Goal: Information Seeking & Learning: Learn about a topic

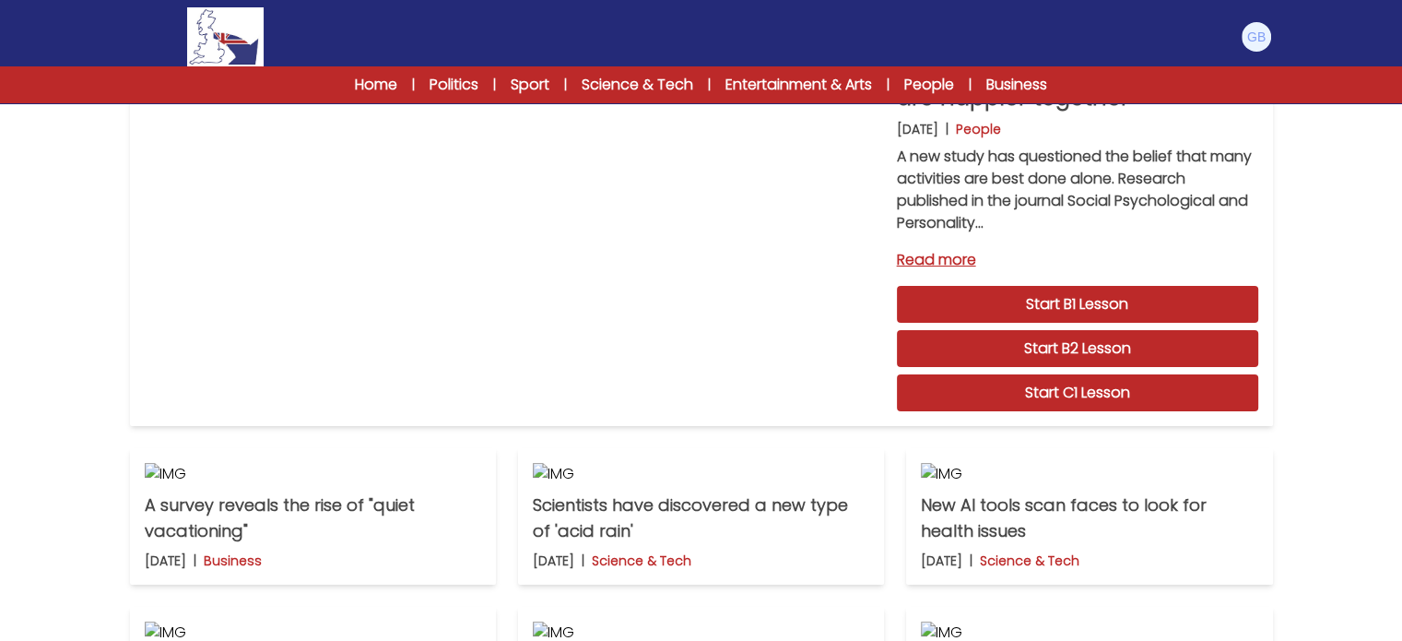
scroll to position [146, 0]
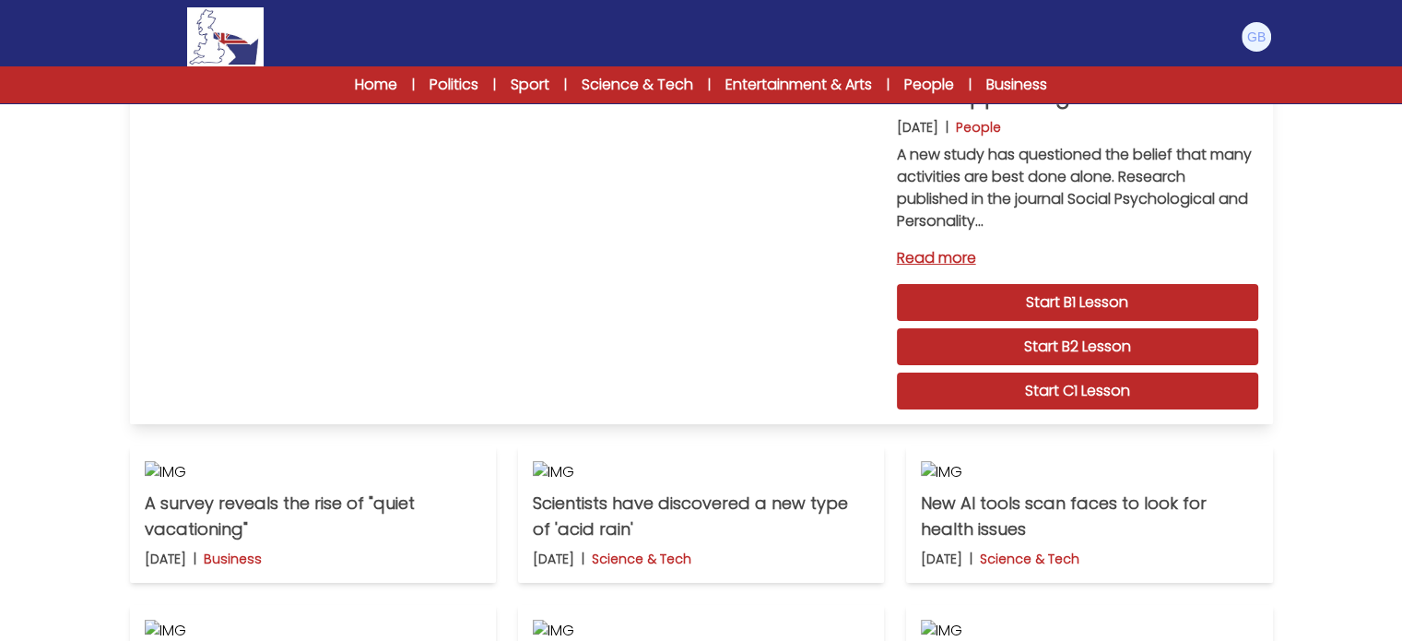
click at [995, 379] on link "Start C1 Lesson" at bounding box center [1077, 391] width 361 height 37
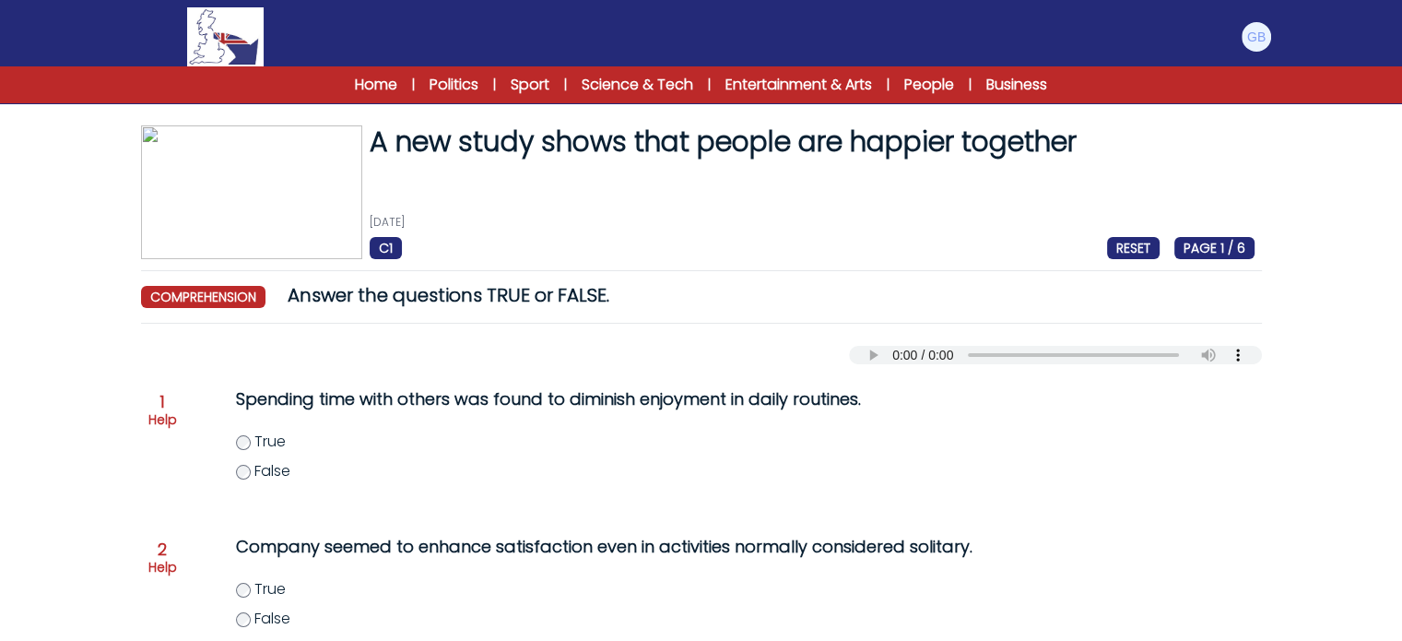
click at [241, 36] on img at bounding box center [225, 36] width 76 height 59
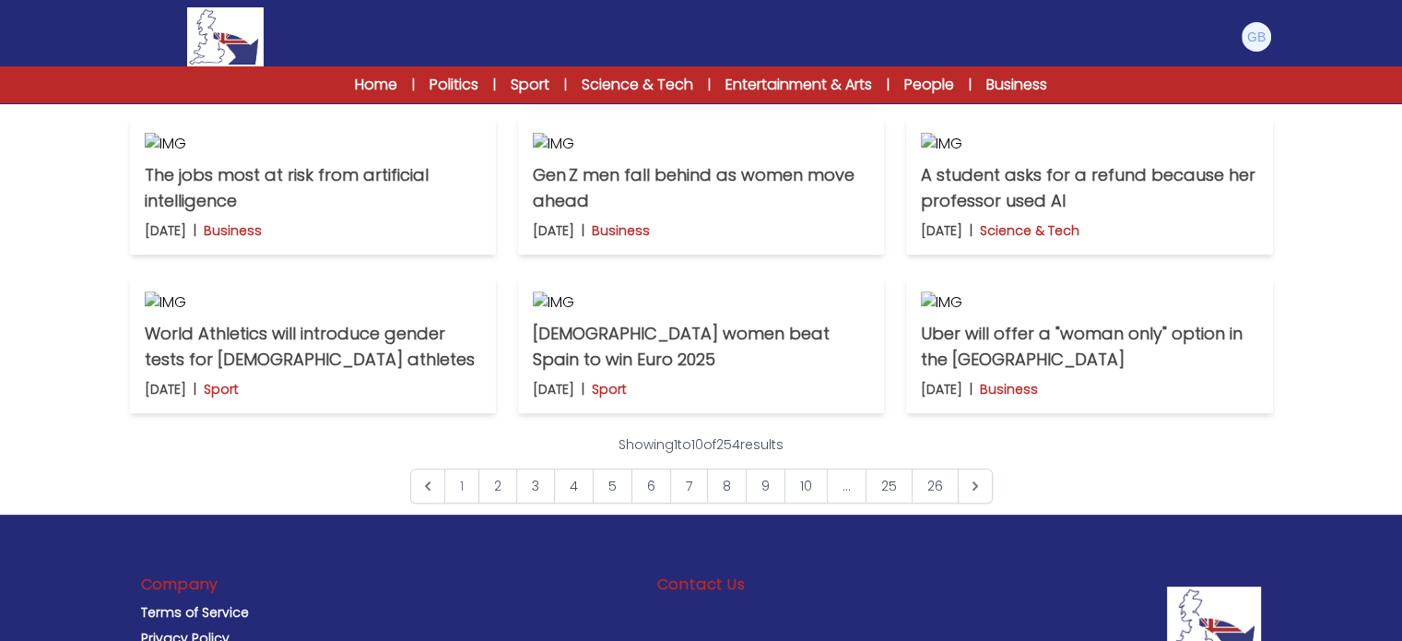
scroll to position [605, 0]
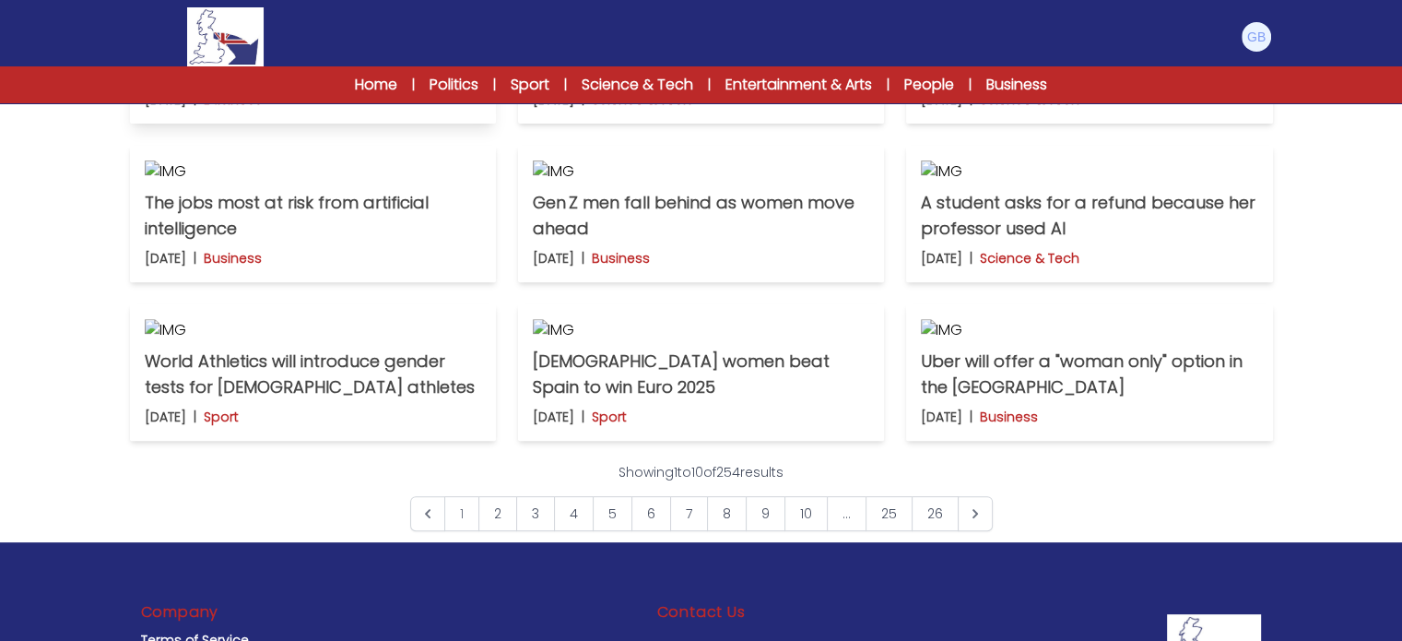
click at [428, 24] on img at bounding box center [313, 13] width 337 height 22
click at [739, 24] on img at bounding box center [701, 13] width 337 height 22
click at [981, 24] on img at bounding box center [1089, 13] width 337 height 22
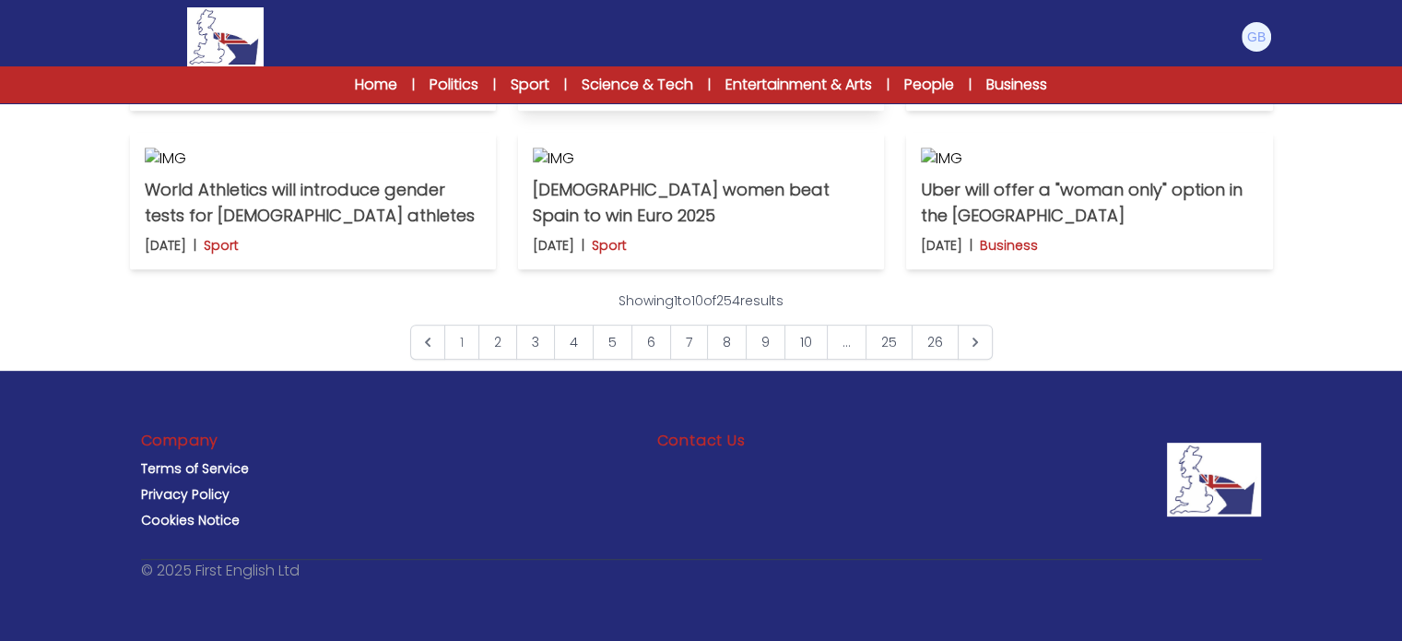
scroll to position [867, 0]
click at [310, 11] on img at bounding box center [313, 0] width 337 height 22
click at [1029, 11] on img at bounding box center [1089, 0] width 337 height 22
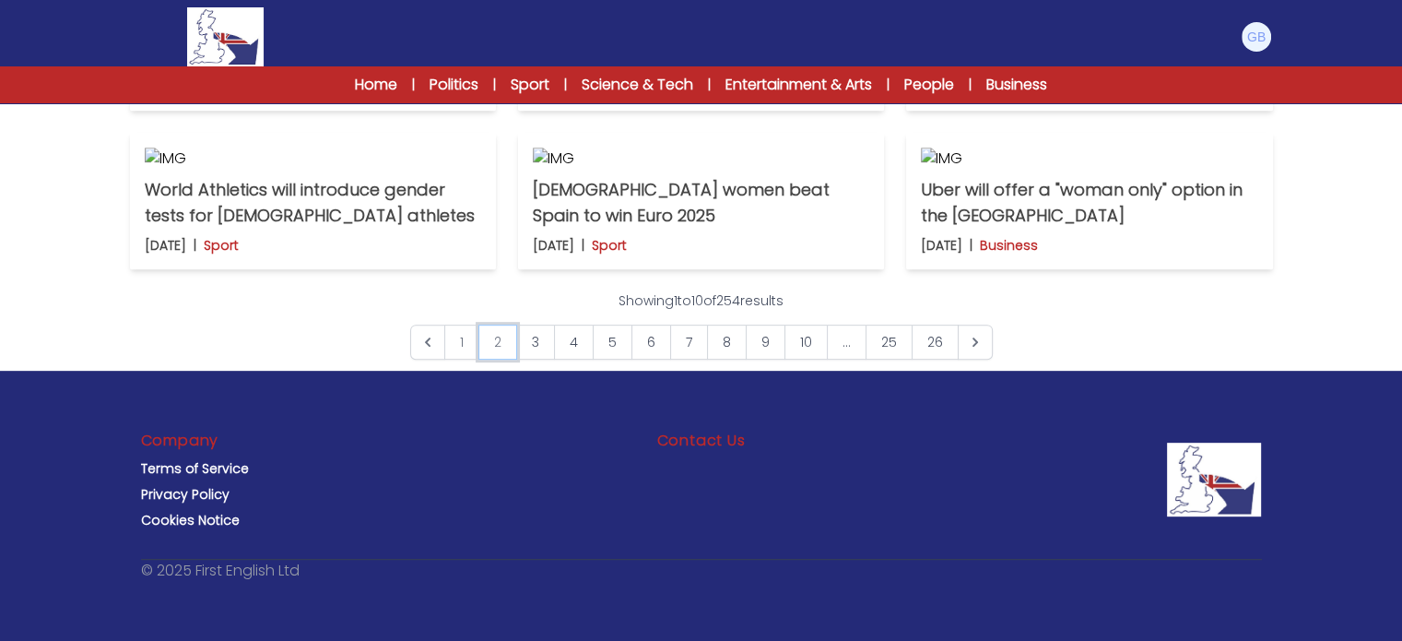
click at [501, 360] on link "2" at bounding box center [498, 342] width 39 height 35
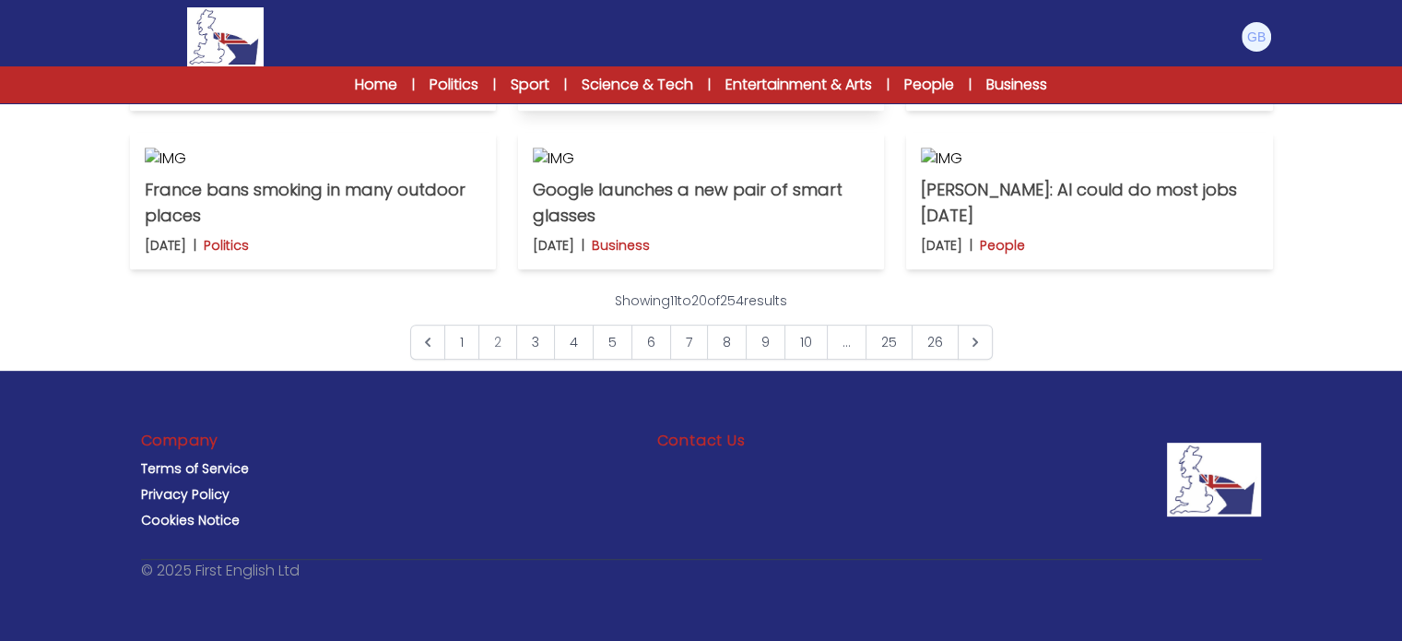
scroll to position [704, 0]
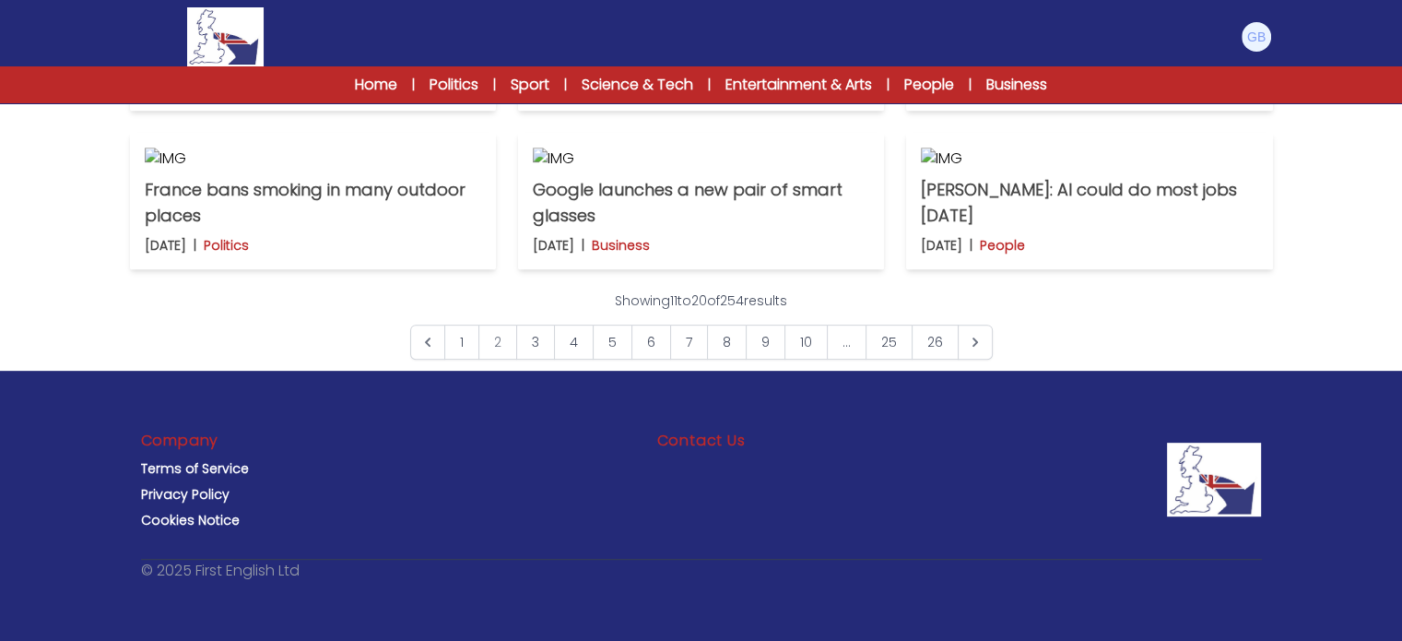
scroll to position [1001, 0]
click at [1035, 11] on img at bounding box center [1089, 0] width 337 height 22
click at [976, 351] on icon "Next &raquo;" at bounding box center [975, 342] width 18 height 18
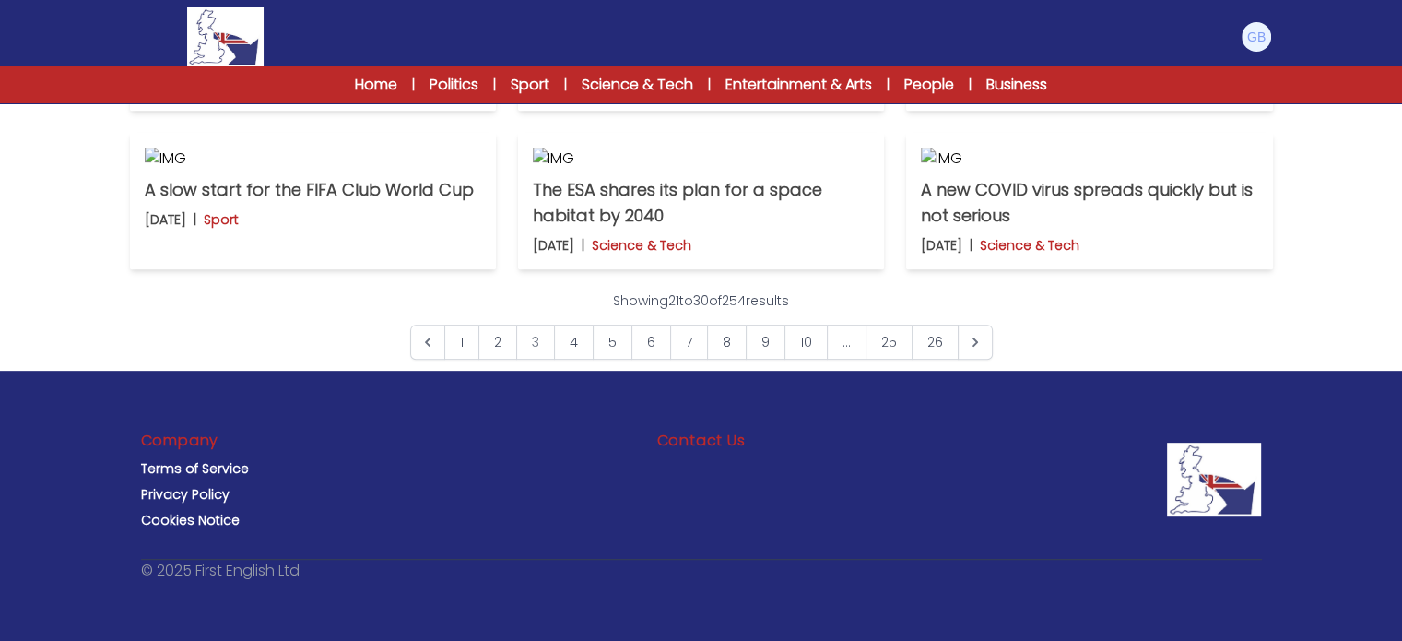
scroll to position [896, 0]
click at [401, 11] on img at bounding box center [313, 0] width 337 height 22
click at [964, 70] on p "A Chinese company wants to translate animal sounds into words" at bounding box center [1089, 44] width 337 height 52
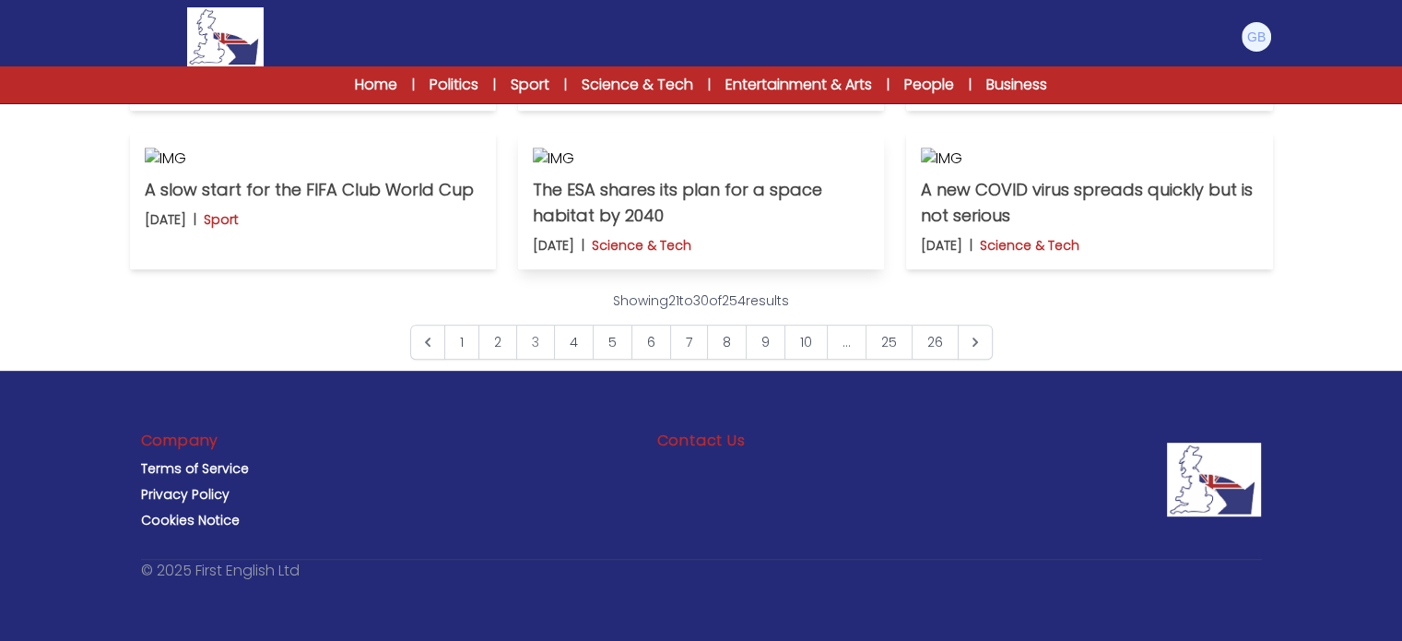
click at [715, 229] on p "The ESA shares its plan for a space habitat by 2040" at bounding box center [701, 203] width 337 height 52
click at [969, 360] on link "Next &raquo;" at bounding box center [975, 342] width 35 height 35
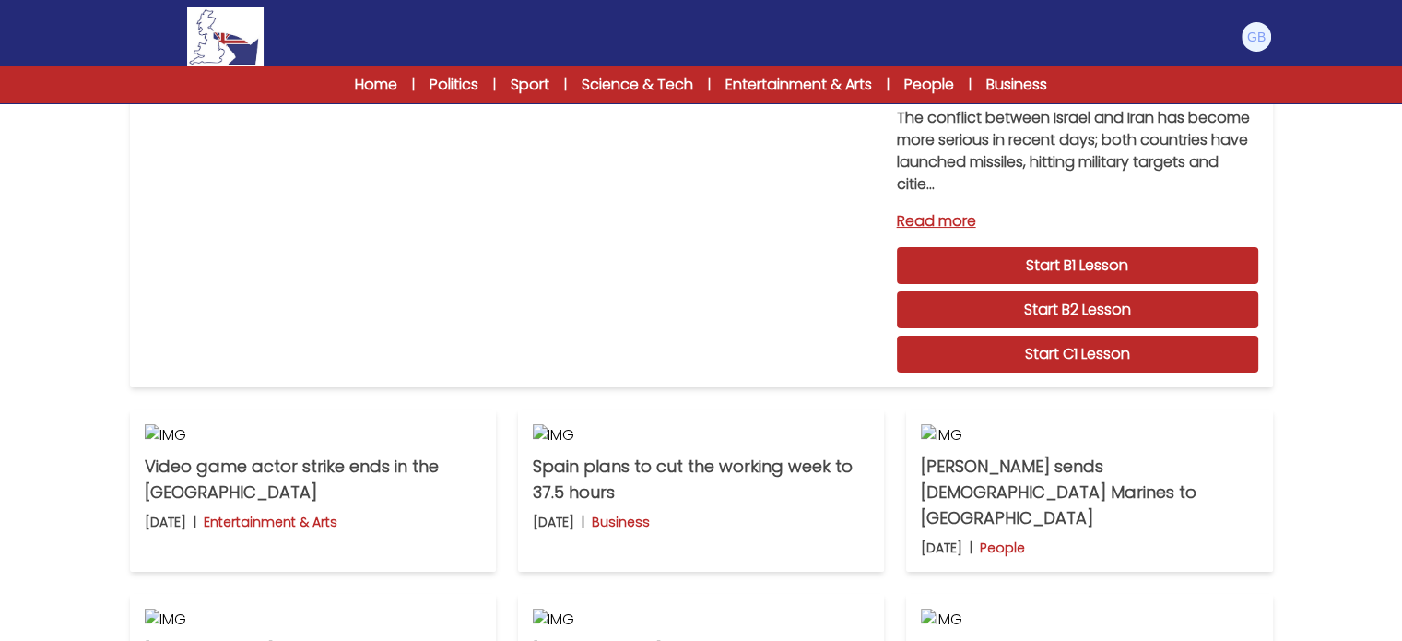
scroll to position [184, 0]
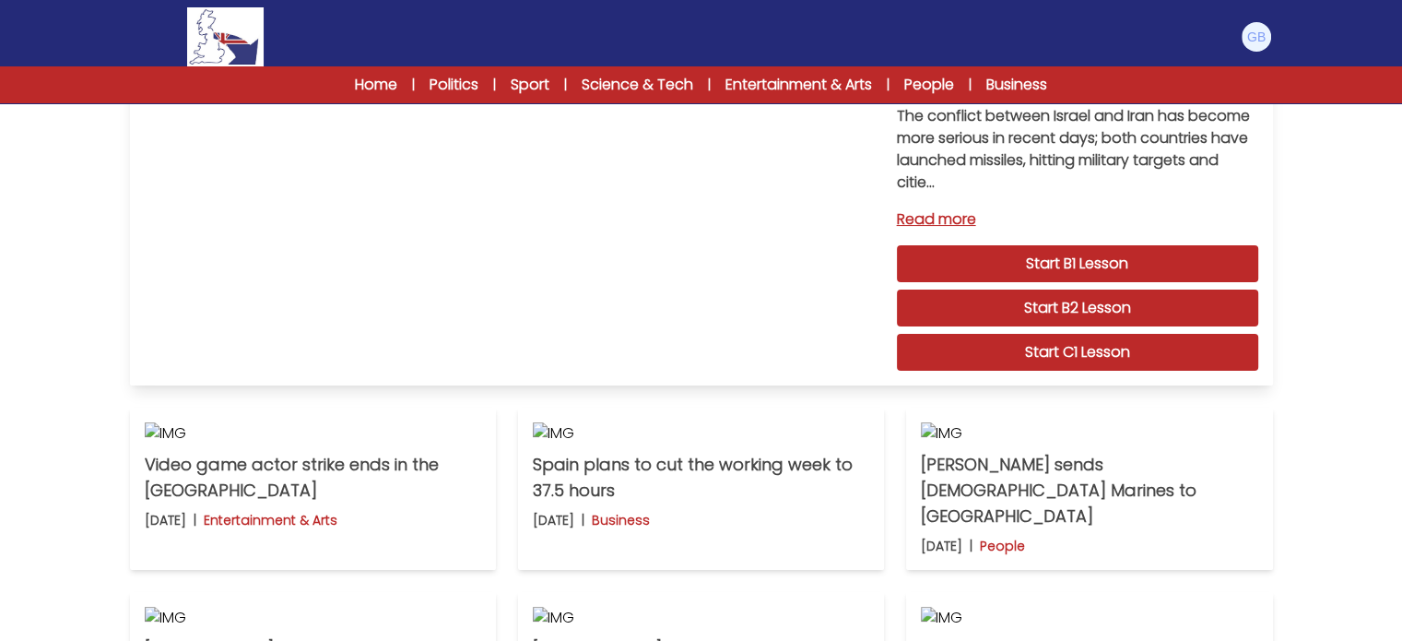
click at [999, 348] on link "Start C1 Lesson" at bounding box center [1077, 352] width 361 height 37
click at [1248, 31] on img at bounding box center [1257, 37] width 30 height 30
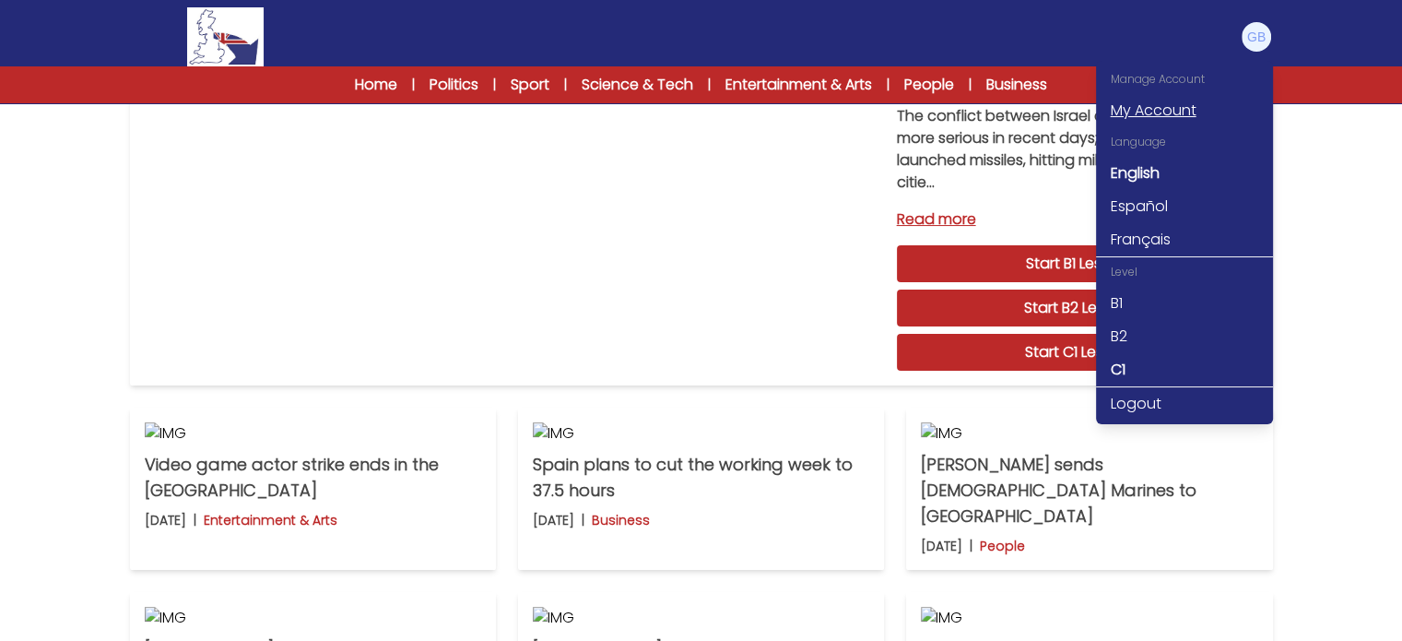
click at [1171, 117] on link "My Account" at bounding box center [1184, 110] width 177 height 33
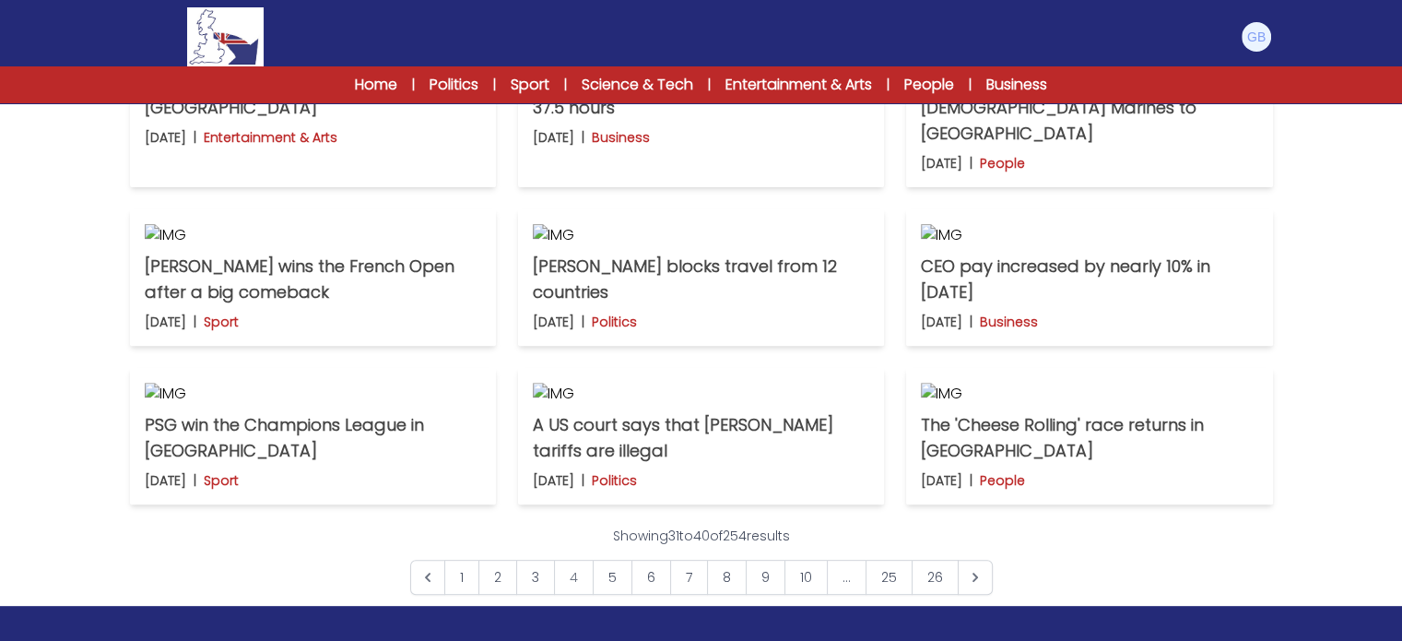
scroll to position [582, 0]
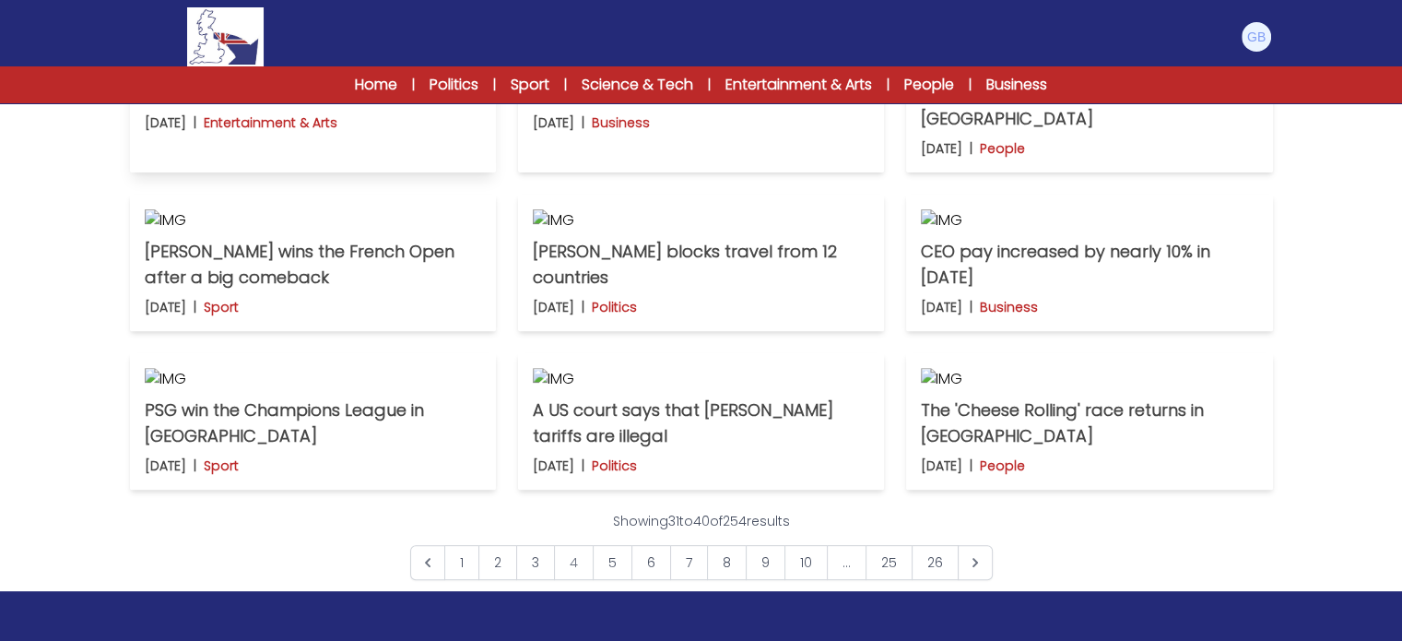
click at [297, 47] on img at bounding box center [313, 36] width 337 height 22
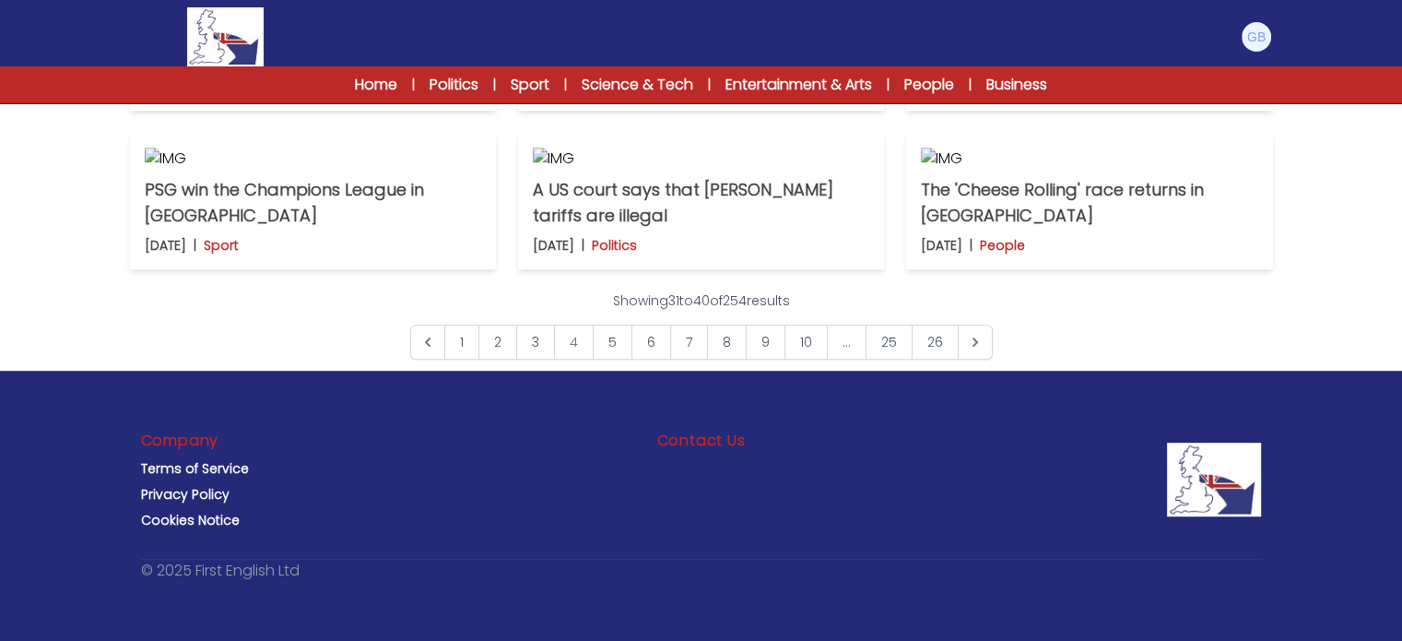
scroll to position [1490, 0]
click at [974, 360] on link "Next &raquo;" at bounding box center [975, 342] width 35 height 35
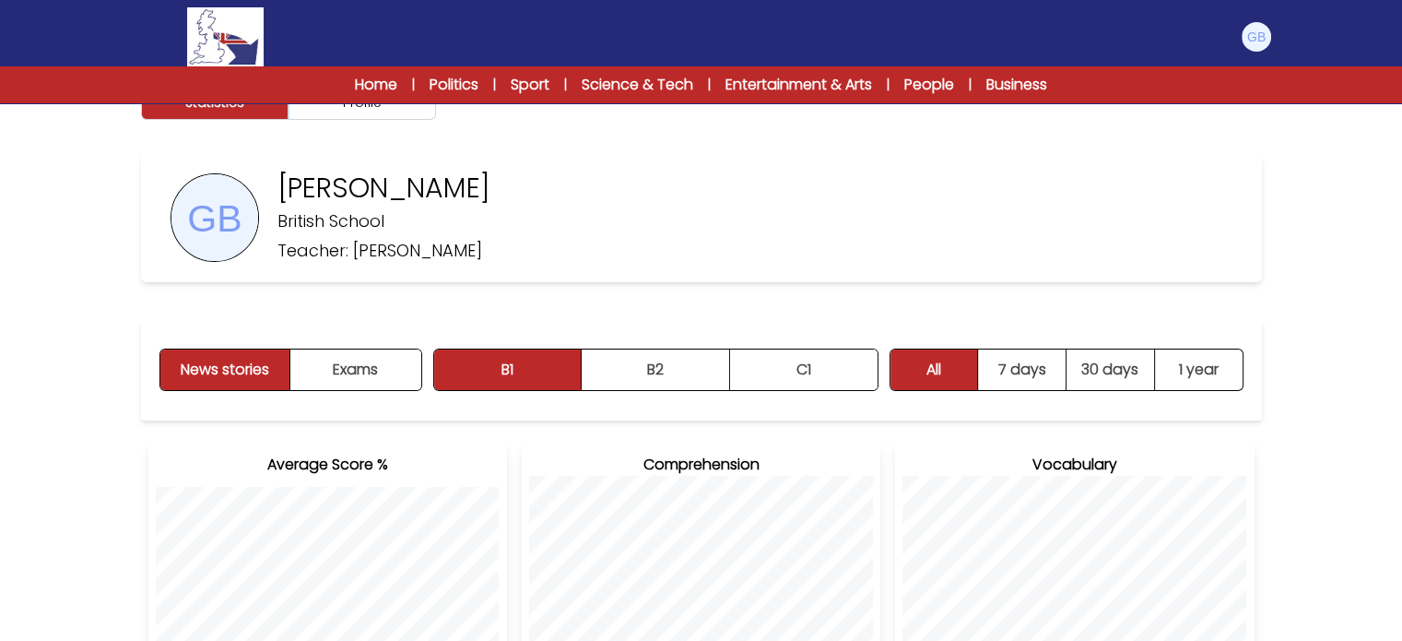
scroll to position [44, 0]
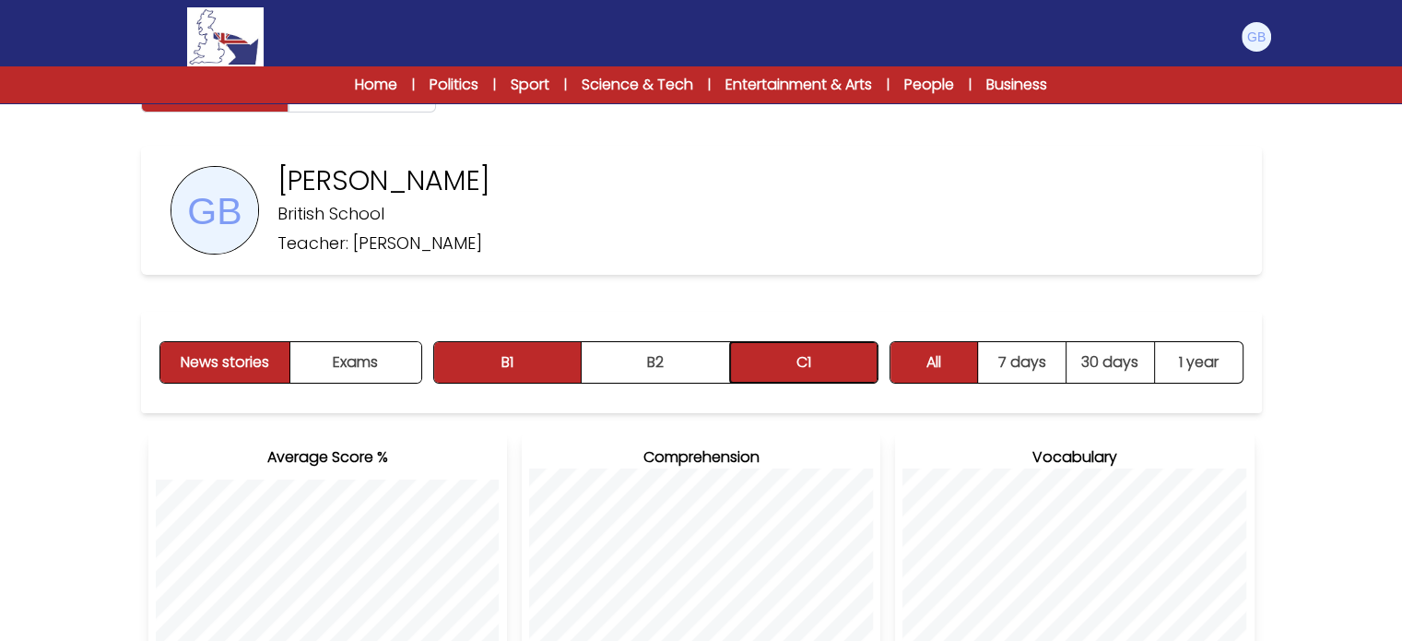
click at [745, 361] on button "C1" at bounding box center [804, 362] width 148 height 41
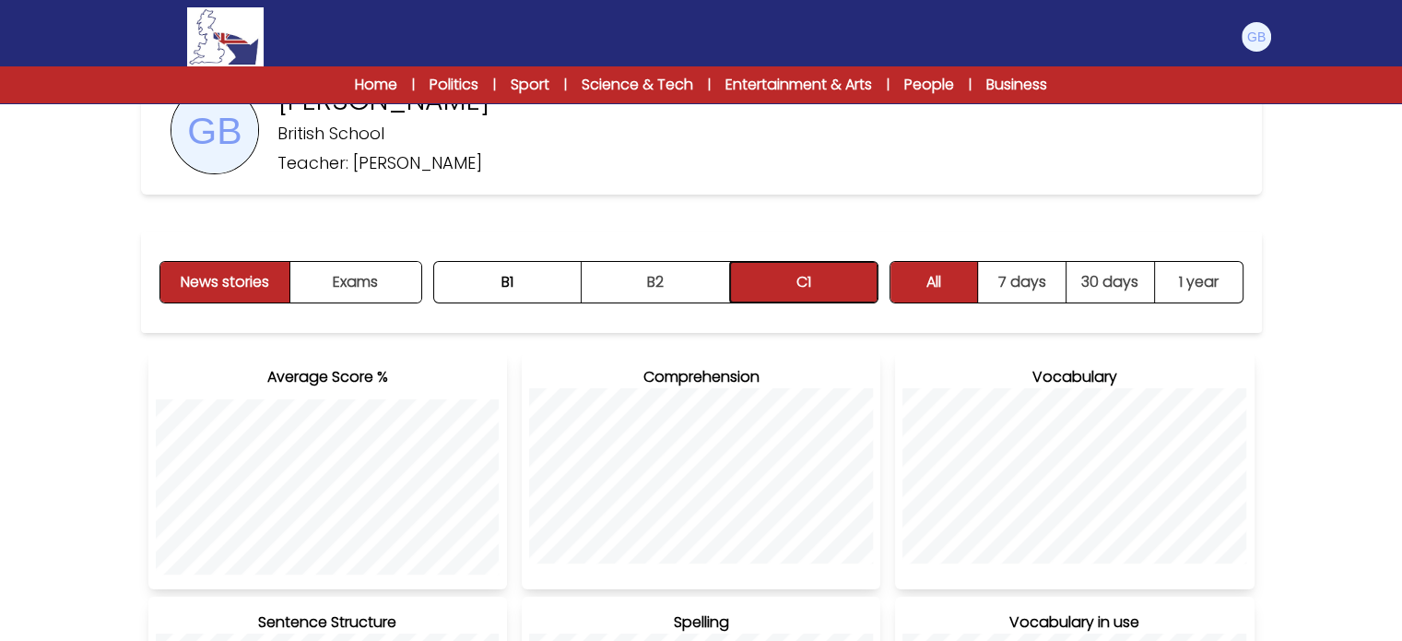
scroll to position [125, 0]
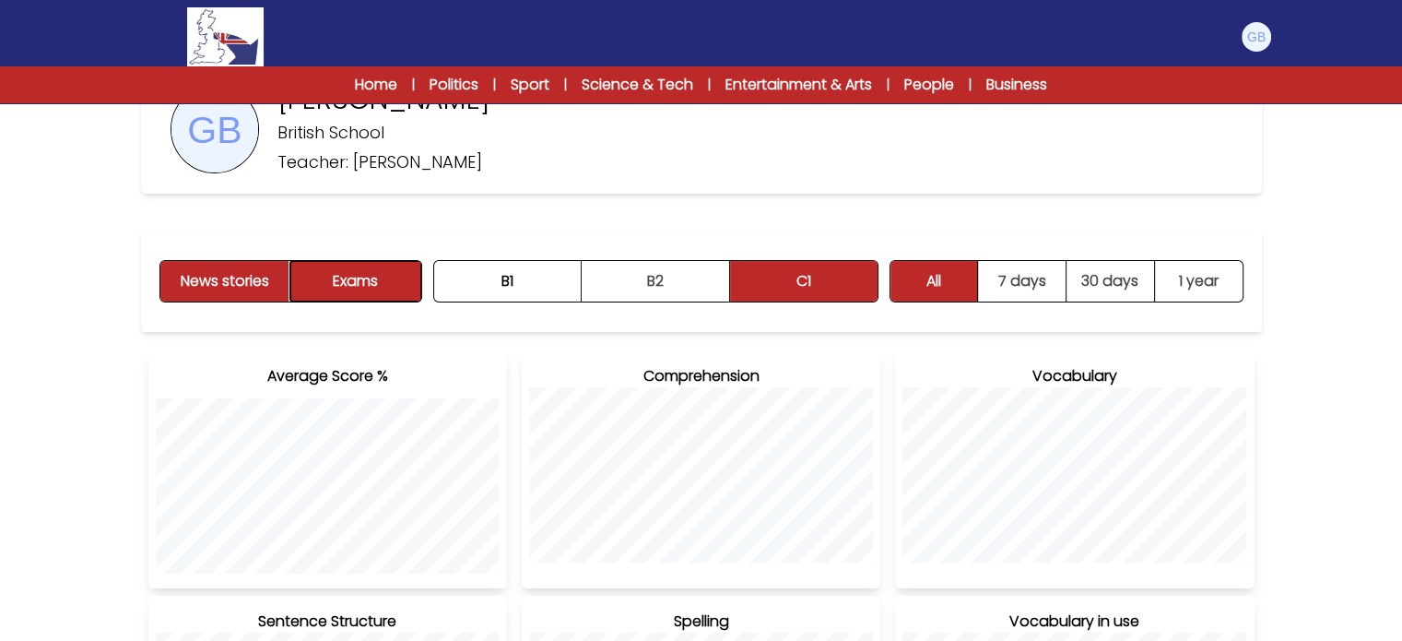
click at [353, 279] on button "Exams" at bounding box center [355, 281] width 130 height 41
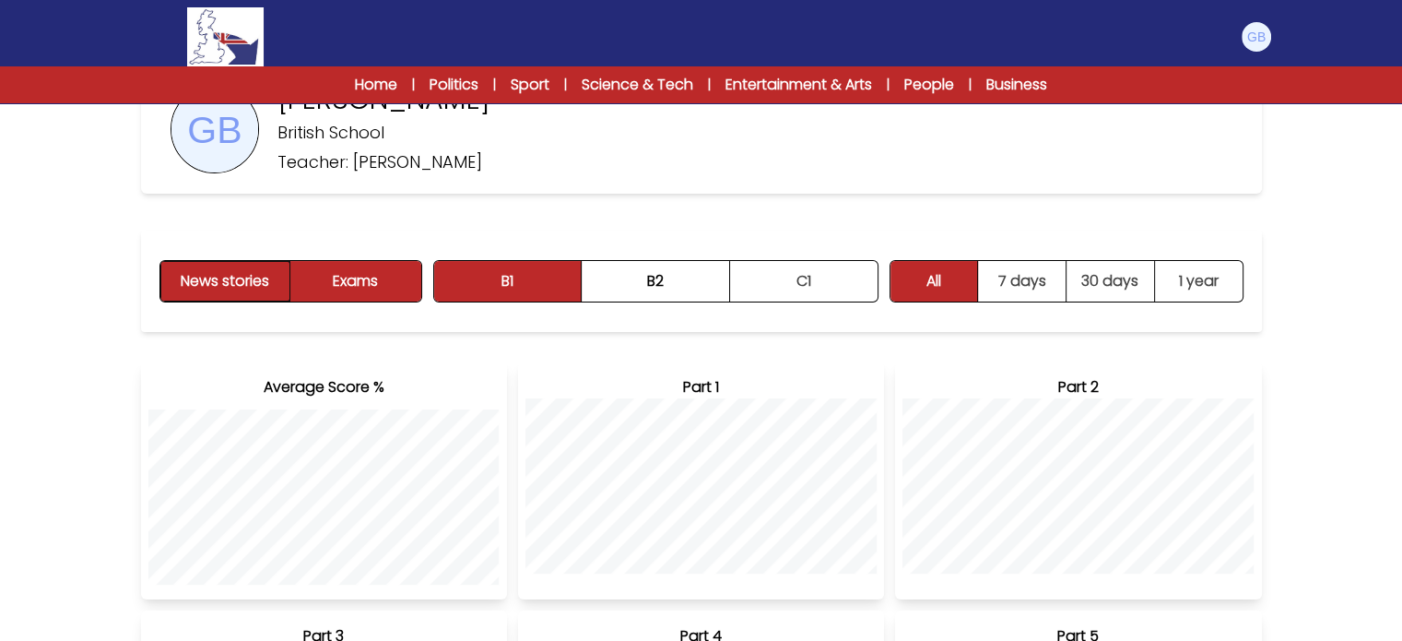
click at [264, 284] on button "News stories" at bounding box center [225, 281] width 131 height 41
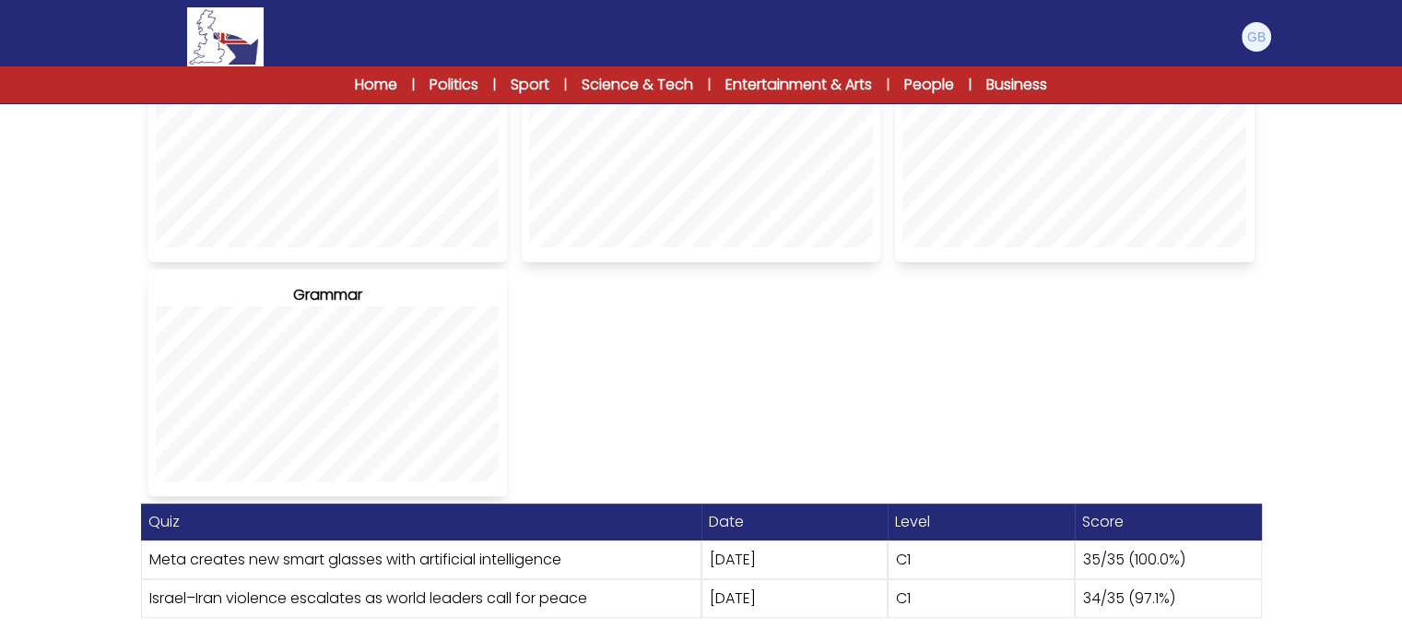
scroll to position [686, 0]
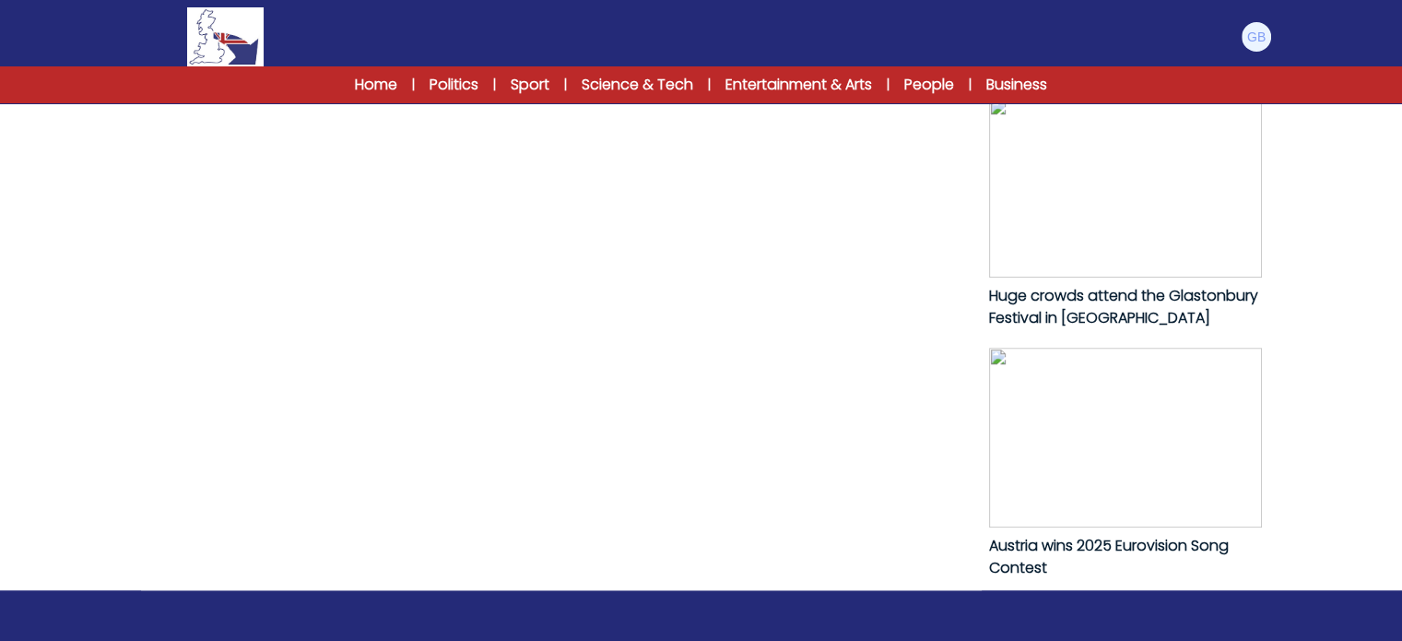
scroll to position [1121, 0]
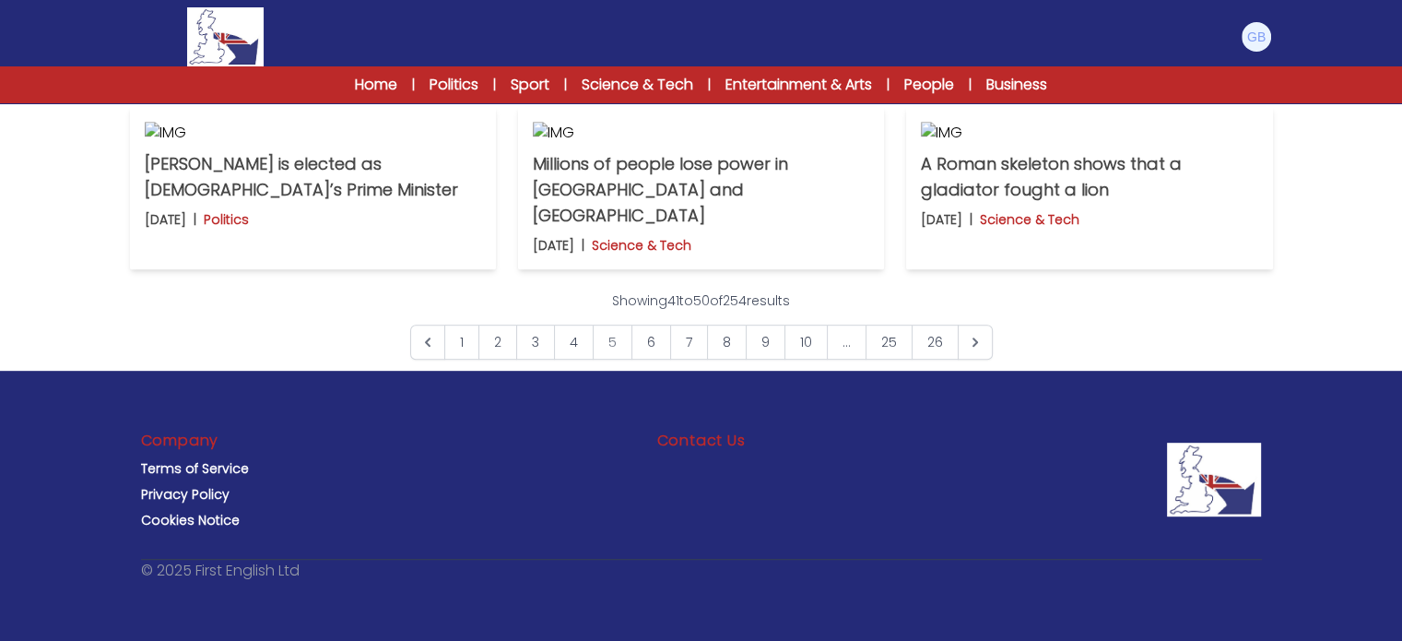
scroll to position [1284, 0]
click at [1023, 144] on img at bounding box center [1089, 133] width 337 height 22
click at [970, 351] on icon "Next &raquo;" at bounding box center [975, 342] width 18 height 18
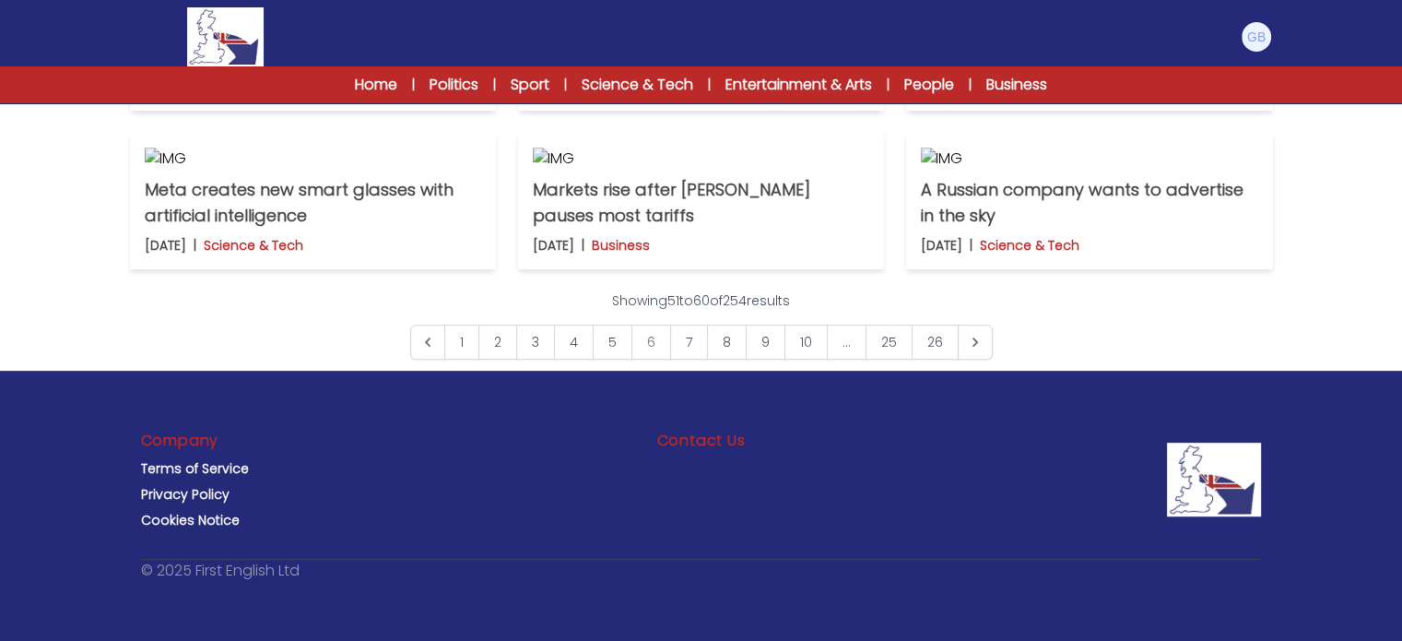
scroll to position [623, 0]
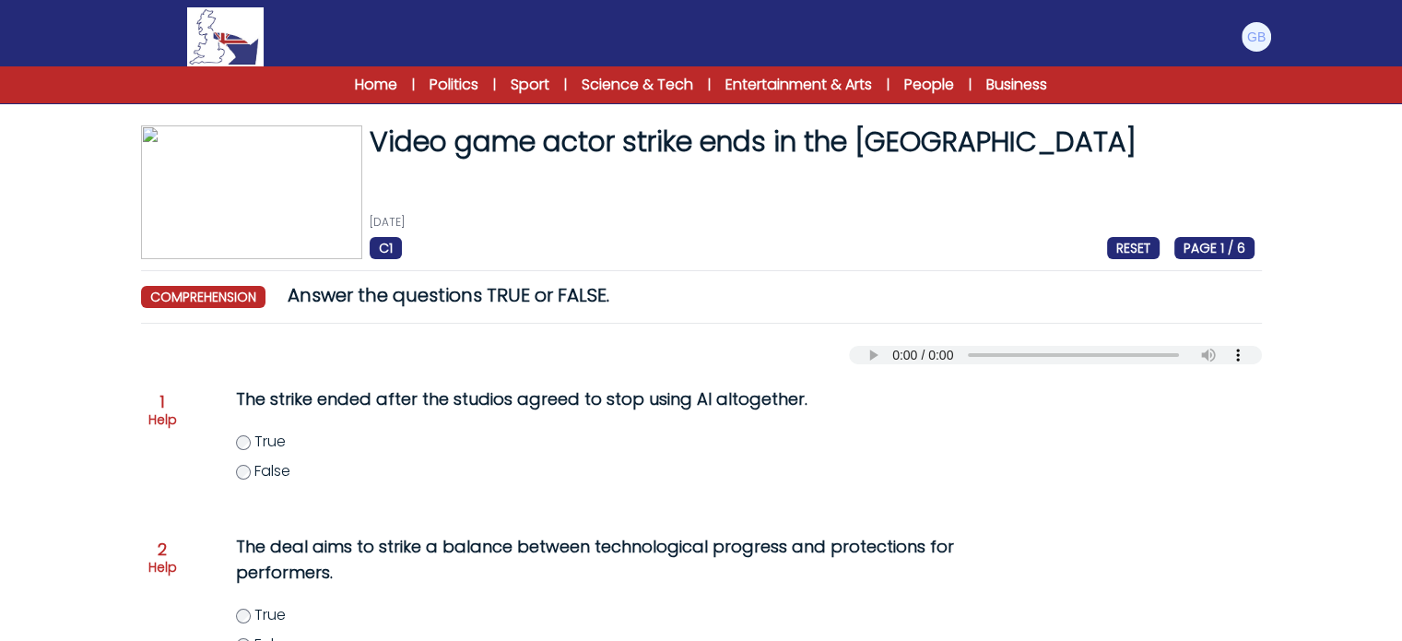
click at [1112, 431] on div at bounding box center [1129, 447] width 251 height 129
click at [207, 292] on span "comprehension" at bounding box center [203, 297] width 124 height 22
click at [381, 289] on span "Answer the questions TRUE or FALSE." at bounding box center [449, 295] width 322 height 26
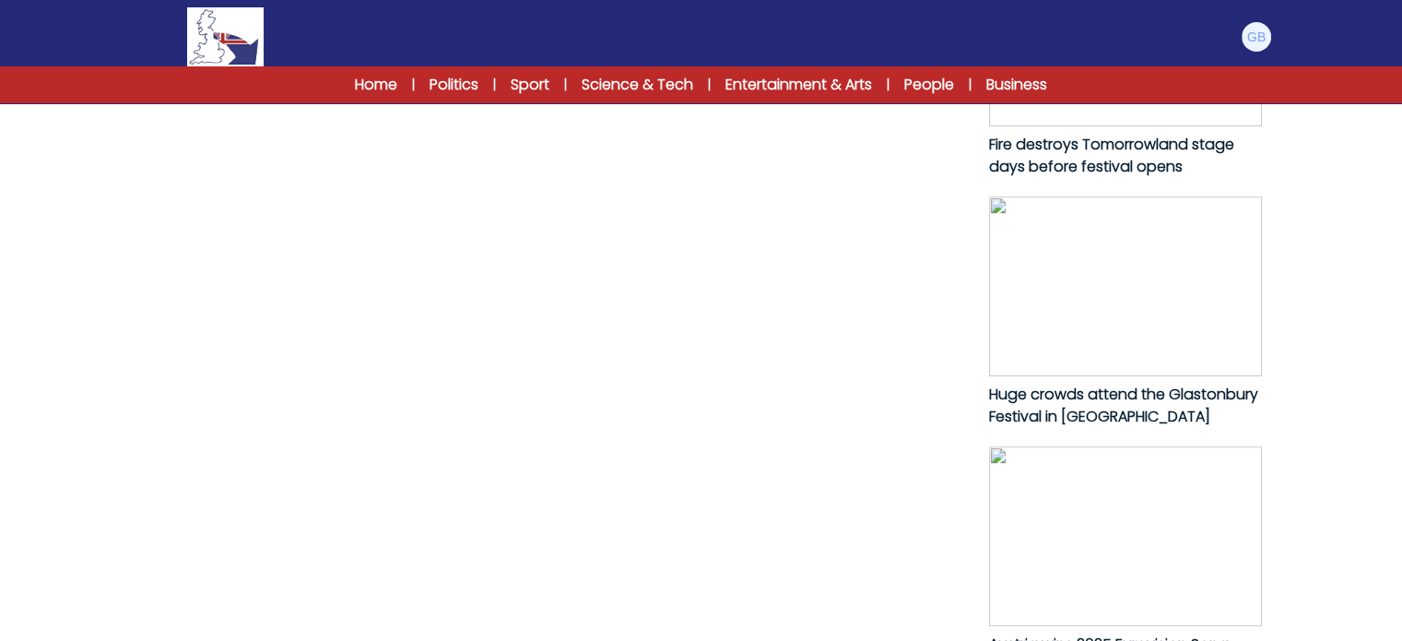
scroll to position [1029, 0]
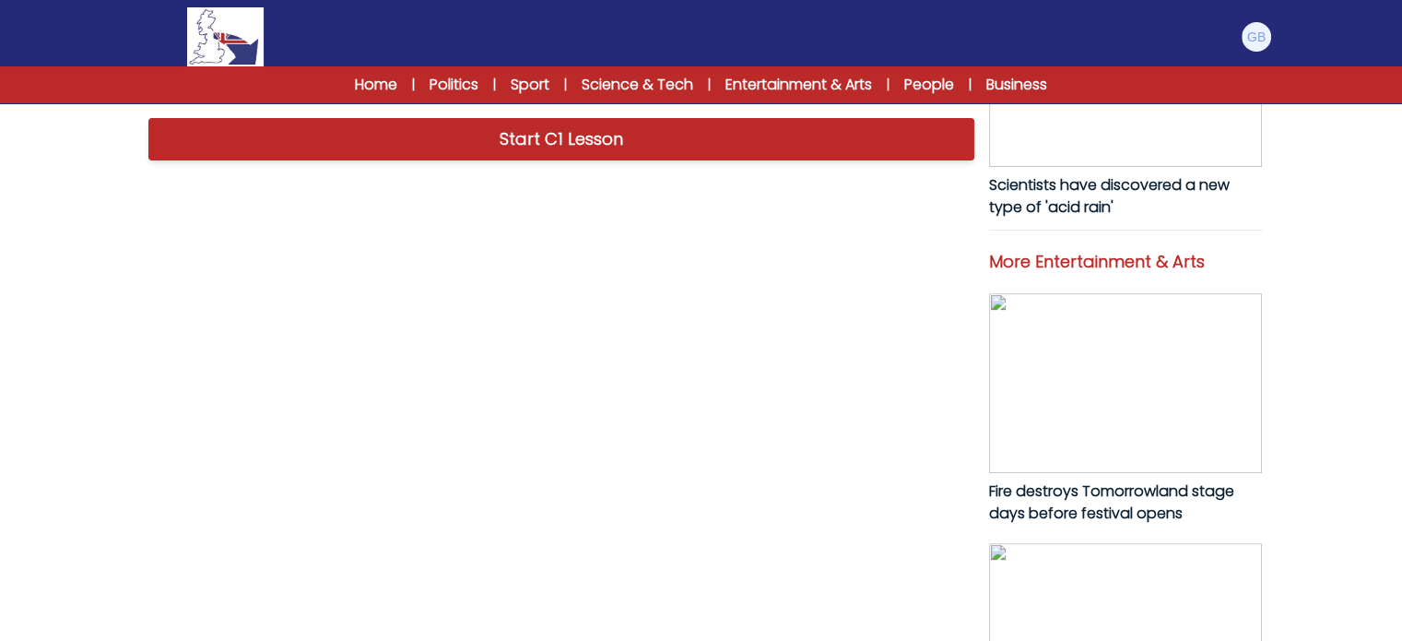
scroll to position [653, 0]
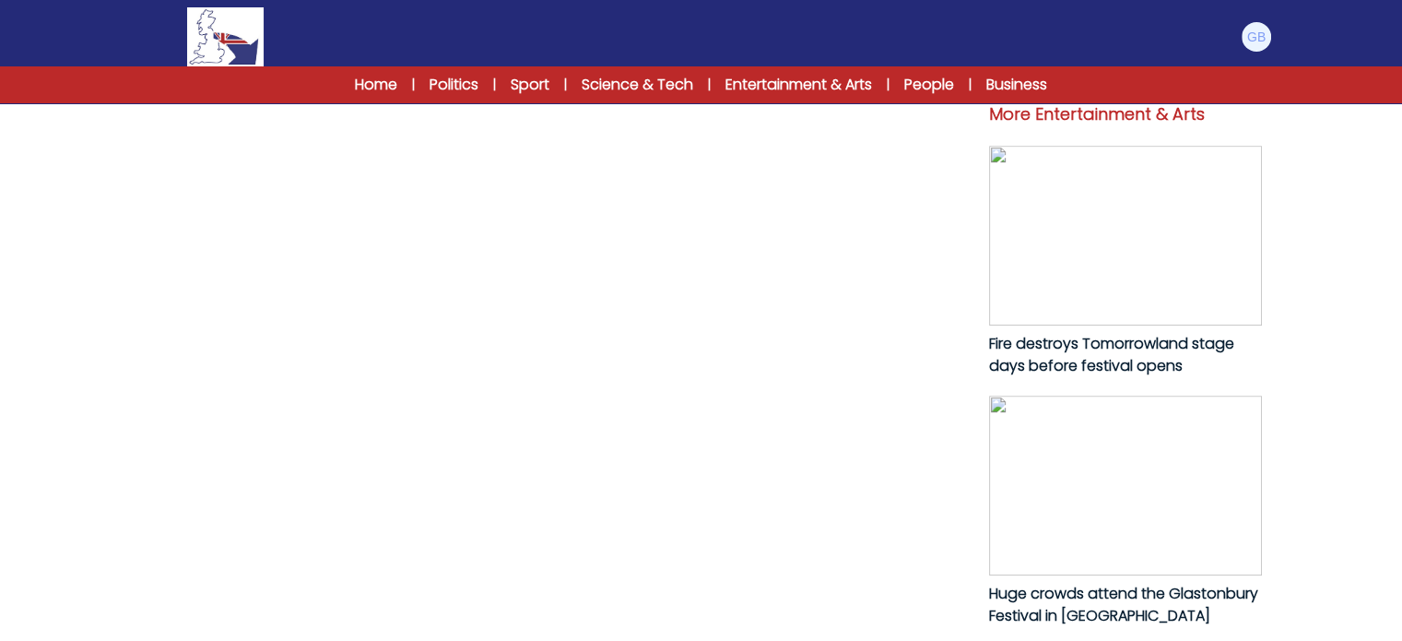
scroll to position [1057, 0]
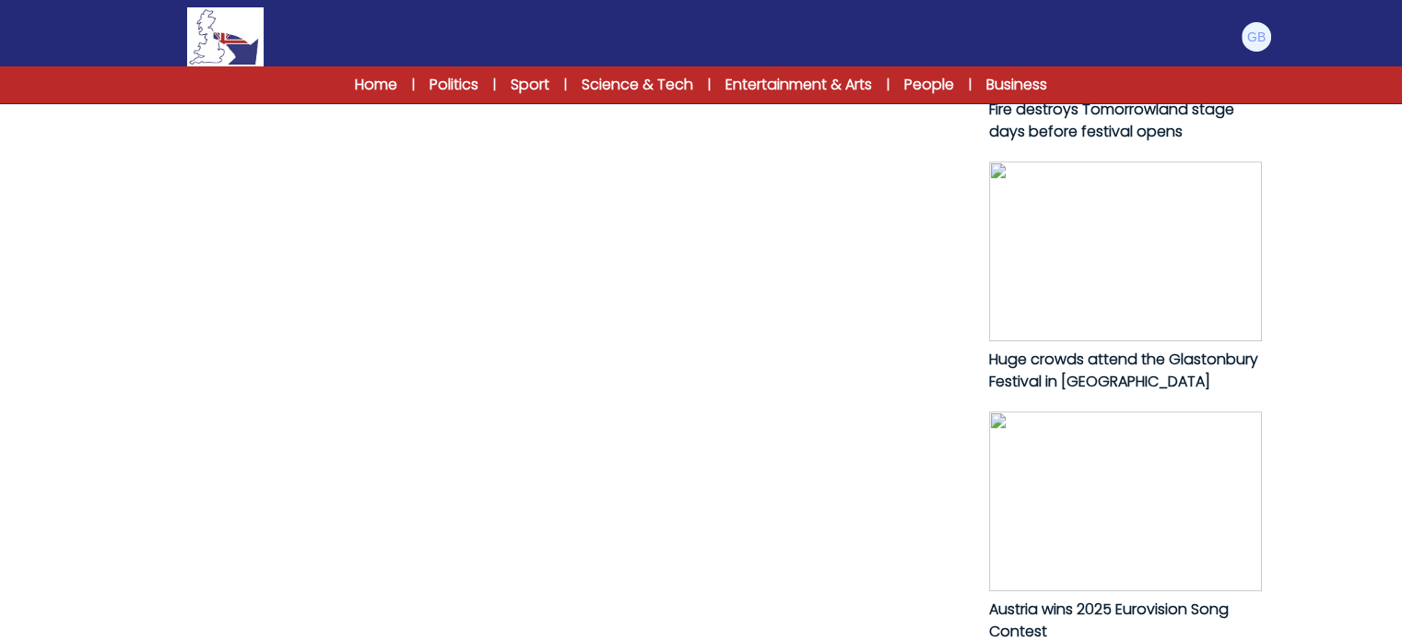
drag, startPoint x: 151, startPoint y: 235, endPoint x: 819, endPoint y: 369, distance: 680.8
copy p "The long-running strike by video game actors in the United States has finally c…"
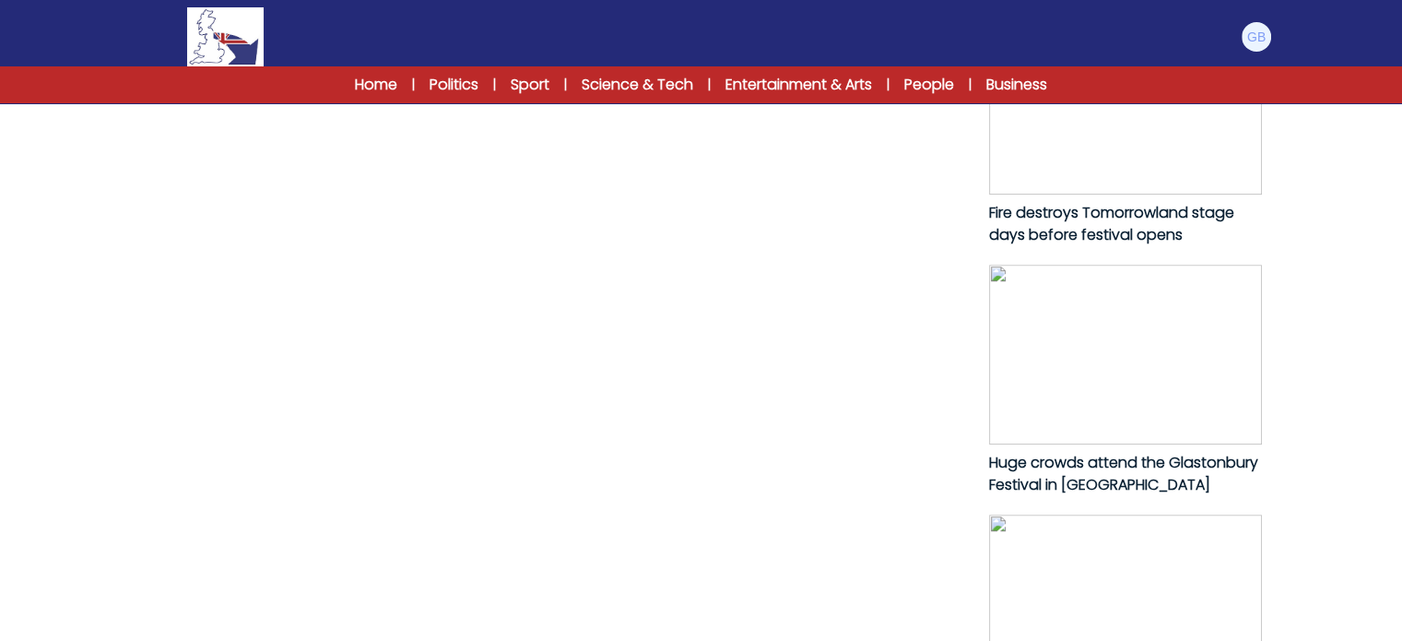
scroll to position [951, 0]
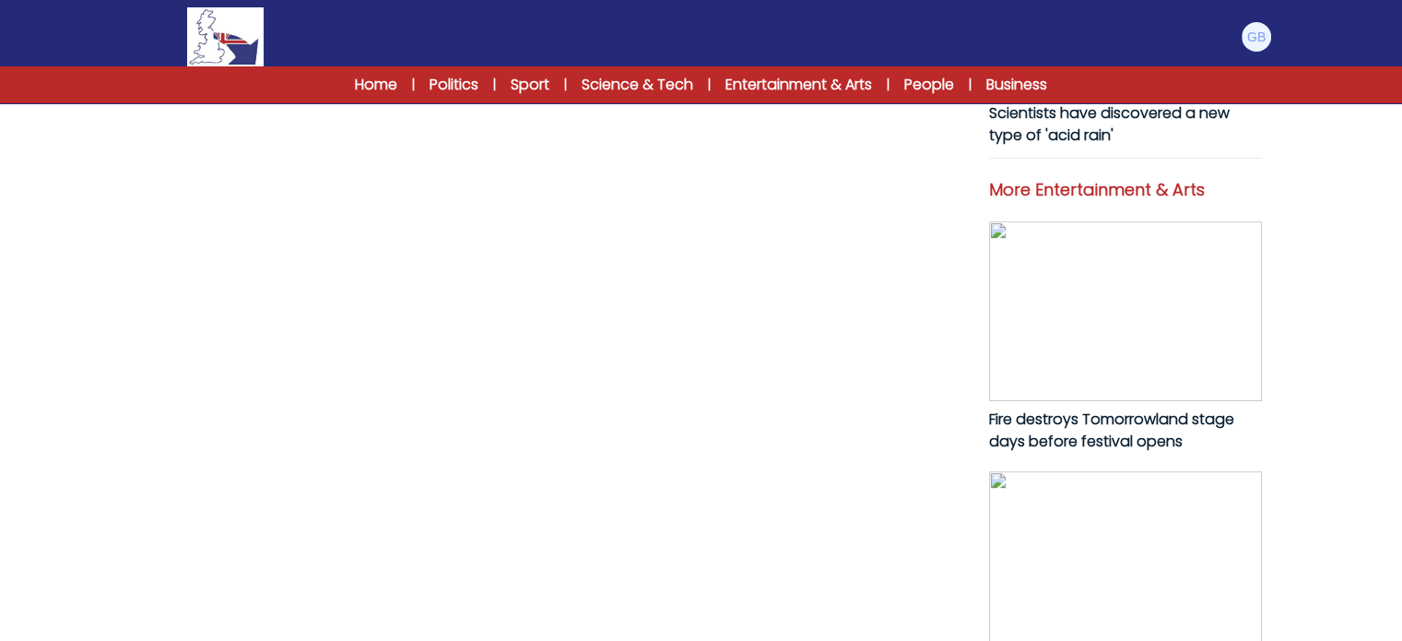
scroll to position [756, 0]
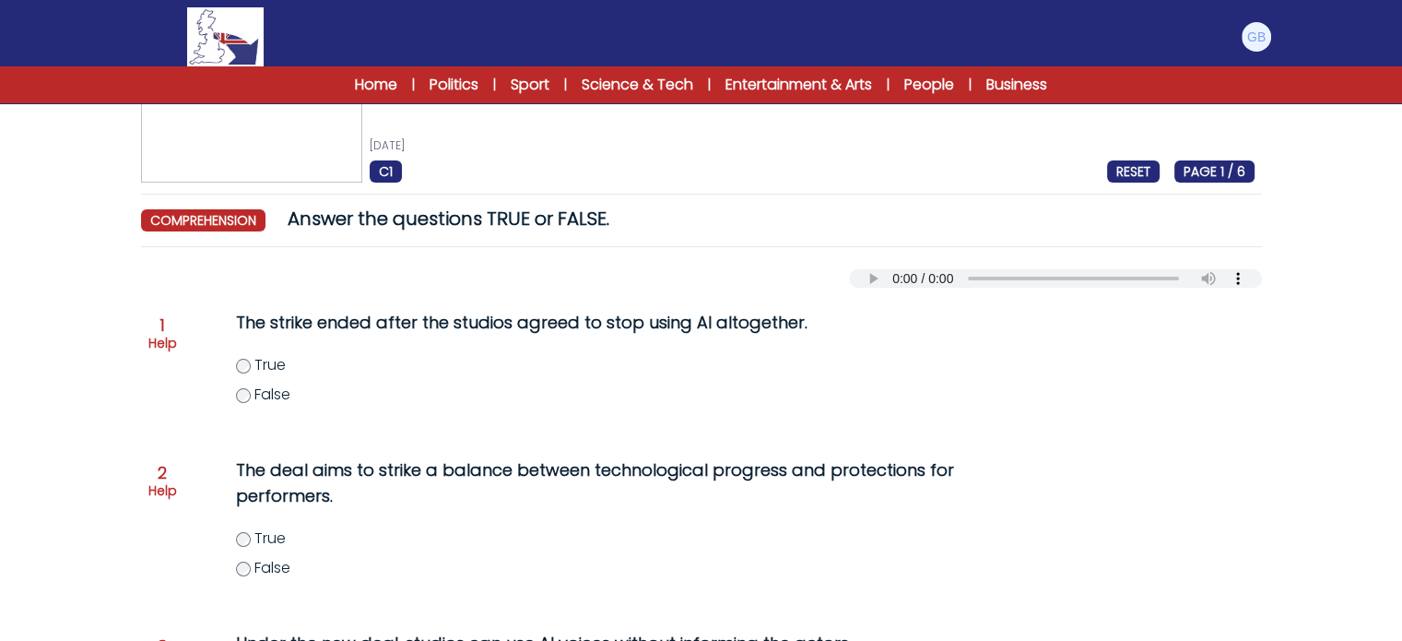
scroll to position [79, 0]
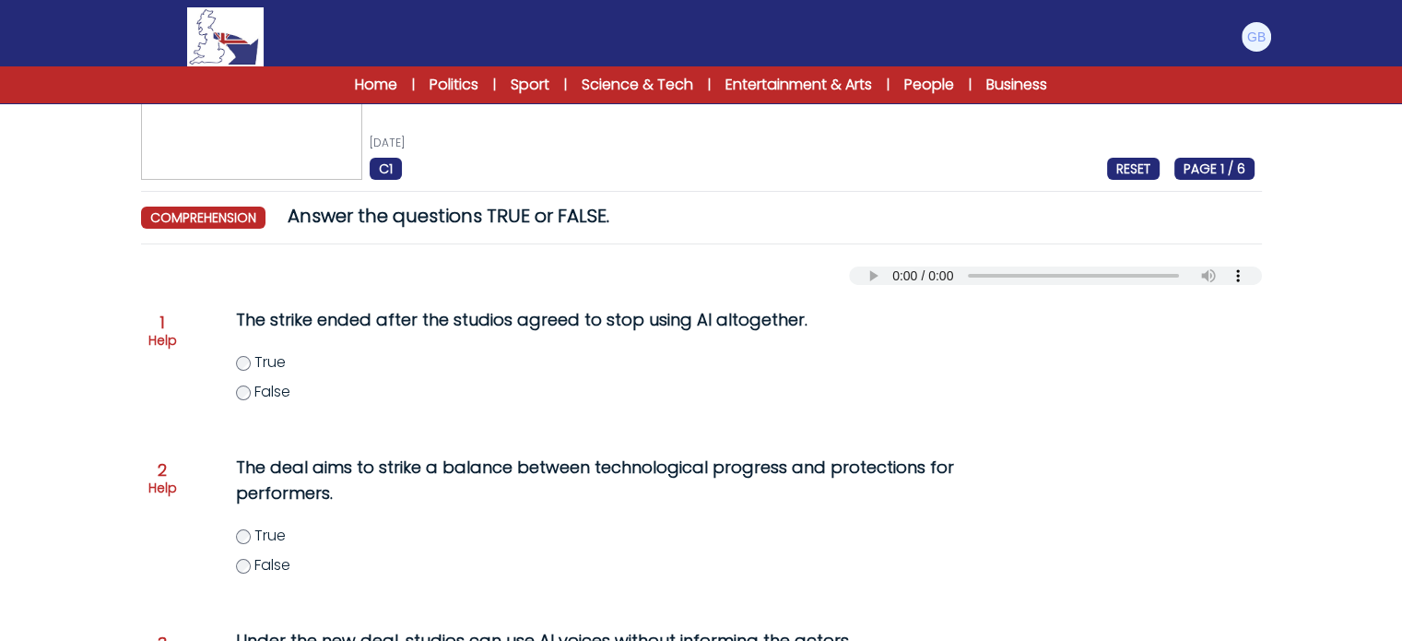
click at [290, 397] on span "False" at bounding box center [272, 391] width 36 height 21
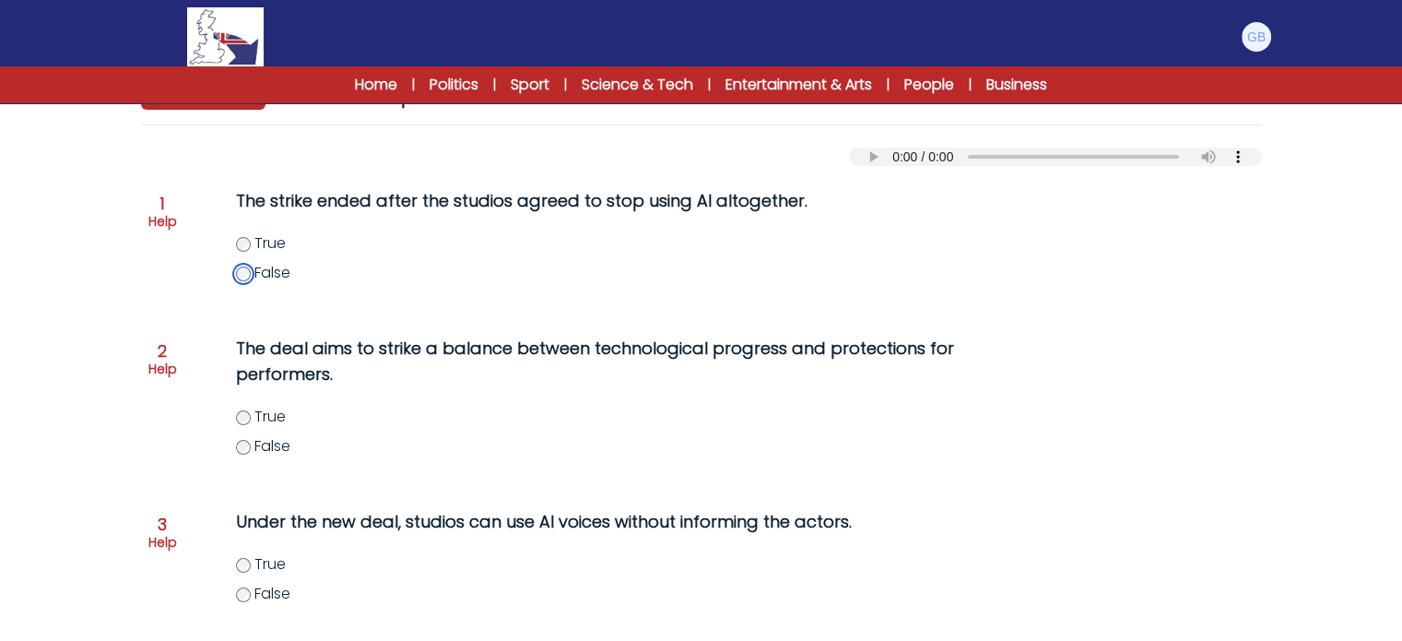
scroll to position [203, 0]
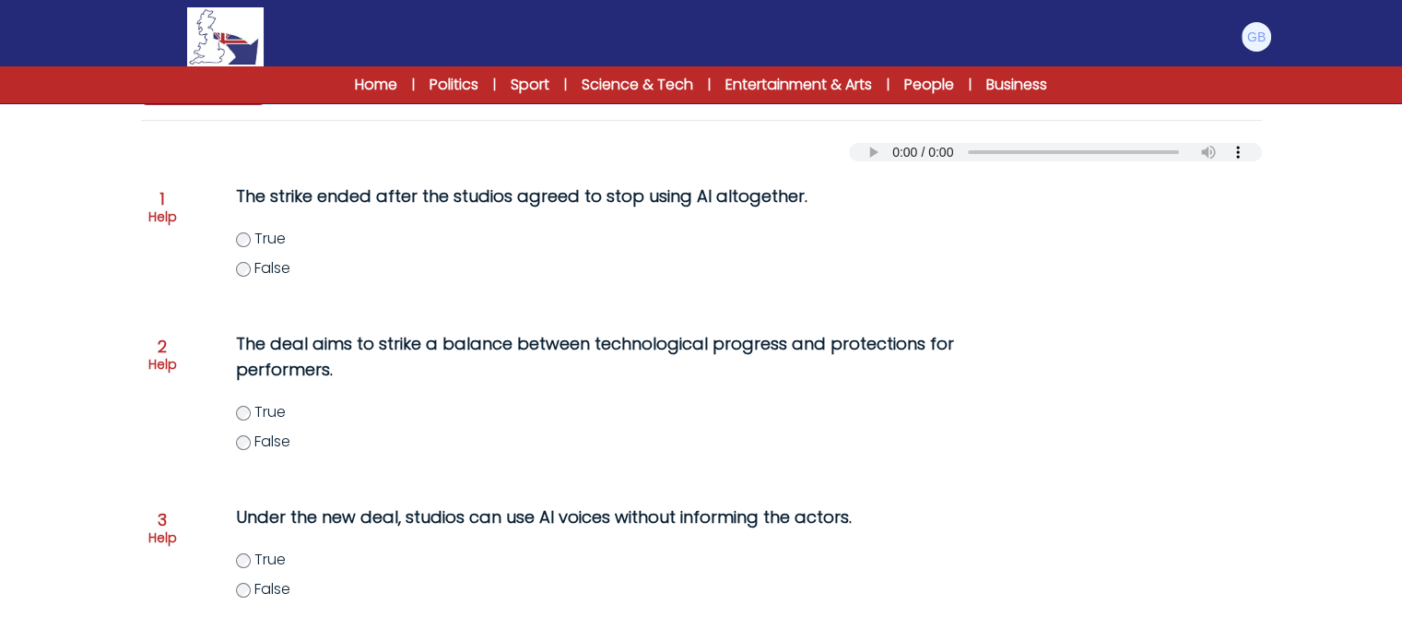
click at [266, 401] on span "True" at bounding box center [269, 411] width 31 height 21
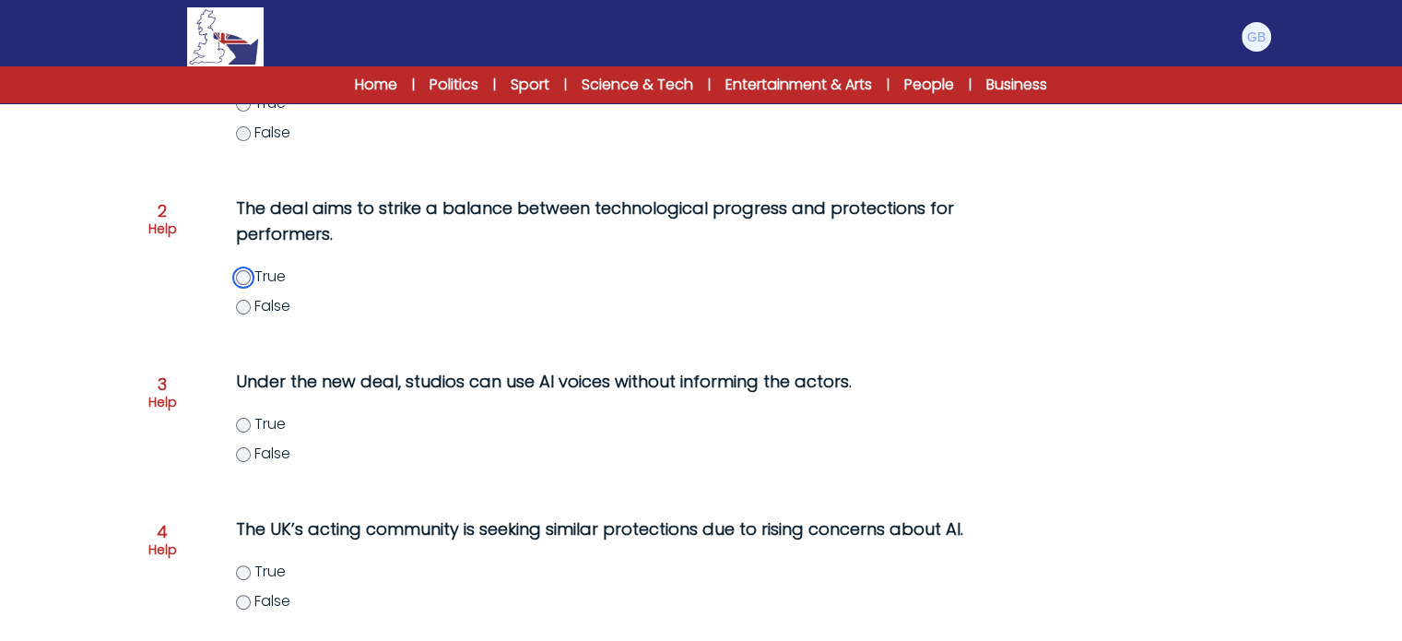
scroll to position [339, 0]
click at [258, 457] on span "False" at bounding box center [272, 452] width 36 height 21
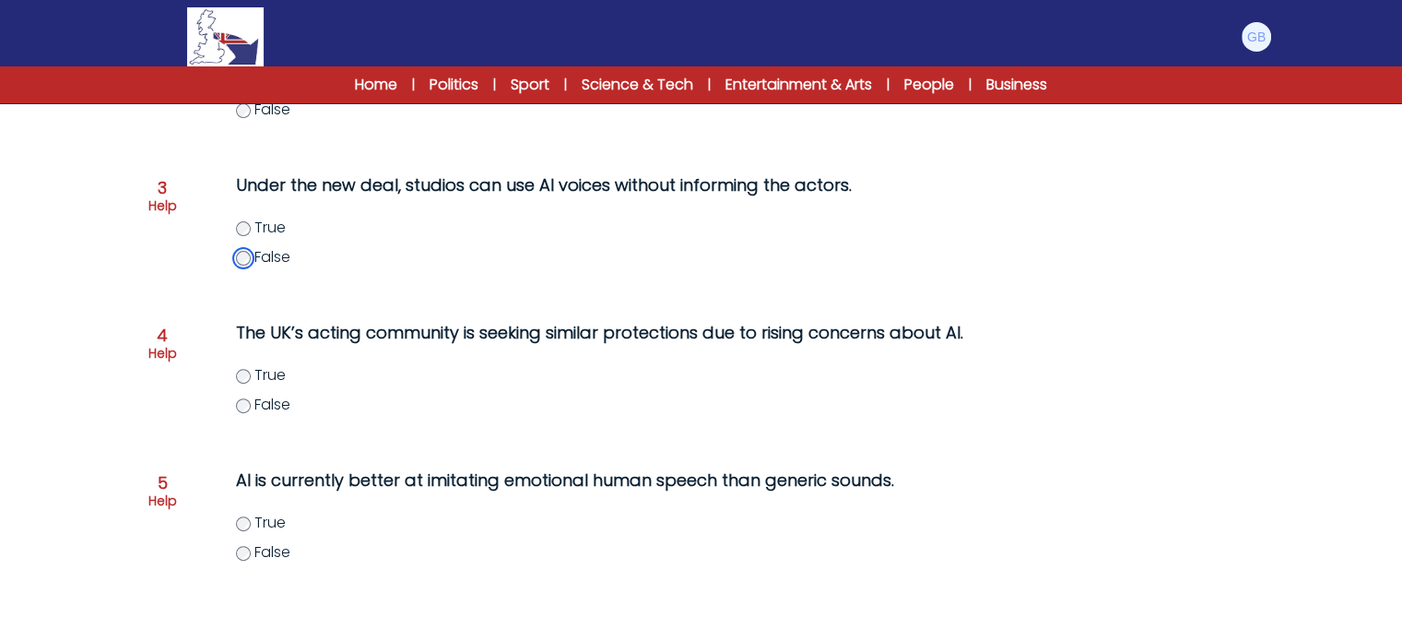
scroll to position [545, 0]
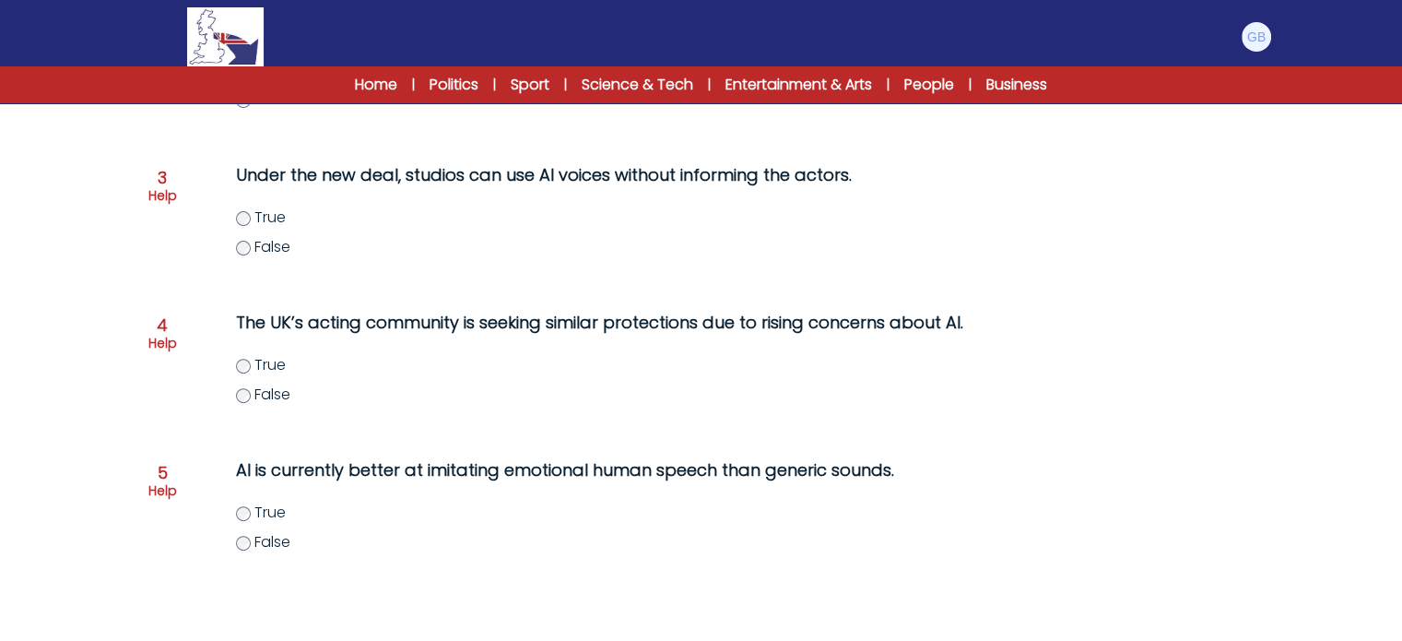
click at [254, 366] on span "True" at bounding box center [269, 364] width 31 height 21
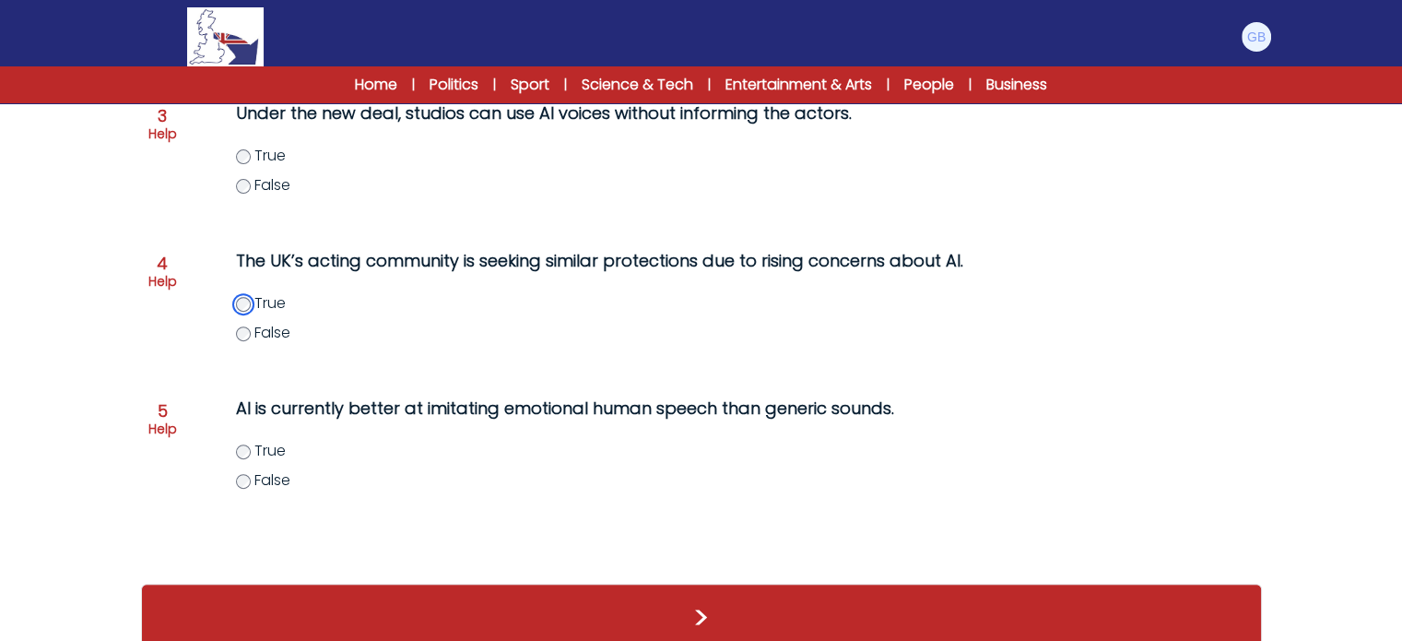
scroll to position [612, 0]
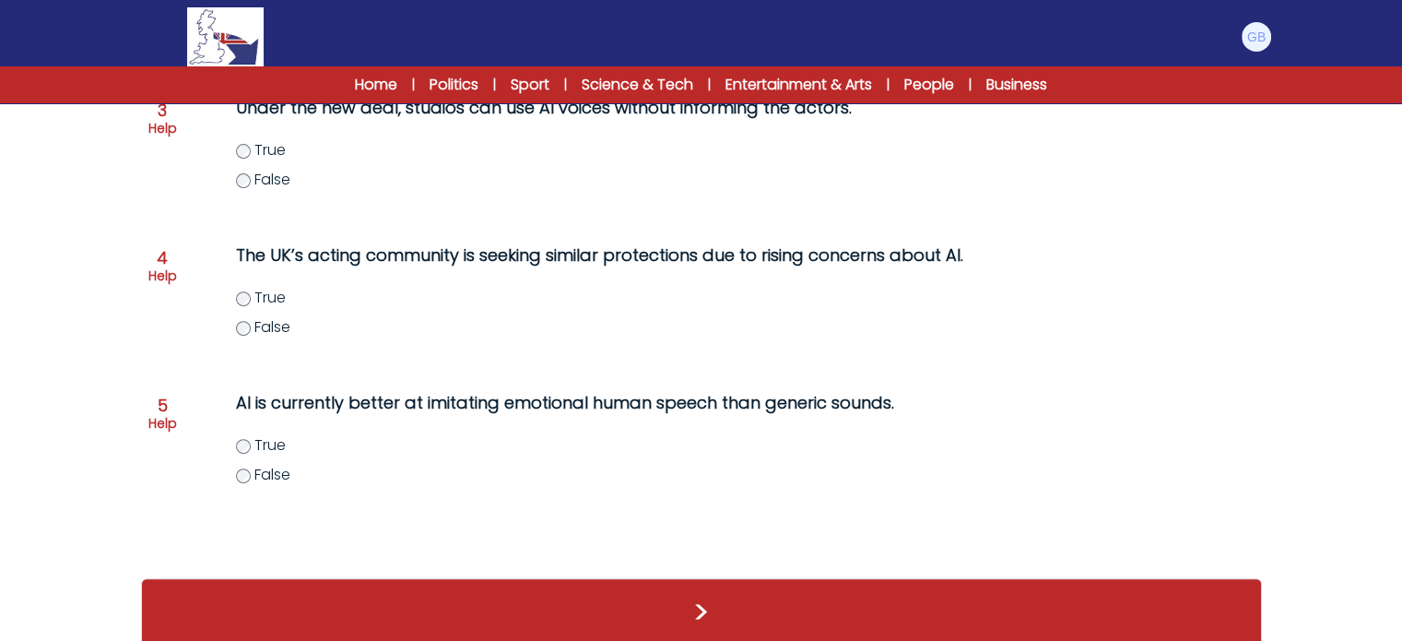
click at [253, 471] on label "False" at bounding box center [627, 475] width 783 height 22
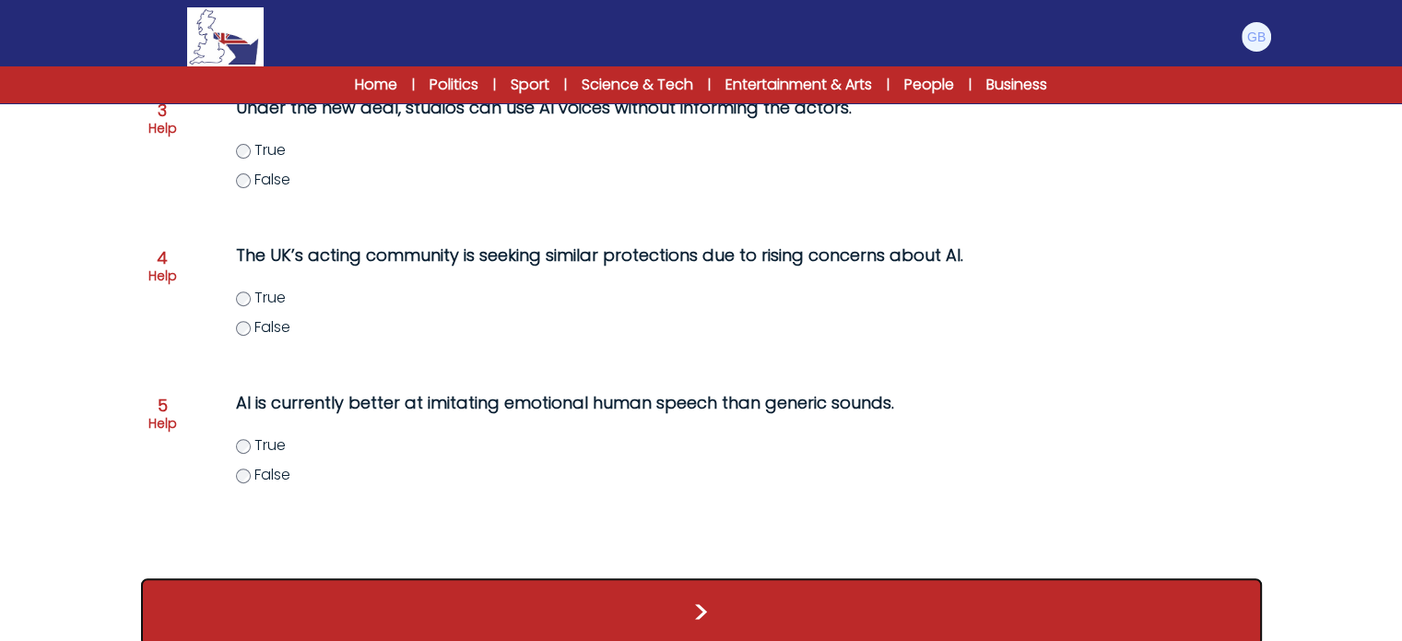
click at [384, 597] on button ">" at bounding box center [701, 612] width 1121 height 68
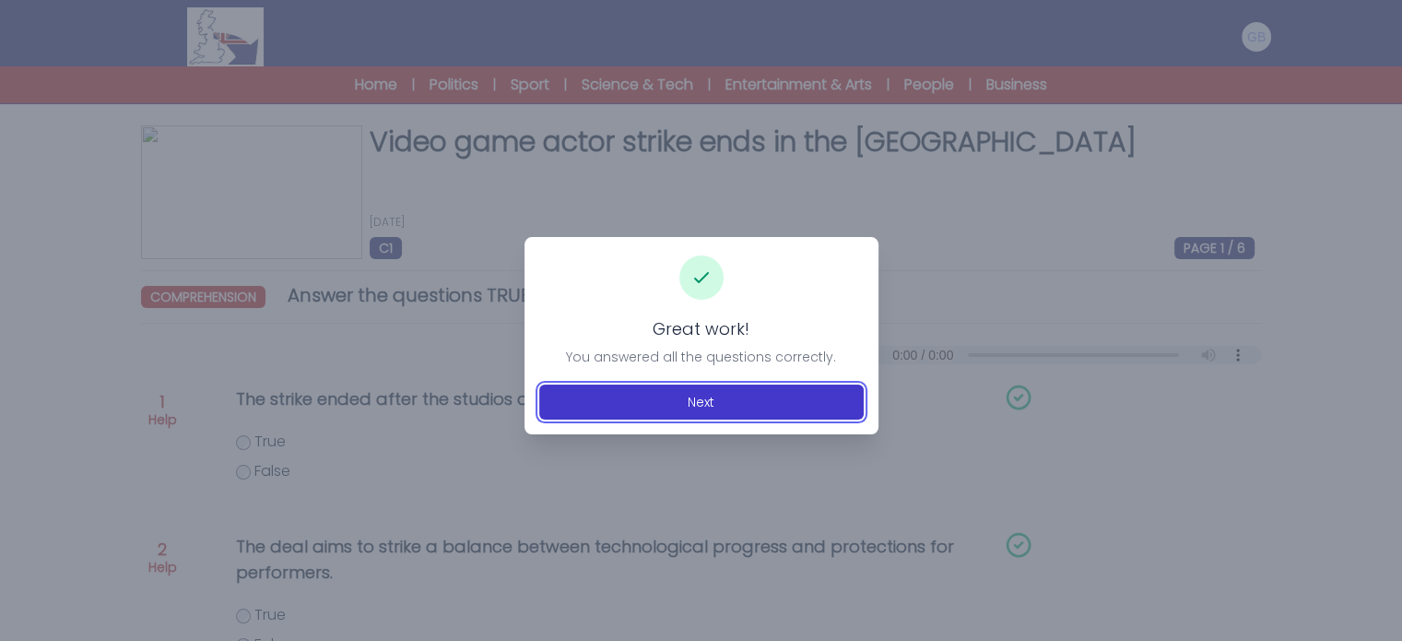
click at [702, 404] on button "Next" at bounding box center [701, 401] width 325 height 35
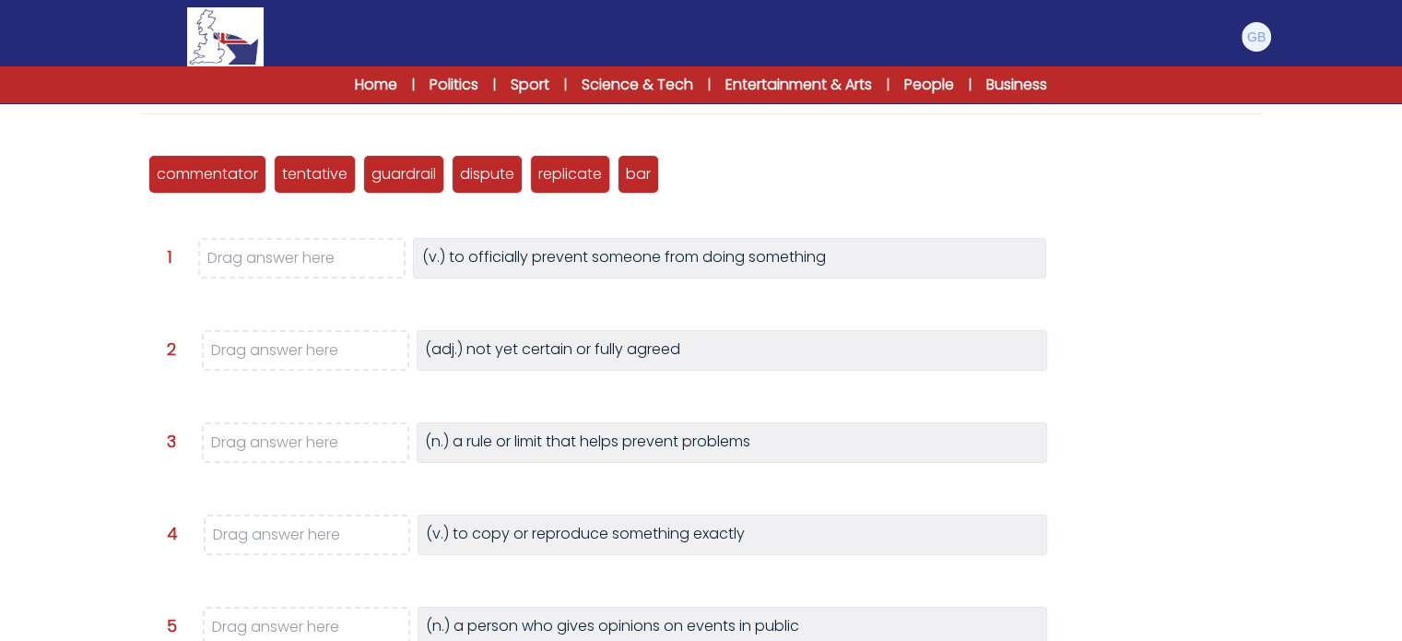
scroll to position [210, 0]
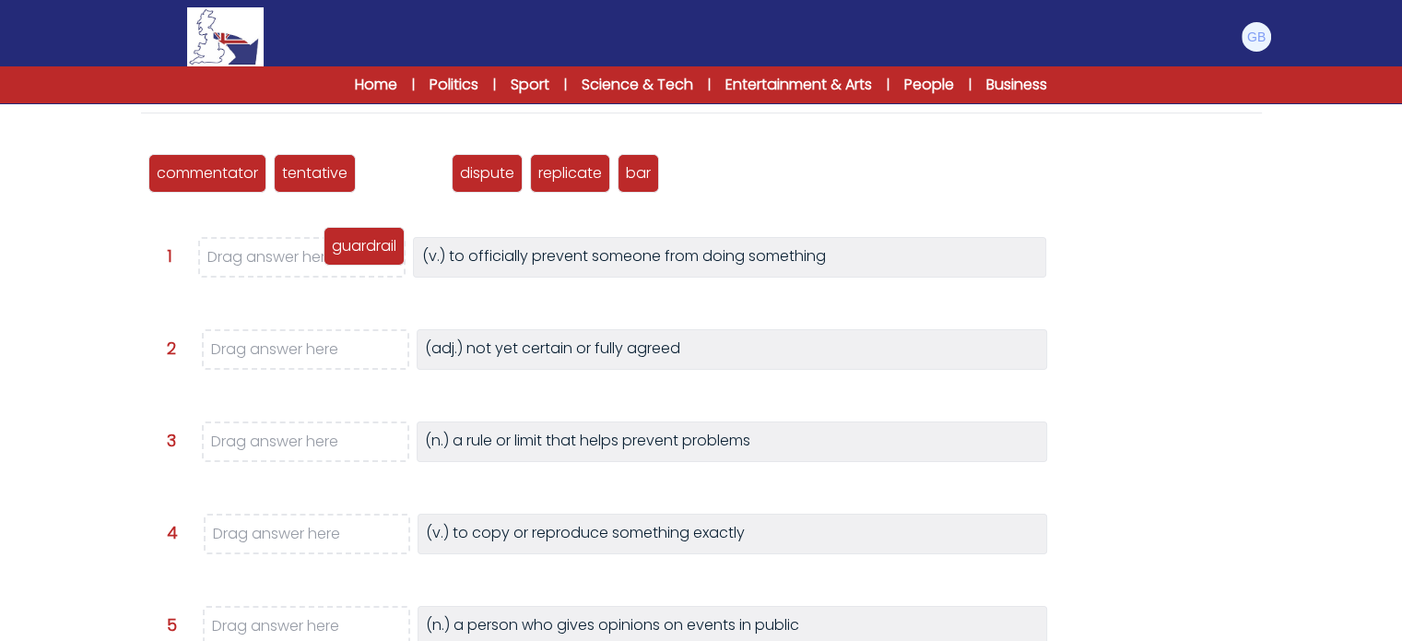
drag, startPoint x: 402, startPoint y: 179, endPoint x: 361, endPoint y: 250, distance: 81.8
click at [361, 250] on p "guardrail" at bounding box center [364, 246] width 65 height 22
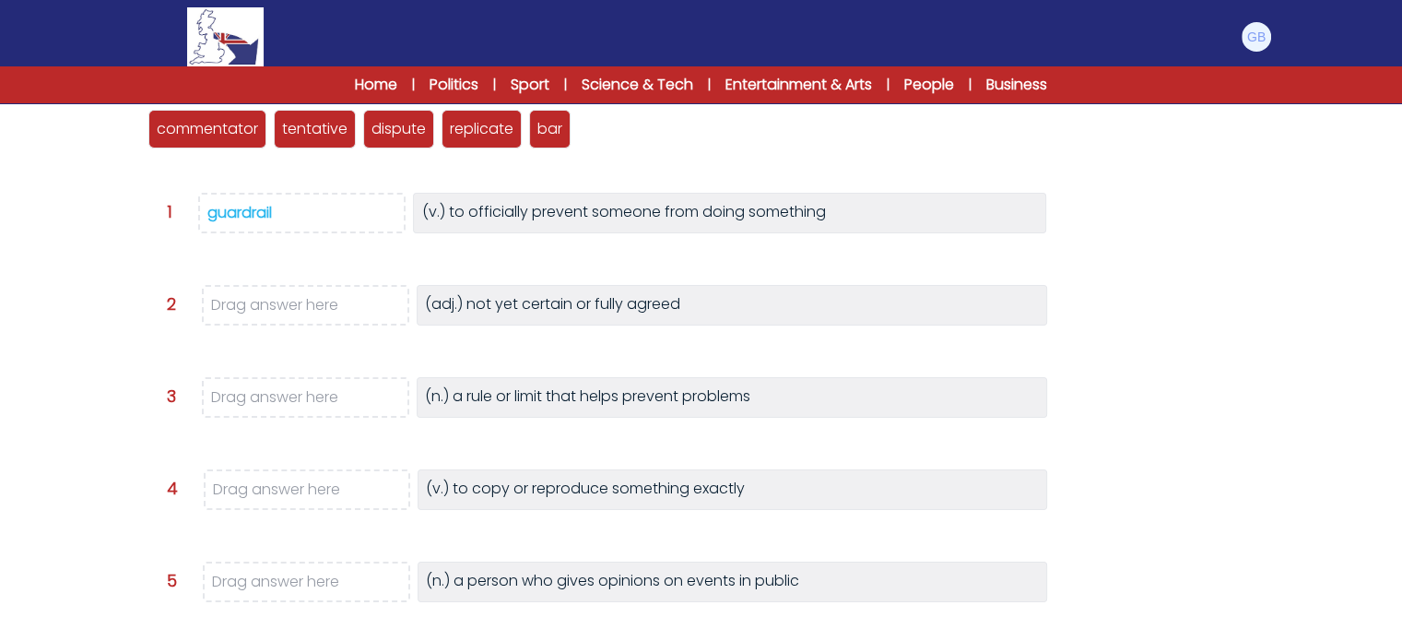
scroll to position [256, 0]
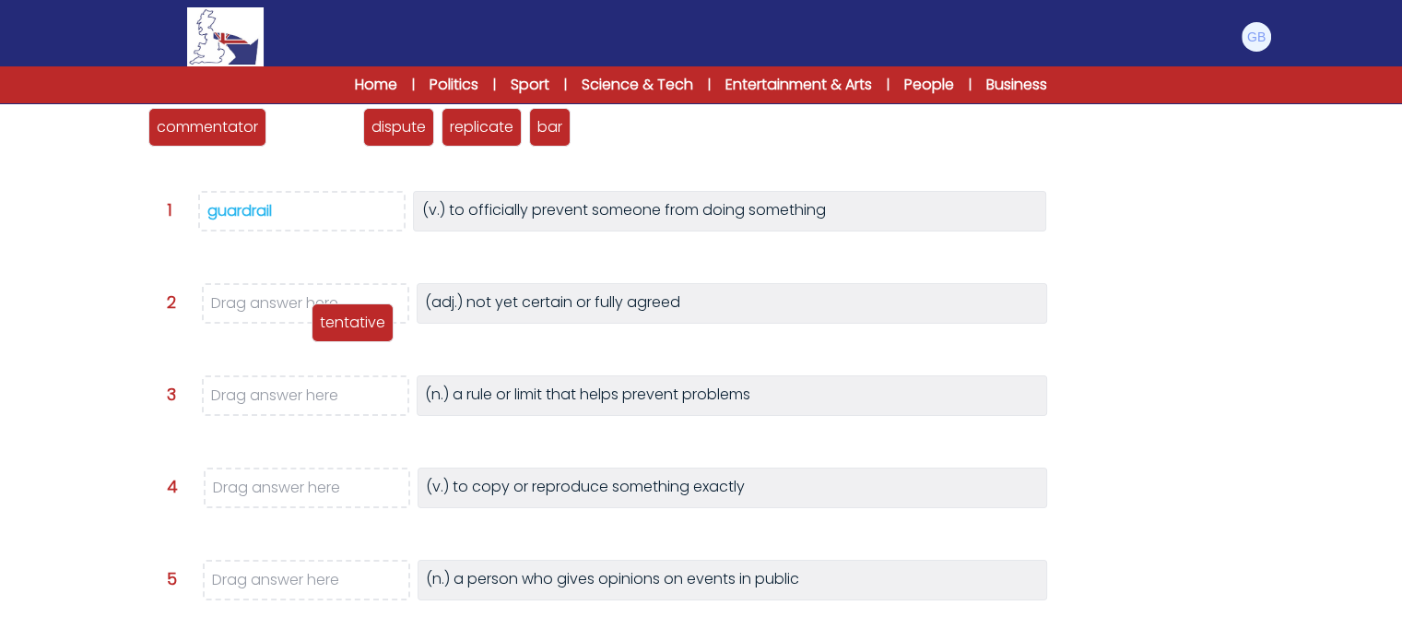
drag, startPoint x: 328, startPoint y: 127, endPoint x: 365, endPoint y: 320, distance: 196.2
click at [365, 320] on p "tentative" at bounding box center [352, 323] width 65 height 22
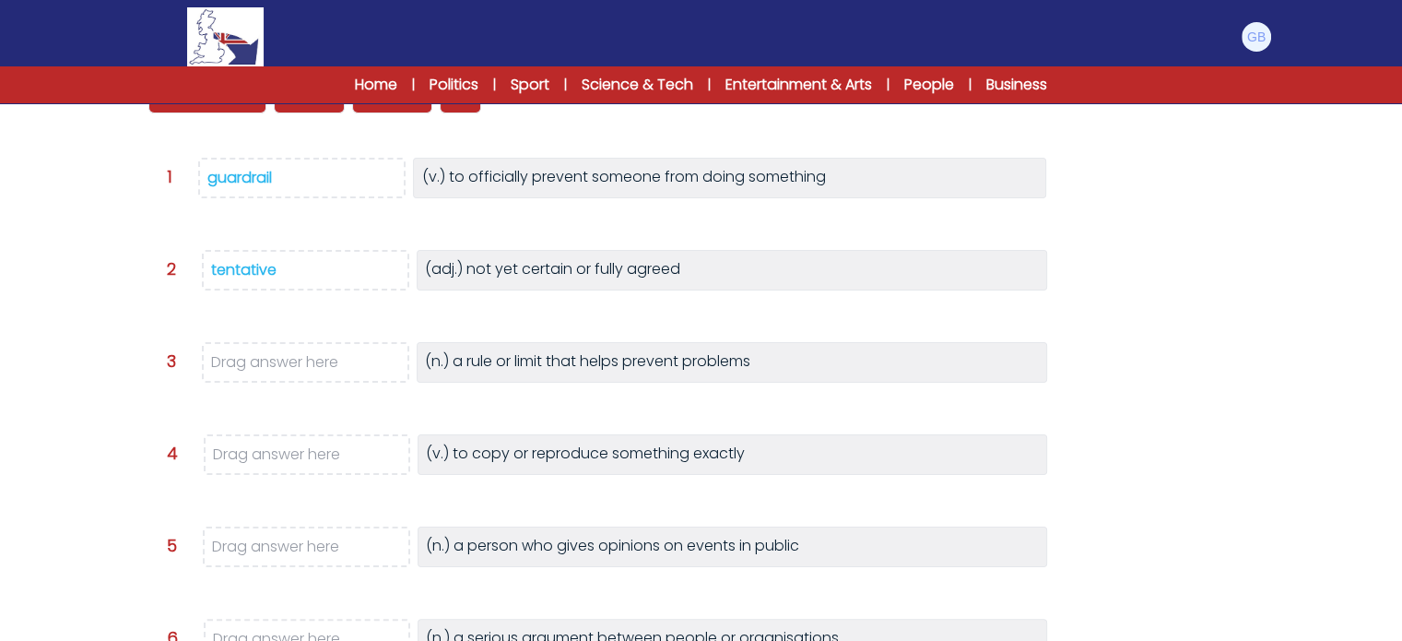
scroll to position [254, 0]
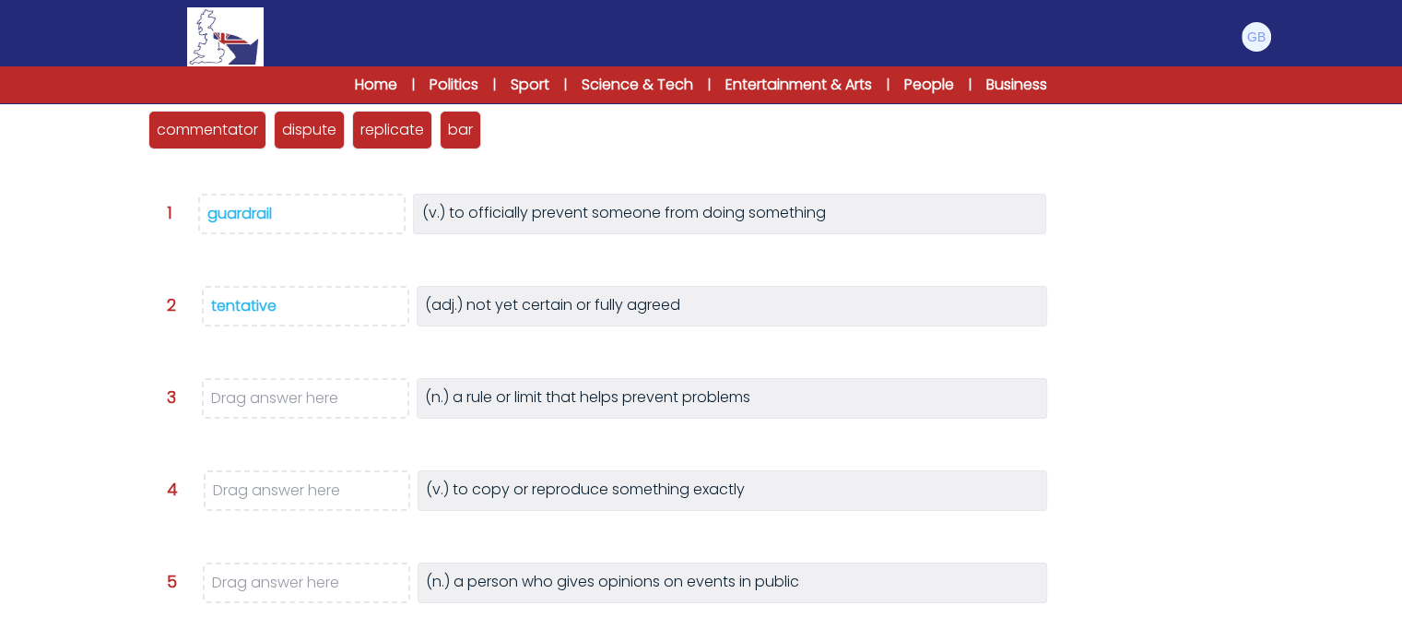
drag, startPoint x: 257, startPoint y: 222, endPoint x: 419, endPoint y: 157, distance: 174.1
click at [419, 157] on div "commentator tentative guardrail dispute replicate bar Question 1" at bounding box center [701, 431] width 1121 height 692
click at [265, 219] on div "guardrail" at bounding box center [239, 213] width 65 height 21
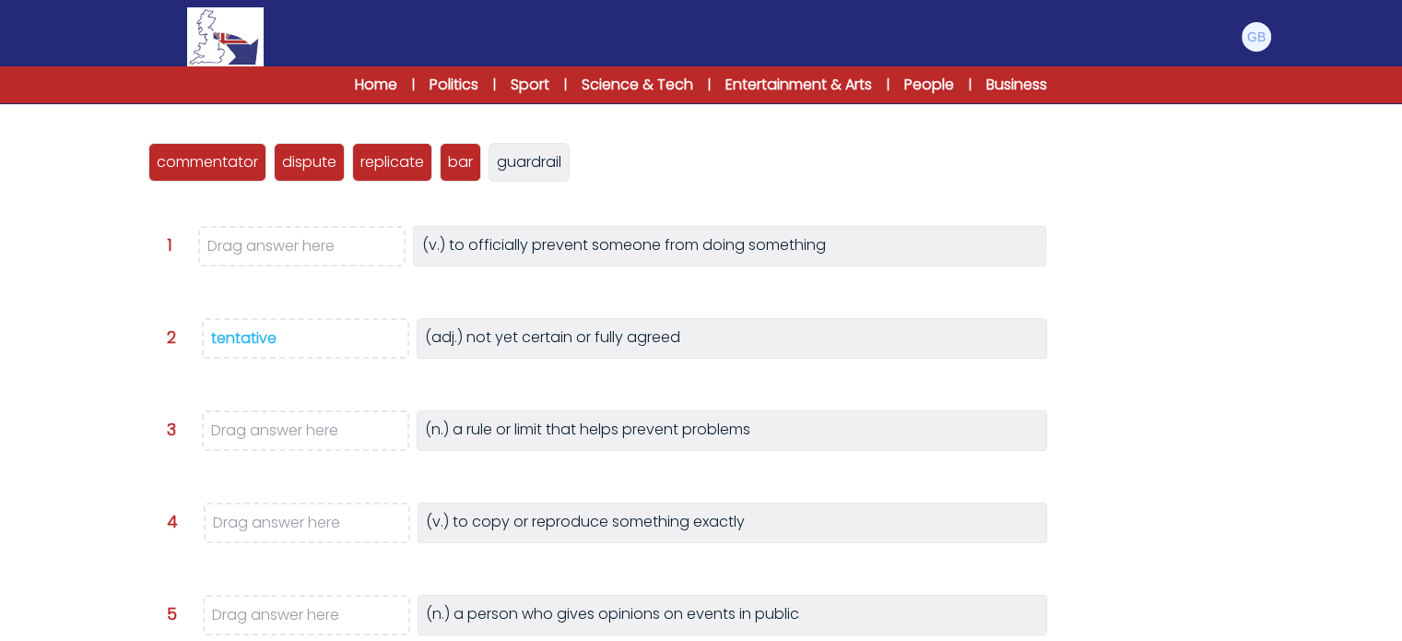
scroll to position [221, 0]
drag, startPoint x: 450, startPoint y: 164, endPoint x: 321, endPoint y: 253, distance: 156.5
click at [378, 216] on p "bar" at bounding box center [390, 205] width 25 height 22
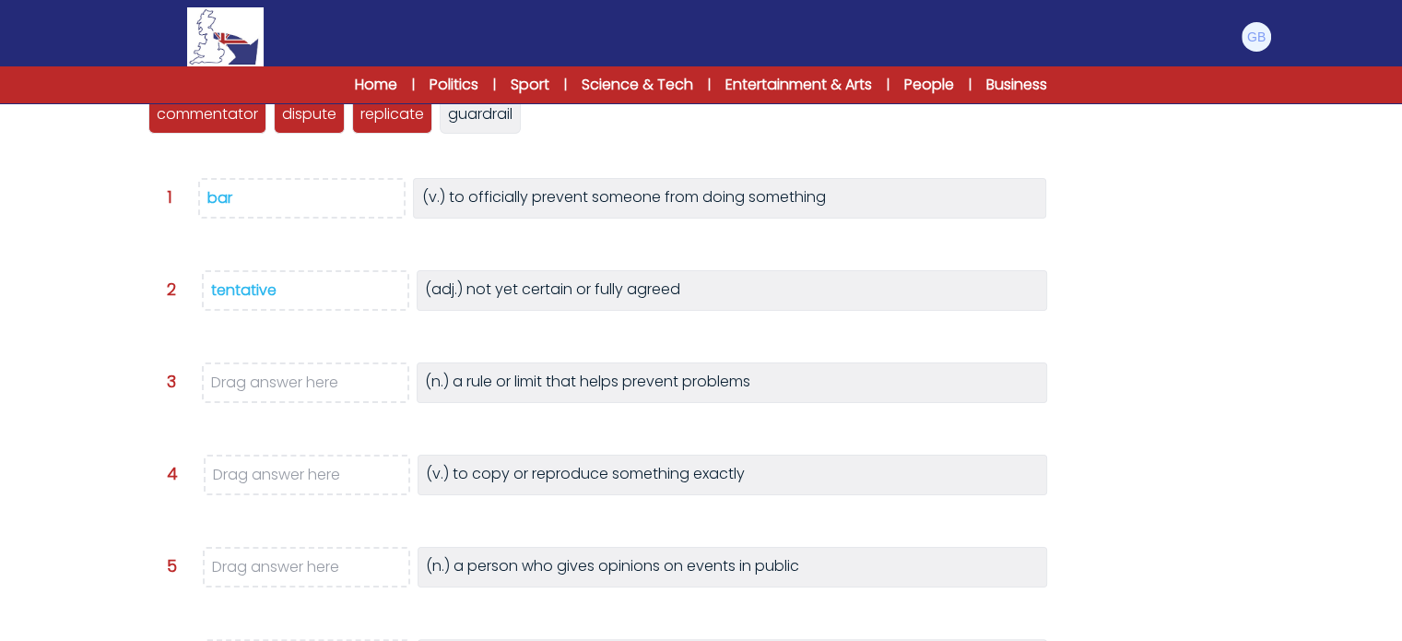
scroll to position [269, 0]
drag, startPoint x: 467, startPoint y: 122, endPoint x: 322, endPoint y: 375, distance: 292.0
click at [322, 374] on span "guardrail" at bounding box center [335, 363] width 65 height 21
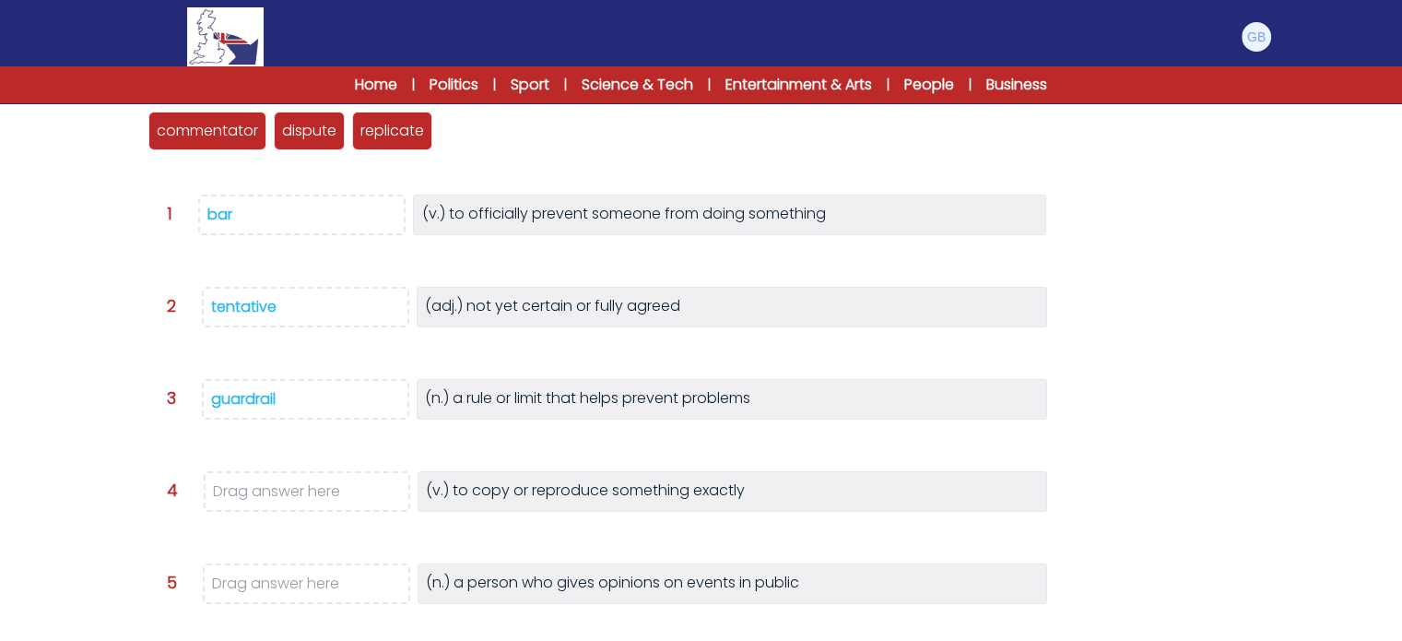
scroll to position [251, 0]
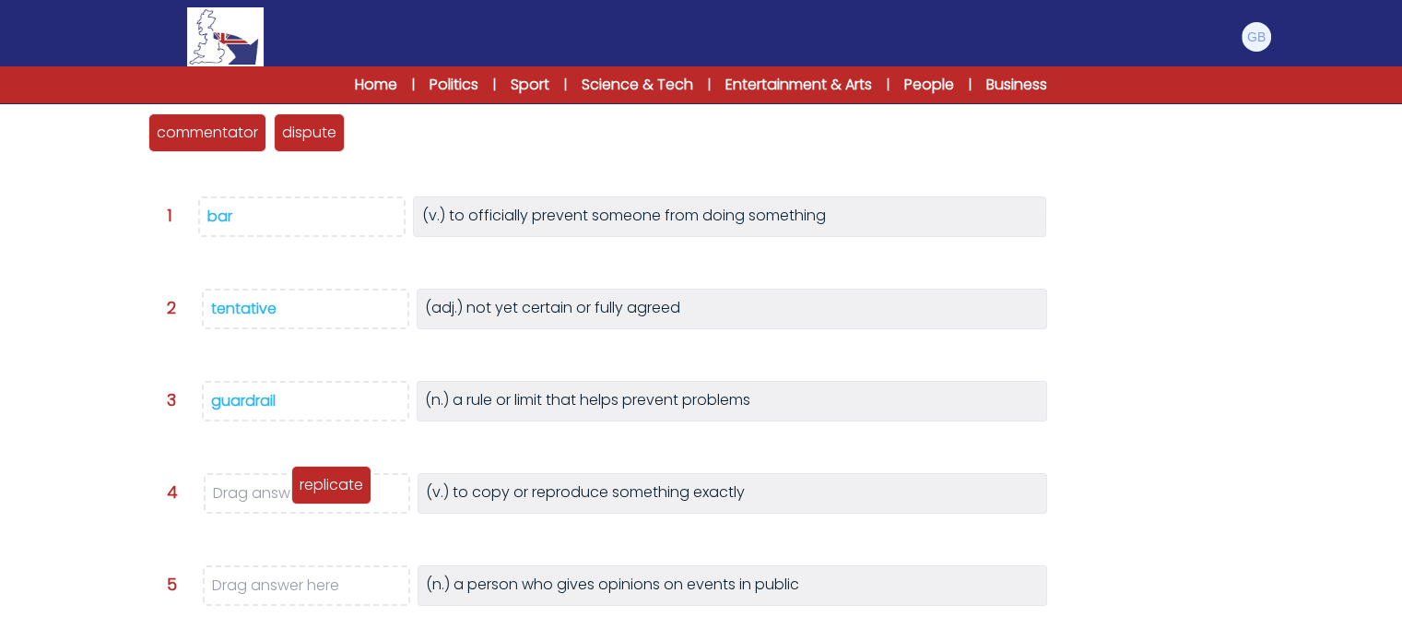
drag, startPoint x: 378, startPoint y: 131, endPoint x: 317, endPoint y: 482, distance: 356.5
click at [317, 482] on p "replicate" at bounding box center [332, 485] width 64 height 22
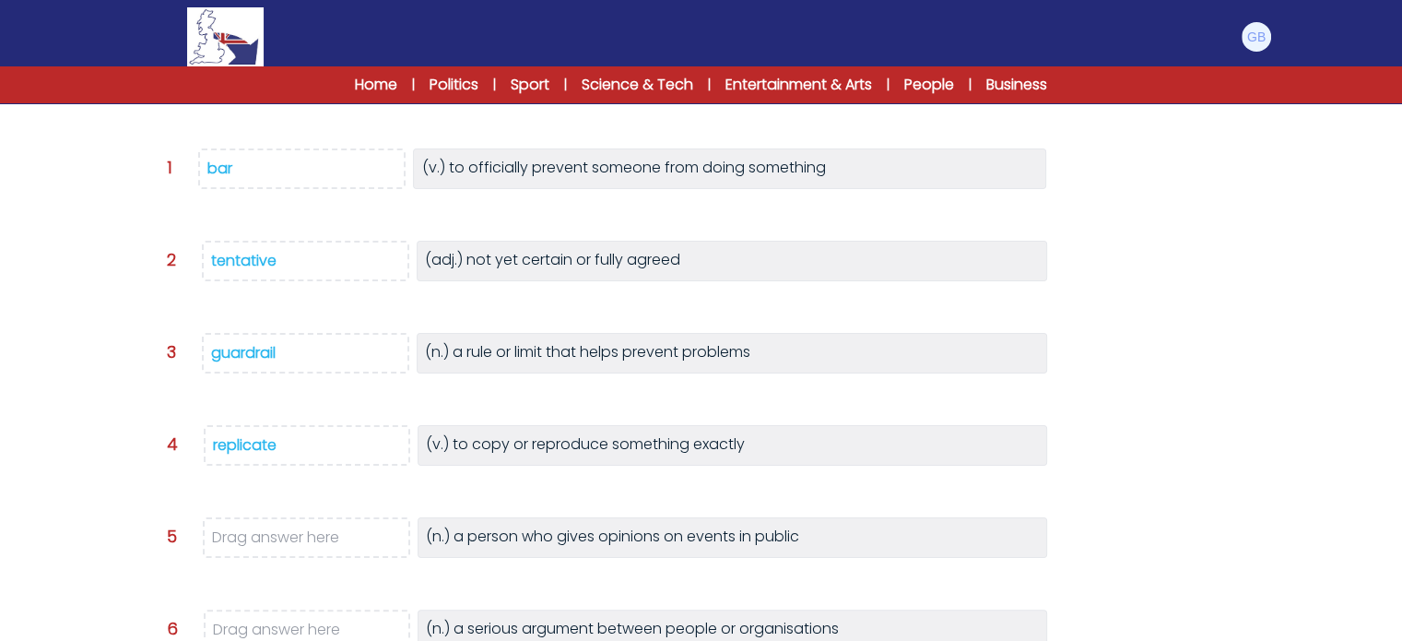
scroll to position [243, 0]
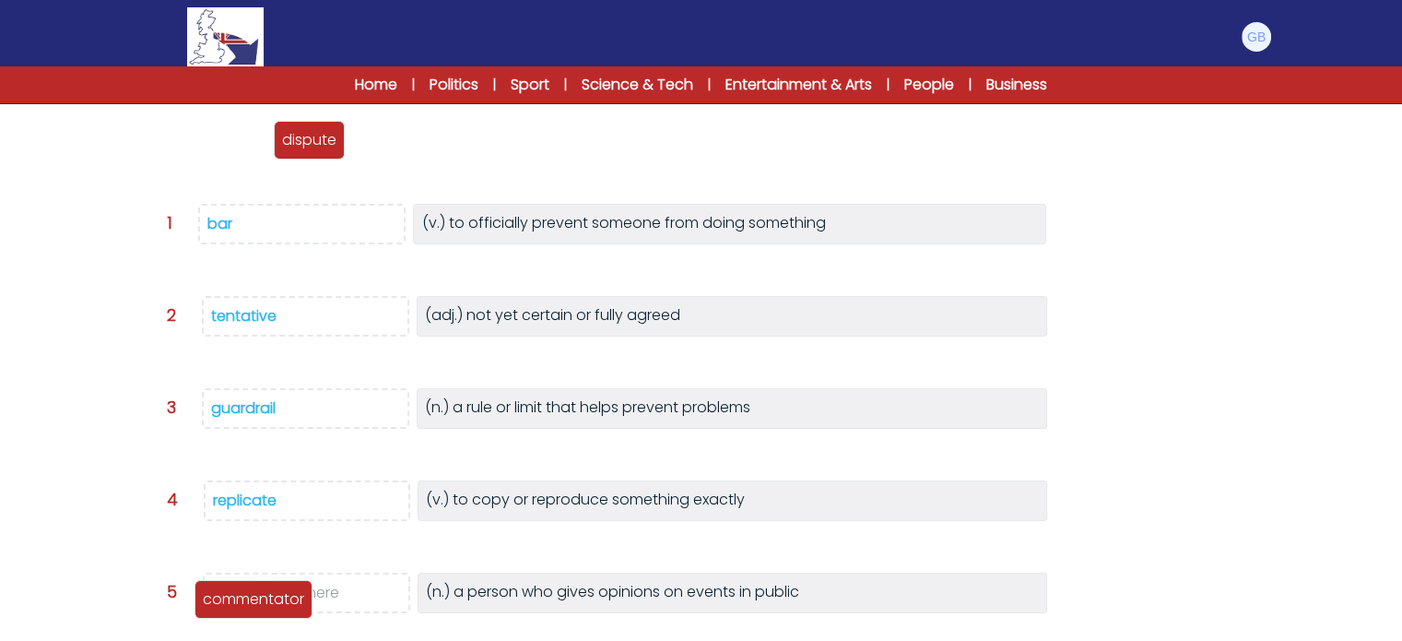
drag, startPoint x: 219, startPoint y: 141, endPoint x: 264, endPoint y: 595, distance: 455.8
click at [264, 595] on p "commentator" at bounding box center [253, 599] width 101 height 22
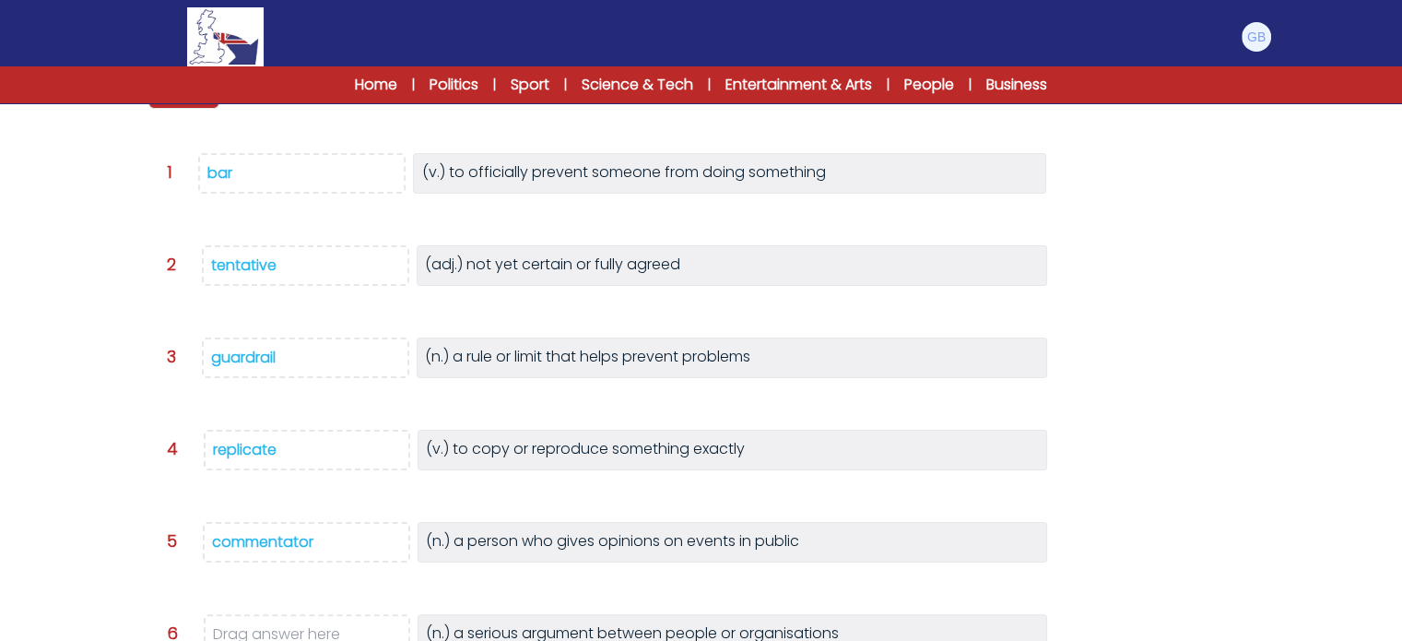
scroll to position [293, 0]
drag, startPoint x: 183, startPoint y: 103, endPoint x: 290, endPoint y: 633, distance: 540.9
click at [290, 633] on div "dispute" at bounding box center [291, 622] width 71 height 39
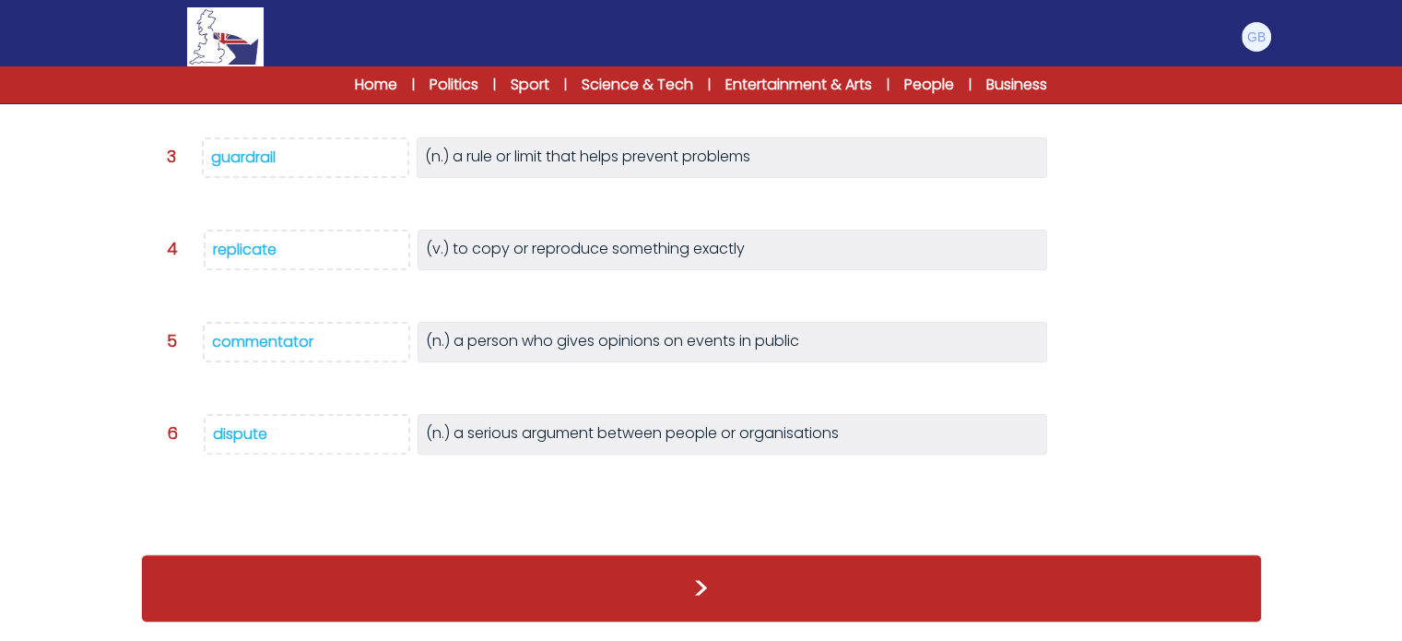
scroll to position [465, 0]
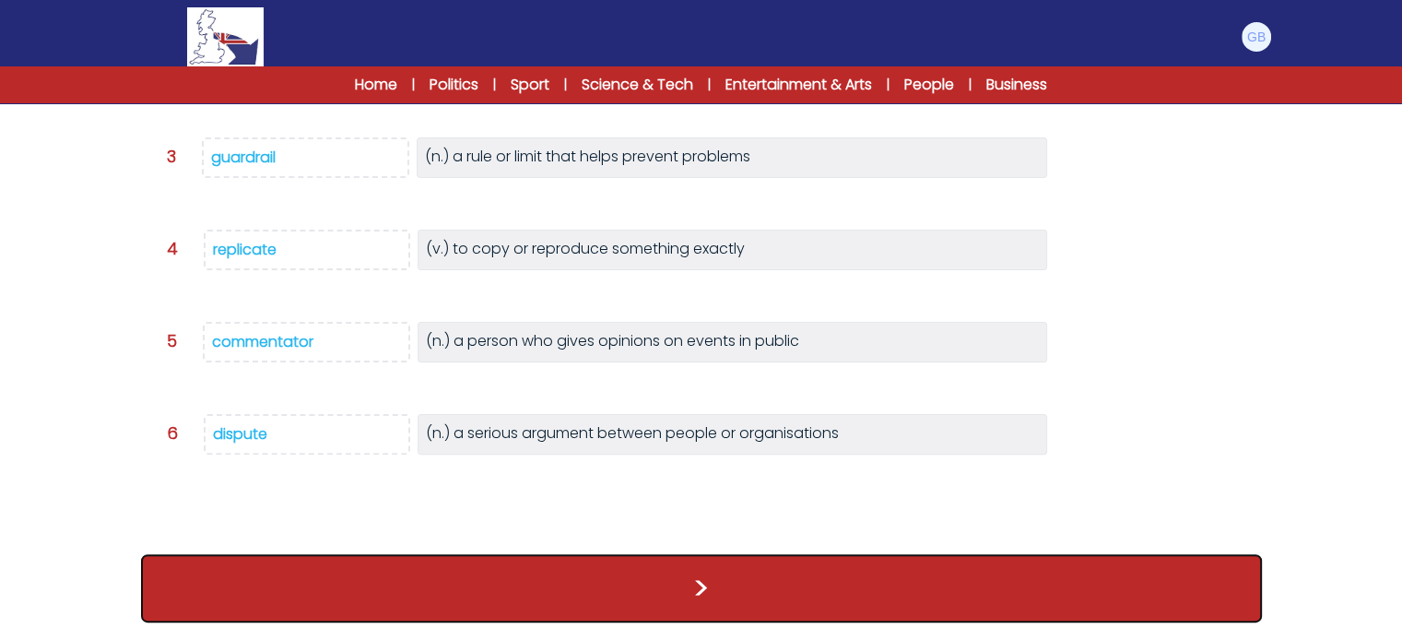
click at [487, 572] on button ">" at bounding box center [701, 588] width 1121 height 68
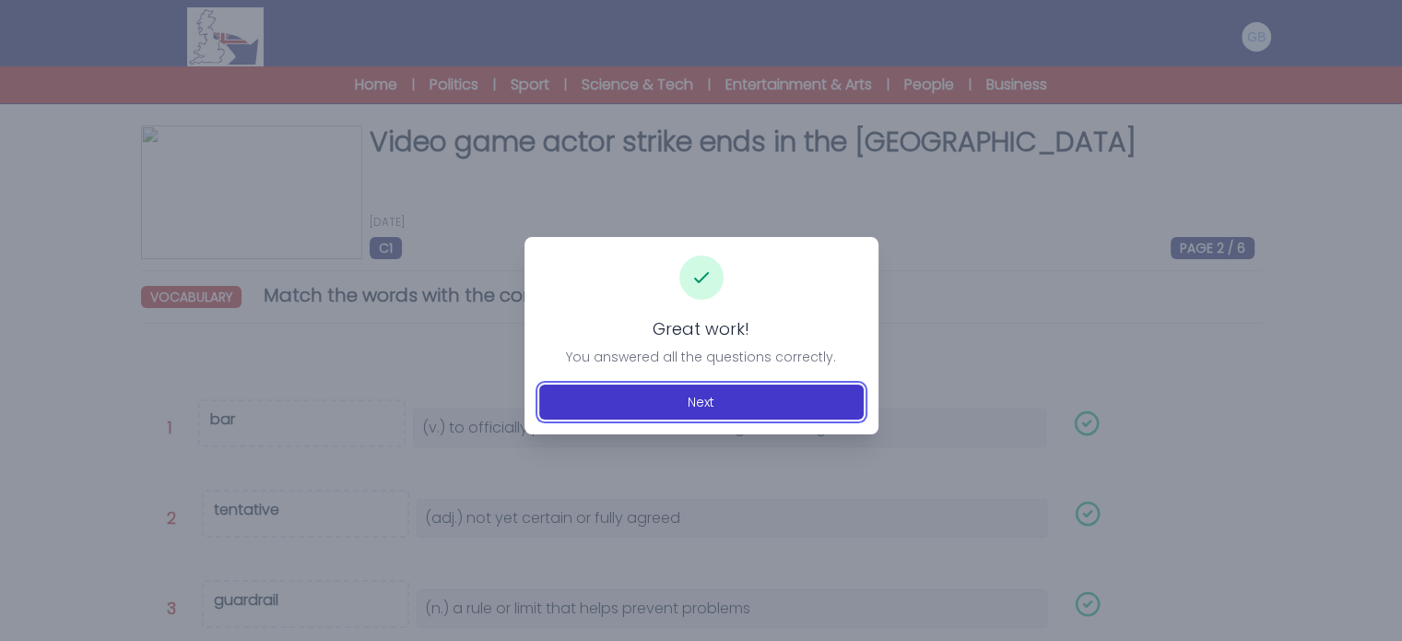
click at [657, 408] on button "Next" at bounding box center [701, 401] width 325 height 35
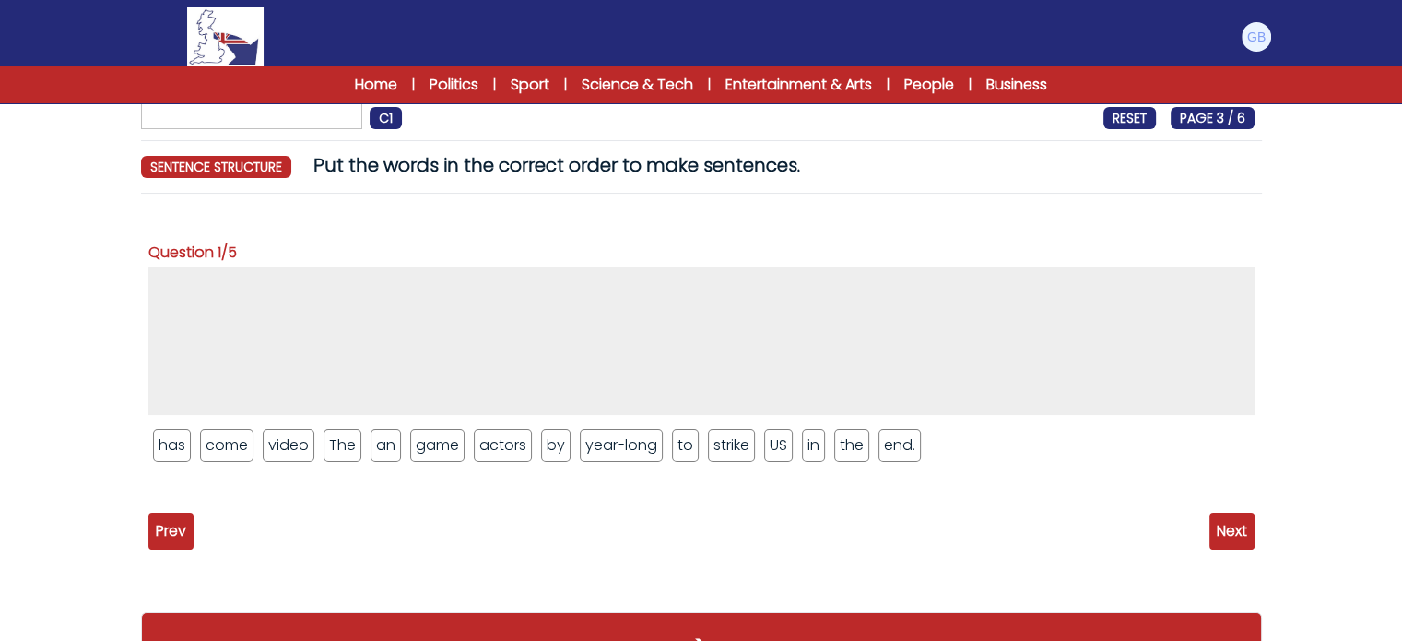
scroll to position [131, 0]
drag, startPoint x: 334, startPoint y: 451, endPoint x: 311, endPoint y: 384, distance: 71.1
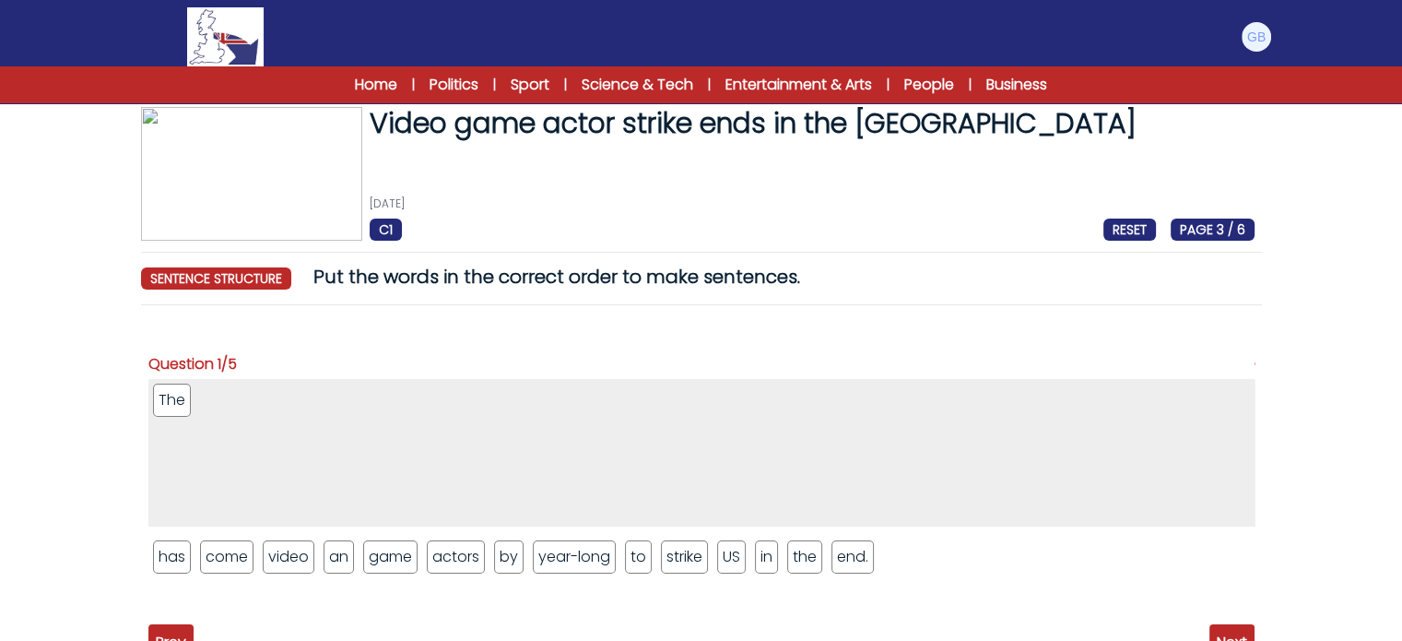
scroll to position [18, 0]
drag, startPoint x: 588, startPoint y: 555, endPoint x: 561, endPoint y: 468, distance: 91.0
drag, startPoint x: 586, startPoint y: 558, endPoint x: 531, endPoint y: 435, distance: 134.5
drag, startPoint x: 162, startPoint y: 552, endPoint x: 303, endPoint y: 491, distance: 154.0
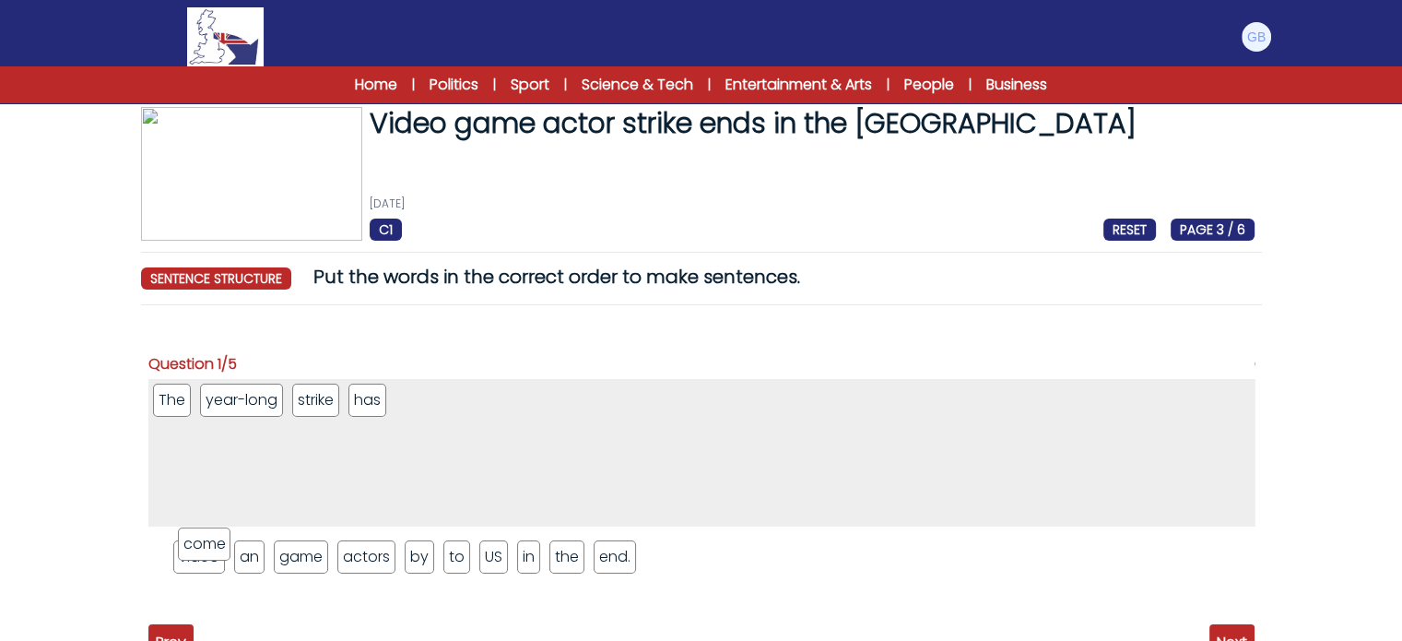
drag, startPoint x: 181, startPoint y: 547, endPoint x: 377, endPoint y: 453, distance: 217.8
drag, startPoint x: 437, startPoint y: 553, endPoint x: 498, endPoint y: 467, distance: 105.2
drag, startPoint x: 238, startPoint y: 552, endPoint x: 528, endPoint y: 451, distance: 307.6
drag, startPoint x: 516, startPoint y: 546, endPoint x: 570, endPoint y: 455, distance: 105.0
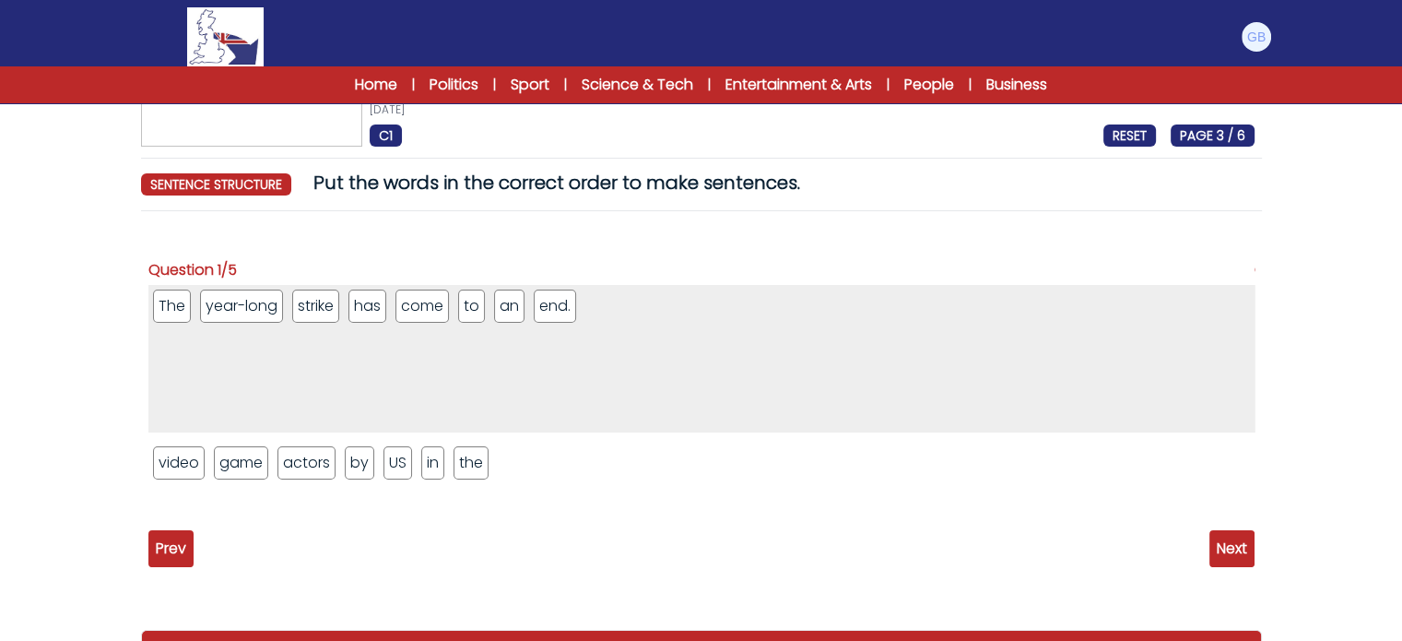
scroll to position [114, 0]
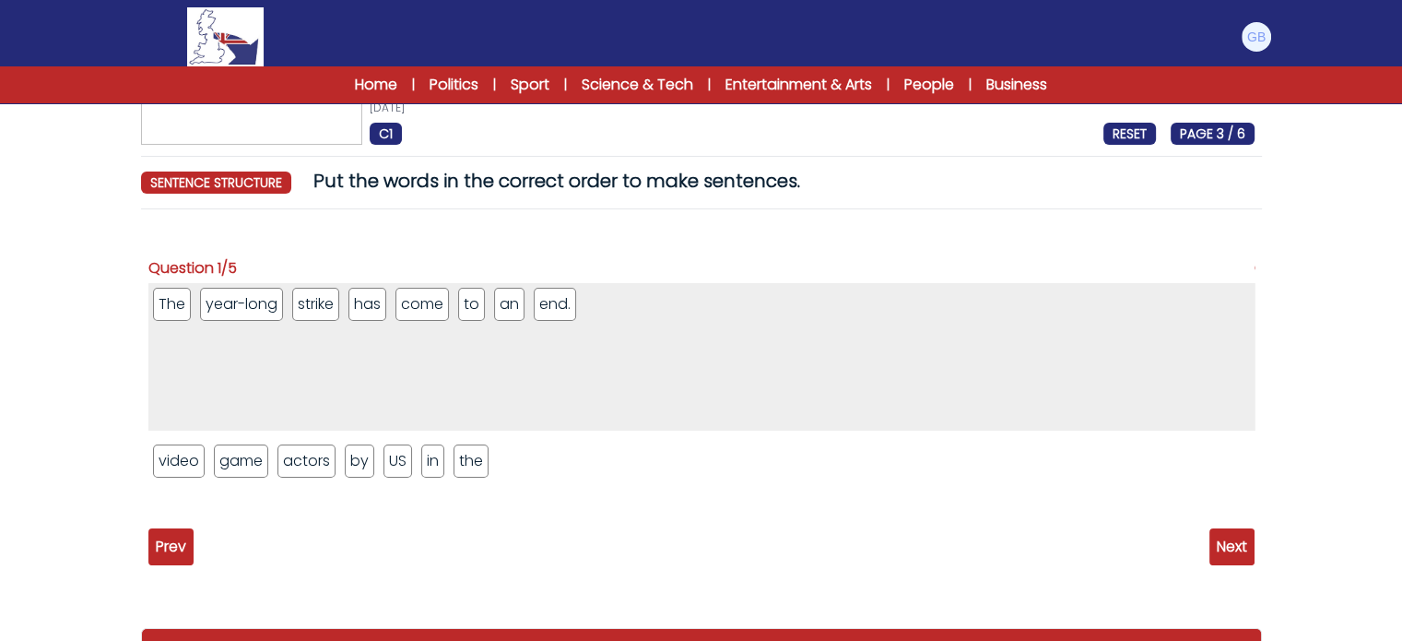
click at [1220, 539] on span "Next" at bounding box center [1232, 546] width 45 height 37
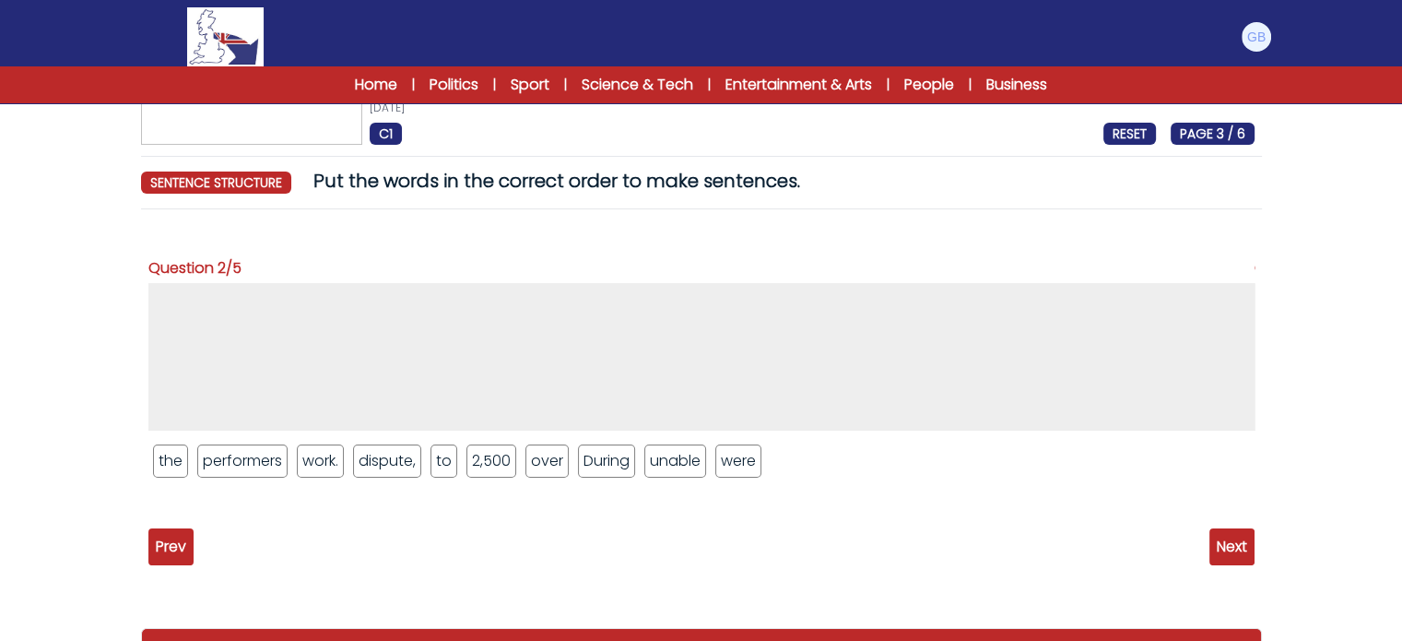
click at [173, 536] on span "Prev" at bounding box center [170, 546] width 45 height 37
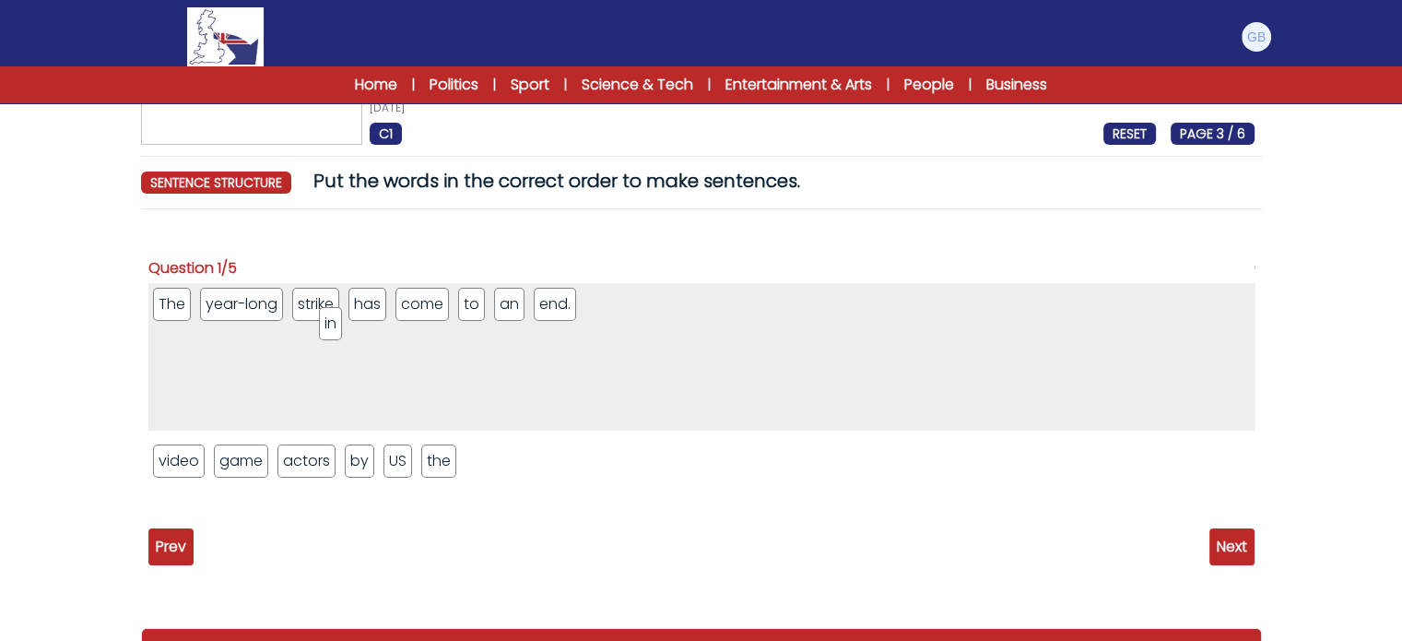
drag, startPoint x: 421, startPoint y: 456, endPoint x: 331, endPoint y: 311, distance: 171.4
click at [581, 298] on ul "The year-long strike has come to an end. in" at bounding box center [701, 357] width 1106 height 148
drag, startPoint x: 588, startPoint y: 302, endPoint x: 336, endPoint y: 304, distance: 252.7
drag, startPoint x: 428, startPoint y: 458, endPoint x: 384, endPoint y: 302, distance: 162.9
drag, startPoint x: 394, startPoint y: 463, endPoint x: 428, endPoint y: 320, distance: 146.9
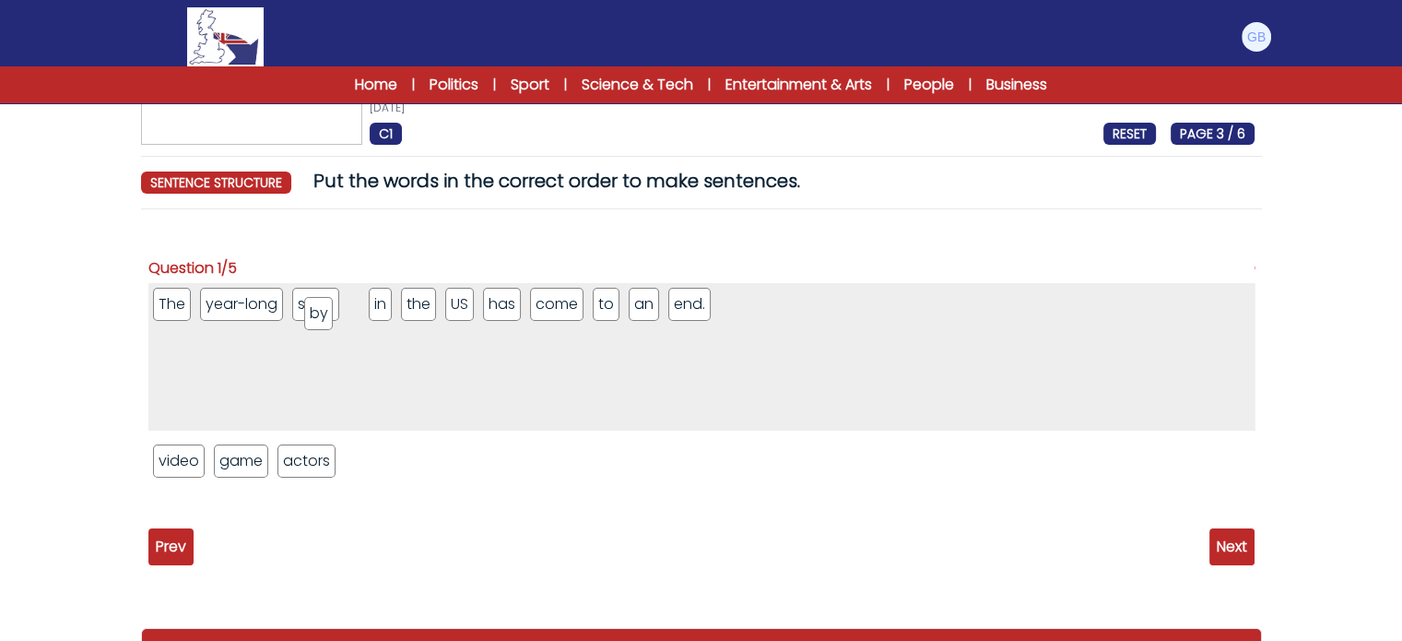
drag, startPoint x: 369, startPoint y: 456, endPoint x: 330, endPoint y: 309, distance: 152.5
drag, startPoint x: 185, startPoint y: 460, endPoint x: 414, endPoint y: 310, distance: 273.6
drag, startPoint x: 314, startPoint y: 306, endPoint x: 389, endPoint y: 305, distance: 74.7
drag, startPoint x: 177, startPoint y: 464, endPoint x: 457, endPoint y: 300, distance: 324.8
drag, startPoint x: 184, startPoint y: 467, endPoint x: 529, endPoint y: 304, distance: 381.5
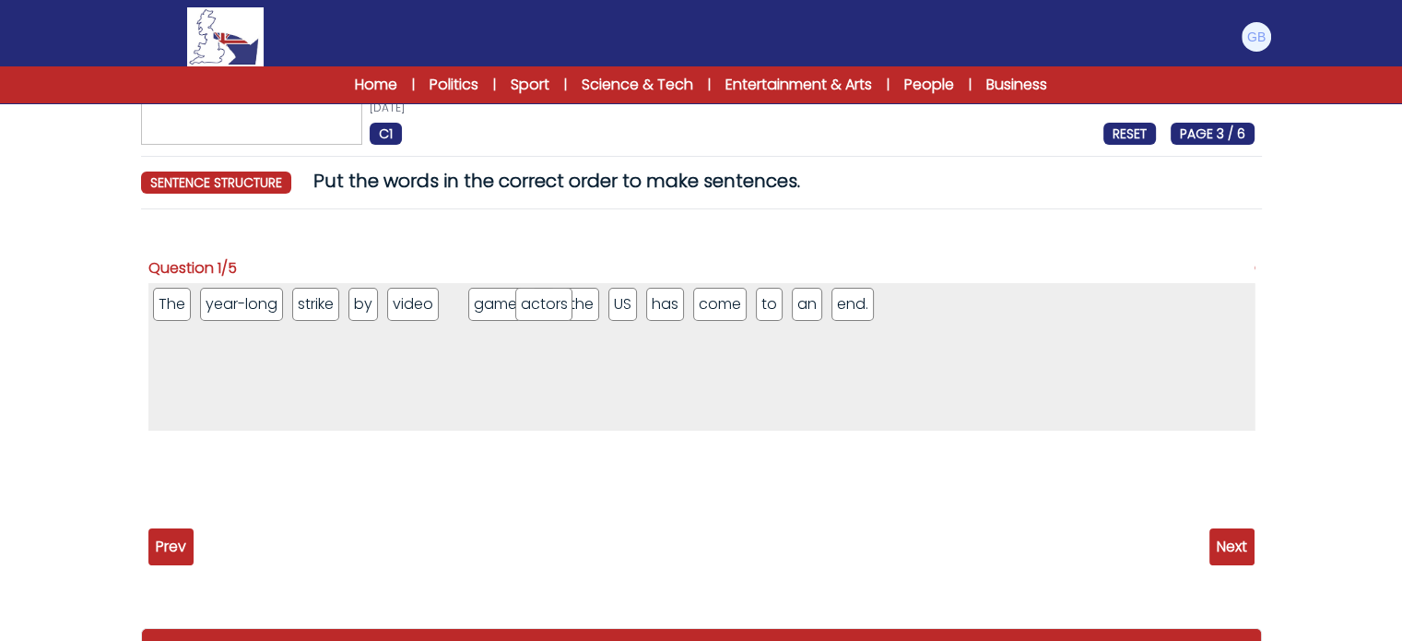
drag, startPoint x: 461, startPoint y: 302, endPoint x: 530, endPoint y: 302, distance: 69.2
drag, startPoint x: 527, startPoint y: 302, endPoint x: 484, endPoint y: 304, distance: 43.4
click at [484, 304] on li "actors" at bounding box center [477, 304] width 58 height 33
drag, startPoint x: 531, startPoint y: 307, endPoint x: 450, endPoint y: 302, distance: 81.3
click at [1235, 538] on span "Next" at bounding box center [1232, 546] width 45 height 37
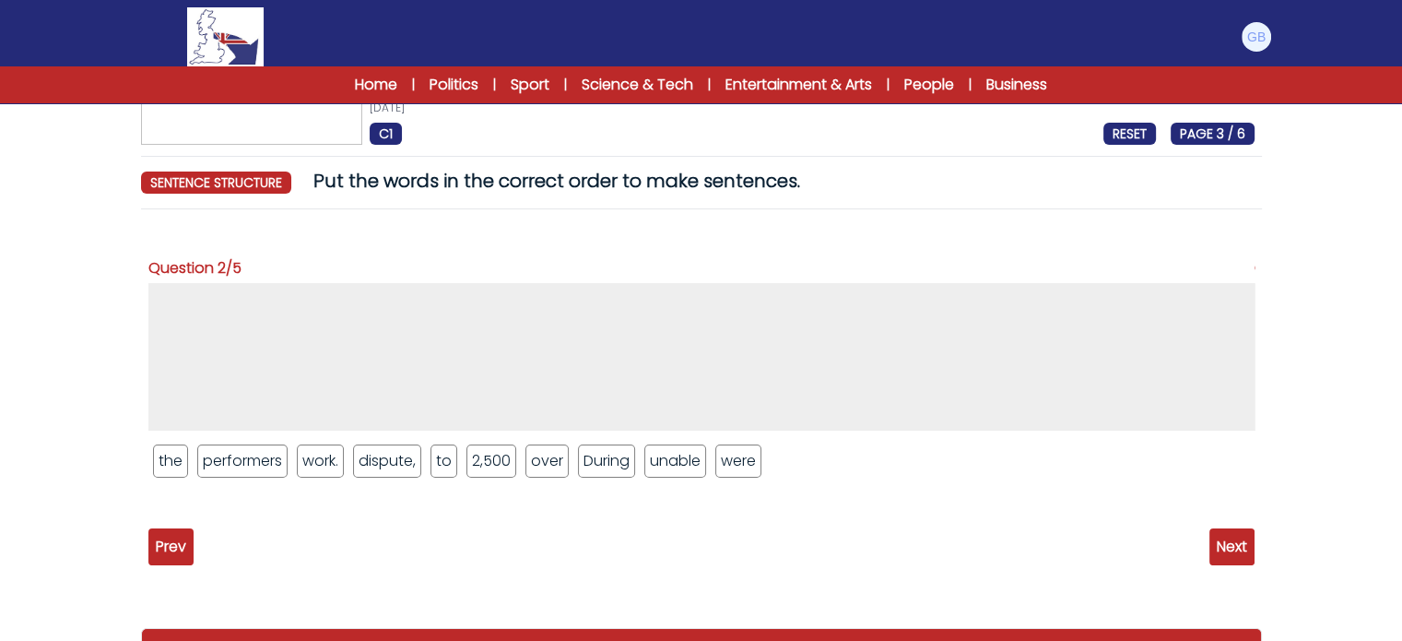
drag, startPoint x: 609, startPoint y: 460, endPoint x: 541, endPoint y: 343, distance: 135.5
drag, startPoint x: 180, startPoint y: 447, endPoint x: 271, endPoint y: 320, distance: 156.6
drag, startPoint x: 338, startPoint y: 449, endPoint x: 332, endPoint y: 324, distance: 125.6
drag, startPoint x: 423, startPoint y: 460, endPoint x: 391, endPoint y: 308, distance: 155.5
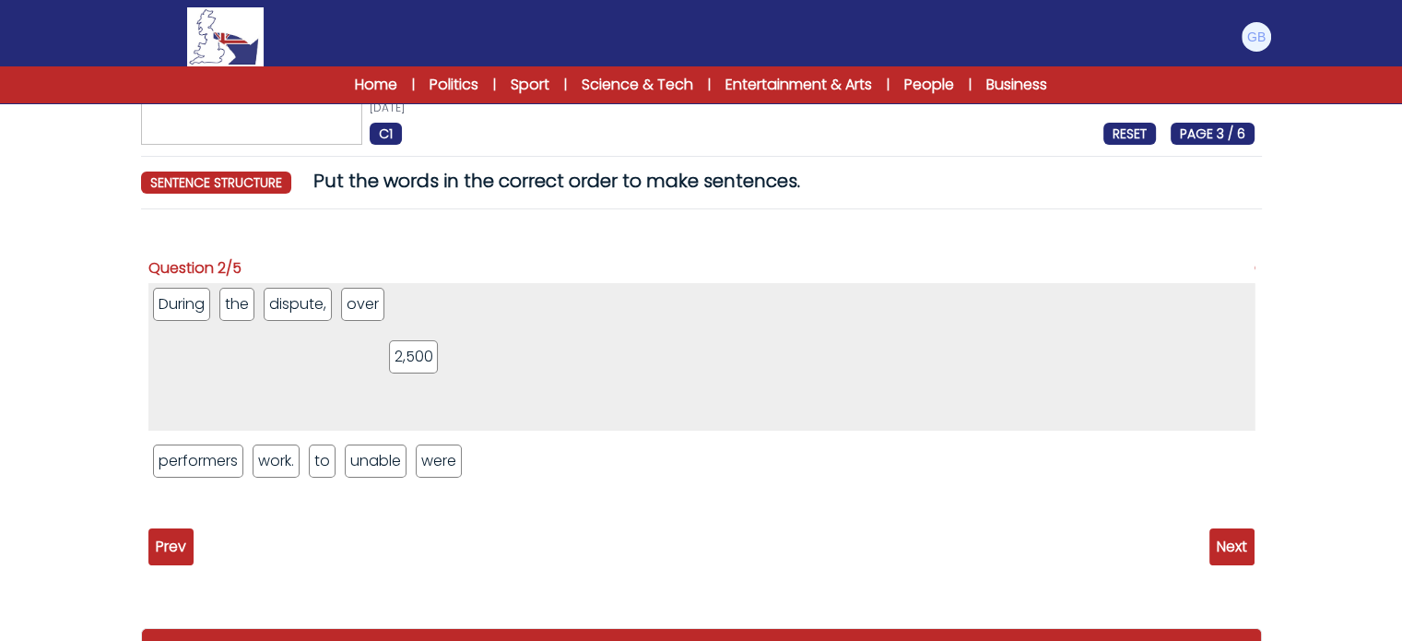
drag, startPoint x: 377, startPoint y: 457, endPoint x: 421, endPoint y: 352, distance: 114.1
drag, startPoint x: 229, startPoint y: 455, endPoint x: 467, endPoint y: 310, distance: 278.5
drag, startPoint x: 336, startPoint y: 460, endPoint x: 546, endPoint y: 331, distance: 246.7
drag, startPoint x: 302, startPoint y: 454, endPoint x: 627, endPoint y: 338, distance: 345.3
drag, startPoint x: 218, startPoint y: 461, endPoint x: 758, endPoint y: 303, distance: 562.9
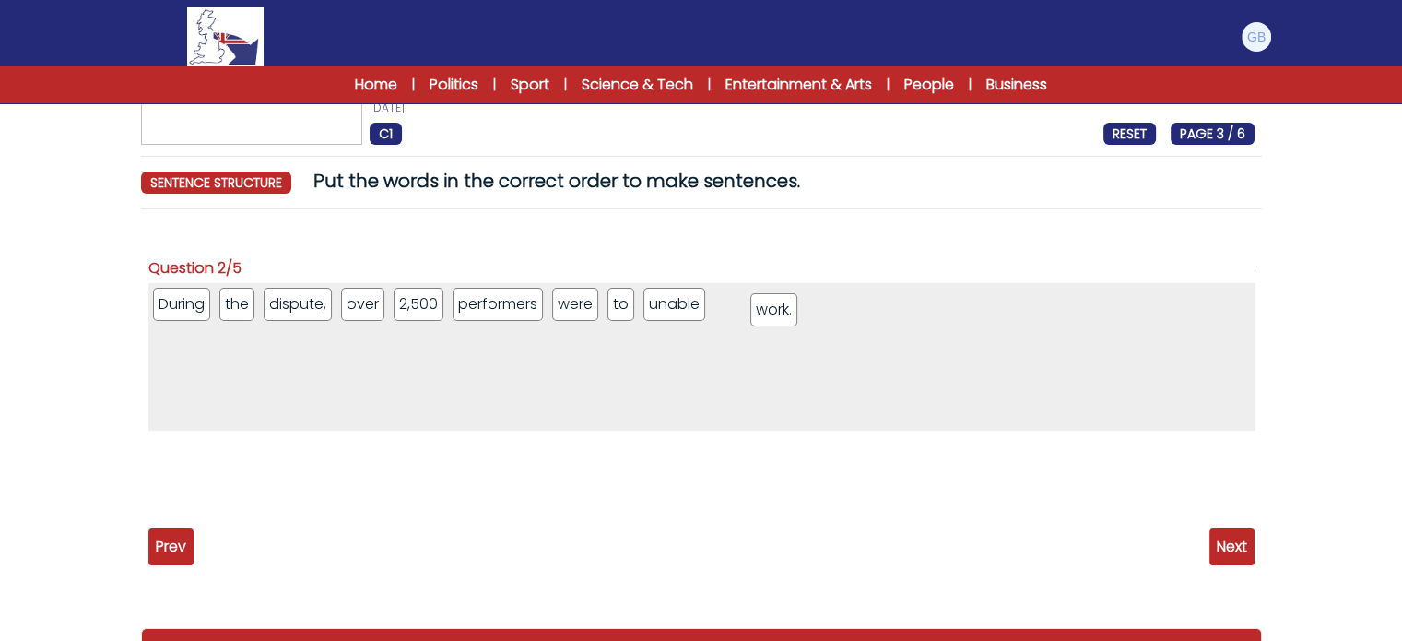
drag, startPoint x: 170, startPoint y: 453, endPoint x: 784, endPoint y: 302, distance: 632.4
drag, startPoint x: 621, startPoint y: 313, endPoint x: 683, endPoint y: 305, distance: 63.1
click at [1238, 534] on span "Next" at bounding box center [1232, 546] width 45 height 37
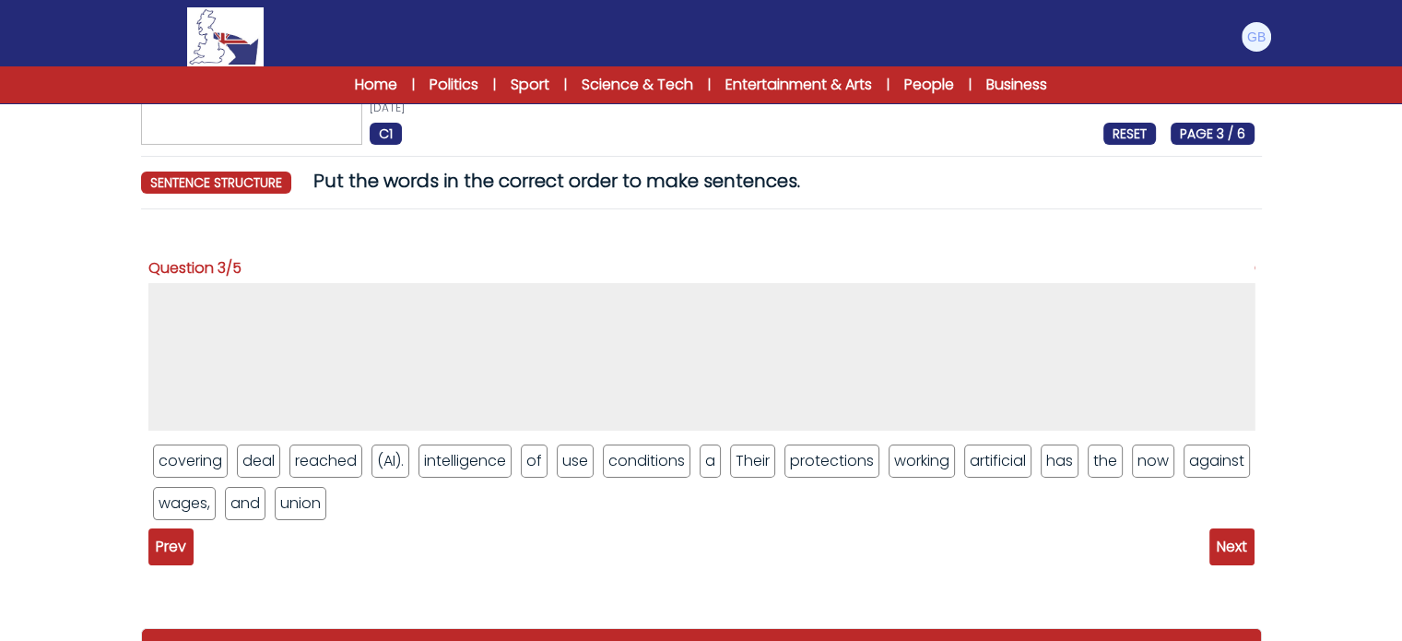
click at [782, 324] on ul "3 / 5" at bounding box center [701, 357] width 1106 height 148
drag, startPoint x: 748, startPoint y: 464, endPoint x: 751, endPoint y: 395, distance: 69.2
click at [364, 437] on div "Their covering deal reached (AI). intelligence of use conditions a protections …" at bounding box center [701, 404] width 1106 height 242
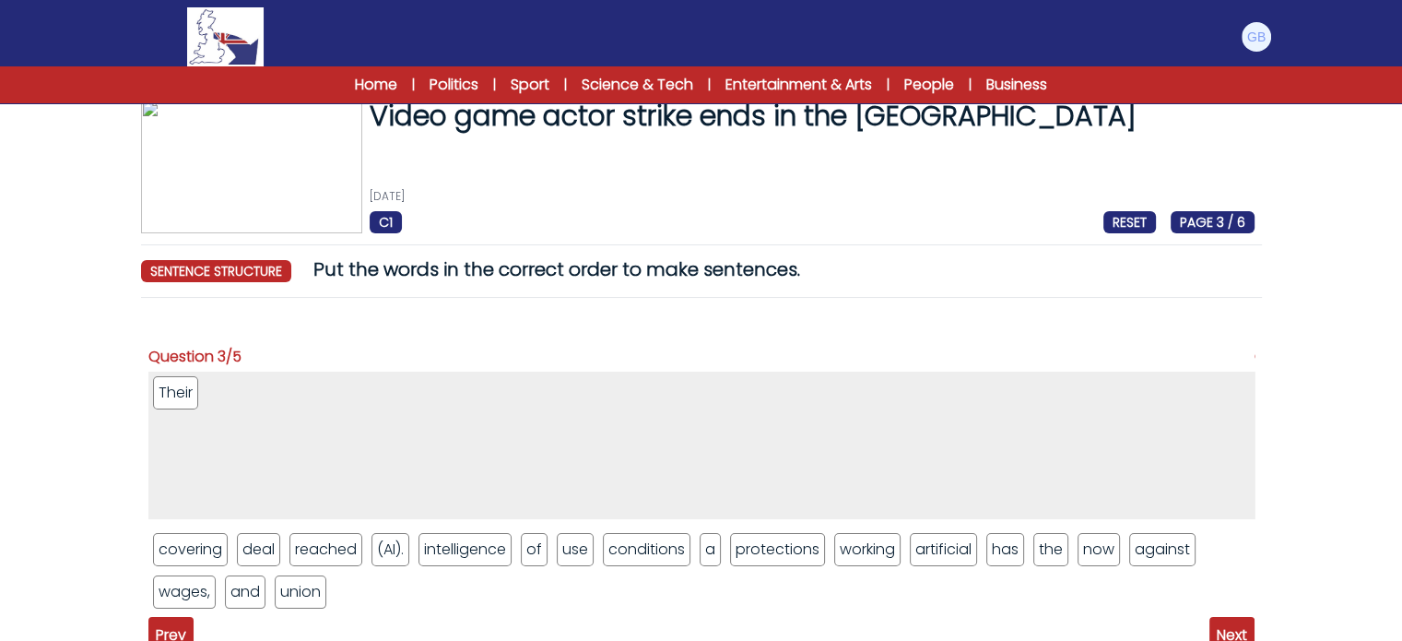
scroll to position [0, 0]
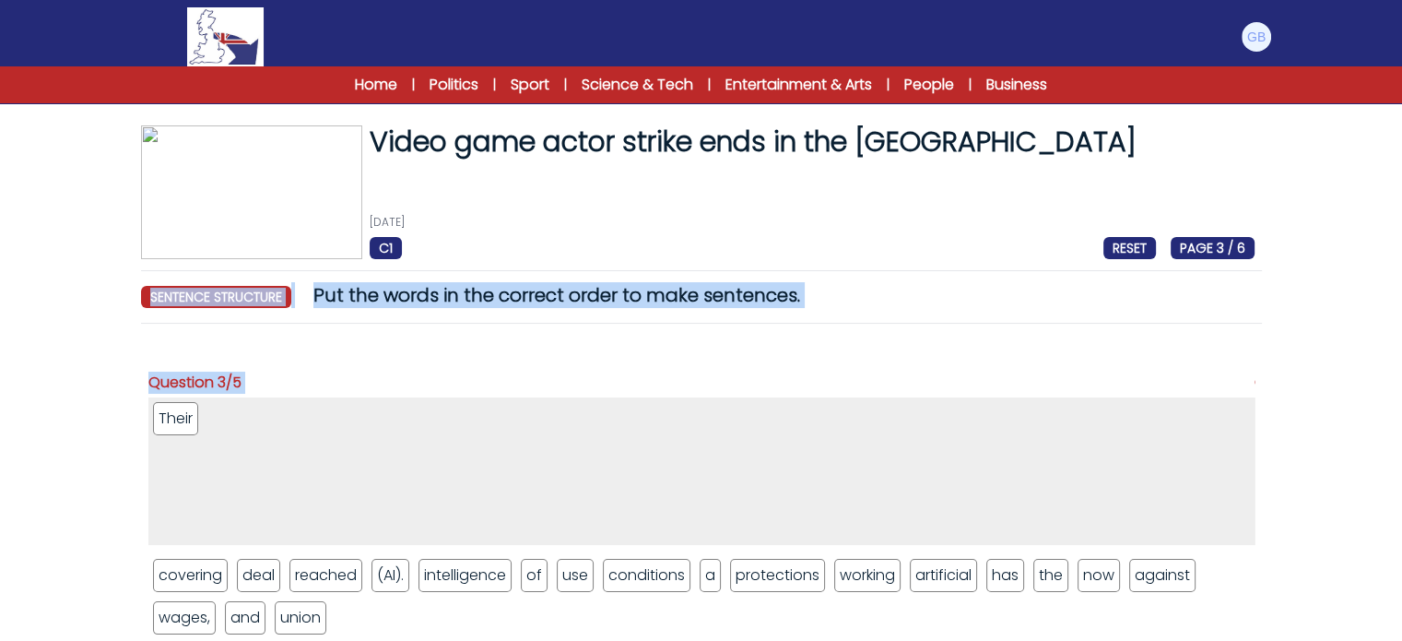
drag, startPoint x: 364, startPoint y: 437, endPoint x: 388, endPoint y: 264, distance: 175.0
click at [388, 264] on div "Video game actor strike ends in the United States 13th June 2025 C1 RESET PAGE …" at bounding box center [702, 477] width 1180 height 704
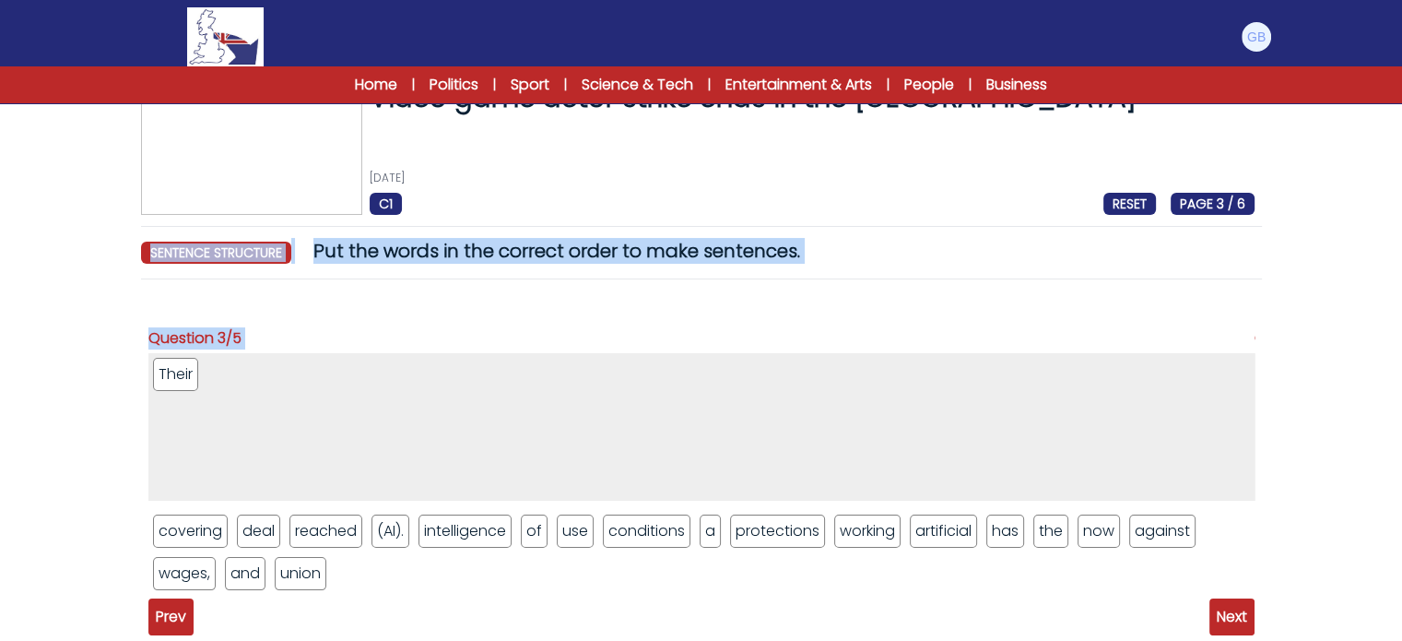
click at [387, 298] on div "Question 5/5 Actors were such as directly companies and" at bounding box center [701, 486] width 1121 height 385
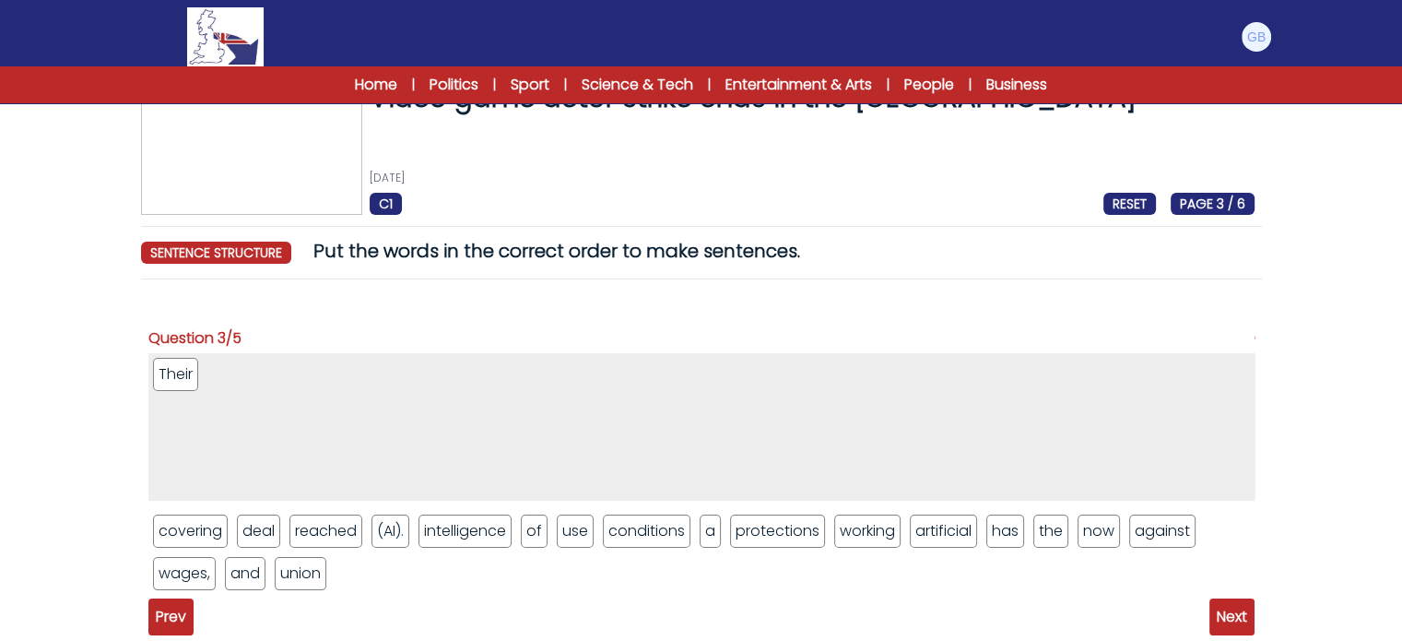
click at [195, 372] on li "Their" at bounding box center [175, 374] width 45 height 33
drag, startPoint x: 189, startPoint y: 374, endPoint x: 324, endPoint y: 566, distance: 234.3
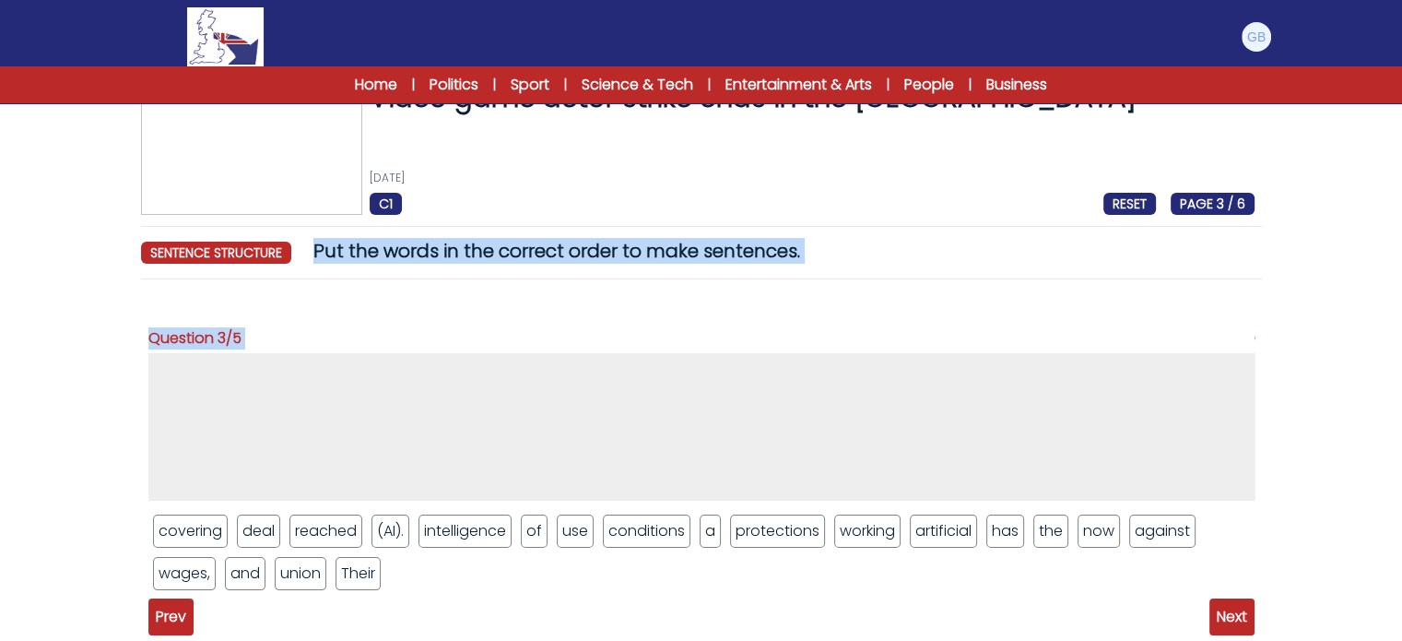
drag, startPoint x: 311, startPoint y: 244, endPoint x: 381, endPoint y: 581, distance: 343.8
click at [381, 581] on div "Video game actor strike ends in the United States 13th June 2025 C1 RESET PAGE …" at bounding box center [702, 433] width 1180 height 704
click at [310, 343] on div "Question 3/5 covering deal reached (AI). intelligence of use conditions a prote…" at bounding box center [701, 454] width 1106 height 290
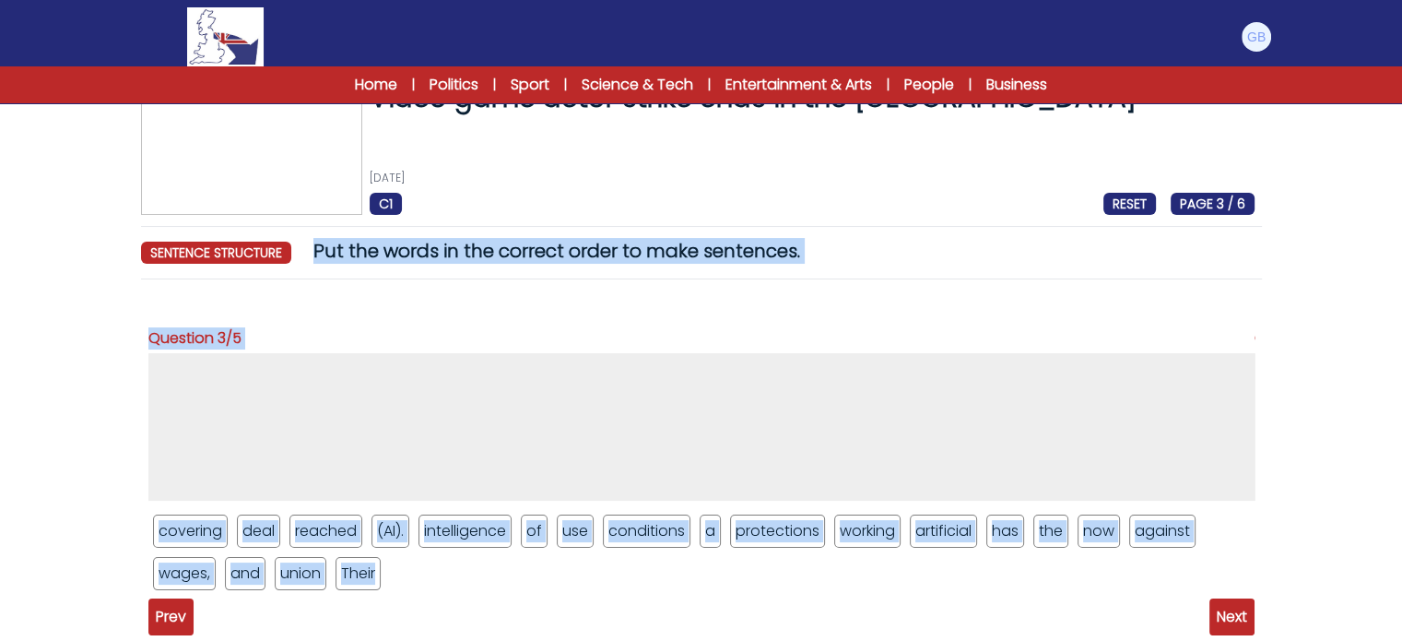
drag, startPoint x: 315, startPoint y: 246, endPoint x: 374, endPoint y: 578, distance: 337.1
click at [374, 578] on div "Video game actor strike ends in the United States 13th June 2025 C1 RESET PAGE …" at bounding box center [702, 433] width 1180 height 704
copy div "Put the words in the correct order to make sentences. sentence structure RESET …"
click at [389, 392] on ul "3 / 5" at bounding box center [701, 427] width 1106 height 148
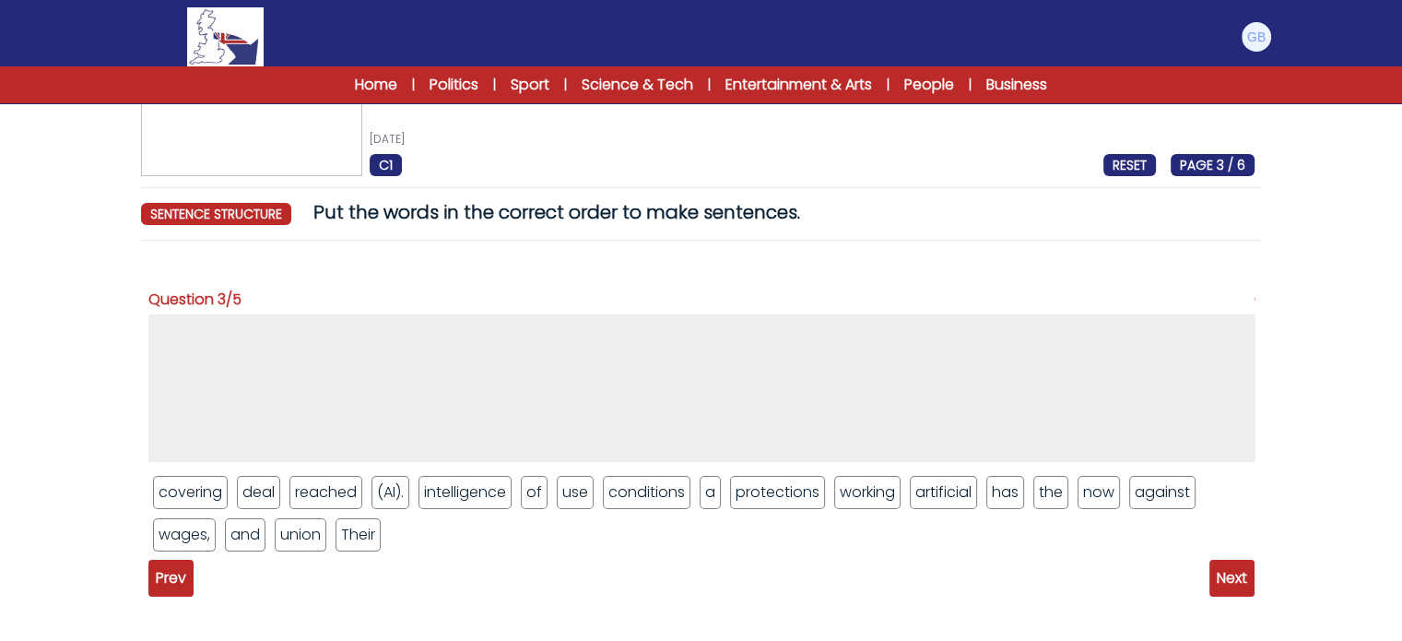
scroll to position [92, 0]
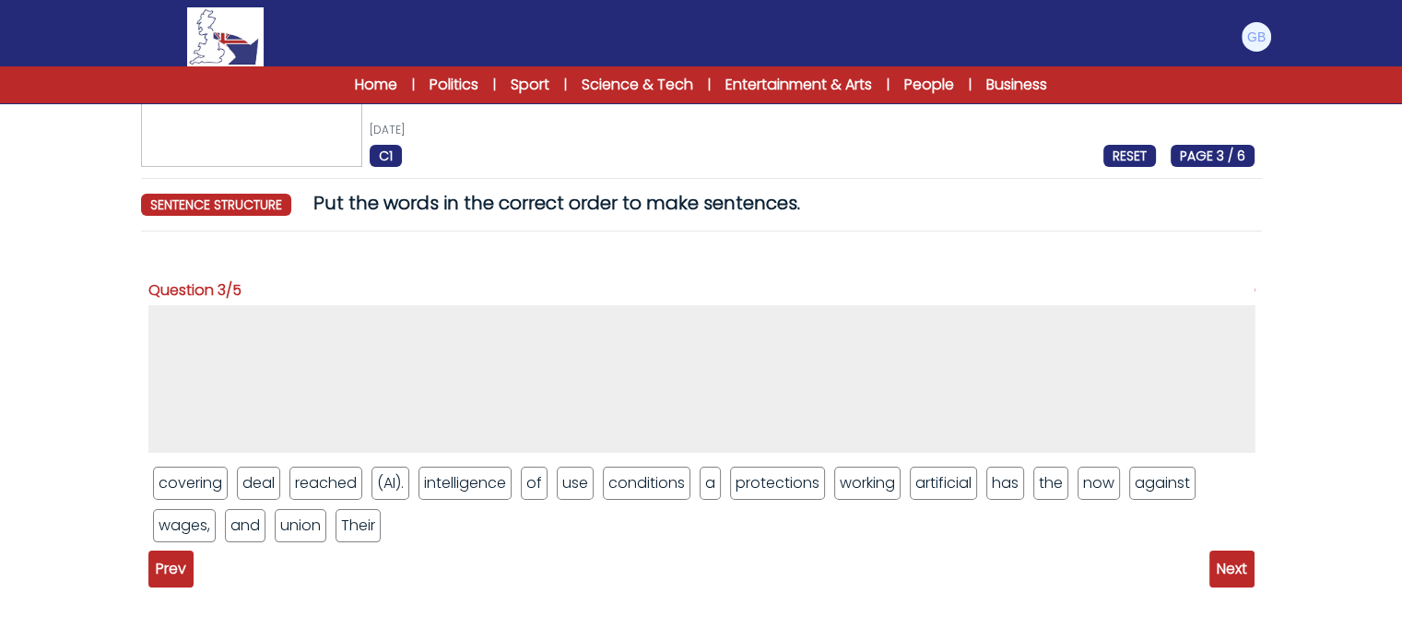
drag, startPoint x: 151, startPoint y: 313, endPoint x: 599, endPoint y: 386, distance: 454.2
click at [599, 386] on ul "3 / 5" at bounding box center [701, 379] width 1106 height 148
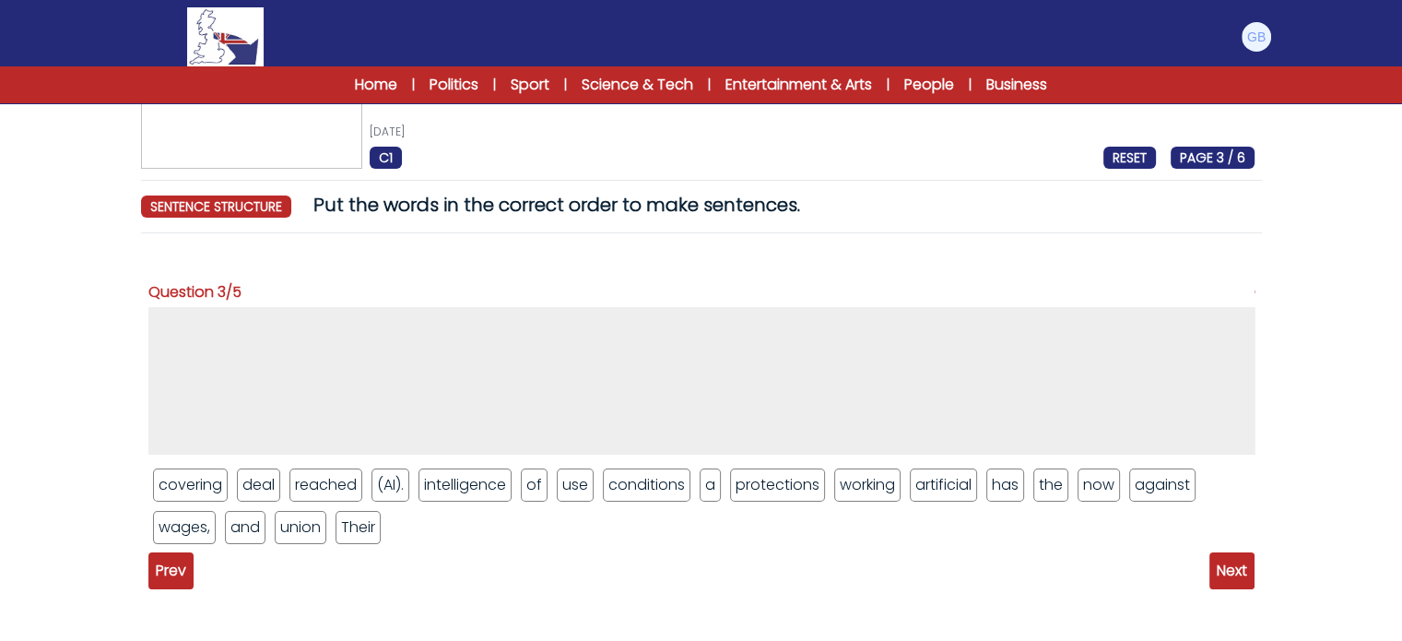
click at [350, 523] on li "Their" at bounding box center [358, 527] width 45 height 33
drag, startPoint x: 376, startPoint y: 530, endPoint x: 413, endPoint y: 396, distance: 139.6
drag, startPoint x: 317, startPoint y: 524, endPoint x: 320, endPoint y: 410, distance: 113.4
drag, startPoint x: 1003, startPoint y: 490, endPoint x: 1006, endPoint y: 427, distance: 62.8
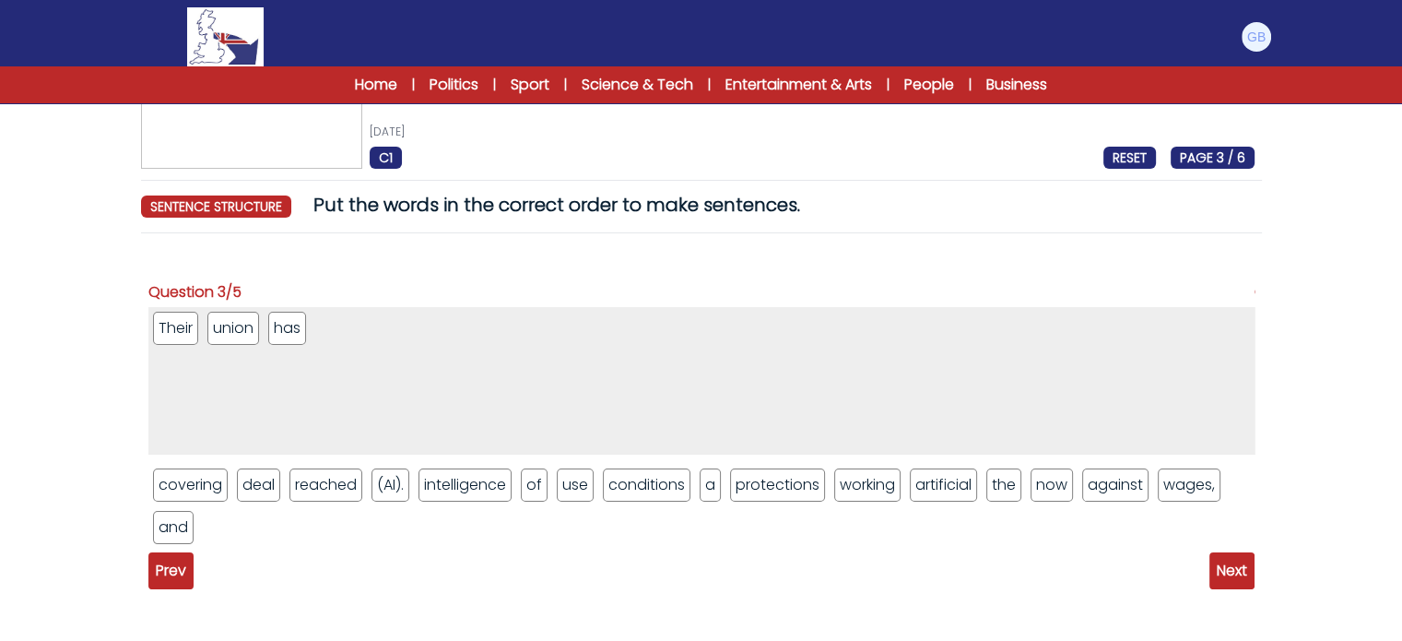
drag, startPoint x: 1036, startPoint y: 479, endPoint x: 1023, endPoint y: 384, distance: 96.9
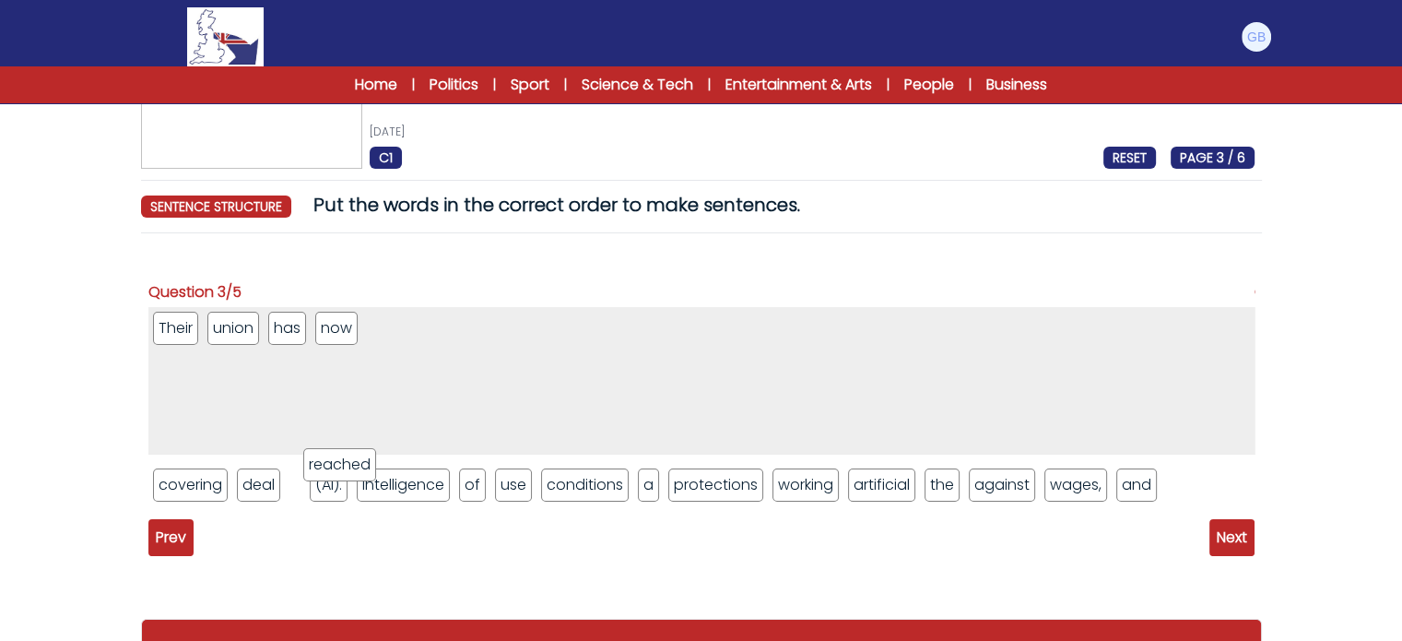
drag, startPoint x: 343, startPoint y: 482, endPoint x: 435, endPoint y: 346, distance: 164.7
drag, startPoint x: 629, startPoint y: 471, endPoint x: 634, endPoint y: 384, distance: 87.8
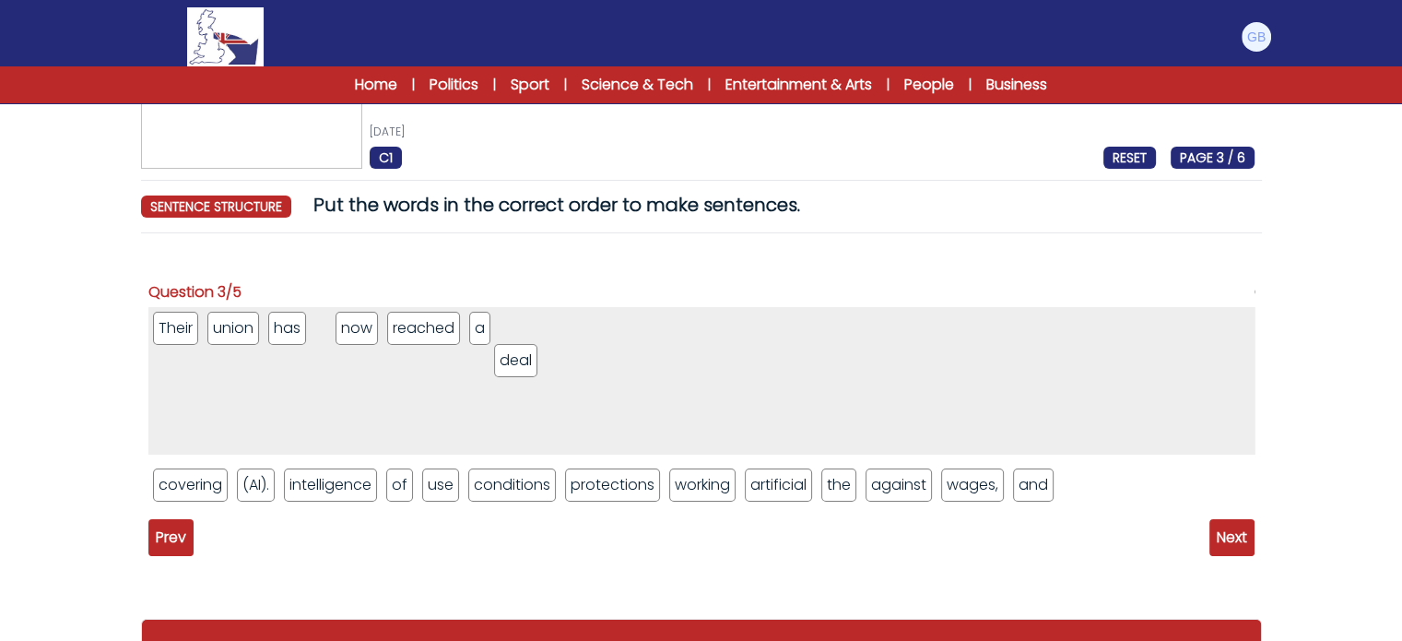
drag, startPoint x: 258, startPoint y: 495, endPoint x: 528, endPoint y: 364, distance: 300.2
drag, startPoint x: 329, startPoint y: 327, endPoint x: 537, endPoint y: 321, distance: 207.6
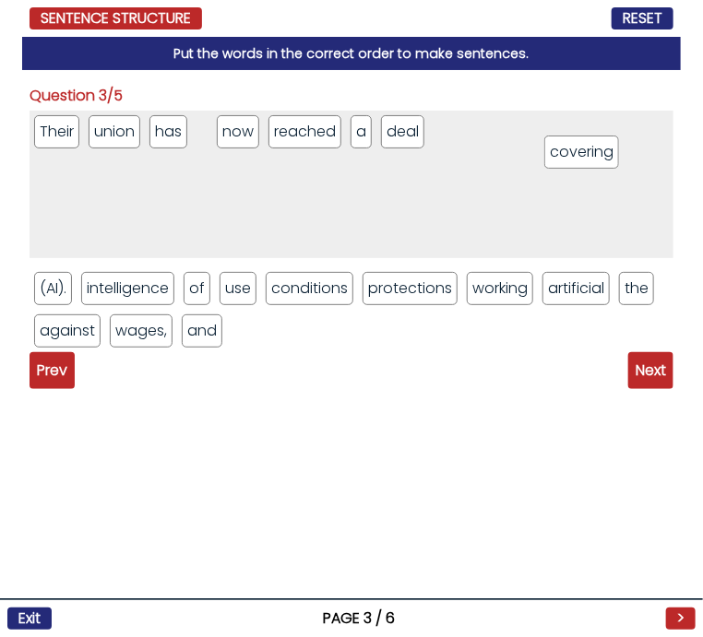
drag, startPoint x: 70, startPoint y: 294, endPoint x: 497, endPoint y: 157, distance: 448.5
drag, startPoint x: 248, startPoint y: 139, endPoint x: 470, endPoint y: 136, distance: 222.2
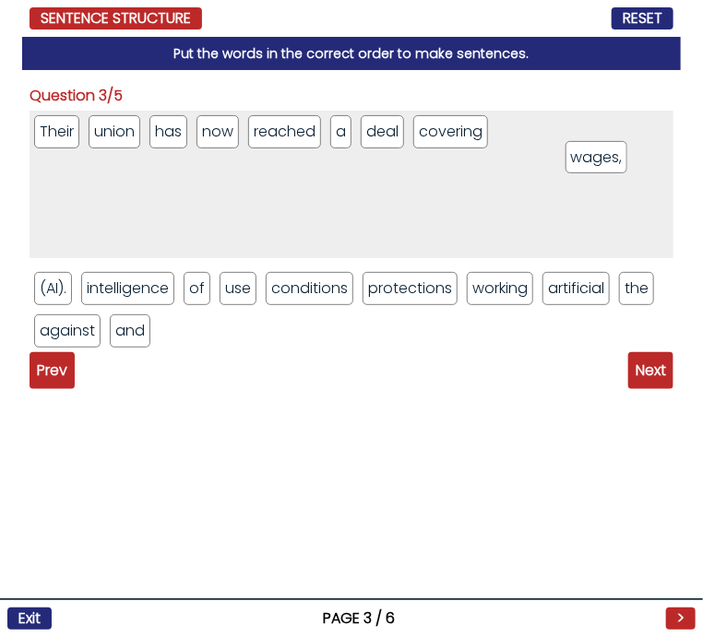
drag, startPoint x: 148, startPoint y: 337, endPoint x: 604, endPoint y: 164, distance: 487.4
drag, startPoint x: 501, startPoint y: 288, endPoint x: 633, endPoint y: 160, distance: 183.2
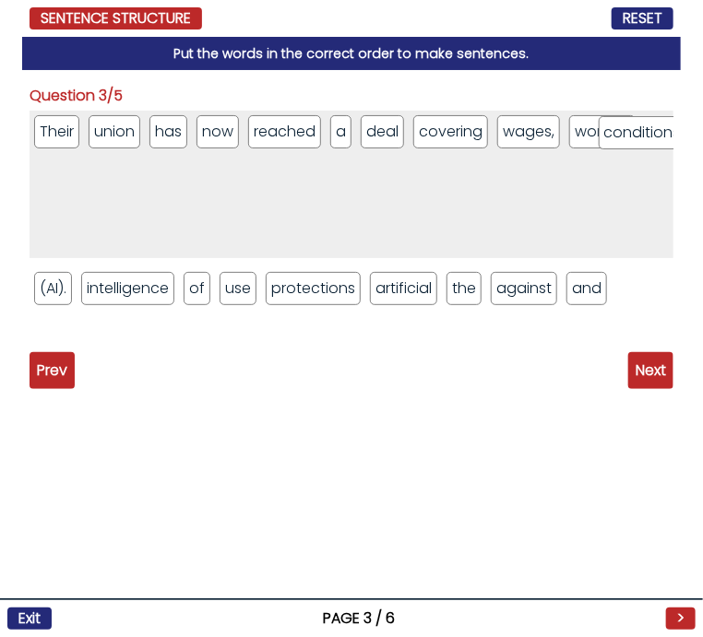
drag, startPoint x: 296, startPoint y: 294, endPoint x: 627, endPoint y: 135, distance: 367.4
drag, startPoint x: 574, startPoint y: 285, endPoint x: 582, endPoint y: 226, distance: 59.5
drag, startPoint x: 53, startPoint y: 174, endPoint x: 144, endPoint y: 162, distance: 91.2
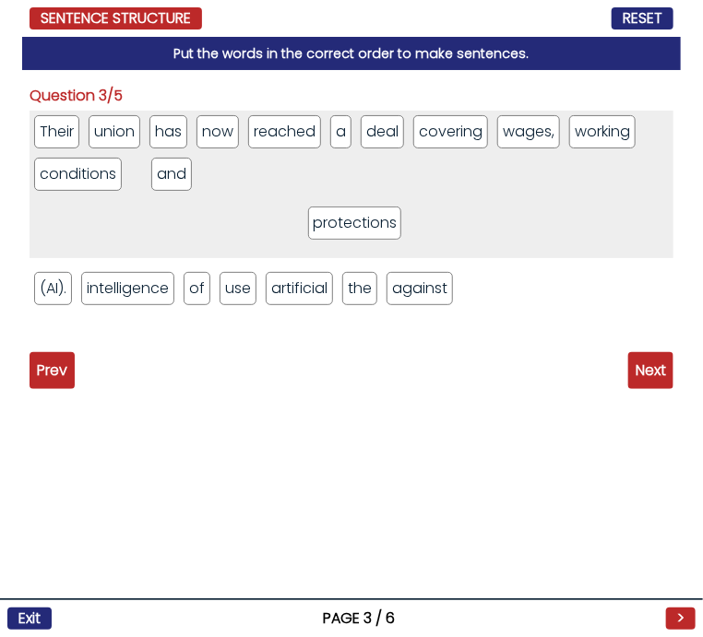
drag, startPoint x: 337, startPoint y: 296, endPoint x: 382, endPoint y: 234, distance: 76.0
drag, startPoint x: 204, startPoint y: 183, endPoint x: 254, endPoint y: 176, distance: 50.2
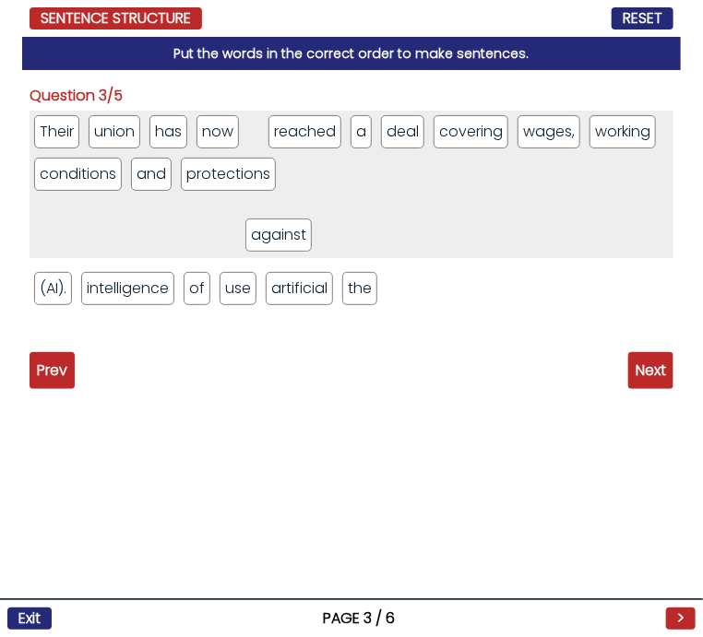
drag, startPoint x: 432, startPoint y: 286, endPoint x: 289, endPoint y: 234, distance: 152.0
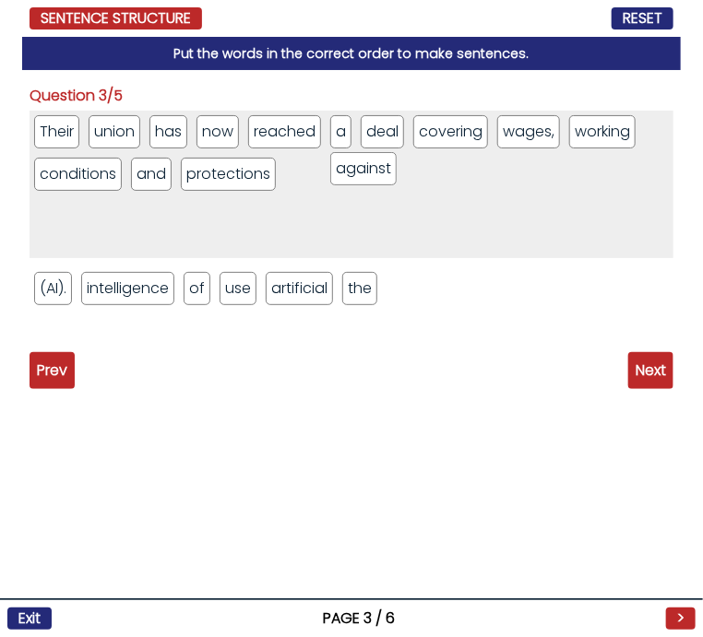
drag, startPoint x: 268, startPoint y: 137, endPoint x: 350, endPoint y: 174, distance: 90.0
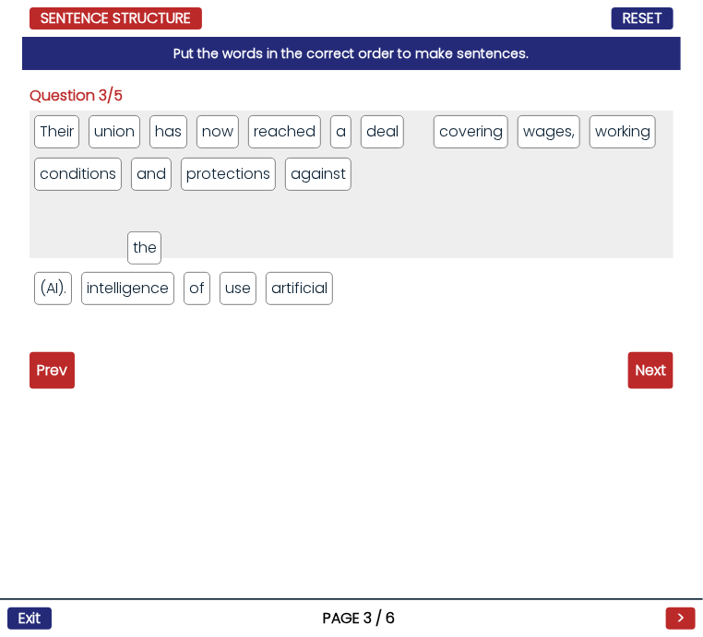
drag, startPoint x: 365, startPoint y: 290, endPoint x: 100, endPoint y: 246, distance: 269.2
drag, startPoint x: 421, startPoint y: 132, endPoint x: 437, endPoint y: 195, distance: 65.5
drag, startPoint x: 422, startPoint y: 128, endPoint x: 483, endPoint y: 175, distance: 76.9
drag, startPoint x: 438, startPoint y: 135, endPoint x: 194, endPoint y: 242, distance: 266.7
drag, startPoint x: 416, startPoint y: 136, endPoint x: 371, endPoint y: 183, distance: 65.2
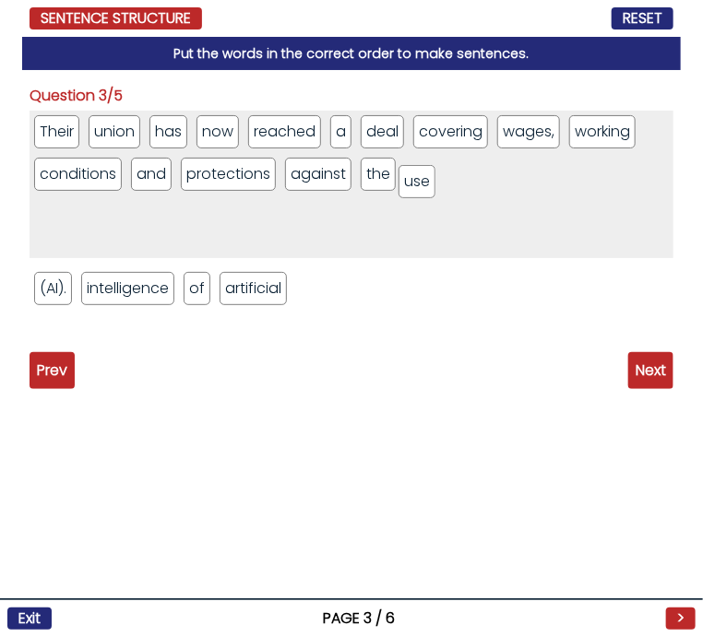
drag, startPoint x: 252, startPoint y: 285, endPoint x: 430, endPoint y: 178, distance: 207.6
drag, startPoint x: 194, startPoint y: 283, endPoint x: 446, endPoint y: 175, distance: 274.7
drag, startPoint x: 214, startPoint y: 293, endPoint x: 501, endPoint y: 179, distance: 308.7
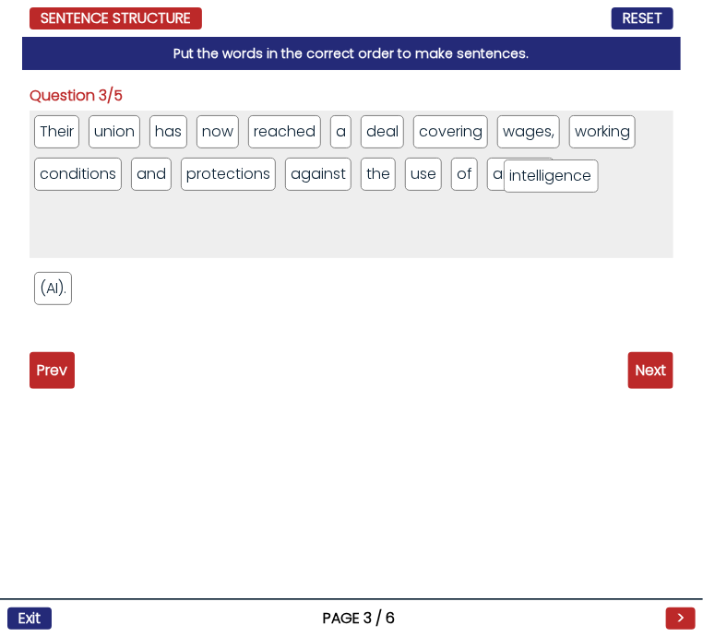
drag, startPoint x: 146, startPoint y: 290, endPoint x: 568, endPoint y: 177, distance: 437.0
drag, startPoint x: 60, startPoint y: 280, endPoint x: 316, endPoint y: 217, distance: 264.1
drag, startPoint x: 493, startPoint y: 172, endPoint x: 657, endPoint y: 187, distance: 163.9
click at [660, 373] on span "Next" at bounding box center [650, 370] width 45 height 37
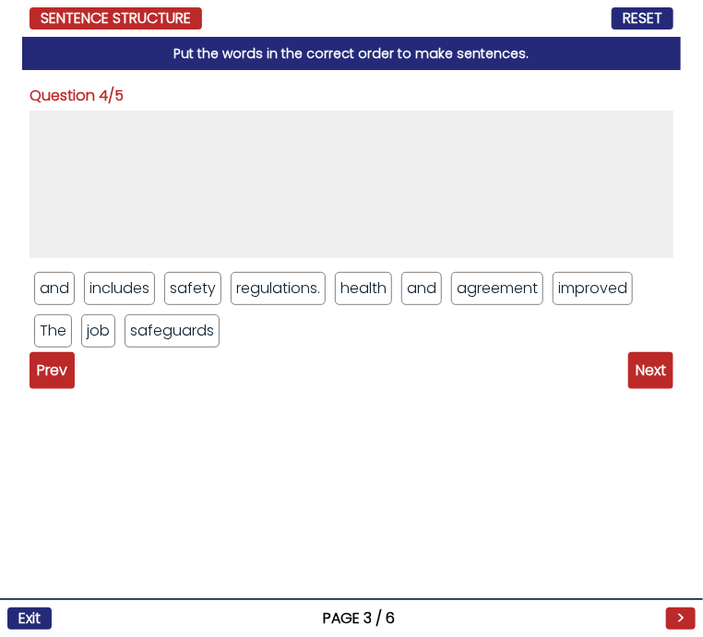
drag, startPoint x: 51, startPoint y: 160, endPoint x: 105, endPoint y: 266, distance: 120.0
click at [105, 266] on div "and includes safety regulations. health and agreement improved The job safeguar…" at bounding box center [352, 232] width 644 height 242
drag, startPoint x: 32, startPoint y: 92, endPoint x: 214, endPoint y: 326, distance: 296.4
click at [214, 326] on div "Question 4/5 and includes safety regulations. health and agreement improved The…" at bounding box center [352, 218] width 644 height 267
copy div "Question 4/5 and includes safety regulations. health and agreement improved The…"
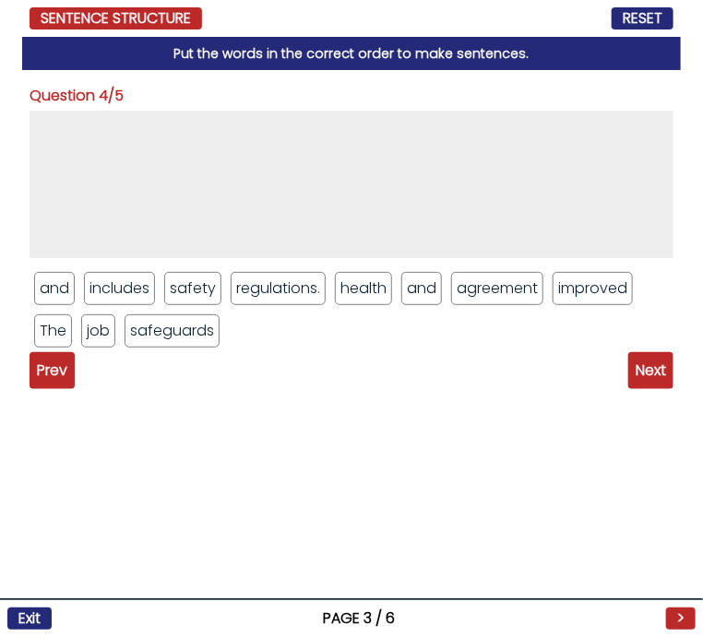
click at [302, 363] on div "Prev Next" at bounding box center [352, 370] width 644 height 37
click at [62, 320] on li "The" at bounding box center [53, 330] width 38 height 33
drag, startPoint x: 62, startPoint y: 320, endPoint x: 93, endPoint y: 37, distance: 284.8
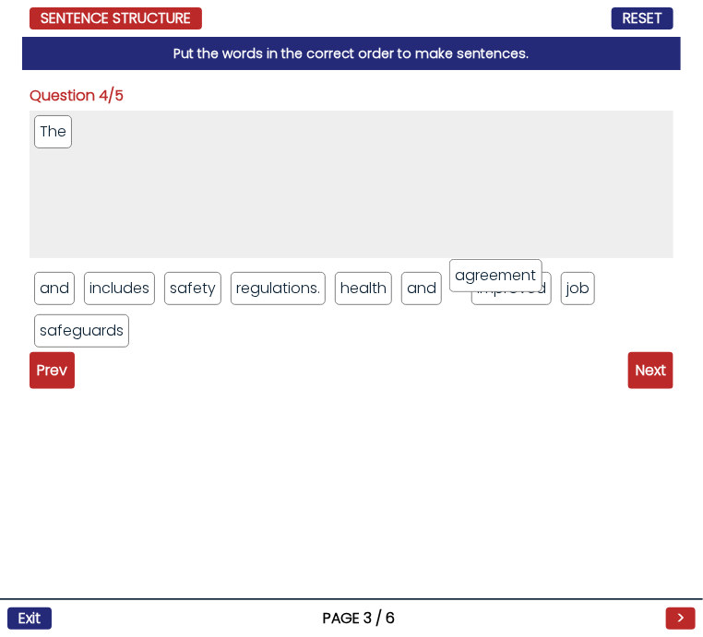
drag, startPoint x: 479, startPoint y: 294, endPoint x: 480, endPoint y: 195, distance: 98.7
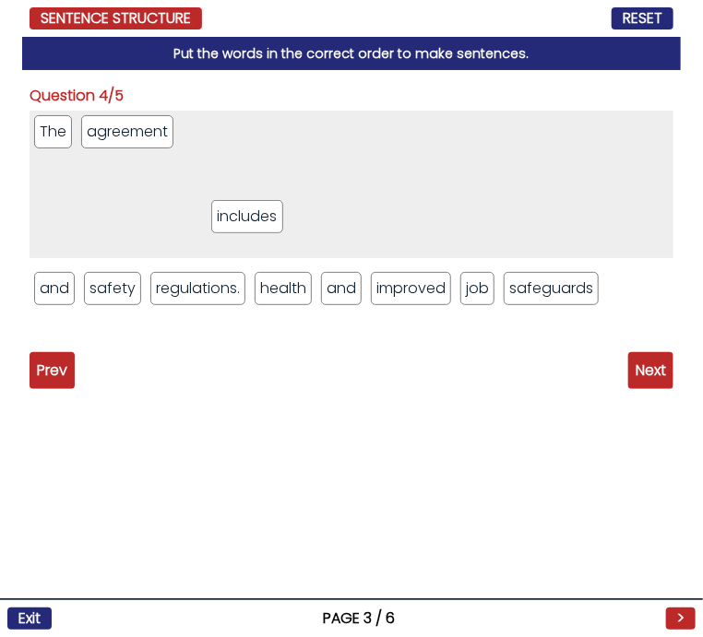
drag, startPoint x: 139, startPoint y: 293, endPoint x: 270, endPoint y: 219, distance: 150.3
drag, startPoint x: 432, startPoint y: 294, endPoint x: 458, endPoint y: 228, distance: 71.6
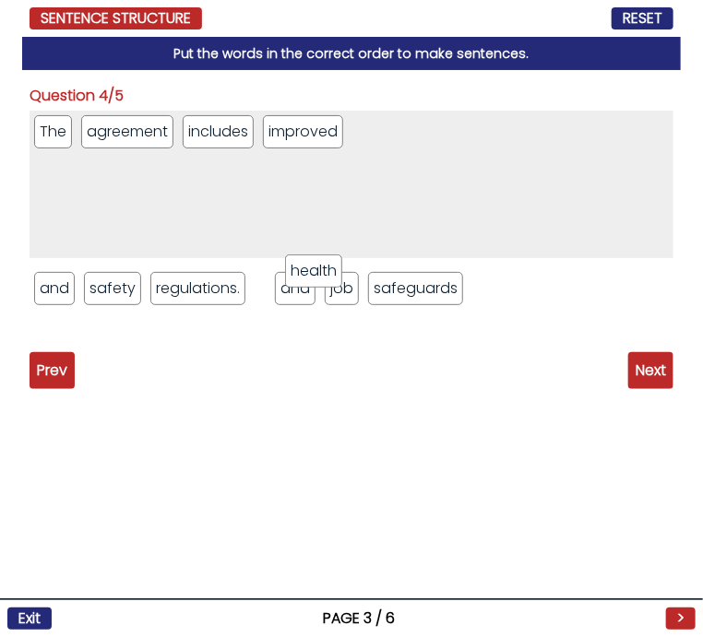
drag, startPoint x: 282, startPoint y: 298, endPoint x: 460, endPoint y: 196, distance: 204.8
drag, startPoint x: 284, startPoint y: 285, endPoint x: 452, endPoint y: 194, distance: 191.0
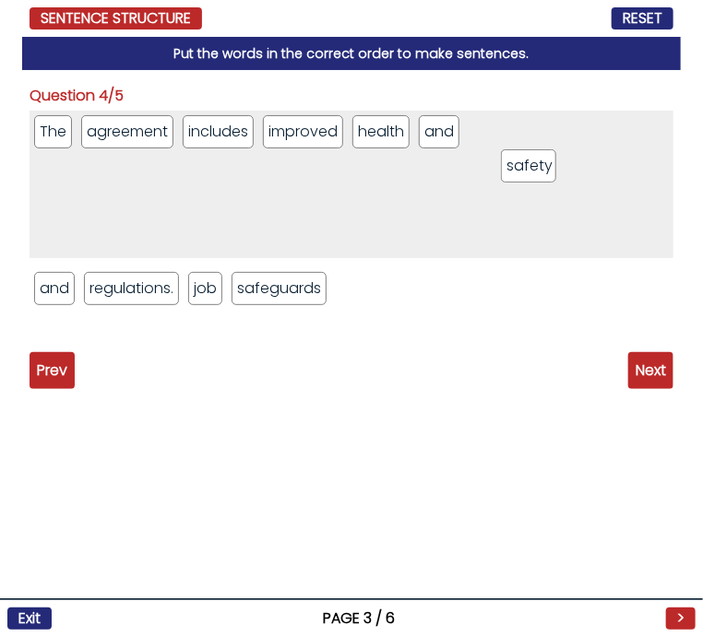
drag, startPoint x: 106, startPoint y: 284, endPoint x: 526, endPoint y: 160, distance: 437.4
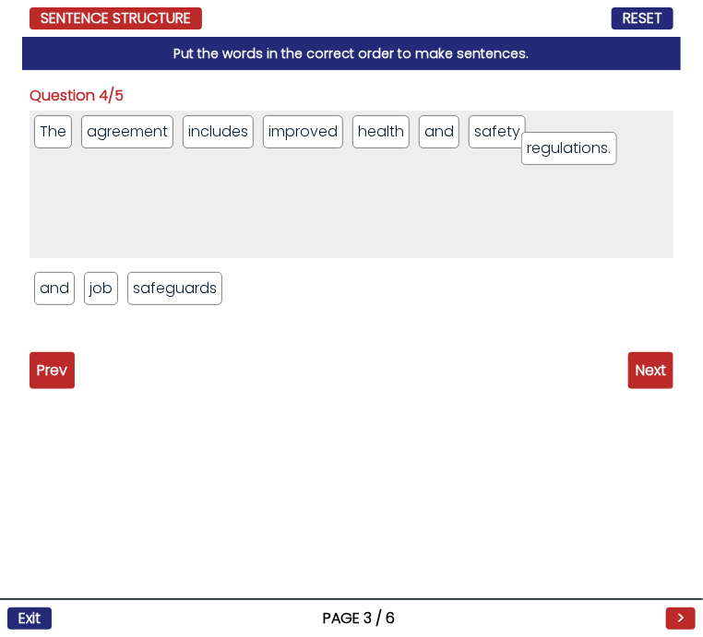
drag, startPoint x: 145, startPoint y: 299, endPoint x: 583, endPoint y: 159, distance: 459.9
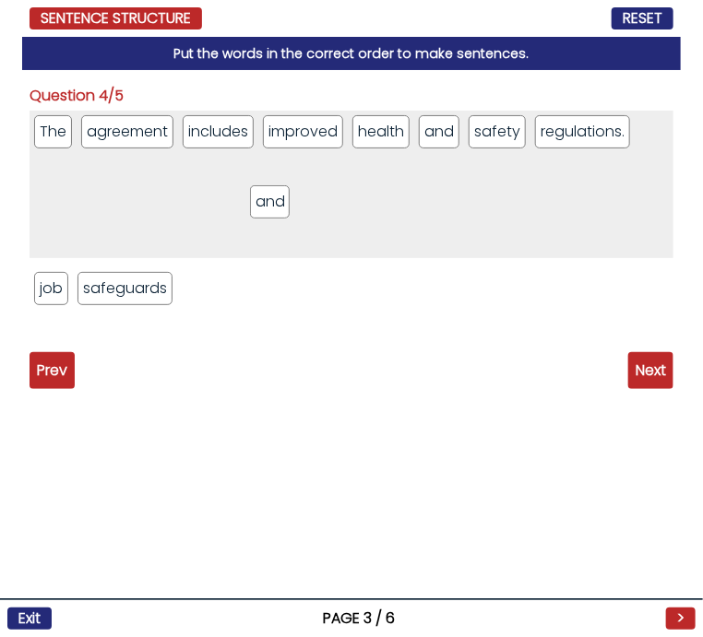
drag, startPoint x: 53, startPoint y: 287, endPoint x: 426, endPoint y: 175, distance: 388.9
drag, startPoint x: 58, startPoint y: 287, endPoint x: 236, endPoint y: 172, distance: 211.5
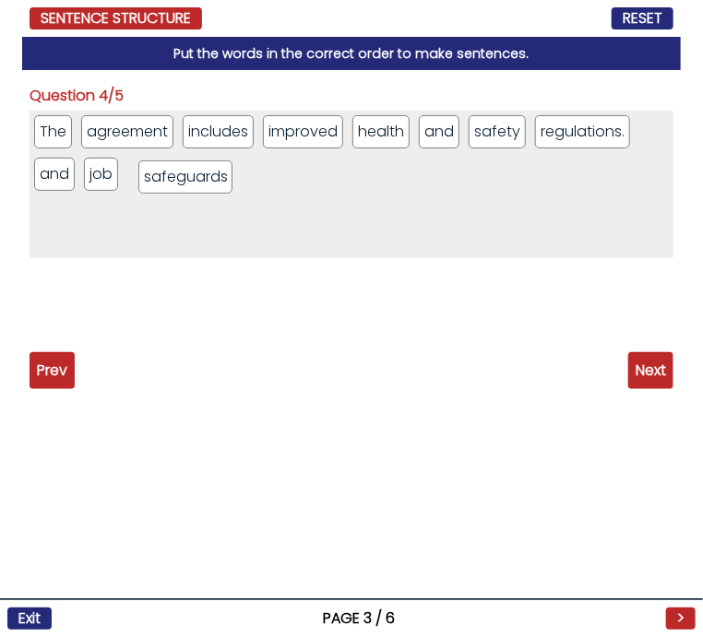
drag, startPoint x: 105, startPoint y: 291, endPoint x: 229, endPoint y: 162, distance: 178.7
drag, startPoint x: 499, startPoint y: 125, endPoint x: 237, endPoint y: 165, distance: 264.8
drag, startPoint x: 487, startPoint y: 139, endPoint x: 179, endPoint y: 187, distance: 311.7
drag, startPoint x: 92, startPoint y: 181, endPoint x: 509, endPoint y: 141, distance: 418.7
drag, startPoint x: 640, startPoint y: 128, endPoint x: 512, endPoint y: 135, distance: 128.3
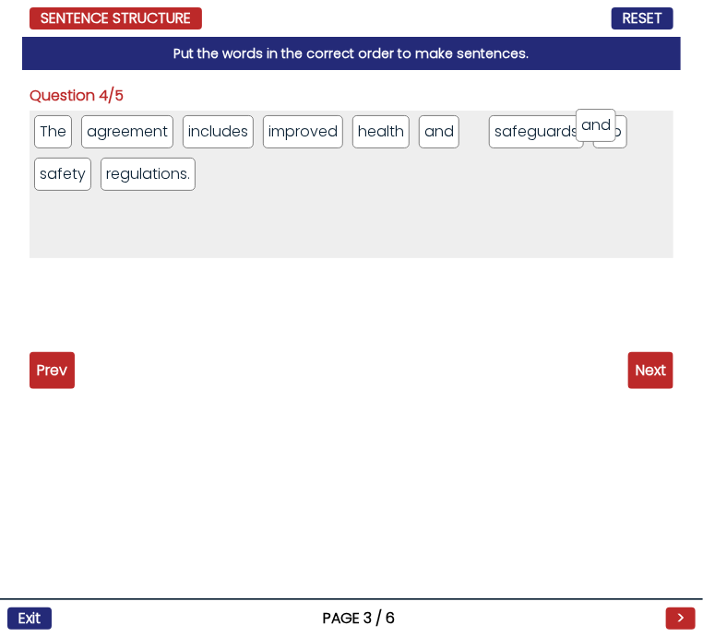
drag, startPoint x: 491, startPoint y: 131, endPoint x: 595, endPoint y: 124, distance: 104.4
drag, startPoint x: 482, startPoint y: 134, endPoint x: 635, endPoint y: 140, distance: 153.2
click at [635, 140] on li "and" at bounding box center [636, 131] width 41 height 33
drag, startPoint x: 580, startPoint y: 131, endPoint x: 435, endPoint y: 134, distance: 144.8
drag, startPoint x: 575, startPoint y: 139, endPoint x: 468, endPoint y: 132, distance: 107.2
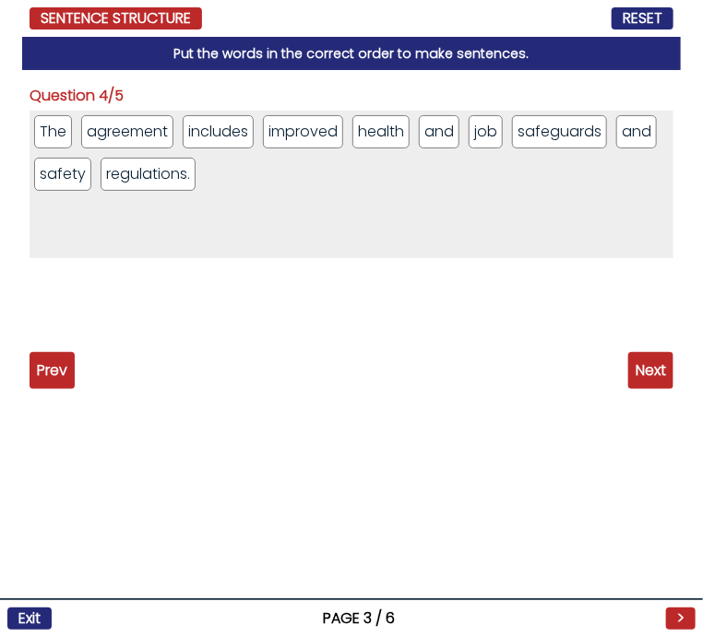
click at [654, 342] on div "Question 5/5 Actors were such as directly companies and EA Disney impacted. fro…" at bounding box center [352, 237] width 644 height 304
click at [649, 364] on span "Next" at bounding box center [650, 370] width 45 height 37
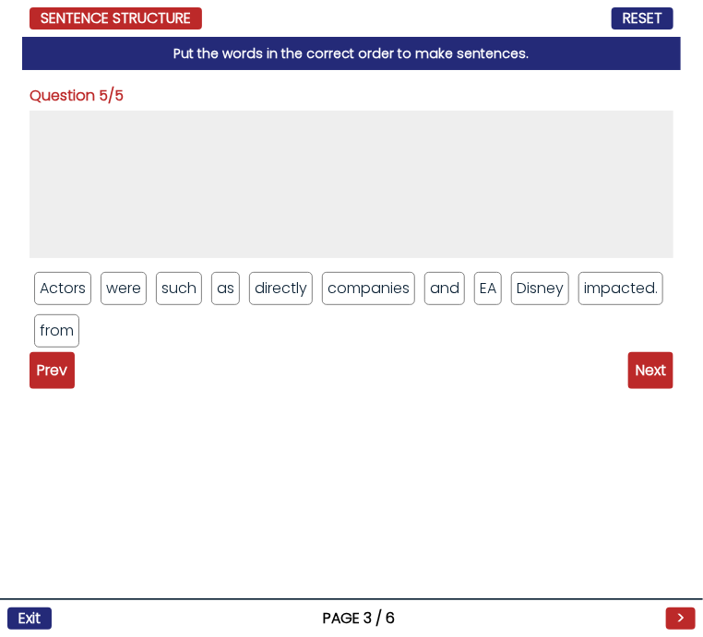
click at [649, 364] on span "Next" at bounding box center [650, 370] width 45 height 37
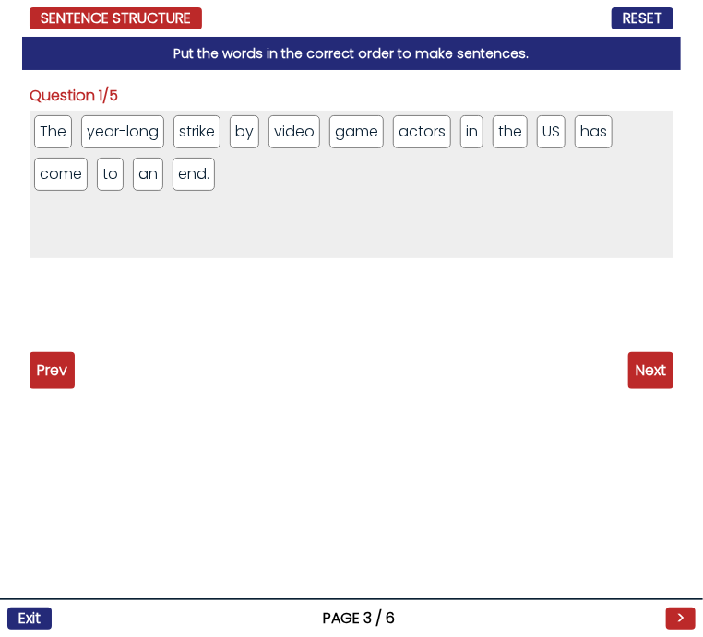
click at [71, 355] on span "Prev" at bounding box center [52, 370] width 45 height 37
click at [631, 377] on span "Next" at bounding box center [650, 370] width 45 height 37
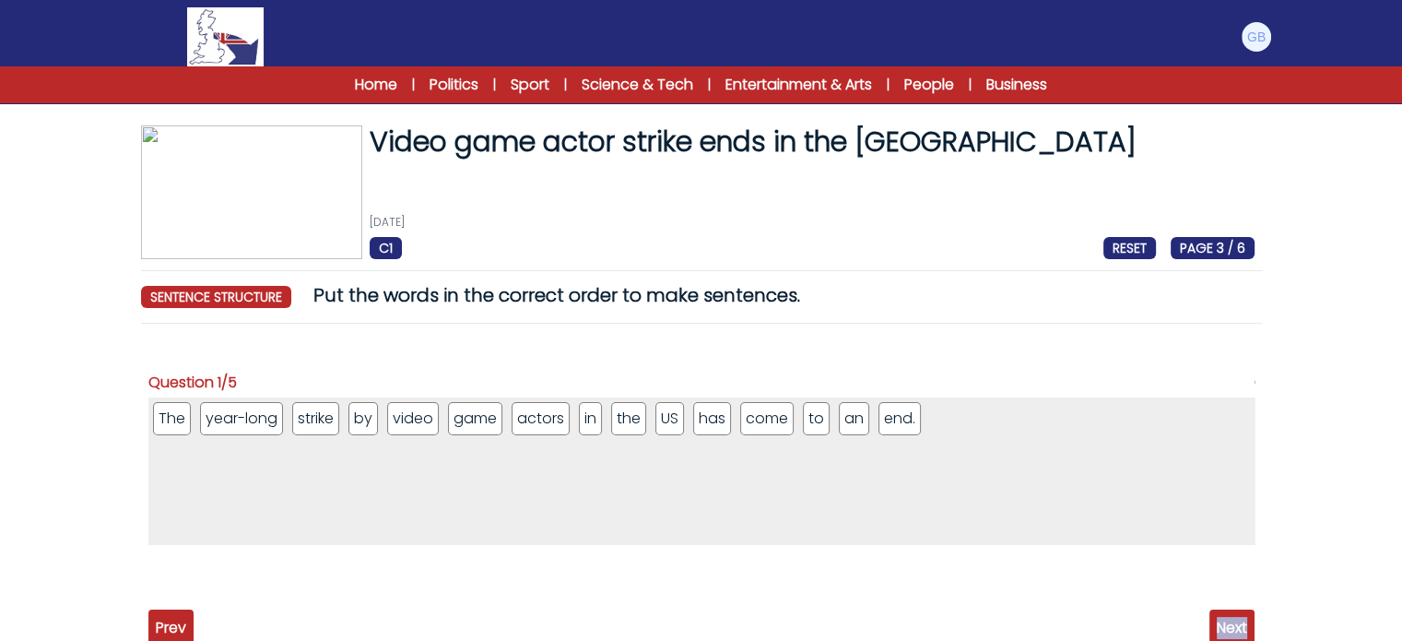
scroll to position [154, 0]
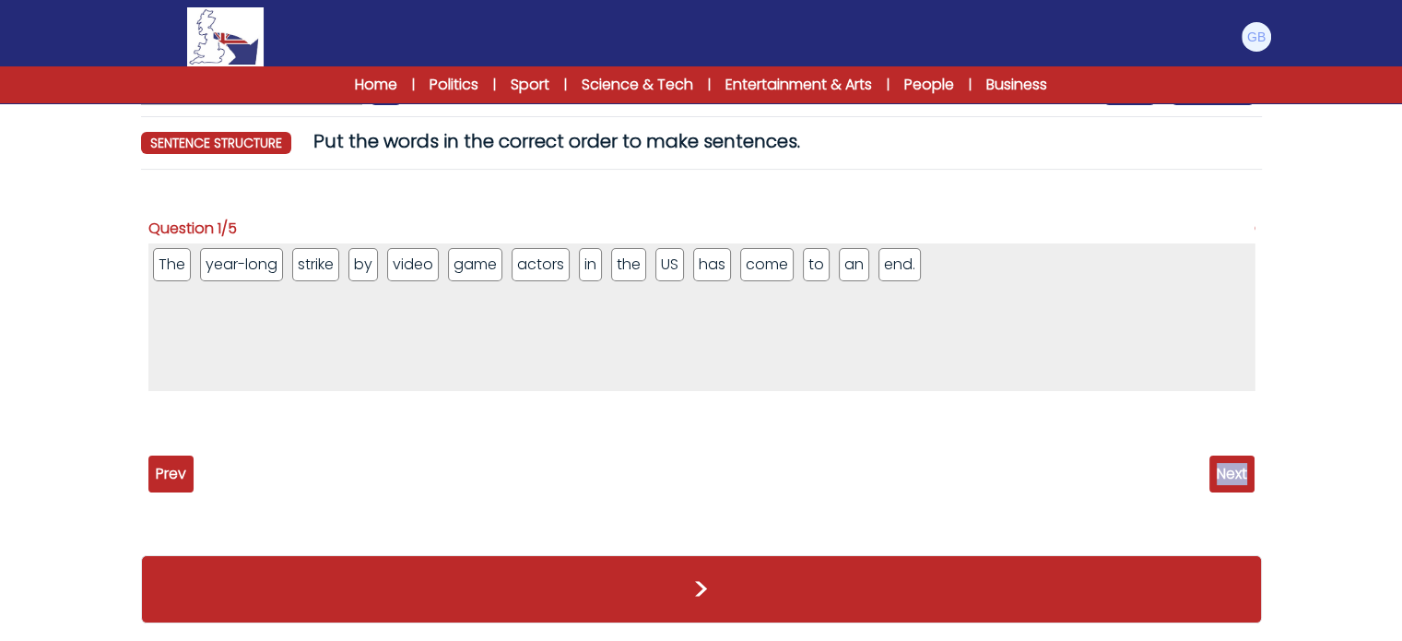
click at [1244, 474] on span "Next" at bounding box center [1232, 473] width 45 height 37
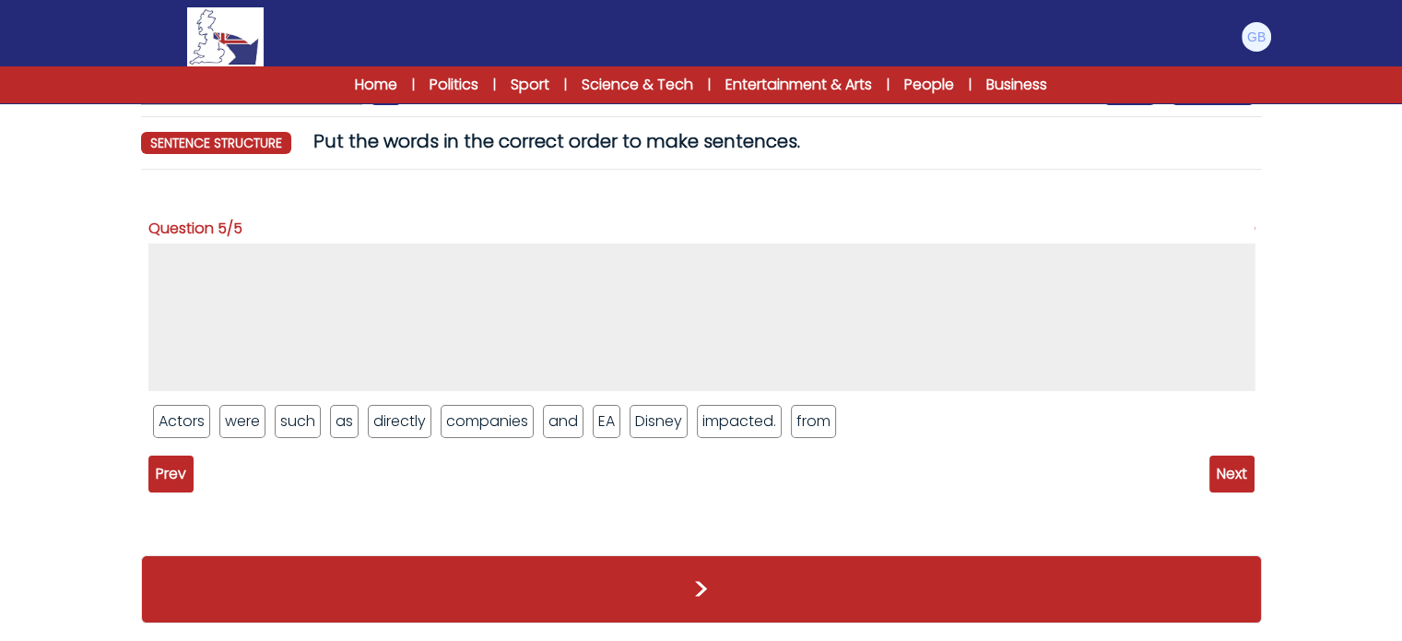
drag, startPoint x: 195, startPoint y: 413, endPoint x: 214, endPoint y: 335, distance: 80.5
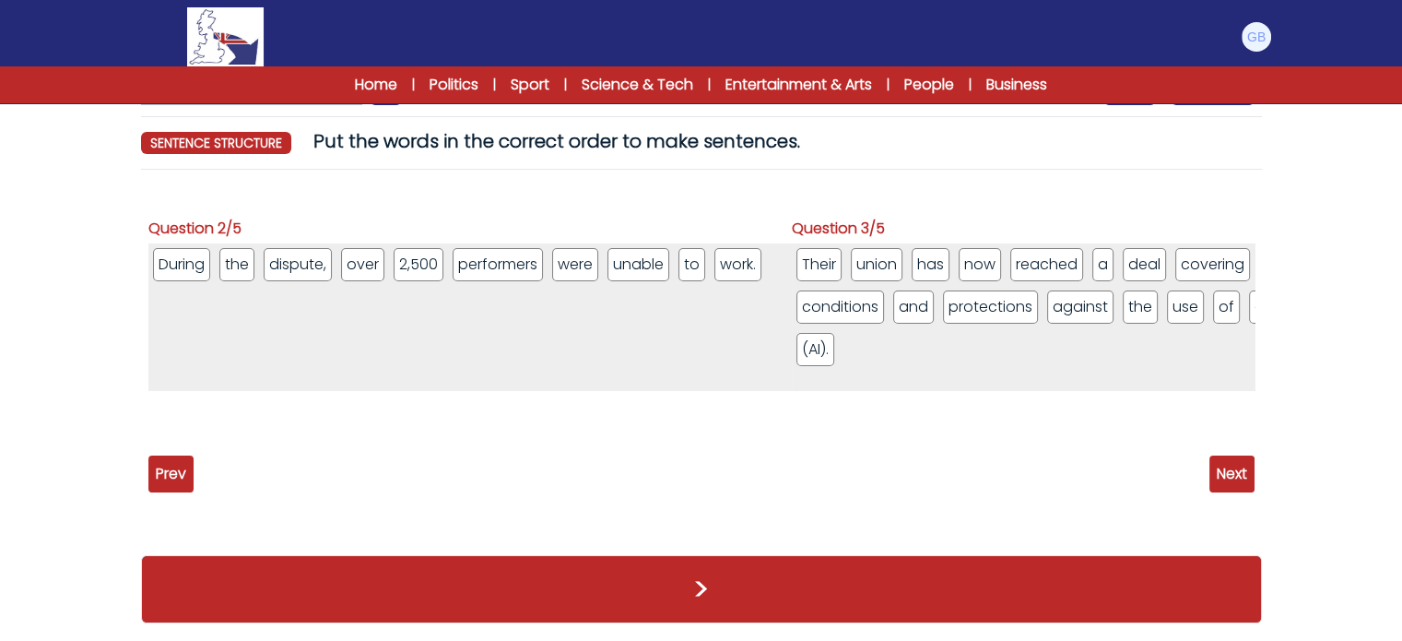
scroll to position [0, 0]
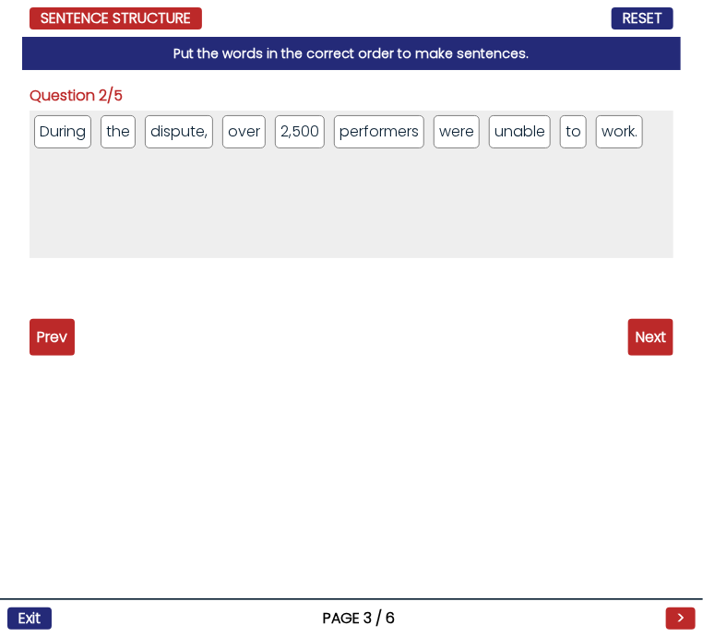
click at [649, 330] on span "Next" at bounding box center [650, 337] width 45 height 37
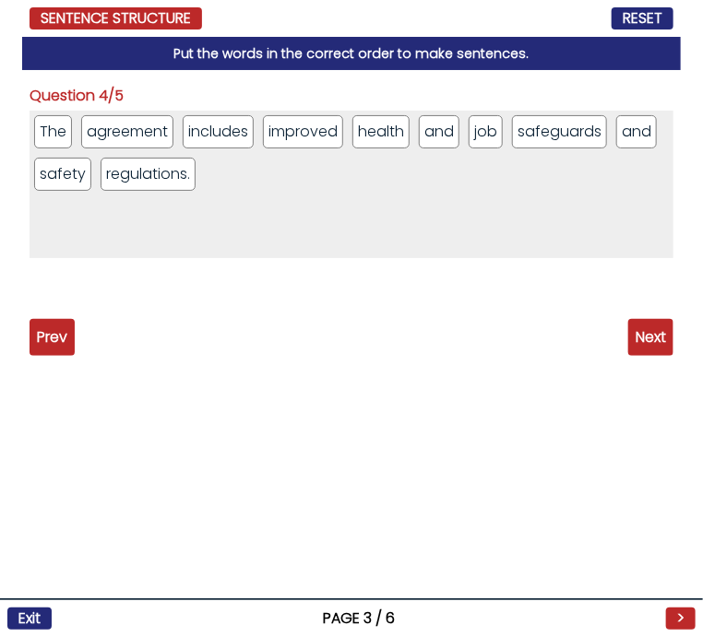
click at [649, 330] on span "Next" at bounding box center [650, 337] width 45 height 37
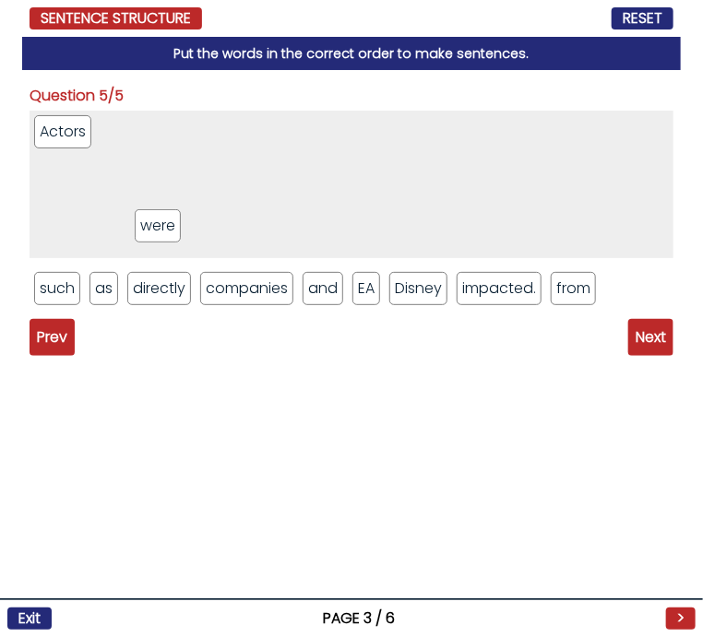
drag, startPoint x: 77, startPoint y: 294, endPoint x: 187, endPoint y: 230, distance: 127.3
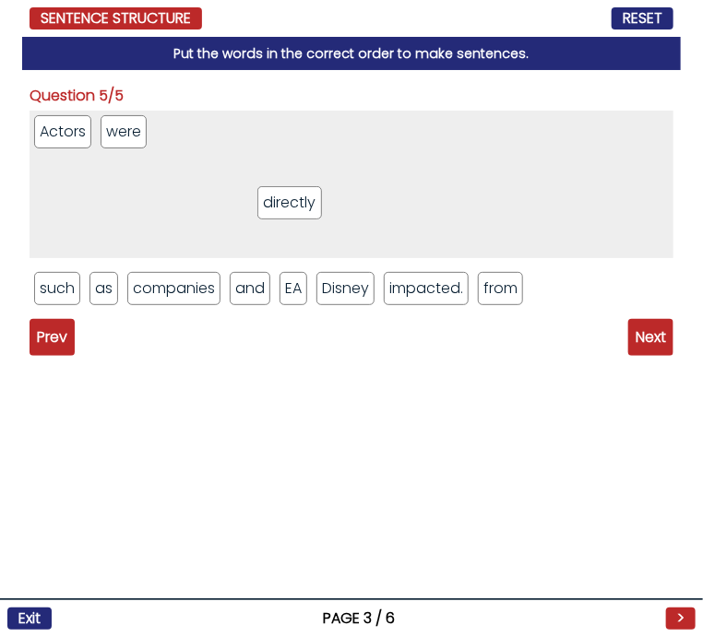
drag, startPoint x: 177, startPoint y: 298, endPoint x: 308, endPoint y: 212, distance: 156.5
click at [452, 294] on li "impacted." at bounding box center [426, 288] width 85 height 33
click at [190, 132] on li "directly" at bounding box center [188, 131] width 64 height 33
drag, startPoint x: 36, startPoint y: 120, endPoint x: 15, endPoint y: 266, distance: 147.2
drag, startPoint x: 59, startPoint y: 137, endPoint x: 186, endPoint y: 289, distance: 197.6
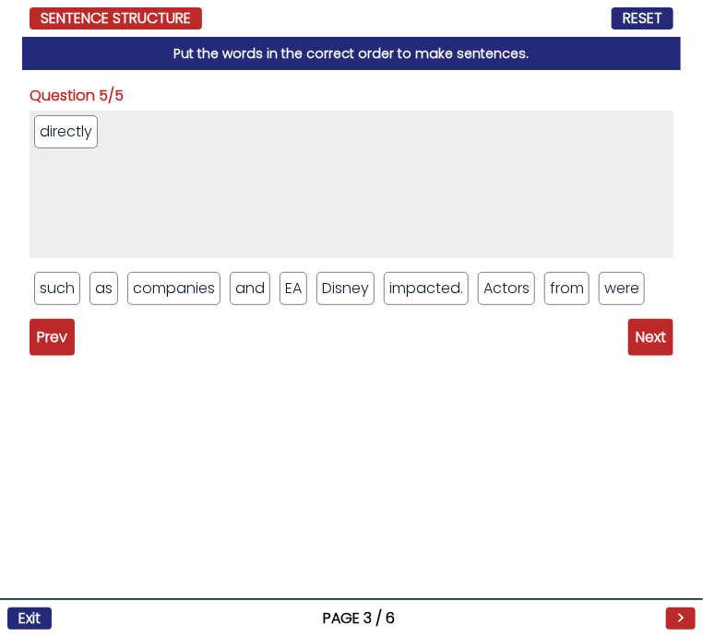
drag, startPoint x: 74, startPoint y: 119, endPoint x: 164, endPoint y: 257, distance: 165.2
drag, startPoint x: 92, startPoint y: 135, endPoint x: 207, endPoint y: 347, distance: 241.4
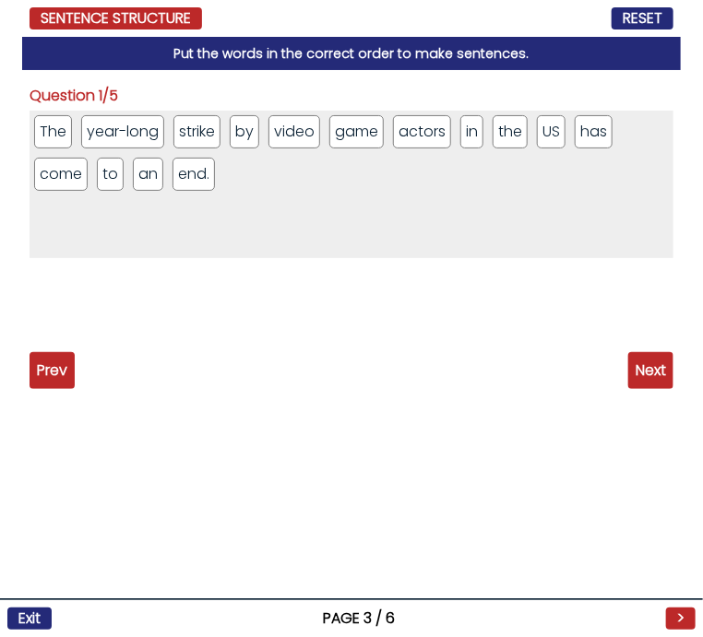
click at [43, 382] on span "Prev" at bounding box center [52, 370] width 45 height 37
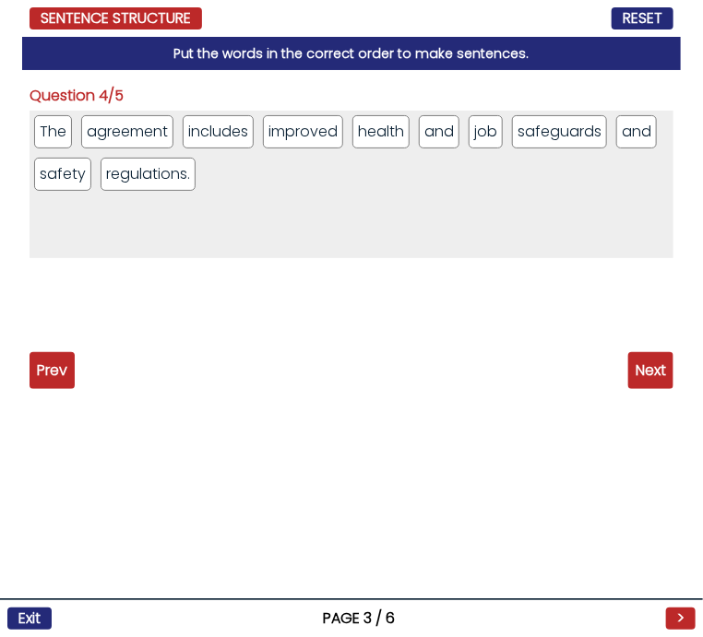
click at [663, 353] on span "Next" at bounding box center [650, 370] width 45 height 37
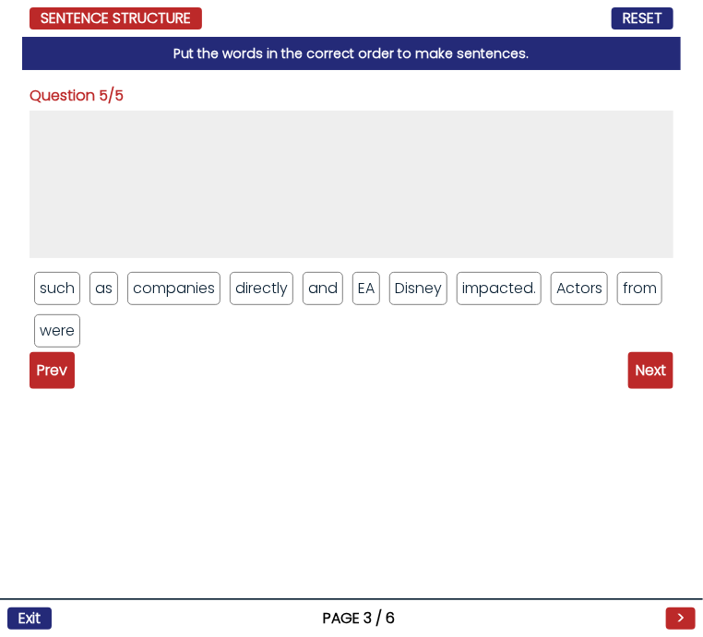
drag, startPoint x: 30, startPoint y: 92, endPoint x: 77, endPoint y: 335, distance: 247.0
click at [77, 335] on div "Question 5/5 such as companies directly and EA Disney impacted. Actors" at bounding box center [352, 218] width 644 height 267
copy div "Question 5/5 such as companies directly and EA Disney impacted. Actors from were"
click at [378, 445] on div "Question 4/5 The and a" at bounding box center [351, 353] width 658 height 567
drag, startPoint x: 568, startPoint y: 290, endPoint x: 534, endPoint y: 213, distance: 84.6
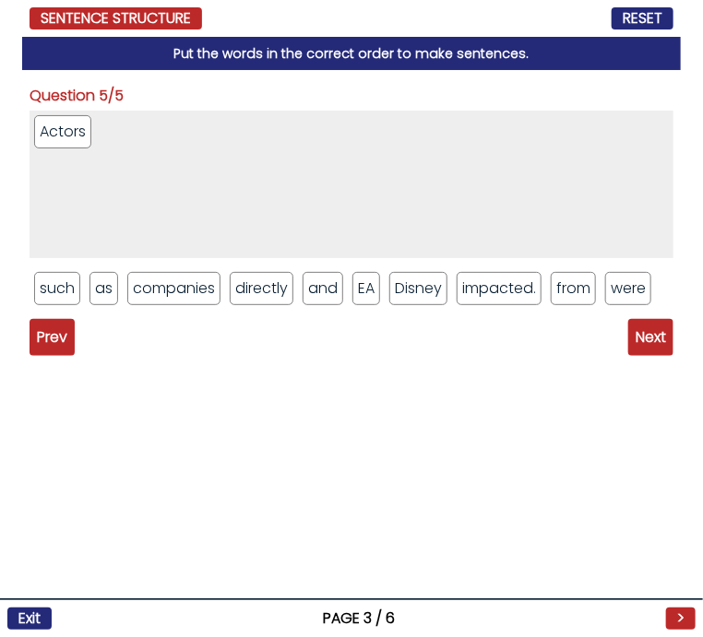
drag, startPoint x: 586, startPoint y: 286, endPoint x: 583, endPoint y: 209, distance: 76.6
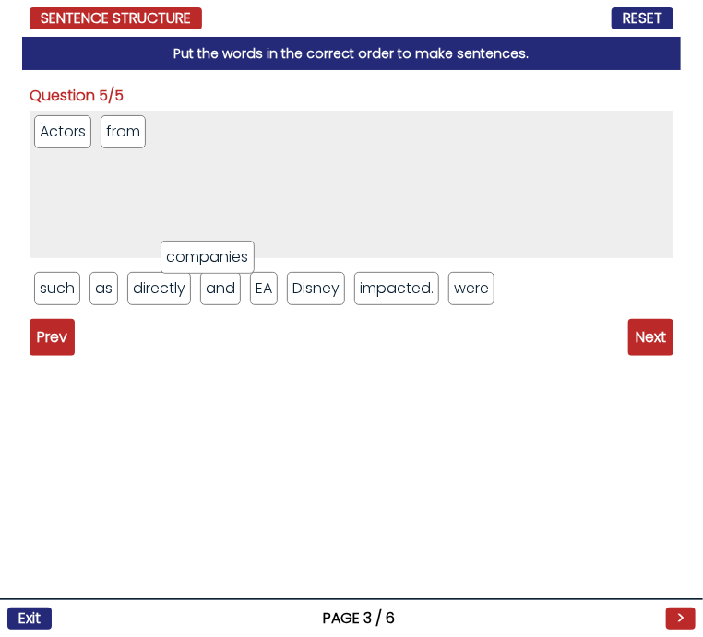
drag, startPoint x: 187, startPoint y: 302, endPoint x: 278, endPoint y: 211, distance: 128.4
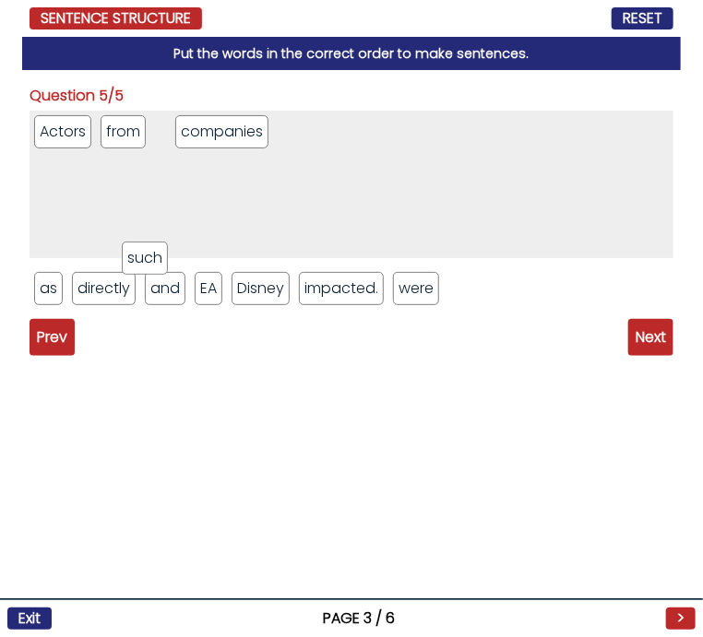
drag, startPoint x: 60, startPoint y: 295, endPoint x: 306, endPoint y: 209, distance: 260.7
drag, startPoint x: 192, startPoint y: 142, endPoint x: 309, endPoint y: 130, distance: 117.7
drag, startPoint x: 49, startPoint y: 289, endPoint x: 461, endPoint y: 151, distance: 434.5
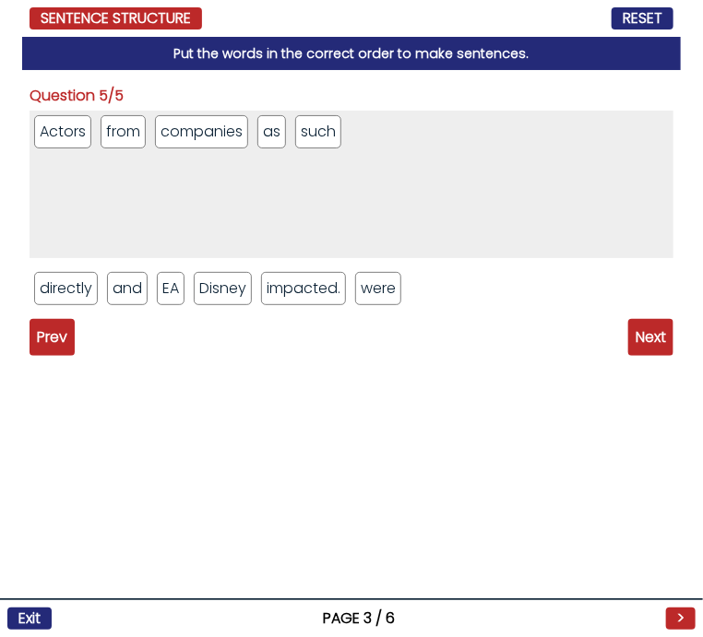
drag, startPoint x: 266, startPoint y: 130, endPoint x: 345, endPoint y: 130, distance: 79.3
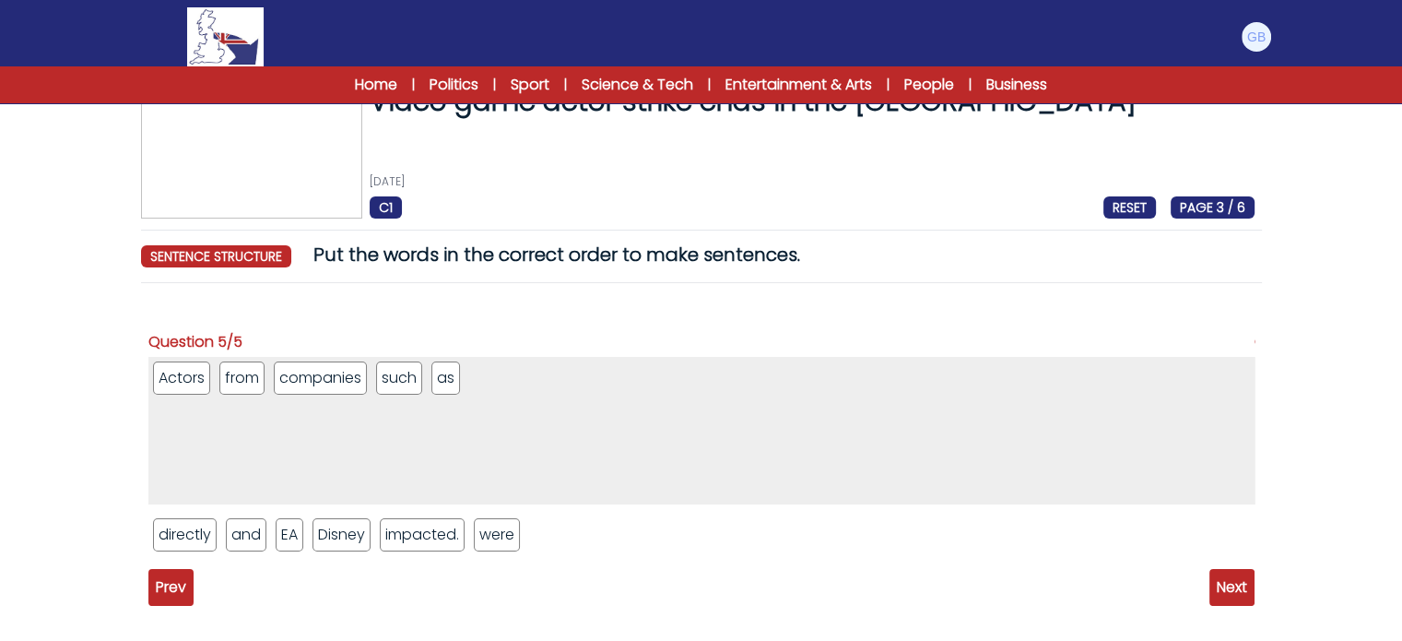
scroll to position [41, 0]
drag, startPoint x: 289, startPoint y: 526, endPoint x: 502, endPoint y: 361, distance: 270.0
drag, startPoint x: 452, startPoint y: 371, endPoint x: 503, endPoint y: 364, distance: 51.1
drag, startPoint x: 239, startPoint y: 527, endPoint x: 564, endPoint y: 361, distance: 365.8
drag, startPoint x: 396, startPoint y: 382, endPoint x: 535, endPoint y: 380, distance: 138.3
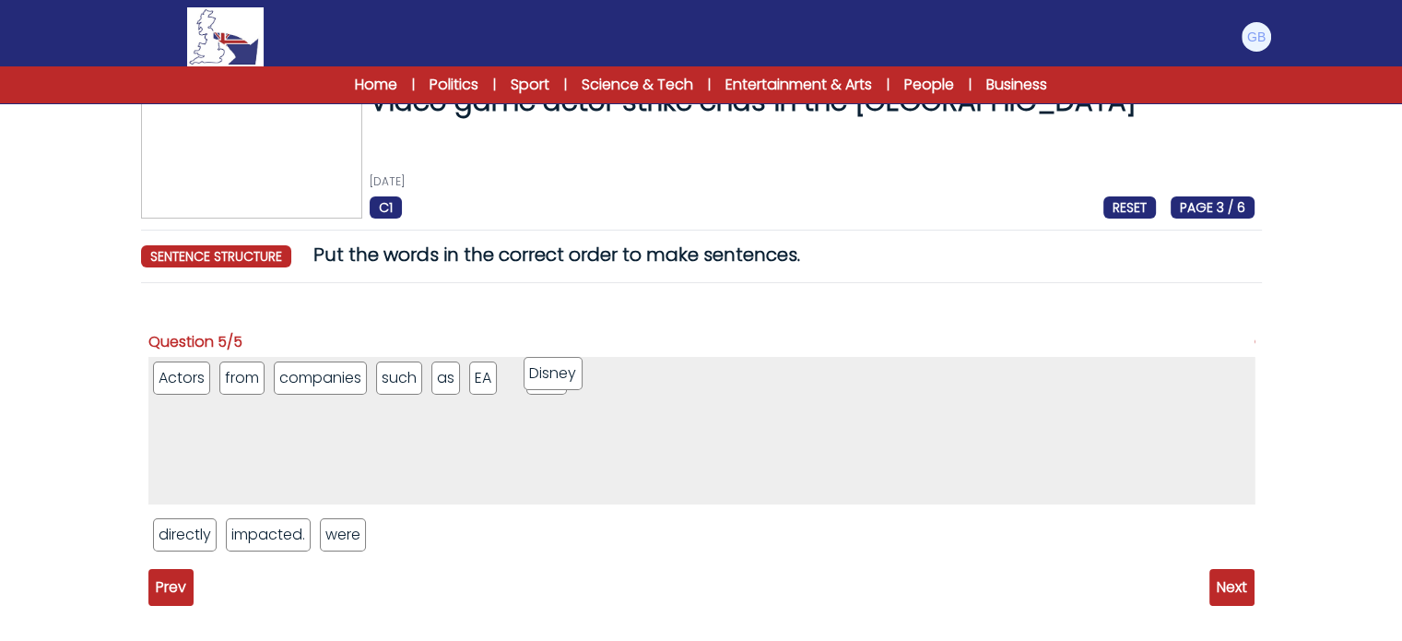
drag, startPoint x: 234, startPoint y: 531, endPoint x: 521, endPoint y: 364, distance: 331.8
drag, startPoint x: 520, startPoint y: 372, endPoint x: 624, endPoint y: 358, distance: 105.1
drag, startPoint x: 538, startPoint y: 392, endPoint x: 631, endPoint y: 382, distance: 92.8
drag, startPoint x: 350, startPoint y: 527, endPoint x: 726, endPoint y: 416, distance: 391.5
drag, startPoint x: 214, startPoint y: 547, endPoint x: 817, endPoint y: 470, distance: 607.9
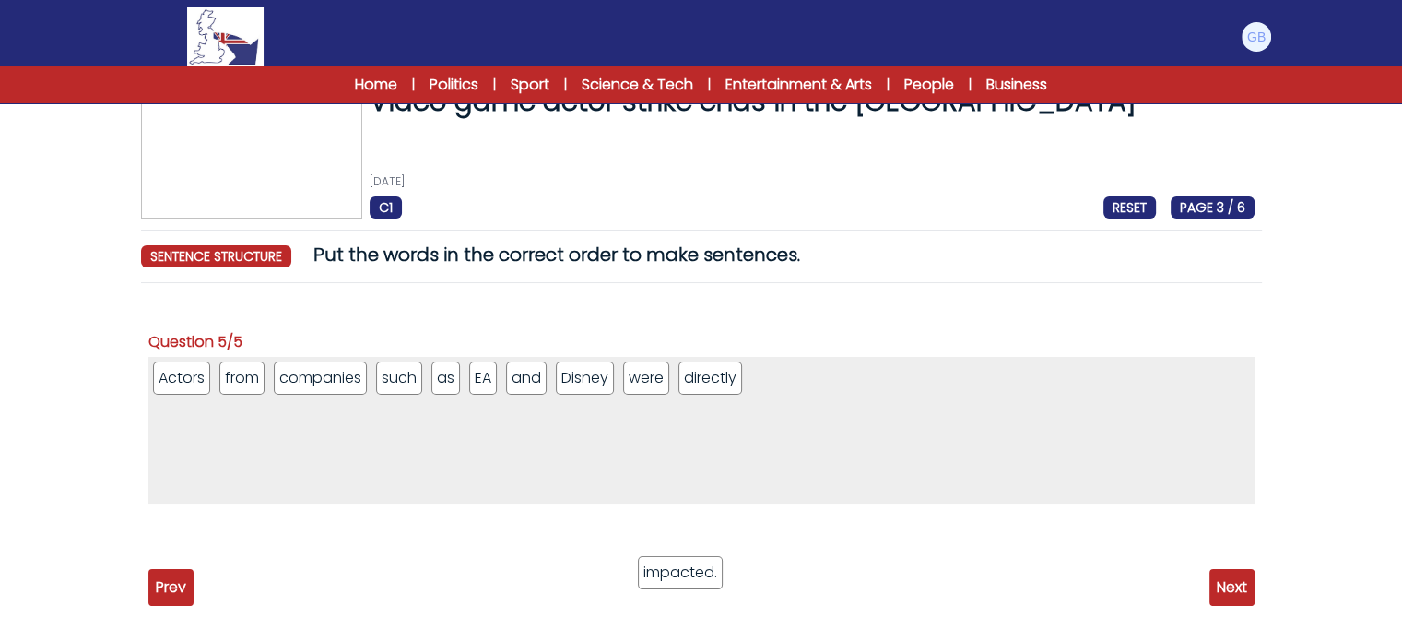
drag, startPoint x: 207, startPoint y: 549, endPoint x: 804, endPoint y: 484, distance: 600.1
click at [1213, 559] on div "Actors from companies such as EA and Disney were directly impacted." at bounding box center [701, 461] width 1106 height 208
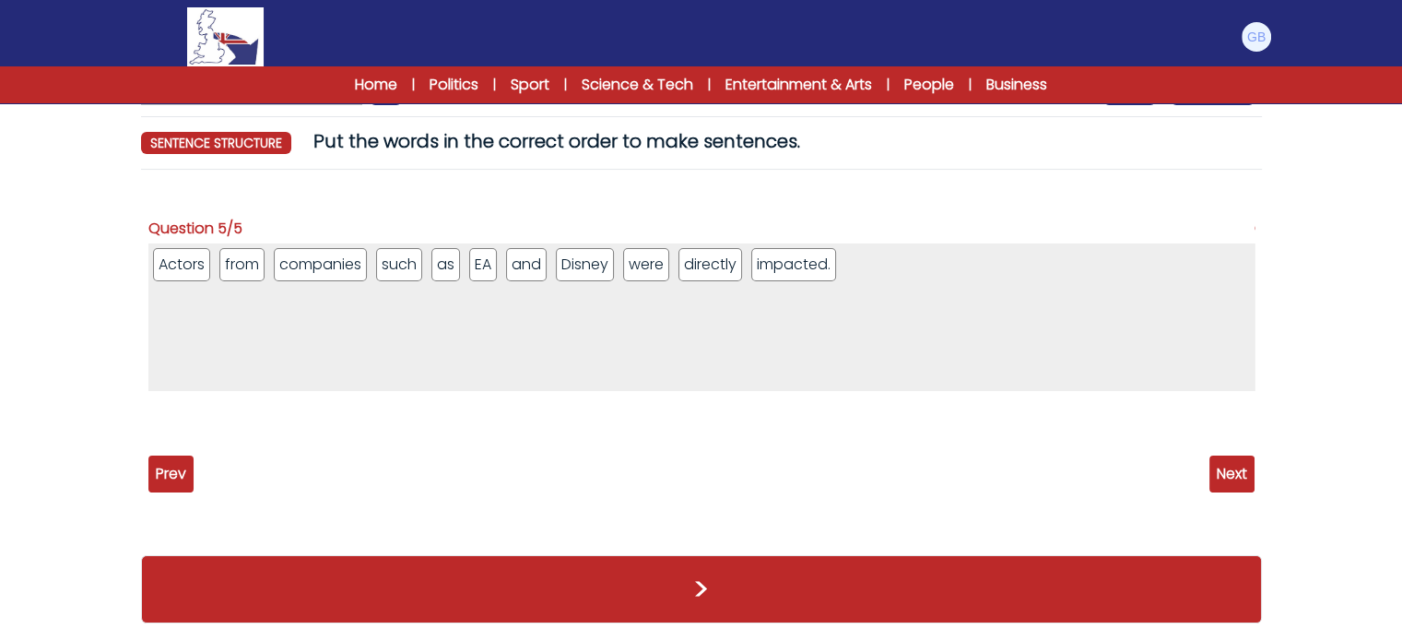
scroll to position [153, 0]
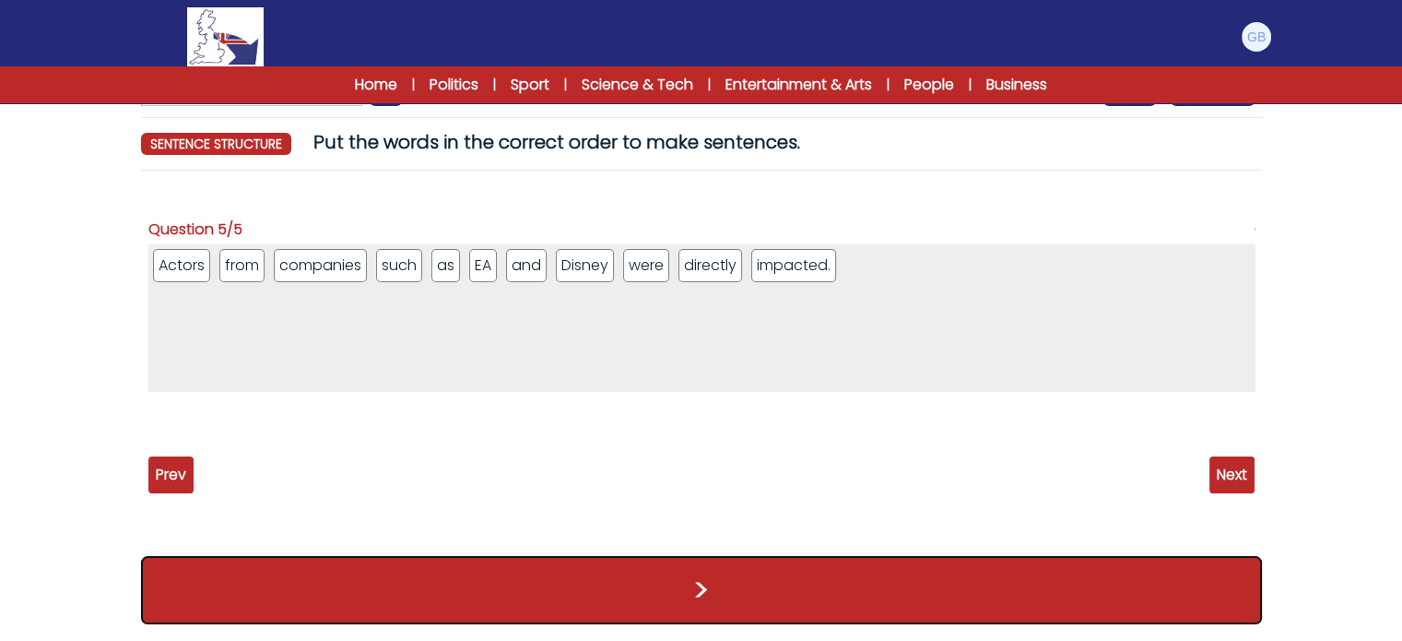
click at [988, 604] on button ">" at bounding box center [701, 590] width 1121 height 68
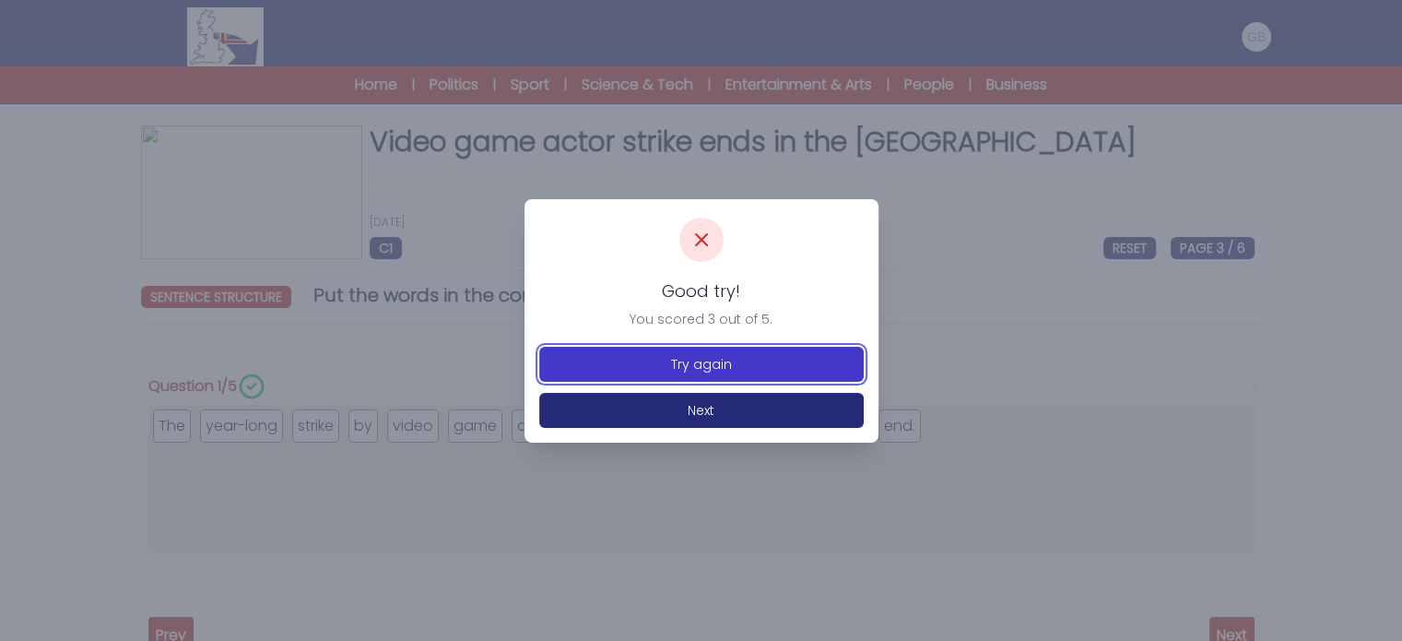
click at [681, 361] on button "Try again" at bounding box center [701, 364] width 325 height 35
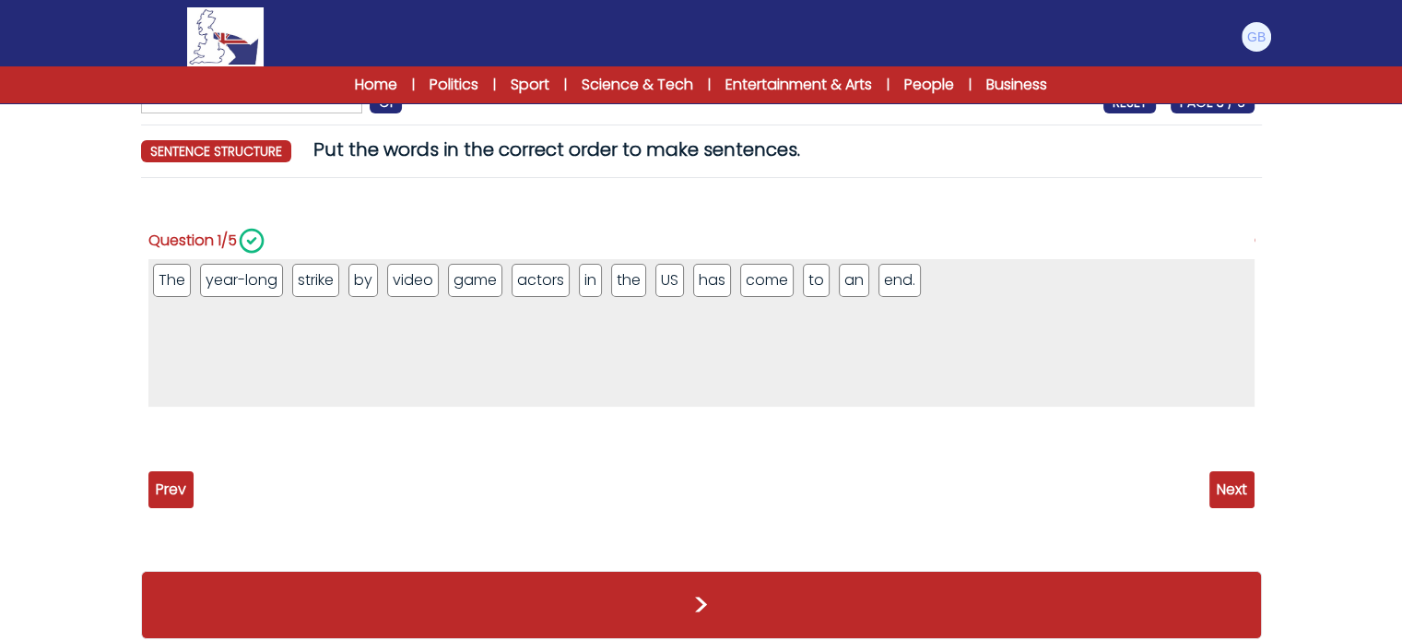
scroll to position [148, 0]
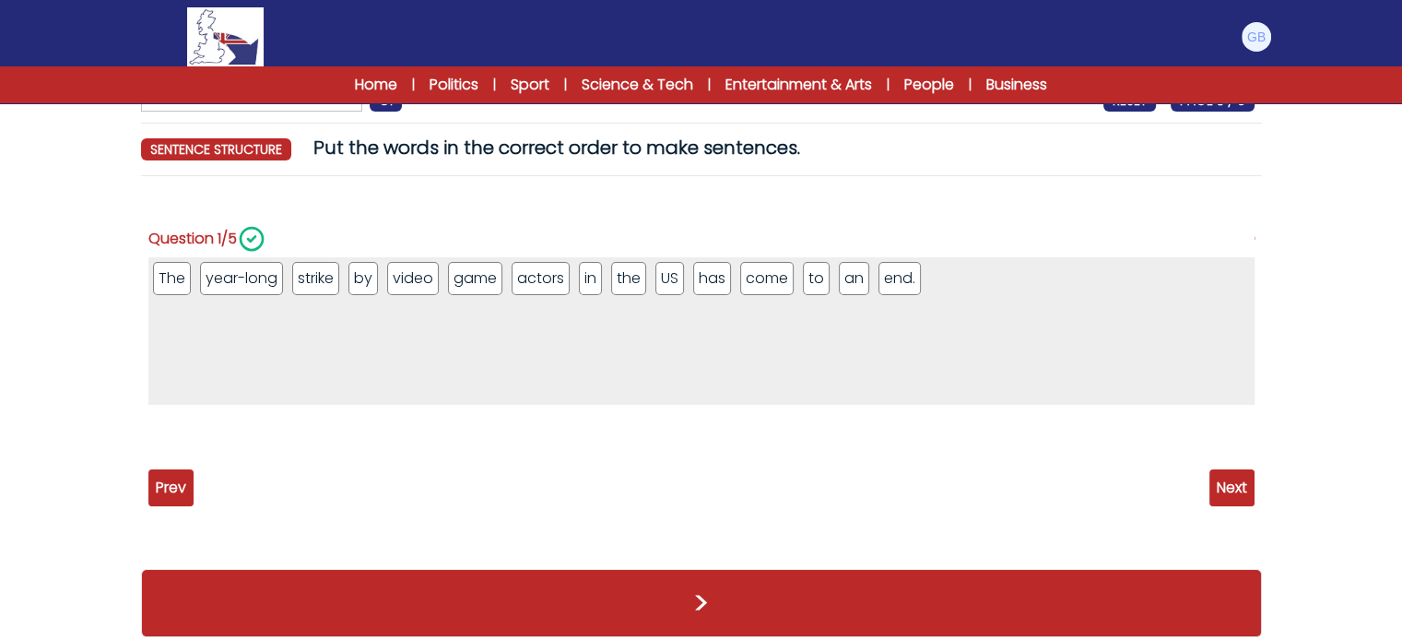
click at [1221, 491] on span "Next" at bounding box center [1232, 487] width 45 height 37
drag, startPoint x: 602, startPoint y: 285, endPoint x: 380, endPoint y: 287, distance: 222.2
drag, startPoint x: 380, startPoint y: 287, endPoint x: 415, endPoint y: 283, distance: 35.2
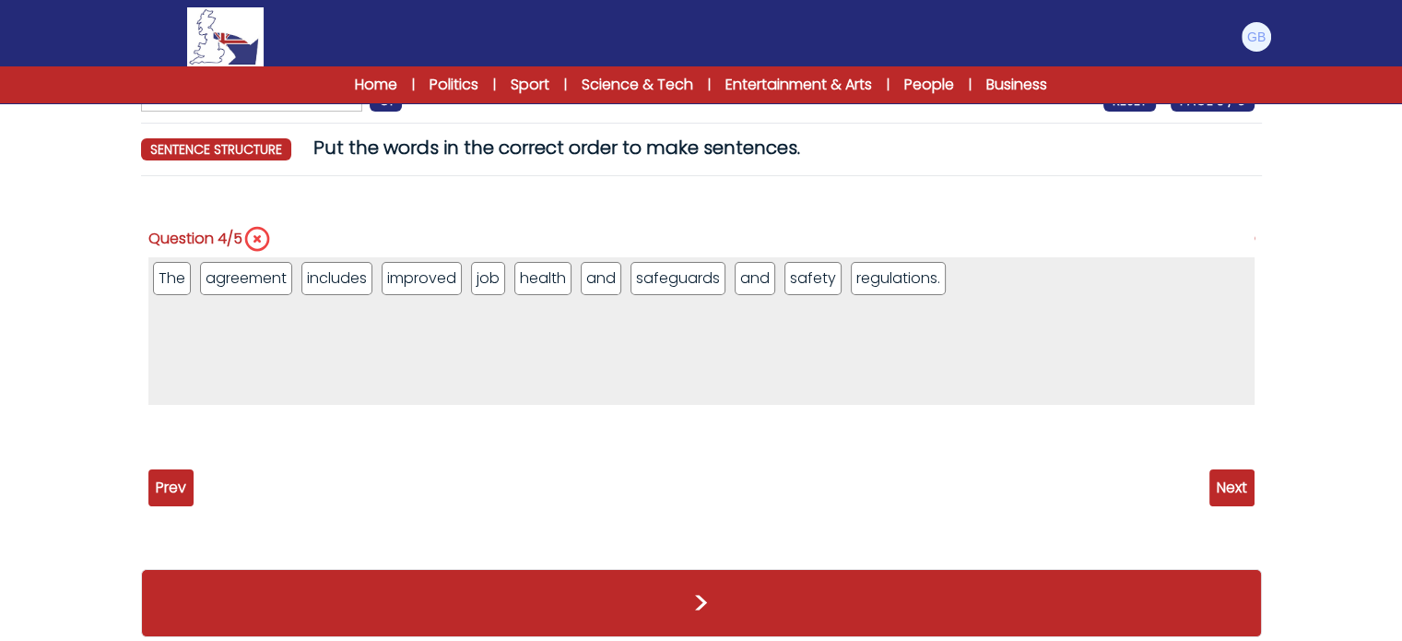
click at [415, 283] on ul "The agreement includes improved job health and safeguards and safety regulation…" at bounding box center [701, 331] width 1106 height 148
click at [415, 283] on li "improved" at bounding box center [422, 278] width 80 height 33
drag, startPoint x: 450, startPoint y: 284, endPoint x: 450, endPoint y: 431, distance: 146.6
drag, startPoint x: 399, startPoint y: 280, endPoint x: 439, endPoint y: 422, distance: 147.4
drag, startPoint x: 407, startPoint y: 278, endPoint x: 416, endPoint y: 456, distance: 178.2
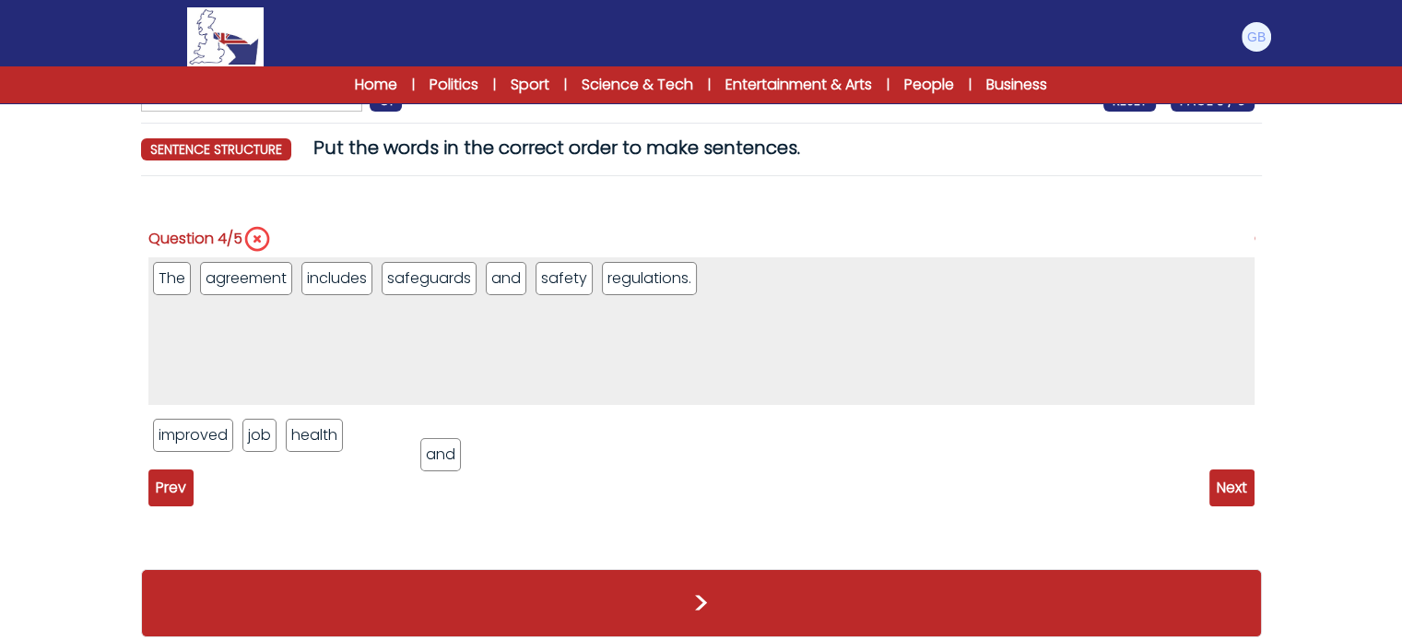
drag, startPoint x: 404, startPoint y: 284, endPoint x: 443, endPoint y: 477, distance: 196.6
drag, startPoint x: 426, startPoint y: 290, endPoint x: 468, endPoint y: 435, distance: 150.8
drag, startPoint x: 398, startPoint y: 283, endPoint x: 564, endPoint y: 432, distance: 223.3
drag, startPoint x: 417, startPoint y: 266, endPoint x: 674, endPoint y: 526, distance: 365.8
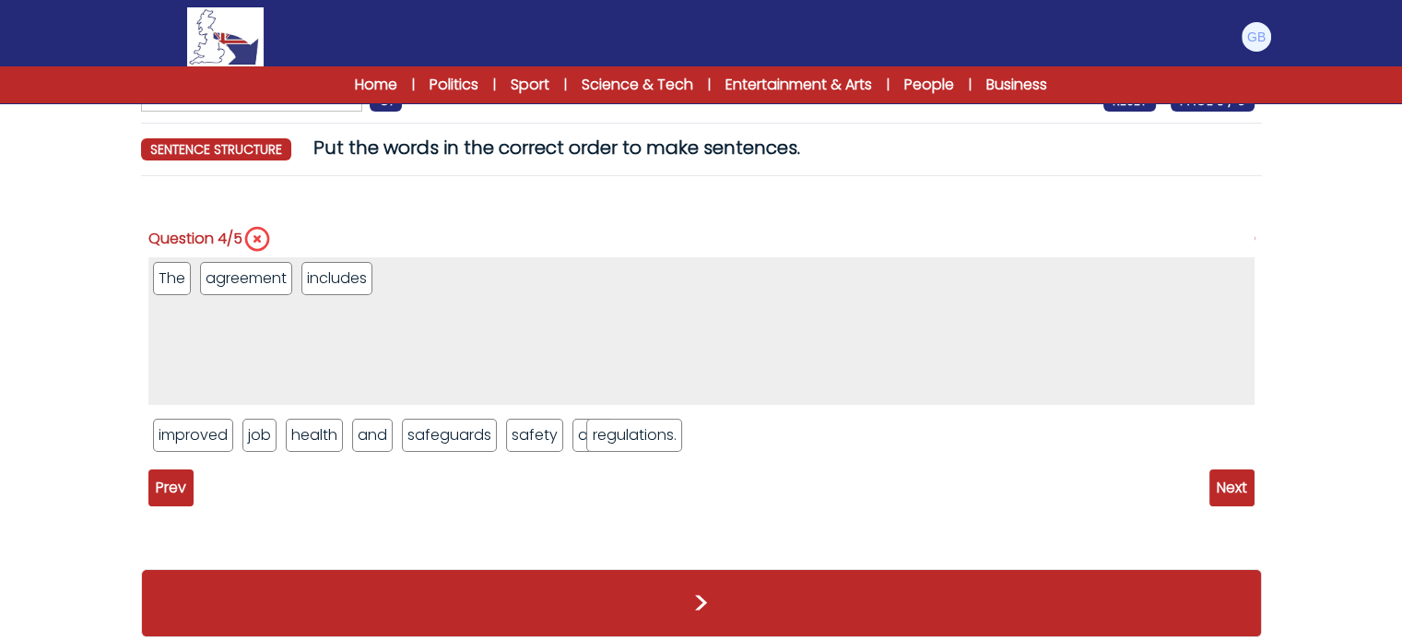
drag, startPoint x: 442, startPoint y: 281, endPoint x: 646, endPoint y: 438, distance: 257.8
drag, startPoint x: 252, startPoint y: 428, endPoint x: 473, endPoint y: 294, distance: 258.5
drag, startPoint x: 419, startPoint y: 431, endPoint x: 542, endPoint y: 343, distance: 151.5
drag, startPoint x: 327, startPoint y: 444, endPoint x: 653, endPoint y: 313, distance: 350.8
drag, startPoint x: 214, startPoint y: 446, endPoint x: 649, endPoint y: 320, distance: 453.2
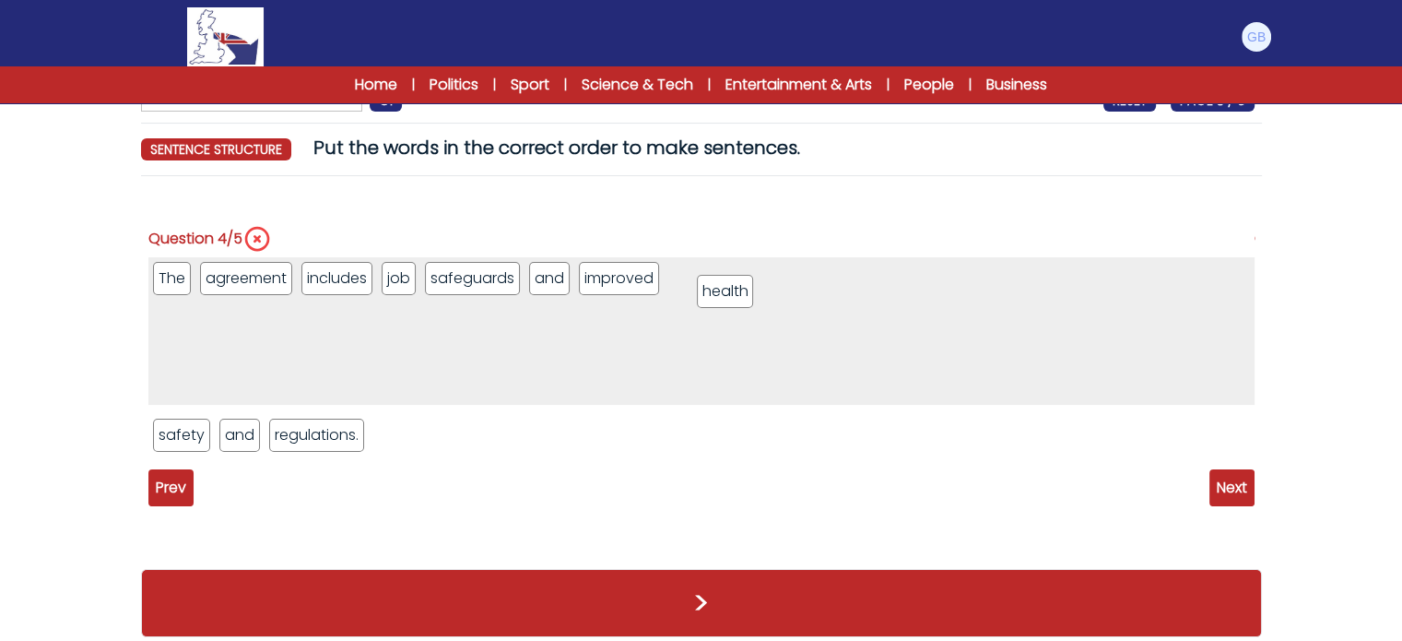
drag, startPoint x: 178, startPoint y: 445, endPoint x: 721, endPoint y: 290, distance: 564.8
click at [396, 283] on li "job" at bounding box center [399, 278] width 34 height 33
drag, startPoint x: 396, startPoint y: 283, endPoint x: 446, endPoint y: 468, distance: 192.1
drag, startPoint x: 435, startPoint y: 273, endPoint x: 516, endPoint y: 479, distance: 221.1
drag, startPoint x: 388, startPoint y: 287, endPoint x: 543, endPoint y: 433, distance: 213.3
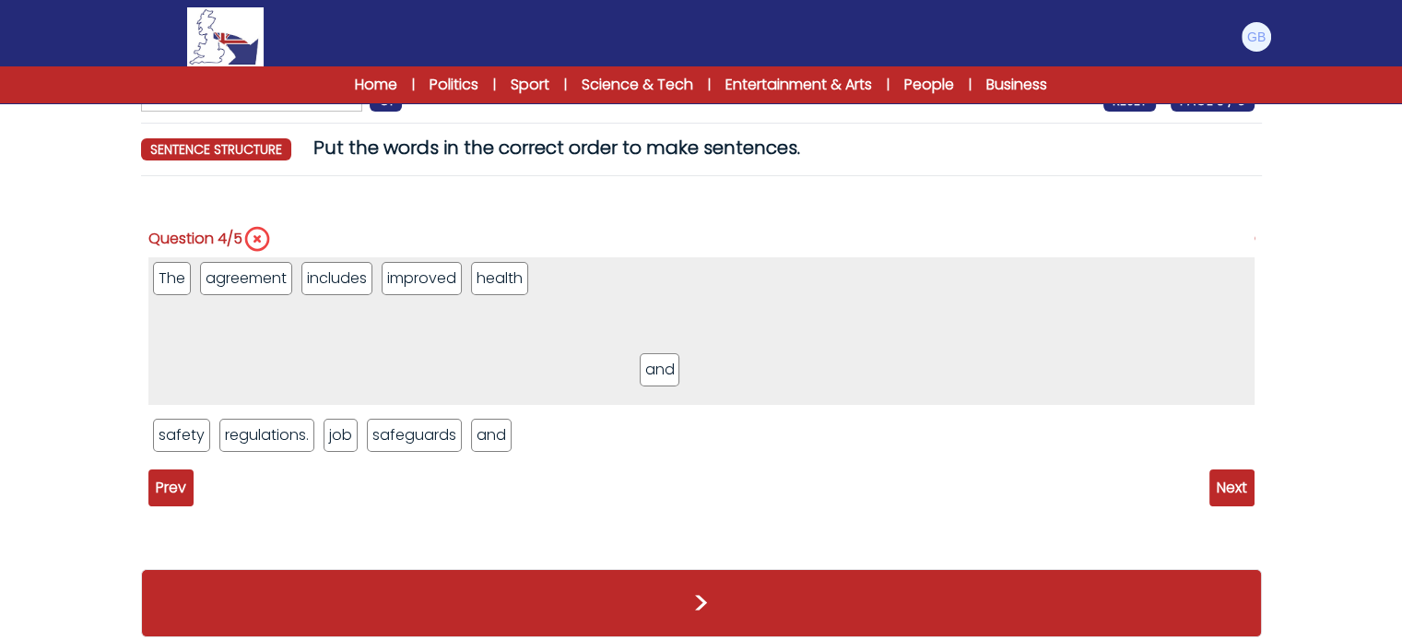
drag, startPoint x: 232, startPoint y: 432, endPoint x: 669, endPoint y: 328, distance: 449.3
drag, startPoint x: 184, startPoint y: 444, endPoint x: 718, endPoint y: 356, distance: 541.2
drag, startPoint x: 509, startPoint y: 276, endPoint x: 671, endPoint y: 287, distance: 162.7
drag, startPoint x: 344, startPoint y: 444, endPoint x: 732, endPoint y: 316, distance: 408.8
drag, startPoint x: 321, startPoint y: 434, endPoint x: 866, endPoint y: 294, distance: 562.7
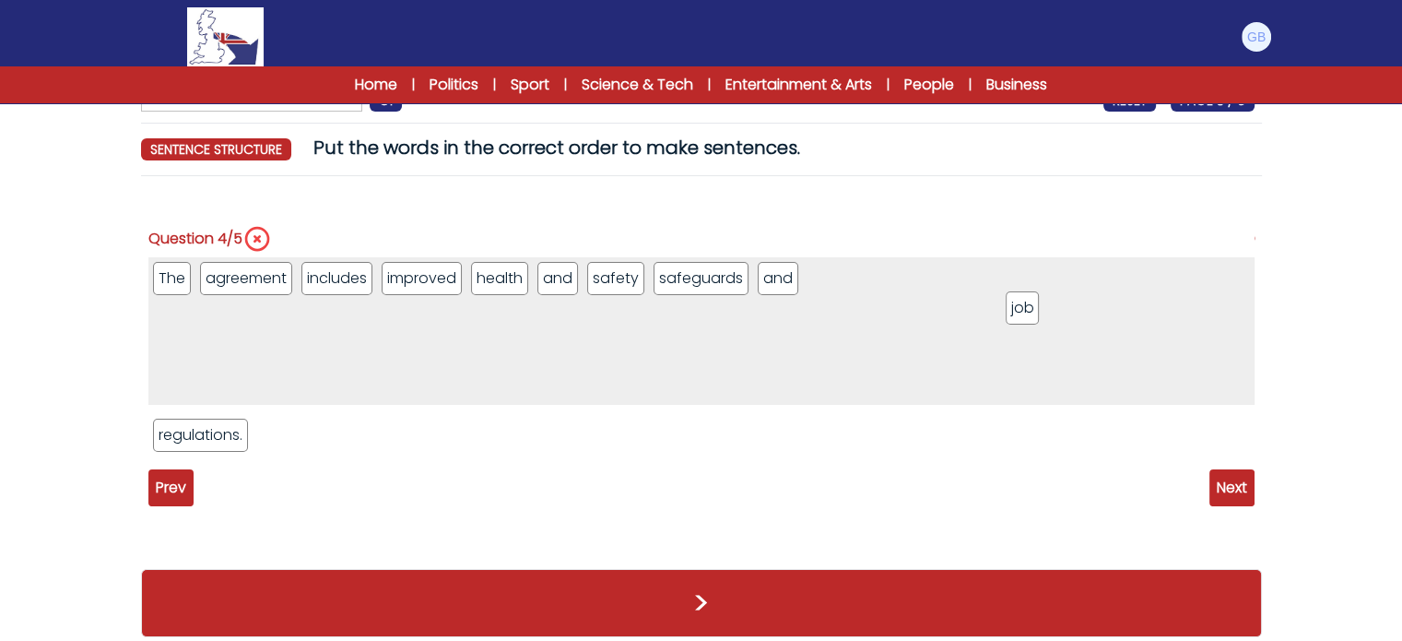
drag, startPoint x: 286, startPoint y: 436, endPoint x: 1040, endPoint y: 300, distance: 766.5
drag, startPoint x: 195, startPoint y: 438, endPoint x: 995, endPoint y: 386, distance: 801.1
click at [1221, 493] on span "Next" at bounding box center [1232, 487] width 45 height 37
click at [258, 243] on icon "5 / 5" at bounding box center [258, 239] width 30 height 30
drag, startPoint x: 591, startPoint y: 281, endPoint x: 464, endPoint y: 282, distance: 127.2
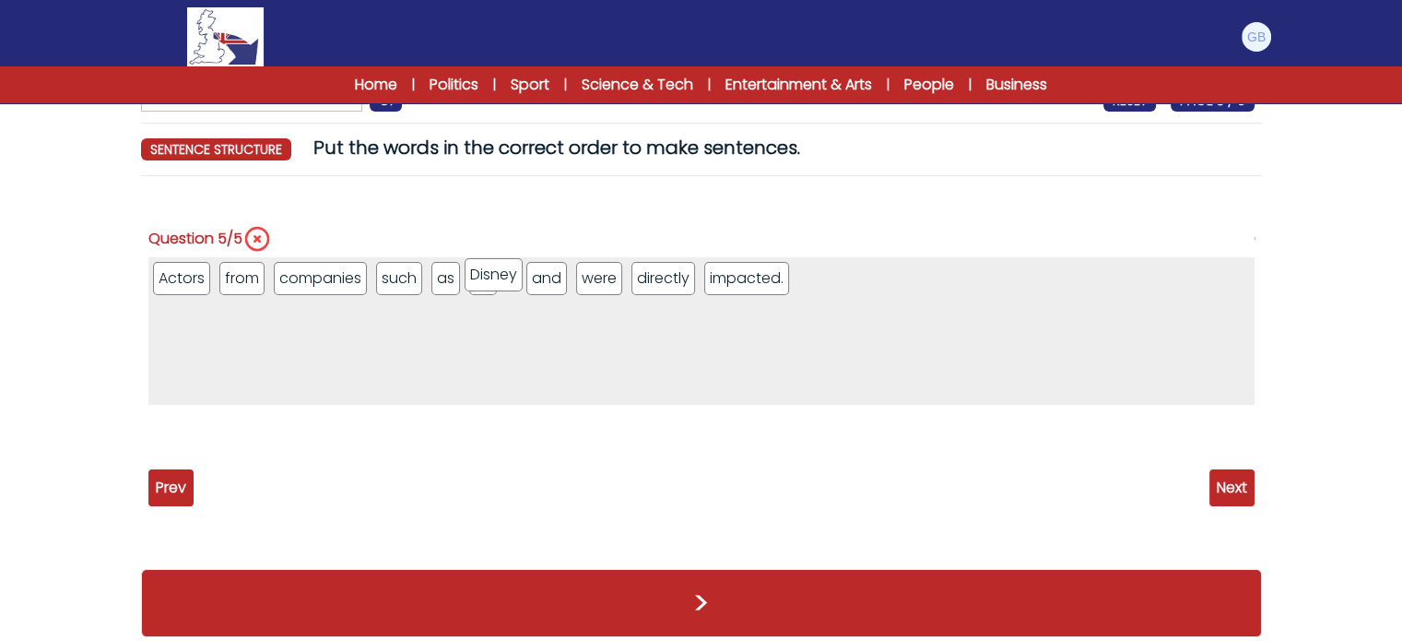
drag, startPoint x: 515, startPoint y: 288, endPoint x: 467, endPoint y: 287, distance: 48.0
drag, startPoint x: 532, startPoint y: 282, endPoint x: 443, endPoint y: 278, distance: 89.6
drag, startPoint x: 450, startPoint y: 280, endPoint x: 502, endPoint y: 282, distance: 51.7
drag, startPoint x: 469, startPoint y: 285, endPoint x: 513, endPoint y: 334, distance: 65.3
drag, startPoint x: 475, startPoint y: 273, endPoint x: 528, endPoint y: 280, distance: 54.0
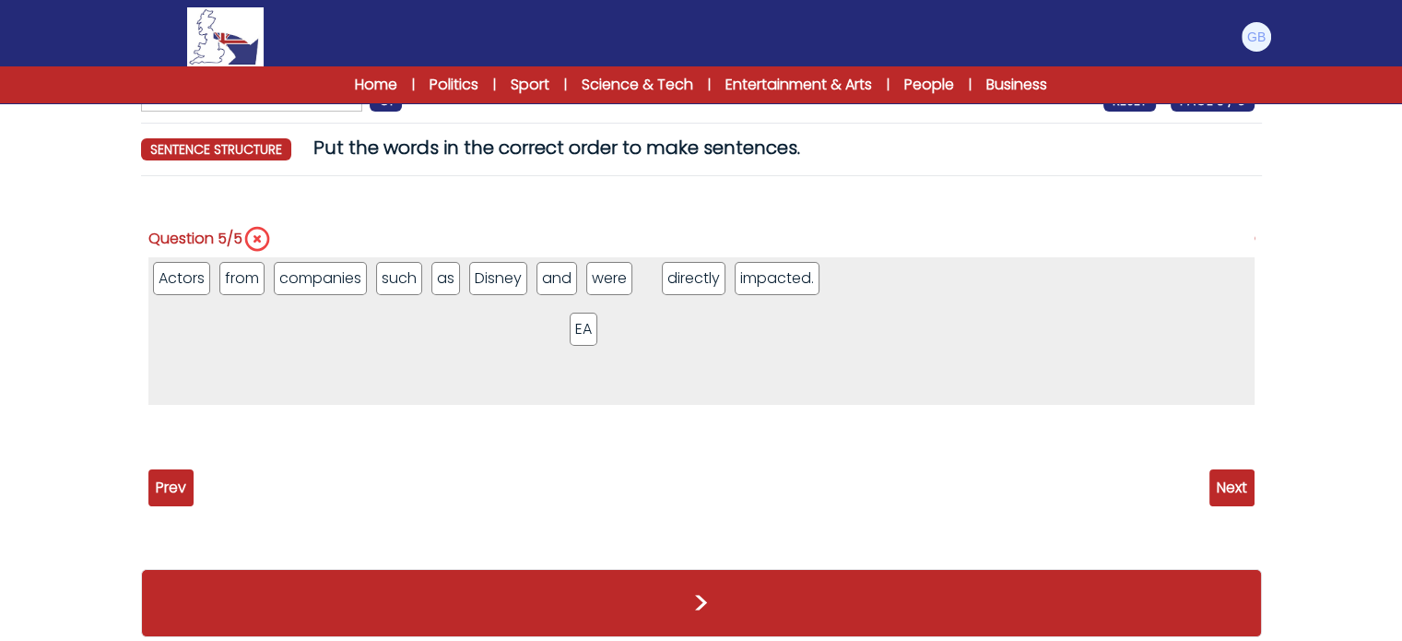
drag, startPoint x: 485, startPoint y: 280, endPoint x: 590, endPoint y: 320, distance: 112.3
drag, startPoint x: 645, startPoint y: 284, endPoint x: 562, endPoint y: 331, distance: 95.4
drag, startPoint x: 645, startPoint y: 288, endPoint x: 574, endPoint y: 283, distance: 71.1
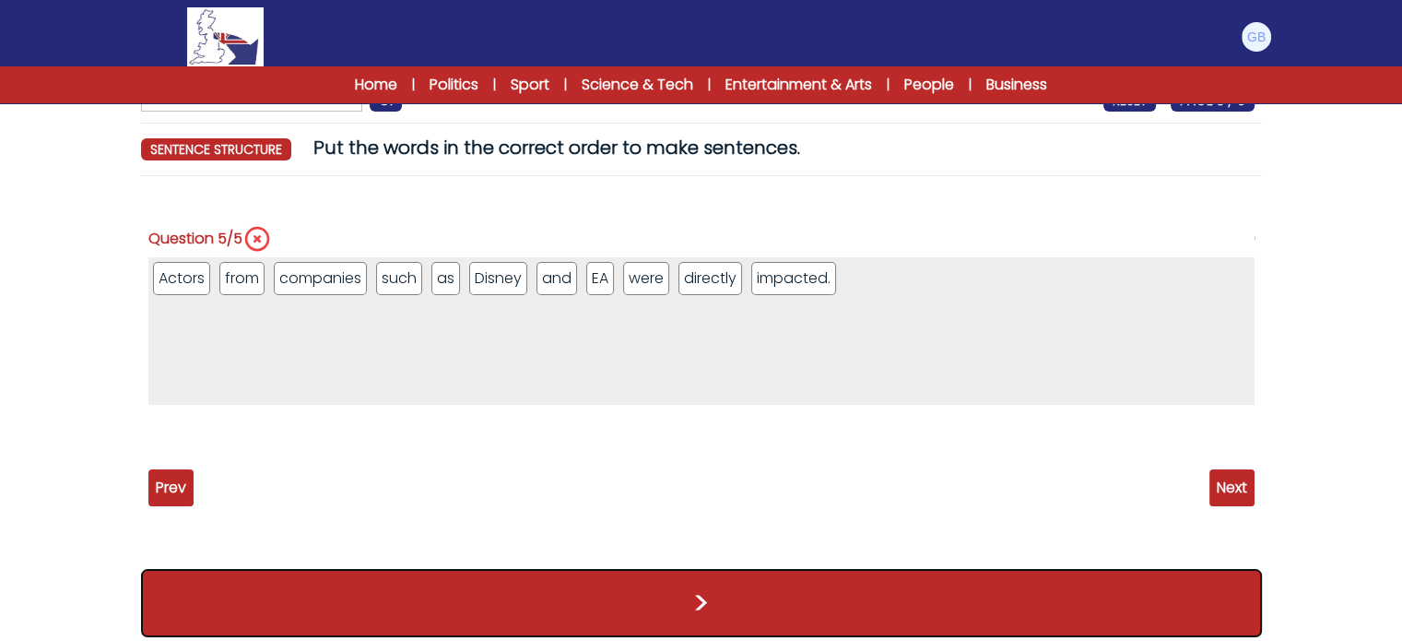
click at [963, 581] on button ">" at bounding box center [701, 603] width 1121 height 68
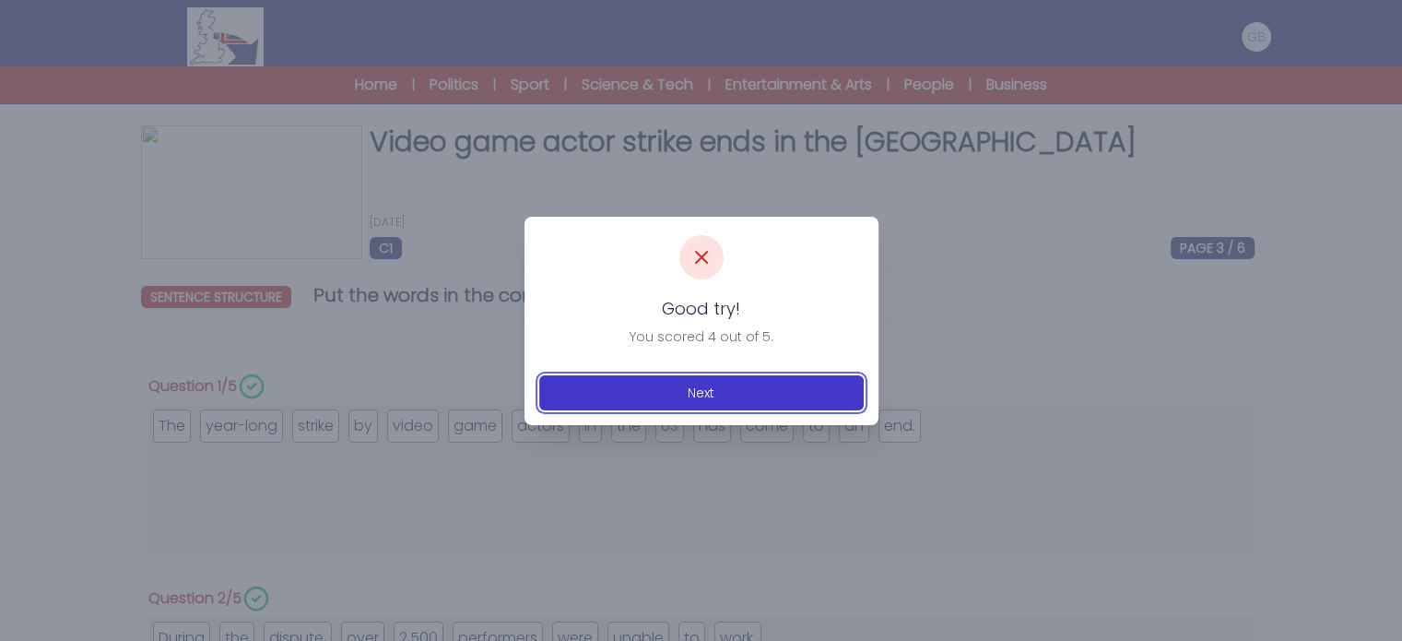
click at [813, 401] on button "Next" at bounding box center [701, 392] width 325 height 35
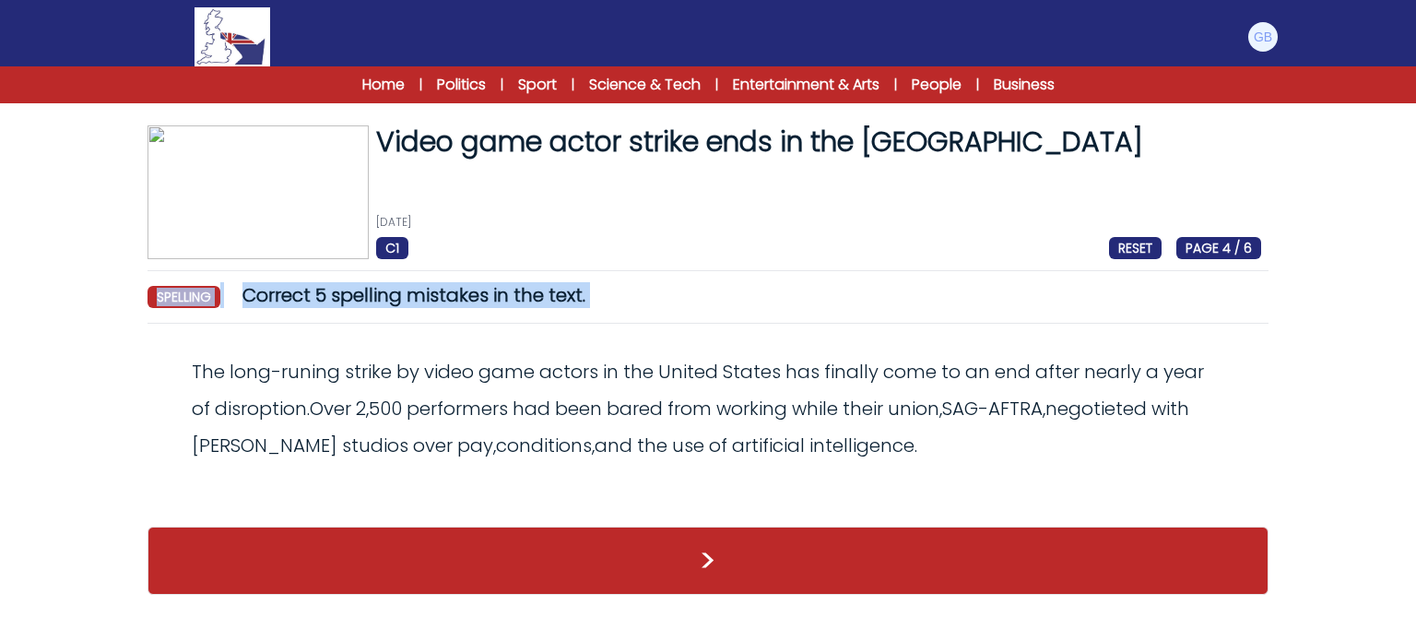
drag, startPoint x: 125, startPoint y: 349, endPoint x: 141, endPoint y: 301, distance: 50.4
click at [141, 301] on div "Video game actor strike ends in the United States 13th June 2025 C1 RESET PAGE …" at bounding box center [708, 369] width 1180 height 488
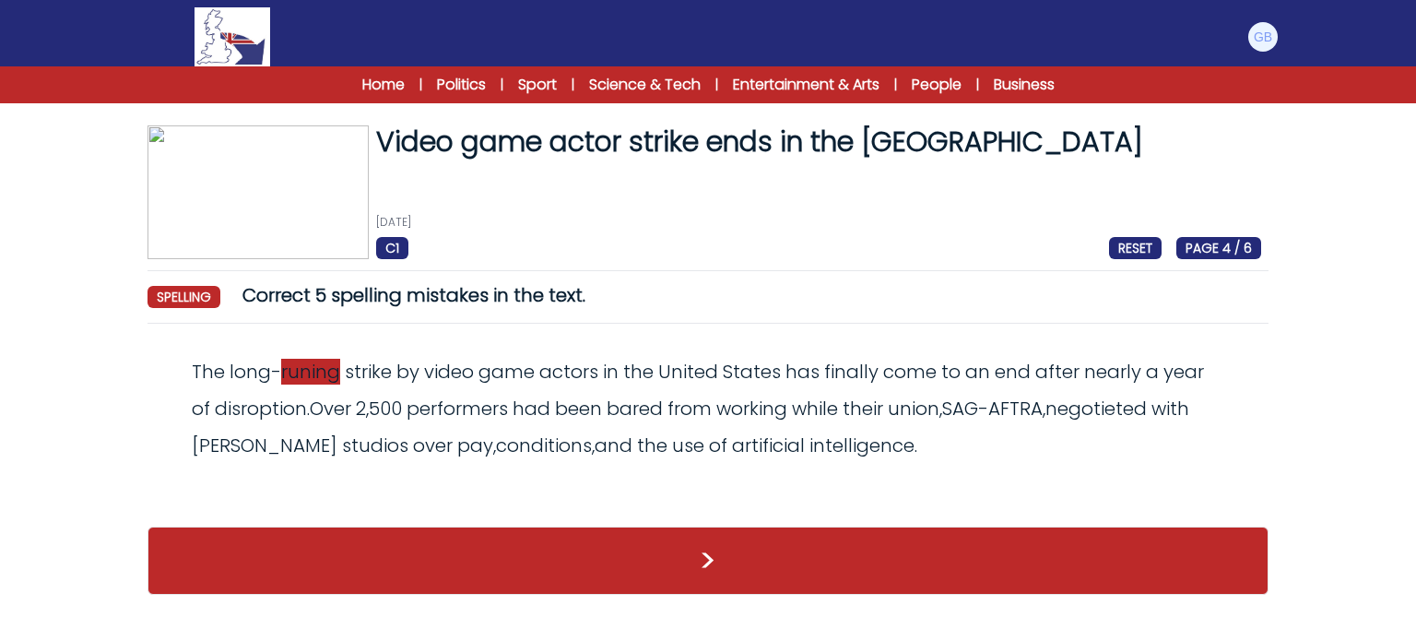
click at [302, 361] on span "runing" at bounding box center [310, 372] width 59 height 26
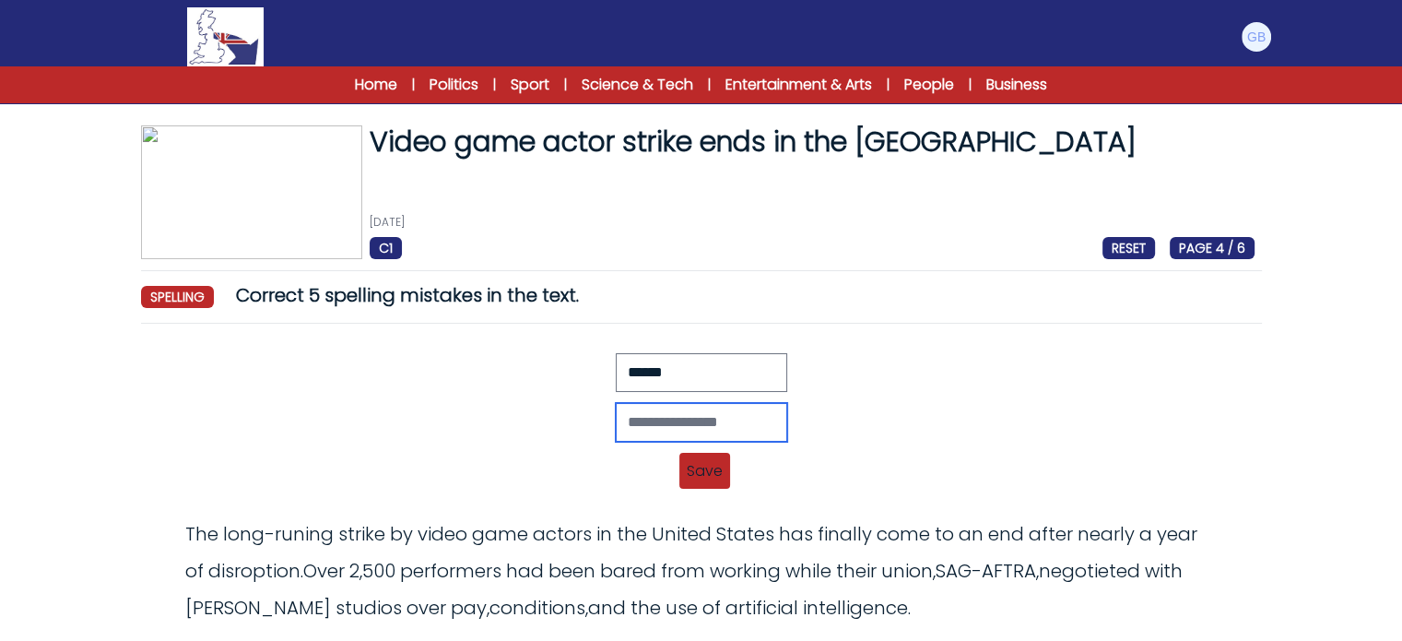
click at [645, 426] on input "text" at bounding box center [702, 422] width 172 height 39
type input "*******"
click at [713, 486] on span "Save" at bounding box center [705, 471] width 51 height 36
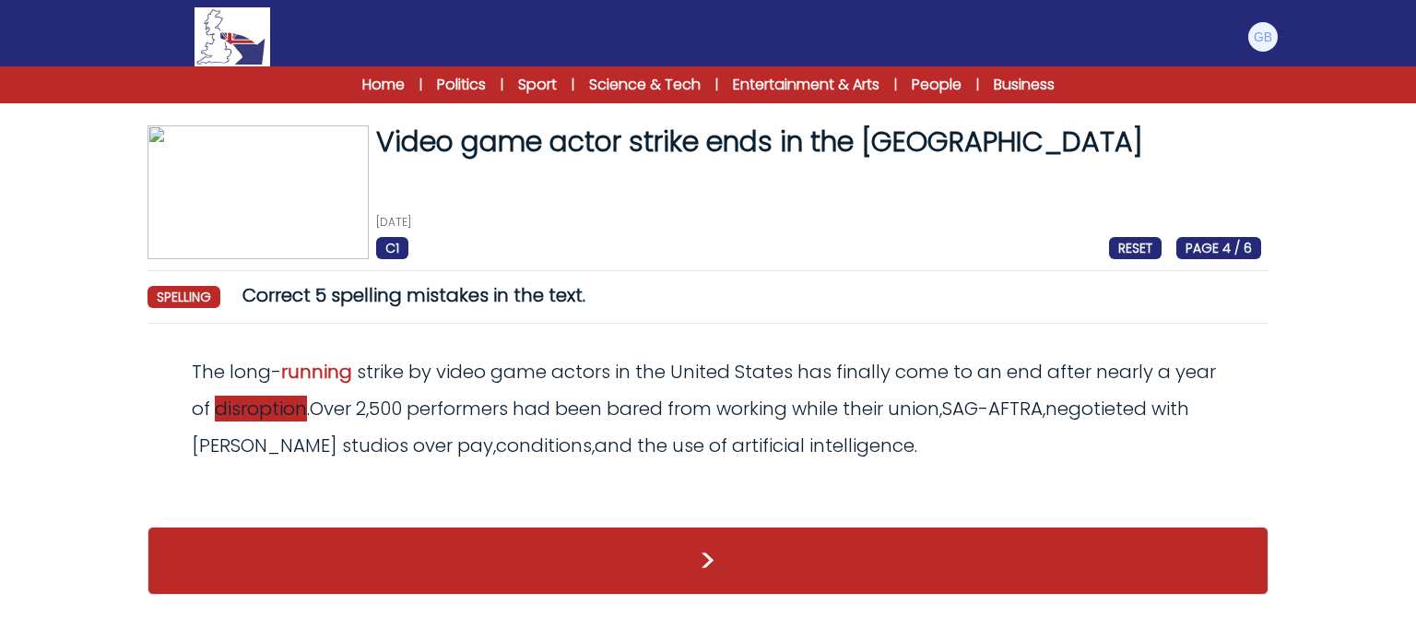
click at [267, 416] on span "disroption" at bounding box center [261, 409] width 92 height 26
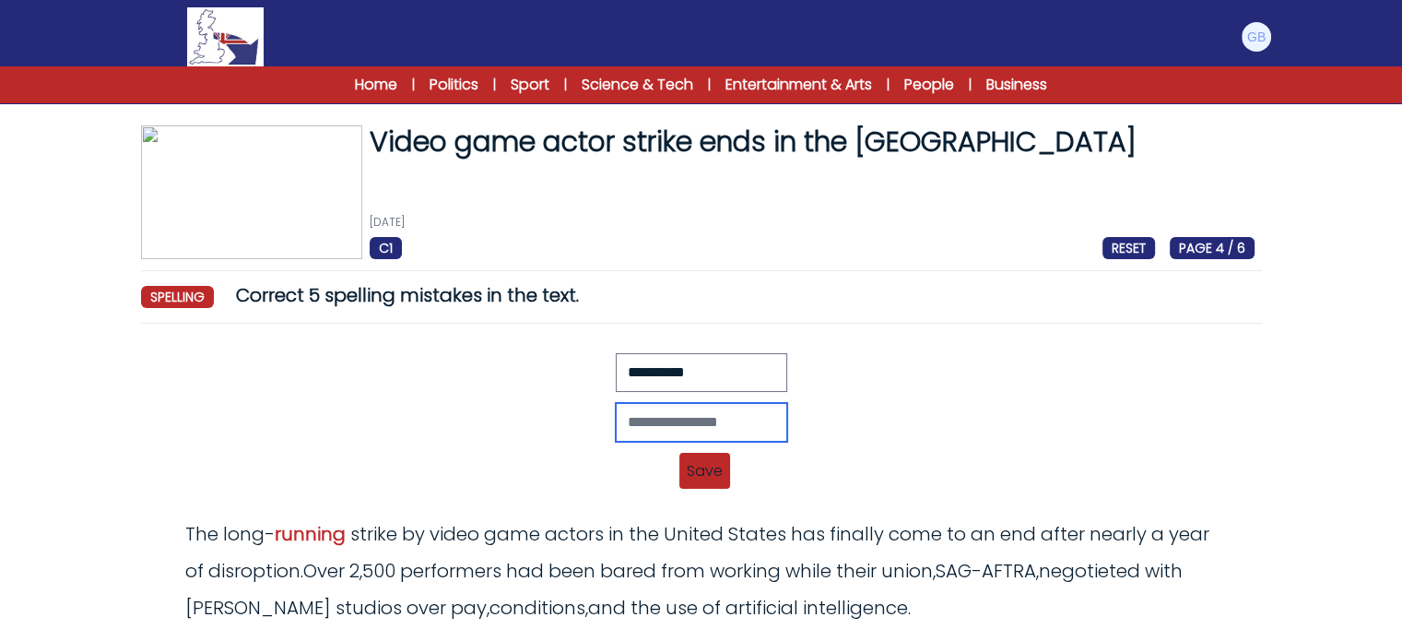
click at [616, 422] on input "text" at bounding box center [702, 422] width 172 height 39
type input "**********"
click at [721, 468] on span "Save" at bounding box center [705, 471] width 51 height 36
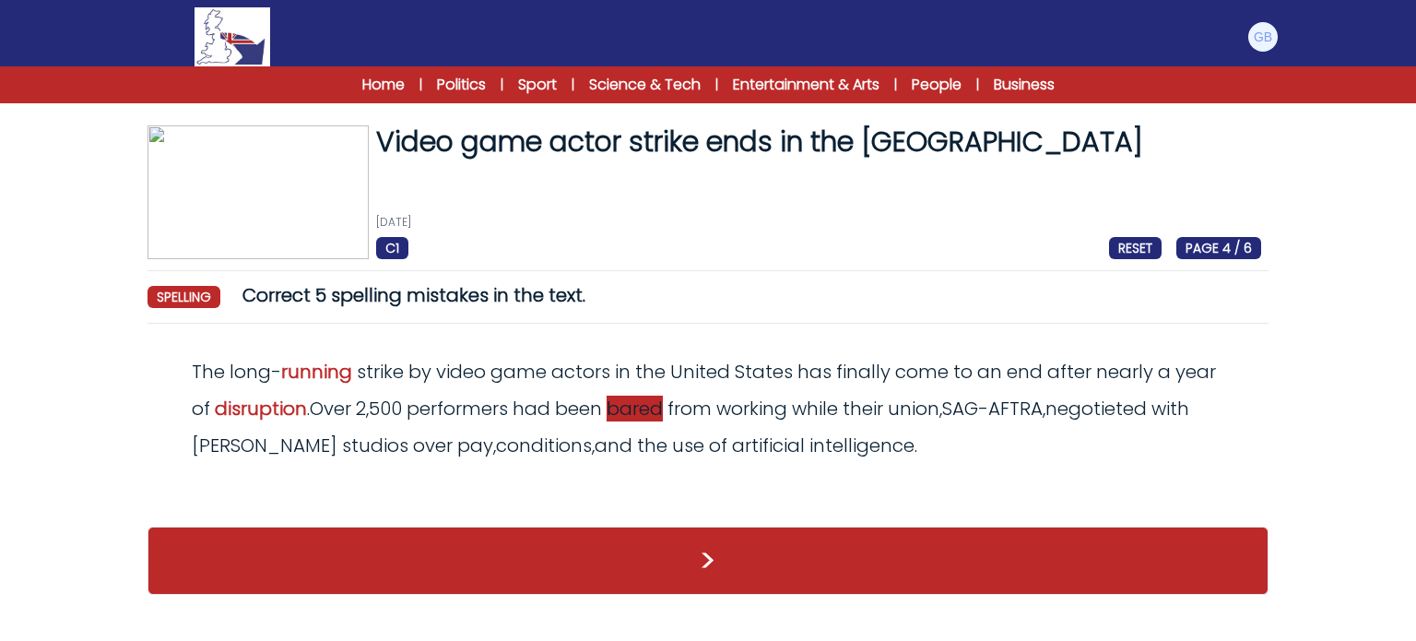
click at [654, 410] on span "bared" at bounding box center [635, 409] width 56 height 26
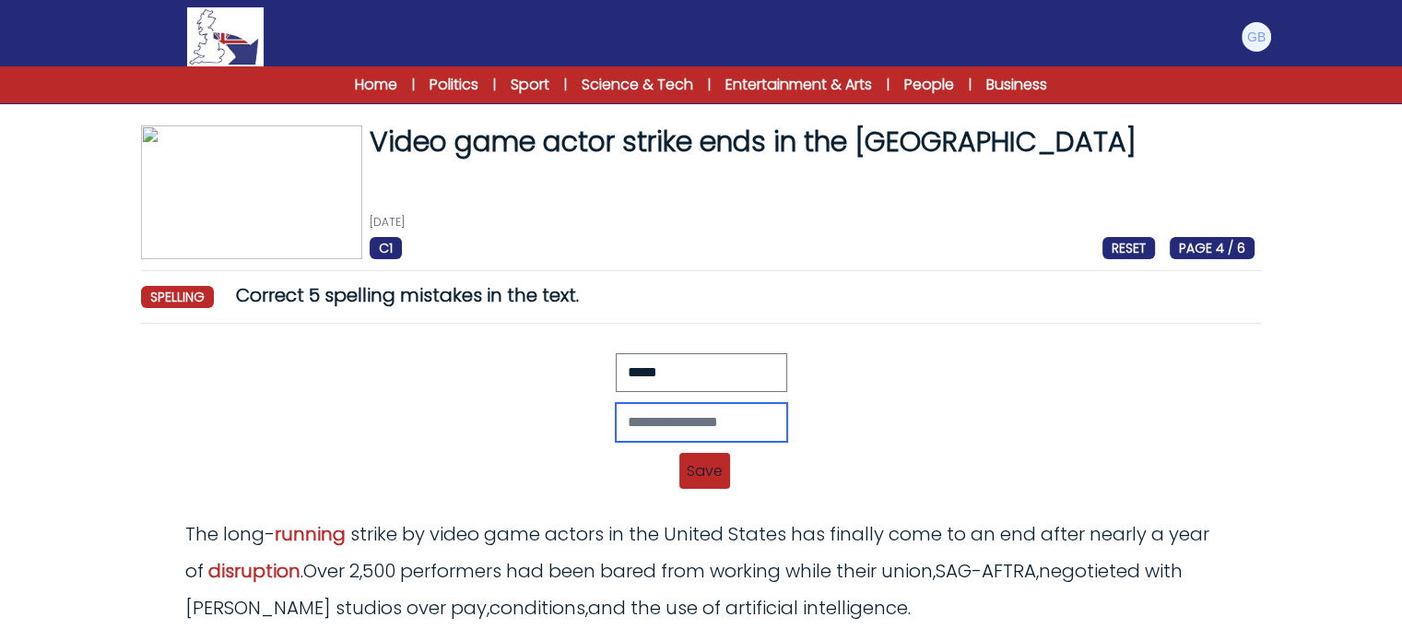
click at [649, 409] on input "text" at bounding box center [702, 422] width 172 height 39
type input "******"
click at [698, 481] on span "Save" at bounding box center [705, 471] width 51 height 36
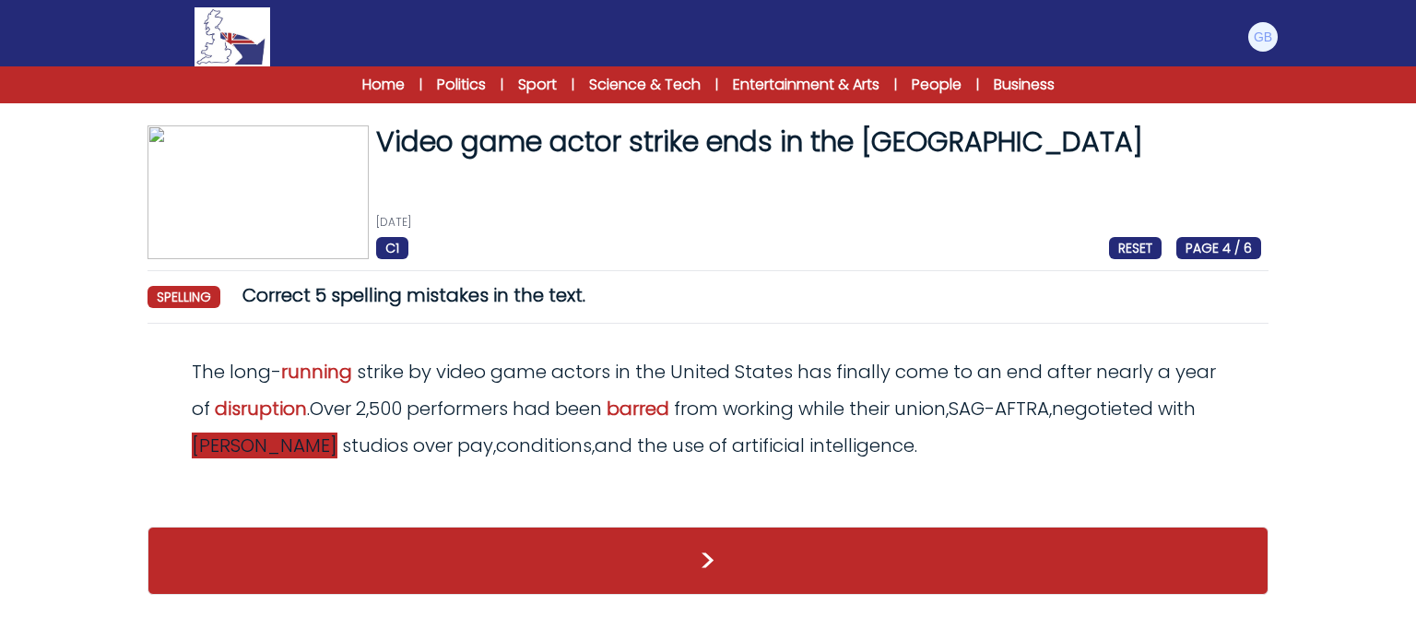
click at [233, 442] on span "majer" at bounding box center [265, 445] width 146 height 26
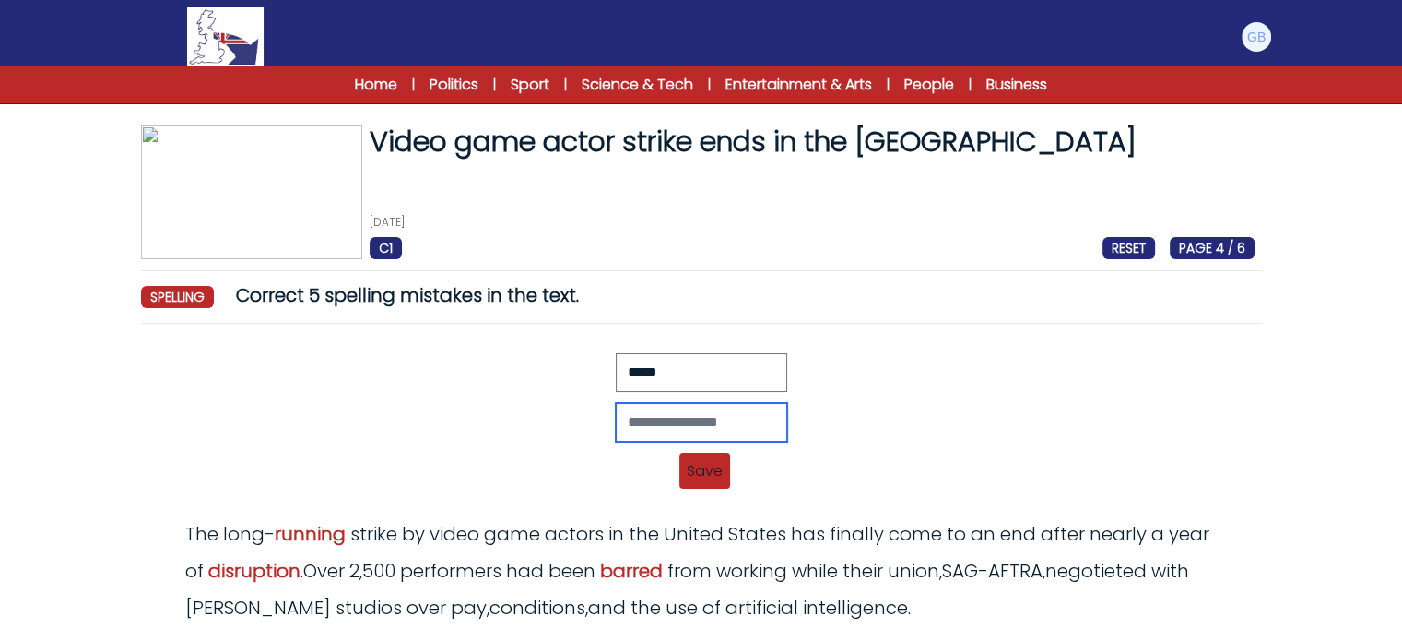
click at [692, 405] on input "text" at bounding box center [702, 422] width 172 height 39
type input "*****"
click at [704, 482] on span "Save" at bounding box center [705, 471] width 51 height 36
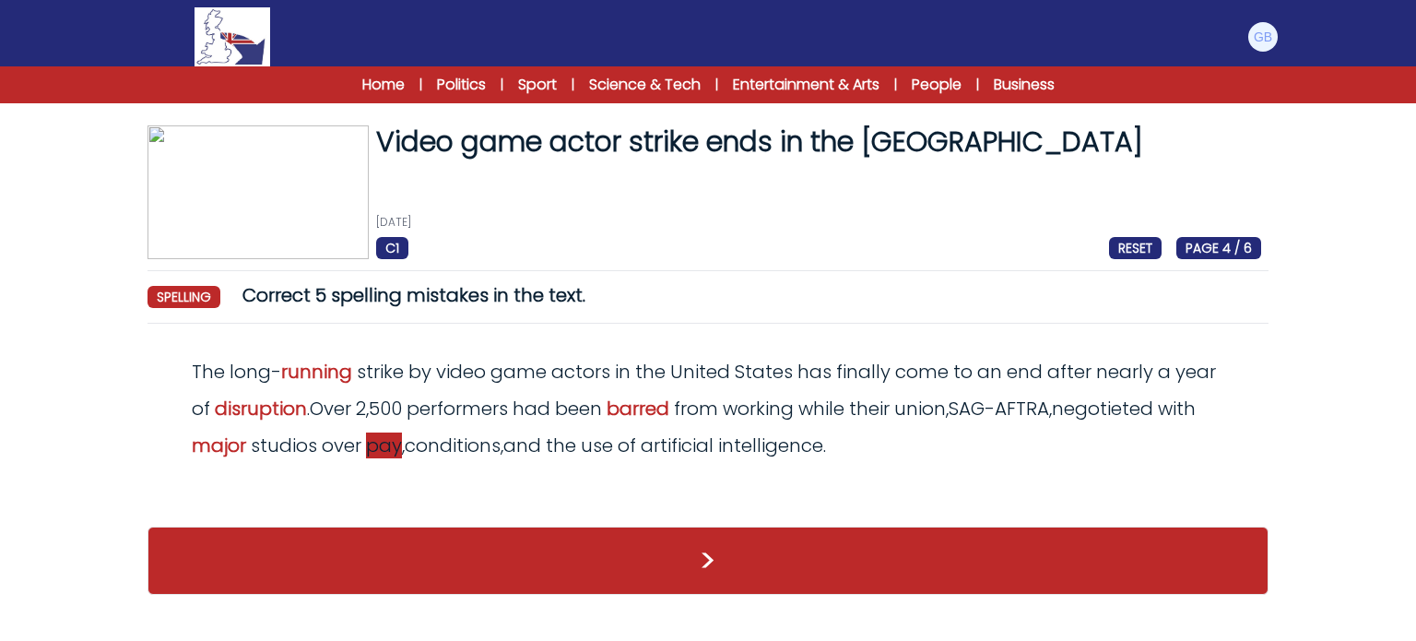
click at [396, 449] on span "pay" at bounding box center [384, 445] width 36 height 26
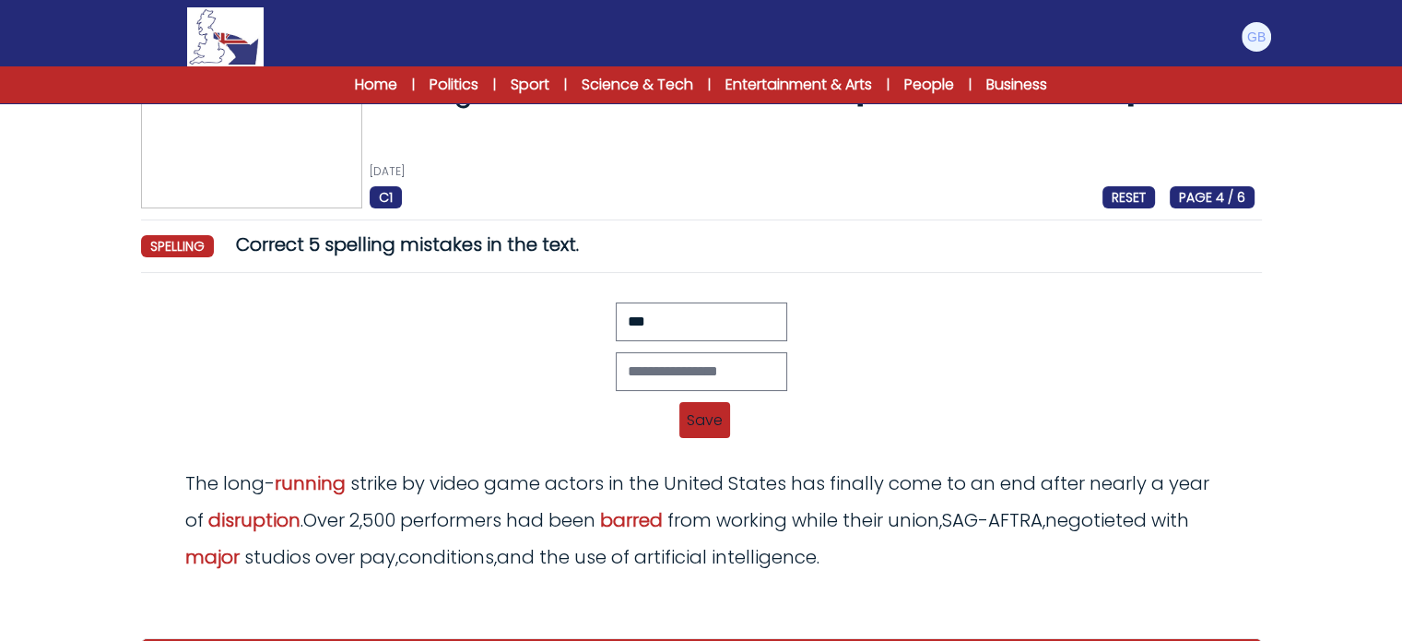
scroll to position [55, 0]
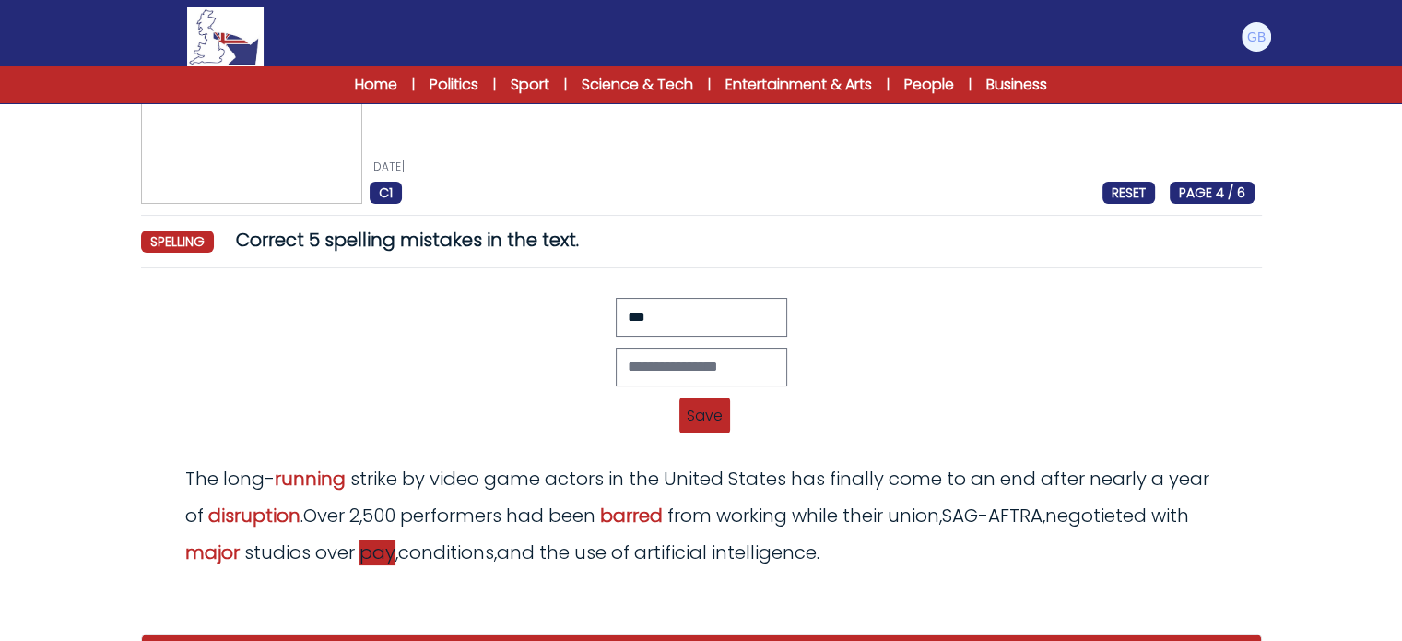
click at [394, 550] on span "pay" at bounding box center [378, 552] width 36 height 26
click at [728, 541] on span "intelligence" at bounding box center [764, 552] width 105 height 26
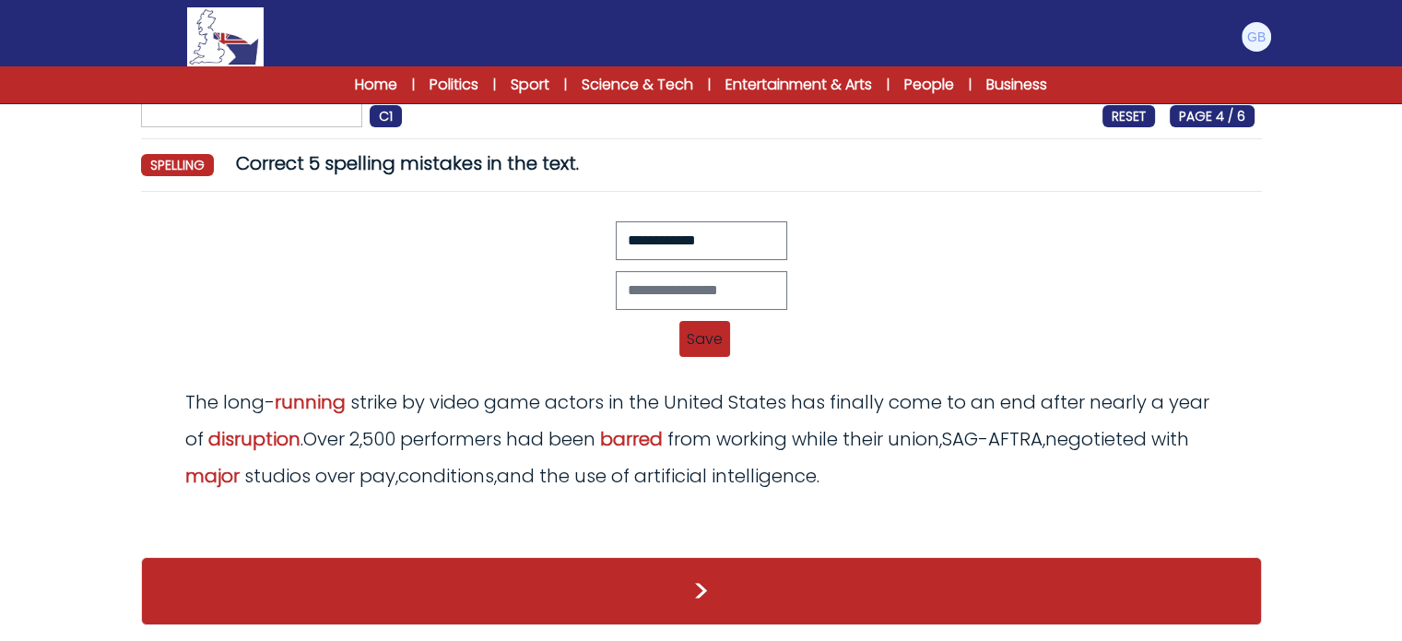
scroll to position [133, 0]
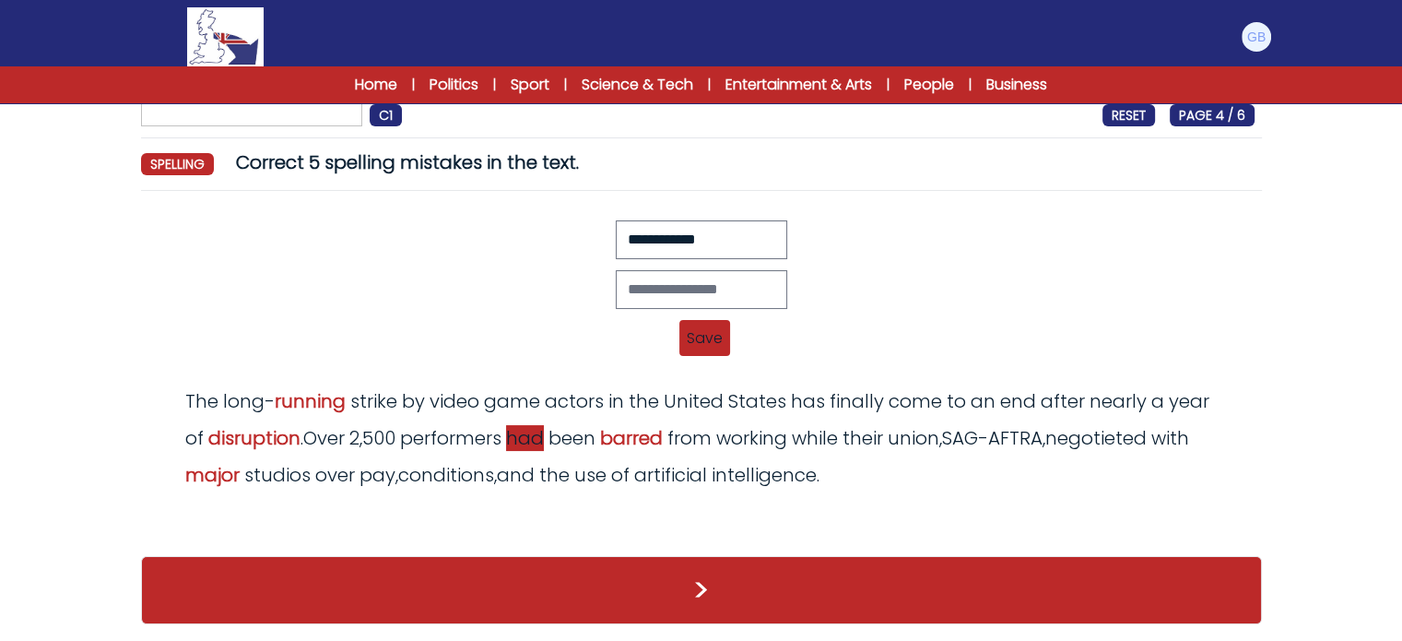
click at [541, 444] on span "had" at bounding box center [525, 438] width 38 height 26
click at [660, 285] on input "text" at bounding box center [702, 289] width 172 height 39
type input "****"
click at [716, 327] on span "Save" at bounding box center [705, 338] width 51 height 36
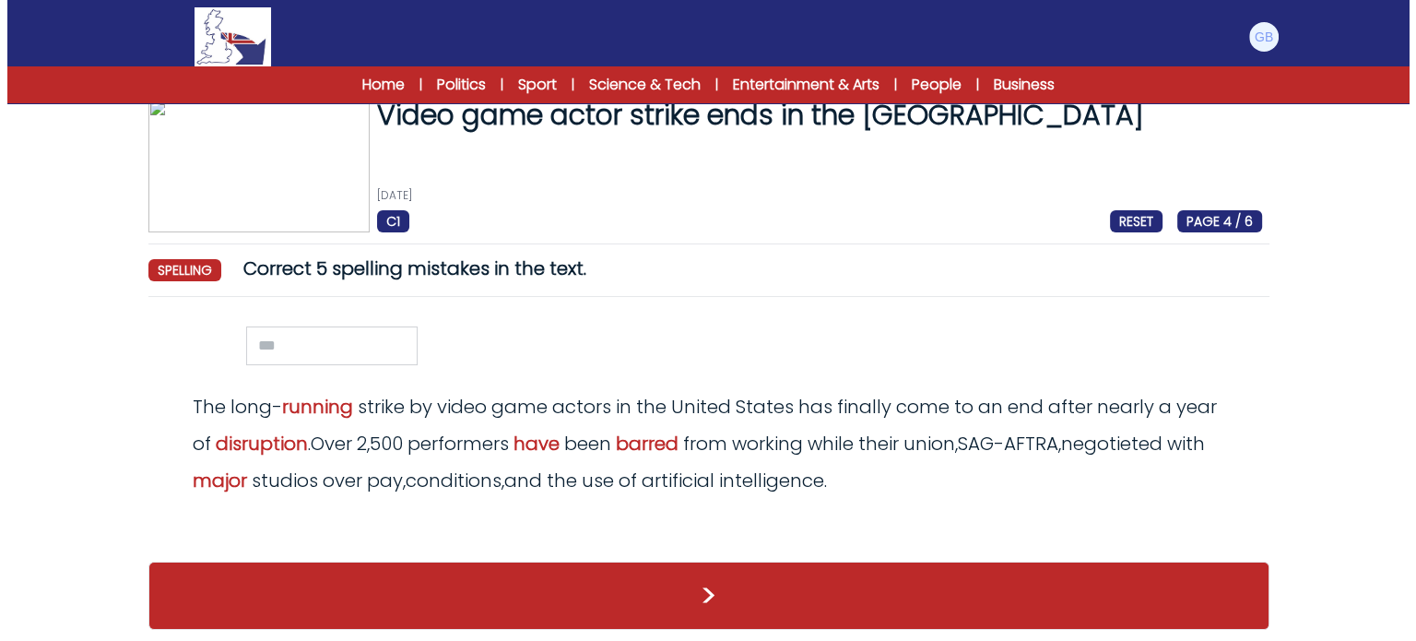
scroll to position [0, 0]
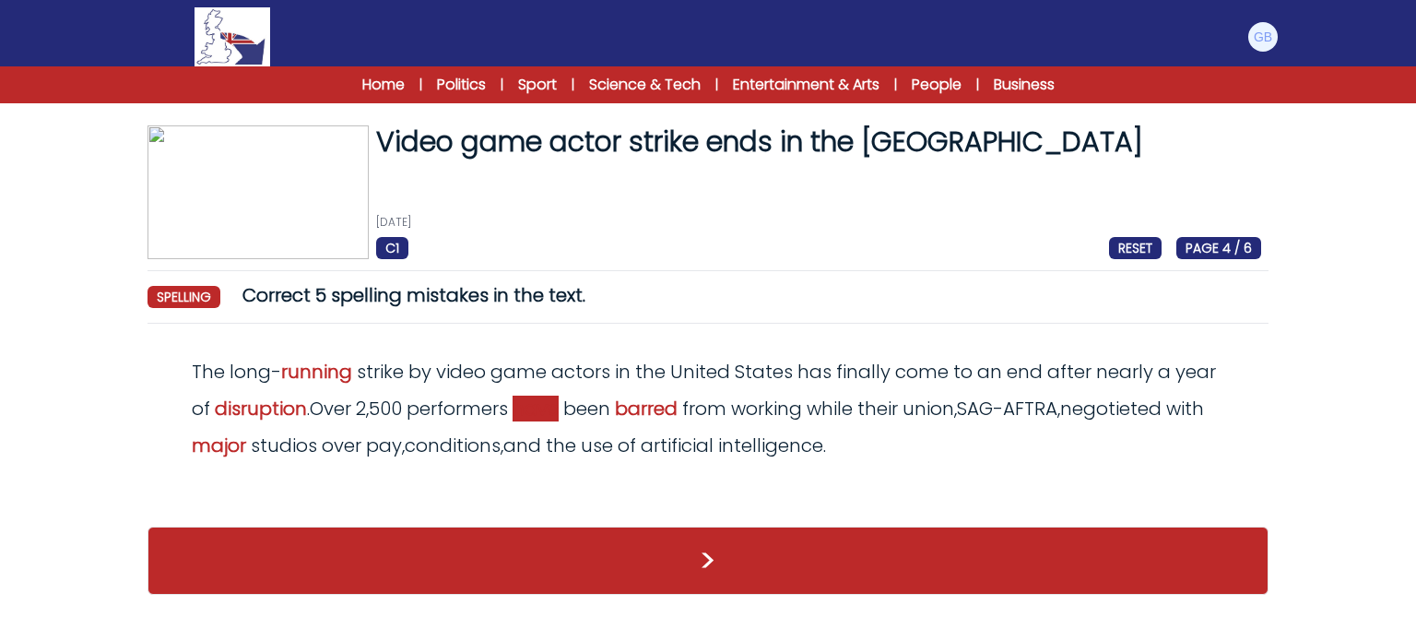
click at [538, 417] on span "have" at bounding box center [536, 409] width 46 height 26
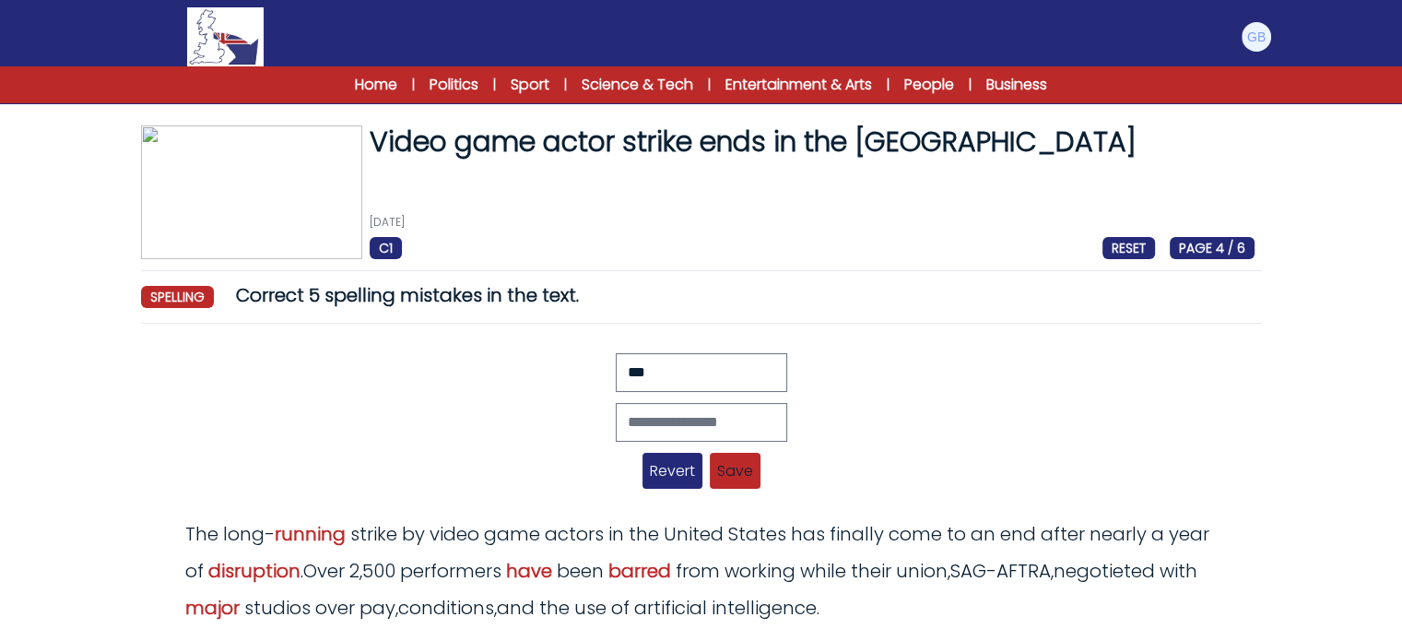
click at [687, 478] on span "Revert" at bounding box center [673, 471] width 60 height 36
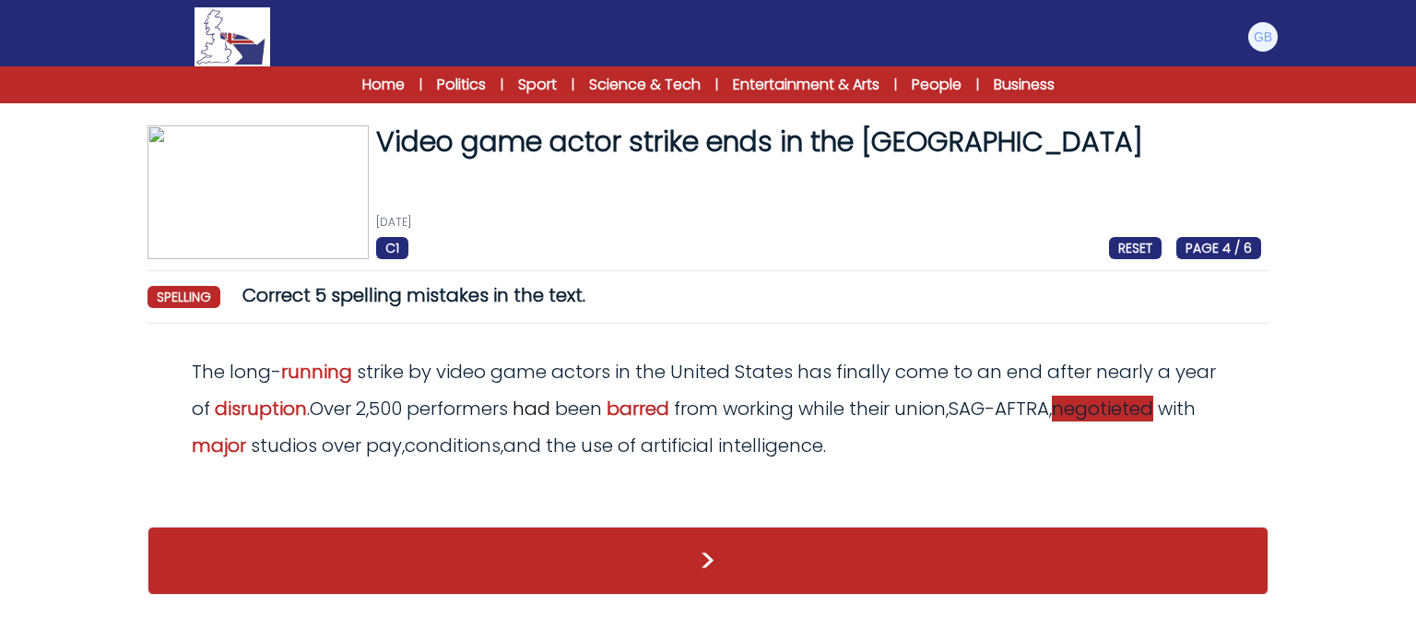
click at [1122, 412] on span "negotieted" at bounding box center [1102, 409] width 101 height 26
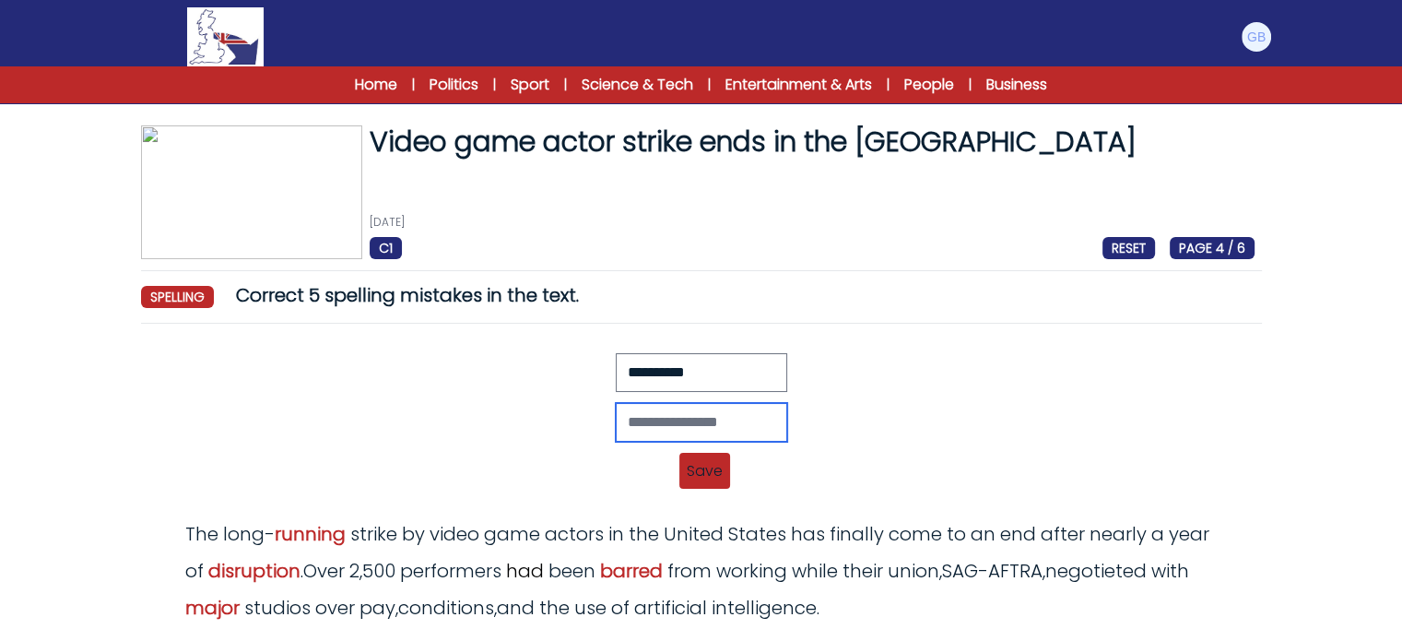
click at [750, 424] on input "text" at bounding box center [702, 422] width 172 height 39
type input "**********"
click at [719, 475] on span "Save" at bounding box center [705, 471] width 51 height 36
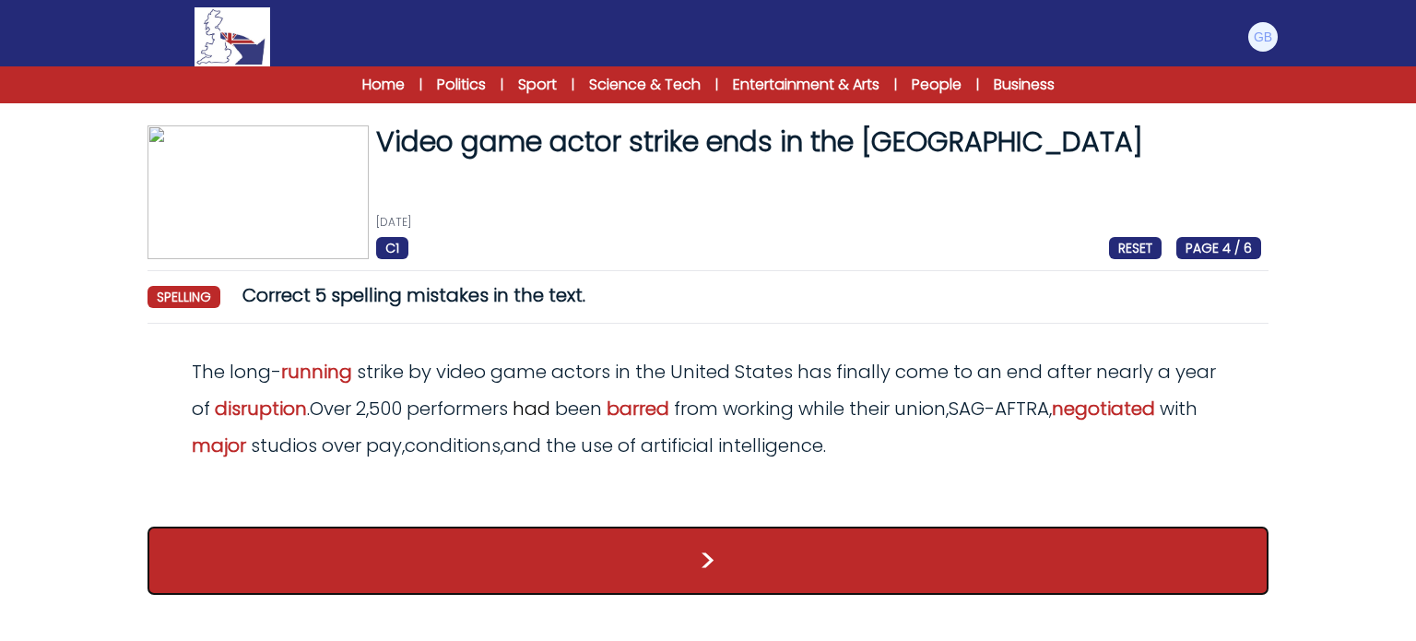
click at [744, 538] on button ">" at bounding box center [708, 560] width 1121 height 68
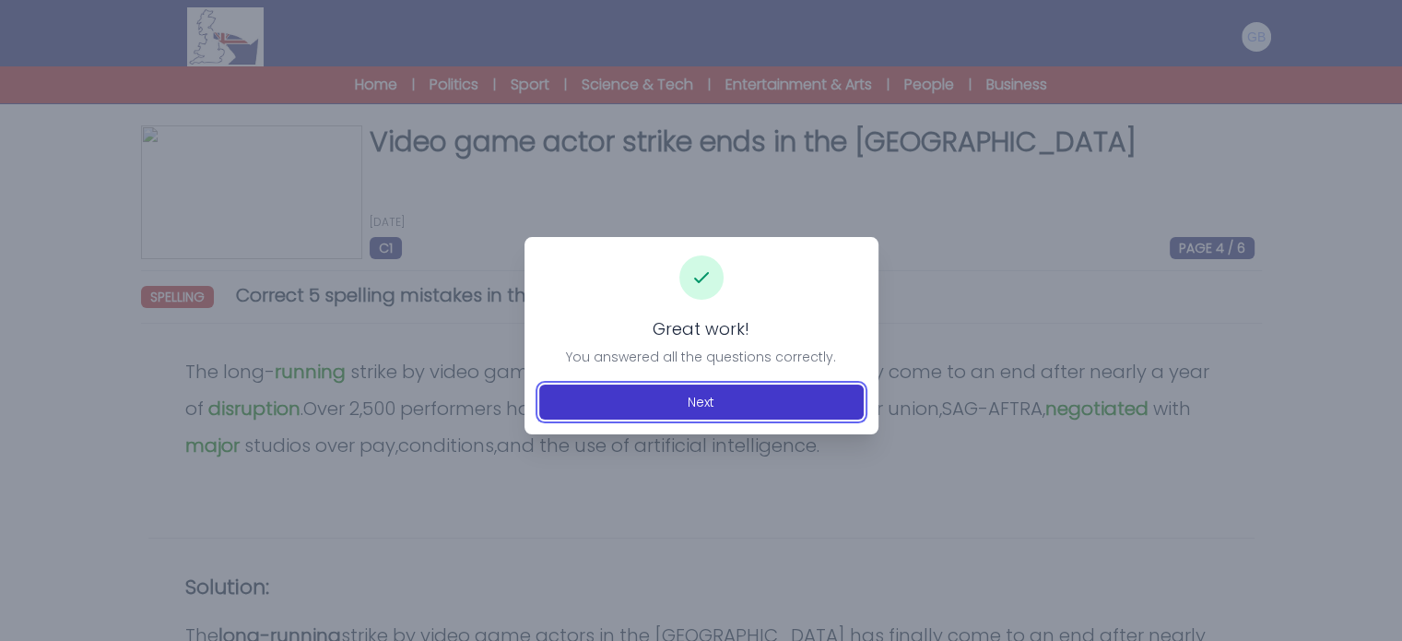
click at [730, 412] on button "Next" at bounding box center [701, 401] width 325 height 35
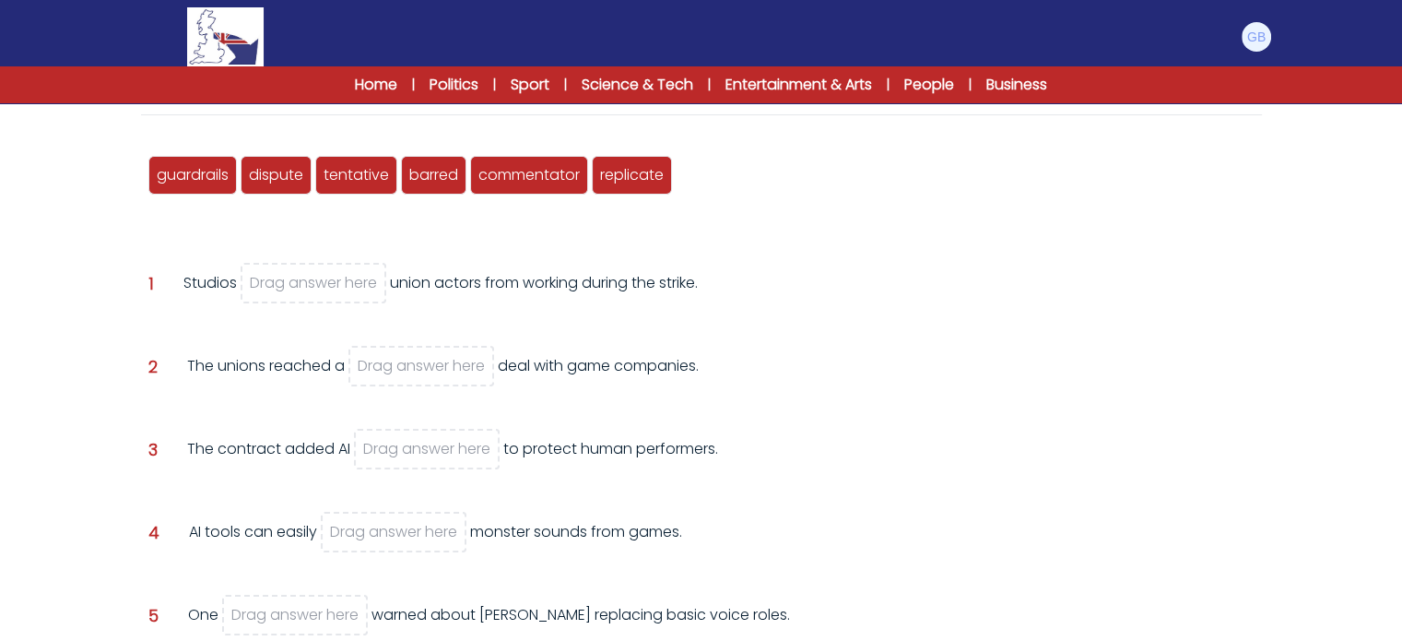
scroll to position [217, 0]
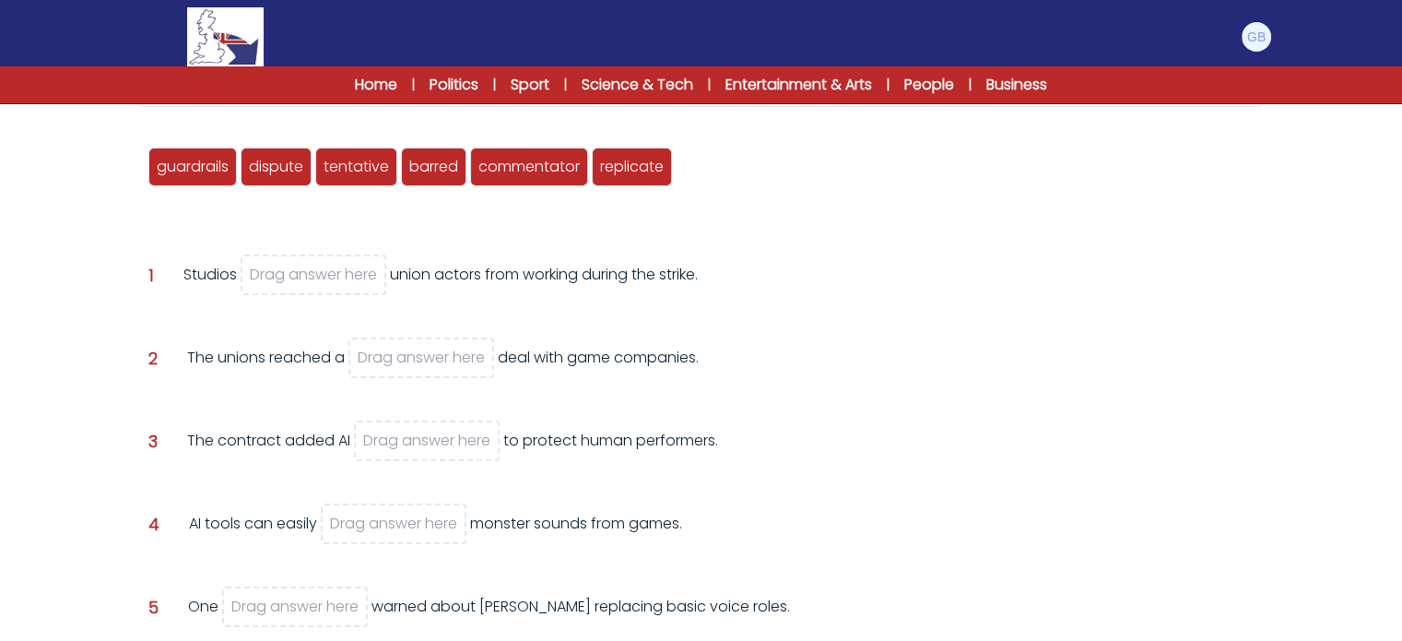
click at [444, 185] on div "guardrails dispute tentative [GEOGRAPHIC_DATA] commentator replicate" at bounding box center [701, 166] width 1106 height 61
drag, startPoint x: 426, startPoint y: 178, endPoint x: 324, endPoint y: 317, distance: 172.8
click at [324, 317] on div "barred" at bounding box center [333, 307] width 65 height 39
drag, startPoint x: 426, startPoint y: 162, endPoint x: 310, endPoint y: 267, distance: 156.7
click at [310, 267] on span "barred" at bounding box center [317, 271] width 49 height 21
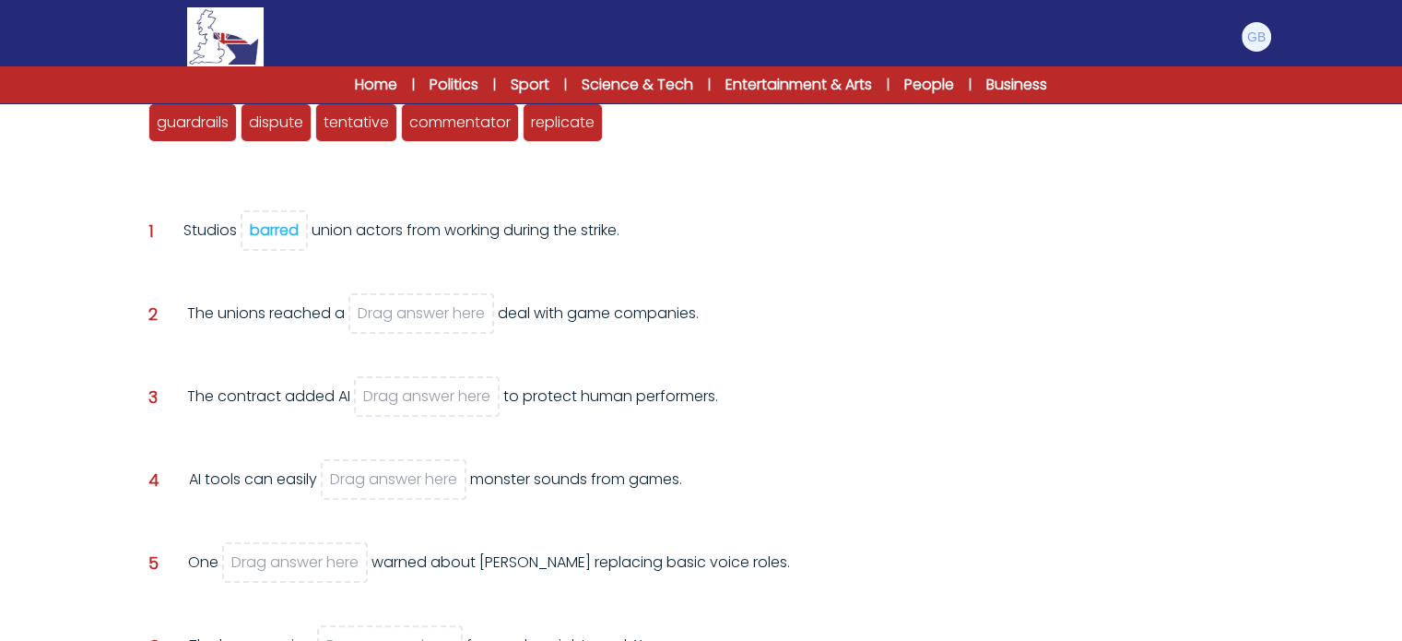
scroll to position [258, 0]
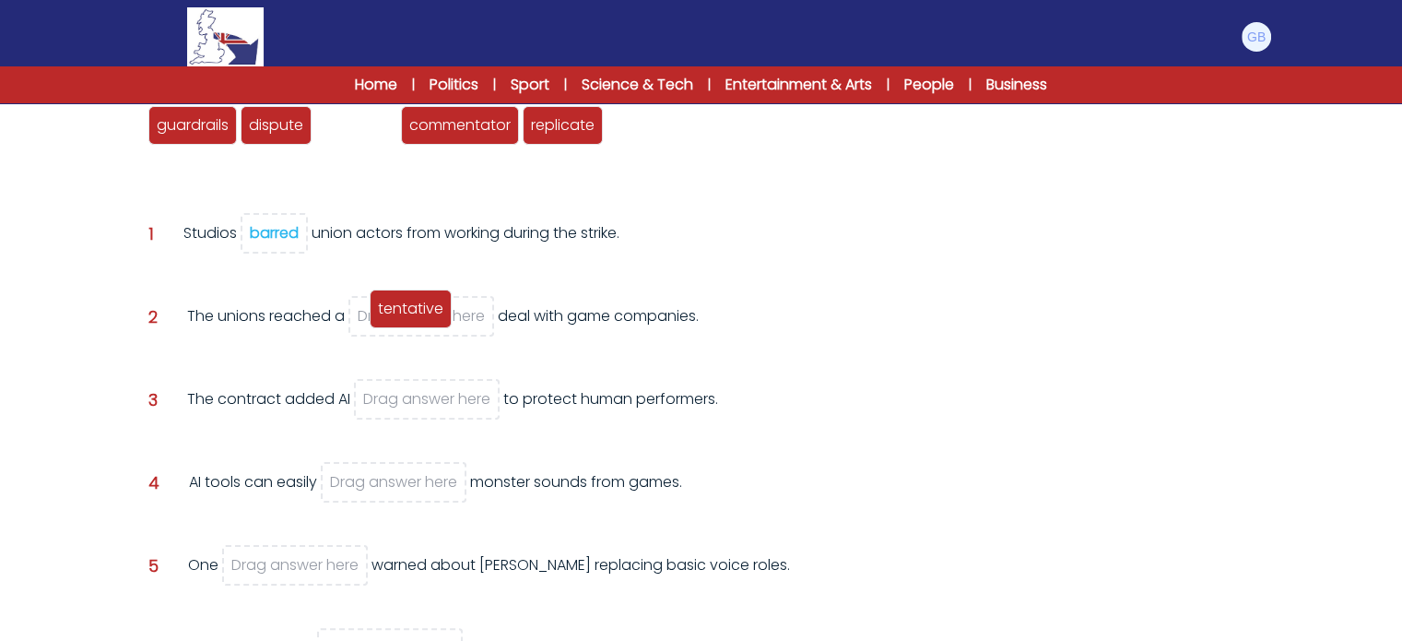
drag, startPoint x: 375, startPoint y: 131, endPoint x: 430, endPoint y: 314, distance: 191.4
click at [430, 314] on span "tentative" at bounding box center [410, 308] width 65 height 21
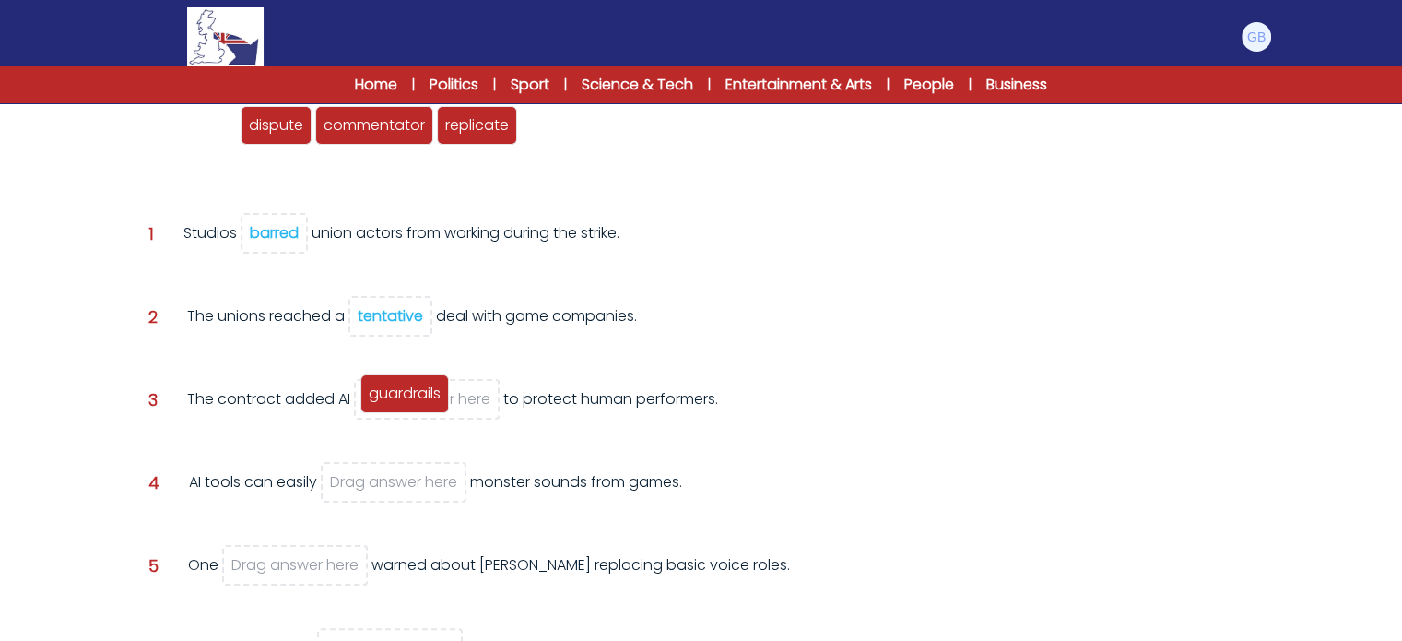
drag, startPoint x: 216, startPoint y: 133, endPoint x: 428, endPoint y: 401, distance: 342.0
click at [428, 401] on span "guardrails" at bounding box center [405, 393] width 72 height 21
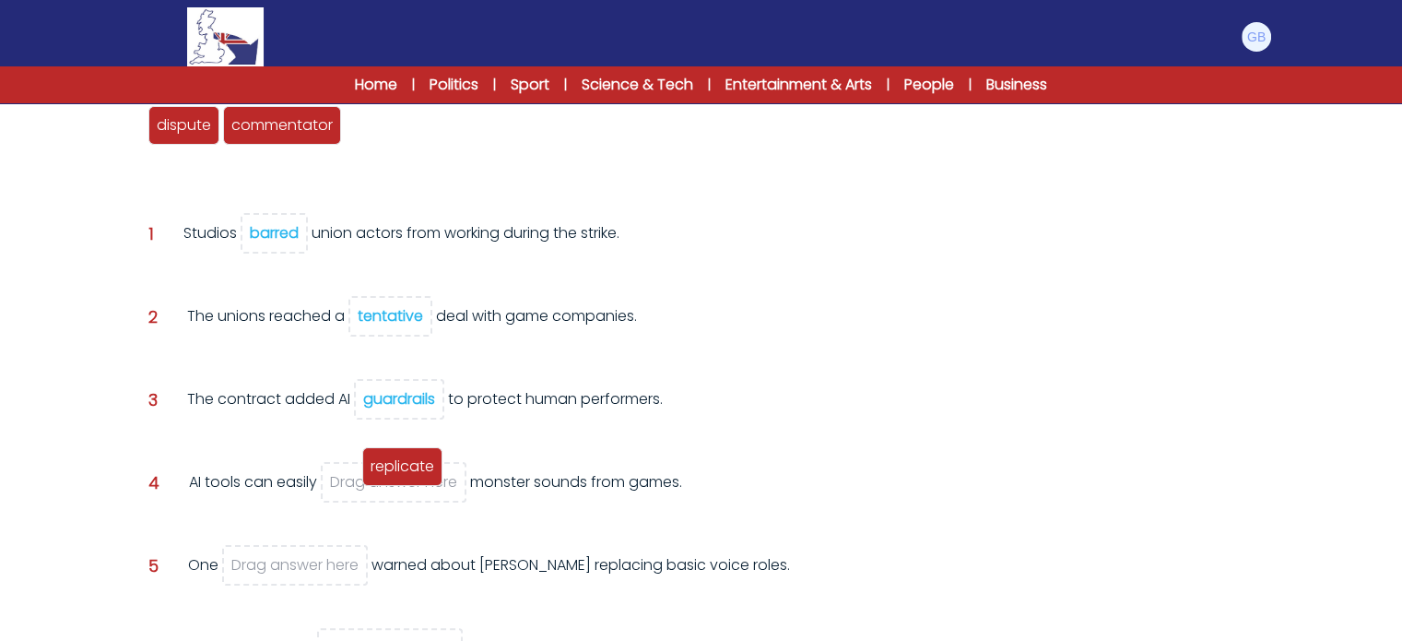
drag, startPoint x: 401, startPoint y: 137, endPoint x: 418, endPoint y: 485, distance: 348.0
click at [418, 485] on div "replicate" at bounding box center [402, 466] width 80 height 39
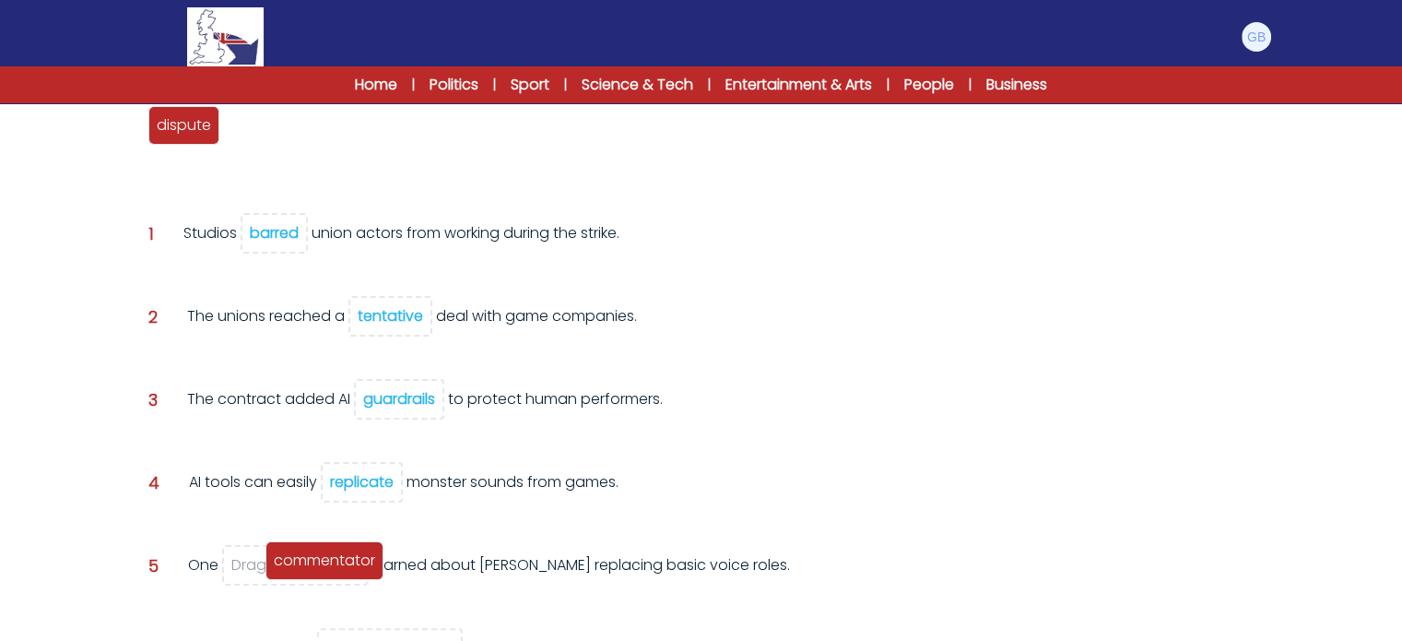
drag, startPoint x: 271, startPoint y: 137, endPoint x: 314, endPoint y: 572, distance: 436.4
click at [314, 572] on div "commentator" at bounding box center [325, 560] width 118 height 39
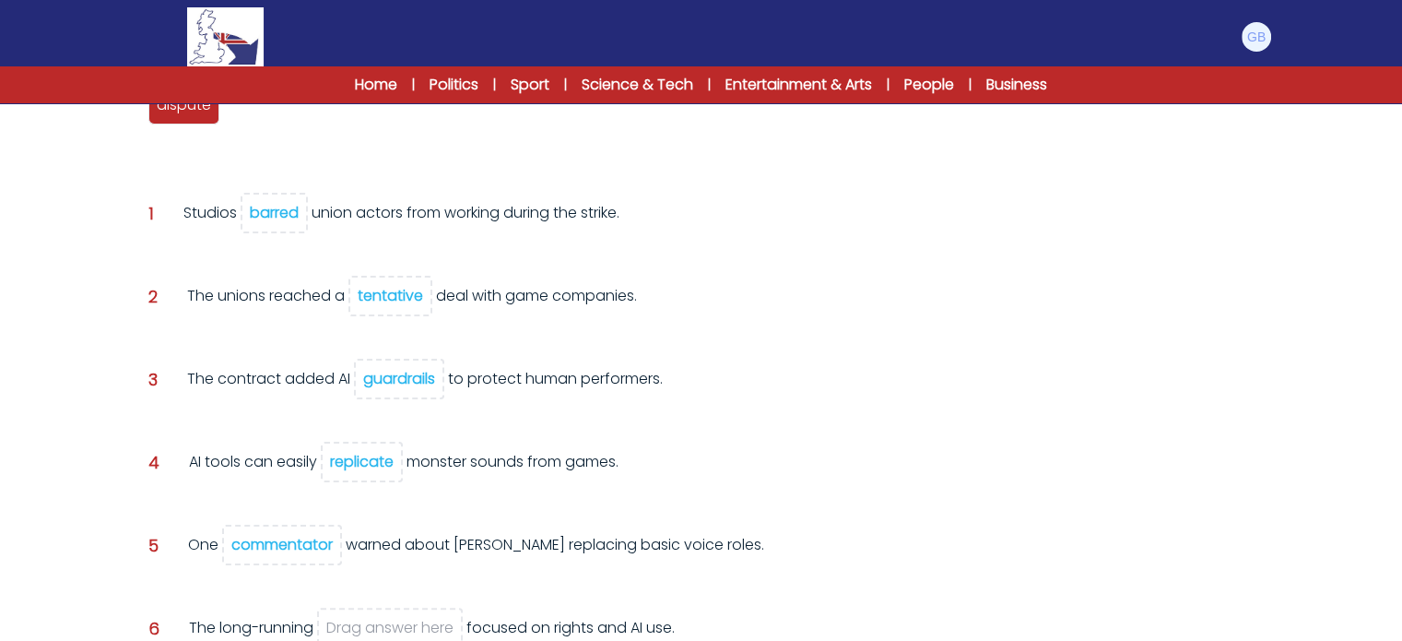
scroll to position [277, 0]
drag, startPoint x: 196, startPoint y: 110, endPoint x: 436, endPoint y: 621, distance: 565.1
click at [436, 618] on span "dispute" at bounding box center [423, 607] width 54 height 21
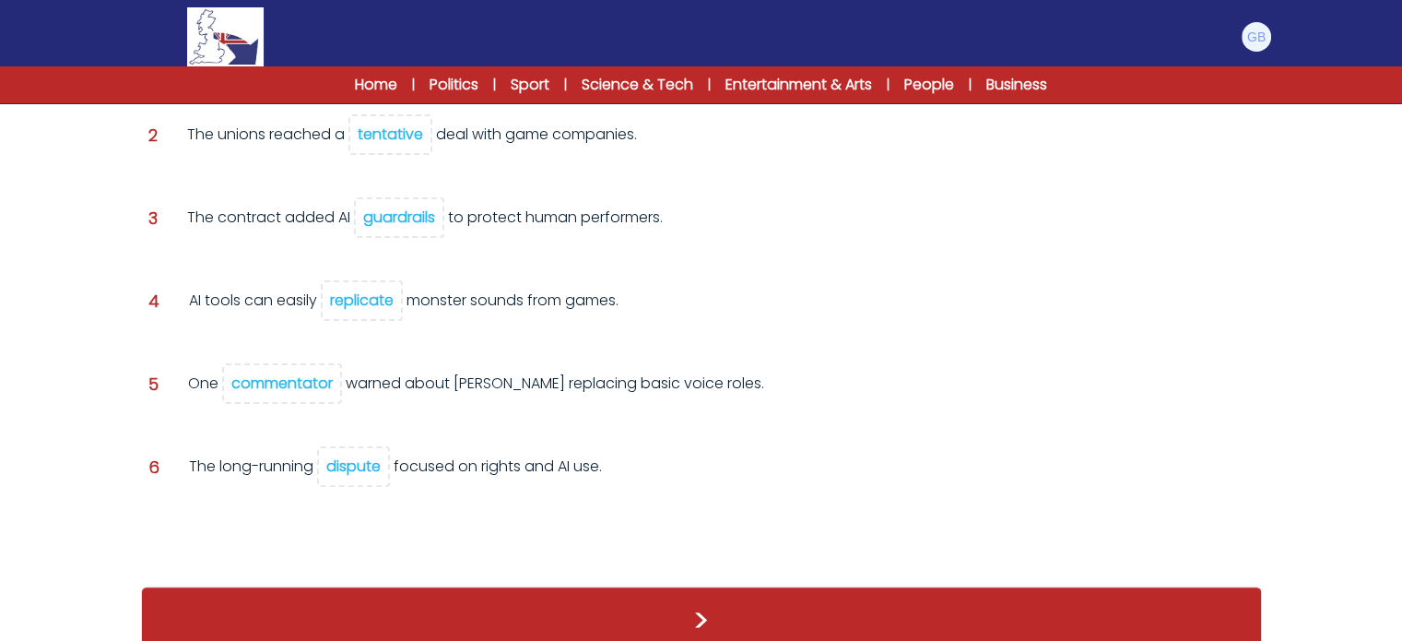
scroll to position [406, 0]
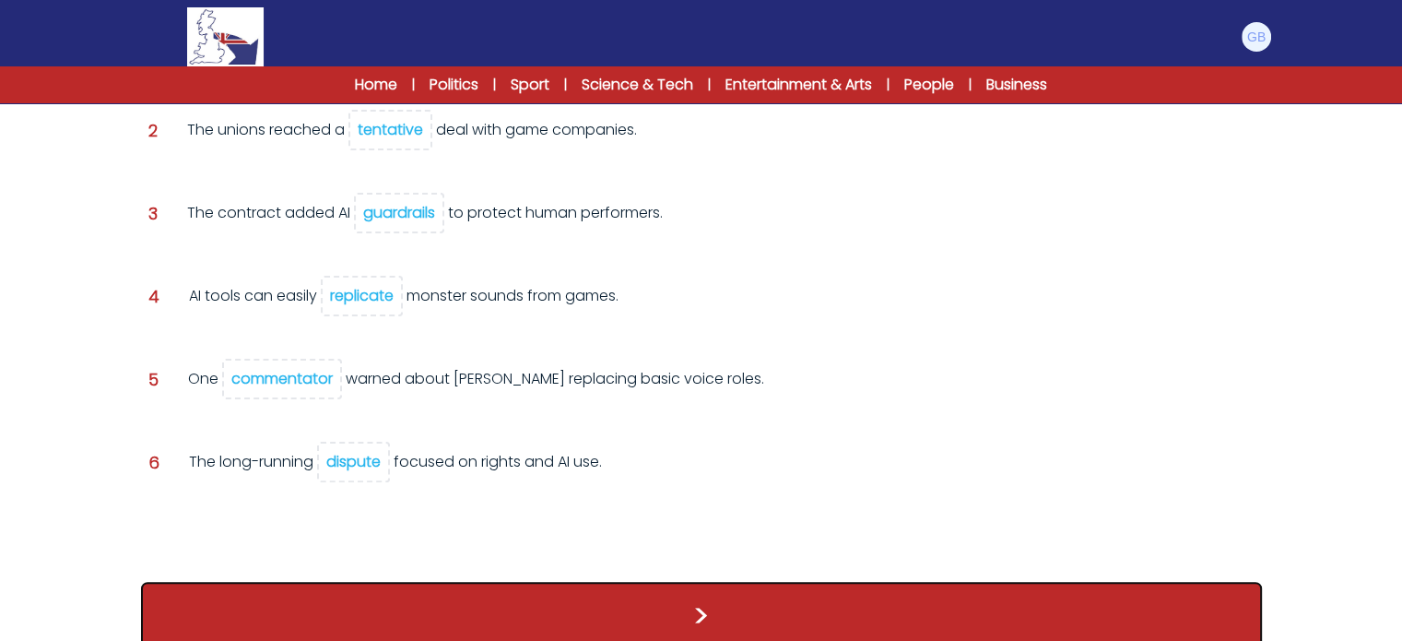
click at [573, 586] on button ">" at bounding box center [701, 616] width 1121 height 68
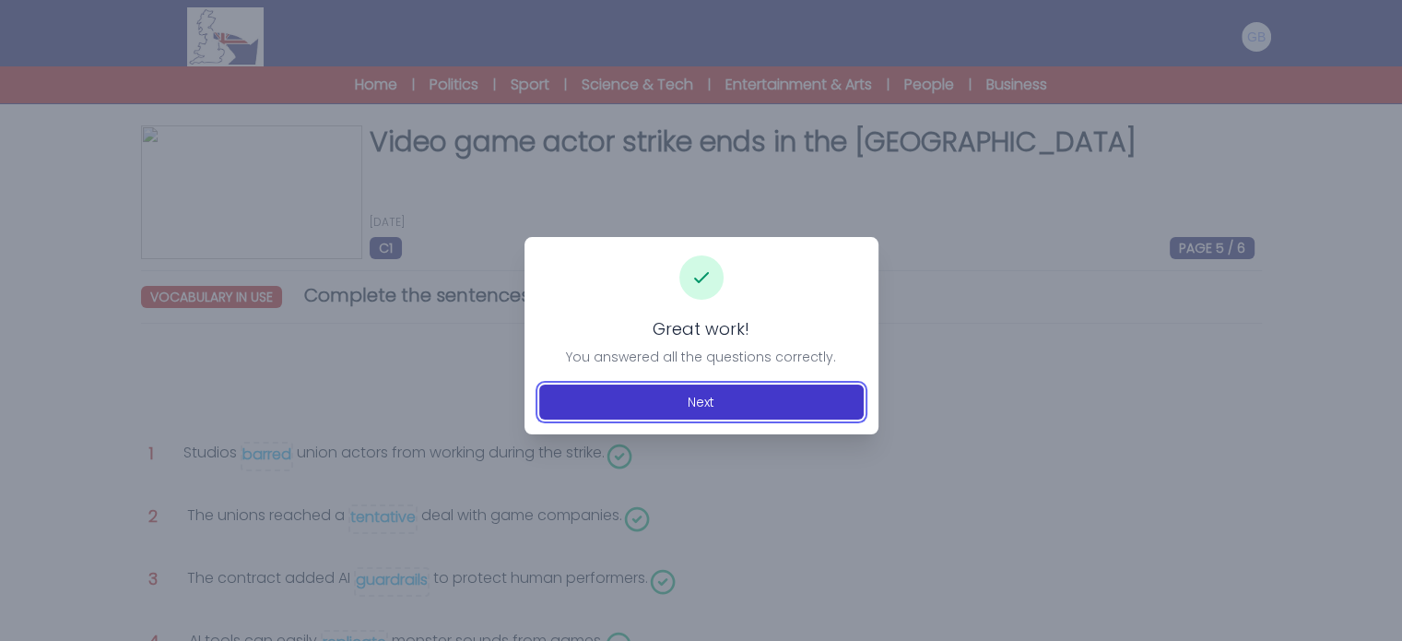
click at [724, 384] on button "Next" at bounding box center [701, 401] width 325 height 35
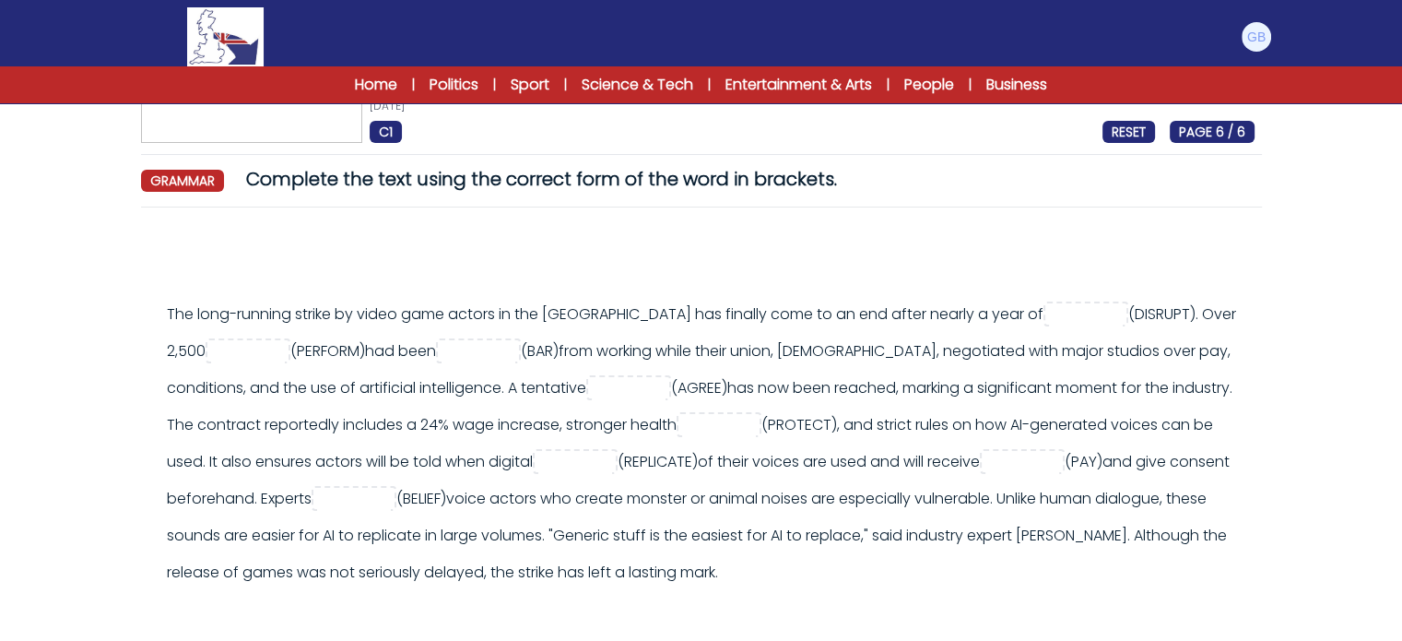
scroll to position [117, 0]
click at [1049, 312] on input "text" at bounding box center [1086, 314] width 74 height 22
type input "**********"
click at [285, 356] on input "text" at bounding box center [248, 351] width 74 height 22
type input "**********"
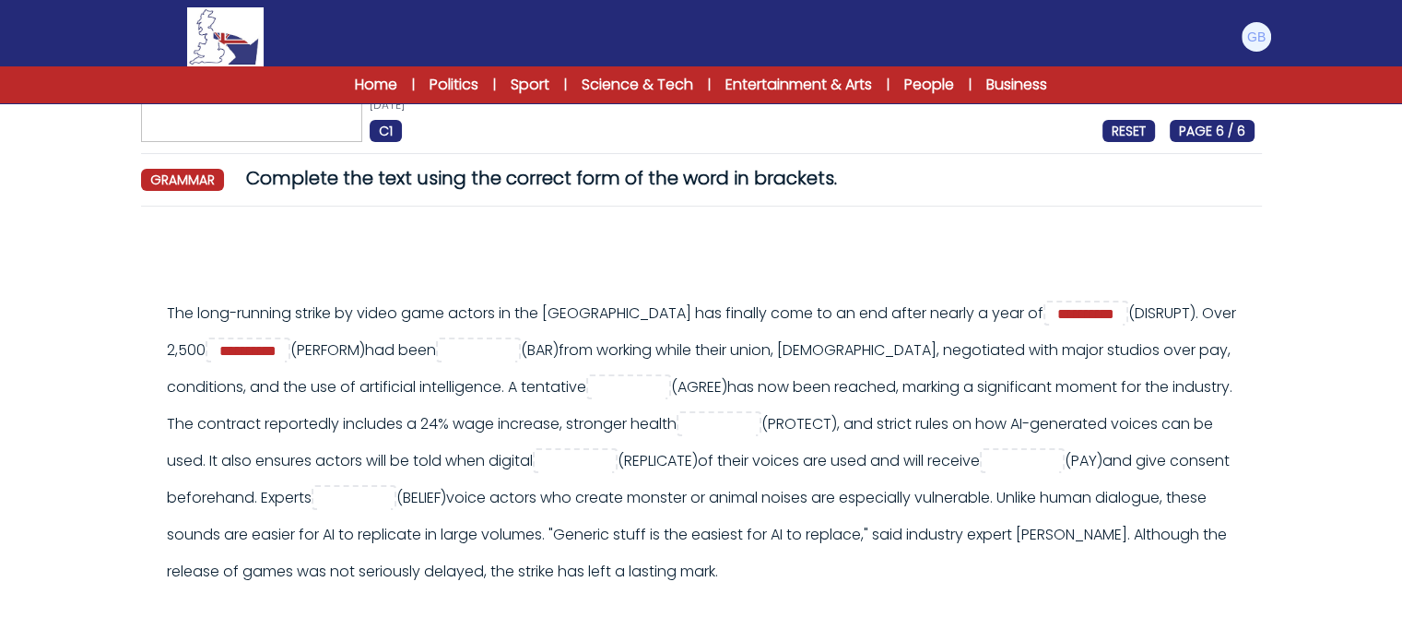
click at [339, 383] on div "**********" at bounding box center [711, 442] width 1088 height 295
click at [505, 351] on input "text" at bounding box center [479, 351] width 74 height 22
type input "******"
click at [537, 397] on div "**********" at bounding box center [711, 442] width 1088 height 295
click at [616, 383] on input "text" at bounding box center [629, 388] width 74 height 22
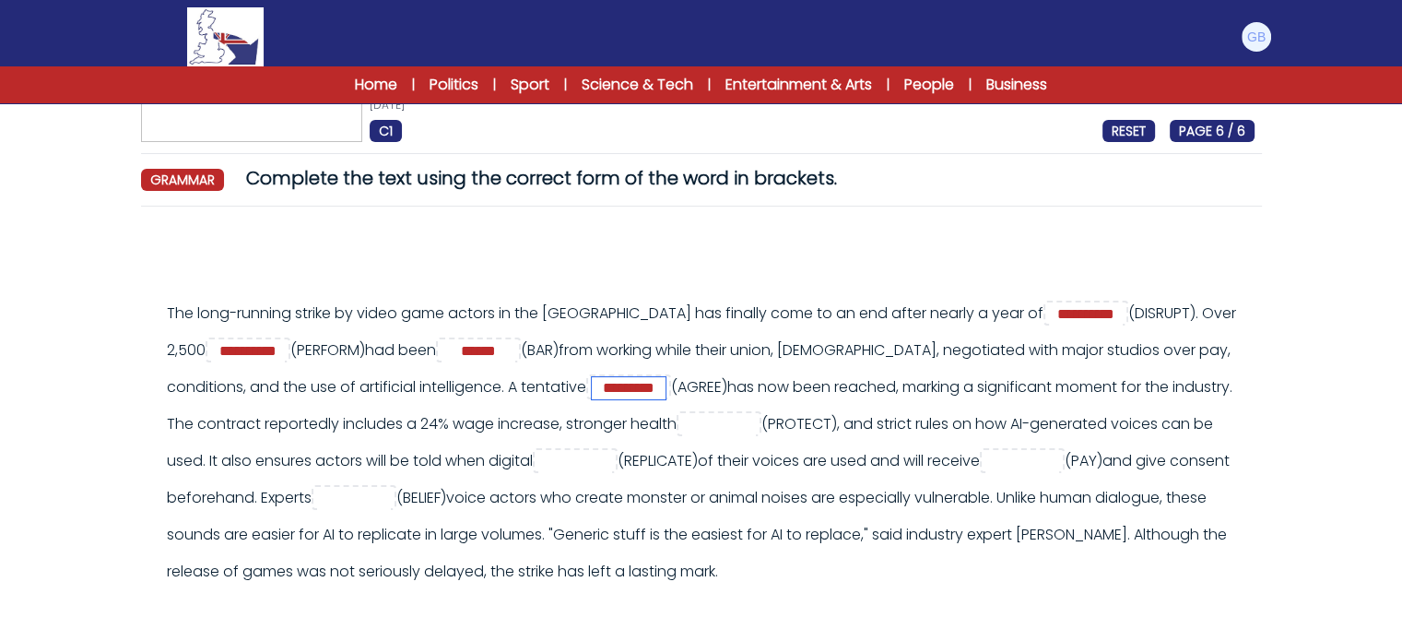
type input "*********"
click at [644, 434] on div "**********" at bounding box center [711, 442] width 1088 height 295
click at [756, 418] on input "text" at bounding box center [719, 425] width 74 height 22
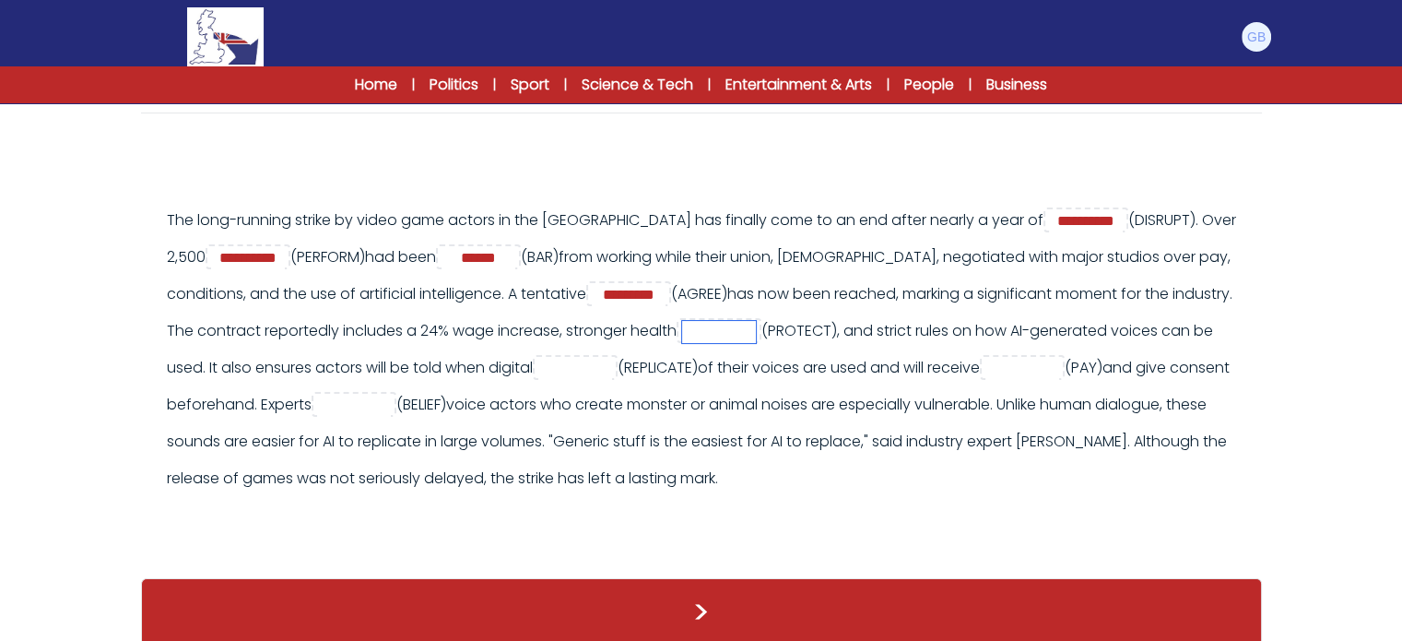
scroll to position [210, 0]
type input "**********"
click at [657, 326] on div "**********" at bounding box center [711, 349] width 1088 height 295
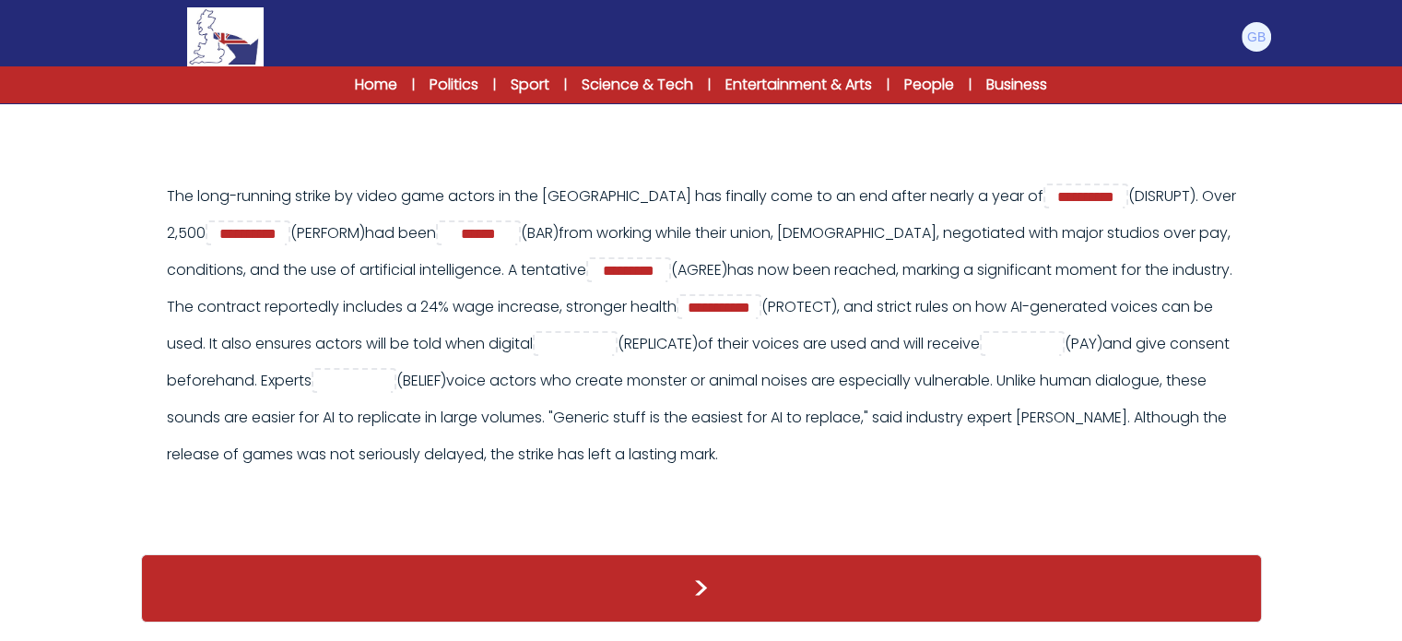
scroll to position [247, 0]
click at [612, 334] on input "text" at bounding box center [575, 345] width 74 height 22
type input "*"
type input "********"
click at [295, 301] on div "**********" at bounding box center [711, 325] width 1088 height 295
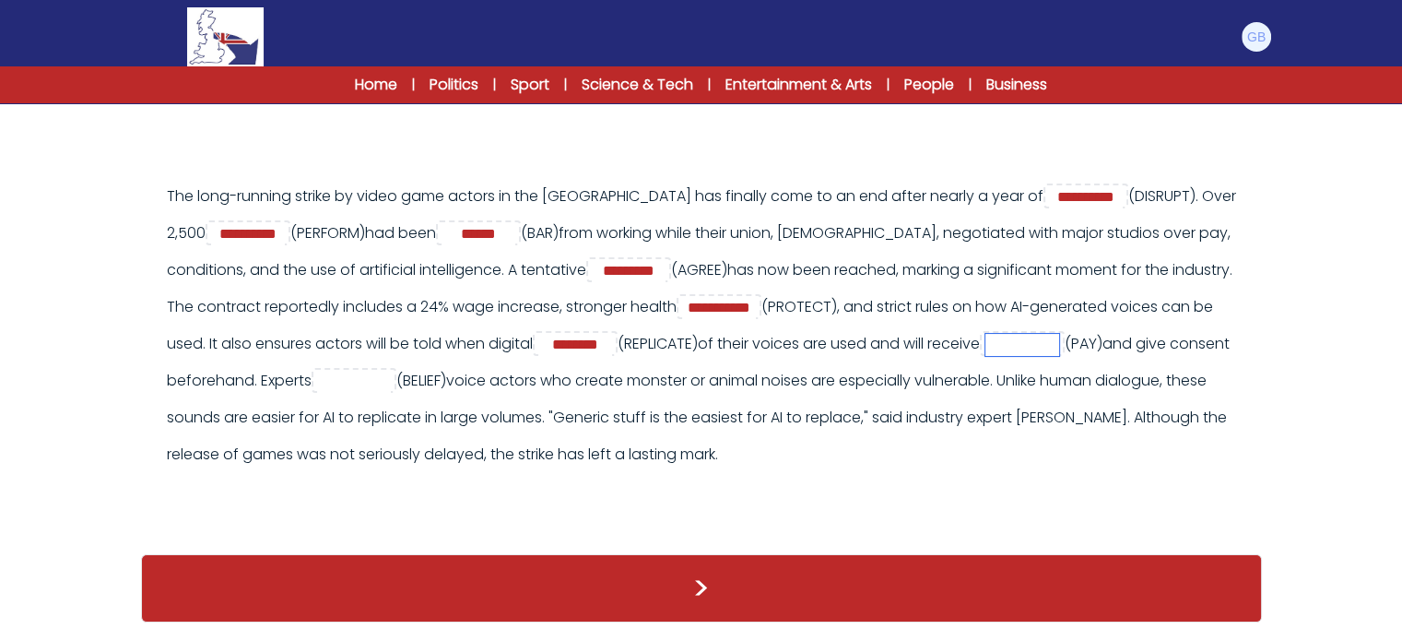
click at [986, 356] on input "text" at bounding box center [1023, 345] width 74 height 22
type input "*******"
click at [507, 364] on div "**********" at bounding box center [711, 325] width 1088 height 295
click at [594, 457] on div "**********" at bounding box center [711, 325] width 1088 height 295
click at [391, 371] on input "text" at bounding box center [354, 382] width 74 height 22
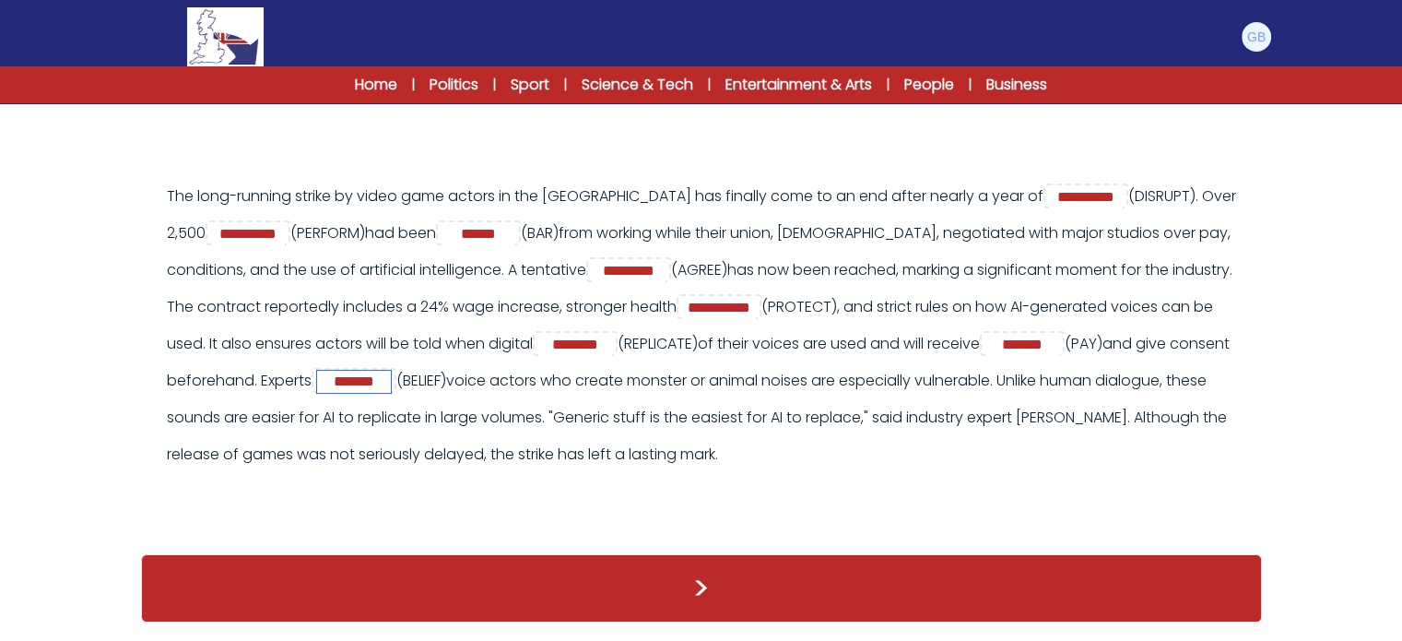
type input "*******"
click at [745, 423] on div "**********" at bounding box center [711, 325] width 1088 height 295
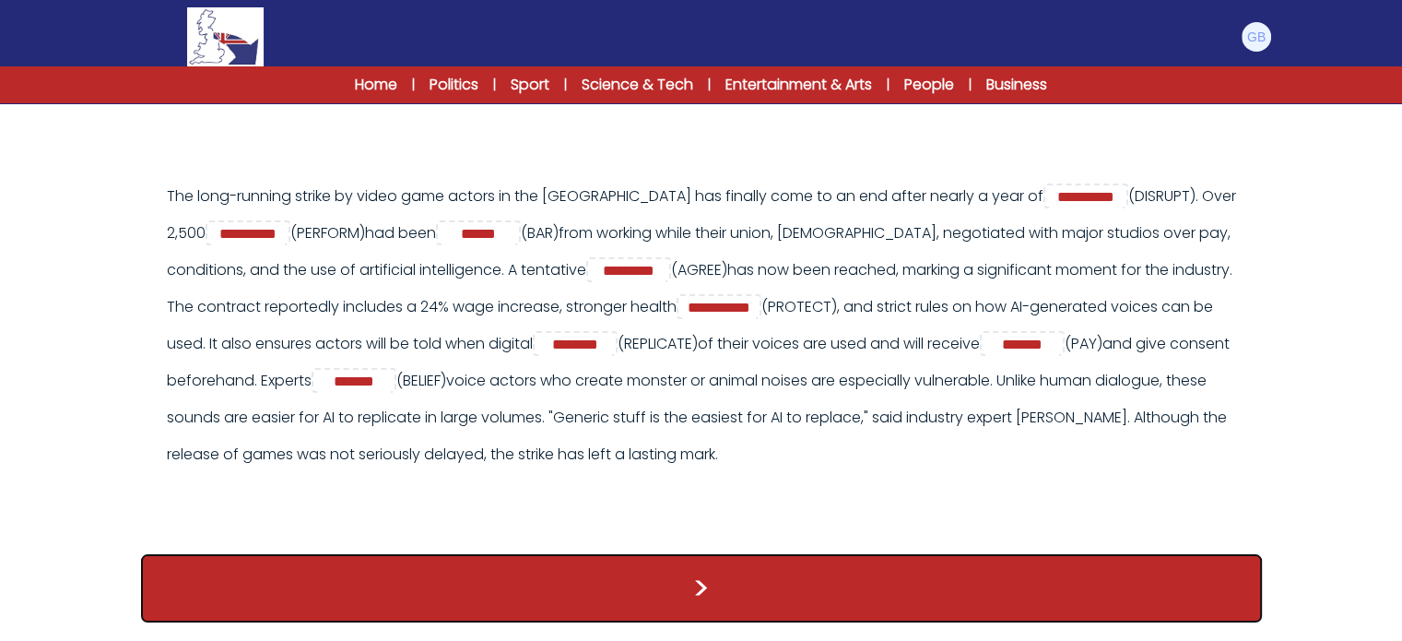
click at [737, 560] on button ">" at bounding box center [701, 588] width 1121 height 68
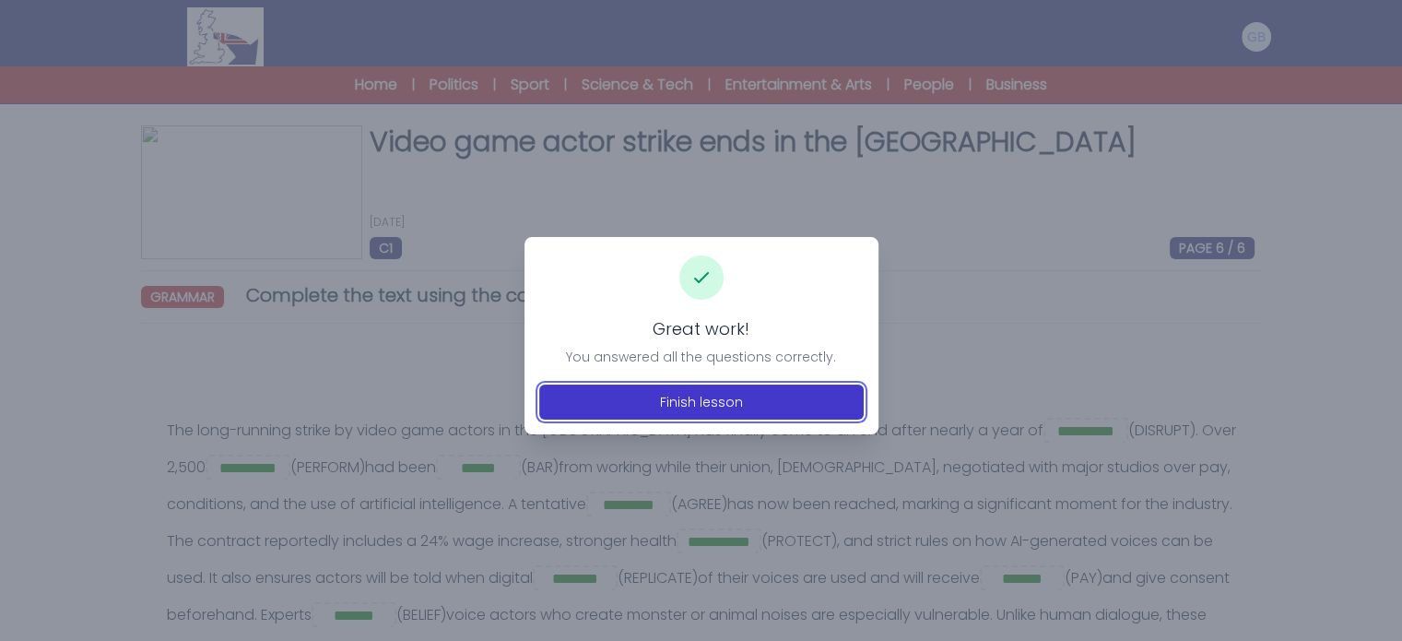
click at [731, 391] on button "Finish lesson" at bounding box center [701, 401] width 325 height 35
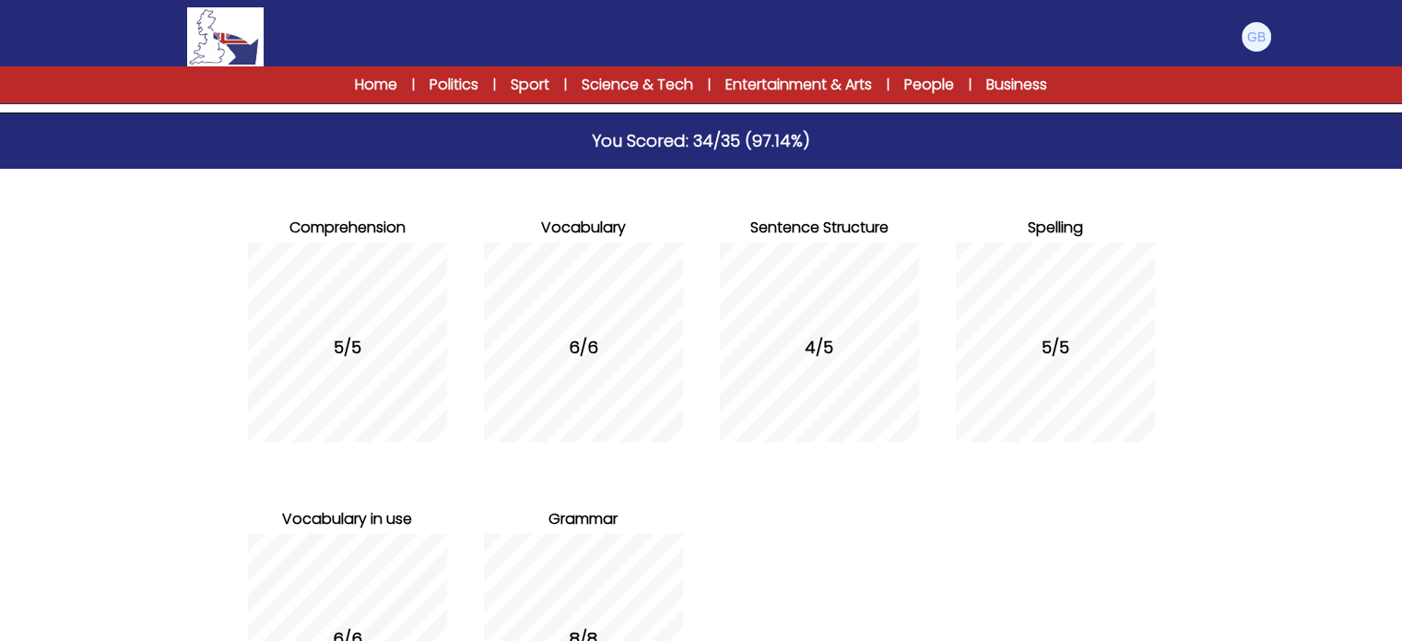
scroll to position [344, 0]
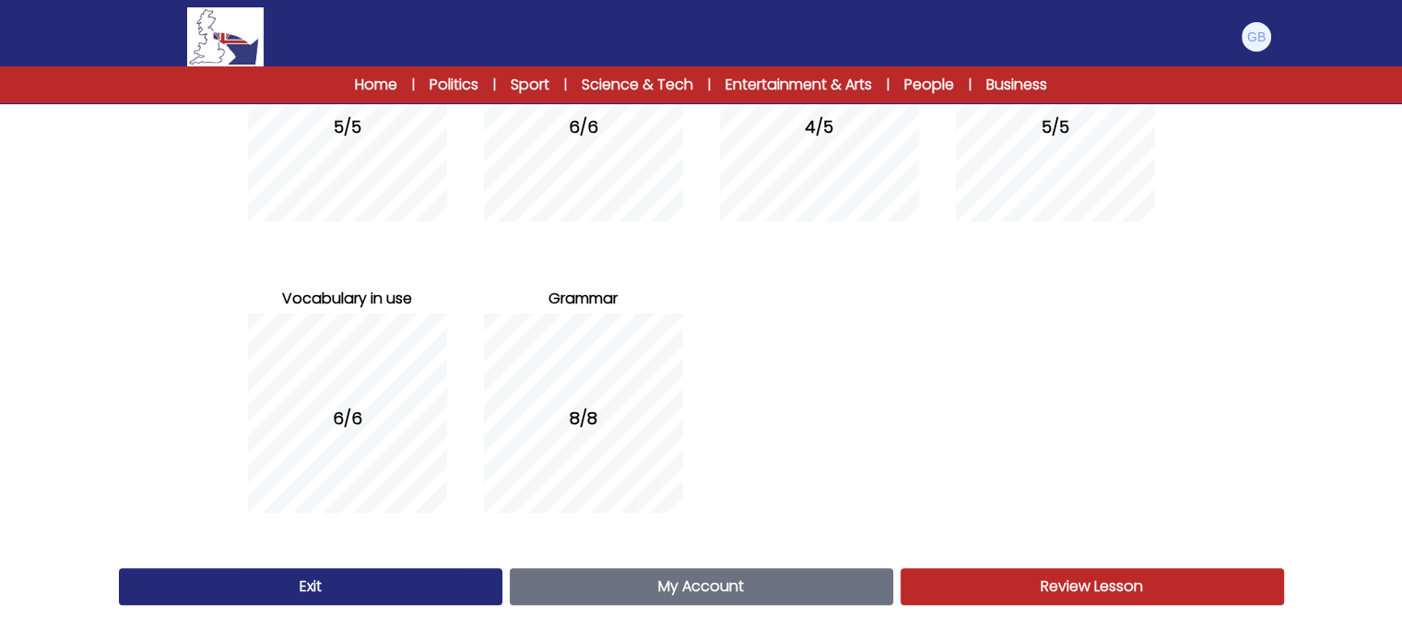
click at [976, 572] on link "Review Lesson Review" at bounding box center [1093, 586] width 384 height 37
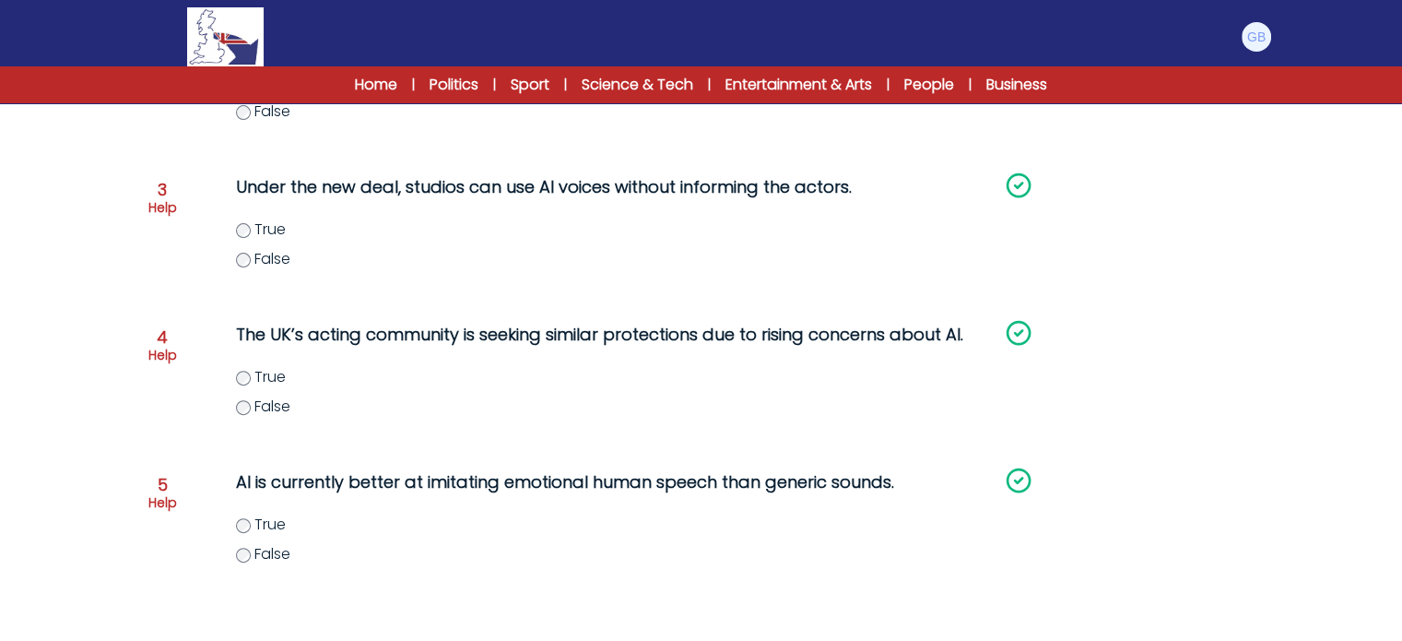
scroll to position [635, 0]
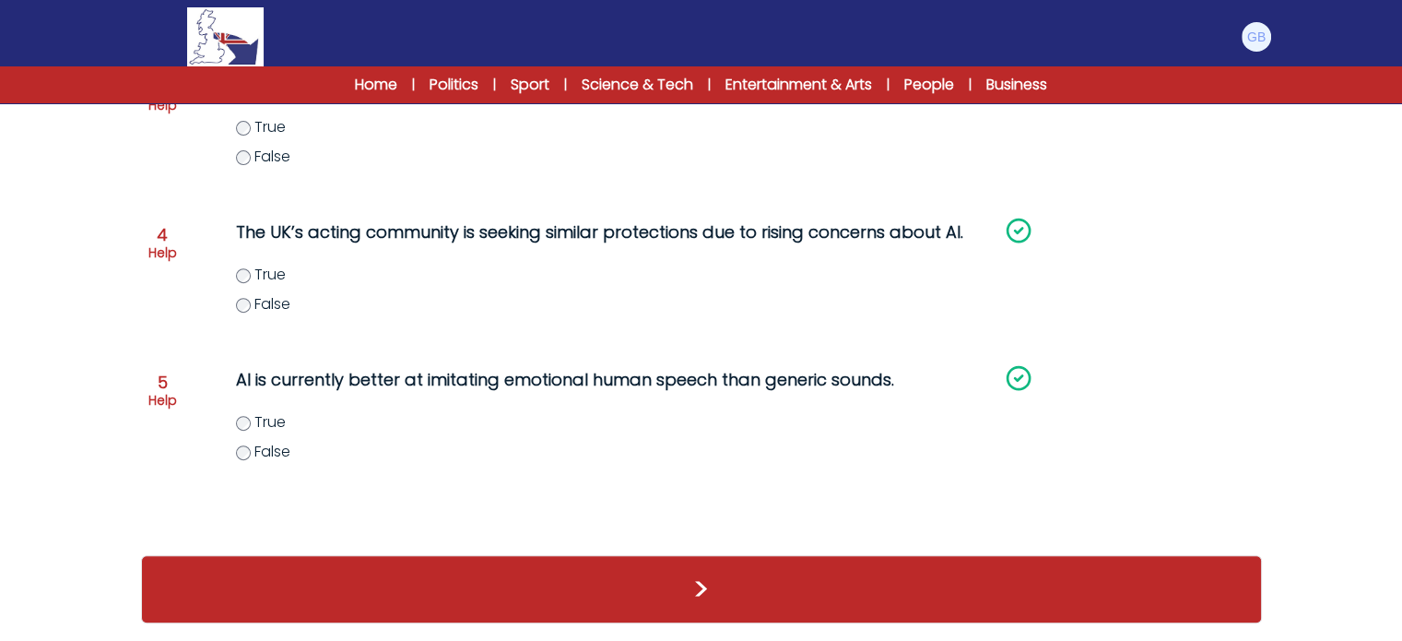
click at [896, 619] on div ">" at bounding box center [701, 589] width 1121 height 68
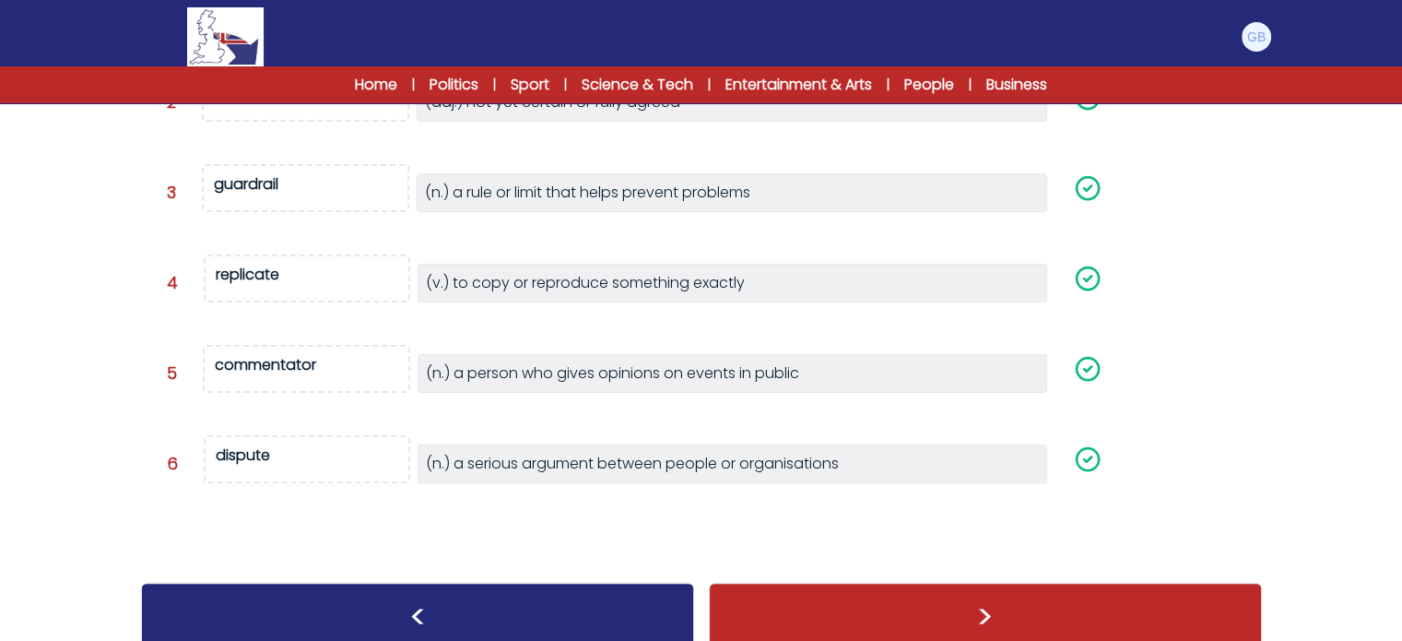
scroll to position [455, 0]
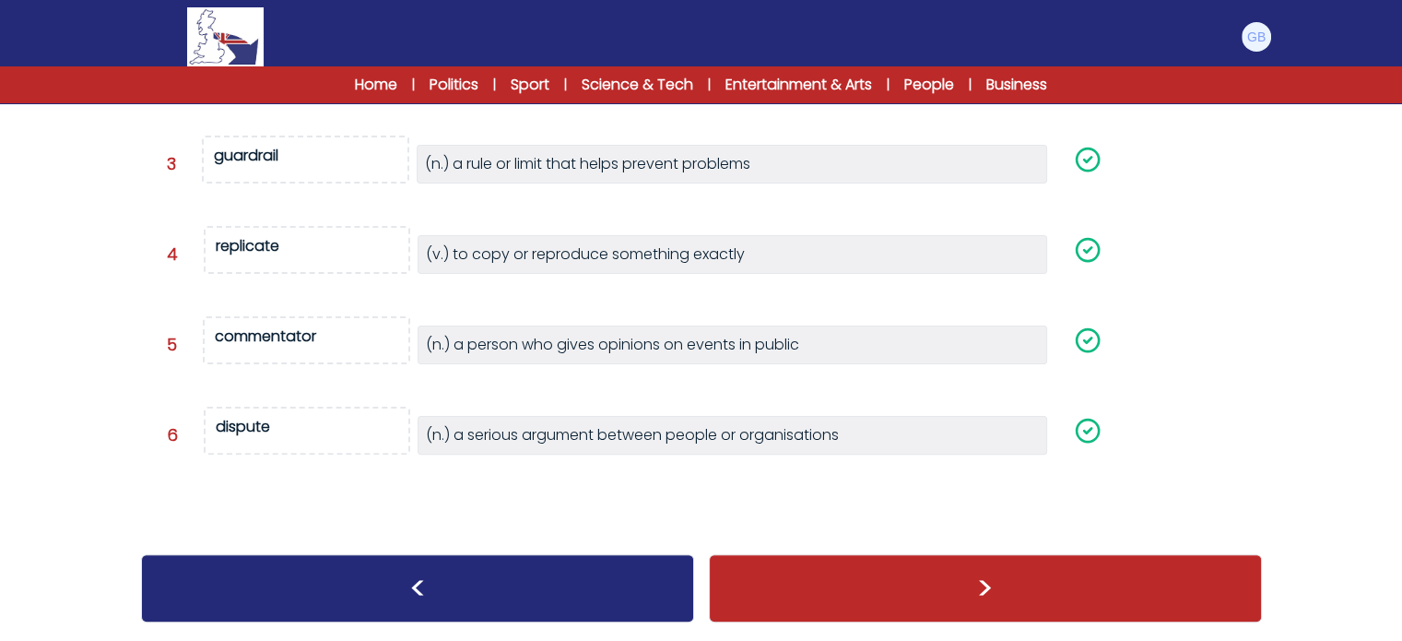
click at [883, 609] on div ">" at bounding box center [985, 588] width 553 height 68
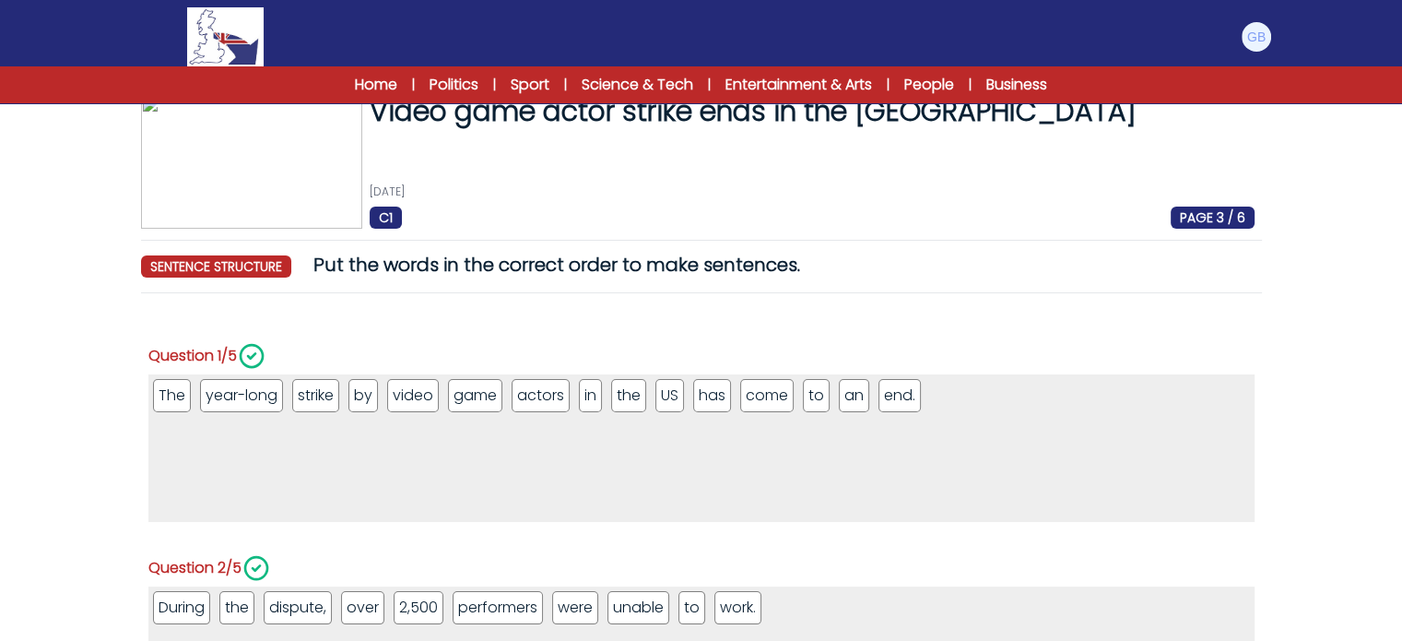
scroll to position [30, 0]
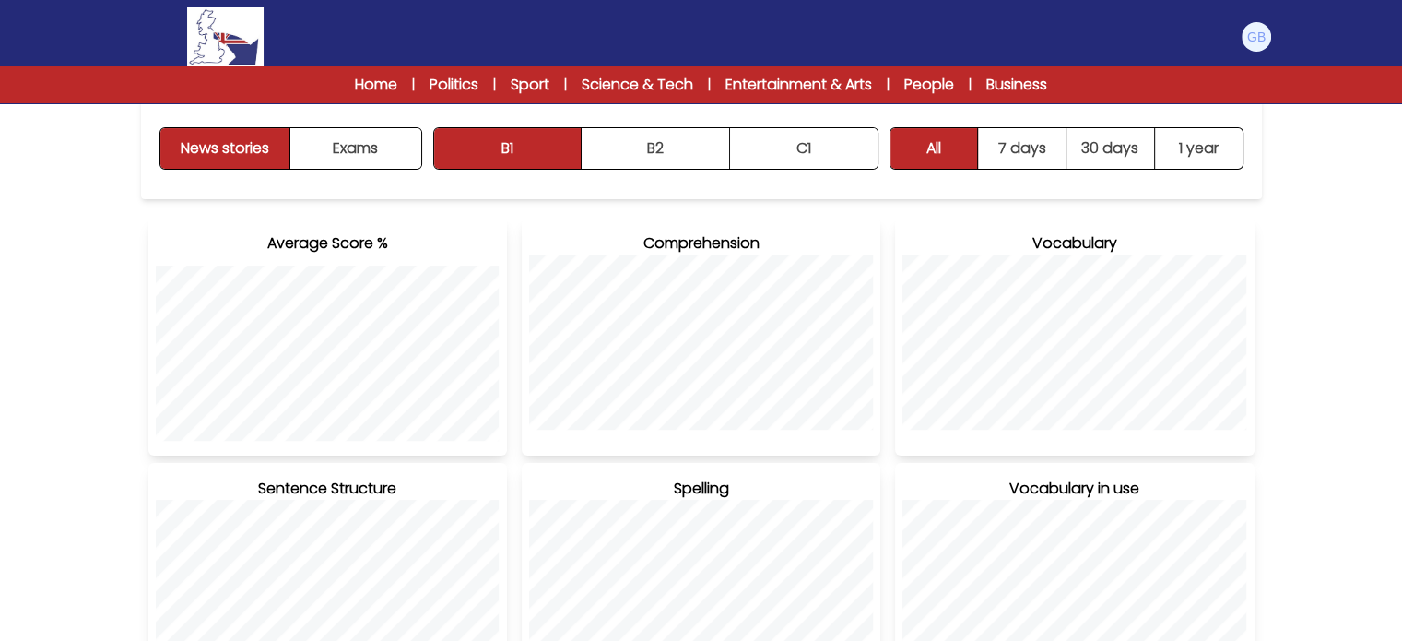
scroll to position [204, 0]
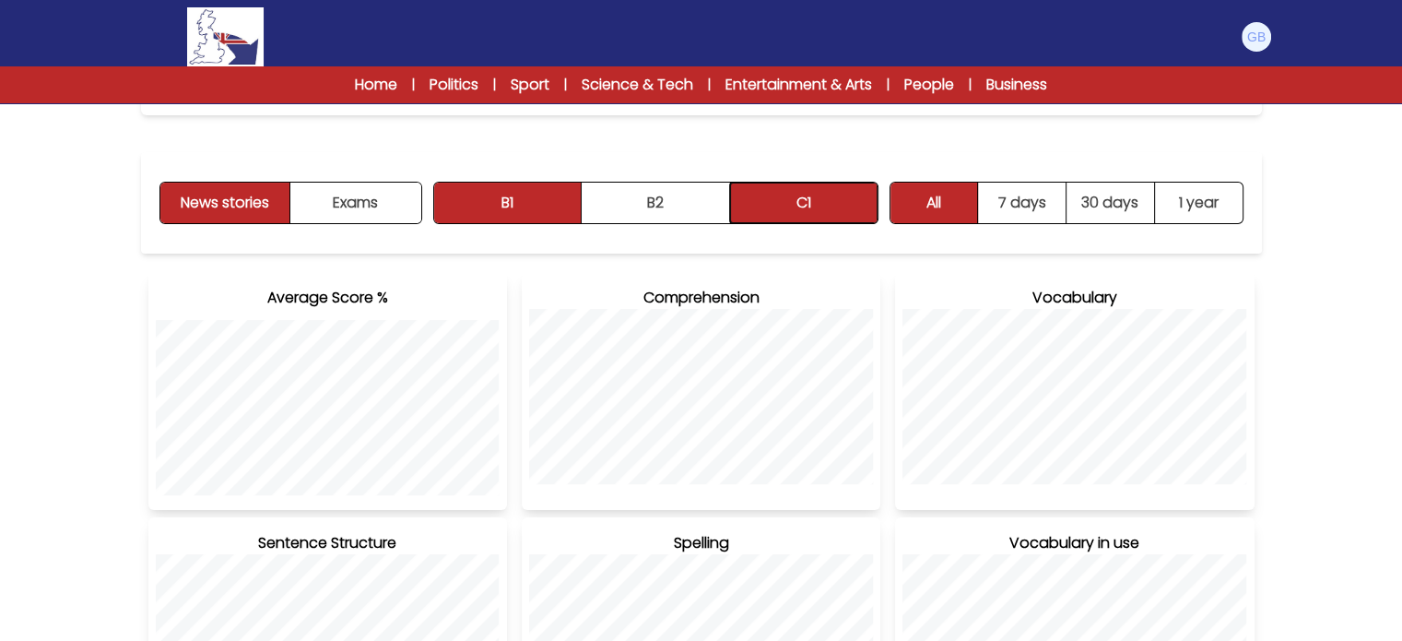
click at [820, 191] on button "C1" at bounding box center [804, 203] width 148 height 41
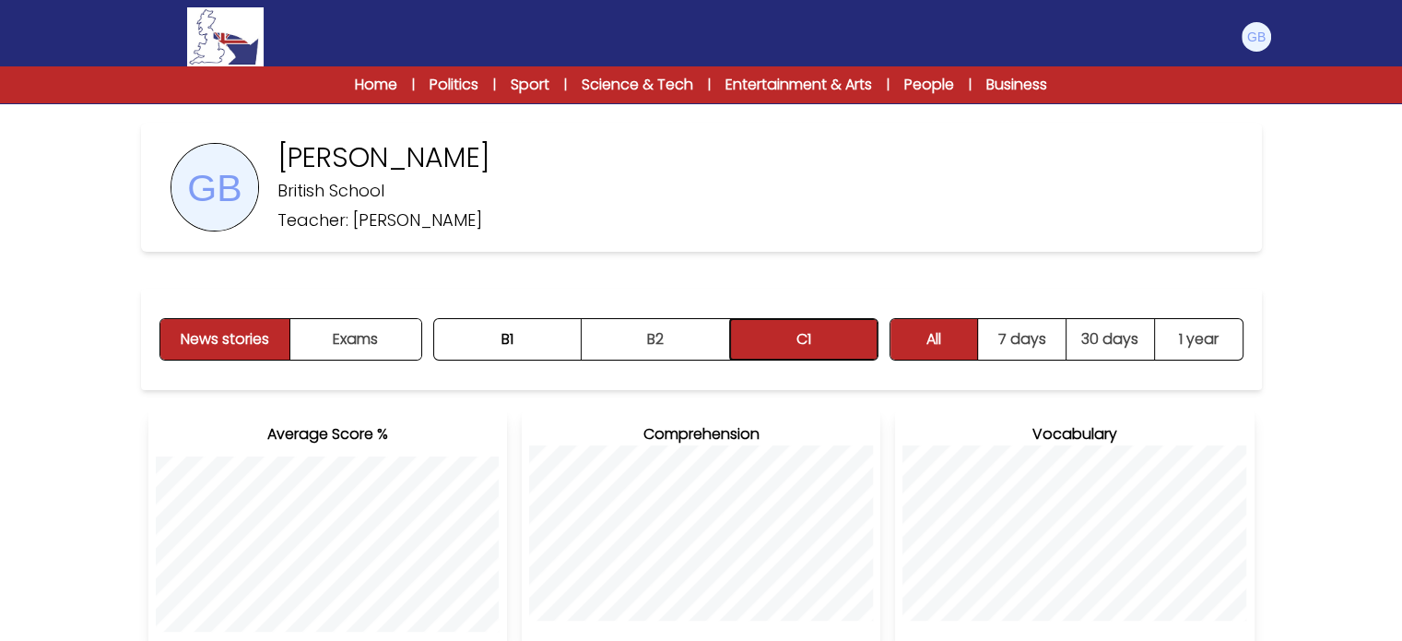
scroll to position [0, 0]
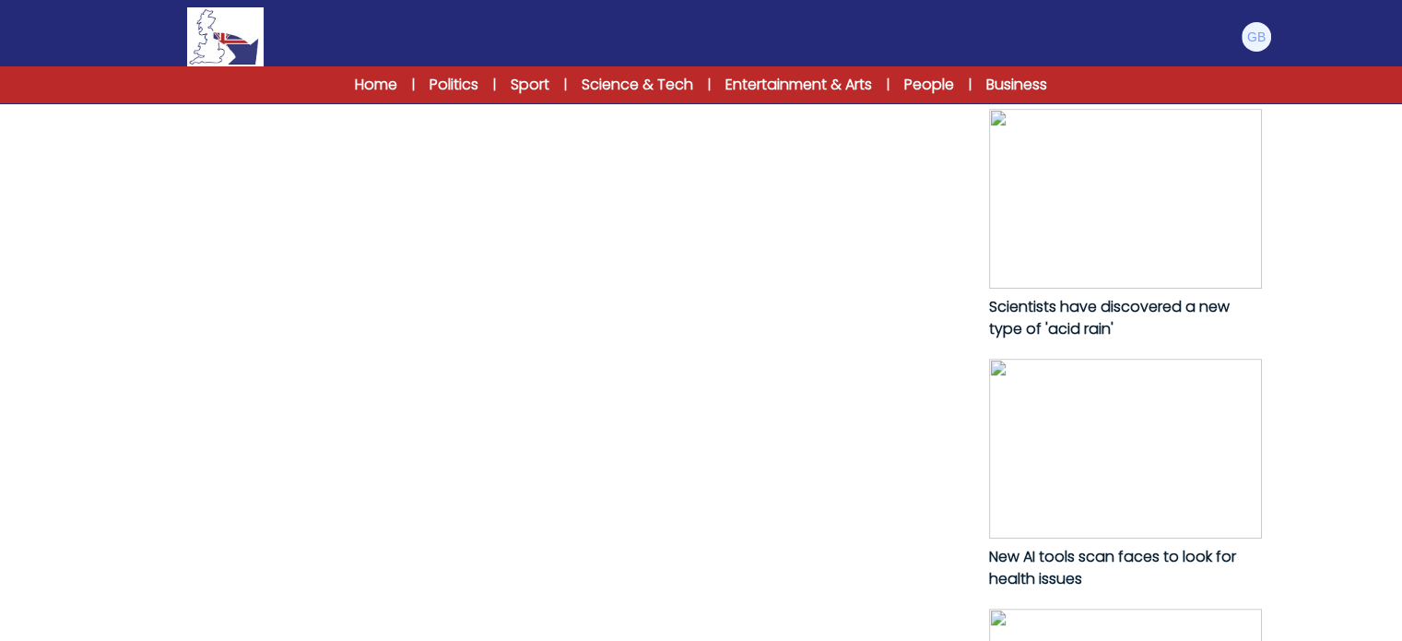
scroll to position [893, 0]
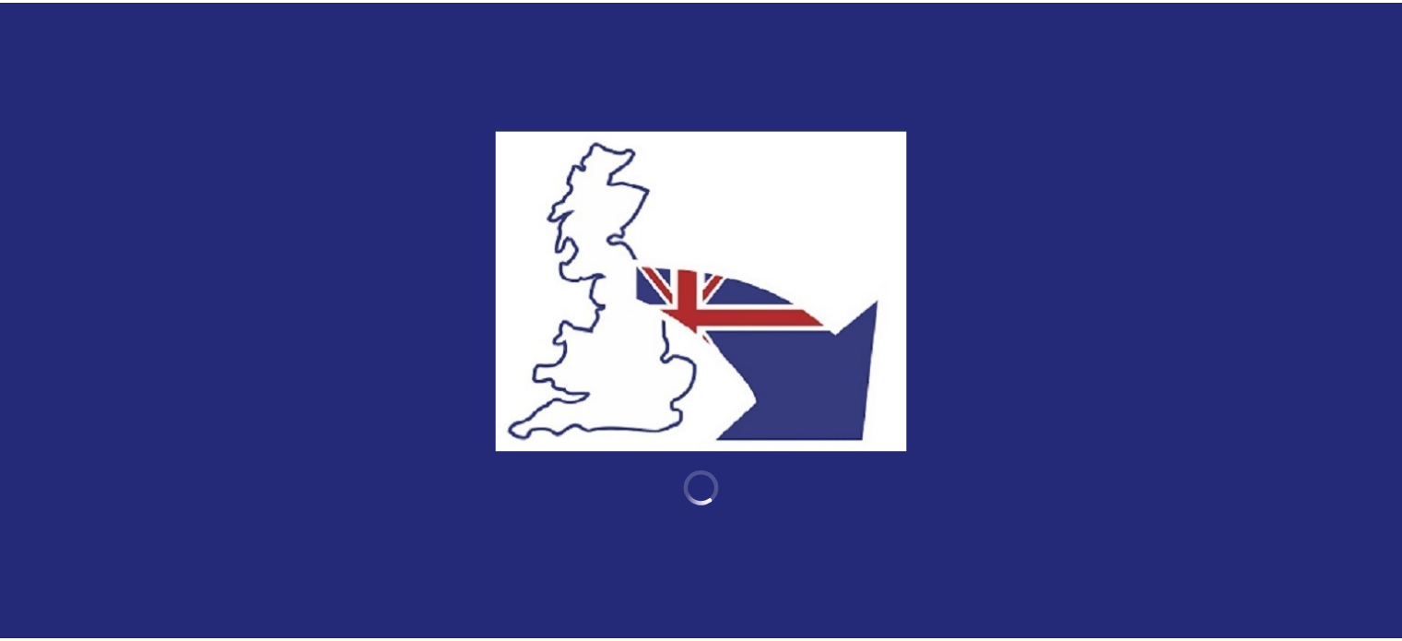
scroll to position [893, 0]
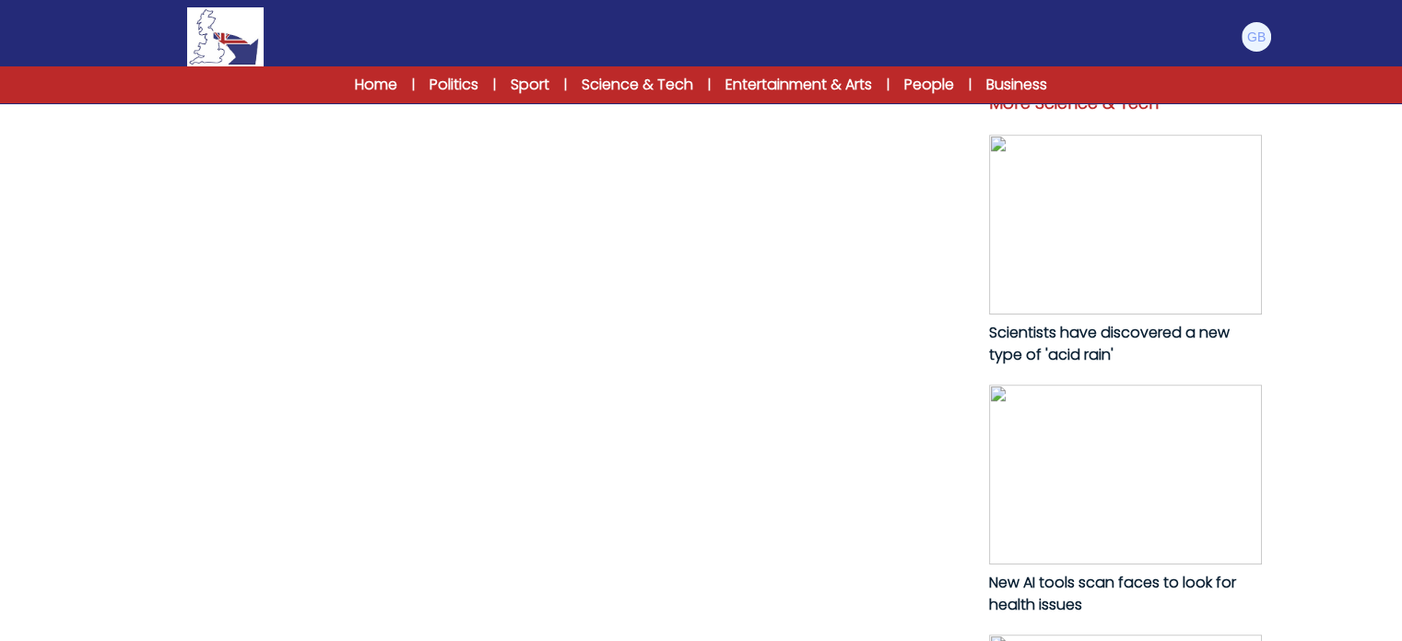
scroll to position [704, 0]
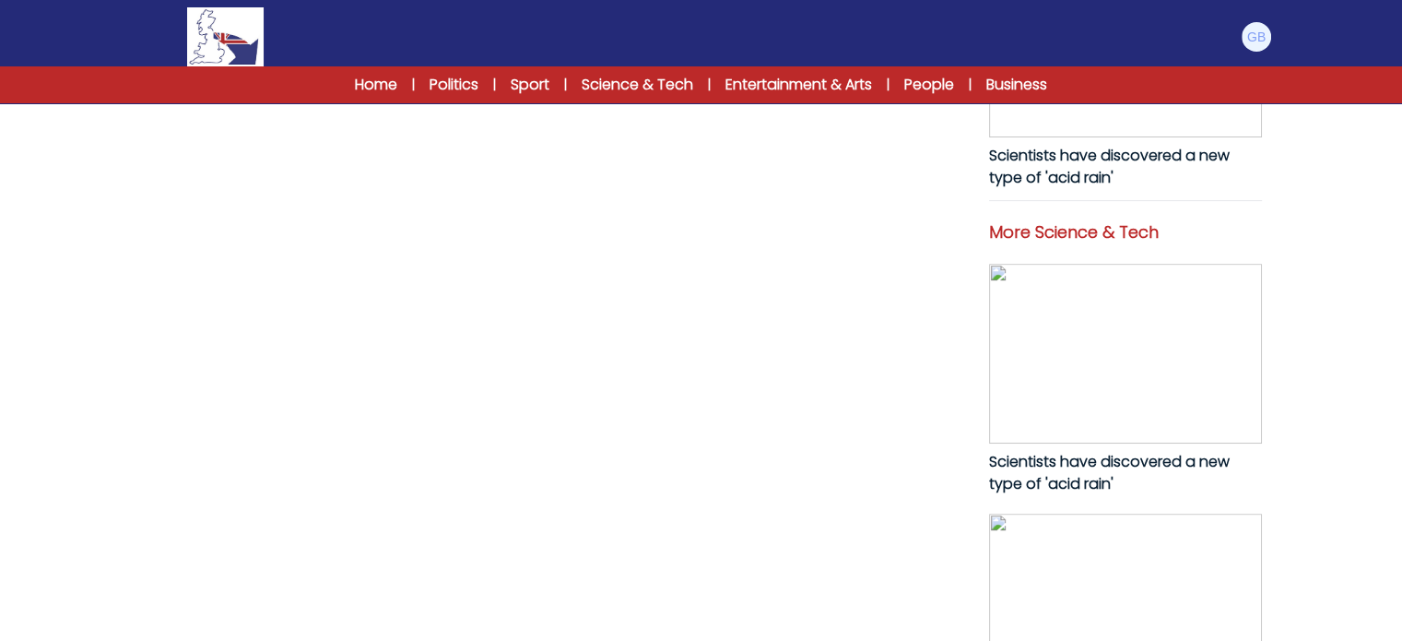
drag, startPoint x: 583, startPoint y: 508, endPoint x: 103, endPoint y: 184, distance: 578.5
click at [103, 184] on div "B1 B2 C1 A Roman skeleton shows that a gladiator fought a lion A Roman skeleton…" at bounding box center [701, 292] width 1402 height 1970
copy p "Scientists from the University of York have found bite marks on a skeleton in a…"
click at [1293, 504] on div "B1 B2 C1 A Roman skeleton shows that a gladiator fought a lion A Roman skeleton…" at bounding box center [701, 292] width 1402 height 1970
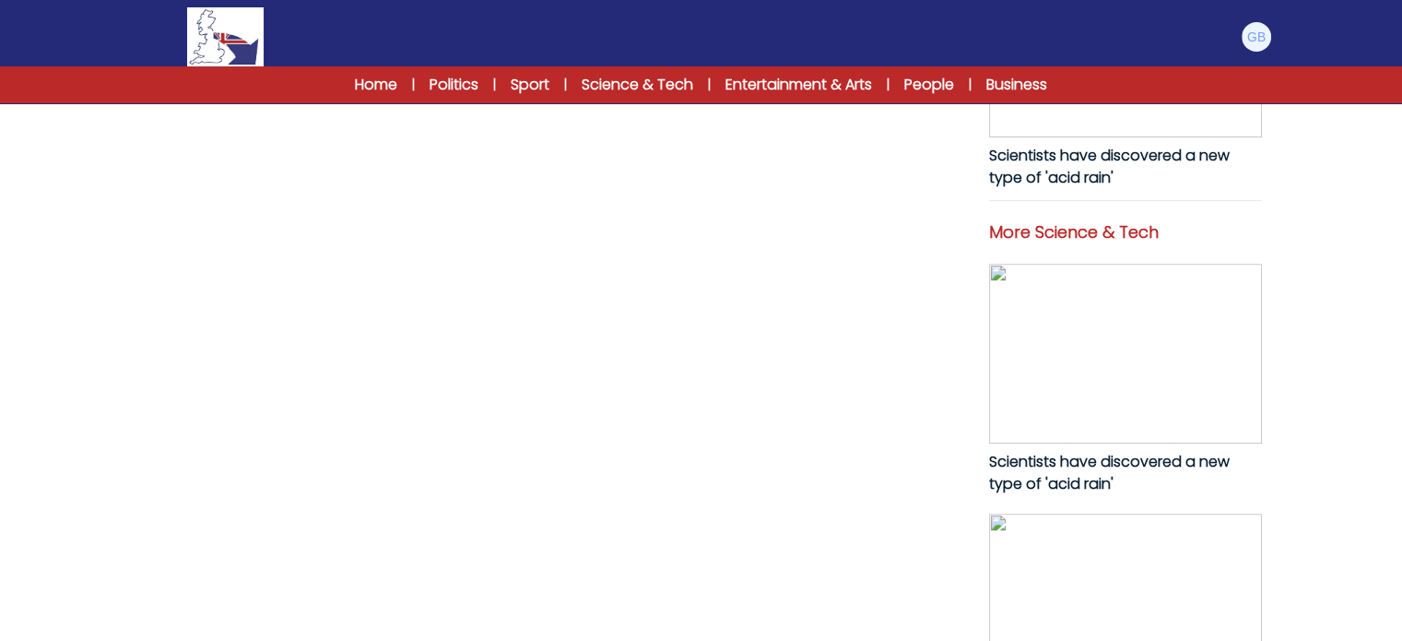
drag, startPoint x: 270, startPoint y: 325, endPoint x: 437, endPoint y: 361, distance: 170.7
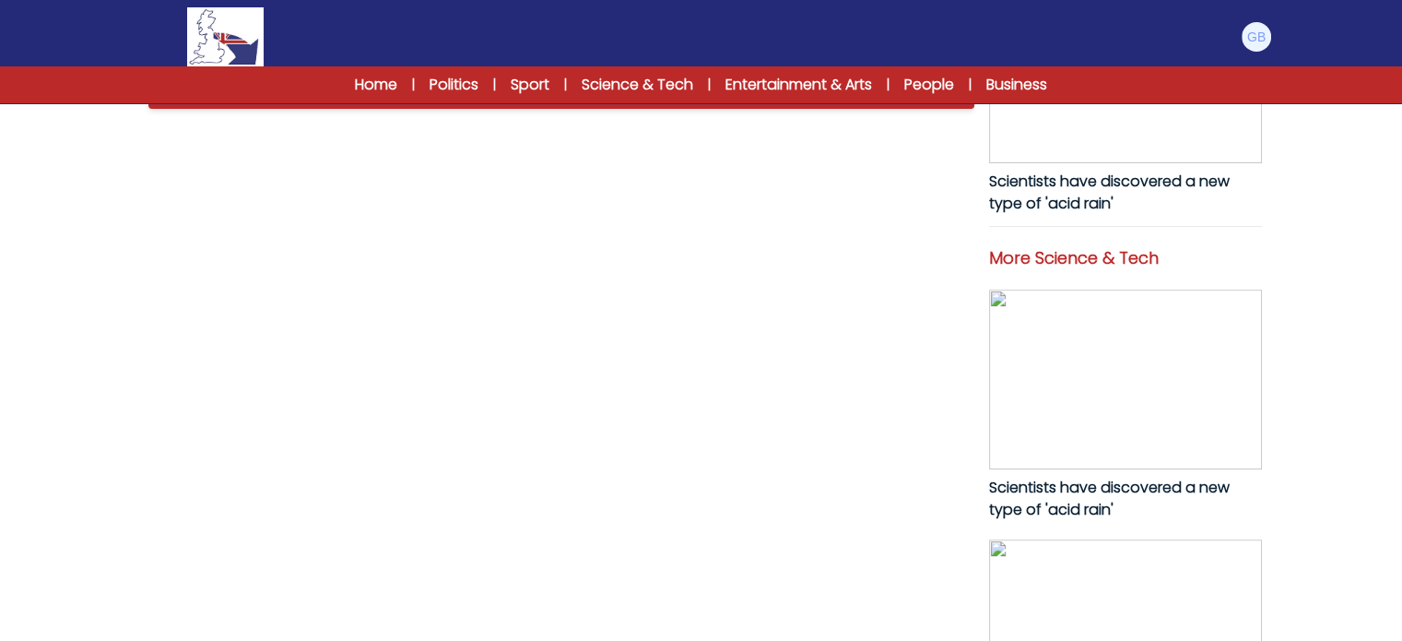
scroll to position [181, 0]
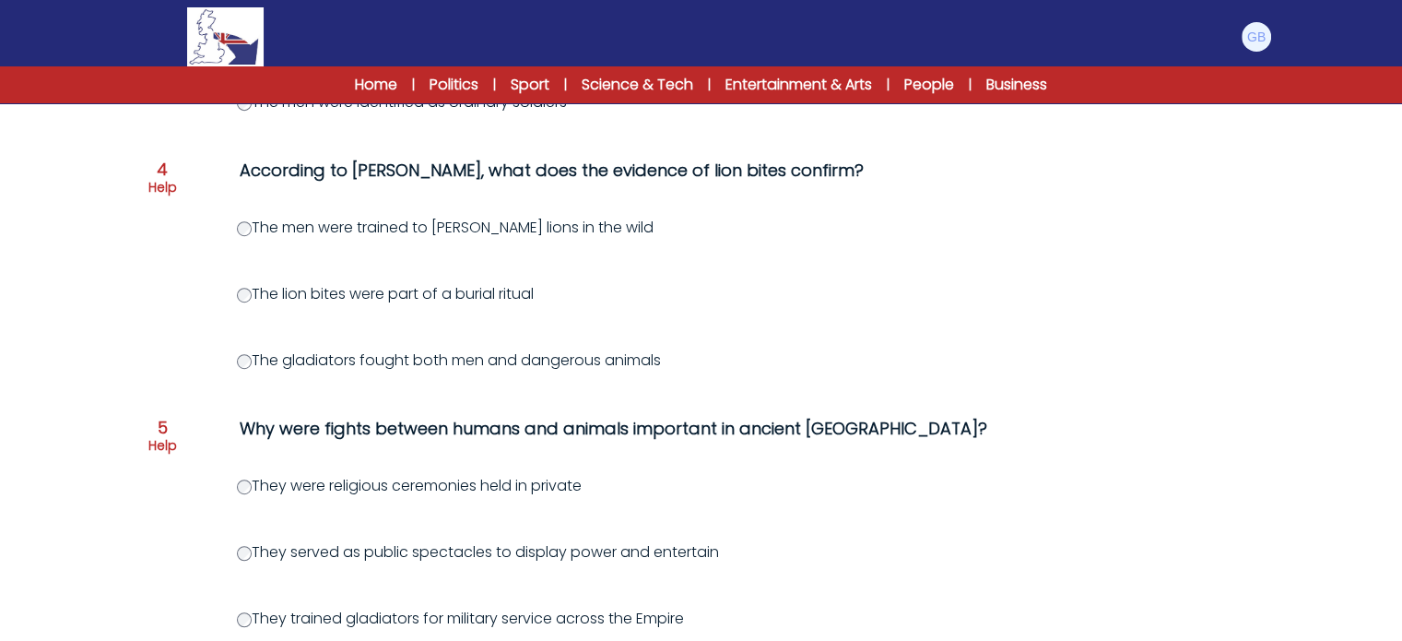
scroll to position [1177, 0]
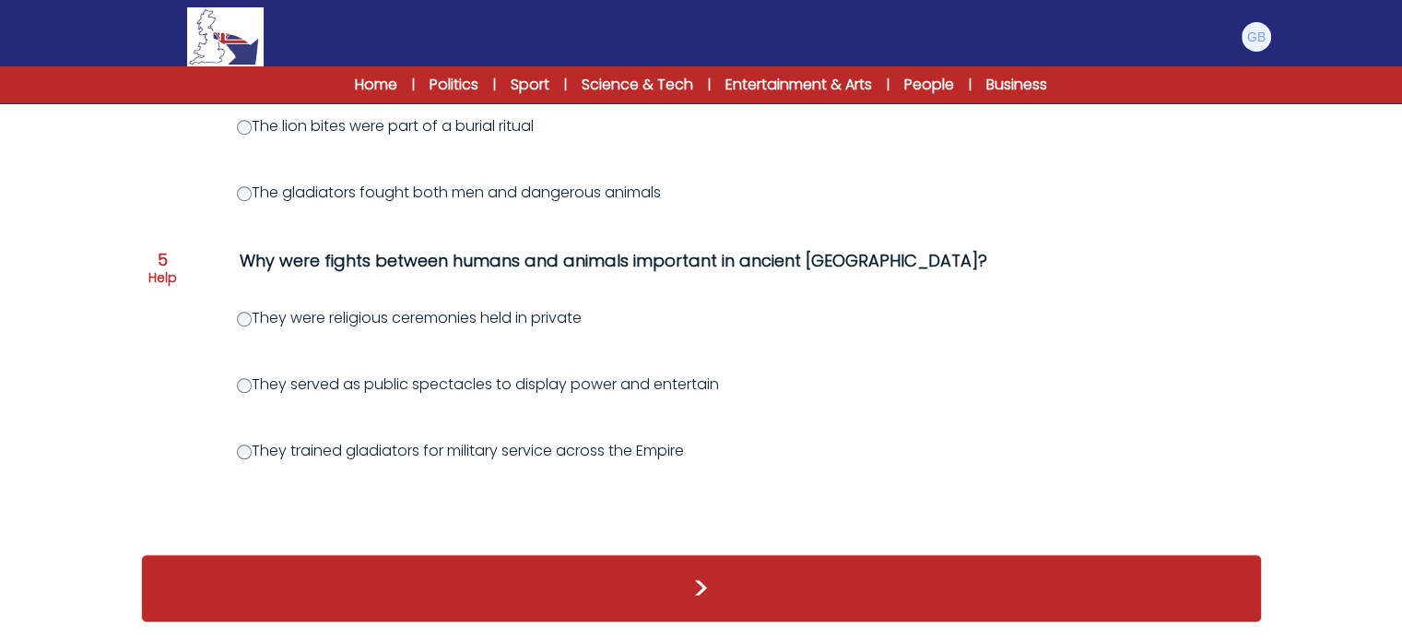
drag, startPoint x: 242, startPoint y: 399, endPoint x: 705, endPoint y: 479, distance: 470.5
copy div "What makes the discovery of bite marks on the skeleton significant? It shows th…"
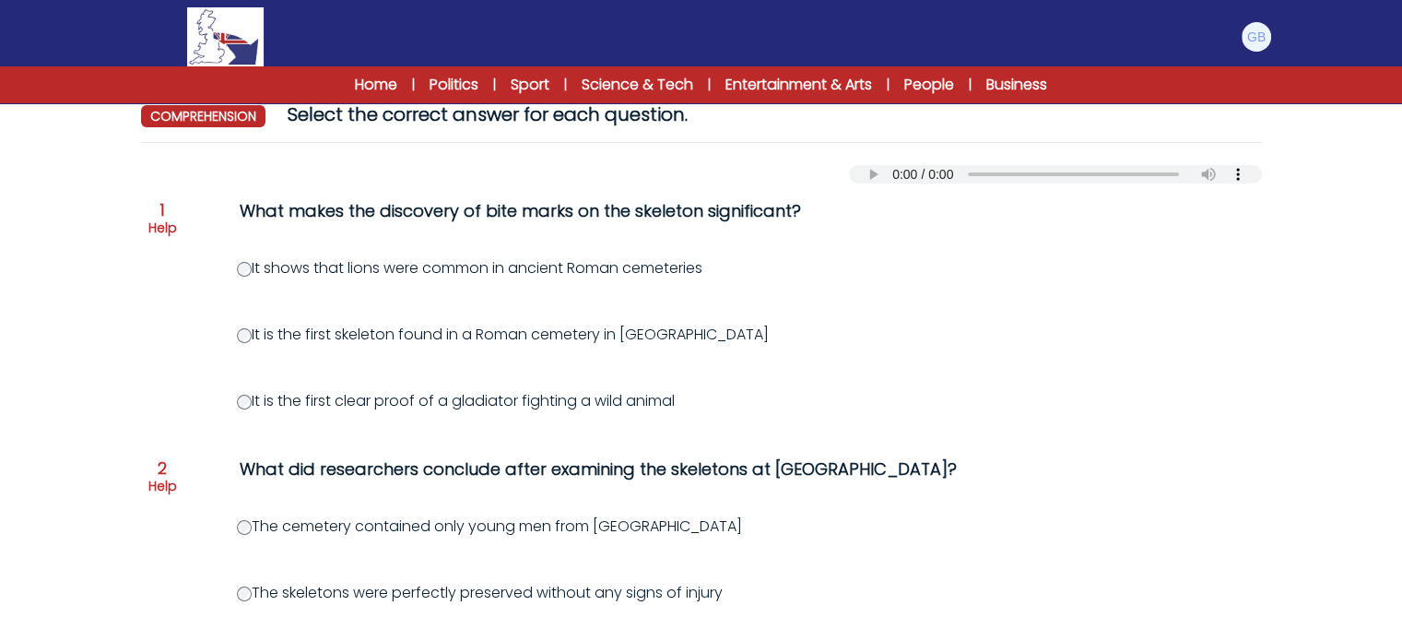
scroll to position [183, 0]
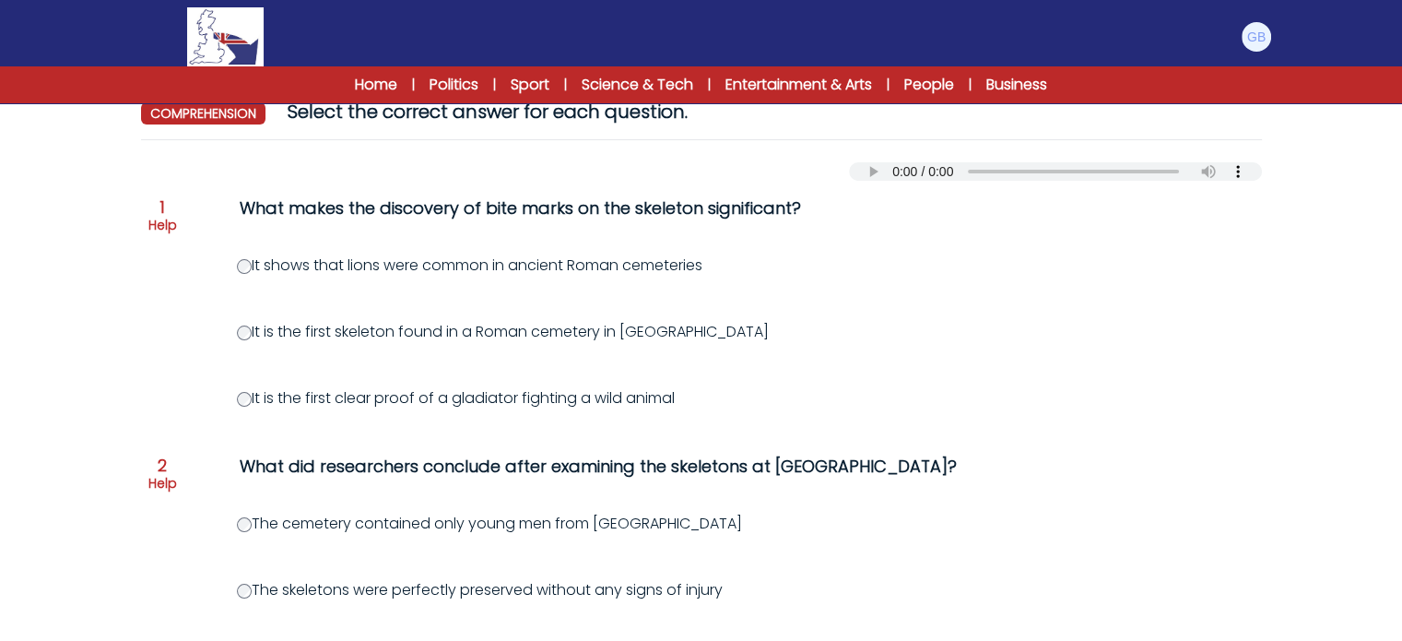
click at [1258, 262] on div "It shows that lions were common in ancient Roman cemeteries" at bounding box center [790, 265] width 1106 height 22
click at [280, 401] on label "It is the first clear proof of a gladiator fighting a wild animal" at bounding box center [456, 397] width 438 height 21
click at [254, 399] on label "It is the first clear proof of a gladiator fighting a wild animal" at bounding box center [456, 397] width 438 height 21
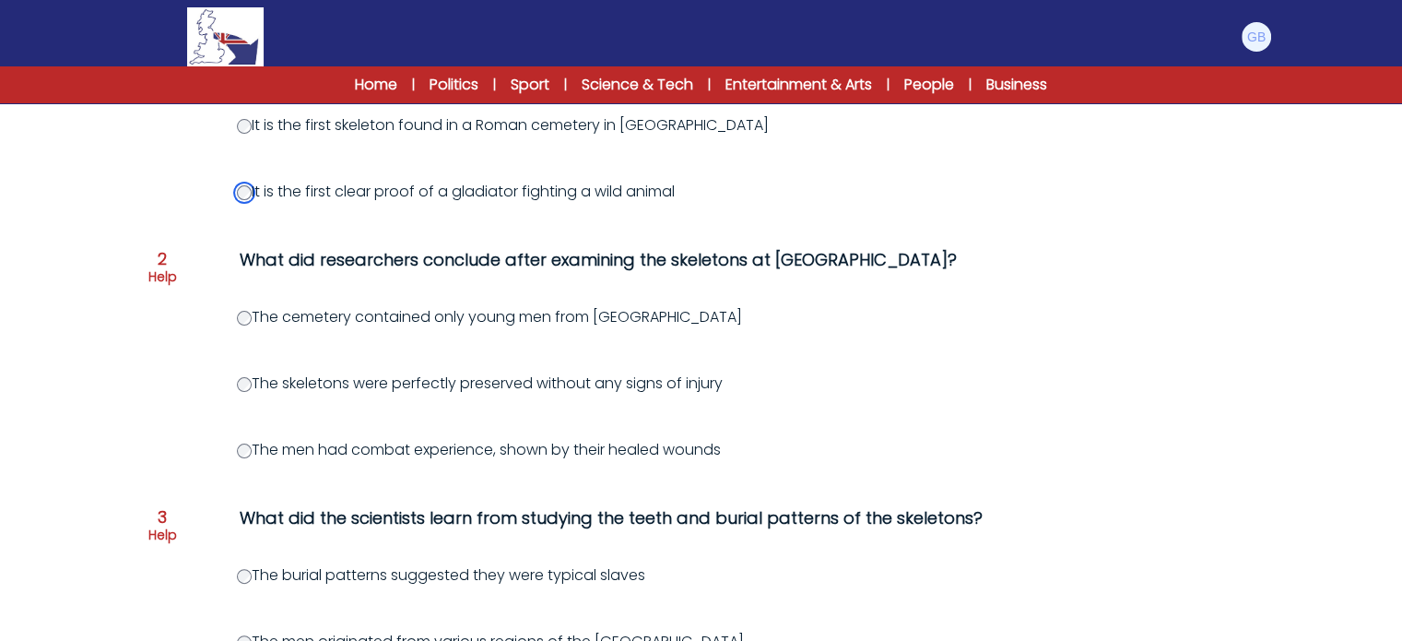
scroll to position [509, 0]
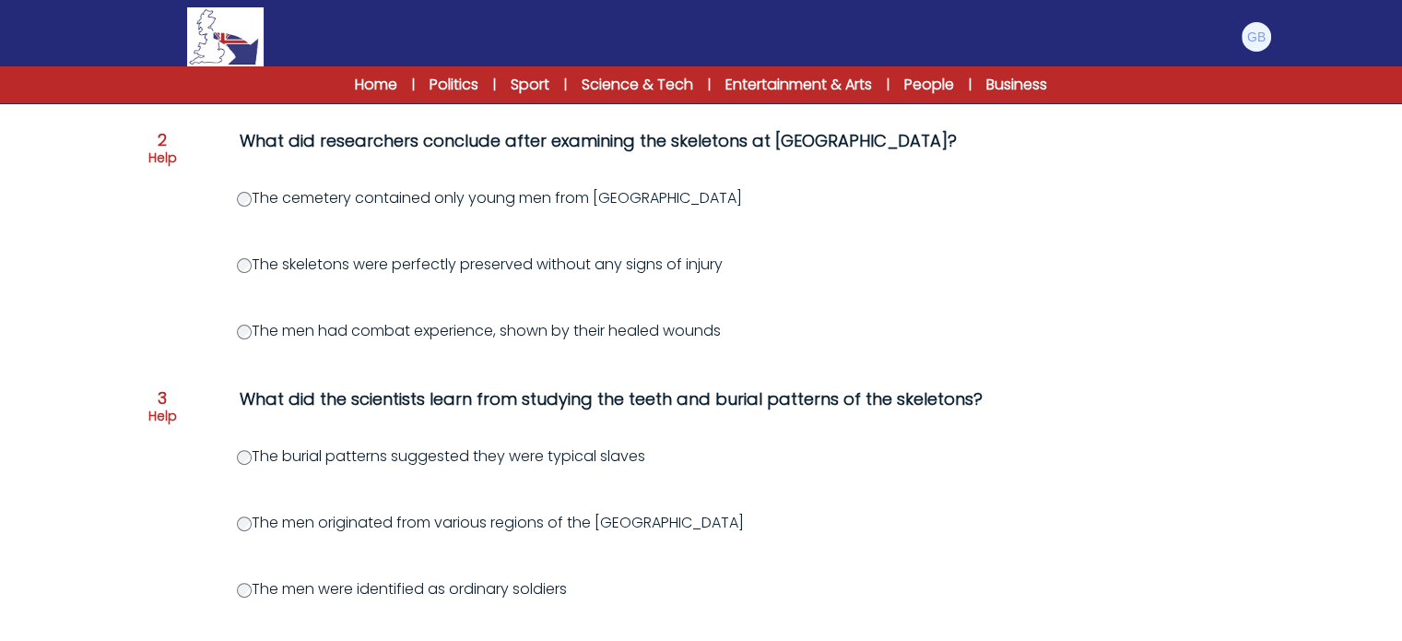
drag, startPoint x: 1402, startPoint y: 375, endPoint x: 1410, endPoint y: 399, distance: 25.1
click at [1402, 399] on html "Manage Account My Account Language English Español [DEMOGRAPHIC_DATA] B1" at bounding box center [701, 393] width 1402 height 1804
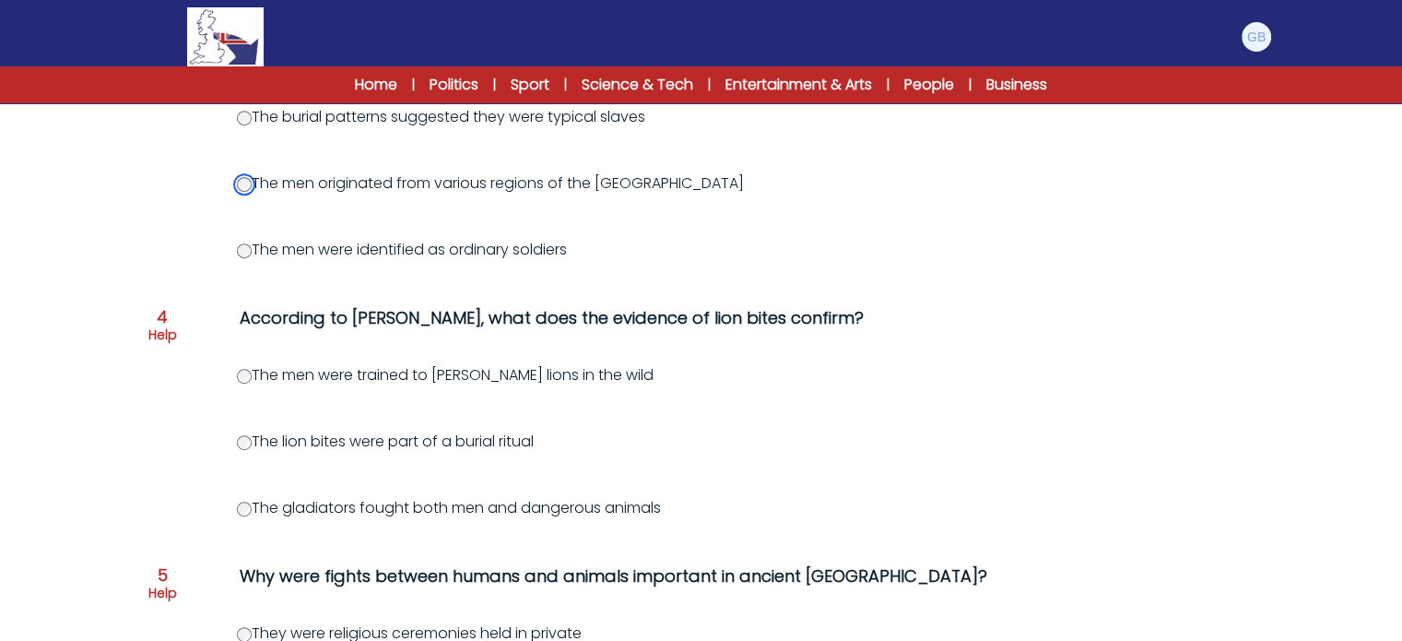
scroll to position [863, 0]
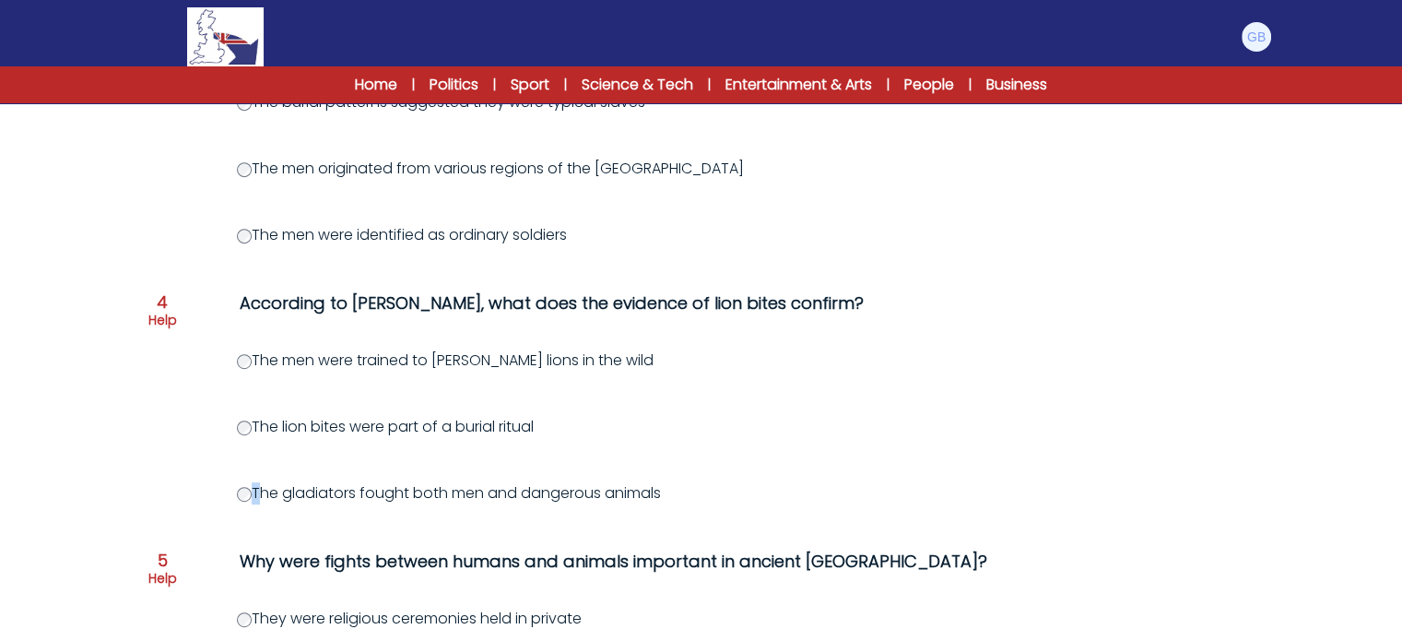
click at [254, 493] on label "The gladiators fought both men and dangerous animals" at bounding box center [449, 492] width 424 height 21
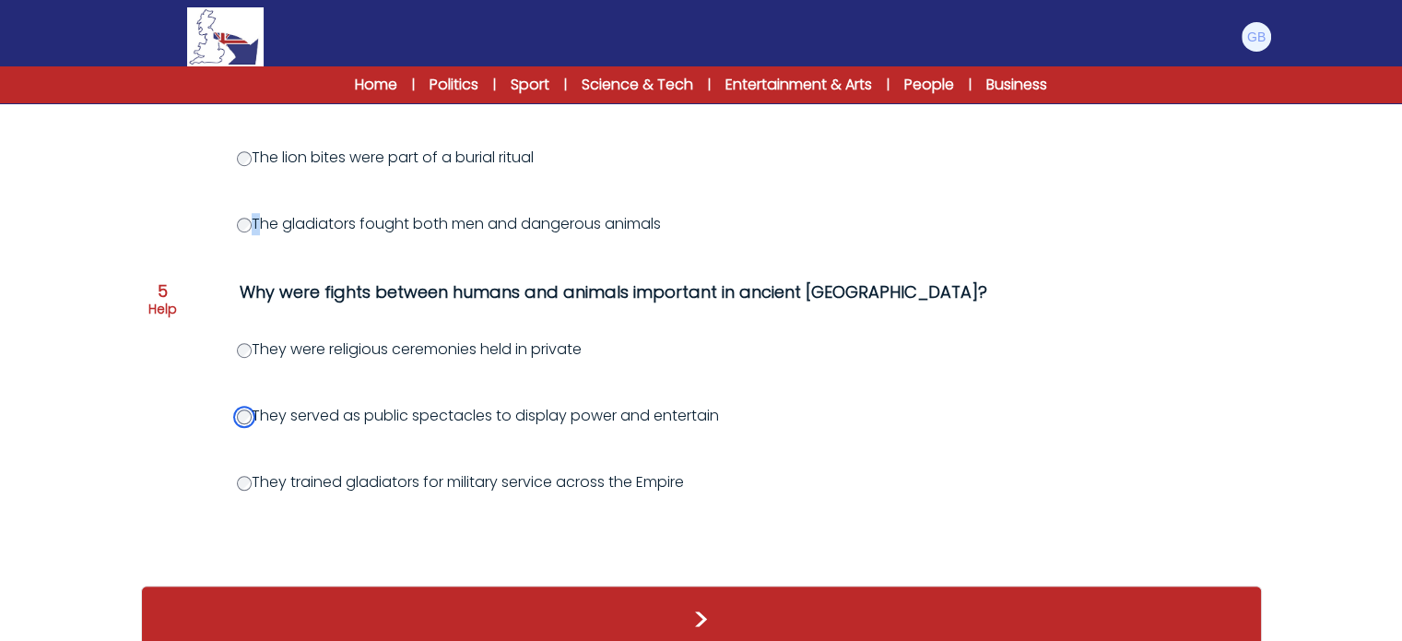
scroll to position [1167, 0]
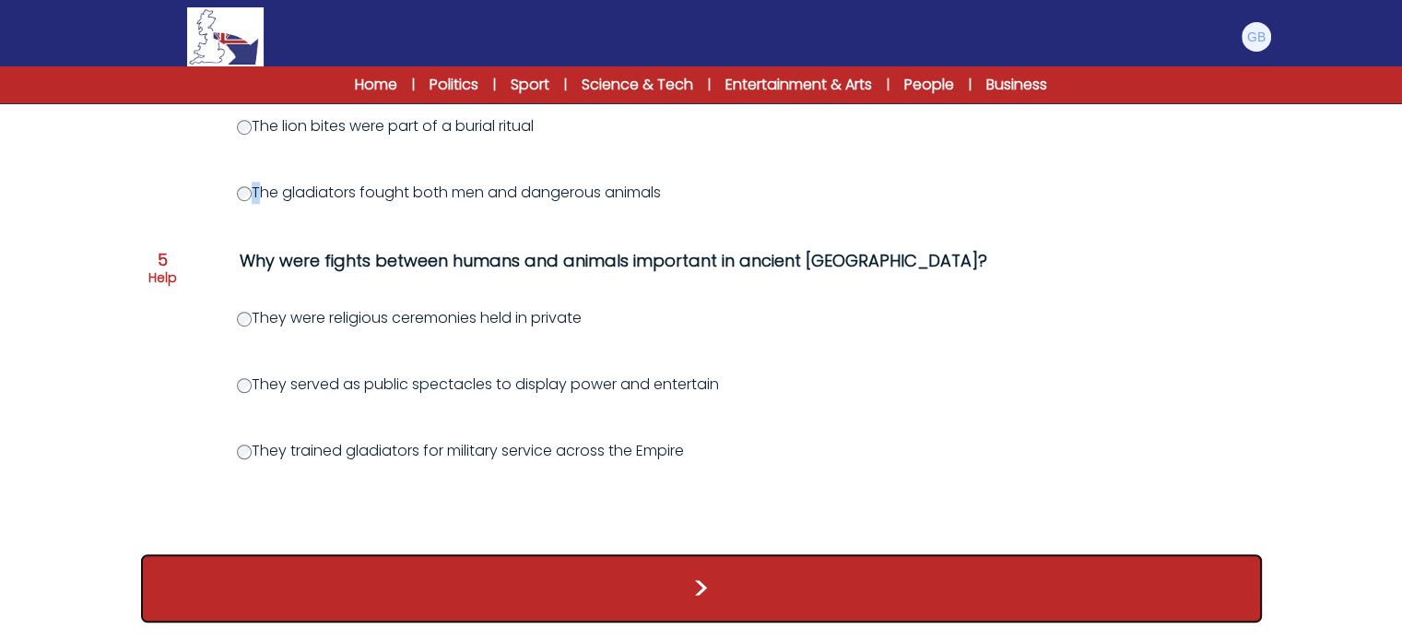
click at [1075, 586] on button ">" at bounding box center [701, 588] width 1121 height 68
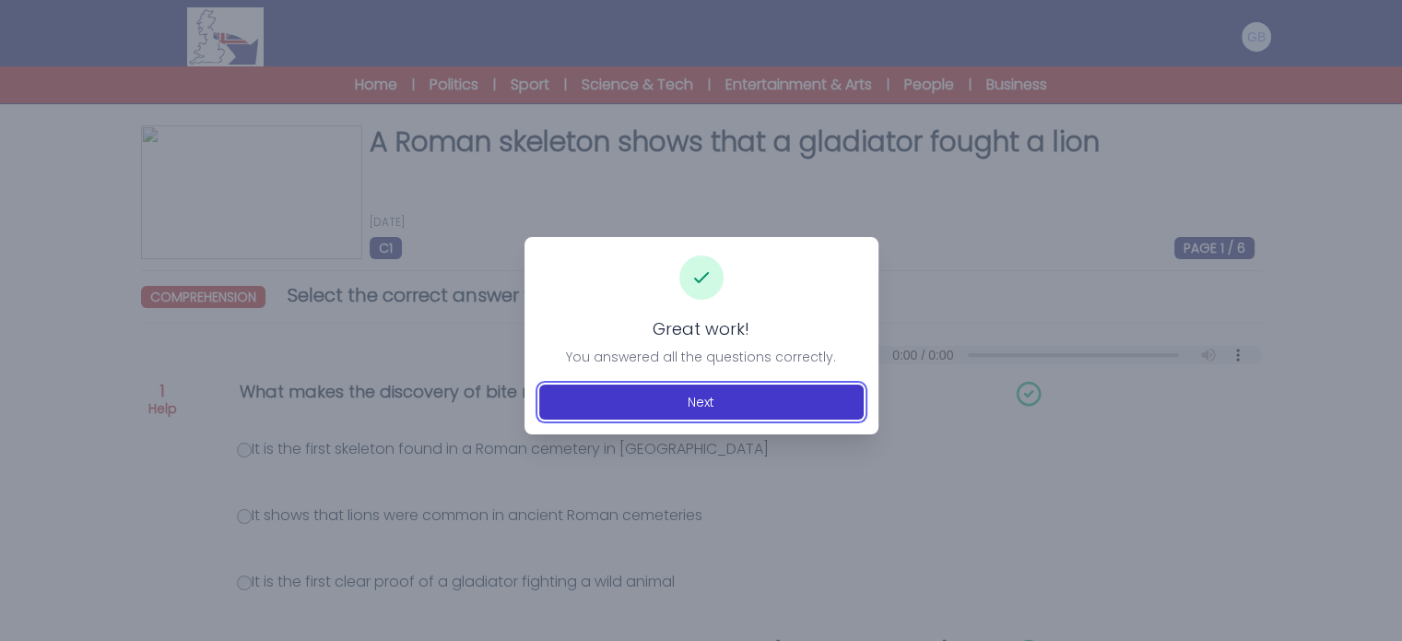
click at [775, 405] on button "Next" at bounding box center [701, 401] width 325 height 35
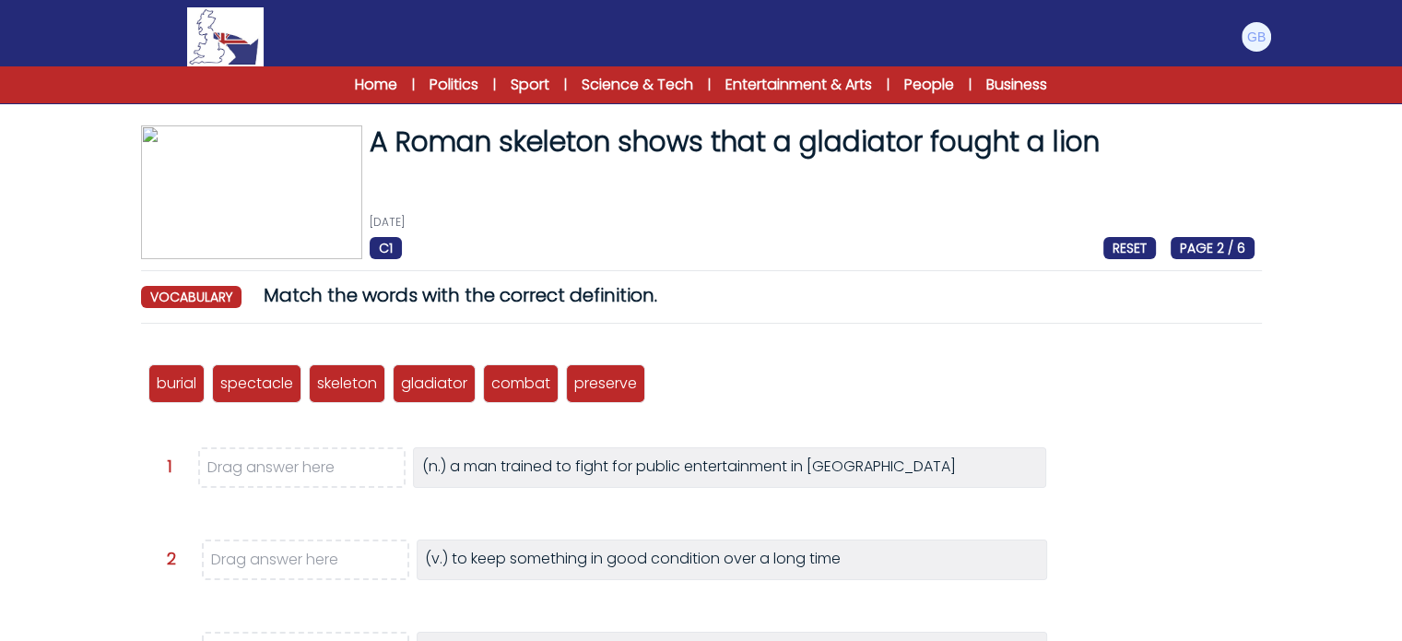
drag, startPoint x: 1397, startPoint y: 338, endPoint x: 1403, endPoint y: 363, distance: 25.7
click at [1402, 363] on html "Manage Account My Account Language English Español [DEMOGRAPHIC_DATA] B1" at bounding box center [701, 567] width 1402 height 1135
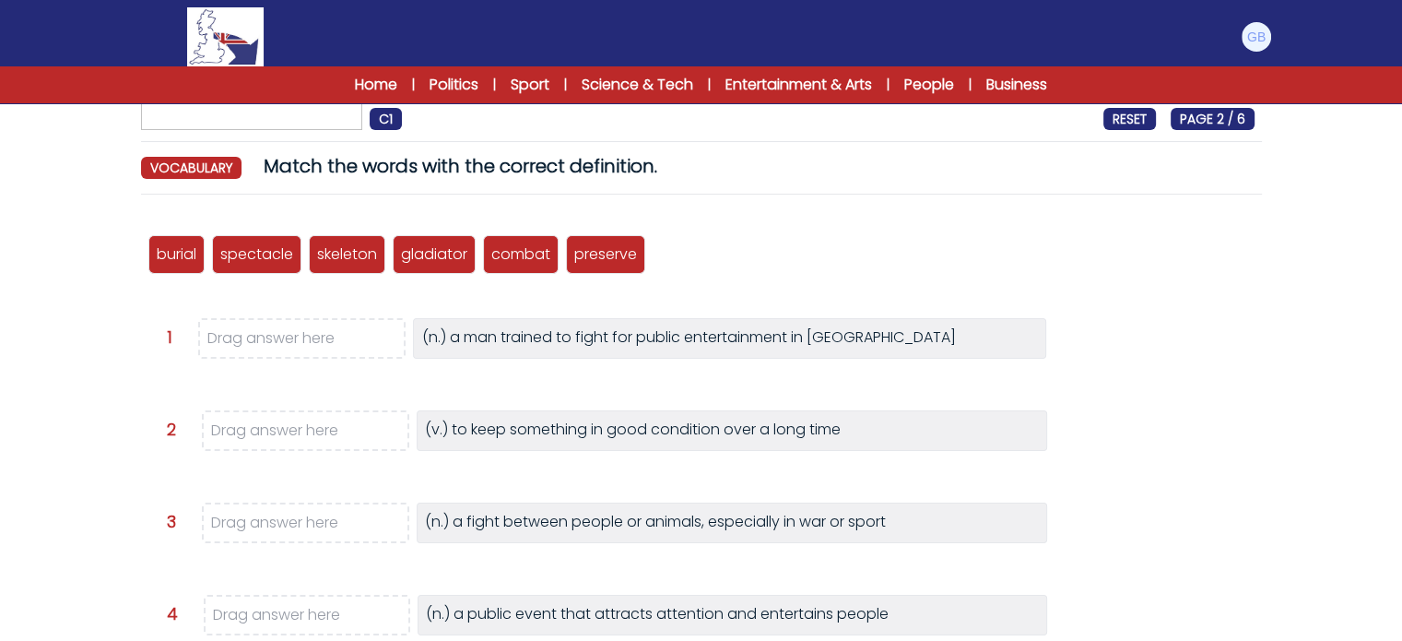
scroll to position [146, 0]
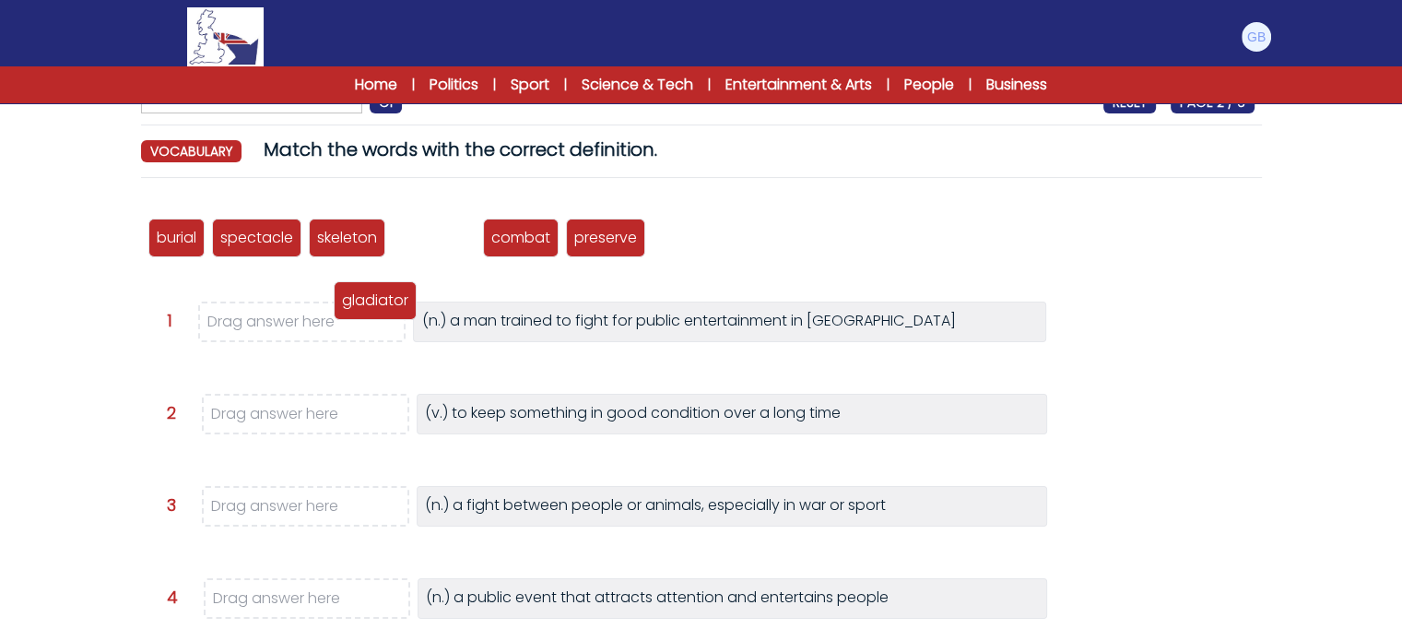
drag, startPoint x: 442, startPoint y: 240, endPoint x: 343, endPoint y: 307, distance: 119.4
click at [343, 308] on p "gladiator" at bounding box center [375, 301] width 66 height 22
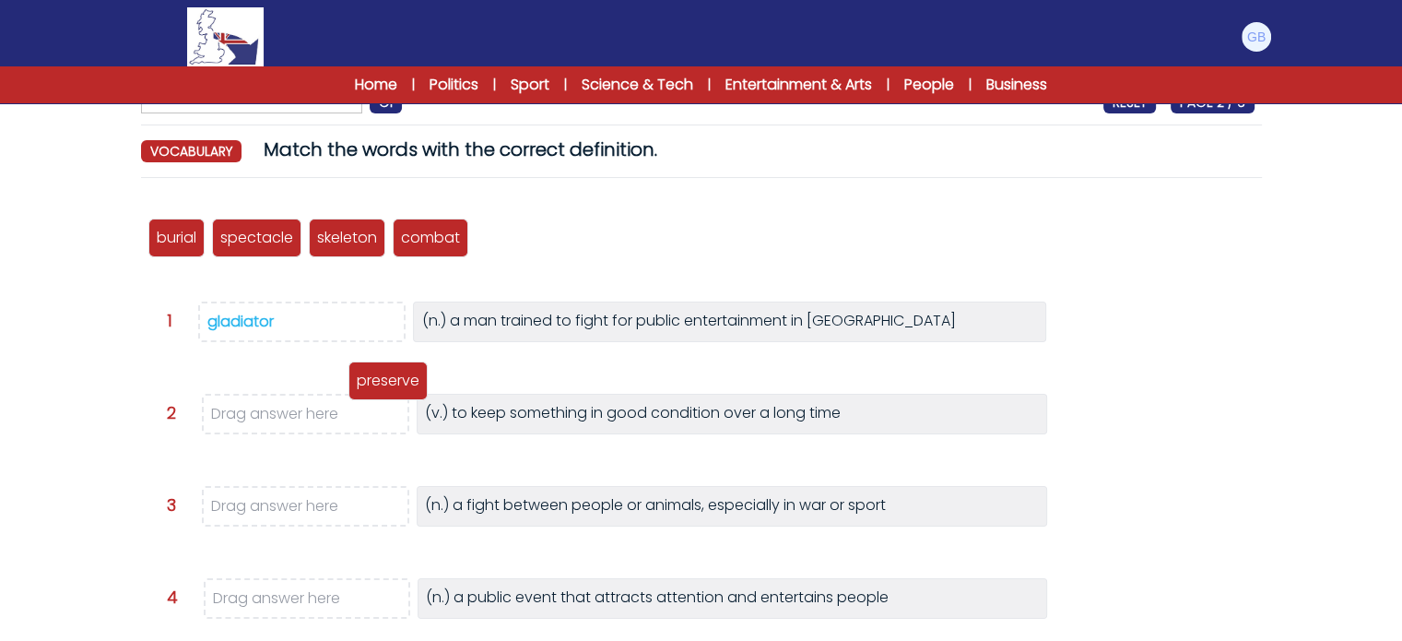
drag, startPoint x: 524, startPoint y: 234, endPoint x: 396, endPoint y: 376, distance: 191.3
click at [396, 376] on p "preserve" at bounding box center [388, 381] width 63 height 22
drag, startPoint x: 523, startPoint y: 238, endPoint x: 366, endPoint y: 404, distance: 228.3
click at [366, 404] on p "preserve" at bounding box center [359, 405] width 63 height 22
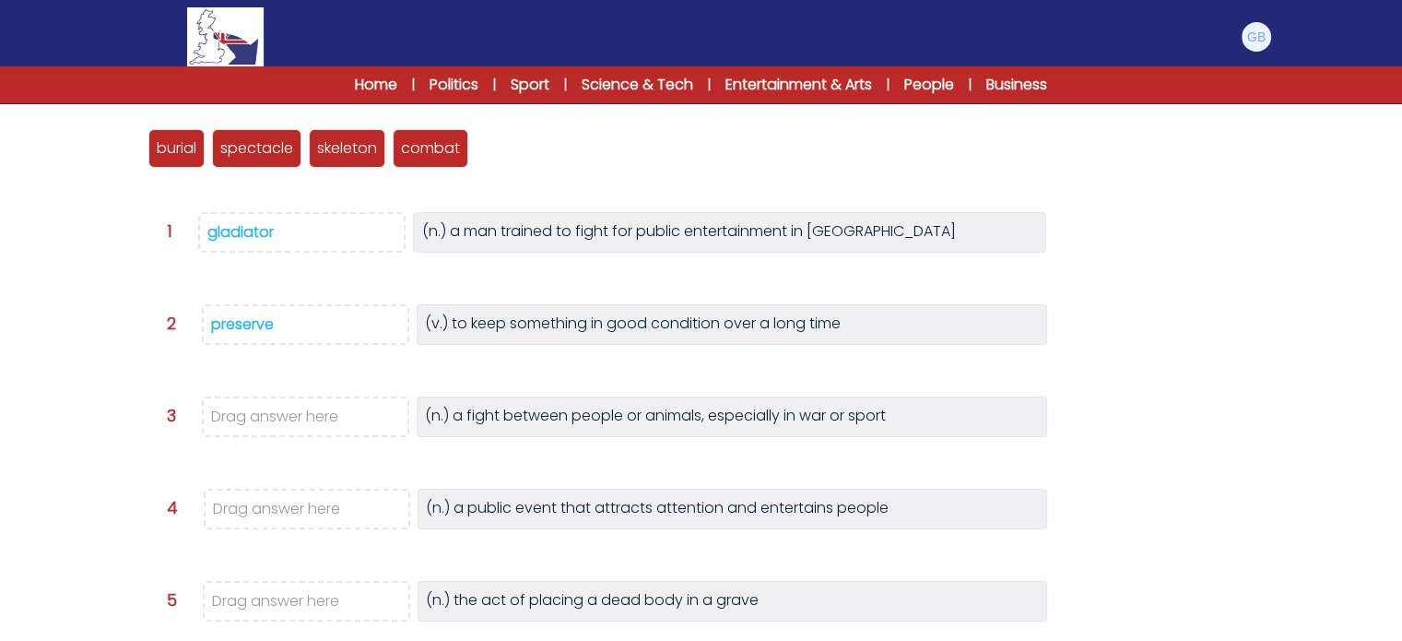
scroll to position [246, 0]
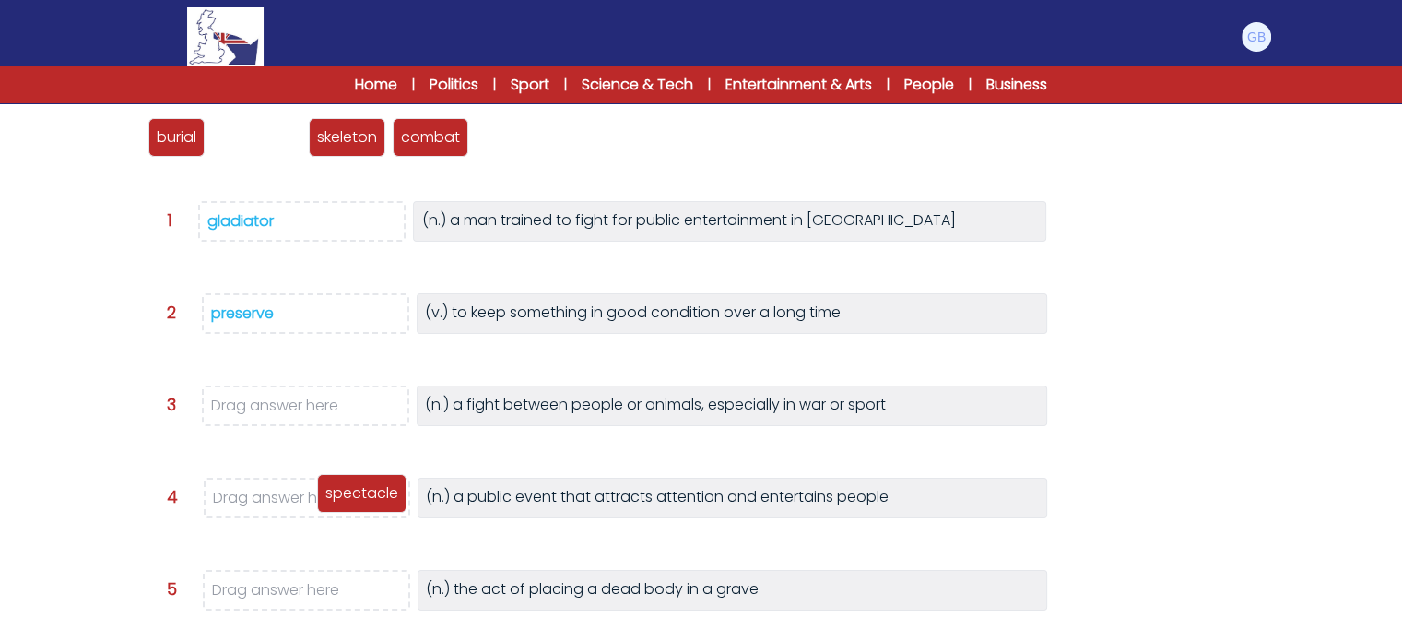
drag, startPoint x: 243, startPoint y: 136, endPoint x: 349, endPoint y: 491, distance: 371.1
click at [349, 491] on p "spectacle" at bounding box center [361, 493] width 73 height 22
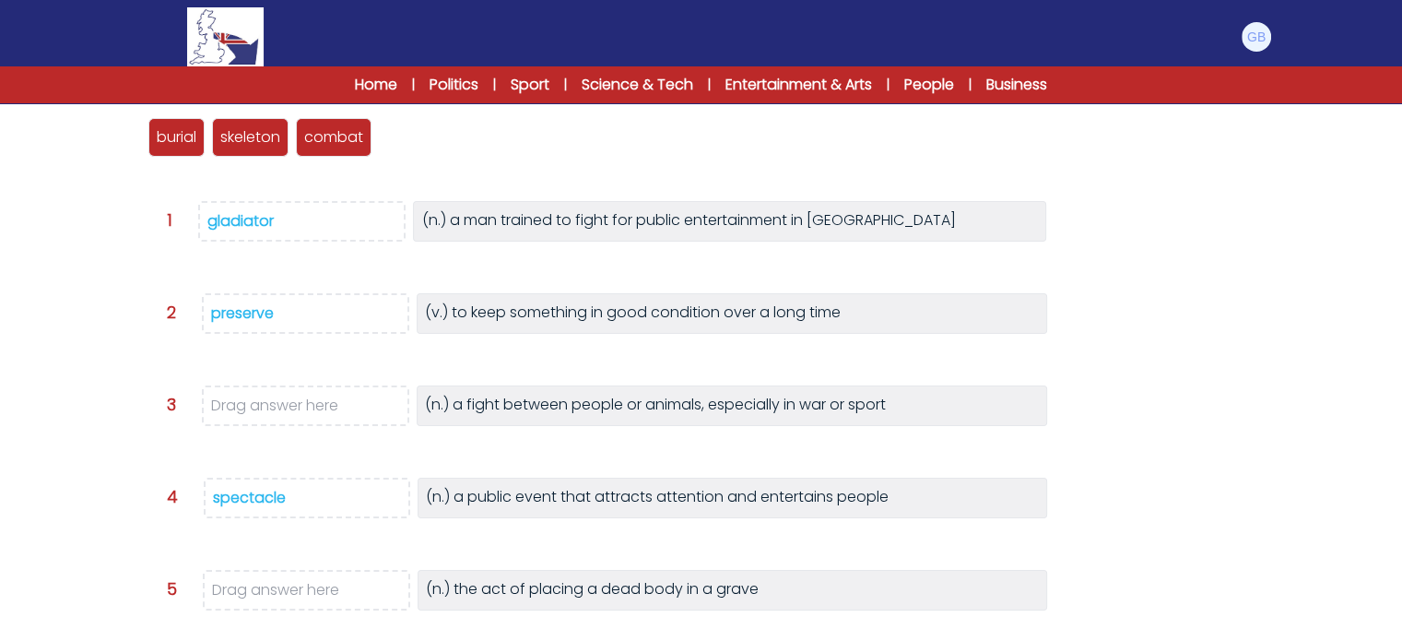
click at [738, 248] on div "Question 1 gladiator (n.) a man trained to fight for public entertainment in Ro…" at bounding box center [720, 230] width 1106 height 59
drag, startPoint x: 166, startPoint y: 143, endPoint x: 328, endPoint y: 604, distance: 488.8
click at [328, 604] on p "burial" at bounding box center [339, 603] width 40 height 22
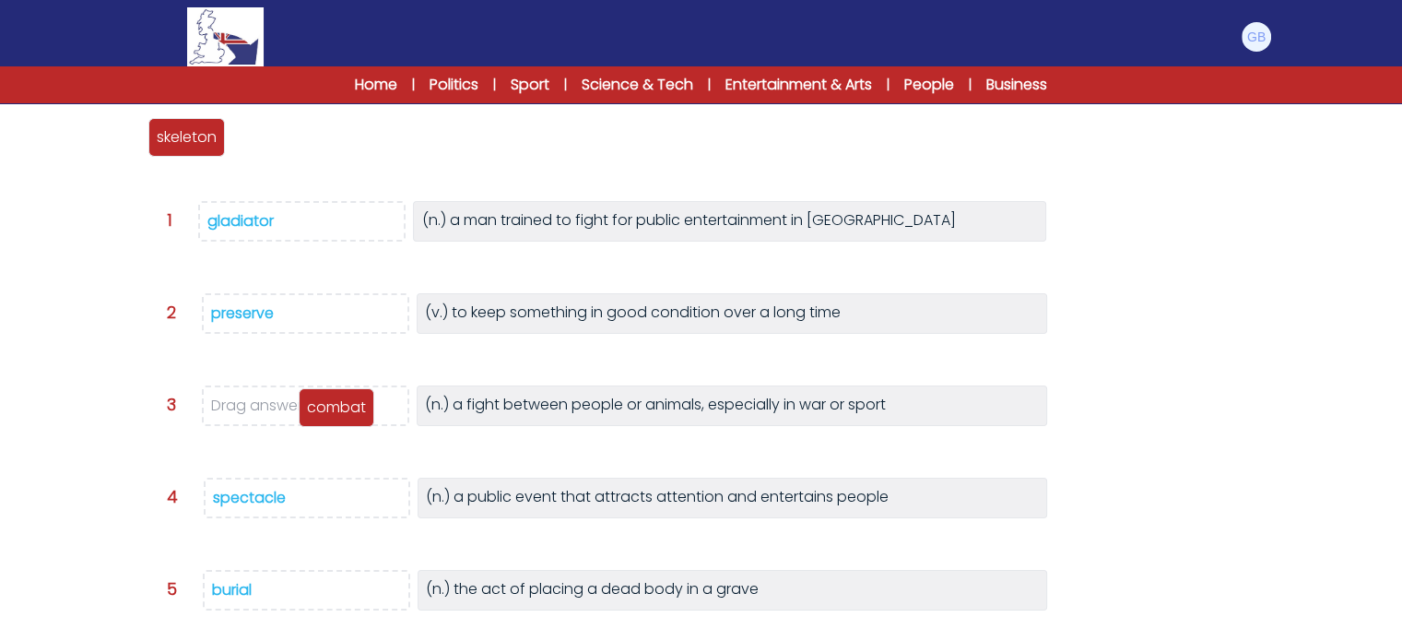
drag, startPoint x: 278, startPoint y: 133, endPoint x: 316, endPoint y: 359, distance: 229.2
click at [343, 401] on p "combat" at bounding box center [336, 407] width 59 height 22
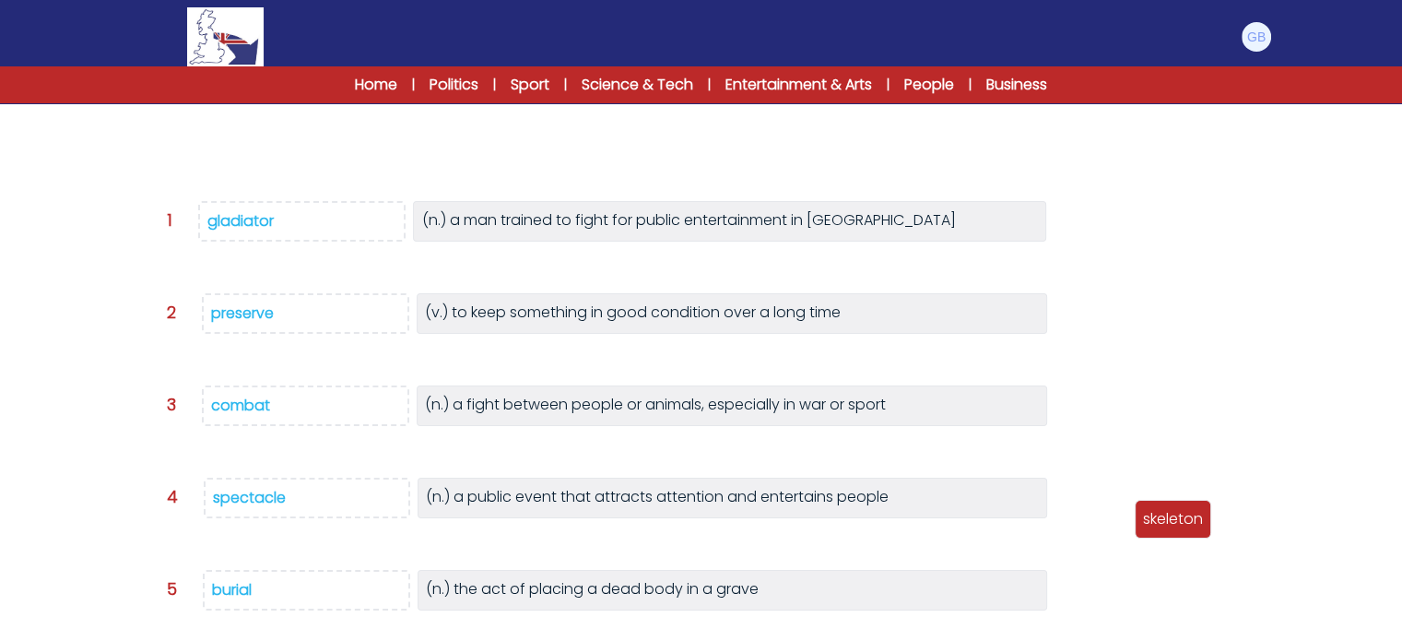
drag, startPoint x: 184, startPoint y: 124, endPoint x: 1170, endPoint y: 505, distance: 1057.0
click at [1170, 505] on div "skeleton" at bounding box center [1173, 519] width 77 height 39
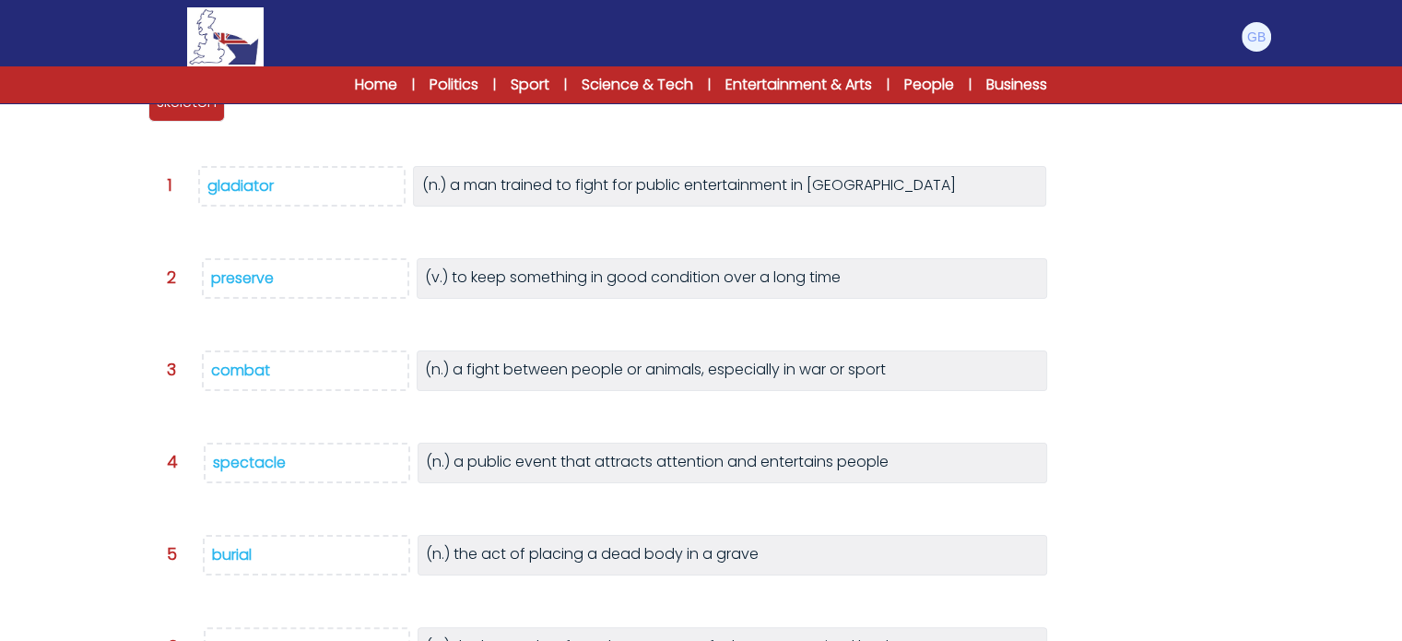
scroll to position [283, 0]
drag, startPoint x: 171, startPoint y: 110, endPoint x: 318, endPoint y: 631, distance: 541.4
click at [318, 631] on p "skeleton" at bounding box center [334, 621] width 60 height 22
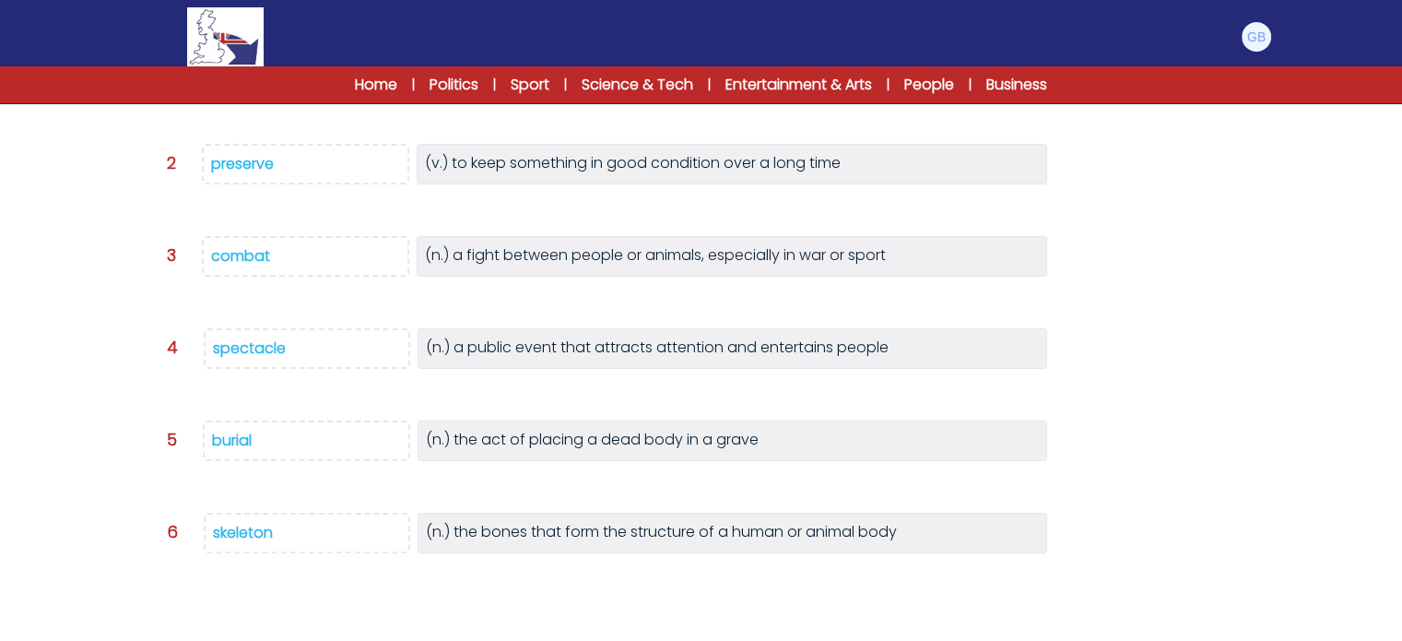
scroll to position [465, 0]
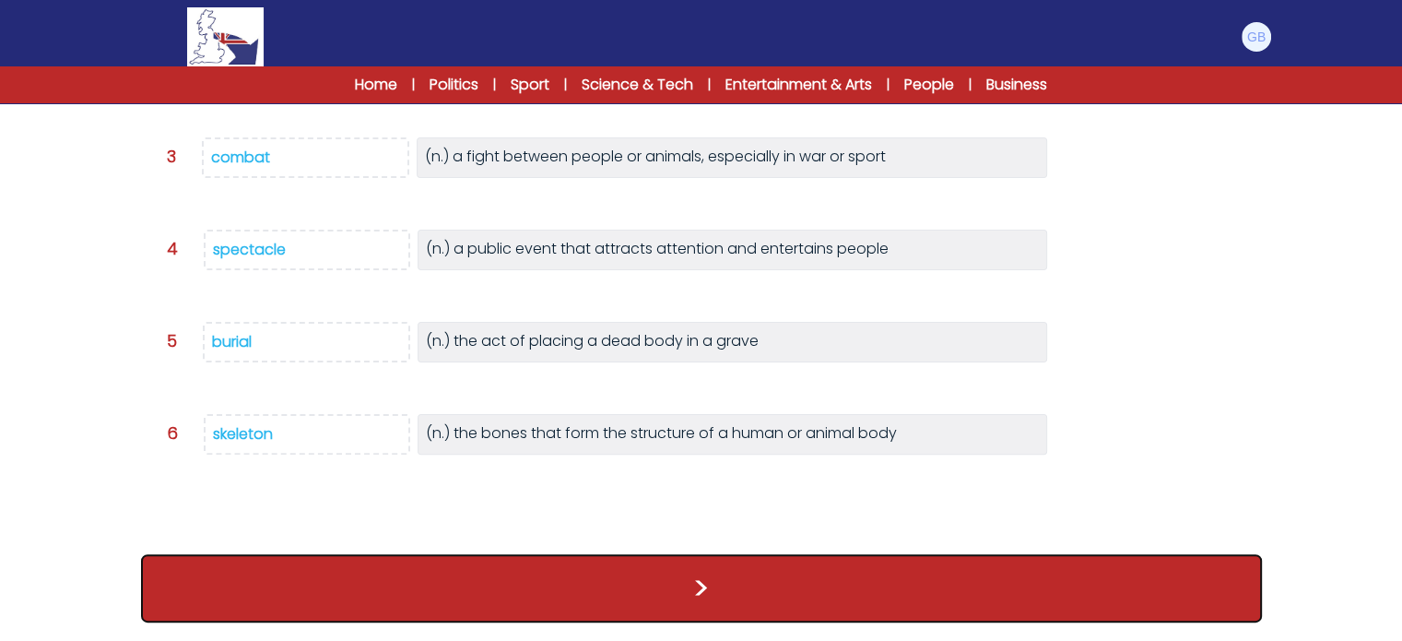
click at [1073, 600] on button ">" at bounding box center [701, 588] width 1121 height 68
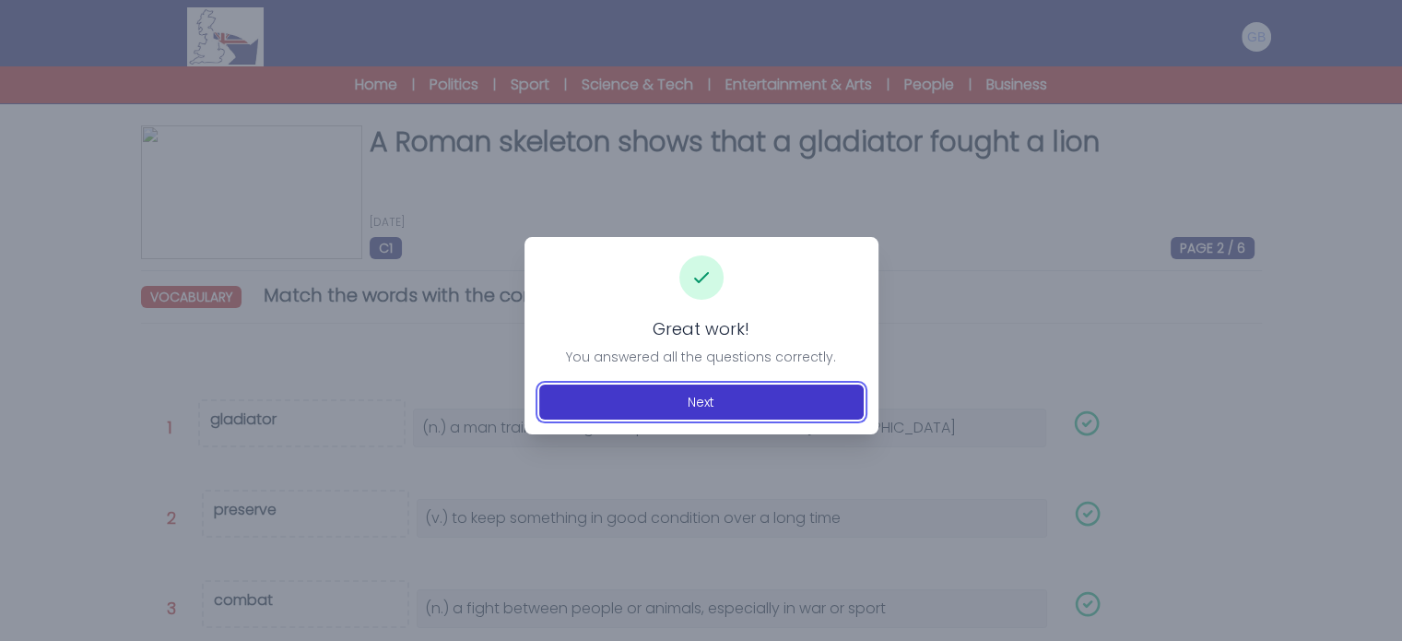
click at [730, 394] on button "Next" at bounding box center [701, 401] width 325 height 35
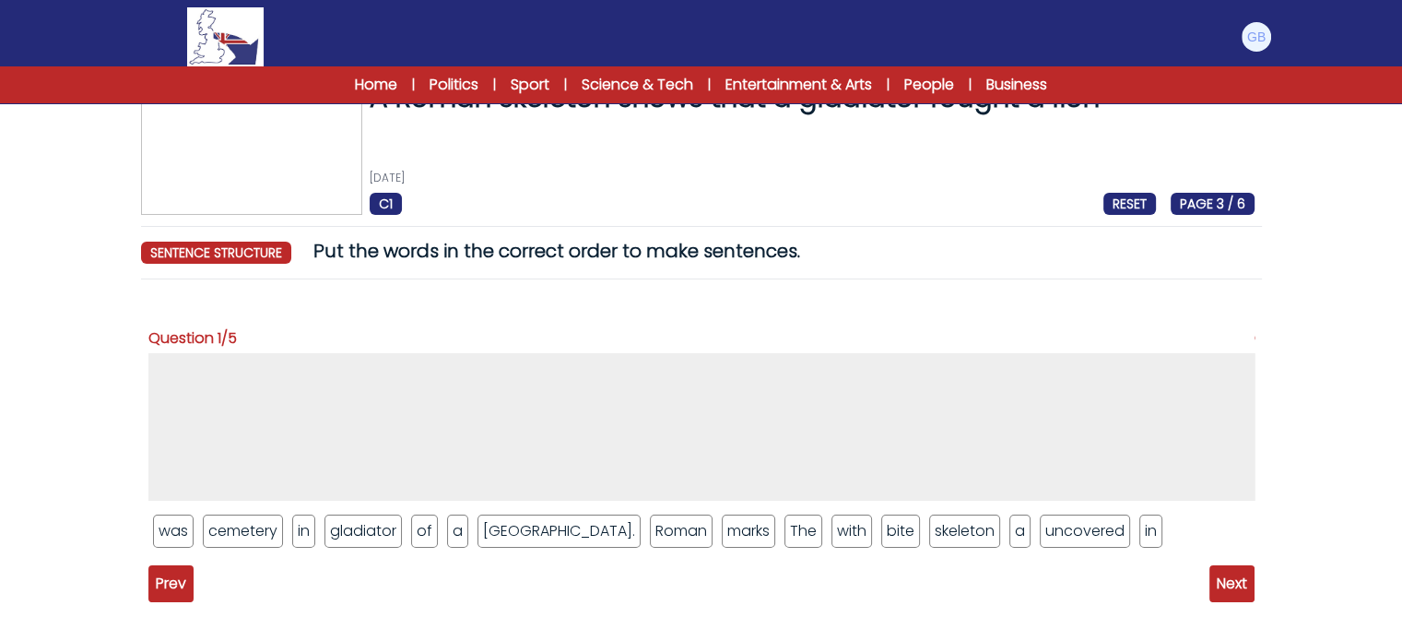
scroll to position [45, 0]
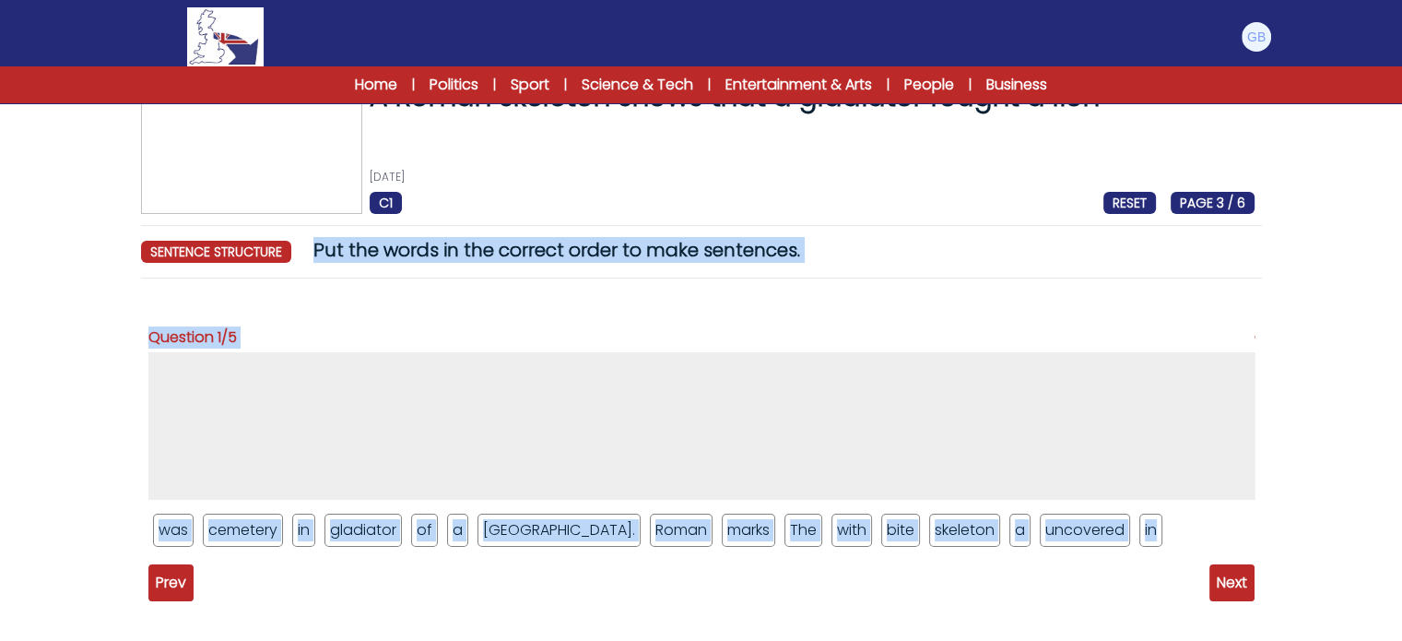
drag, startPoint x: 315, startPoint y: 246, endPoint x: 1035, endPoint y: 538, distance: 776.0
click at [1035, 538] on div "A Roman skeleton shows that a gladiator fought a lion 25th April 2025 C1 RESET …" at bounding box center [702, 415] width 1180 height 670
copy div "Put the words in the correct order to make sentences. sentence structure RESET …"
click at [279, 269] on div "A Roman skeleton shows that a gladiator fought a lion 25th April 2025 C1 RESET …" at bounding box center [702, 415] width 1180 height 670
click at [339, 239] on span "Put the words in the correct order to make sentences." at bounding box center [557, 250] width 487 height 26
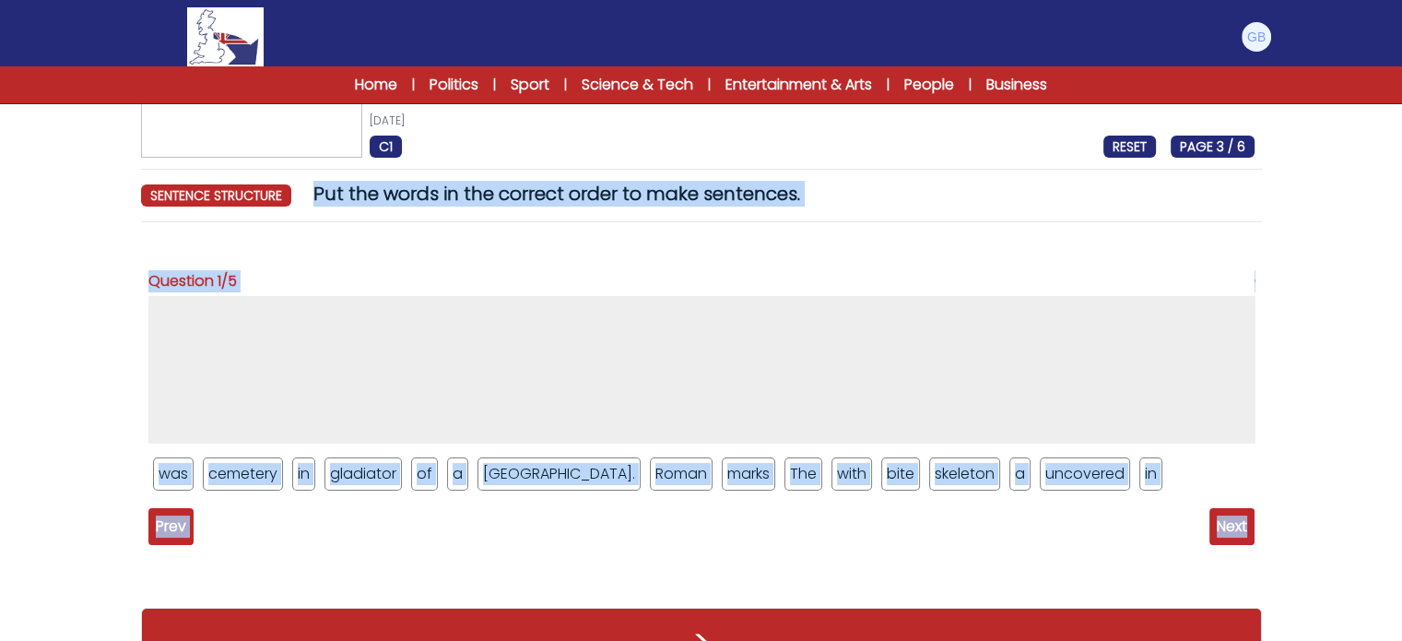
scroll to position [154, 0]
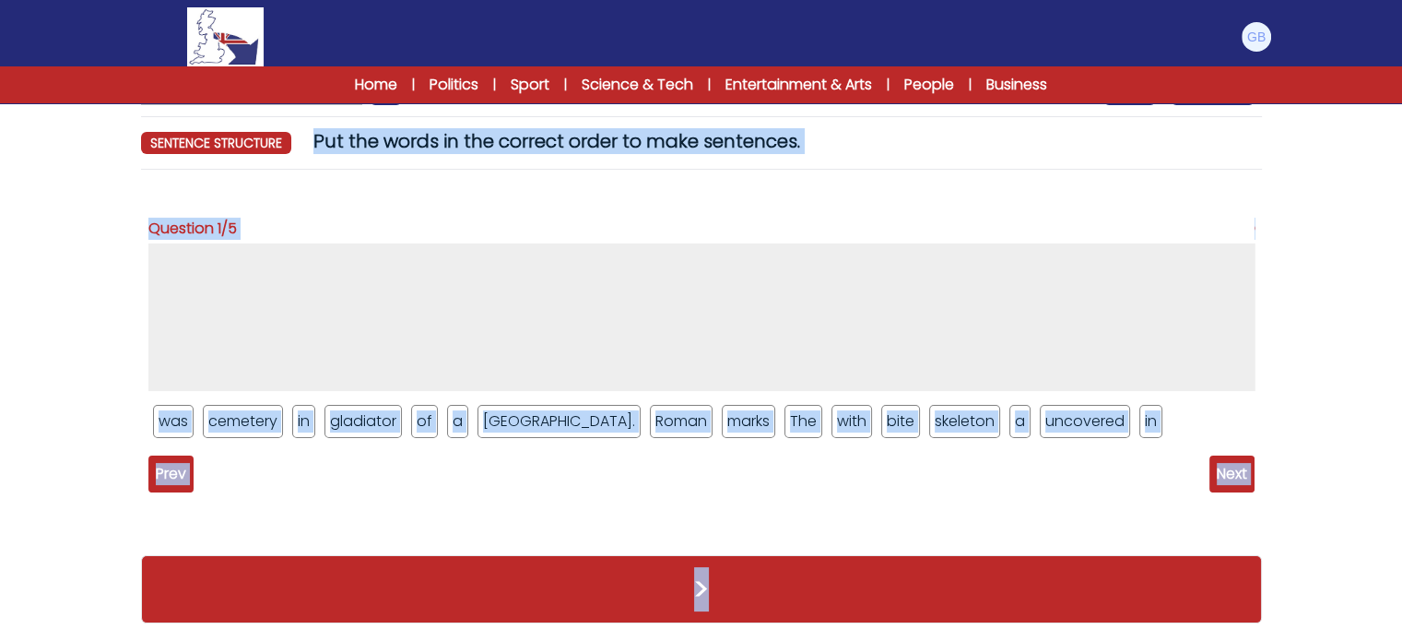
drag, startPoint x: 314, startPoint y: 239, endPoint x: 753, endPoint y: 660, distance: 608.4
click at [753, 640] on html "Manage Account My Account Language English Español Français B1" at bounding box center [701, 244] width 1402 height 796
copy div "Put the words in the correct order to make sentences. sentence structure RESET …"
click at [334, 467] on div "Prev Next" at bounding box center [701, 473] width 1106 height 37
click at [498, 455] on div "Question 1/5 was cemetery in gladiator of a York. a" at bounding box center [701, 345] width 1106 height 293
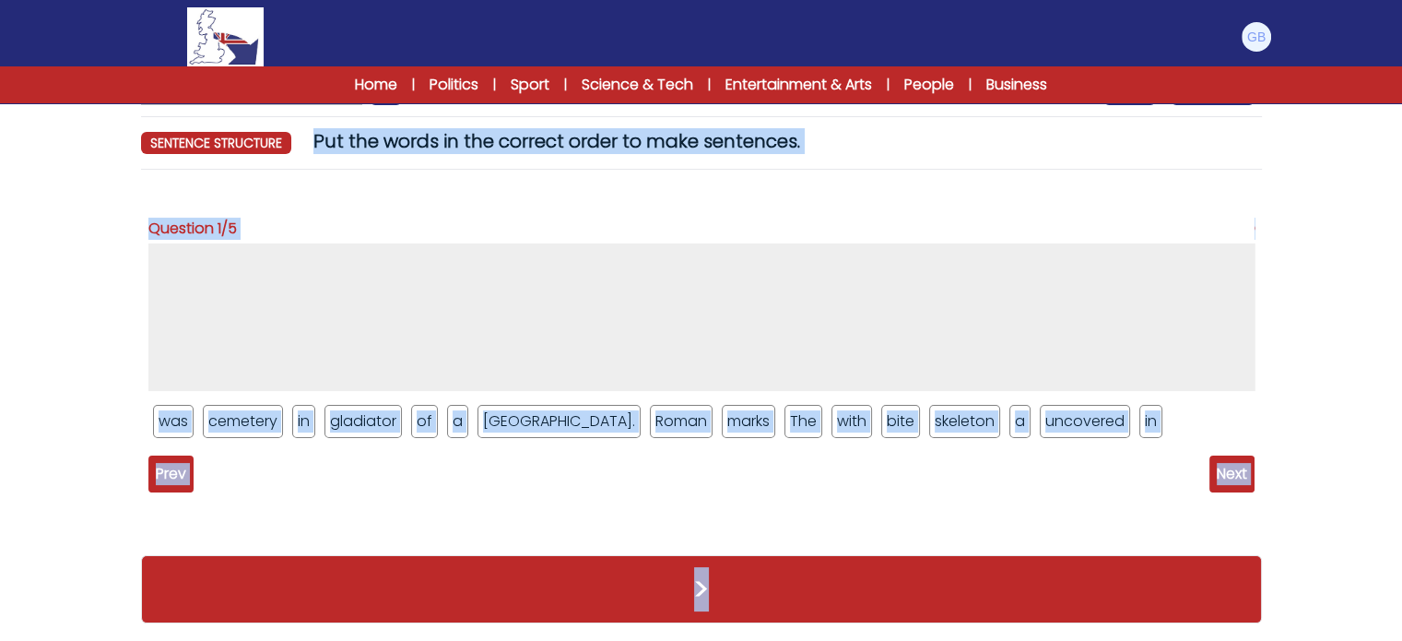
click at [681, 200] on div "Question 1/5 was cemetery in gladiator of a York. Roman marks The with a" at bounding box center [701, 327] width 1106 height 256
click at [675, 275] on ul "1 / 5" at bounding box center [701, 317] width 1106 height 148
click at [631, 190] on div "Question 1/5 was cemetery in gladiator of a York. The" at bounding box center [701, 360] width 1121 height 352
drag, startPoint x: 623, startPoint y: 157, endPoint x: 627, endPoint y: 147, distance: 10.8
click at [623, 155] on div "A Roman skeleton shows that a gladiator fought a lion 25th April 2025 C1 RESET …" at bounding box center [702, 306] width 1180 height 670
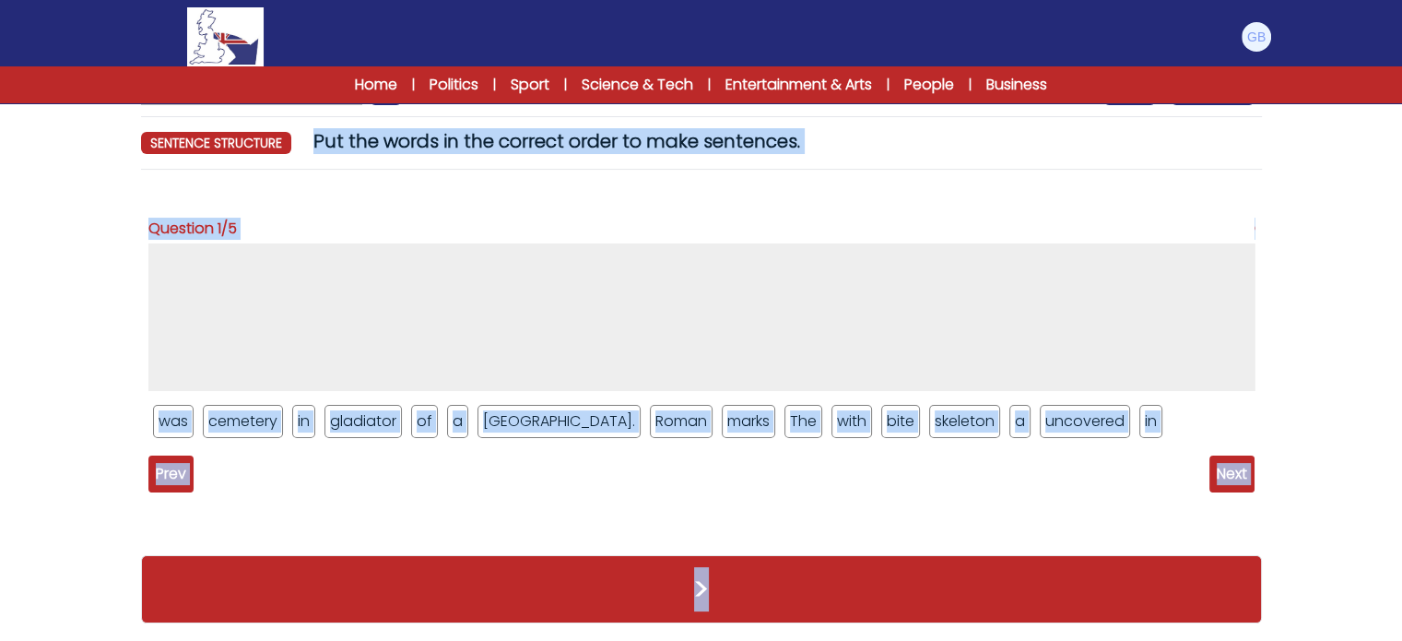
click at [631, 142] on span "Put the words in the correct order to make sentences." at bounding box center [557, 141] width 487 height 26
click at [829, 135] on div "sentence structure Put the words in the correct order to make sentences." at bounding box center [701, 141] width 1121 height 26
click at [810, 147] on div "sentence structure Put the words in the correct order to make sentences." at bounding box center [701, 141] width 1121 height 26
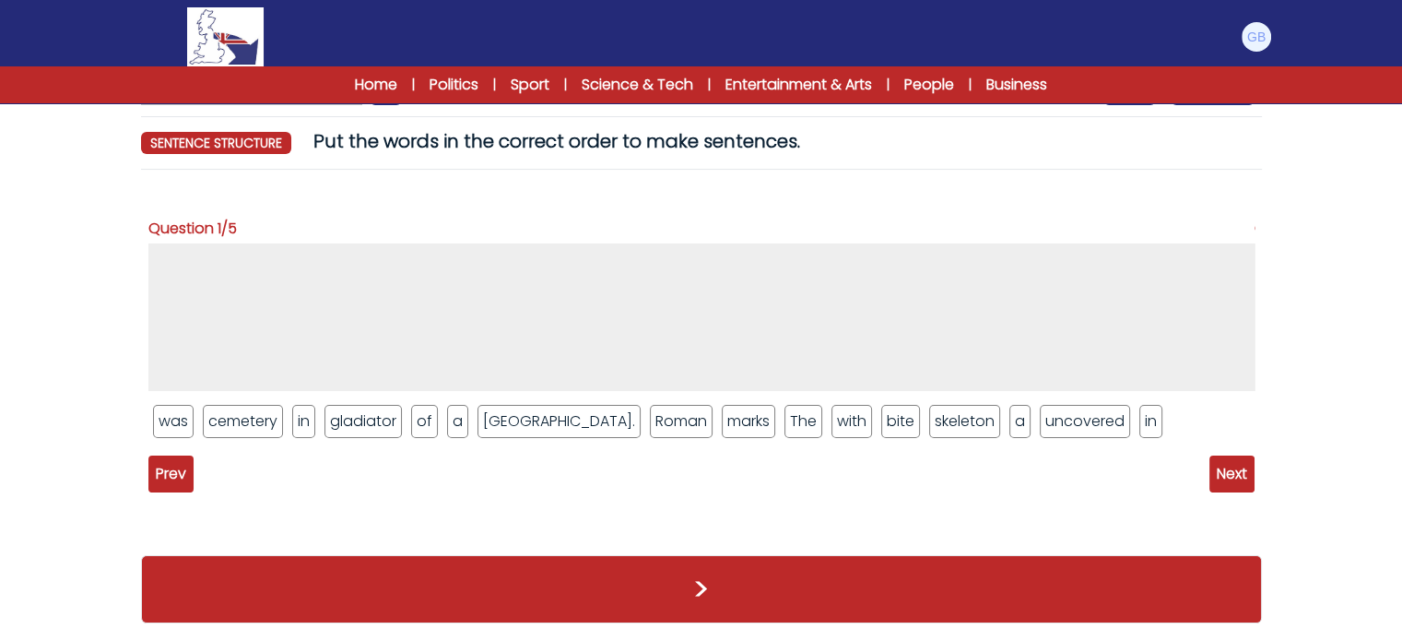
click at [797, 135] on span "Put the words in the correct order to make sentences." at bounding box center [557, 141] width 487 height 26
drag, startPoint x: 694, startPoint y: 412, endPoint x: 692, endPoint y: 299, distance: 113.4
drag, startPoint x: 800, startPoint y: 431, endPoint x: 747, endPoint y: 257, distance: 181.4
drag, startPoint x: 687, startPoint y: 435, endPoint x: 714, endPoint y: 344, distance: 95.1
drag, startPoint x: 680, startPoint y: 423, endPoint x: 706, endPoint y: 325, distance: 101.1
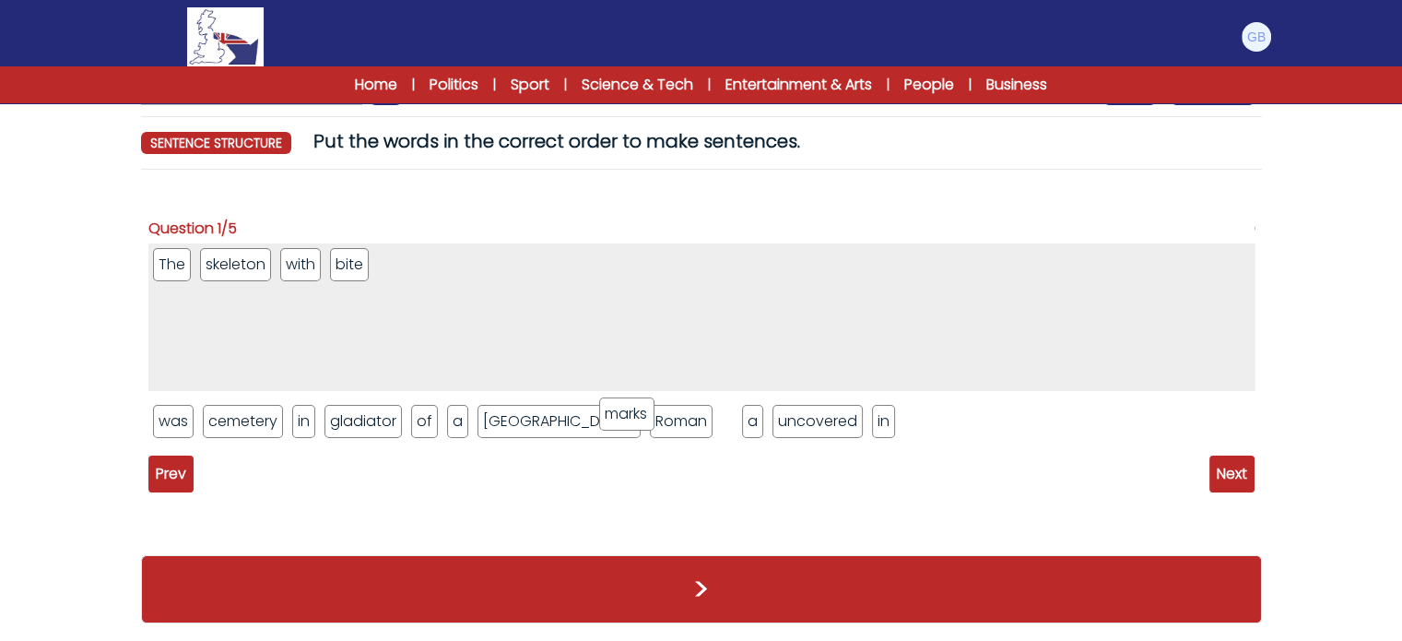
drag, startPoint x: 635, startPoint y: 420, endPoint x: 630, endPoint y: 309, distance: 110.8
drag, startPoint x: 430, startPoint y: 408, endPoint x: 512, endPoint y: 347, distance: 102.7
drag, startPoint x: 455, startPoint y: 270, endPoint x: 273, endPoint y: 296, distance: 184.4
drag, startPoint x: 419, startPoint y: 424, endPoint x: 302, endPoint y: 308, distance: 165.0
drag, startPoint x: 417, startPoint y: 269, endPoint x: 328, endPoint y: 300, distance: 93.6
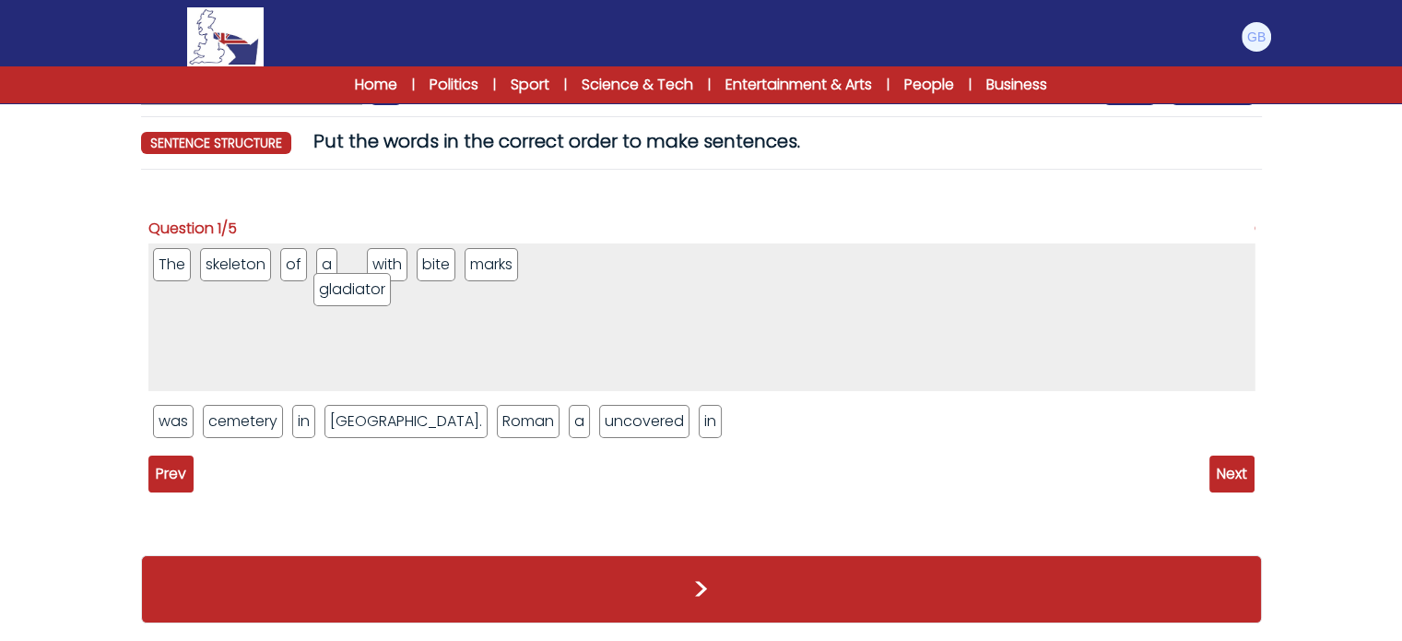
drag, startPoint x: 360, startPoint y: 418, endPoint x: 349, endPoint y: 286, distance: 132.3
drag, startPoint x: 184, startPoint y: 412, endPoint x: 727, endPoint y: 349, distance: 545.8
drag, startPoint x: 460, startPoint y: 426, endPoint x: 785, endPoint y: 333, distance: 337.7
drag, startPoint x: 660, startPoint y: 269, endPoint x: 741, endPoint y: 292, distance: 84.4
drag, startPoint x: 443, startPoint y: 428, endPoint x: 767, endPoint y: 300, distance: 349.0
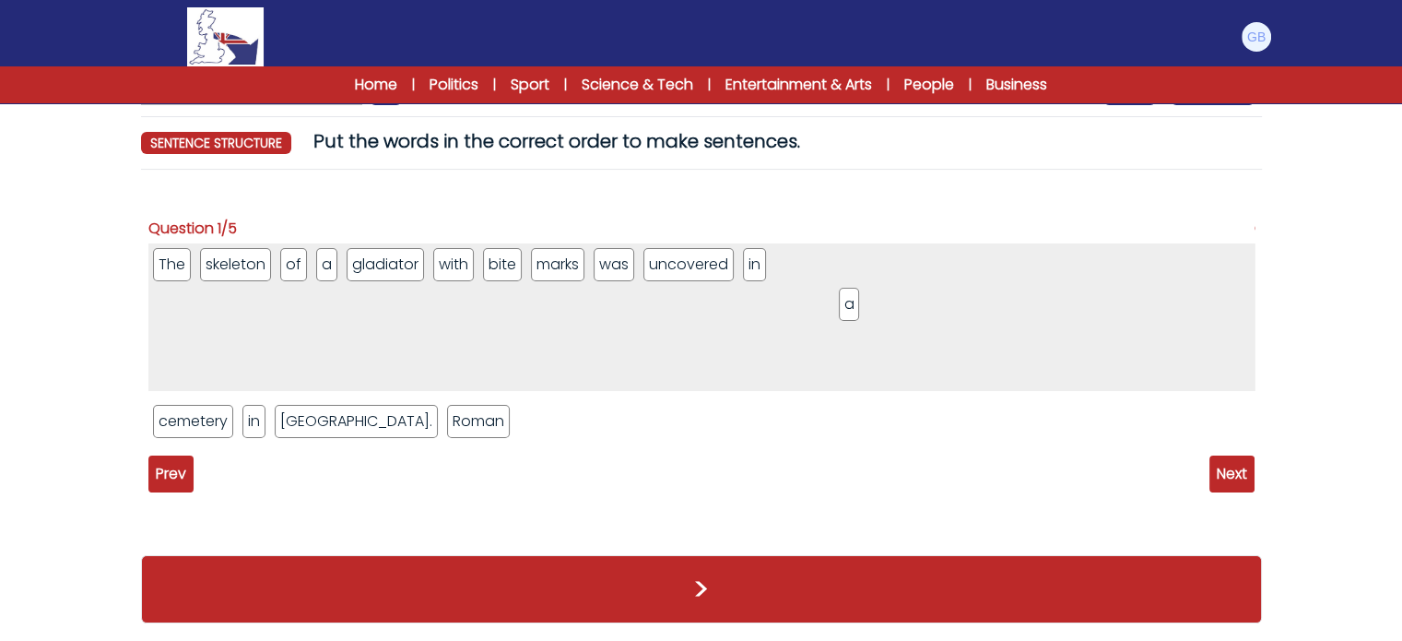
drag, startPoint x: 407, startPoint y: 412, endPoint x: 845, endPoint y: 296, distance: 453.1
drag, startPoint x: 181, startPoint y: 424, endPoint x: 875, endPoint y: 294, distance: 706.4
drag, startPoint x: 169, startPoint y: 412, endPoint x: 915, endPoint y: 356, distance: 748.1
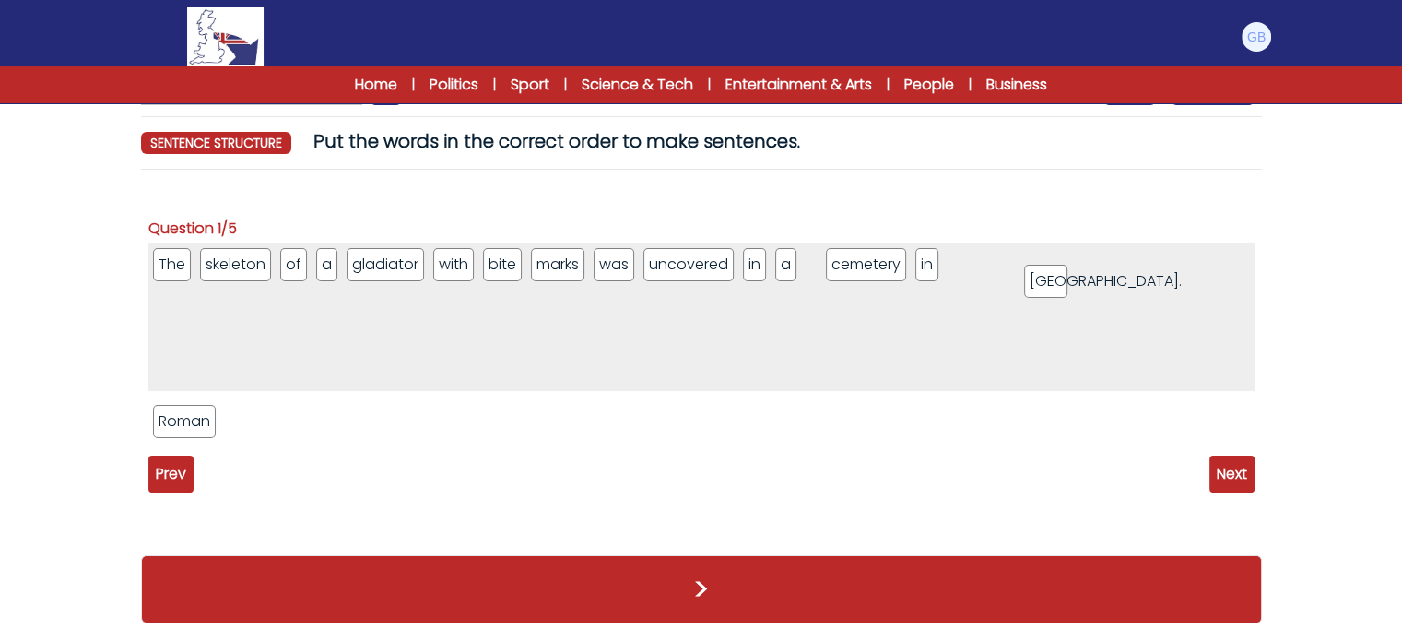
drag, startPoint x: 183, startPoint y: 419, endPoint x: 1043, endPoint y: 290, distance: 869.8
drag, startPoint x: 859, startPoint y: 298, endPoint x: 963, endPoint y: 287, distance: 103.9
drag, startPoint x: 824, startPoint y: 270, endPoint x: 976, endPoint y: 268, distance: 152.2
drag, startPoint x: 184, startPoint y: 420, endPoint x: 378, endPoint y: 280, distance: 238.5
click at [1212, 467] on span "Next" at bounding box center [1232, 473] width 45 height 37
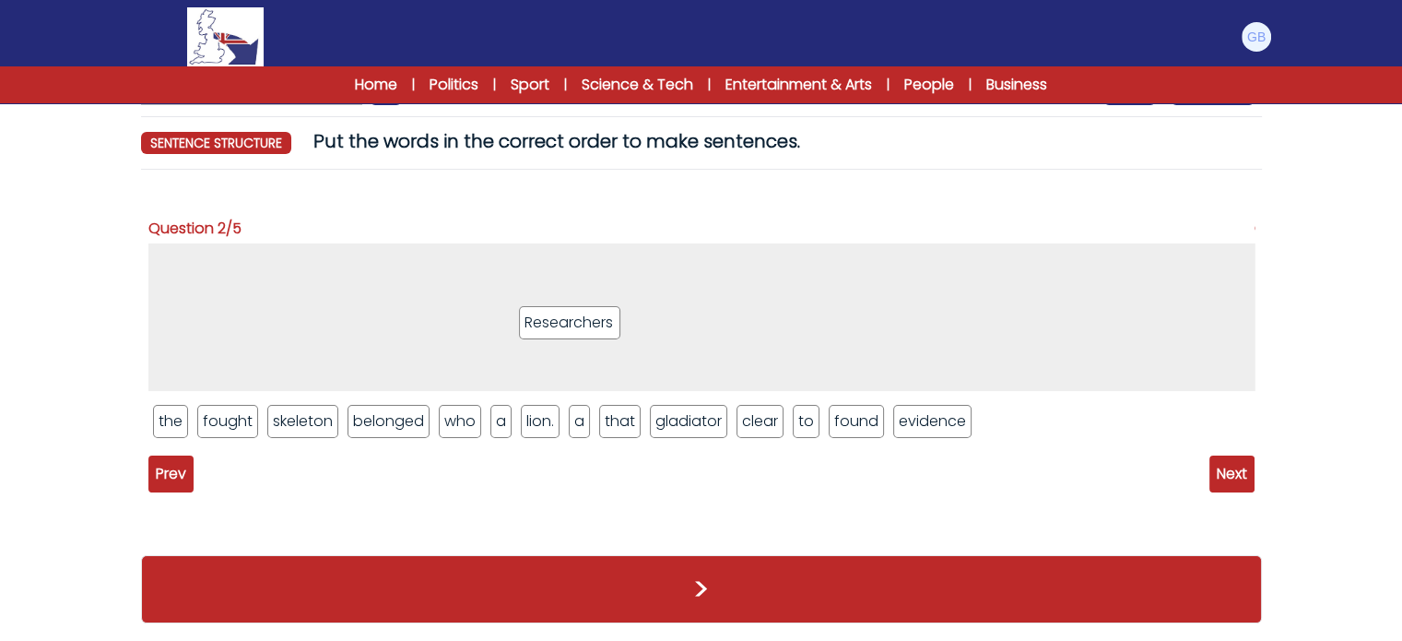
drag, startPoint x: 609, startPoint y: 423, endPoint x: 612, endPoint y: 324, distance: 99.7
drag, startPoint x: 850, startPoint y: 431, endPoint x: 879, endPoint y: 278, distance: 154.8
drag, startPoint x: 870, startPoint y: 440, endPoint x: 882, endPoint y: 249, distance: 191.2
click at [882, 249] on div "Researchers found the fought skeleton belonged who a lion. a that gladiator cle…" at bounding box center [701, 347] width 1106 height 208
drag, startPoint x: 851, startPoint y: 421, endPoint x: 878, endPoint y: 266, distance: 157.2
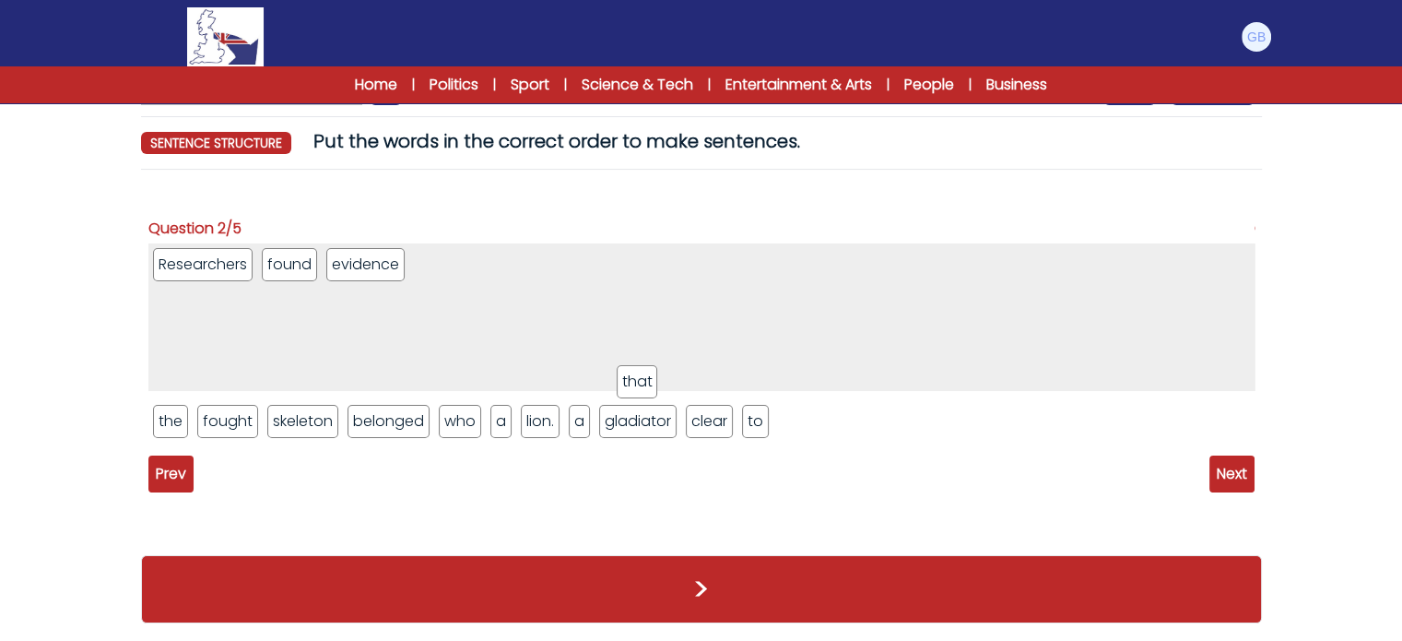
drag, startPoint x: 619, startPoint y: 416, endPoint x: 681, endPoint y: 329, distance: 107.0
drag, startPoint x: 694, startPoint y: 425, endPoint x: 317, endPoint y: 312, distance: 393.8
drag, startPoint x: 476, startPoint y: 285, endPoint x: 417, endPoint y: 255, distance: 66.0
click at [404, 255] on ul "Researchers found evidence that clear" at bounding box center [701, 317] width 1106 height 148
drag, startPoint x: 482, startPoint y: 272, endPoint x: 313, endPoint y: 309, distance: 173.6
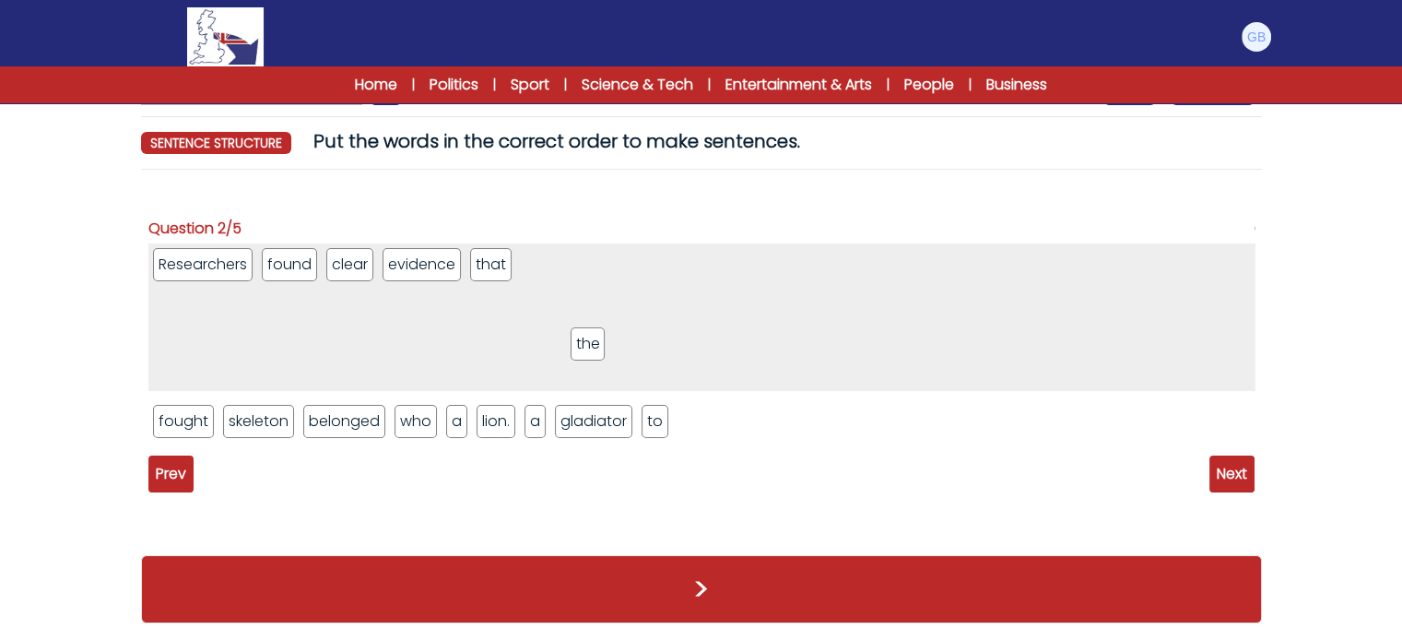
drag, startPoint x: 175, startPoint y: 408, endPoint x: 593, endPoint y: 331, distance: 424.8
drag, startPoint x: 620, startPoint y: 397, endPoint x: 636, endPoint y: 326, distance: 72.9
drag, startPoint x: 203, startPoint y: 418, endPoint x: 763, endPoint y: 324, distance: 567.5
click at [675, 254] on li "fought" at bounding box center [682, 264] width 61 height 33
drag, startPoint x: 196, startPoint y: 428, endPoint x: 549, endPoint y: 319, distance: 368.6
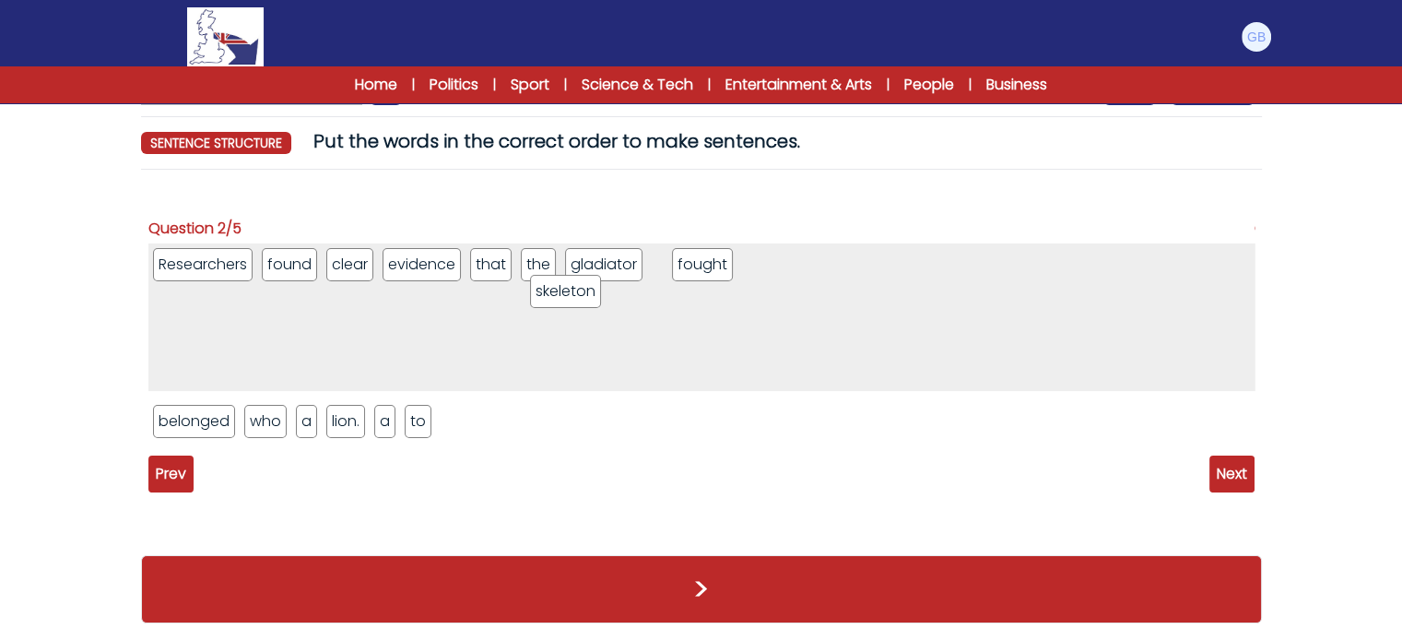
drag, startPoint x: 650, startPoint y: 270, endPoint x: 542, endPoint y: 294, distance: 110.5
drag, startPoint x: 542, startPoint y: 294, endPoint x: 585, endPoint y: 293, distance: 42.4
click at [546, 293] on ul "Researchers found clear evidence that the gladiator skeleton fought" at bounding box center [701, 317] width 1106 height 148
drag, startPoint x: 671, startPoint y: 274, endPoint x: 542, endPoint y: 302, distance: 132.0
drag, startPoint x: 620, startPoint y: 264, endPoint x: 706, endPoint y: 270, distance: 86.9
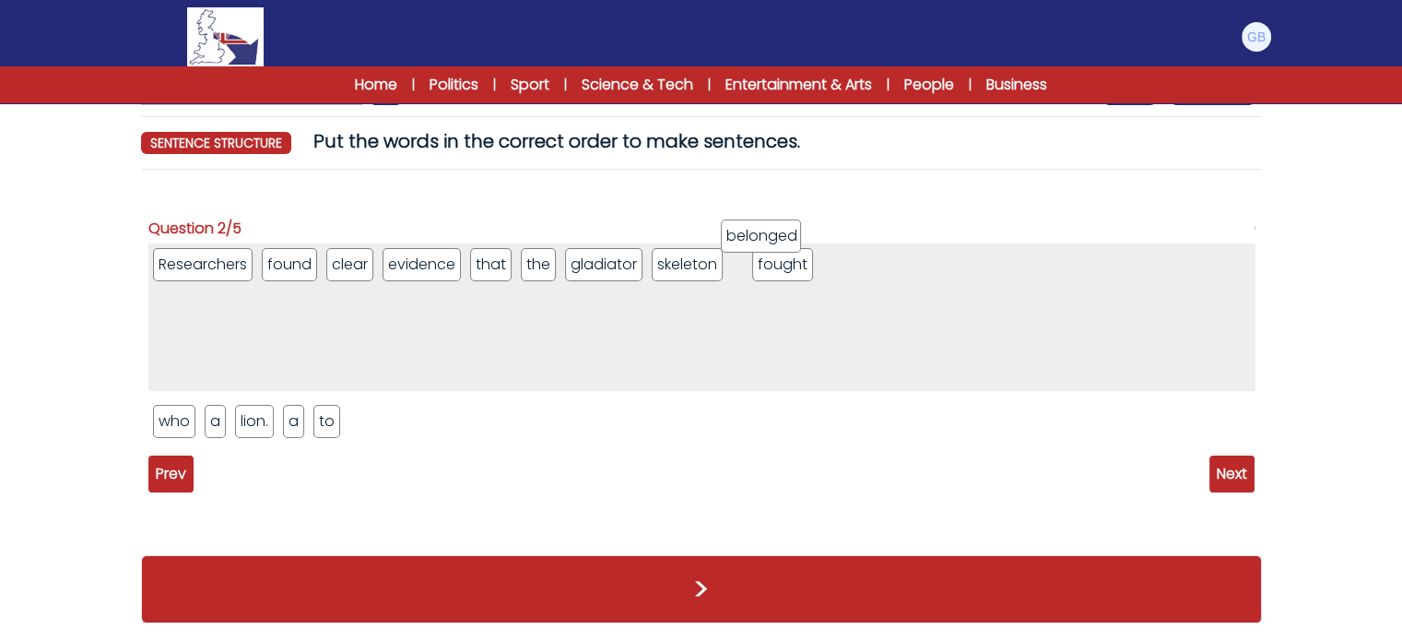
drag, startPoint x: 203, startPoint y: 422, endPoint x: 767, endPoint y: 234, distance: 594.8
drag, startPoint x: 584, startPoint y: 260, endPoint x: 638, endPoint y: 524, distance: 269.3
drag, startPoint x: 328, startPoint y: 420, endPoint x: 778, endPoint y: 267, distance: 475.3
drag, startPoint x: 775, startPoint y: 265, endPoint x: 822, endPoint y: 266, distance: 48.0
drag, startPoint x: 815, startPoint y: 269, endPoint x: 732, endPoint y: 420, distance: 172.5
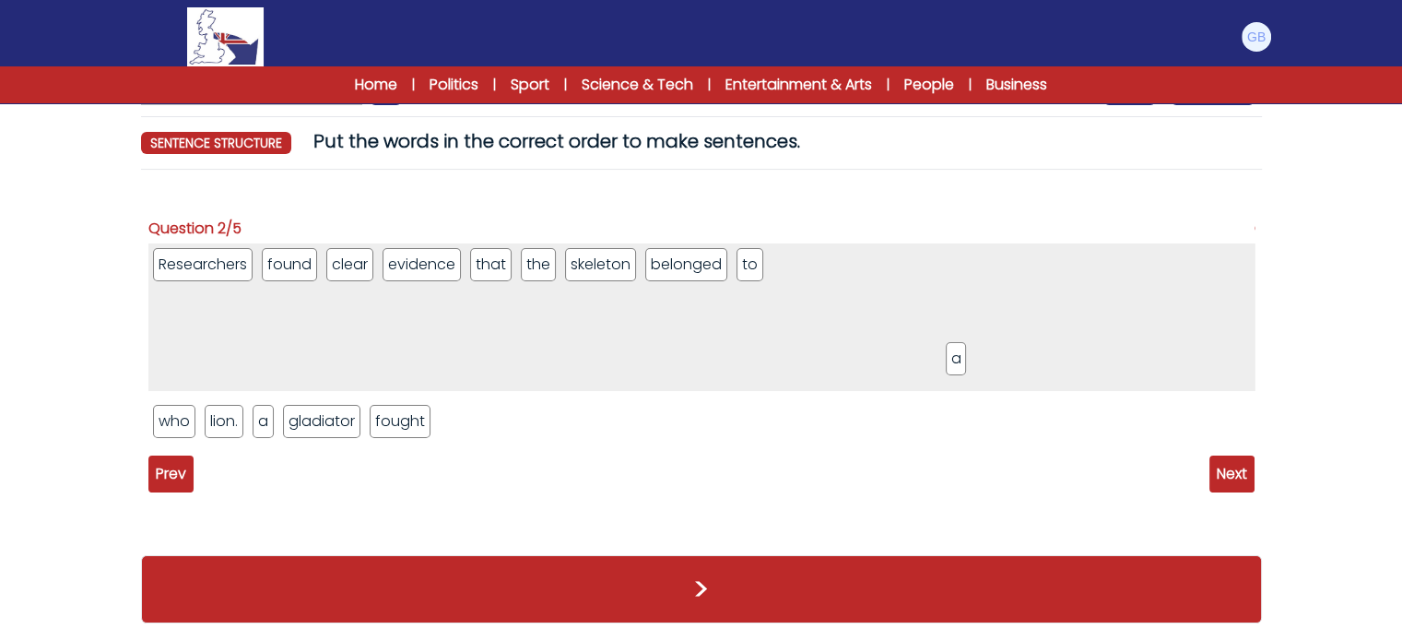
drag, startPoint x: 214, startPoint y: 427, endPoint x: 956, endPoint y: 361, distance: 745.2
drag, startPoint x: 316, startPoint y: 434, endPoint x: 861, endPoint y: 383, distance: 547.4
drag, startPoint x: 159, startPoint y: 425, endPoint x: 1114, endPoint y: 335, distance: 959.5
drag, startPoint x: 324, startPoint y: 435, endPoint x: 1131, endPoint y: 390, distance: 809.0
drag, startPoint x: 205, startPoint y: 436, endPoint x: 430, endPoint y: 386, distance: 230.4
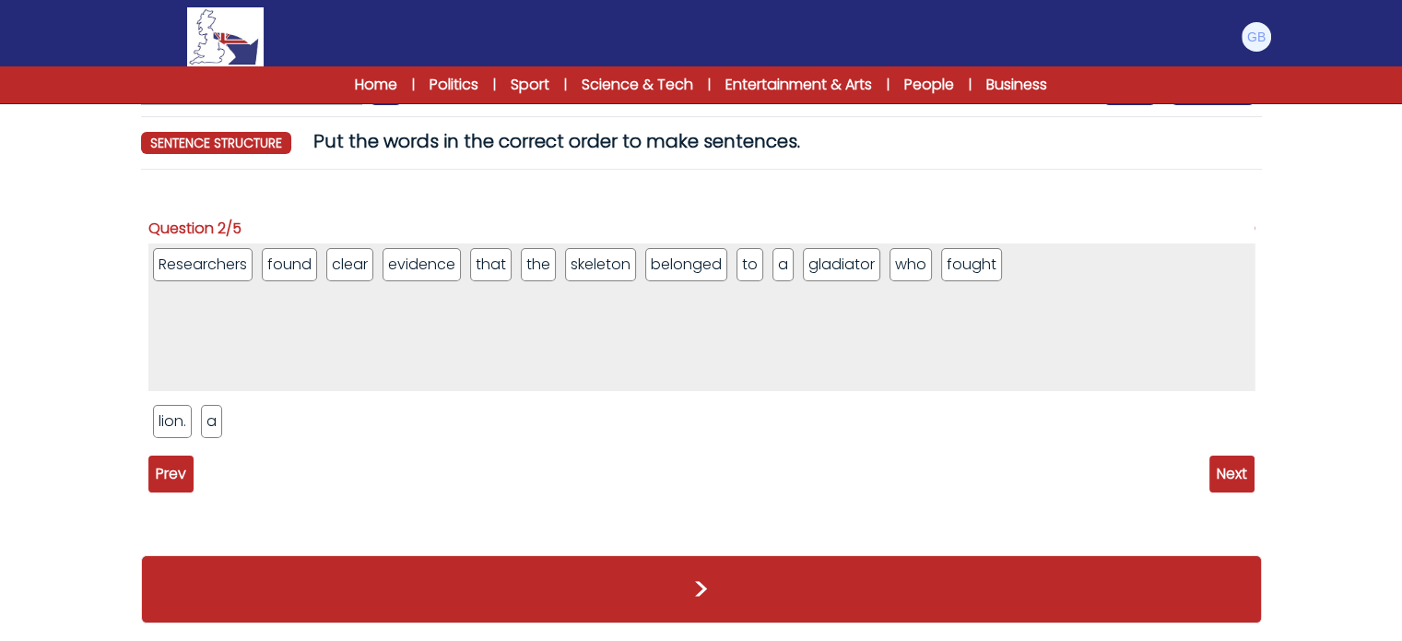
click at [458, 364] on div "Researchers found clear evidence that the skeleton belonged to a gladiator who …" at bounding box center [701, 347] width 1106 height 208
drag, startPoint x: 224, startPoint y: 423, endPoint x: 268, endPoint y: 441, distance: 47.6
click at [268, 441] on ul "lion. a" at bounding box center [701, 421] width 1106 height 42
drag, startPoint x: 214, startPoint y: 423, endPoint x: 1071, endPoint y: 361, distance: 858.8
drag, startPoint x: 166, startPoint y: 431, endPoint x: 1037, endPoint y: 344, distance: 875.6
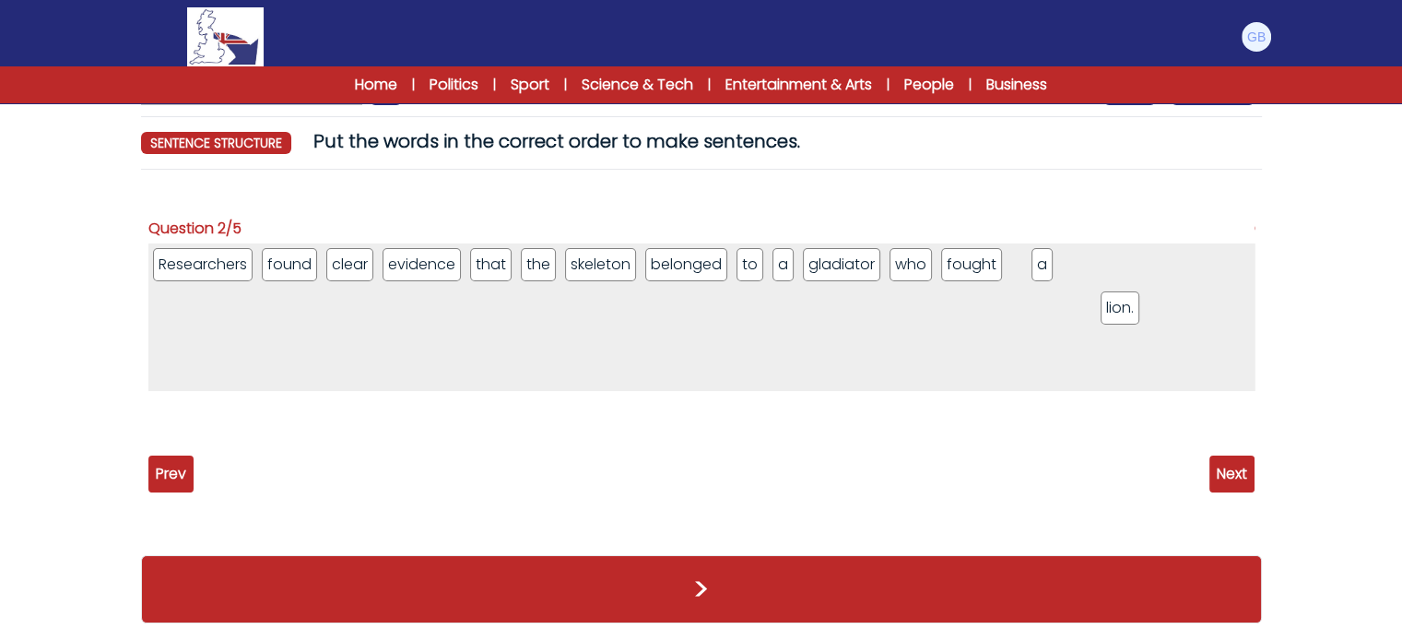
drag, startPoint x: 1019, startPoint y: 266, endPoint x: 1115, endPoint y: 309, distance: 105.2
drag, startPoint x: 1024, startPoint y: 265, endPoint x: 1171, endPoint y: 320, distance: 156.7
click at [1017, 268] on li "lion." at bounding box center [1030, 264] width 39 height 33
drag, startPoint x: 1011, startPoint y: 373, endPoint x: 991, endPoint y: 460, distance: 89.9
drag, startPoint x: 171, startPoint y: 437, endPoint x: 1216, endPoint y: 348, distance: 1049.4
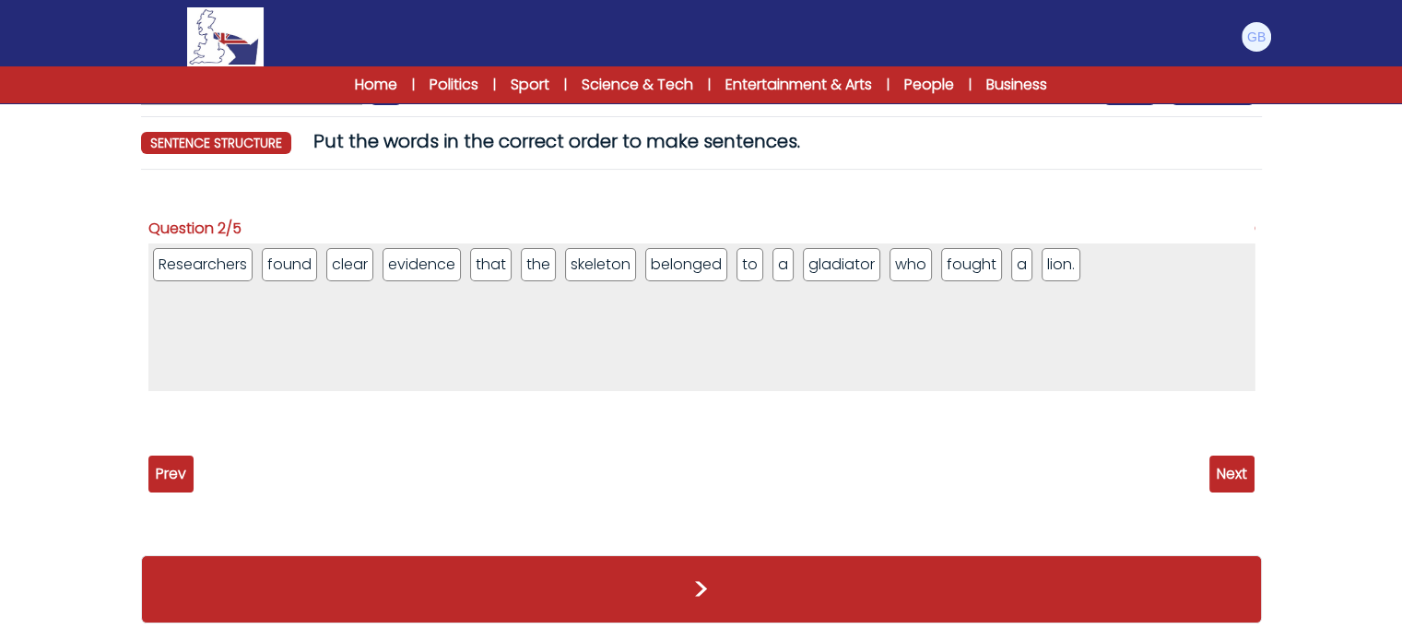
click at [1218, 486] on span "Next" at bounding box center [1232, 473] width 45 height 37
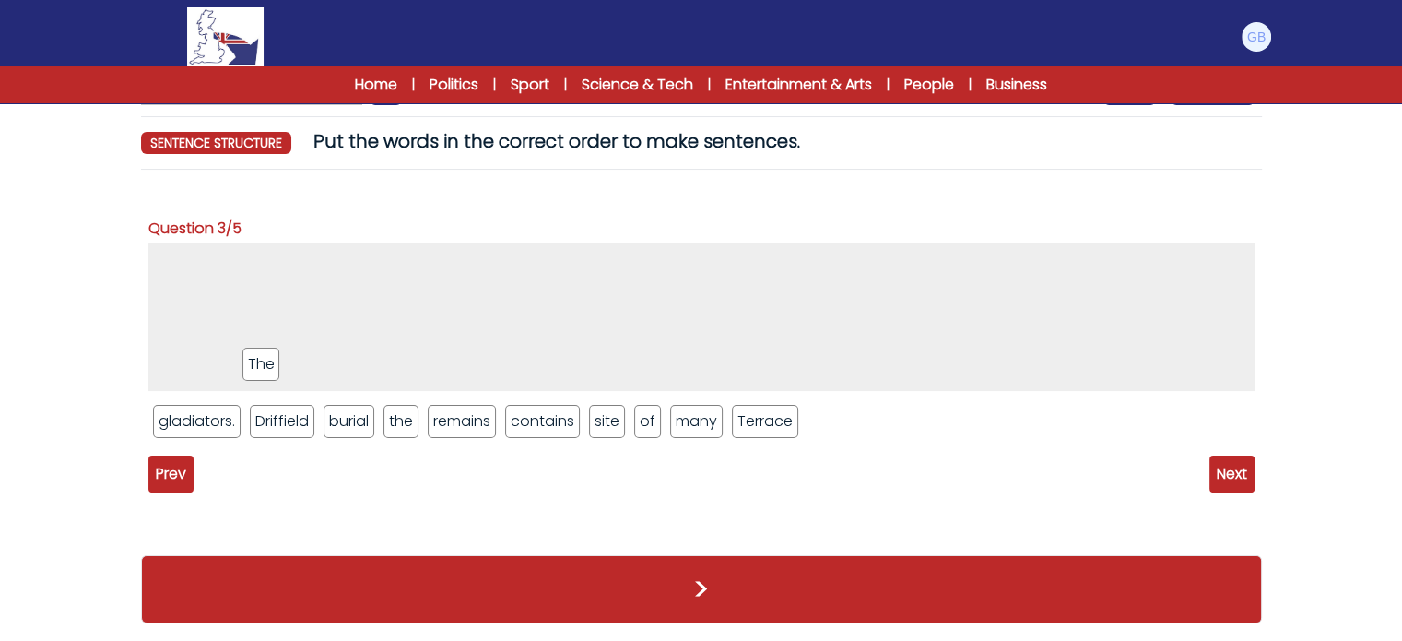
drag, startPoint x: 273, startPoint y: 426, endPoint x: 267, endPoint y: 359, distance: 67.5
drag, startPoint x: 291, startPoint y: 416, endPoint x: 399, endPoint y: 339, distance: 132.3
drag, startPoint x: 710, startPoint y: 411, endPoint x: 718, endPoint y: 309, distance: 102.7
drag, startPoint x: 287, startPoint y: 420, endPoint x: 451, endPoint y: 366, distance: 172.6
drag, startPoint x: 479, startPoint y: 430, endPoint x: 527, endPoint y: 364, distance: 81.7
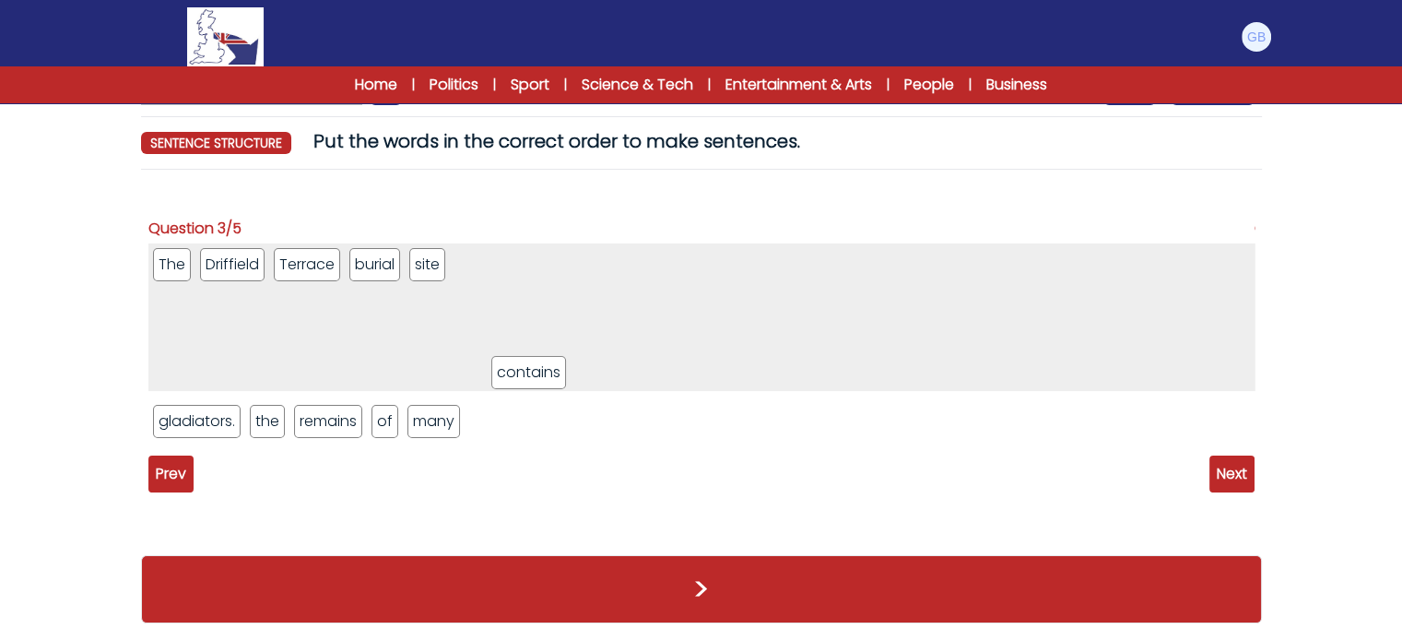
drag, startPoint x: 413, startPoint y: 427, endPoint x: 532, endPoint y: 379, distance: 128.2
drag, startPoint x: 273, startPoint y: 416, endPoint x: 621, endPoint y: 362, distance: 352.6
drag, startPoint x: 294, startPoint y: 425, endPoint x: 763, endPoint y: 366, distance: 472.1
drag, startPoint x: 258, startPoint y: 420, endPoint x: 760, endPoint y: 337, distance: 508.3
drag, startPoint x: 302, startPoint y: 419, endPoint x: 823, endPoint y: 363, distance: 524.8
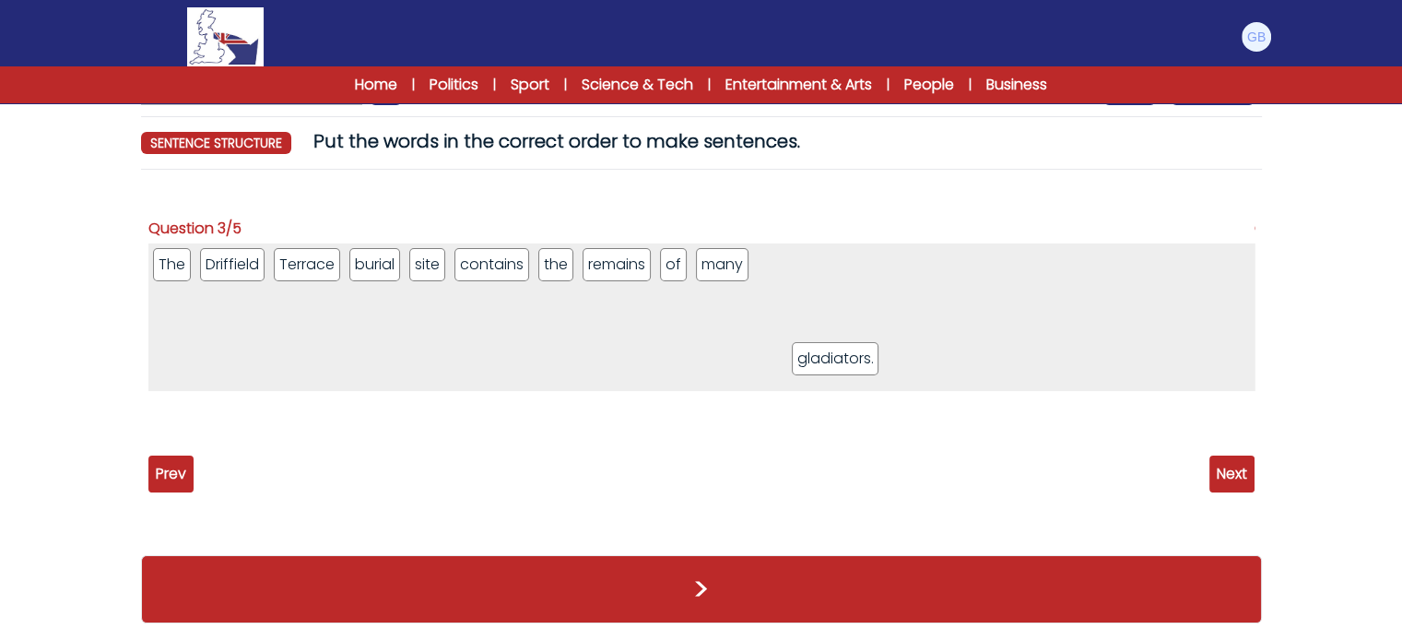
drag, startPoint x: 192, startPoint y: 420, endPoint x: 836, endPoint y: 351, distance: 648.1
click at [1217, 485] on span "Next" at bounding box center [1232, 473] width 45 height 37
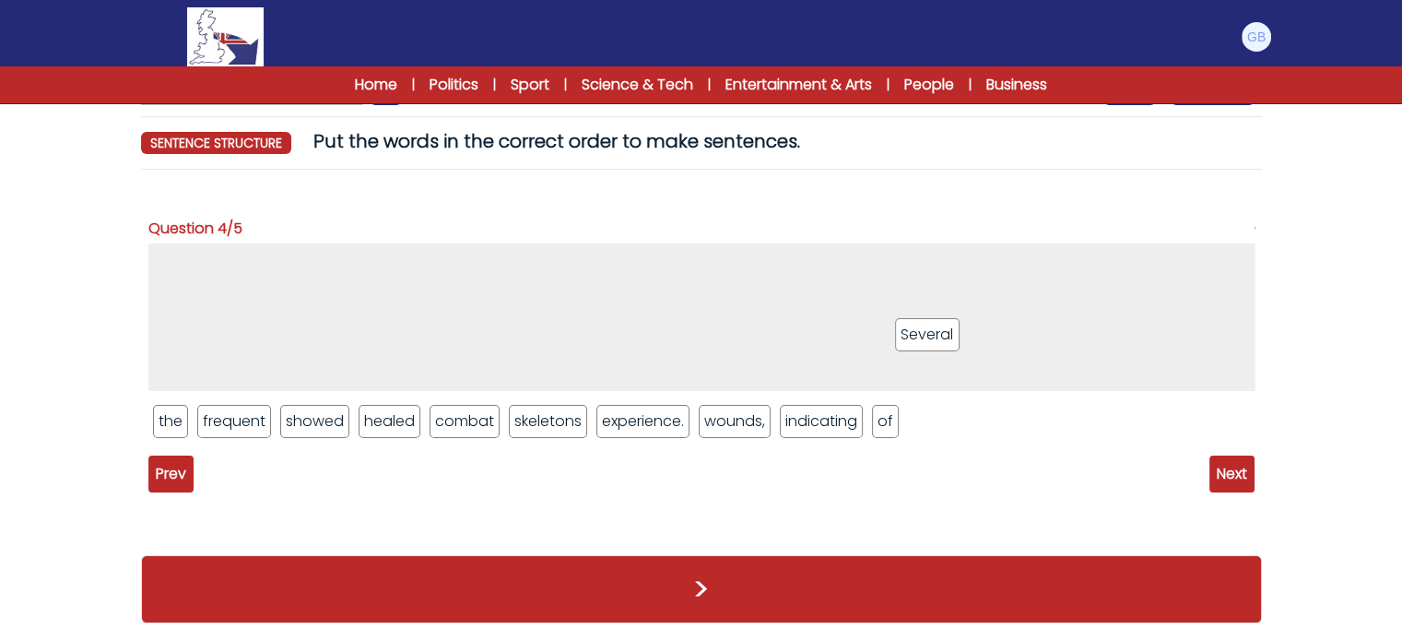
drag, startPoint x: 965, startPoint y: 430, endPoint x: 804, endPoint y: 318, distance: 196.2
drag, startPoint x: 572, startPoint y: 391, endPoint x: 564, endPoint y: 420, distance: 30.4
click at [578, 379] on div "Several the frequent showed healed combat skeletons experience. wounds, indicat…" at bounding box center [701, 347] width 1106 height 208
drag, startPoint x: 564, startPoint y: 420, endPoint x: 605, endPoint y: 273, distance: 153.0
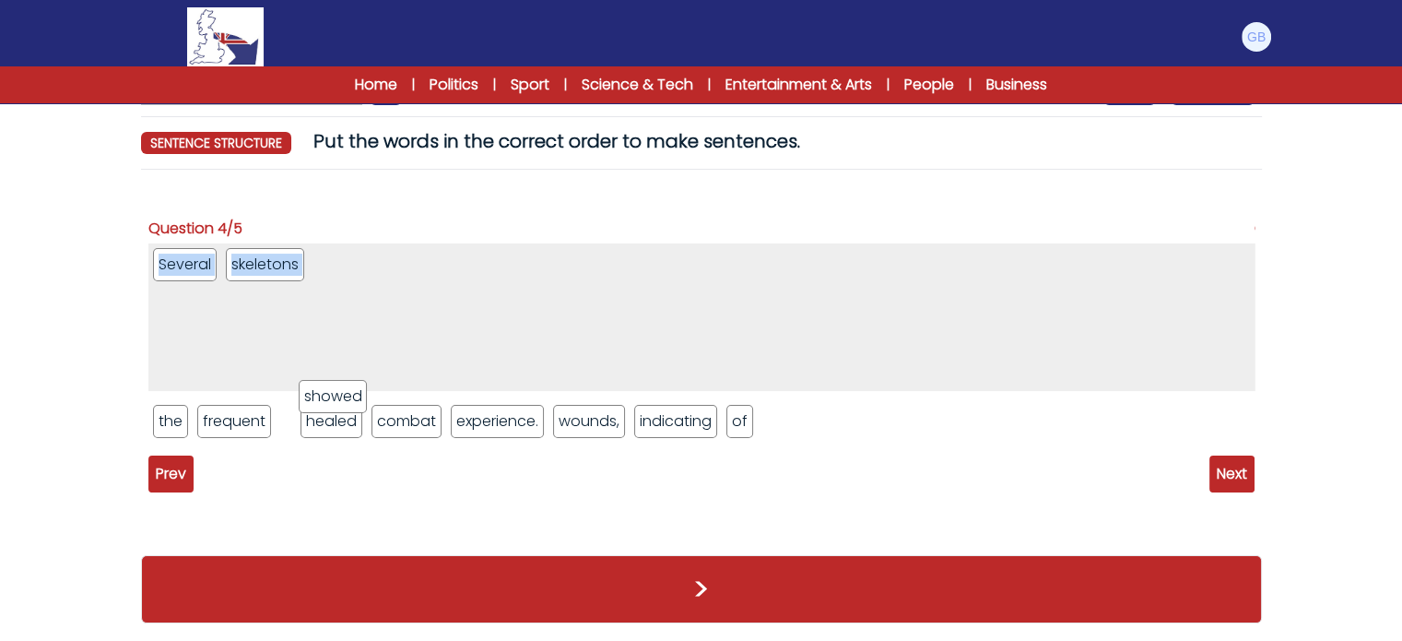
drag, startPoint x: 344, startPoint y: 406, endPoint x: 446, endPoint y: 287, distance: 156.9
click at [404, 469] on div "Prev Next" at bounding box center [701, 473] width 1106 height 37
drag, startPoint x: 312, startPoint y: 422, endPoint x: 602, endPoint y: 377, distance: 293.9
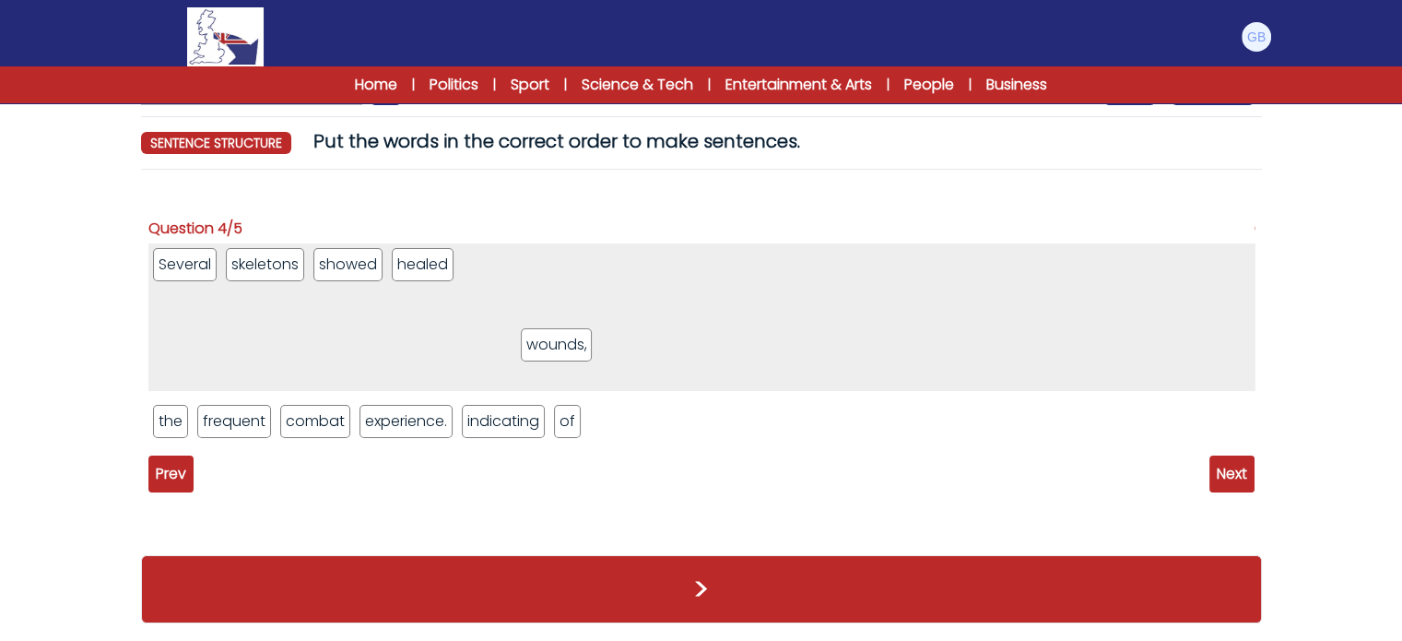
drag, startPoint x: 529, startPoint y: 408, endPoint x: 592, endPoint y: 329, distance: 101.1
drag, startPoint x: 521, startPoint y: 429, endPoint x: 682, endPoint y: 401, distance: 163.7
drag, startPoint x: 291, startPoint y: 261, endPoint x: 318, endPoint y: 524, distance: 264.1
drag, startPoint x: 283, startPoint y: 275, endPoint x: 358, endPoint y: 487, distance: 224.8
drag, startPoint x: 279, startPoint y: 248, endPoint x: 339, endPoint y: 363, distance: 129.9
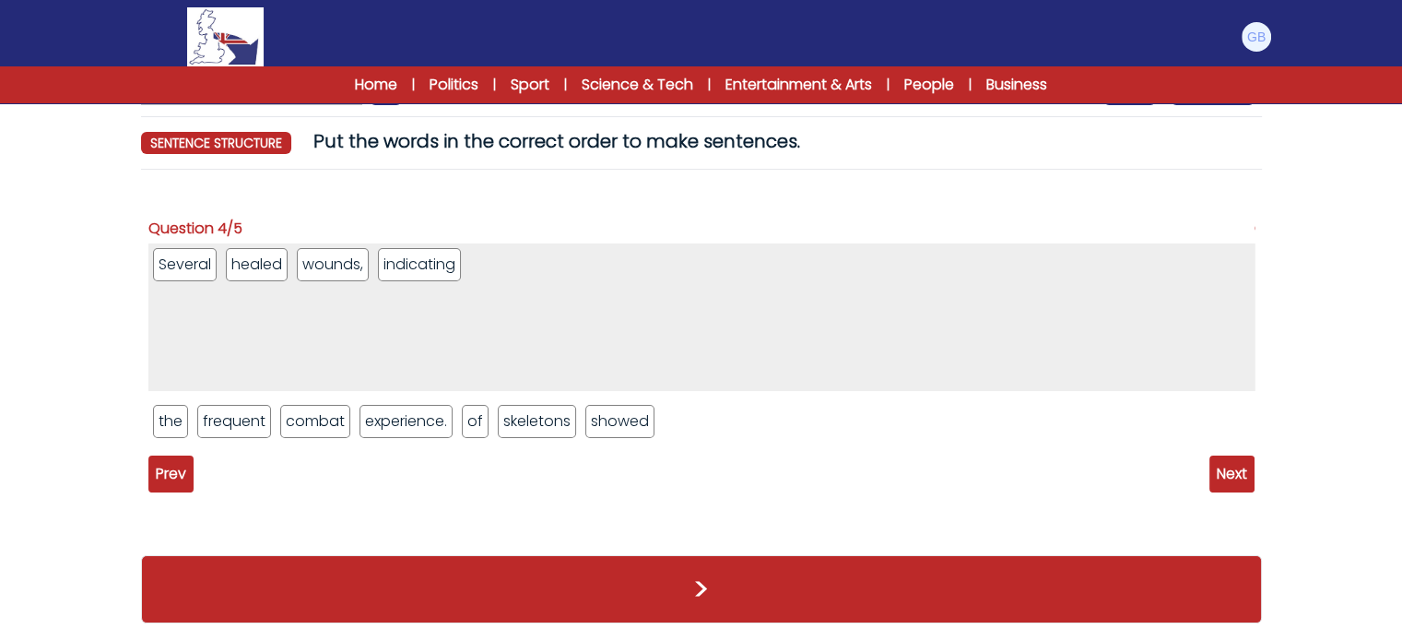
click at [350, 378] on ul "Several healed wounds, indicating" at bounding box center [701, 317] width 1106 height 148
drag, startPoint x: 269, startPoint y: 279, endPoint x: 332, endPoint y: 438, distance: 170.5
drag, startPoint x: 271, startPoint y: 260, endPoint x: 350, endPoint y: 433, distance: 190.6
drag, startPoint x: 281, startPoint y: 265, endPoint x: 376, endPoint y: 457, distance: 214.8
drag, startPoint x: 695, startPoint y: 424, endPoint x: 681, endPoint y: 279, distance: 145.4
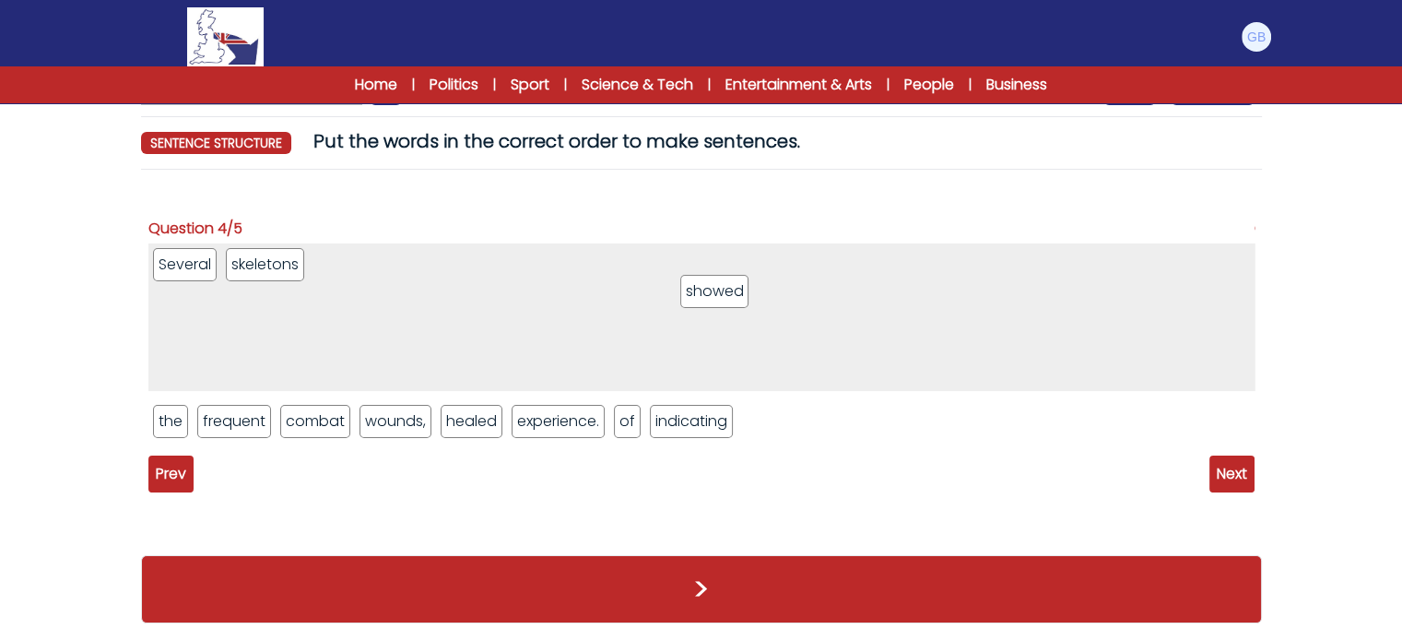
drag, startPoint x: 679, startPoint y: 432, endPoint x: 712, endPoint y: 273, distance: 162.0
drag, startPoint x: 499, startPoint y: 412, endPoint x: 634, endPoint y: 280, distance: 189.1
drag, startPoint x: 375, startPoint y: 423, endPoint x: 583, endPoint y: 268, distance: 258.9
drag, startPoint x: 520, startPoint y: 430, endPoint x: 679, endPoint y: 314, distance: 196.1
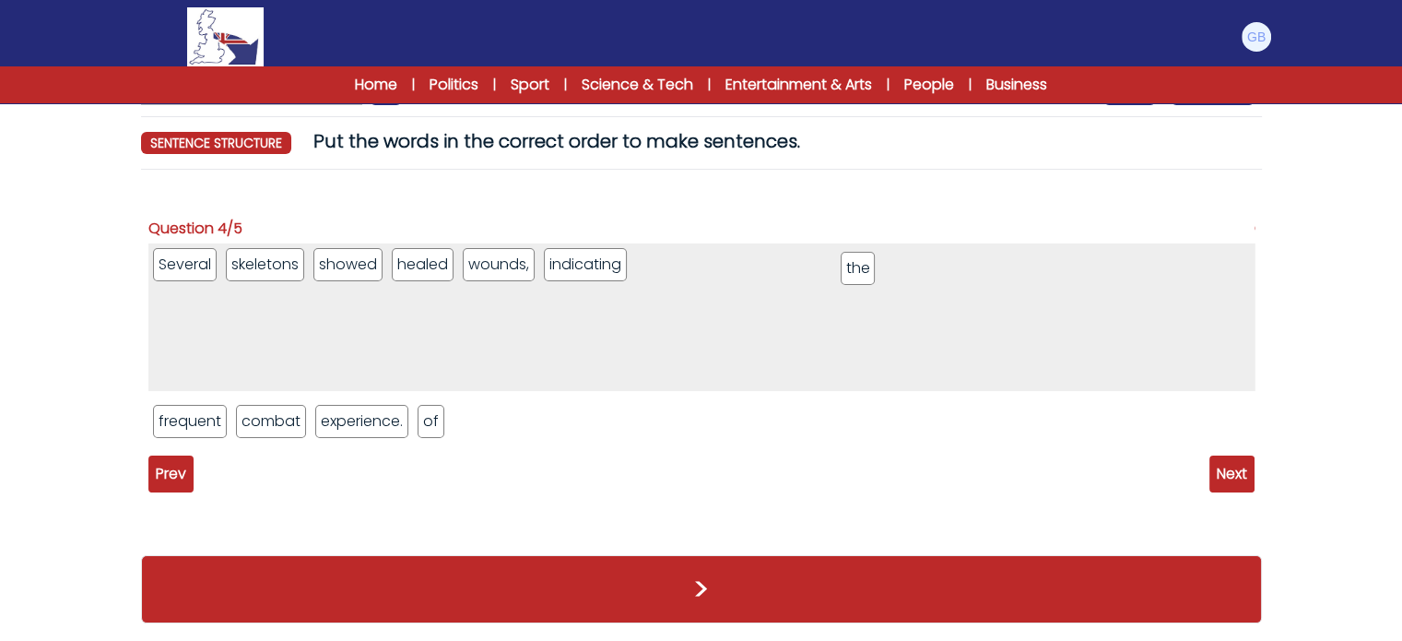
drag, startPoint x: 172, startPoint y: 415, endPoint x: 860, endPoint y: 262, distance: 704.7
drag, startPoint x: 210, startPoint y: 413, endPoint x: 822, endPoint y: 320, distance: 619.3
drag, startPoint x: 207, startPoint y: 431, endPoint x: 922, endPoint y: 296, distance: 728.1
drag, startPoint x: 226, startPoint y: 416, endPoint x: 1037, endPoint y: 242, distance: 829.9
drag, startPoint x: 647, startPoint y: 261, endPoint x: 623, endPoint y: 430, distance: 170.4
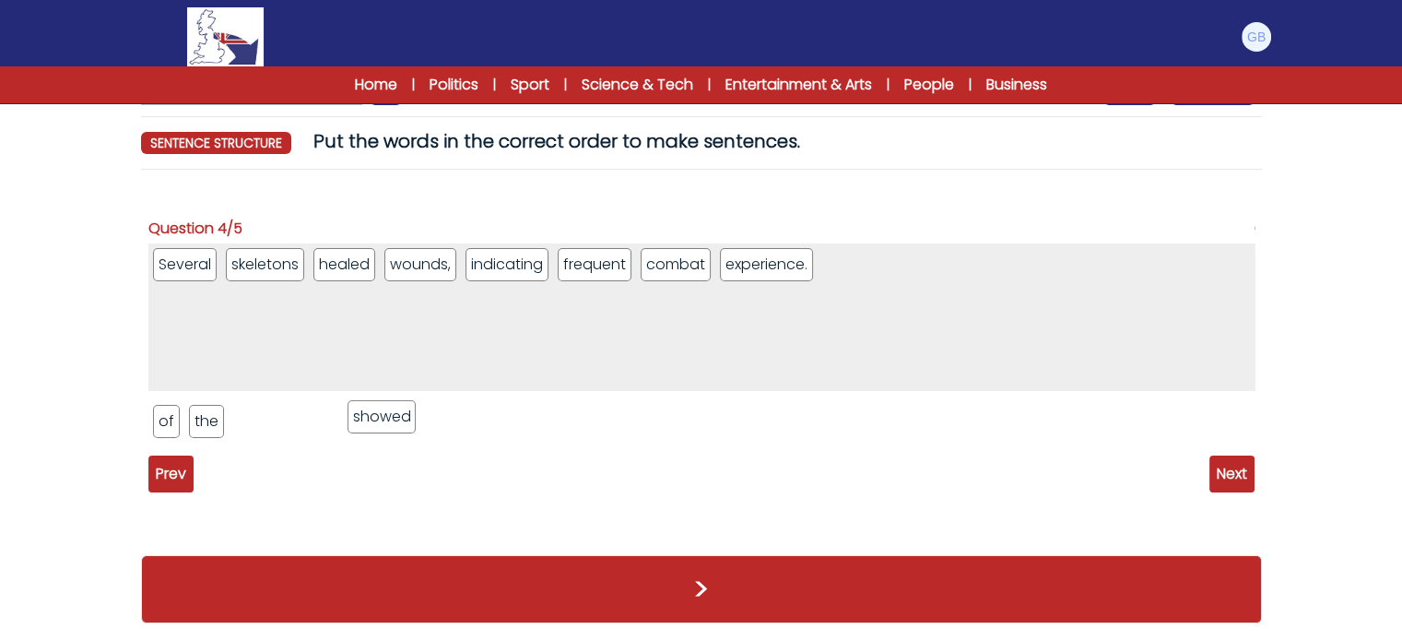
drag, startPoint x: 358, startPoint y: 269, endPoint x: 392, endPoint y: 421, distance: 155.9
drag, startPoint x: 509, startPoint y: 270, endPoint x: 492, endPoint y: 455, distance: 185.2
drag, startPoint x: 514, startPoint y: 327, endPoint x: 505, endPoint y: 390, distance: 63.2
drag, startPoint x: 498, startPoint y: 248, endPoint x: 523, endPoint y: 482, distance: 235.5
drag, startPoint x: 498, startPoint y: 267, endPoint x: 640, endPoint y: 545, distance: 311.8
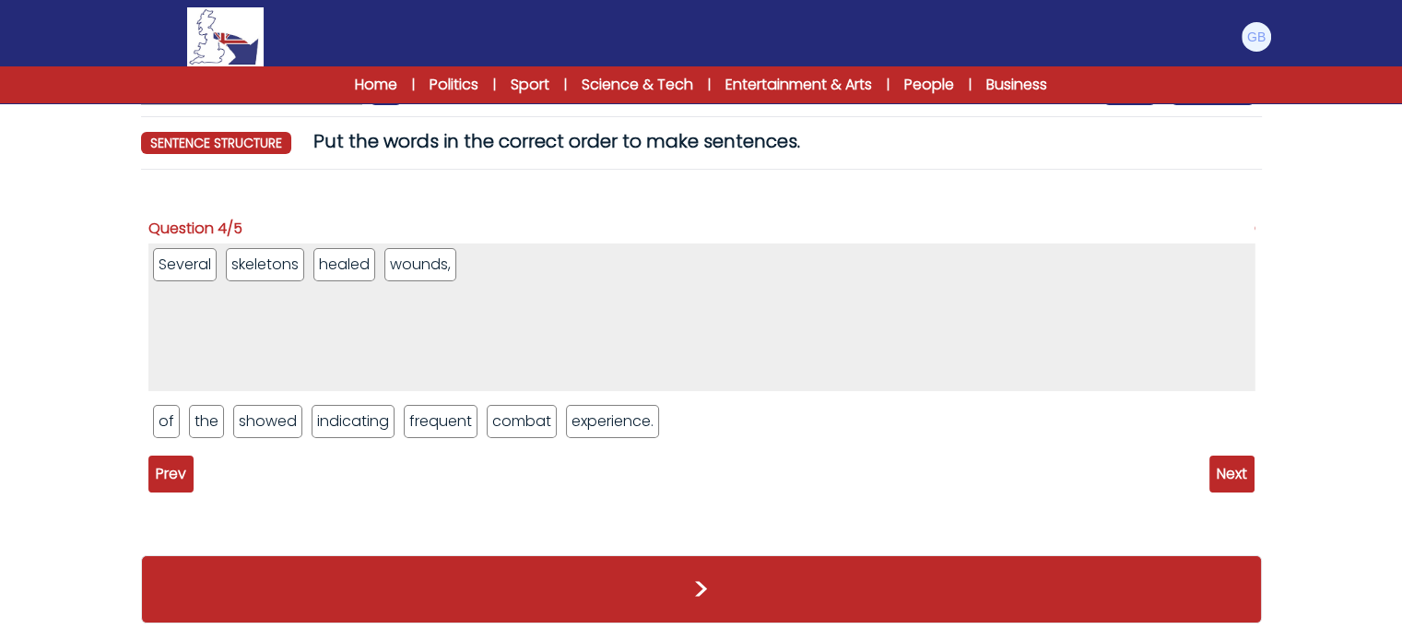
click at [1239, 466] on span "Next" at bounding box center [1232, 473] width 45 height 37
drag, startPoint x: 179, startPoint y: 416, endPoint x: 223, endPoint y: 337, distance: 90.0
drag, startPoint x: 590, startPoint y: 421, endPoint x: 593, endPoint y: 331, distance: 90.4
drag, startPoint x: 350, startPoint y: 427, endPoint x: 444, endPoint y: 311, distance: 148.9
drag, startPoint x: 444, startPoint y: 419, endPoint x: 491, endPoint y: 268, distance: 157.5
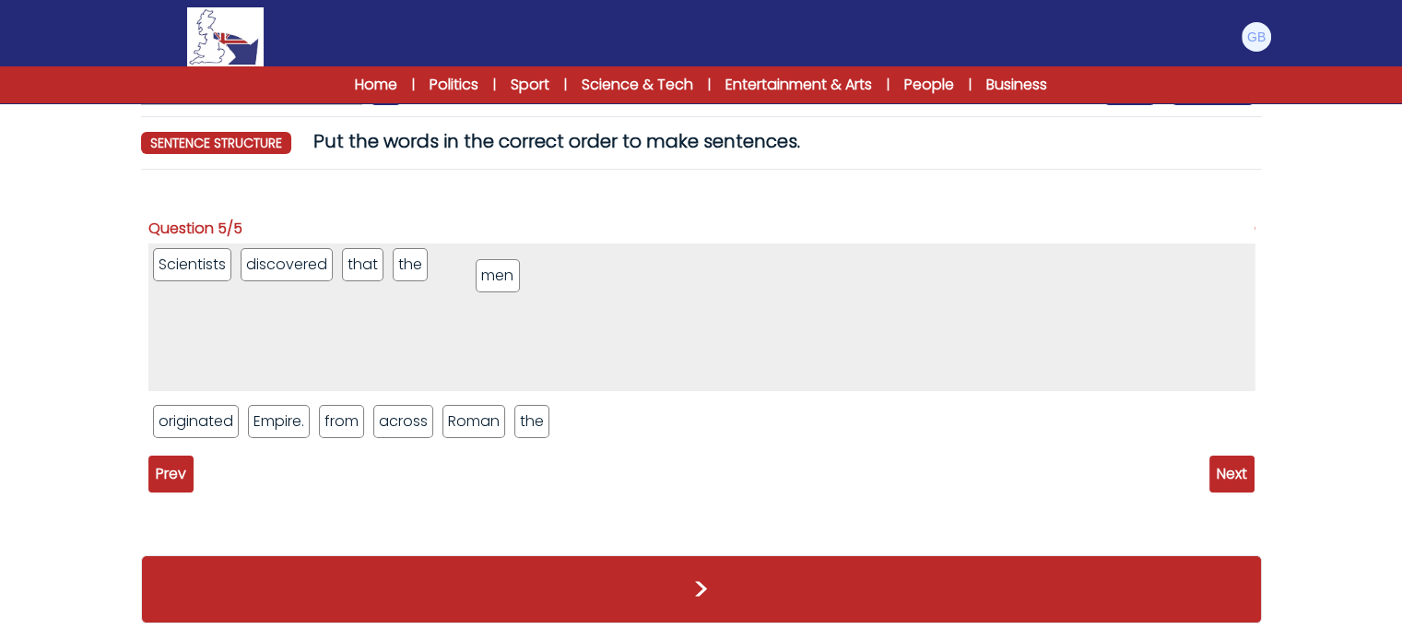
drag, startPoint x: 355, startPoint y: 415, endPoint x: 508, endPoint y: 272, distance: 209.4
drag, startPoint x: 220, startPoint y: 425, endPoint x: 691, endPoint y: 290, distance: 489.1
drag, startPoint x: 290, startPoint y: 412, endPoint x: 322, endPoint y: 405, distance: 32.2
drag, startPoint x: 259, startPoint y: 414, endPoint x: 669, endPoint y: 265, distance: 436.7
drag, startPoint x: 257, startPoint y: 417, endPoint x: 720, endPoint y: 334, distance: 470.3
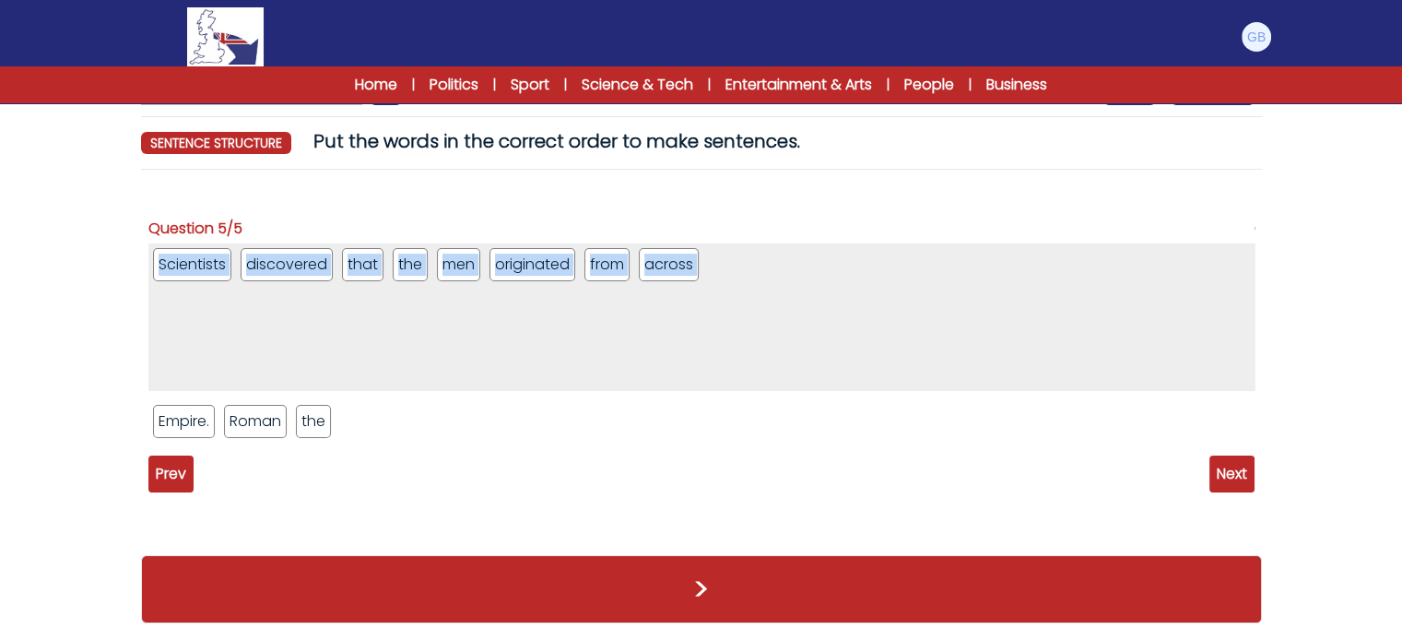
drag, startPoint x: 334, startPoint y: 420, endPoint x: 690, endPoint y: 360, distance: 361.1
click at [690, 360] on div "Scientists discovered that the men originated from across Empire. Roman the" at bounding box center [701, 347] width 1106 height 208
click at [352, 434] on ul "Empire. Roman the" at bounding box center [701, 421] width 1106 height 42
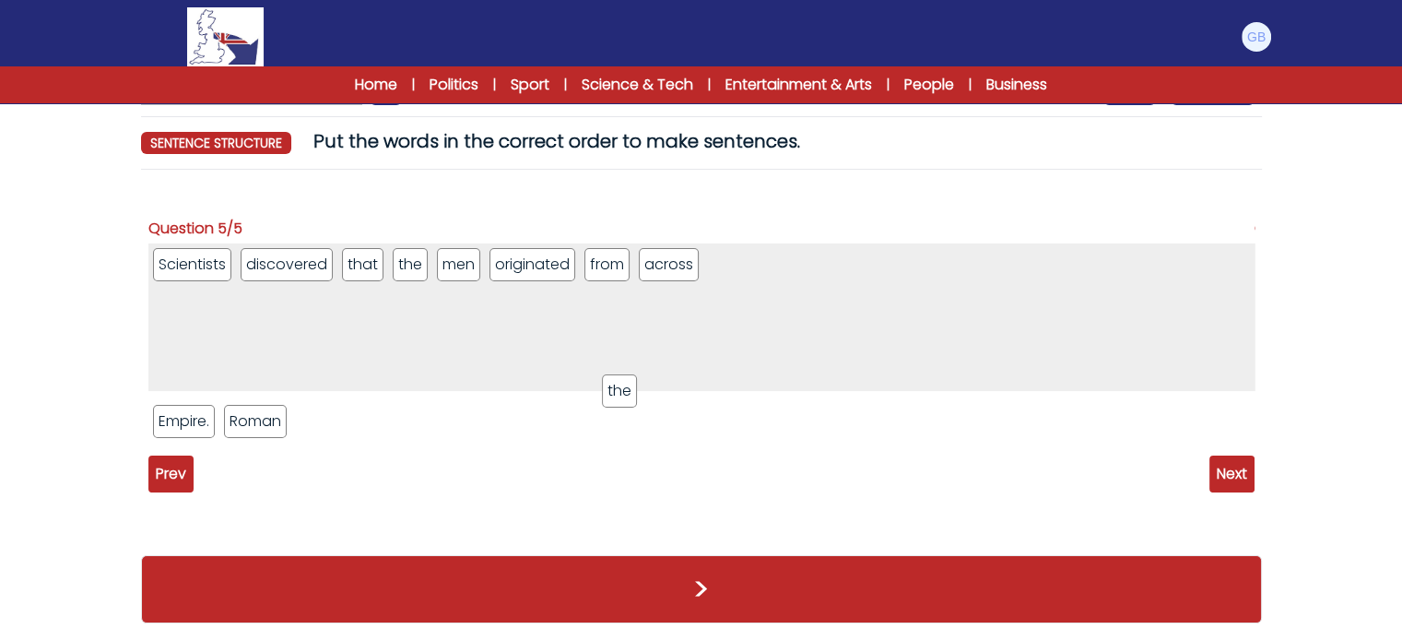
drag, startPoint x: 322, startPoint y: 418, endPoint x: 763, endPoint y: 349, distance: 446.9
drag, startPoint x: 236, startPoint y: 415, endPoint x: 659, endPoint y: 364, distance: 426.3
drag, startPoint x: 200, startPoint y: 422, endPoint x: 840, endPoint y: 364, distance: 642.5
click at [175, 470] on span "Prev" at bounding box center [170, 473] width 45 height 37
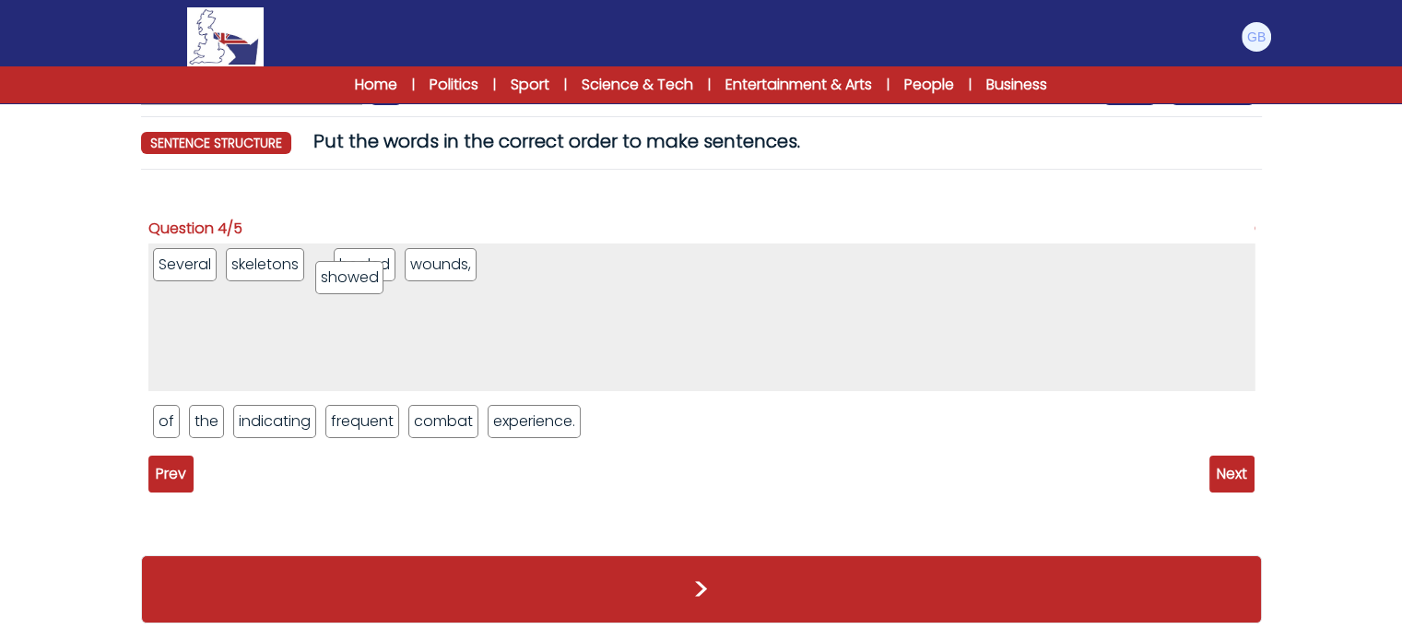
drag, startPoint x: 254, startPoint y: 420, endPoint x: 339, endPoint y: 275, distance: 169.0
drag, startPoint x: 292, startPoint y: 428, endPoint x: 642, endPoint y: 287, distance: 376.9
drag, startPoint x: 290, startPoint y: 425, endPoint x: 718, endPoint y: 292, distance: 448.0
drag, startPoint x: 269, startPoint y: 428, endPoint x: 802, endPoint y: 298, distance: 548.6
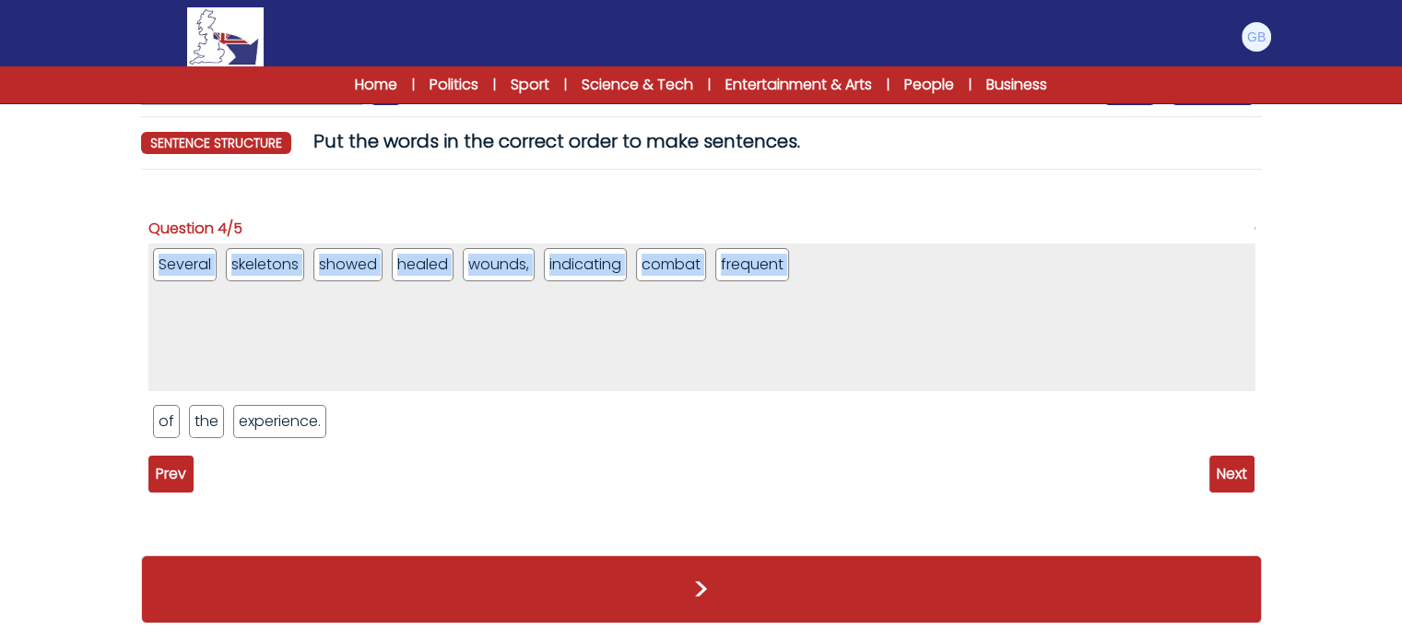
drag, startPoint x: 326, startPoint y: 418, endPoint x: 684, endPoint y: 375, distance: 360.3
click at [870, 298] on div "Several skeletons showed healed wounds, indicating combat frequent of the exper…" at bounding box center [701, 347] width 1106 height 208
click at [538, 425] on ul "of the experience." at bounding box center [701, 421] width 1106 height 42
drag, startPoint x: 305, startPoint y: 423, endPoint x: 985, endPoint y: 324, distance: 686.8
drag, startPoint x: 754, startPoint y: 261, endPoint x: 899, endPoint y: 272, distance: 145.2
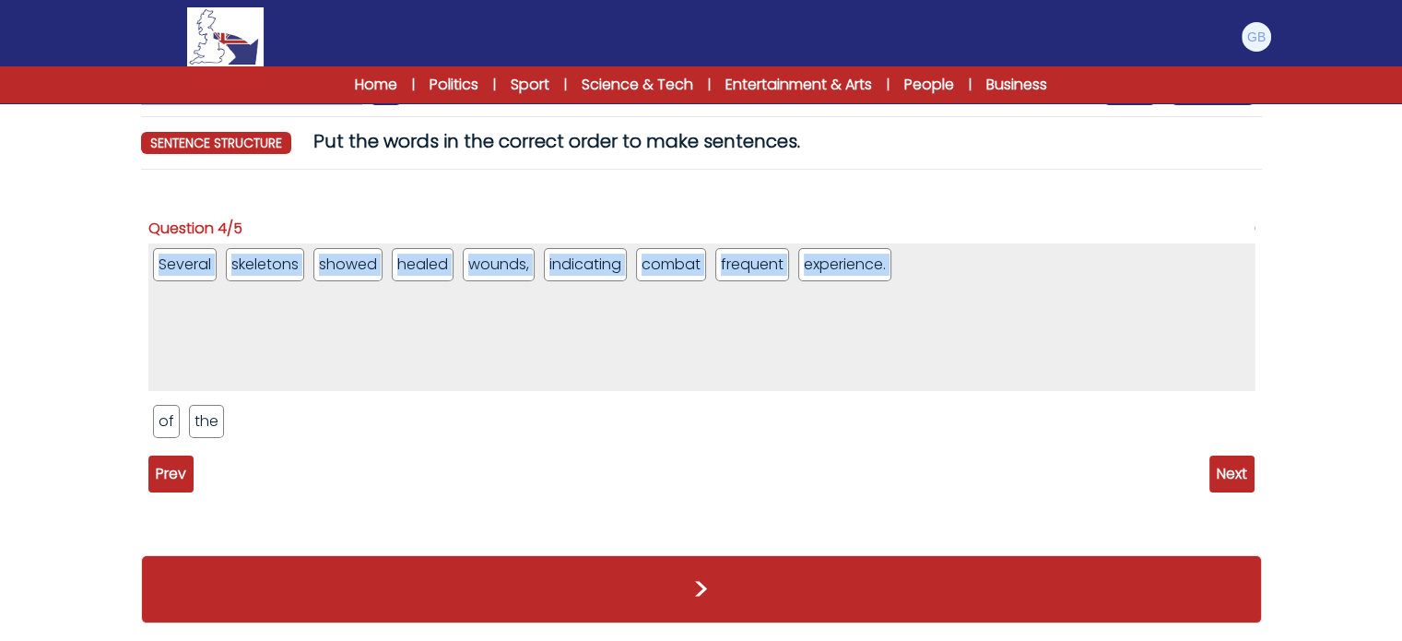
click at [899, 407] on ul "of the" at bounding box center [701, 421] width 1106 height 42
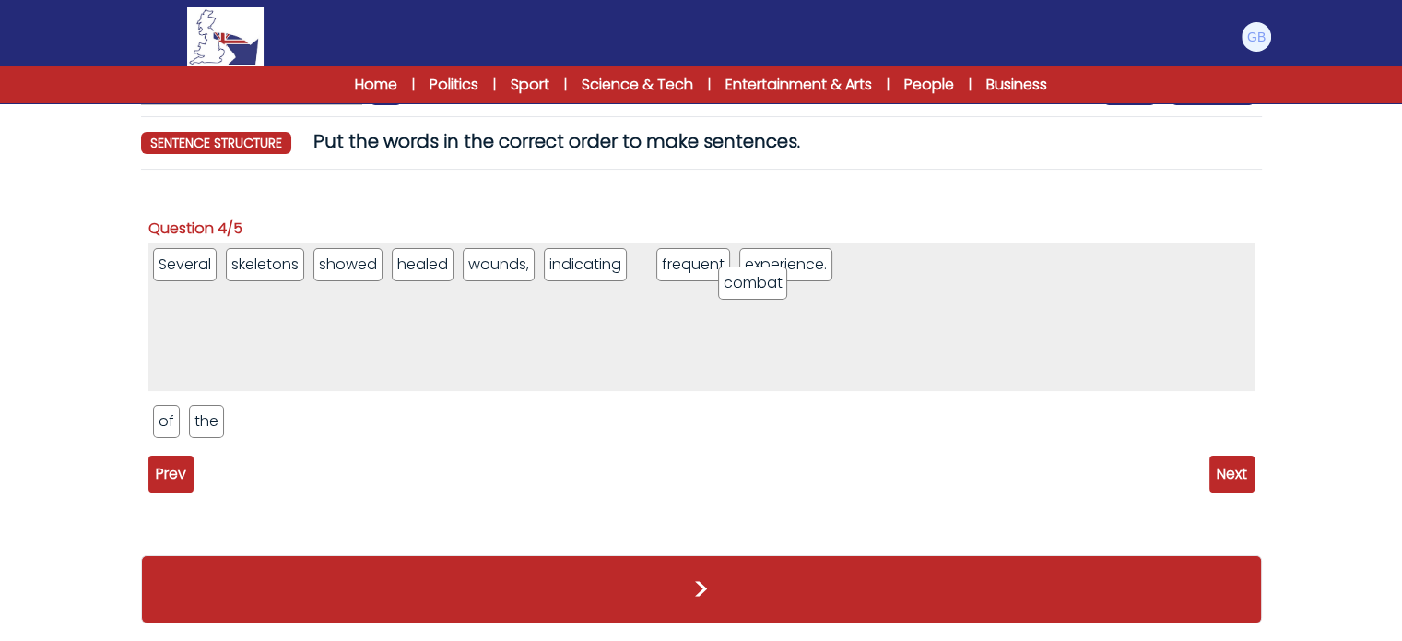
drag, startPoint x: 685, startPoint y: 266, endPoint x: 768, endPoint y: 285, distance: 85.0
drag, startPoint x: 740, startPoint y: 266, endPoint x: 644, endPoint y: 271, distance: 97.0
drag, startPoint x: 207, startPoint y: 420, endPoint x: 782, endPoint y: 274, distance: 593.7
drag, startPoint x: 809, startPoint y: 268, endPoint x: 911, endPoint y: 279, distance: 102.9
drag, startPoint x: 170, startPoint y: 411, endPoint x: 797, endPoint y: 353, distance: 629.7
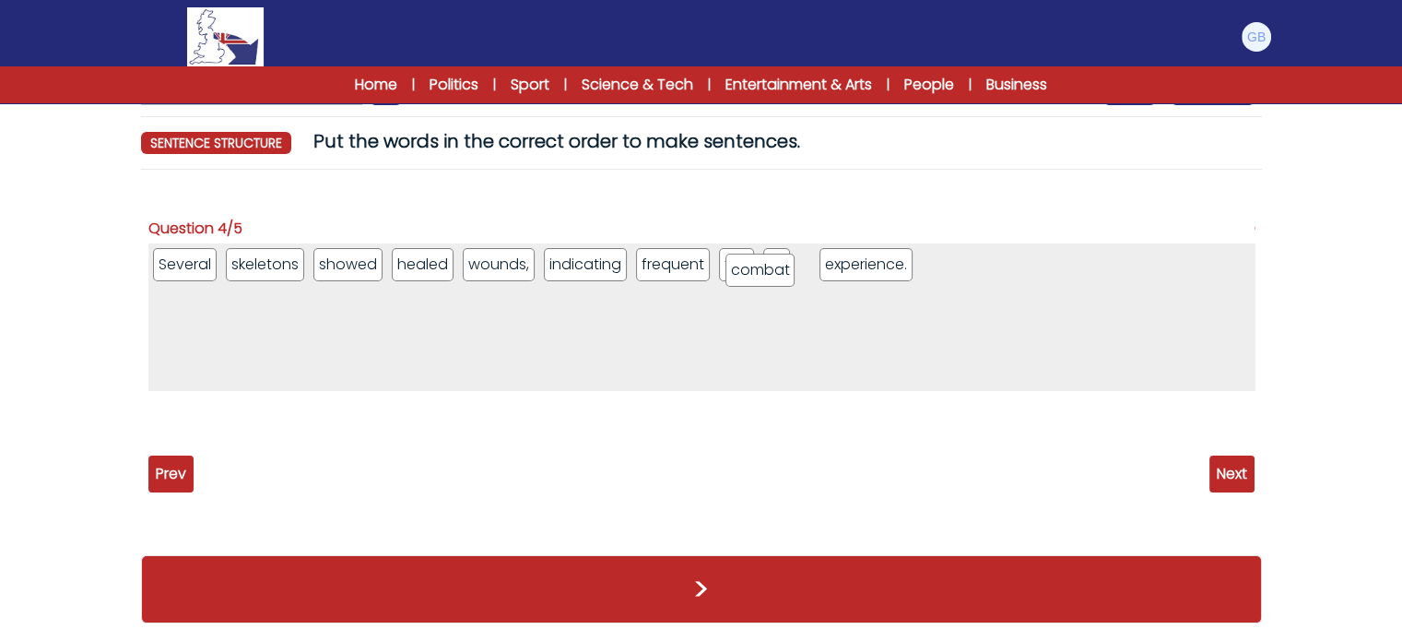
drag, startPoint x: 932, startPoint y: 267, endPoint x: 759, endPoint y: 272, distance: 173.4
drag, startPoint x: 763, startPoint y: 308, endPoint x: 723, endPoint y: 312, distance: 40.7
drag, startPoint x: 733, startPoint y: 271, endPoint x: 739, endPoint y: 433, distance: 162.4
click at [1231, 460] on span "Next" at bounding box center [1232, 473] width 45 height 37
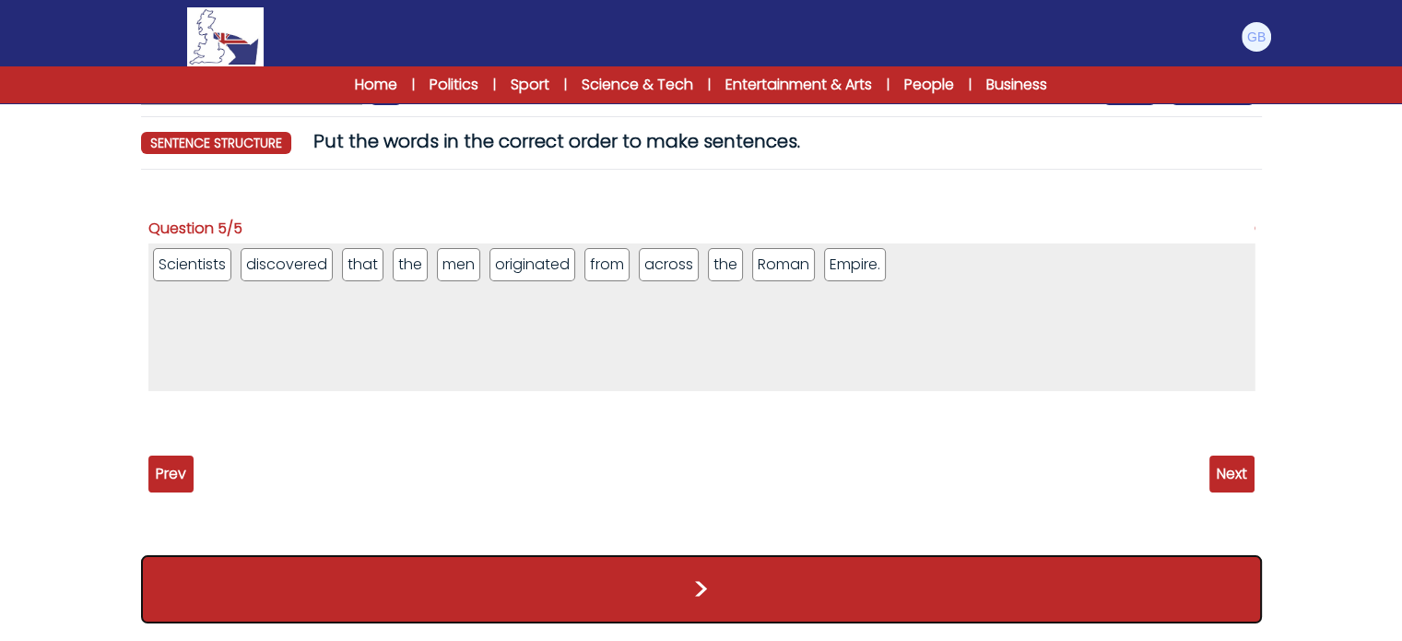
click at [915, 578] on button ">" at bounding box center [701, 589] width 1121 height 68
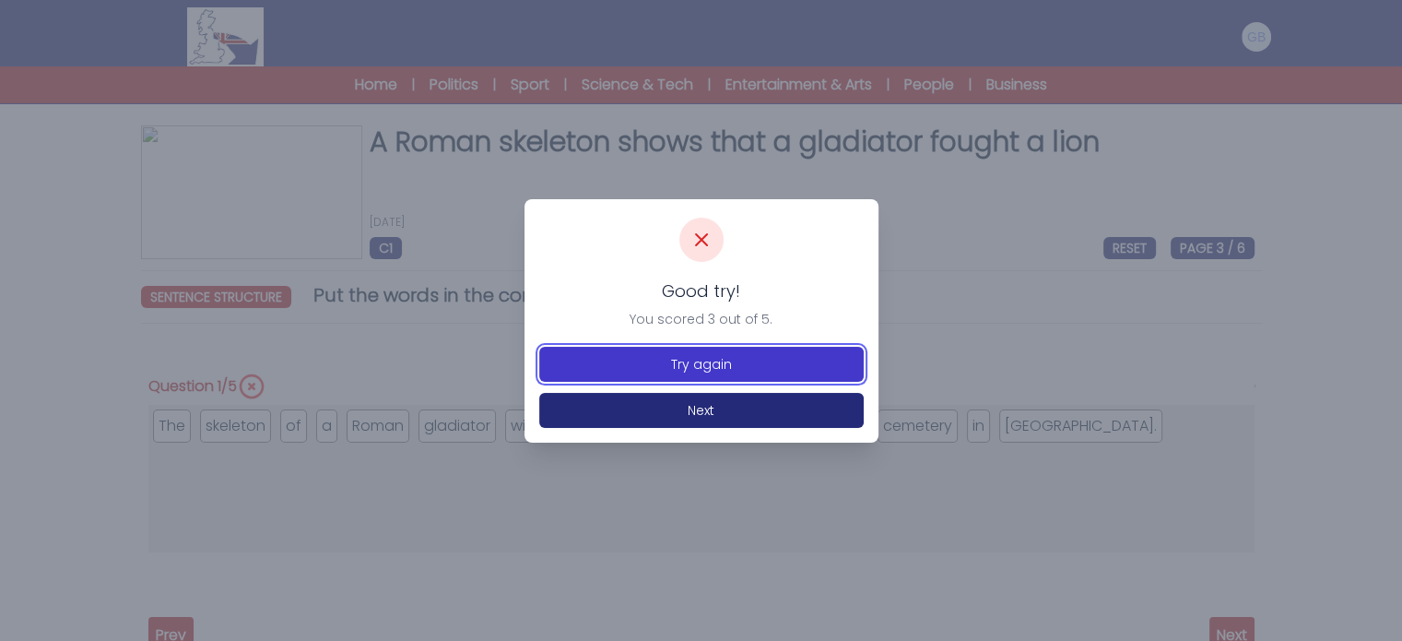
click at [827, 352] on button "Try again" at bounding box center [701, 364] width 325 height 35
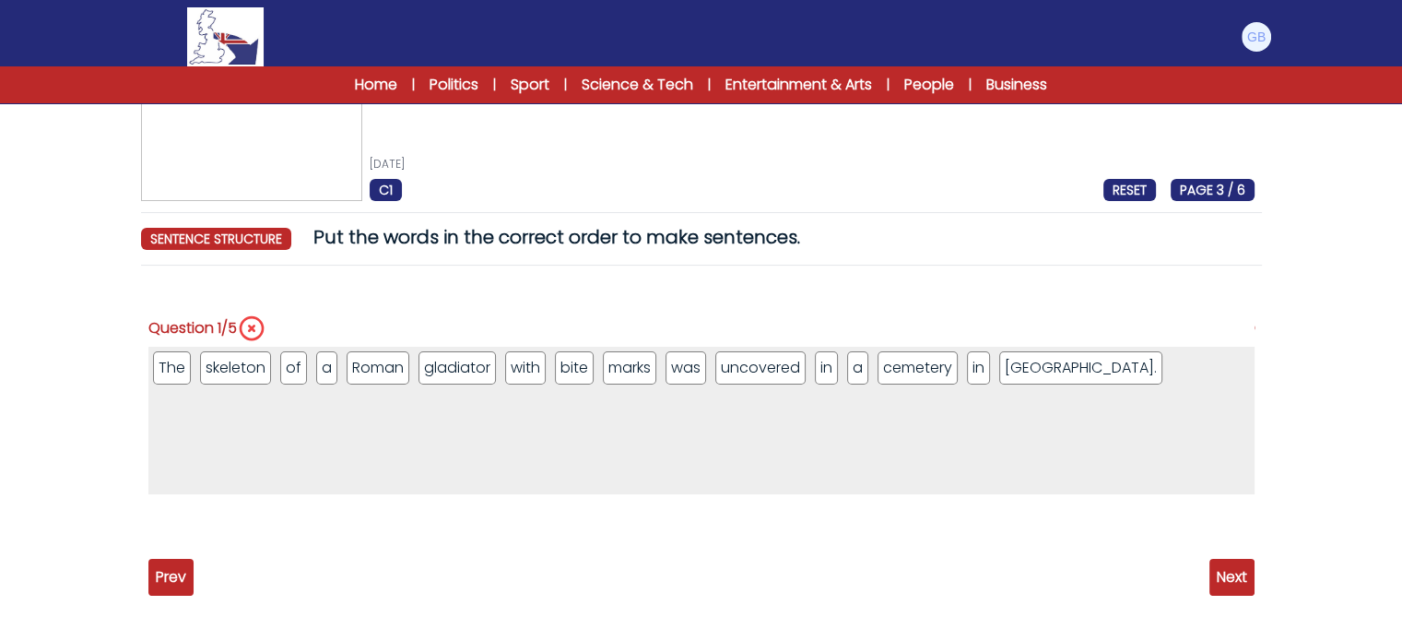
scroll to position [66, 0]
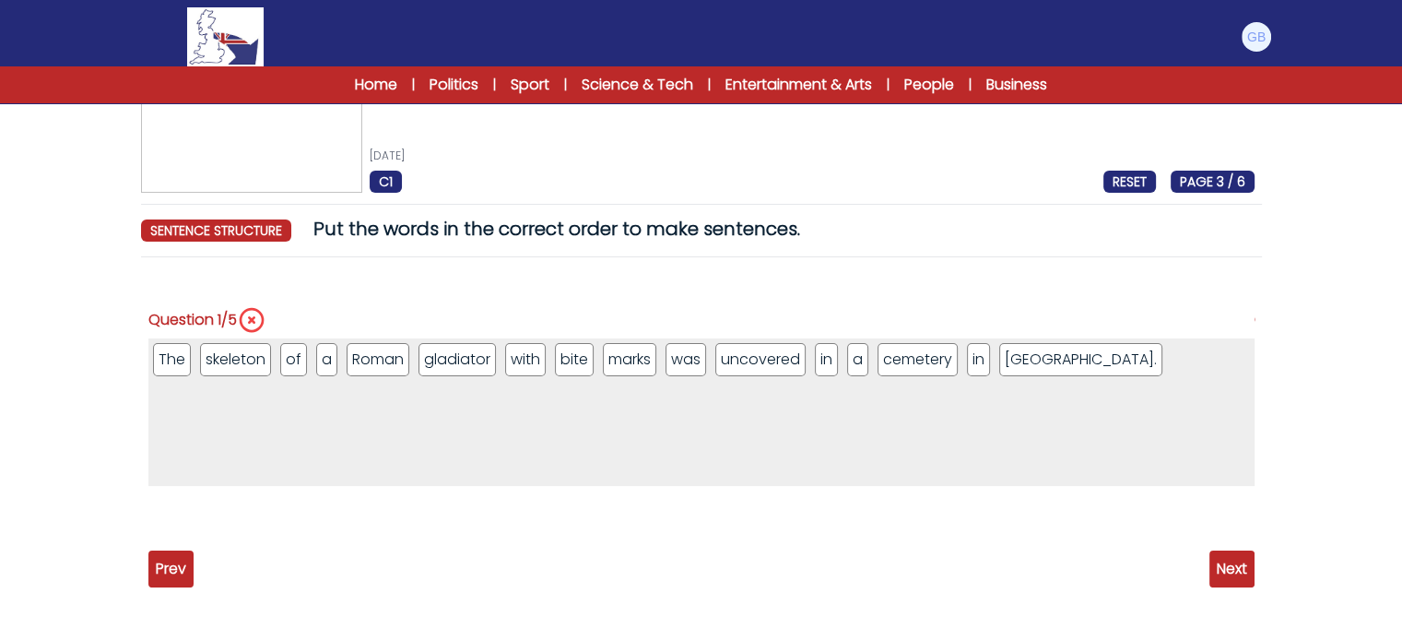
click at [1258, 582] on div "Question 1/5 The skeleton of a [DEMOGRAPHIC_DATA] gladiator with bite marks was…" at bounding box center [701, 452] width 1121 height 360
click at [1245, 565] on span "Next" at bounding box center [1232, 568] width 45 height 37
click at [1243, 564] on span "Next" at bounding box center [1232, 568] width 45 height 37
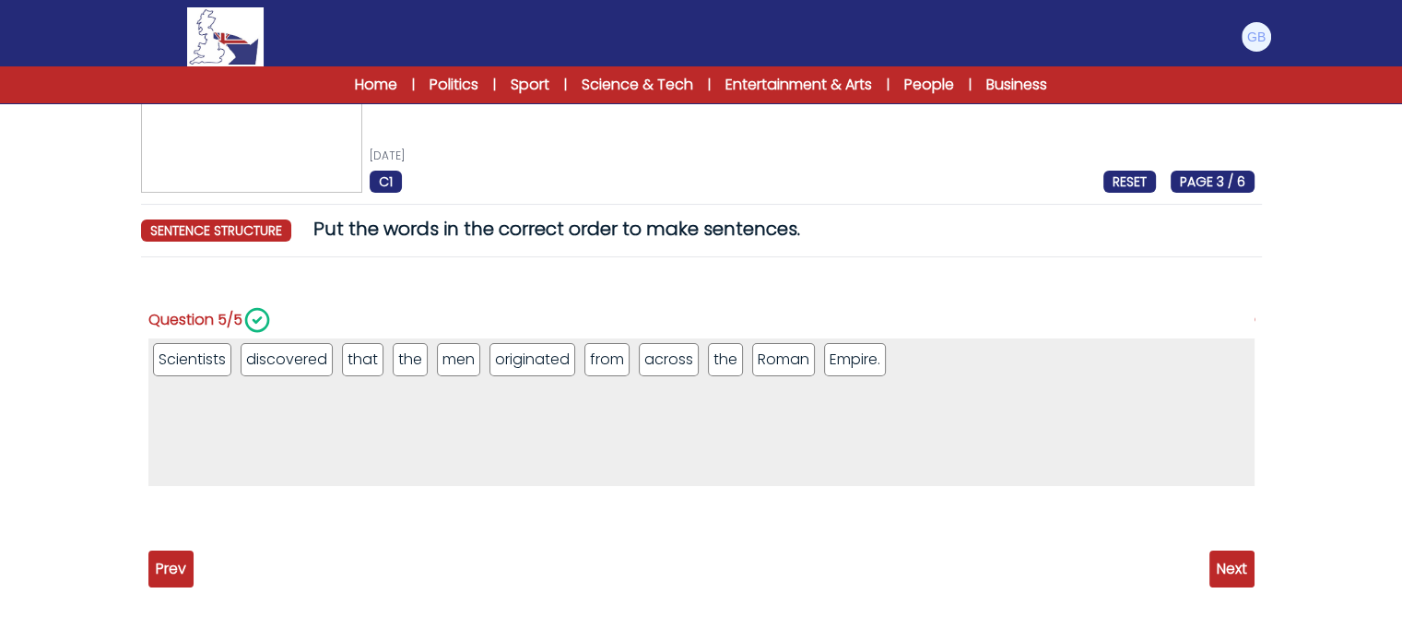
click at [194, 557] on div "Prev Next" at bounding box center [701, 568] width 1106 height 37
click at [180, 569] on span "Prev" at bounding box center [170, 568] width 45 height 37
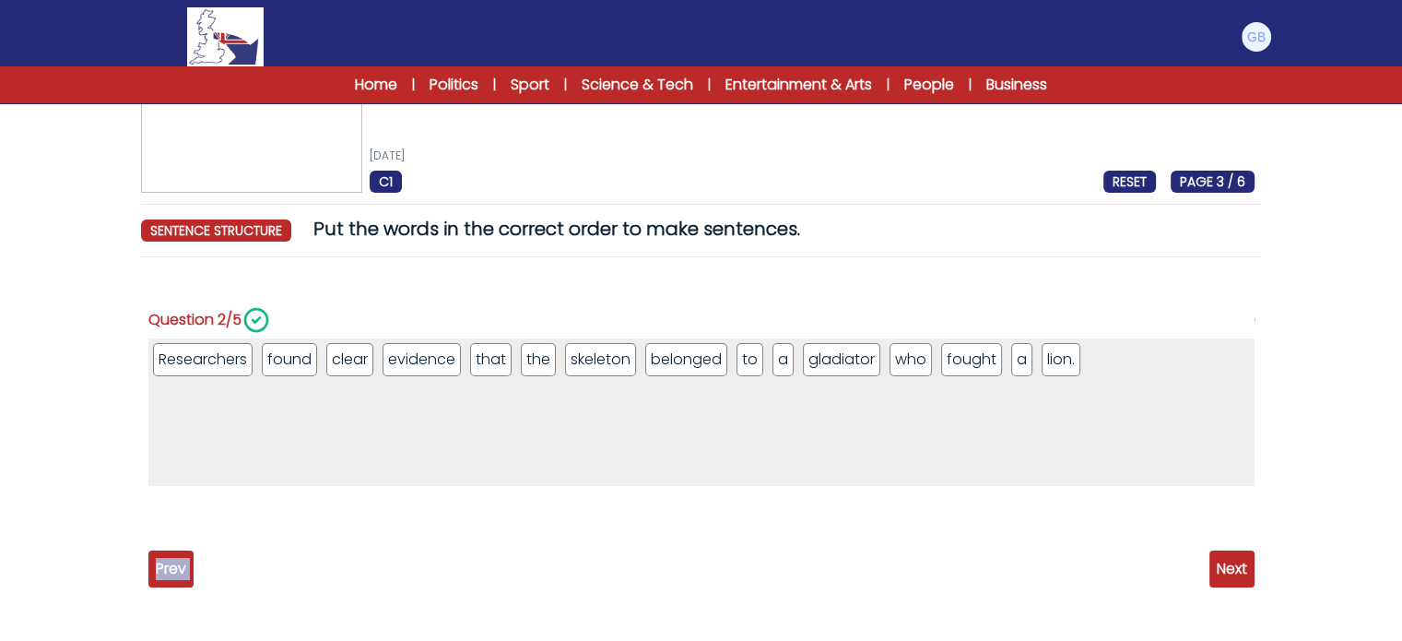
click at [179, 569] on span "Prev" at bounding box center [170, 568] width 45 height 37
click at [1032, 361] on li "[GEOGRAPHIC_DATA]." at bounding box center [1081, 359] width 163 height 33
drag, startPoint x: 142, startPoint y: 312, endPoint x: 1038, endPoint y: 362, distance: 897.7
click at [1038, 362] on div "Question 5/5 Scientists discovered that the men originated from across the" at bounding box center [701, 452] width 1121 height 360
copy div "Question 5/5 Scientists discovered that the men originated from across the Roma…"
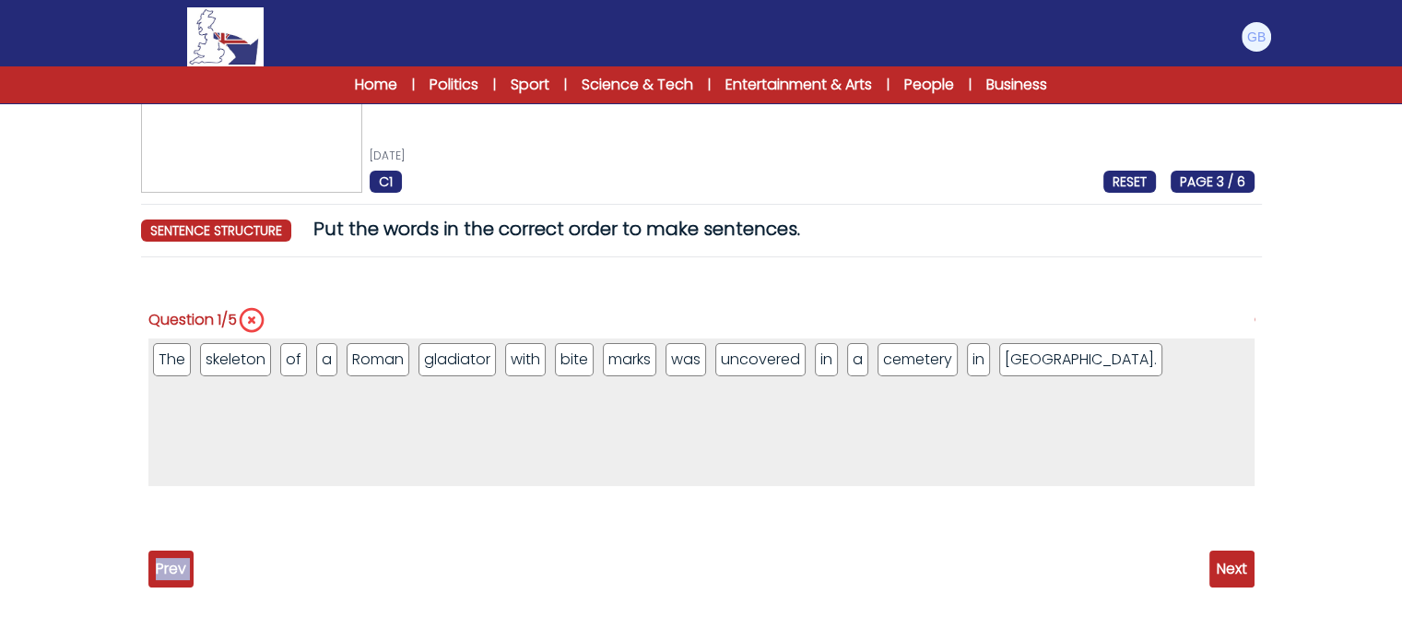
drag, startPoint x: 307, startPoint y: 431, endPoint x: 309, endPoint y: 459, distance: 28.6
click at [309, 431] on ul "The skeleton of a Roman gladiator with bite marks was uncovered in a cemetery i…" at bounding box center [701, 412] width 1106 height 148
drag, startPoint x: 383, startPoint y: 359, endPoint x: 831, endPoint y: 349, distance: 448.2
click at [830, 407] on ul "The skeleton of a gladiator with bite marks was uncovered in a Roman cemetery i…" at bounding box center [701, 412] width 1106 height 148
click at [1223, 573] on span "Next" at bounding box center [1232, 568] width 45 height 37
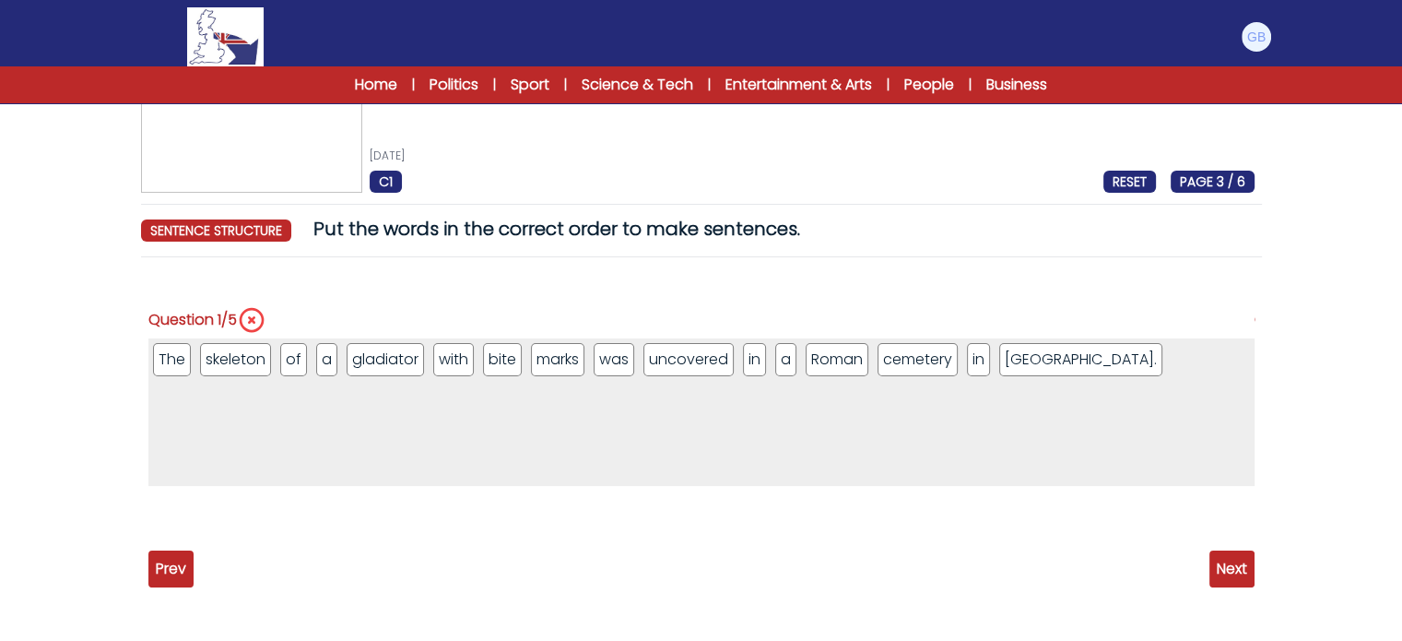
click at [1229, 570] on span "Next" at bounding box center [1232, 568] width 45 height 37
click at [1236, 556] on span "Next" at bounding box center [1232, 568] width 45 height 37
click at [1262, 512] on div "A Roman skeleton shows that a gladiator fought a lion 25th April 2025 C1 RESET …" at bounding box center [702, 398] width 1180 height 678
click at [1250, 560] on span "Next" at bounding box center [1232, 568] width 45 height 37
drag, startPoint x: 1250, startPoint y: 560, endPoint x: 1195, endPoint y: 557, distance: 55.4
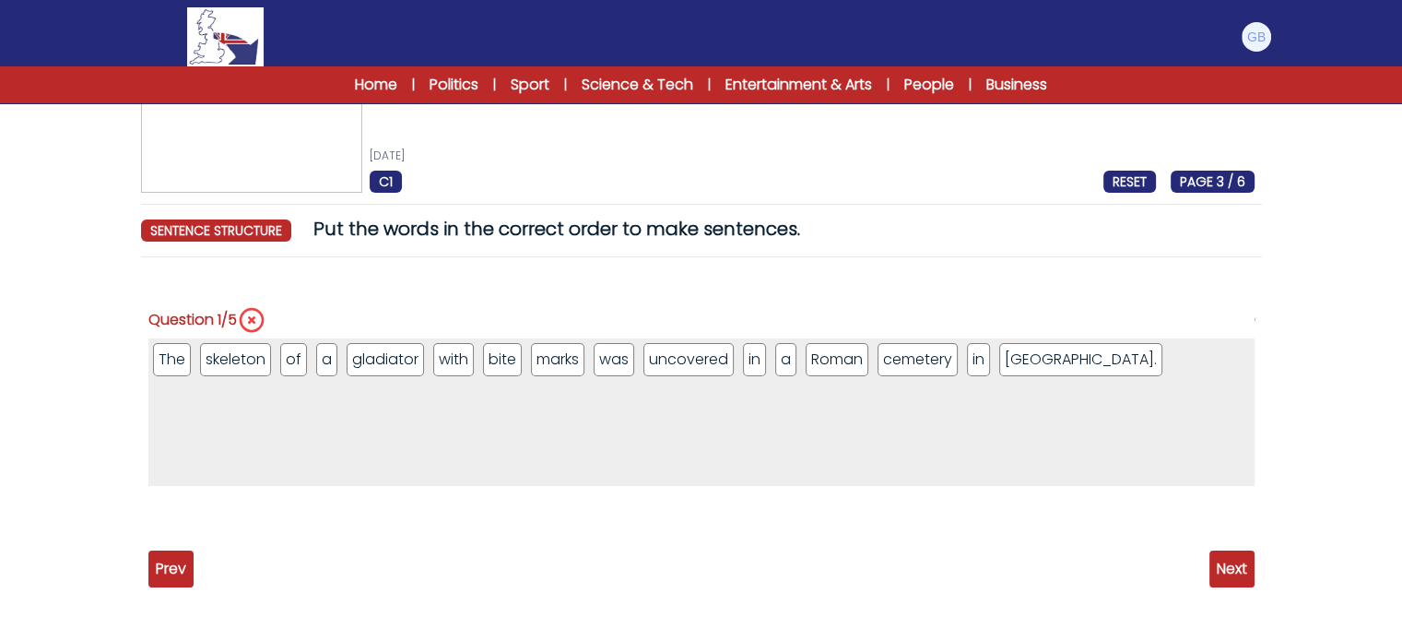
click at [1244, 557] on span "Next" at bounding box center [1232, 568] width 45 height 37
click at [171, 563] on span "Prev" at bounding box center [170, 568] width 45 height 37
click at [172, 561] on span "Prev" at bounding box center [170, 568] width 45 height 37
click at [172, 560] on span "Prev" at bounding box center [170, 568] width 45 height 37
drag, startPoint x: 172, startPoint y: 560, endPoint x: 123, endPoint y: 495, distance: 81.5
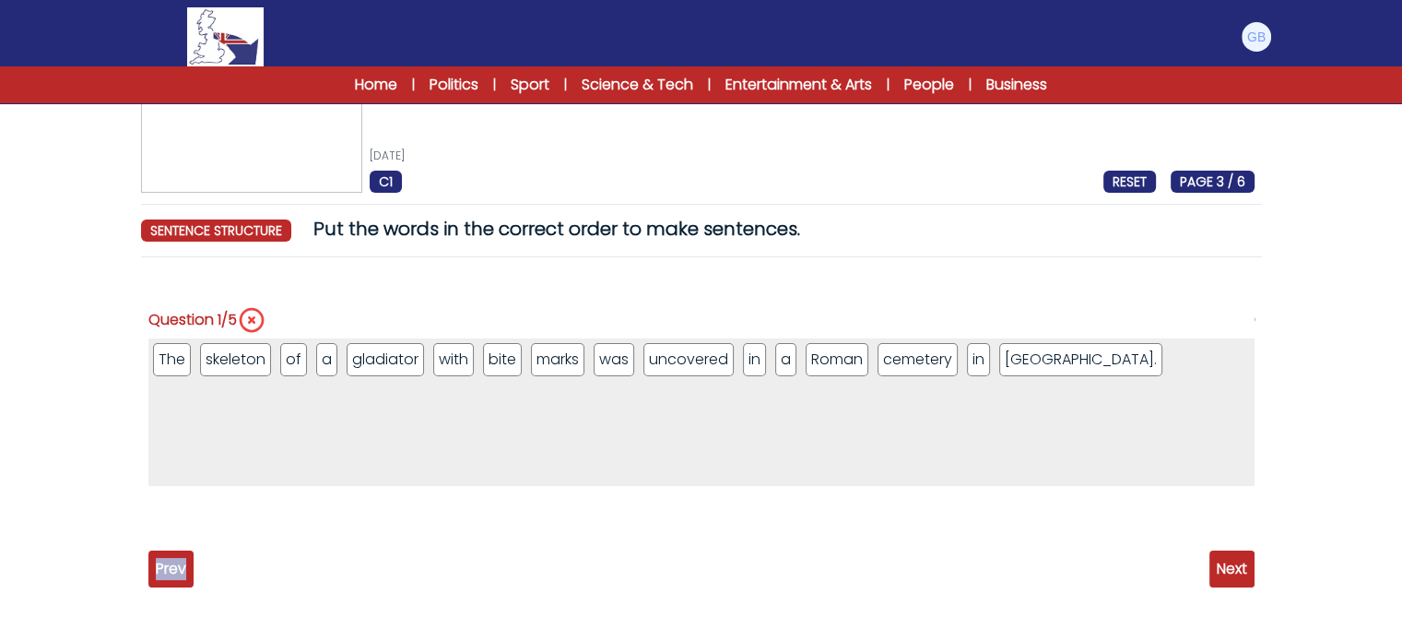
click at [137, 535] on div "A Roman skeleton shows that a gladiator fought a lion 25th April 2025 C1 RESET …" at bounding box center [702, 398] width 1180 height 678
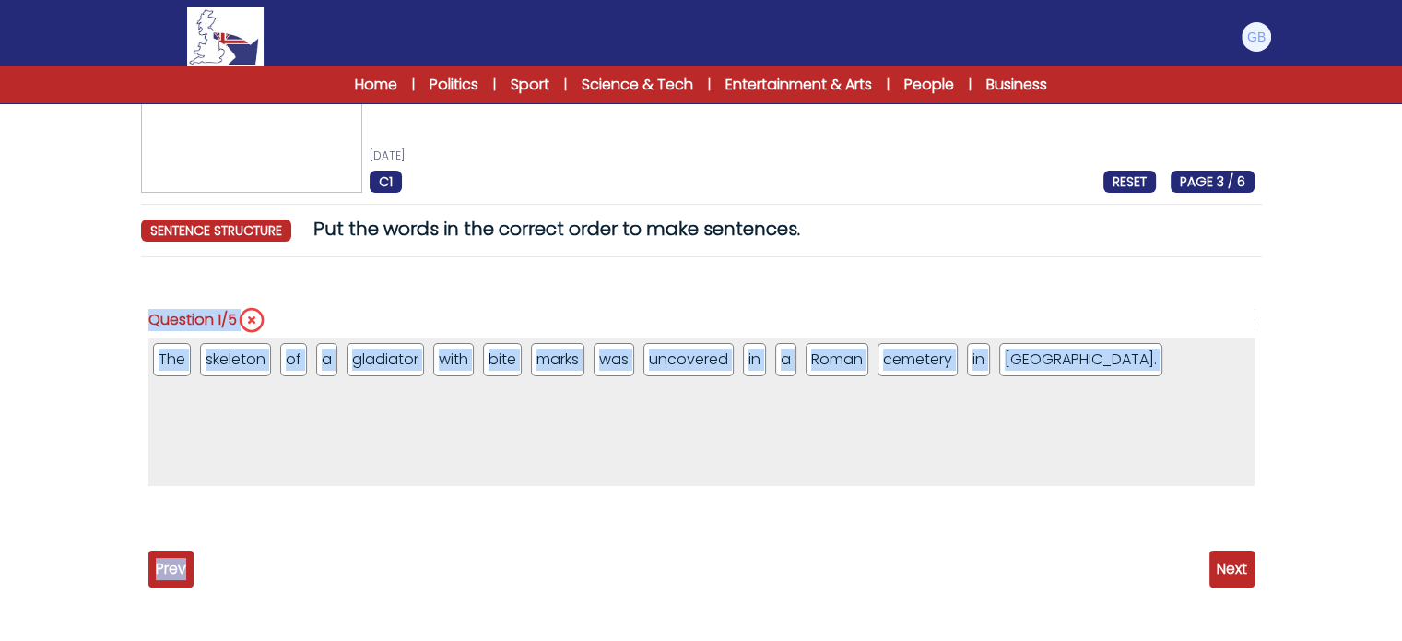
click at [26, 335] on form "A Roman skeleton shows that a gladiator fought a lion 25th April 2025 C1 RESET …" at bounding box center [701, 371] width 1402 height 729
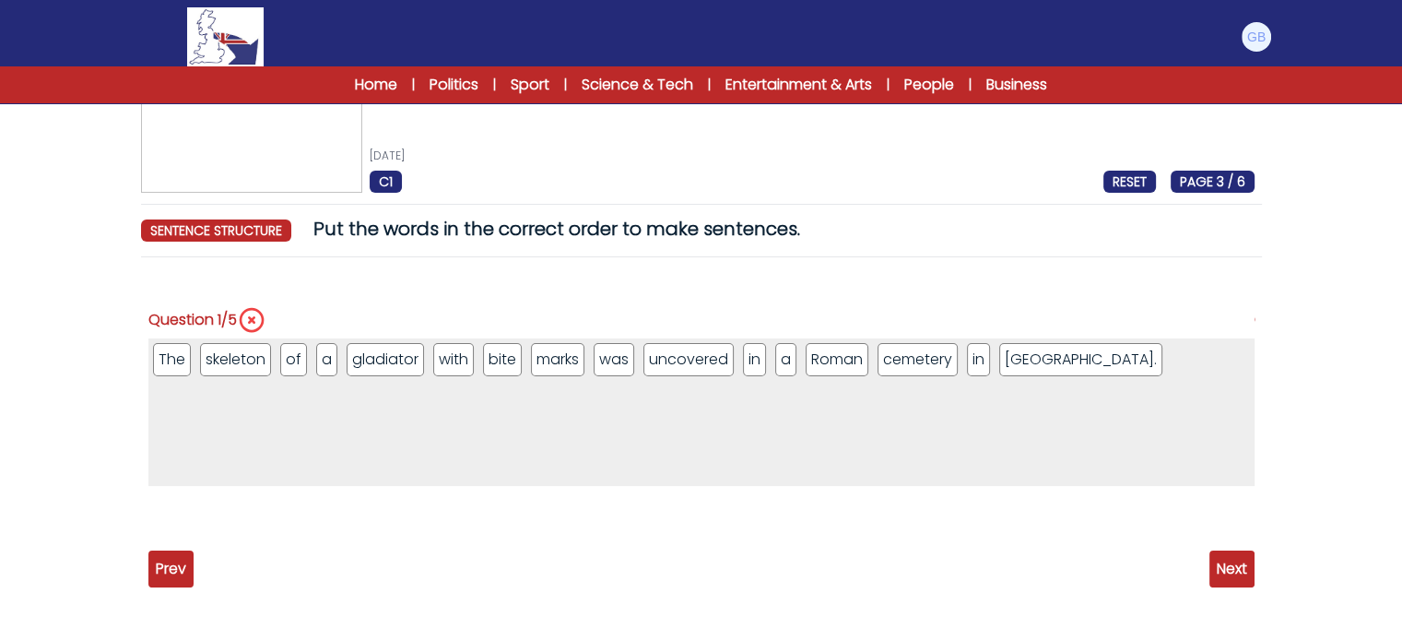
click at [186, 568] on span "Prev" at bounding box center [170, 568] width 45 height 37
drag, startPoint x: 1216, startPoint y: 569, endPoint x: 1241, endPoint y: 551, distance: 30.4
click at [1218, 568] on span "Next" at bounding box center [1232, 568] width 45 height 37
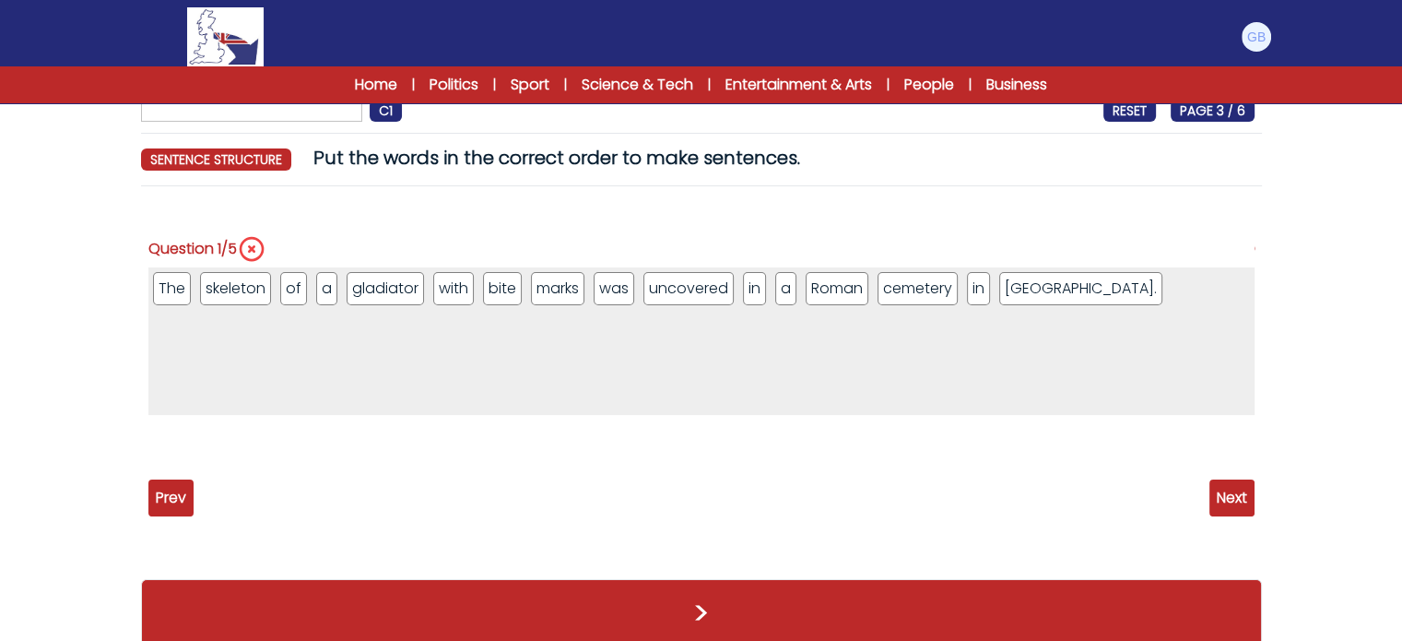
scroll to position [140, 0]
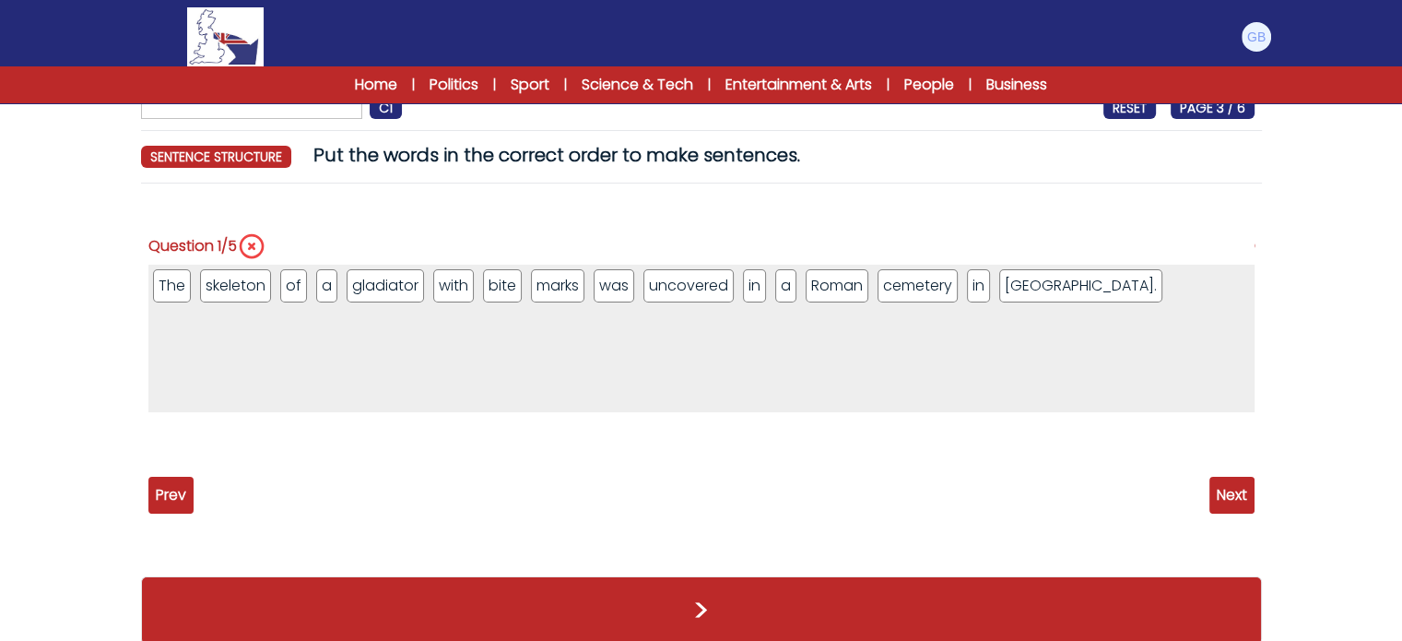
click at [1243, 489] on span "Next" at bounding box center [1232, 495] width 45 height 37
click at [1243, 485] on span "Next" at bounding box center [1232, 495] width 45 height 37
click at [618, 222] on div "Question 1/5 The skeleton of a gladiator with bite marks was uncovered in a Rom…" at bounding box center [701, 345] width 1106 height 264
click at [668, 266] on ul "The skeleton of a gladiator with bite marks was uncovered in a Roman cemetery i…" at bounding box center [701, 339] width 1106 height 148
click at [656, 220] on div "Question 1/5 The skeleton of a gladiator with bite marks was uncovered in a Rom…" at bounding box center [701, 345] width 1106 height 264
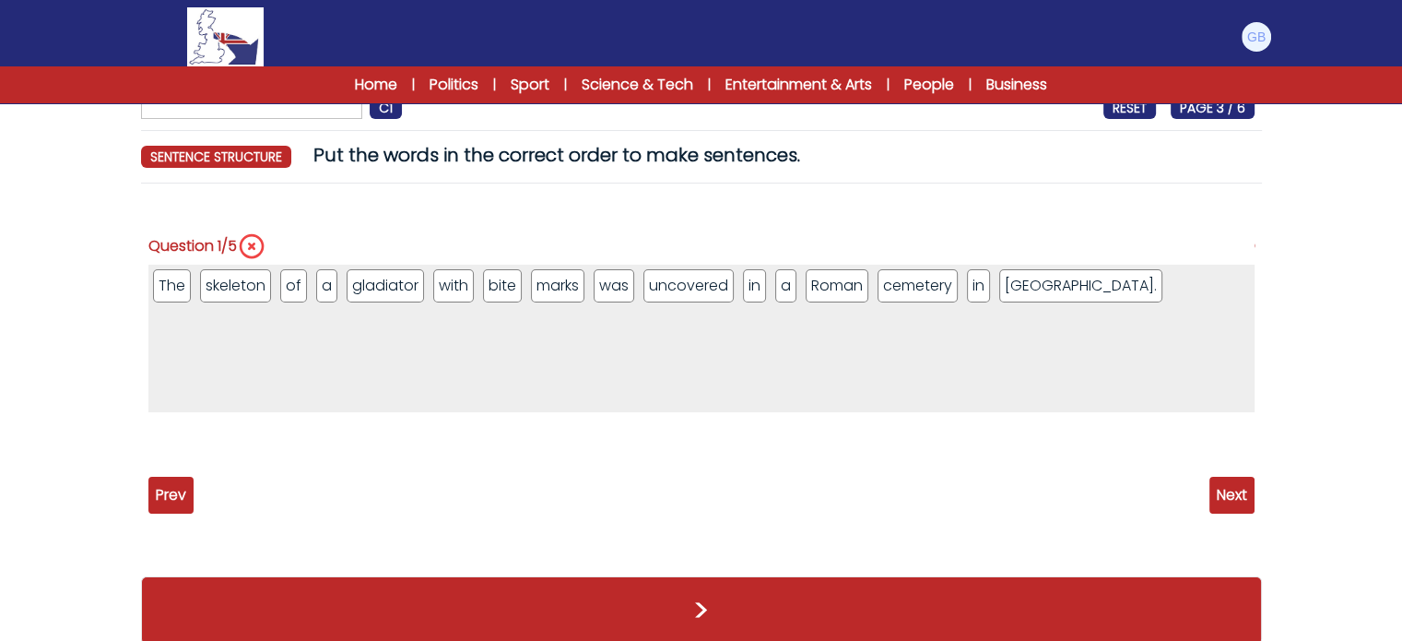
click at [1248, 502] on span "Next" at bounding box center [1232, 495] width 45 height 37
click at [1218, 482] on span "Next" at bounding box center [1232, 495] width 45 height 37
click at [1218, 480] on span "Next" at bounding box center [1232, 495] width 45 height 37
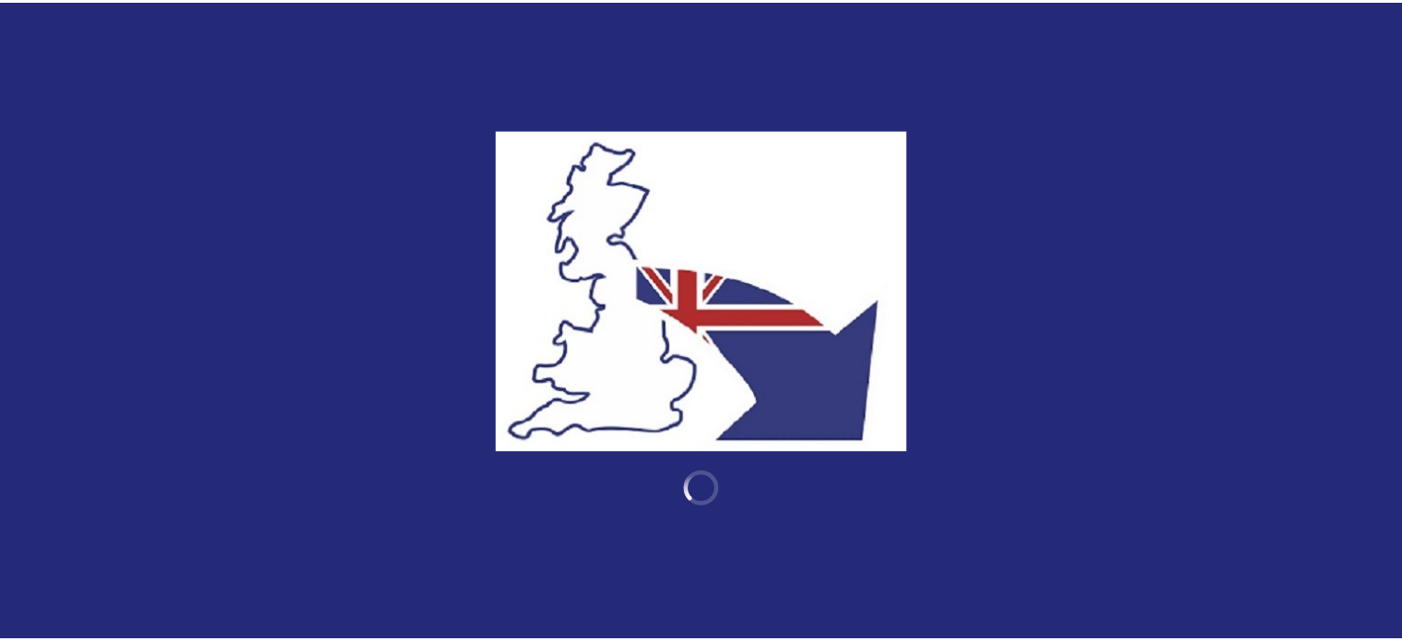
scroll to position [140, 0]
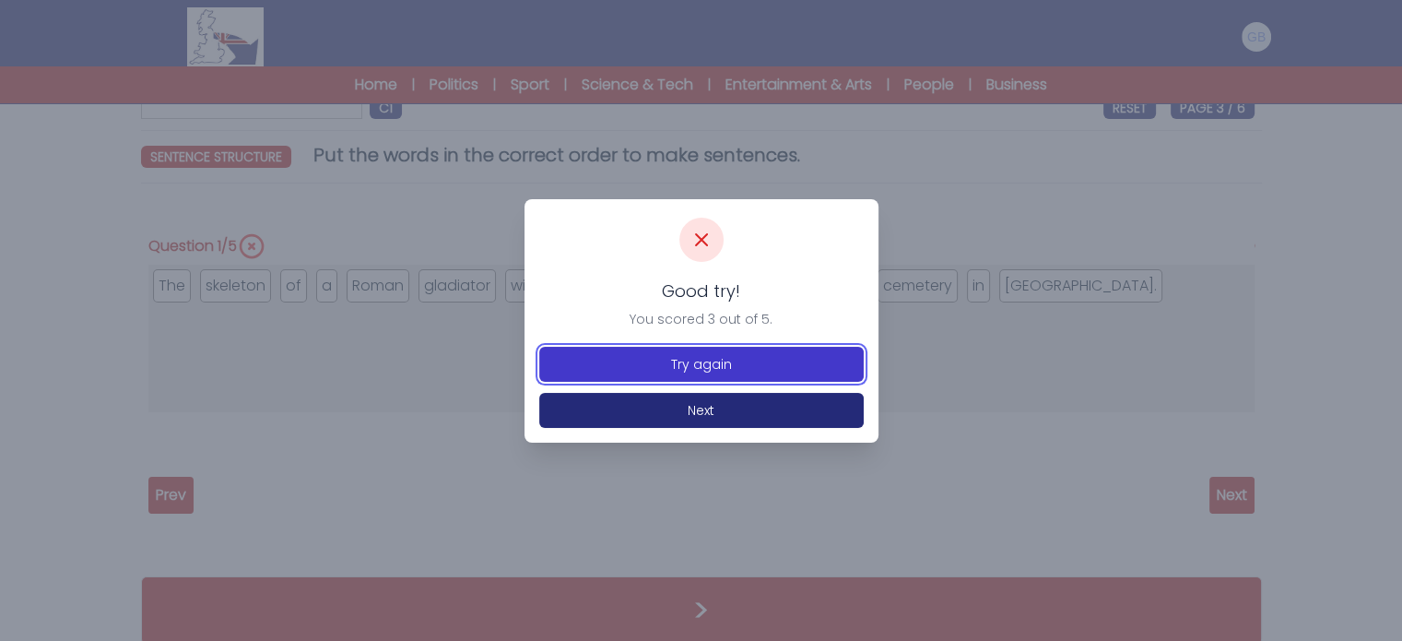
click at [731, 361] on button "Try again" at bounding box center [701, 364] width 325 height 35
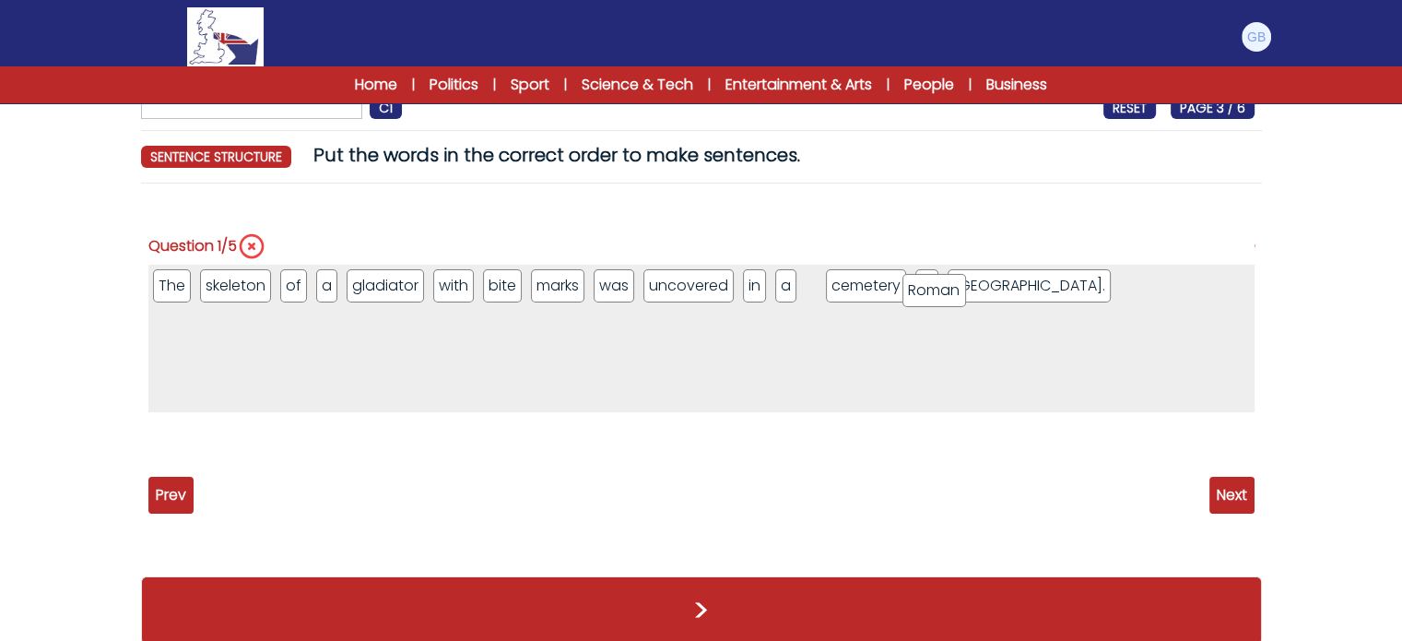
drag, startPoint x: 372, startPoint y: 293, endPoint x: 924, endPoint y: 283, distance: 552.4
click at [1247, 491] on span "Next" at bounding box center [1232, 495] width 45 height 37
click at [1247, 490] on span "Next" at bounding box center [1232, 495] width 45 height 37
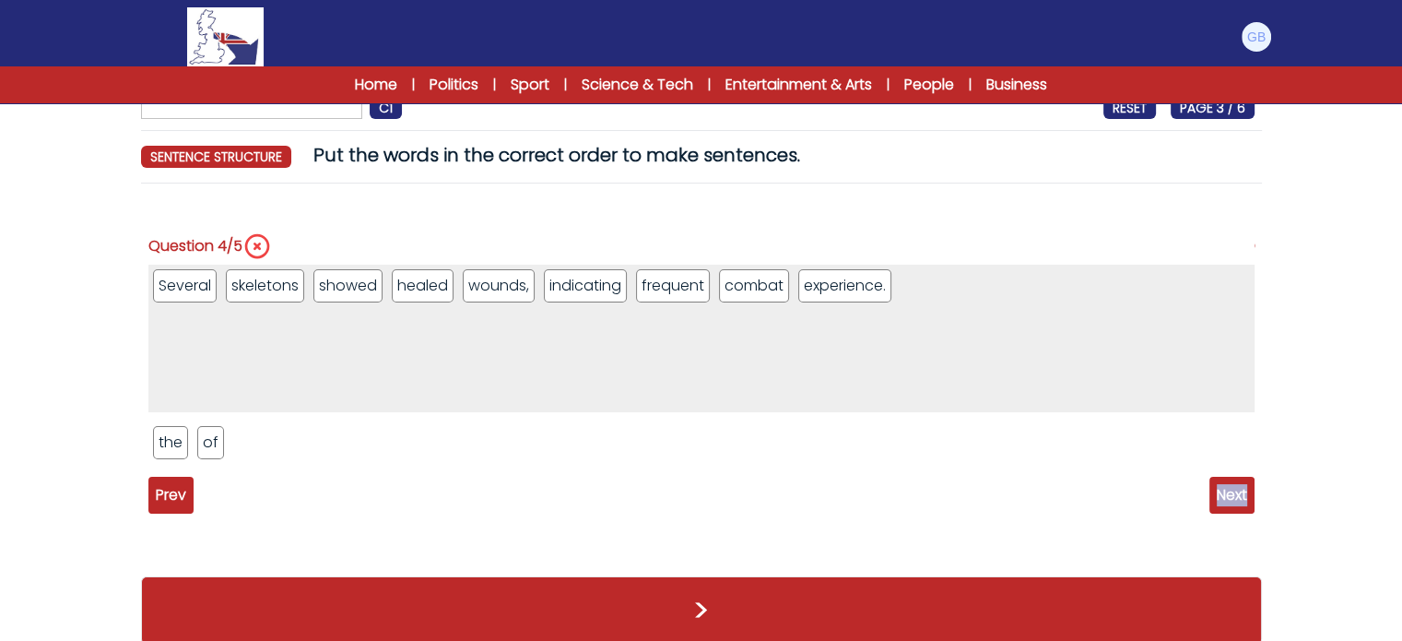
drag, startPoint x: 149, startPoint y: 240, endPoint x: 221, endPoint y: 437, distance: 210.0
click at [221, 438] on div "Question 4/5 Several skeletons showed healed wounds, indicating frequent combat…" at bounding box center [701, 345] width 1106 height 264
click at [141, 219] on div "Question 1/5 The skeleton of a gladiator with bite marks was uncovered in a" at bounding box center [701, 378] width 1121 height 360
drag, startPoint x: 149, startPoint y: 235, endPoint x: 218, endPoint y: 435, distance: 211.4
click at [219, 440] on div "Question 4/5 Several skeletons showed healed wounds, indicating frequent combat…" at bounding box center [701, 345] width 1106 height 264
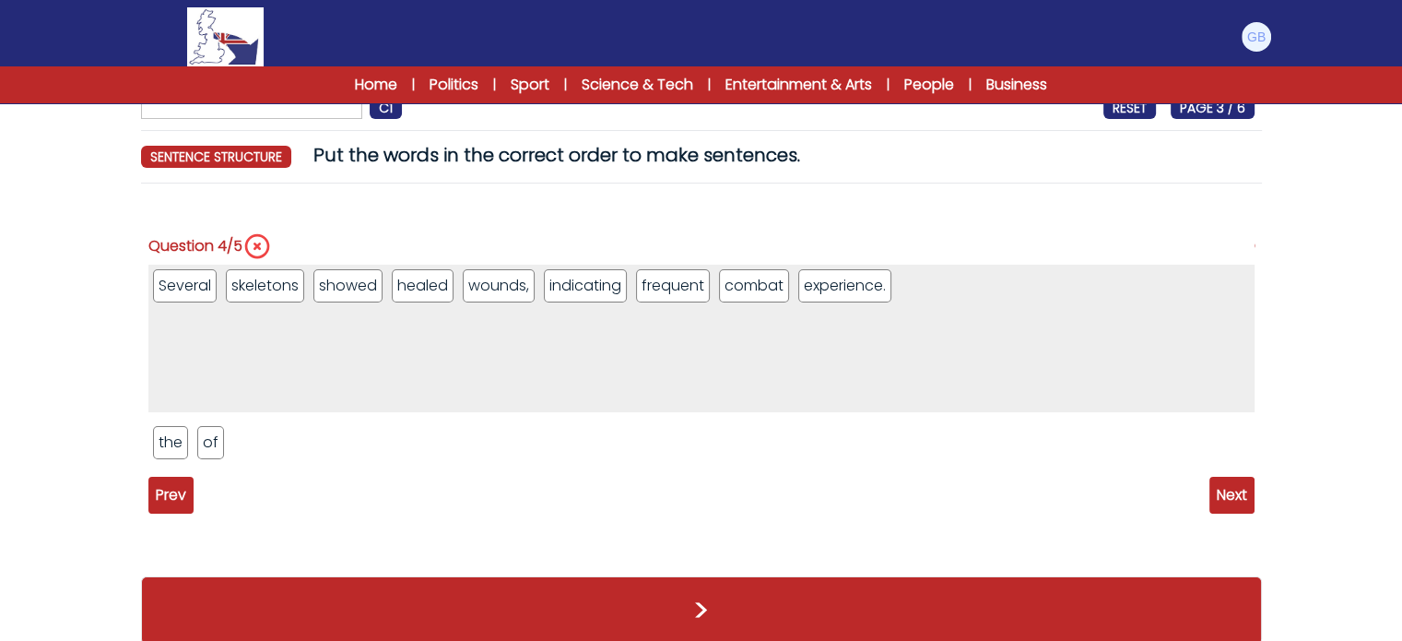
copy div "Question 4/5 Several skeletons showed healed wounds, indicating frequent combat…"
click at [290, 464] on div "Several skeletons showed healed wounds, indicating frequent combat experience. …" at bounding box center [701, 369] width 1106 height 208
drag, startPoint x: 220, startPoint y: 441, endPoint x: 226, endPoint y: 298, distance: 143.0
drag, startPoint x: 917, startPoint y: 280, endPoint x: 227, endPoint y: 294, distance: 689.8
drag, startPoint x: 169, startPoint y: 441, endPoint x: 268, endPoint y: 292, distance: 178.8
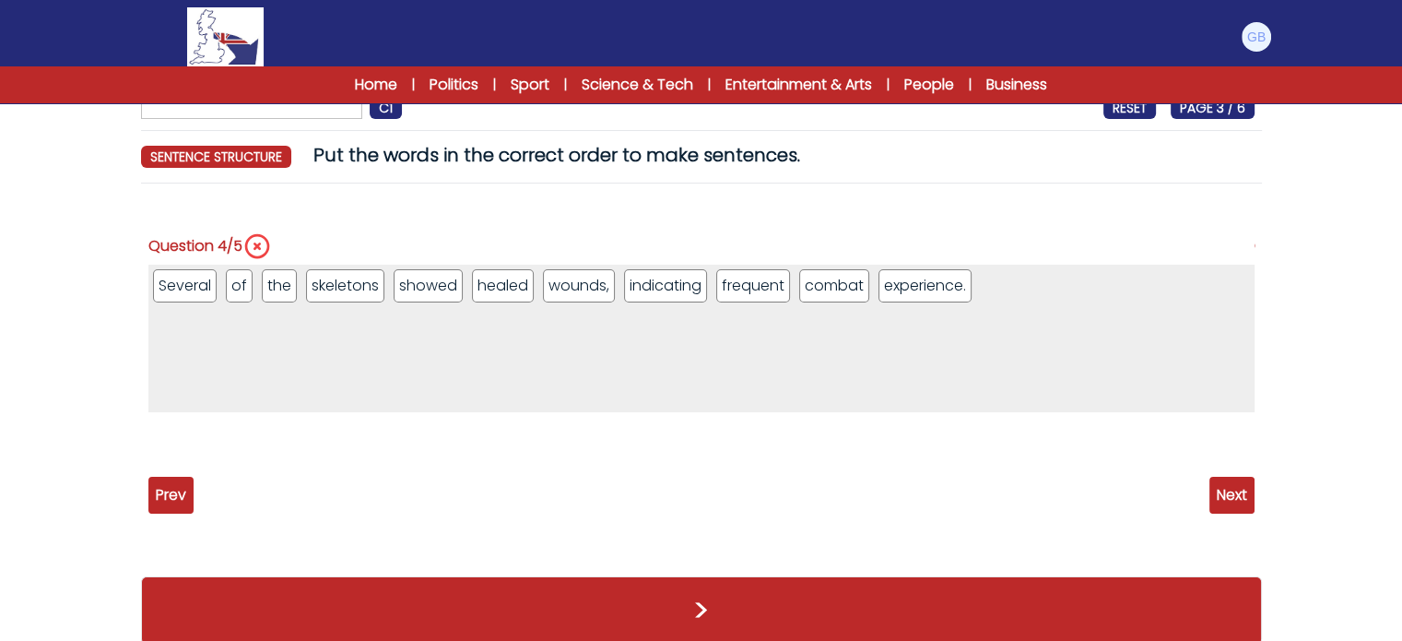
click at [553, 462] on ul "4 / 5" at bounding box center [701, 442] width 1106 height 42
click at [541, 359] on ul "Several of the skeletons showed healed wounds, indicating frequent combat exper…" at bounding box center [701, 339] width 1106 height 148
click at [1213, 496] on span "Next" at bounding box center [1232, 495] width 45 height 37
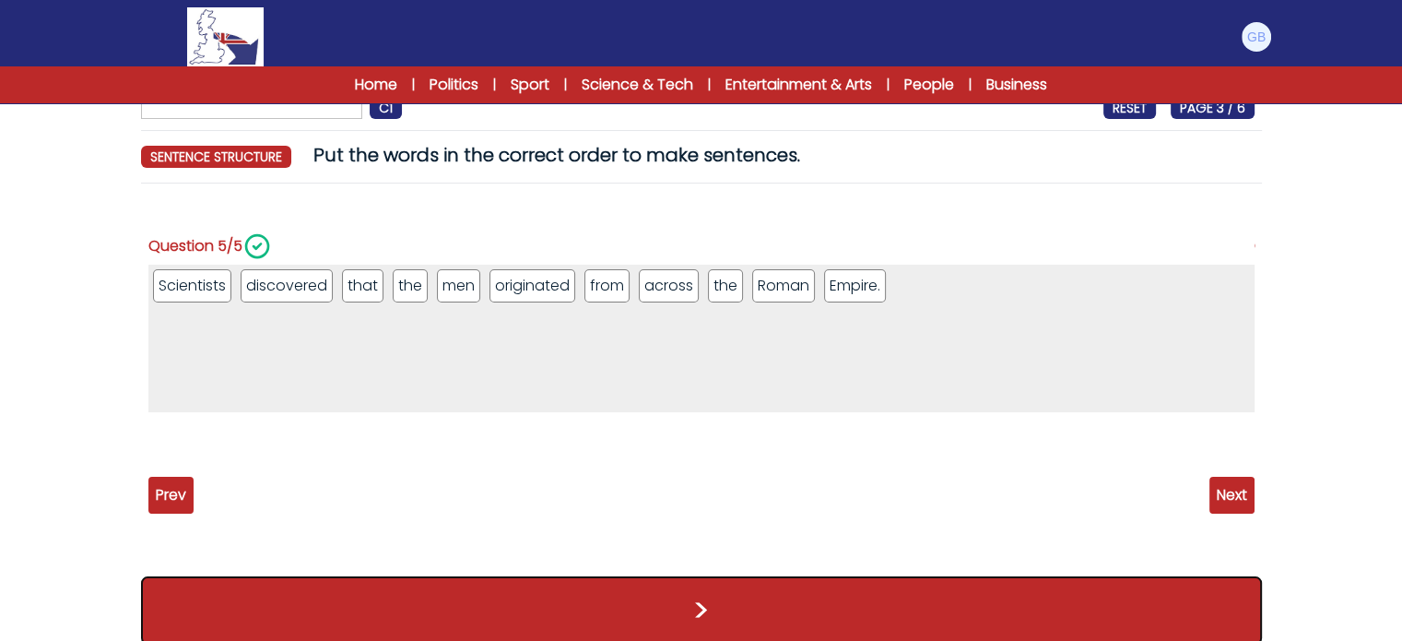
click at [1018, 586] on button ">" at bounding box center [701, 610] width 1121 height 68
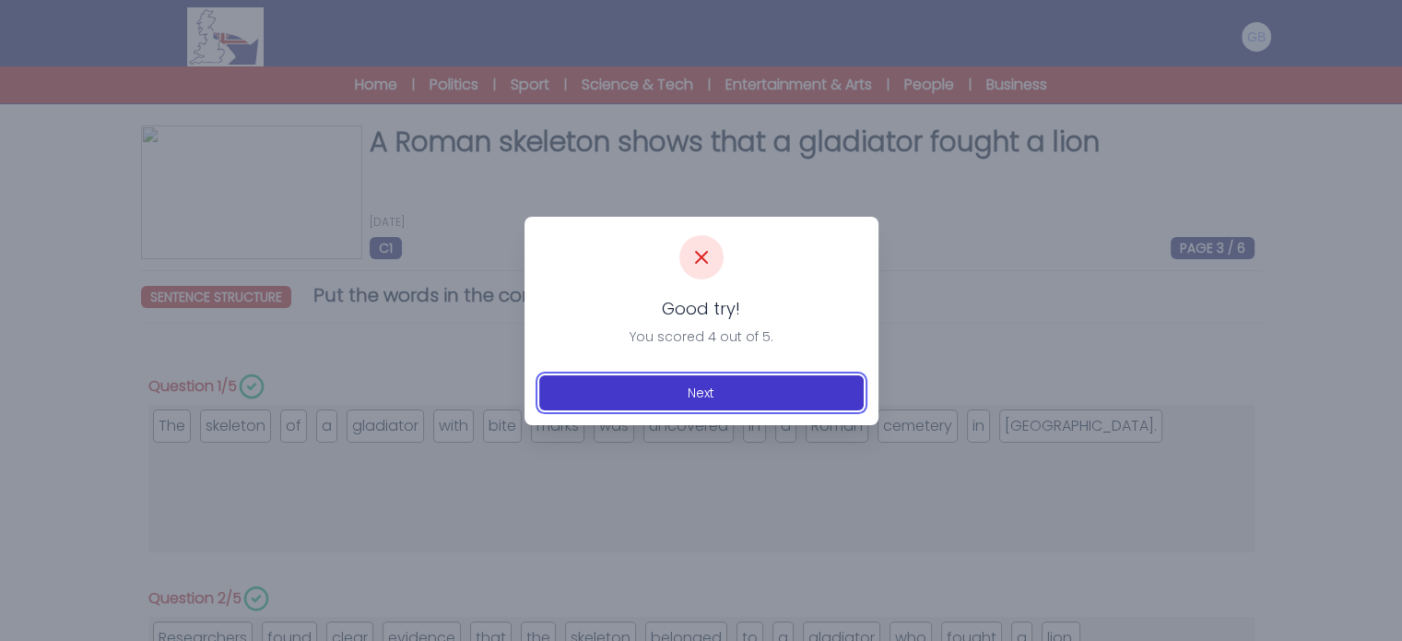
click at [778, 375] on button "Next" at bounding box center [701, 392] width 325 height 35
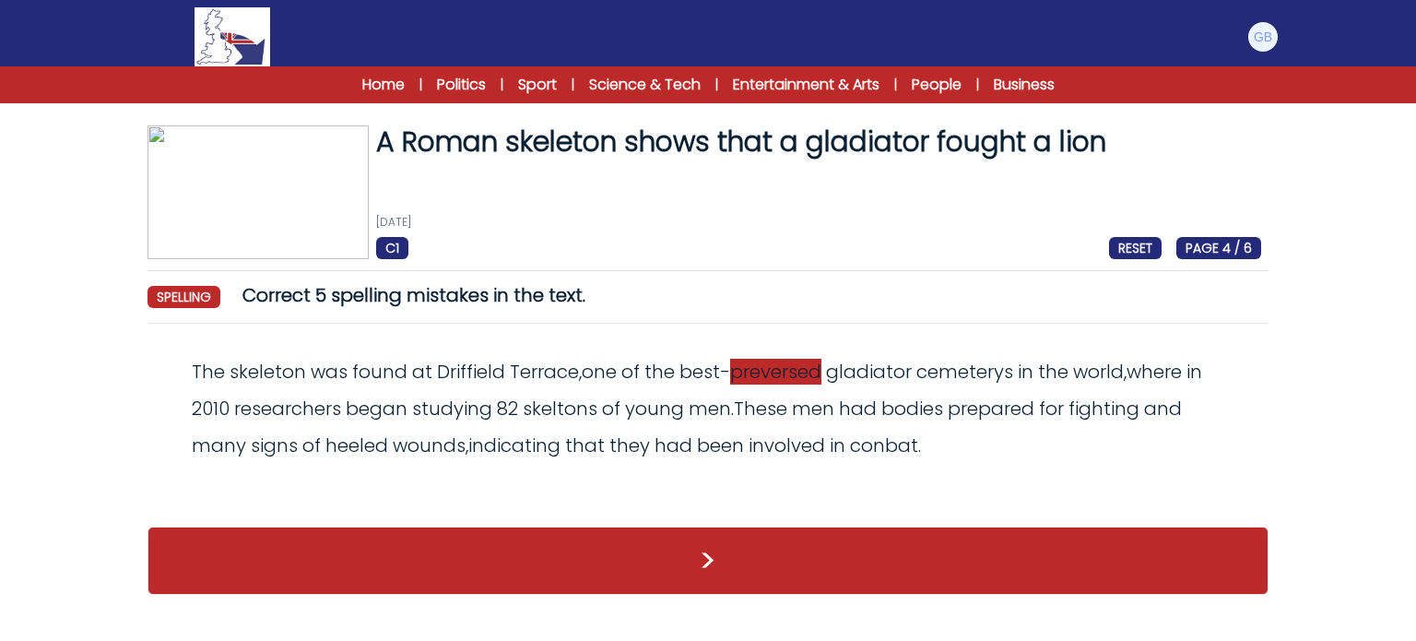
click at [804, 376] on span "preversed" at bounding box center [775, 372] width 91 height 26
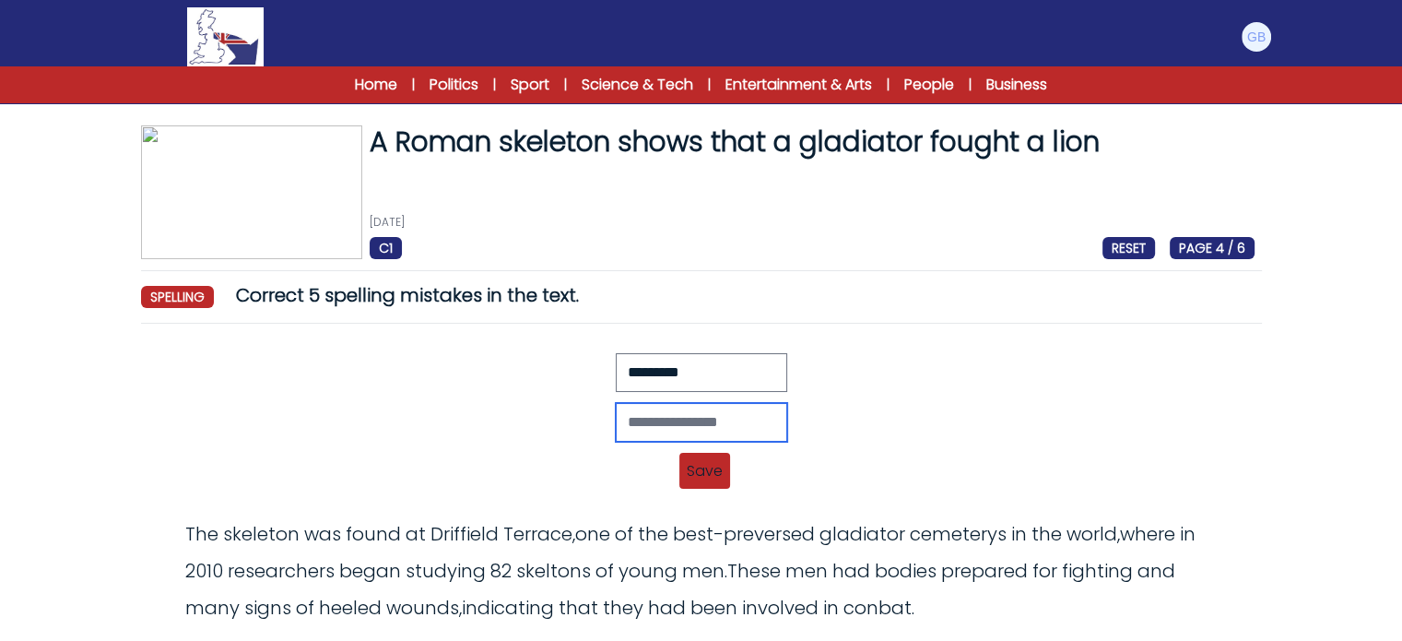
click at [729, 415] on input "text" at bounding box center [702, 422] width 172 height 39
type input "*********"
click at [722, 486] on span "Save" at bounding box center [705, 471] width 51 height 36
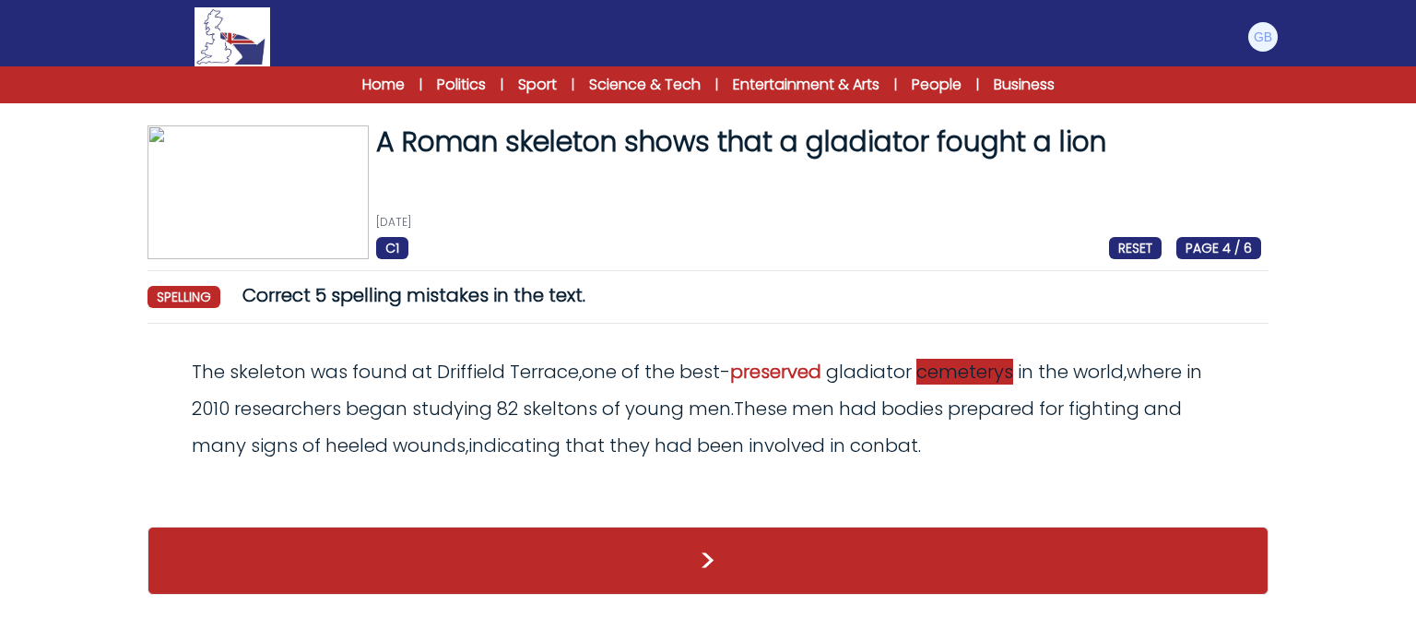
click at [956, 382] on span "cemeterys" at bounding box center [965, 372] width 97 height 26
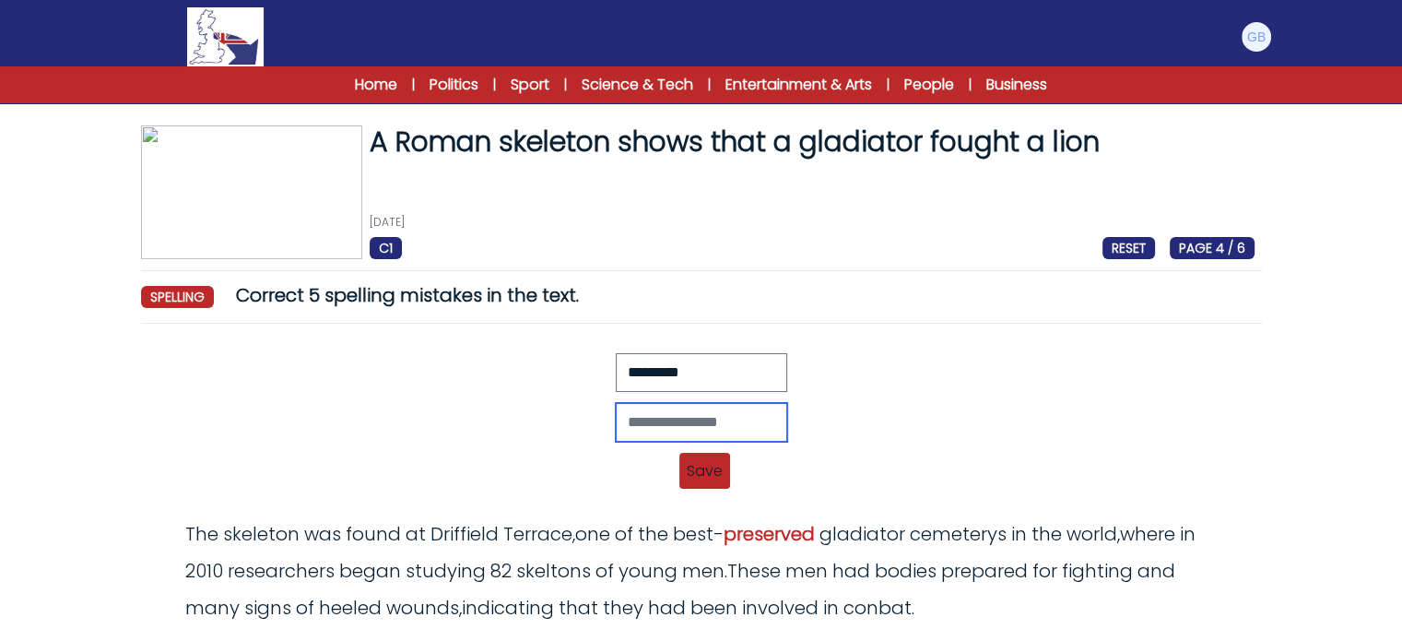
click at [744, 407] on input "text" at bounding box center [702, 422] width 172 height 39
drag, startPoint x: 716, startPoint y: 436, endPoint x: 711, endPoint y: 461, distance: 25.3
click at [716, 437] on input "*********" at bounding box center [702, 422] width 172 height 39
type input "*********"
click at [711, 461] on span "Save" at bounding box center [705, 471] width 51 height 36
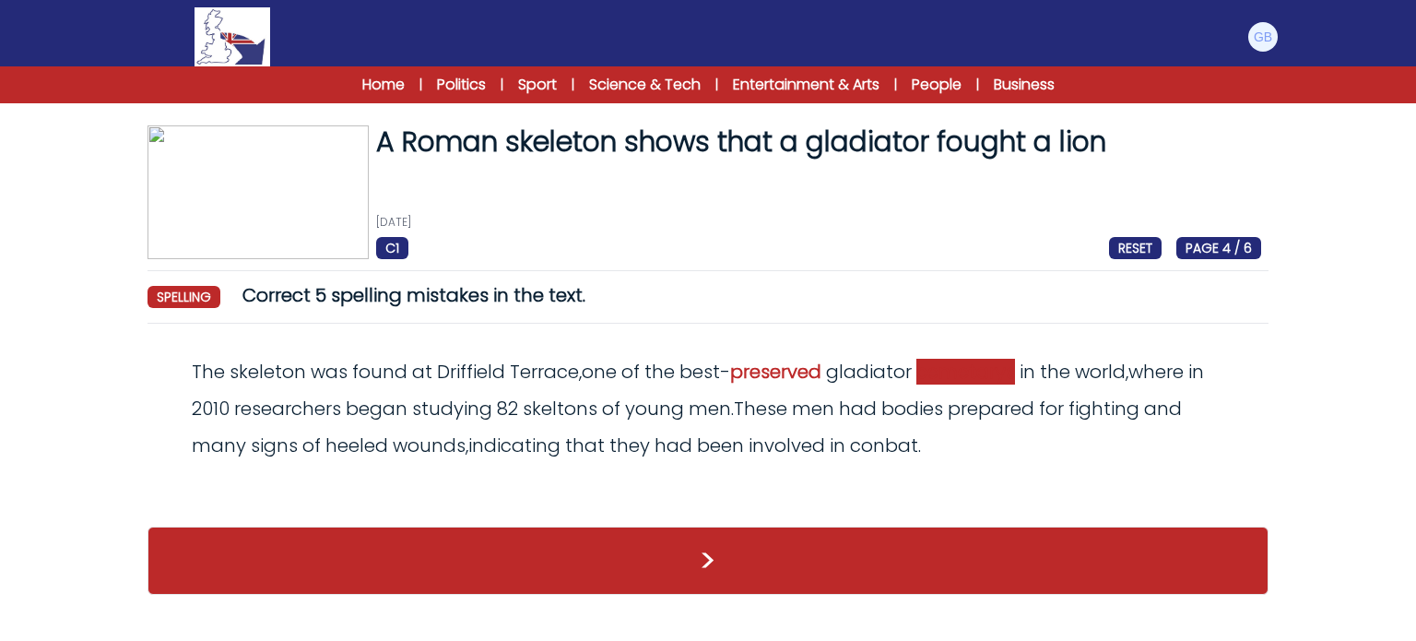
click at [933, 379] on span "cemetarys" at bounding box center [966, 372] width 99 height 26
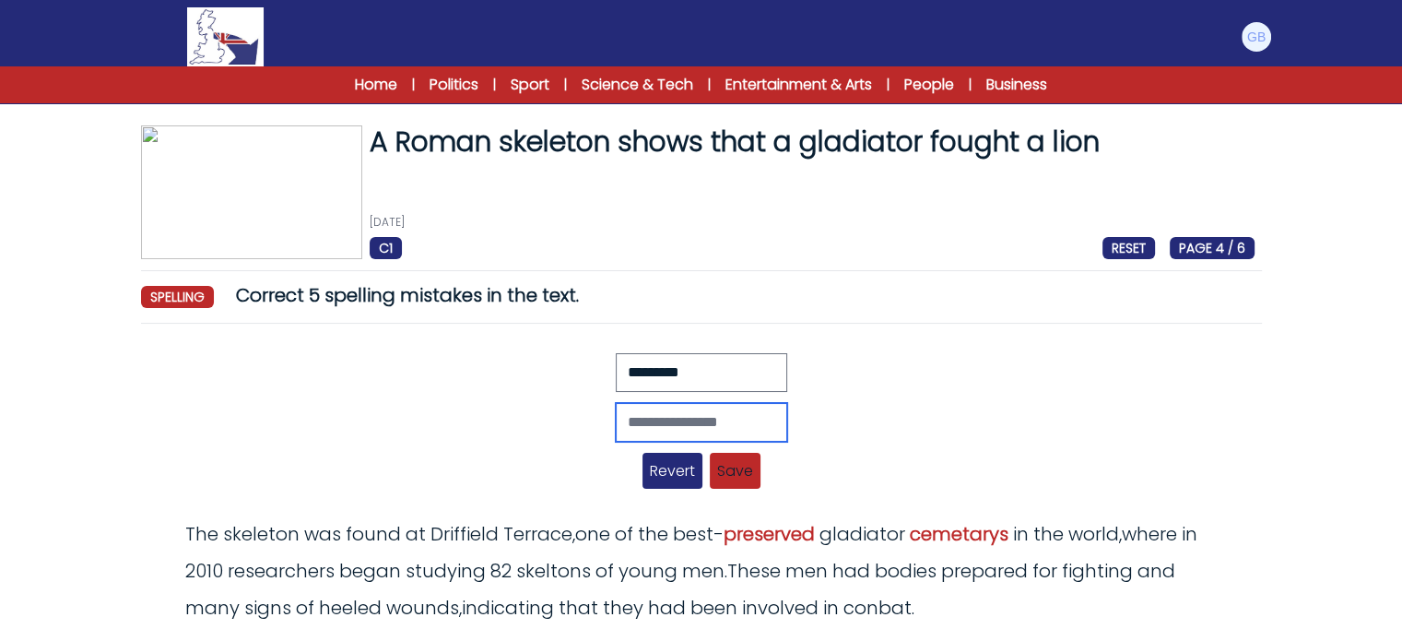
click at [716, 424] on input "text" at bounding box center [702, 422] width 172 height 39
type input "**********"
drag, startPoint x: 730, startPoint y: 463, endPoint x: 723, endPoint y: 434, distance: 29.5
click at [723, 434] on div "**********" at bounding box center [701, 427] width 1106 height 148
drag, startPoint x: 723, startPoint y: 434, endPoint x: 715, endPoint y: 427, distance: 11.1
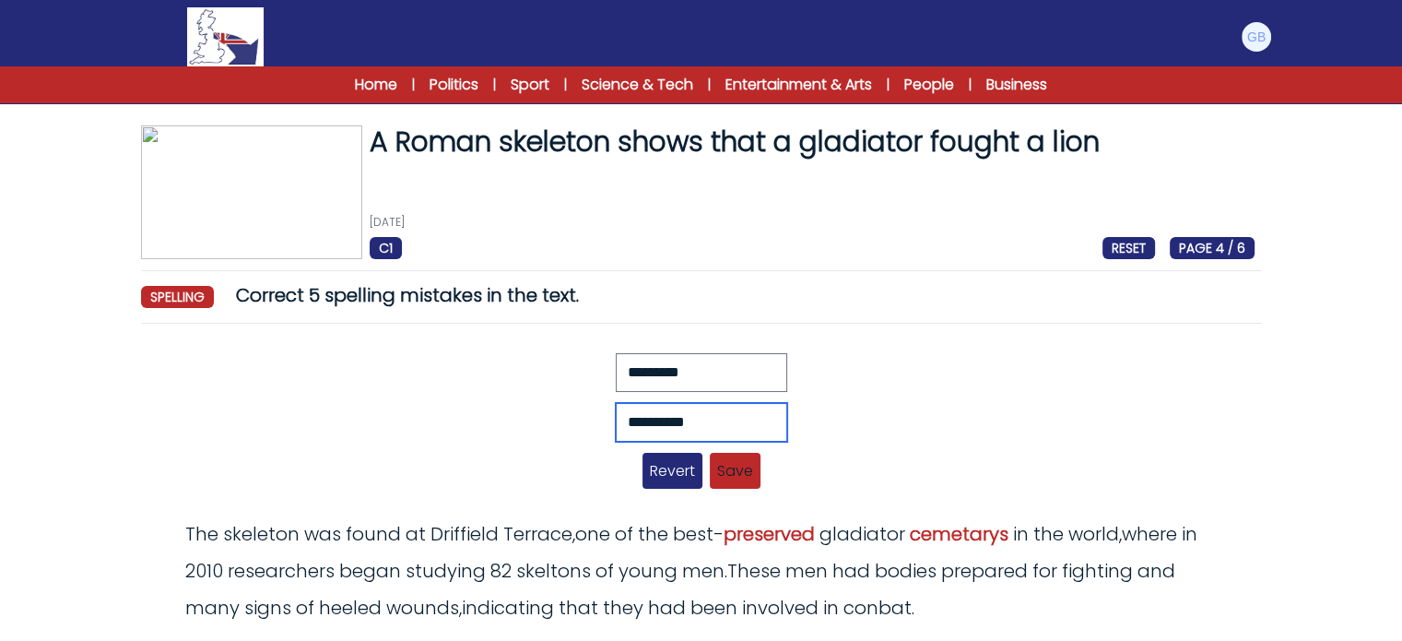
click at [723, 433] on input "**********" at bounding box center [702, 422] width 172 height 39
click at [740, 463] on span "Save" at bounding box center [735, 471] width 51 height 36
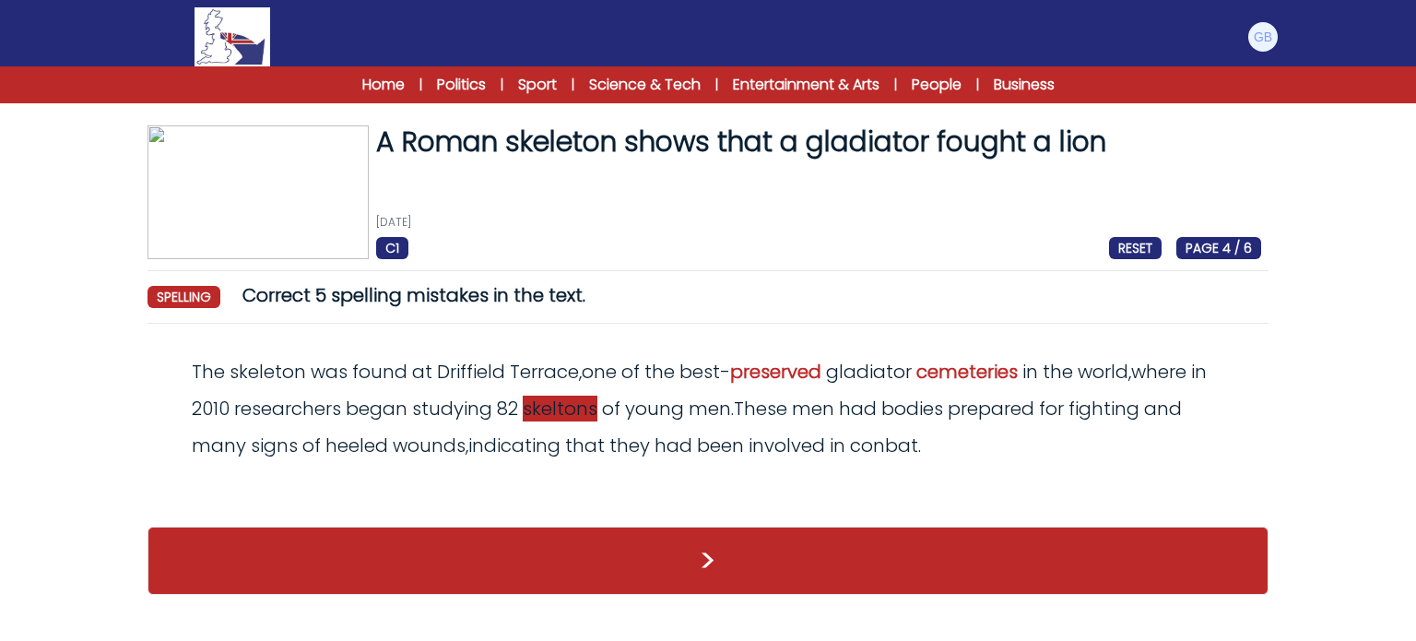
click at [566, 407] on span "skeltons" at bounding box center [560, 409] width 75 height 26
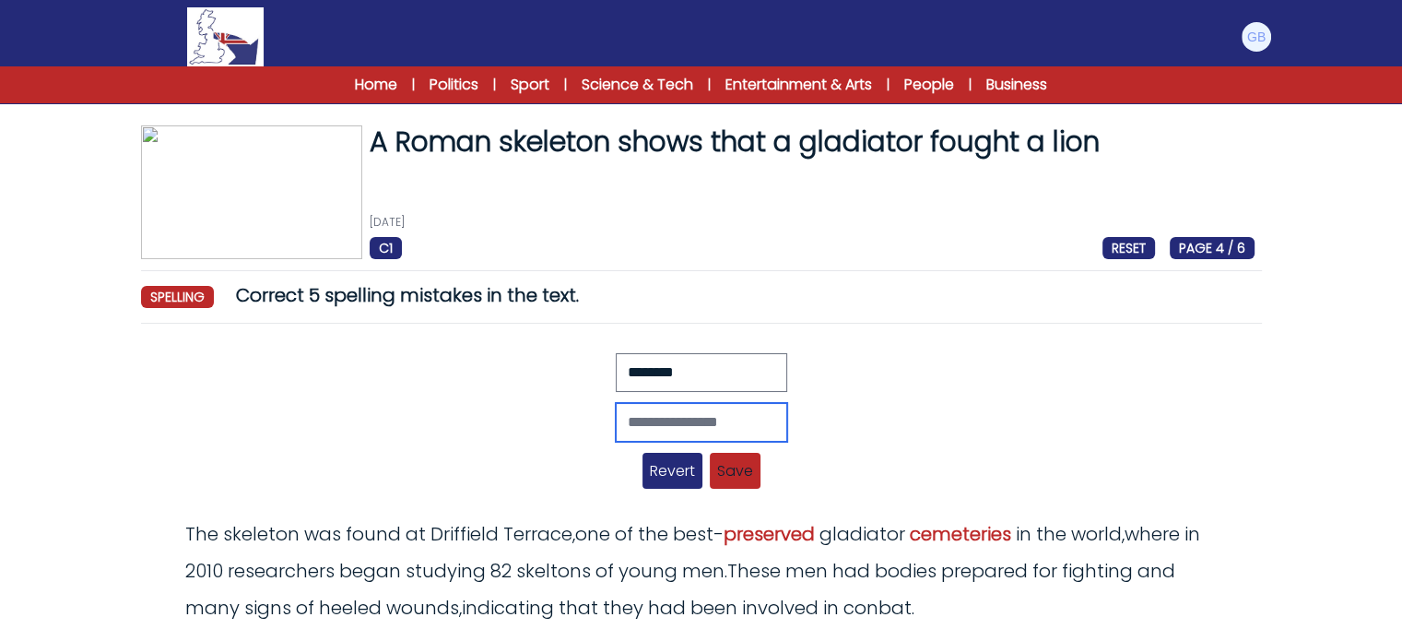
click at [658, 412] on input "text" at bounding box center [702, 422] width 172 height 39
type input "*********"
click at [723, 479] on span "Save" at bounding box center [735, 471] width 51 height 36
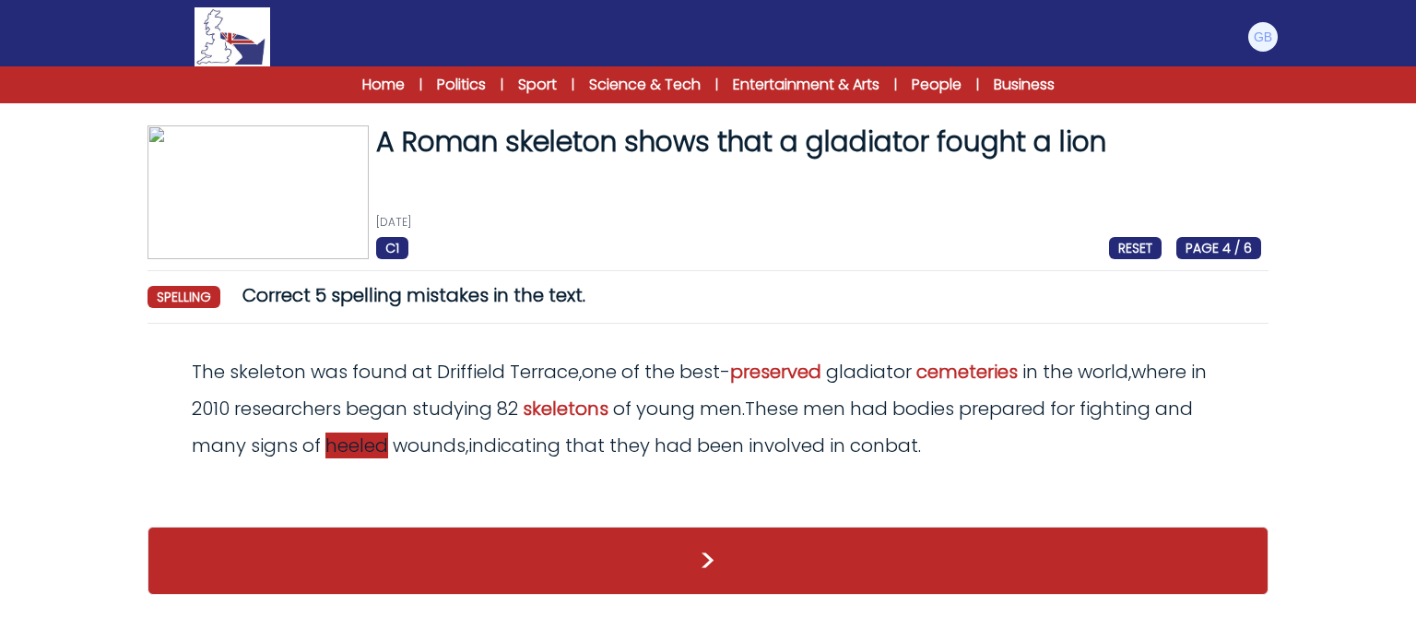
click at [340, 452] on span "heeled" at bounding box center [356, 445] width 63 height 26
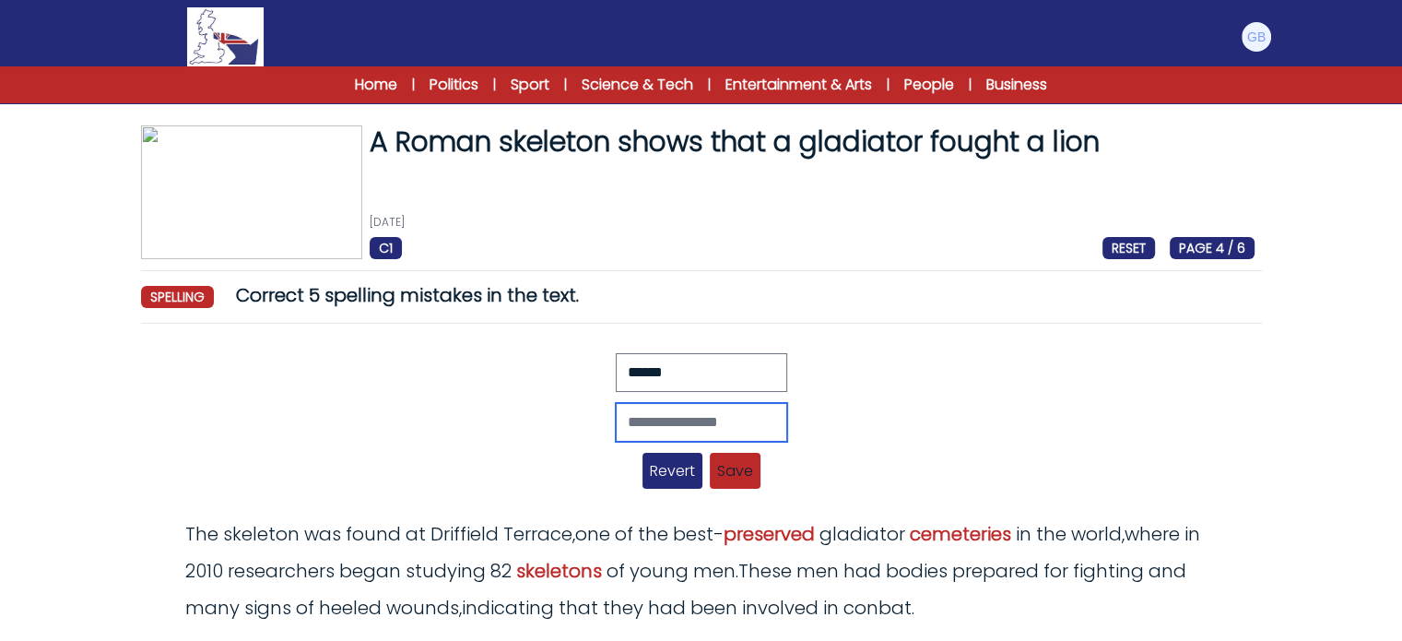
click at [748, 435] on input "text" at bounding box center [702, 422] width 172 height 39
type input "******"
click at [741, 460] on span "Save" at bounding box center [735, 471] width 51 height 36
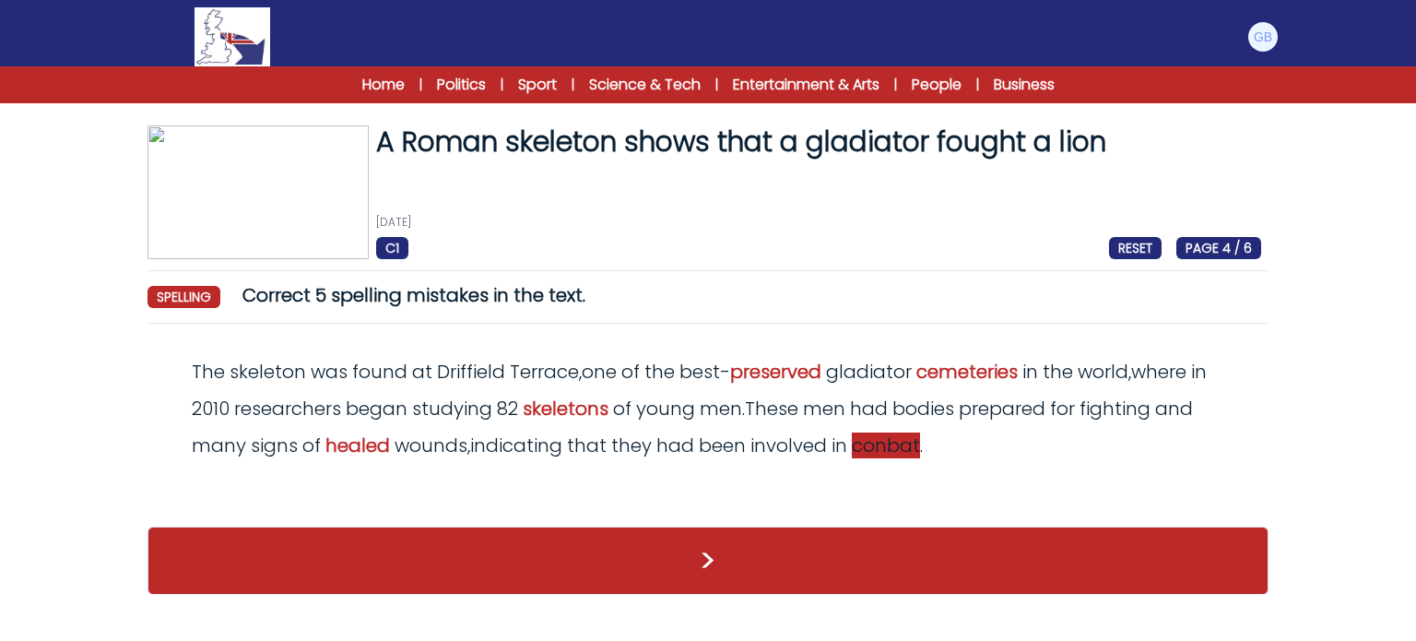
click at [869, 452] on span "conbat" at bounding box center [886, 445] width 68 height 26
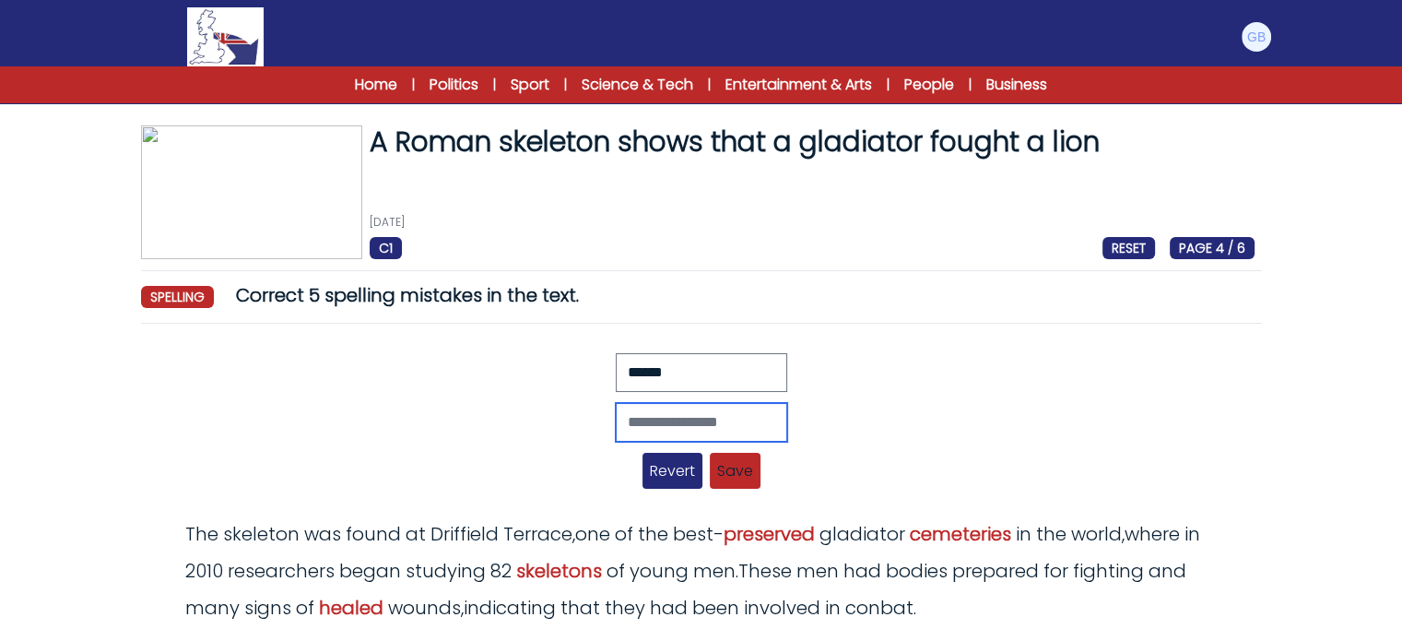
click at [699, 430] on input "text" at bounding box center [702, 422] width 172 height 39
type input "******"
click at [749, 455] on span "Save" at bounding box center [735, 471] width 51 height 36
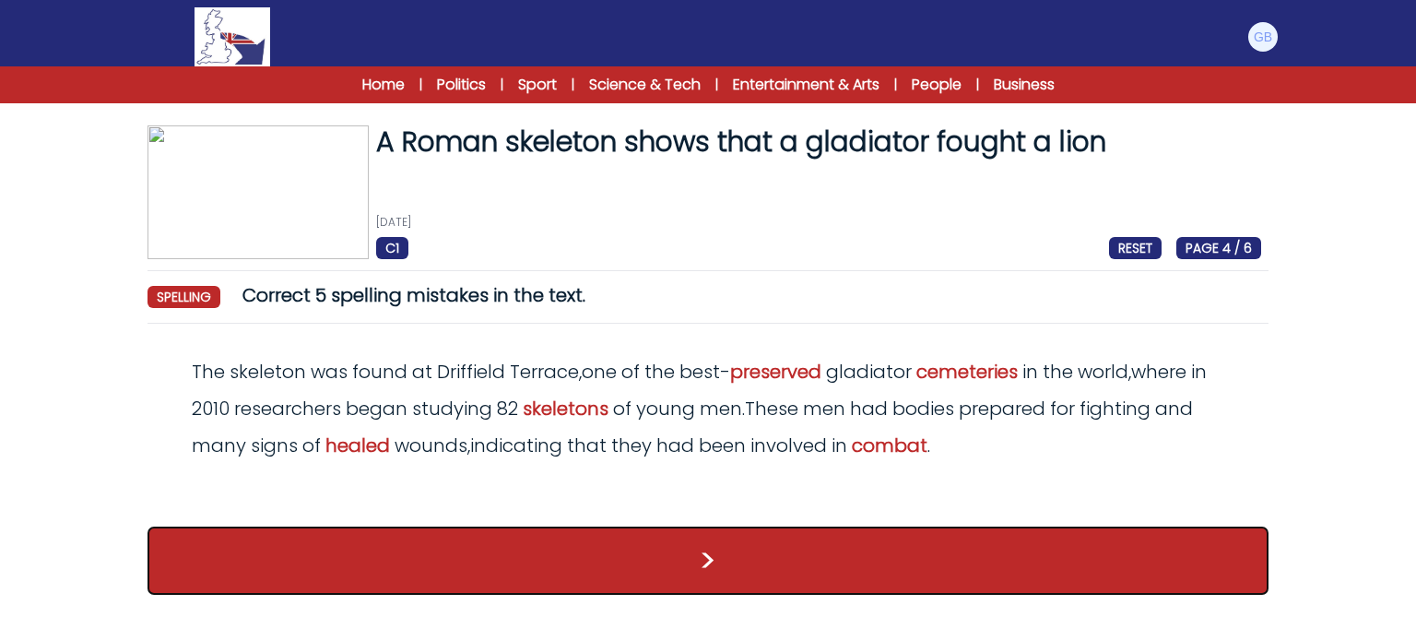
click at [847, 548] on button ">" at bounding box center [708, 560] width 1121 height 68
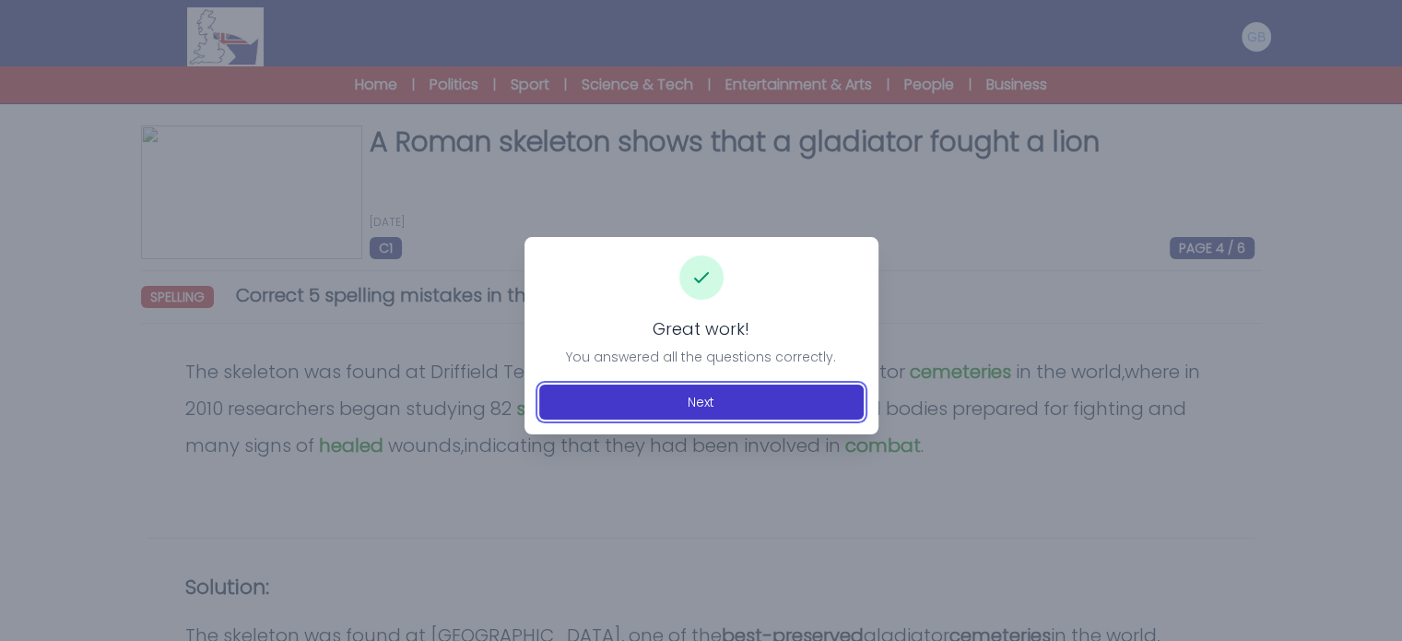
click at [779, 384] on button "Next" at bounding box center [701, 401] width 325 height 35
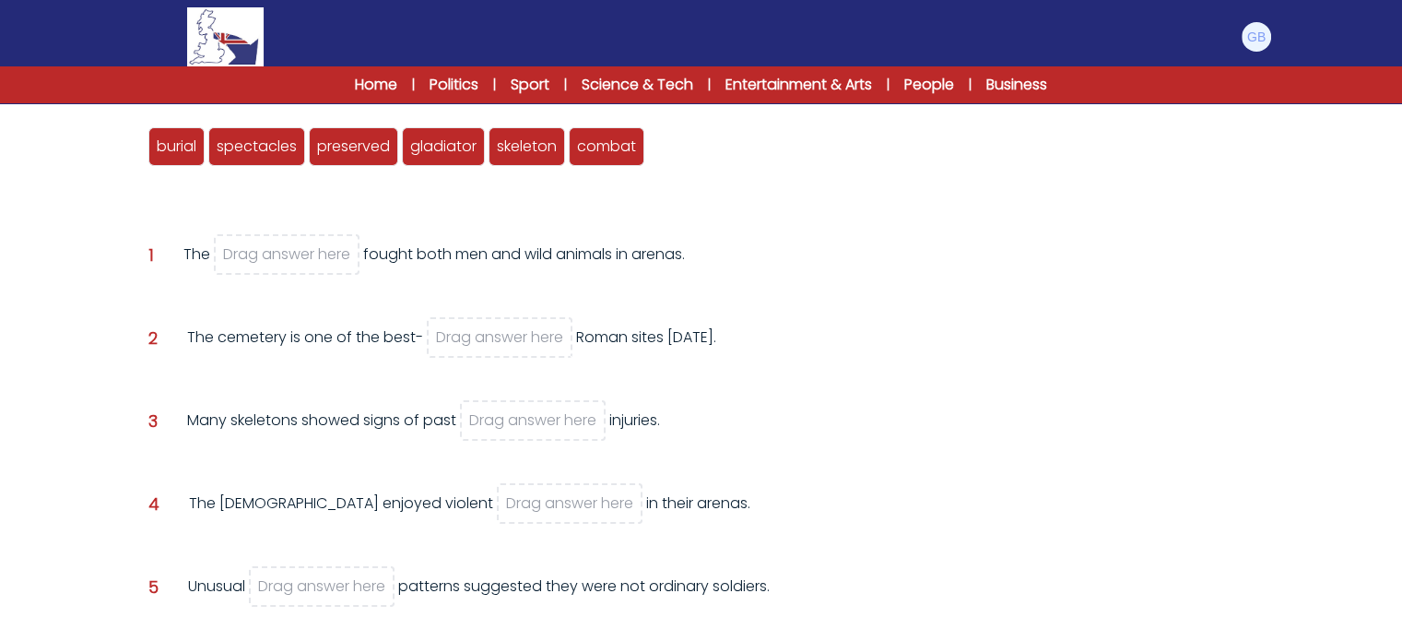
scroll to position [243, 0]
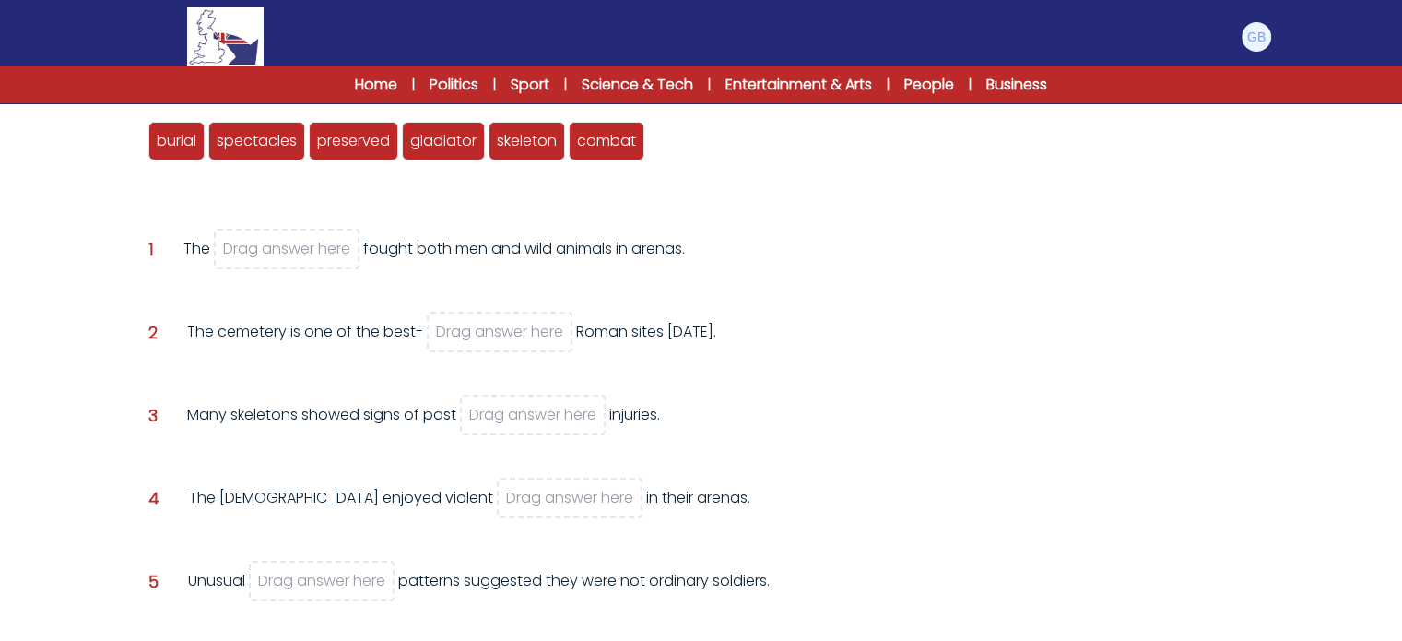
click at [455, 125] on div "gladiator" at bounding box center [443, 141] width 83 height 39
drag, startPoint x: 456, startPoint y: 137, endPoint x: 333, endPoint y: 233, distance: 156.4
click at [334, 233] on span "gladiator" at bounding box center [329, 229] width 66 height 21
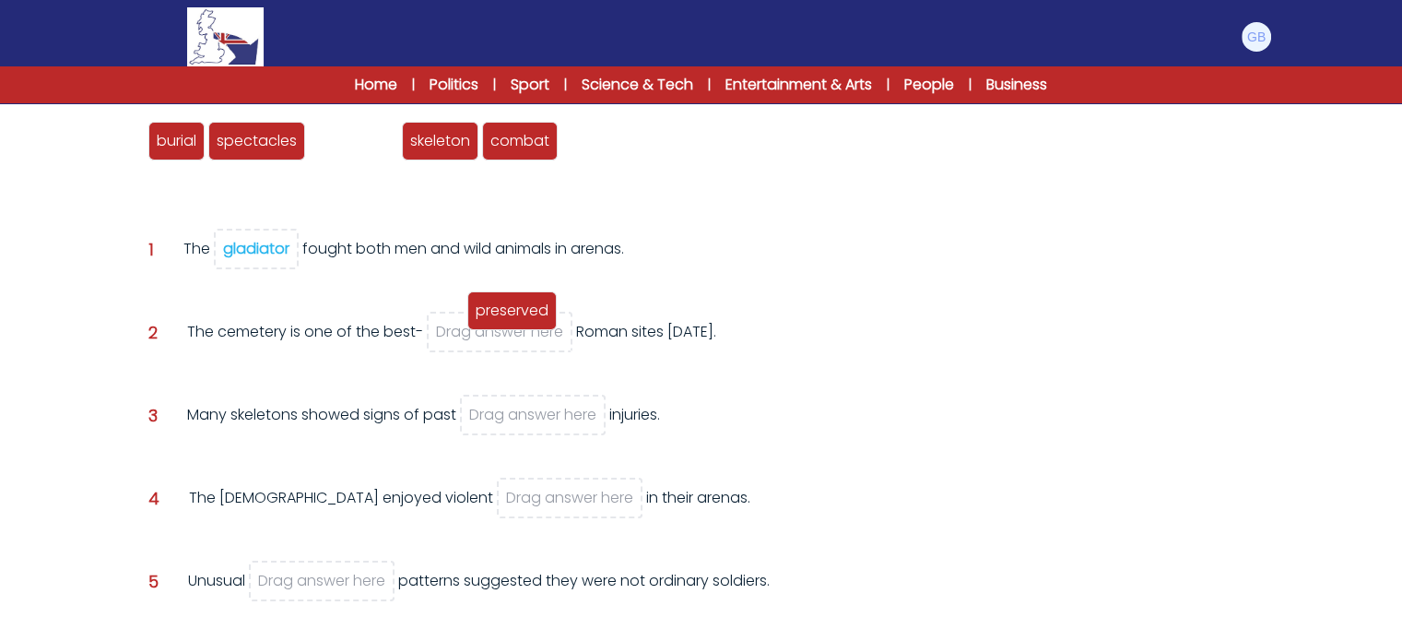
drag, startPoint x: 354, startPoint y: 147, endPoint x: 513, endPoint y: 317, distance: 232.9
click at [513, 317] on span "preserved" at bounding box center [512, 310] width 73 height 21
drag, startPoint x: 349, startPoint y: 139, endPoint x: 516, endPoint y: 325, distance: 250.1
click at [516, 325] on span "preserved" at bounding box center [521, 326] width 73 height 21
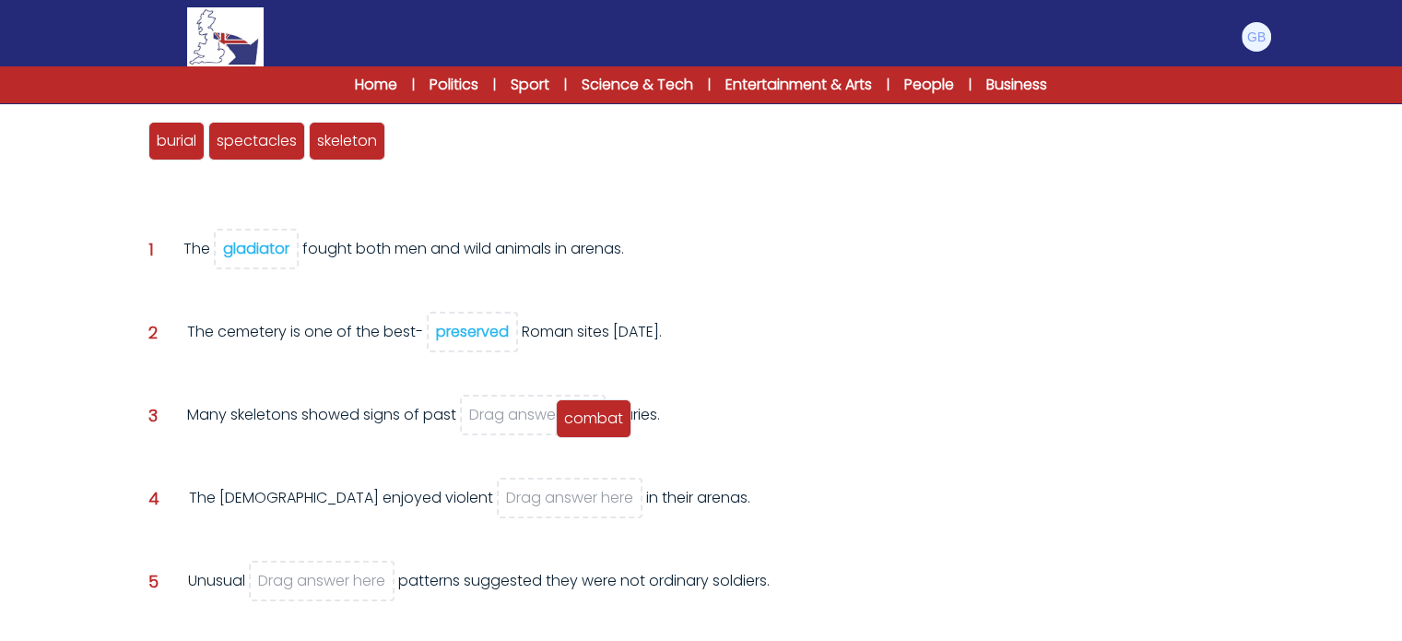
drag, startPoint x: 421, startPoint y: 148, endPoint x: 574, endPoint y: 416, distance: 308.1
click at [574, 416] on span "combat" at bounding box center [593, 418] width 59 height 21
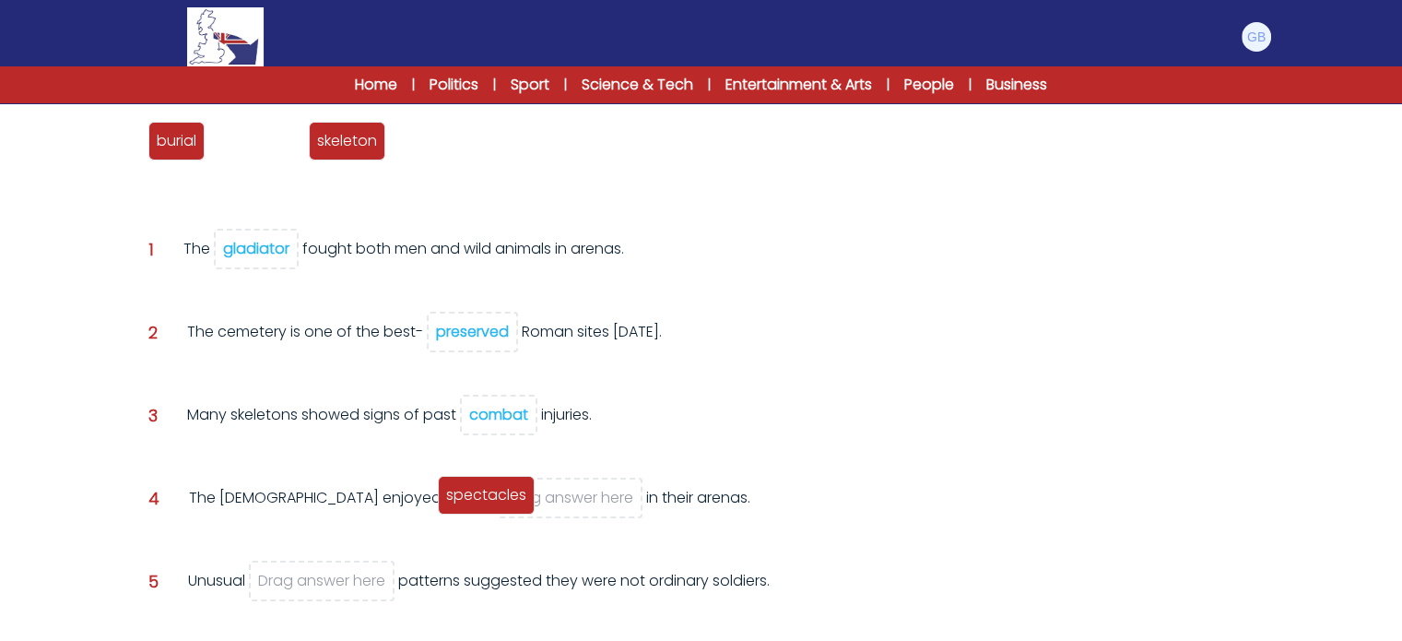
drag, startPoint x: 295, startPoint y: 212, endPoint x: 497, endPoint y: 509, distance: 359.1
click at [497, 509] on div "spectacles" at bounding box center [486, 495] width 97 height 39
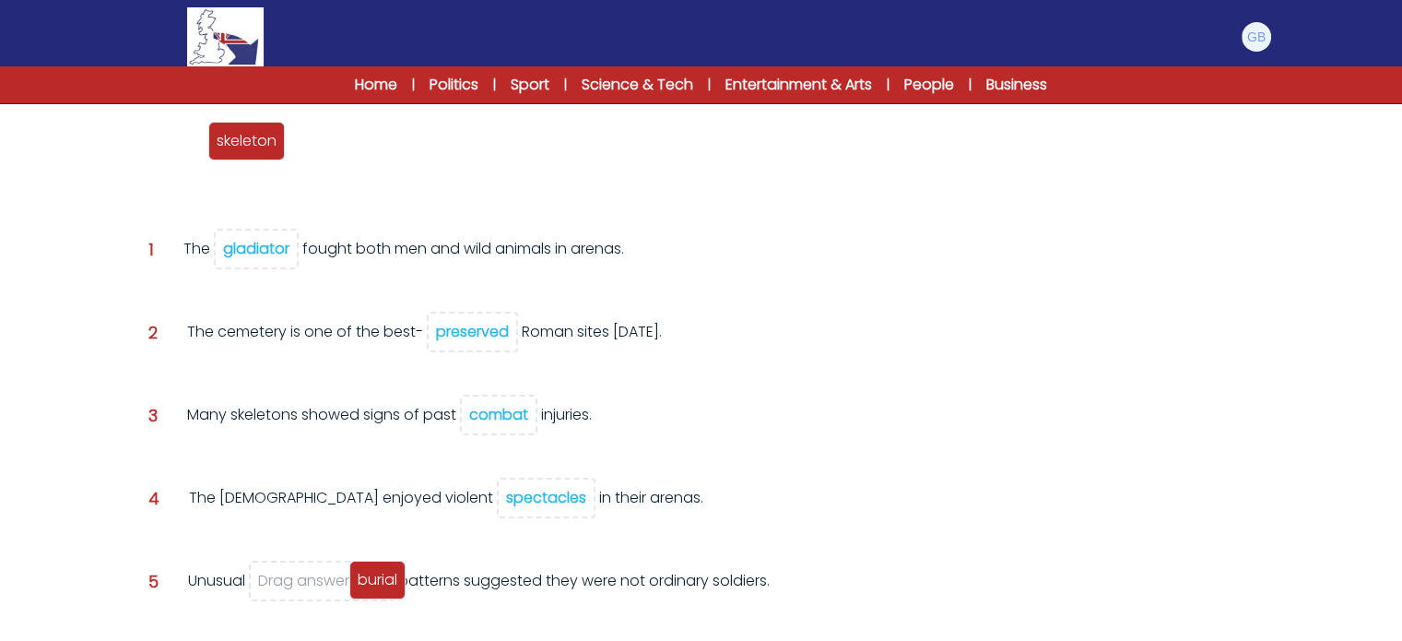
drag, startPoint x: 183, startPoint y: 144, endPoint x: 376, endPoint y: 578, distance: 475.5
click at [378, 580] on span "burial" at bounding box center [378, 579] width 40 height 21
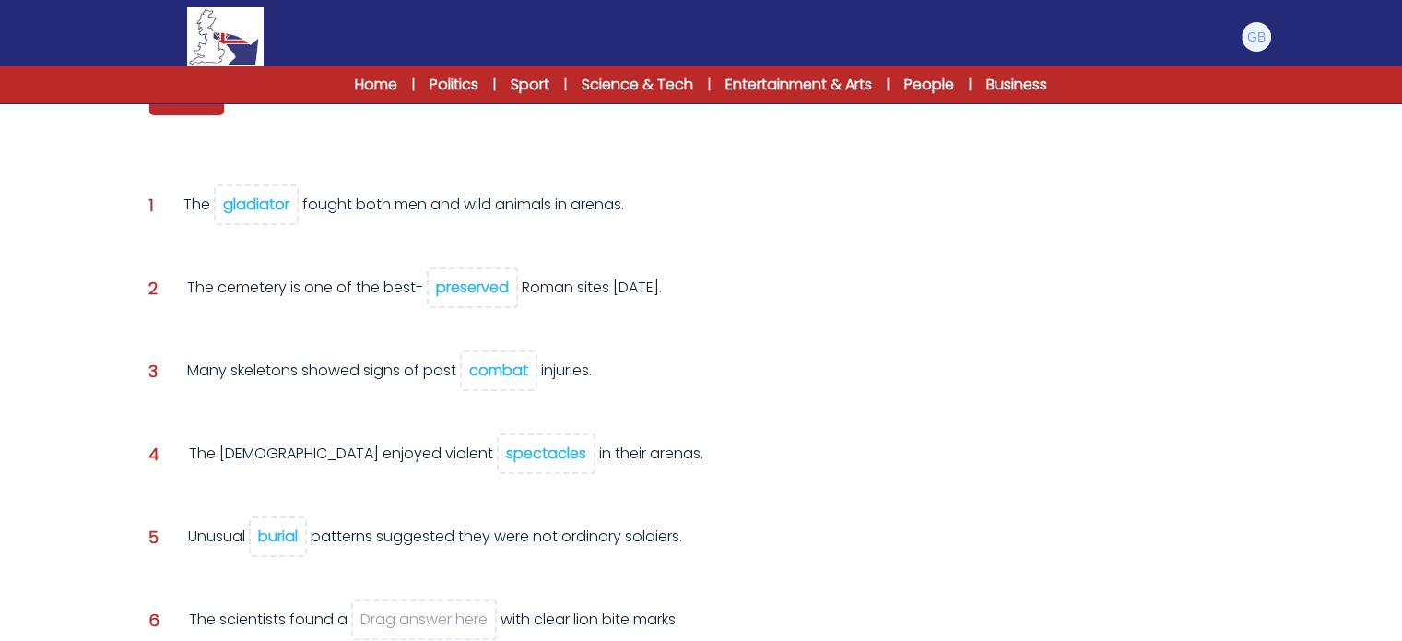
scroll to position [286, 0]
drag, startPoint x: 194, startPoint y: 106, endPoint x: 446, endPoint y: 620, distance: 572.4
click at [446, 621] on span "skeleton" at bounding box center [461, 631] width 60 height 21
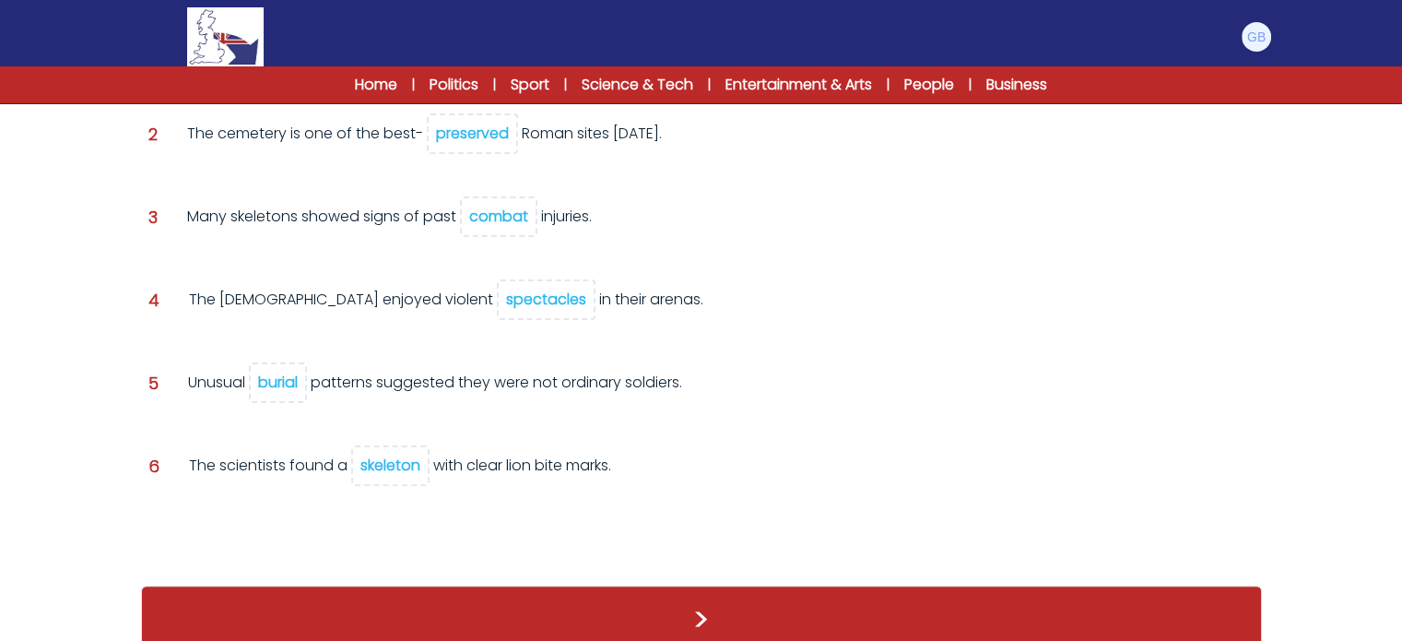
scroll to position [416, 0]
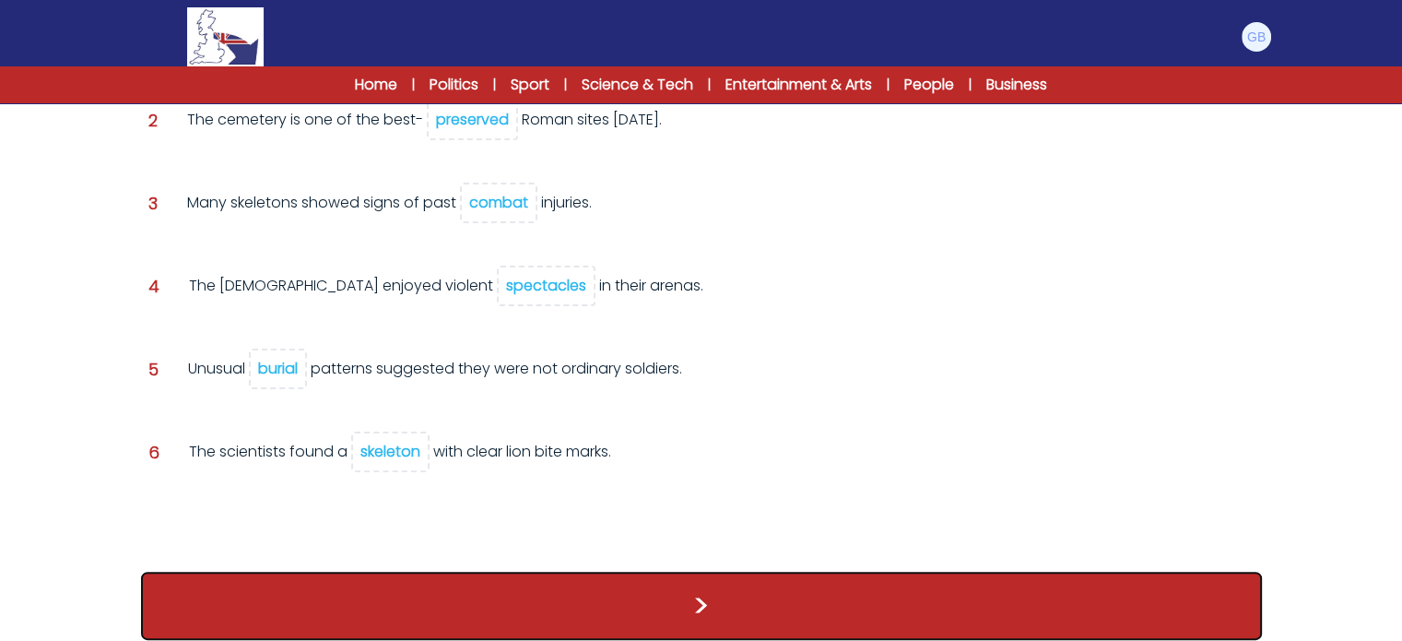
click at [841, 589] on button ">" at bounding box center [701, 606] width 1121 height 68
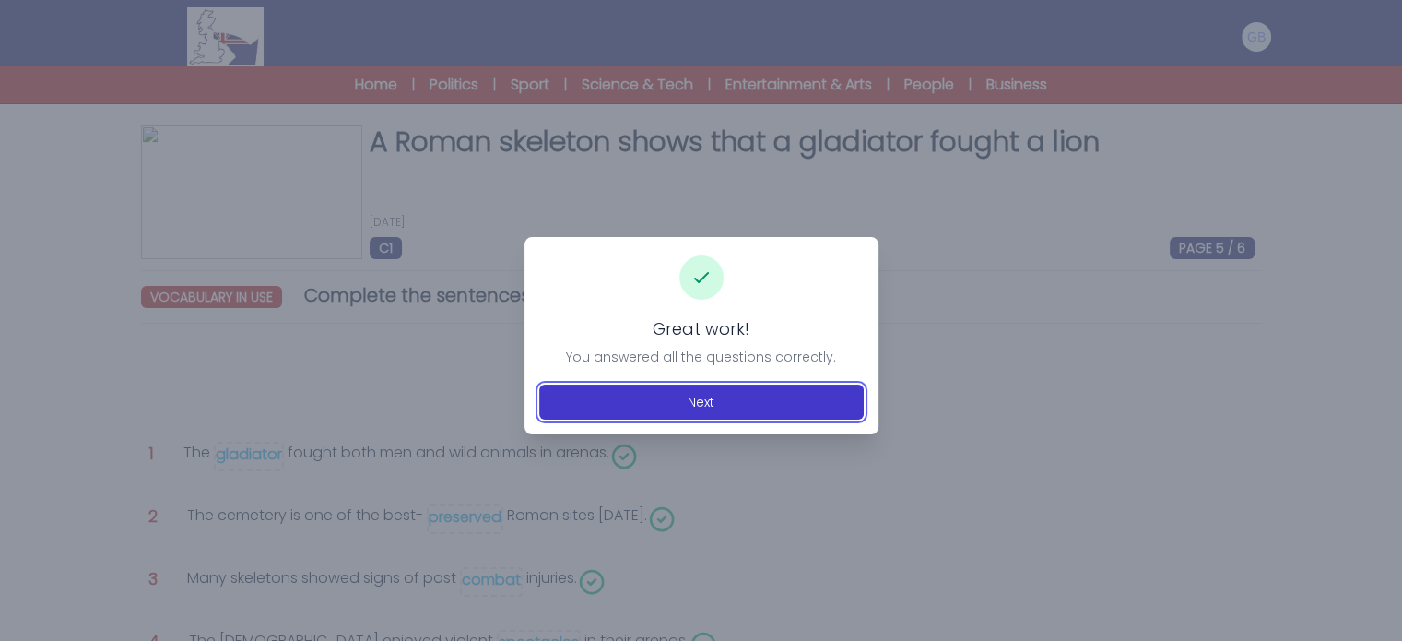
click at [760, 398] on button "Next" at bounding box center [701, 401] width 325 height 35
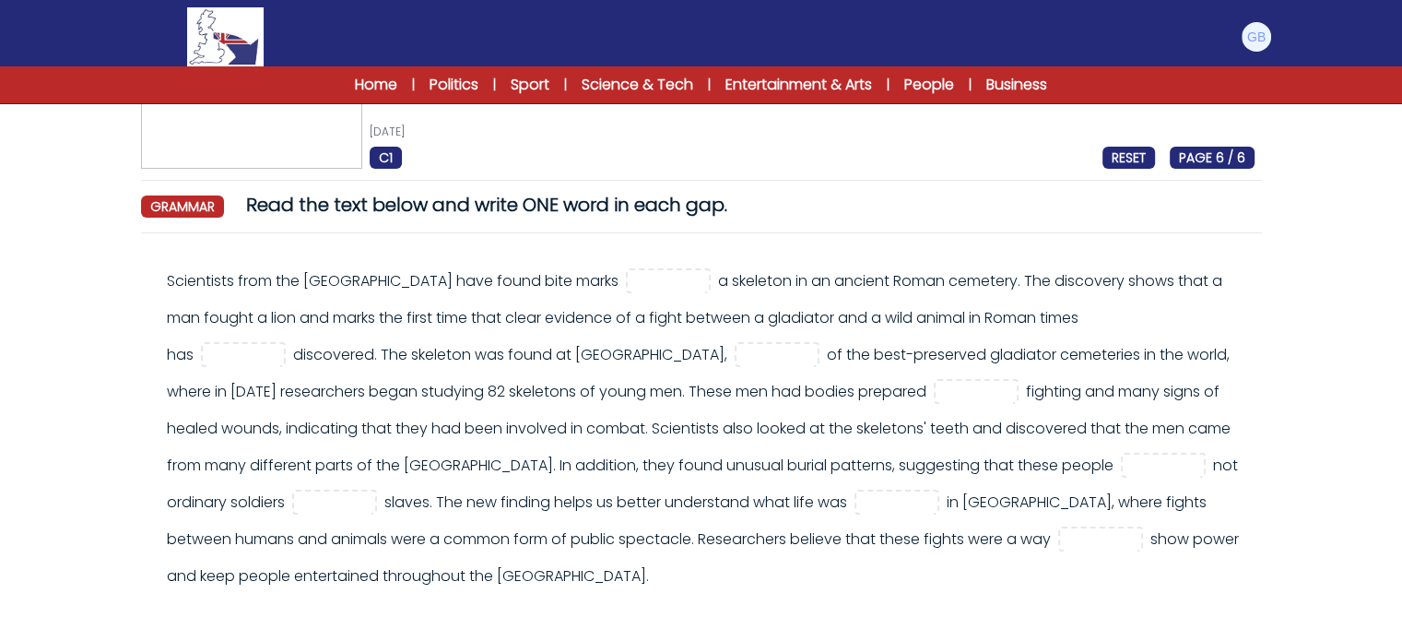
scroll to position [101, 0]
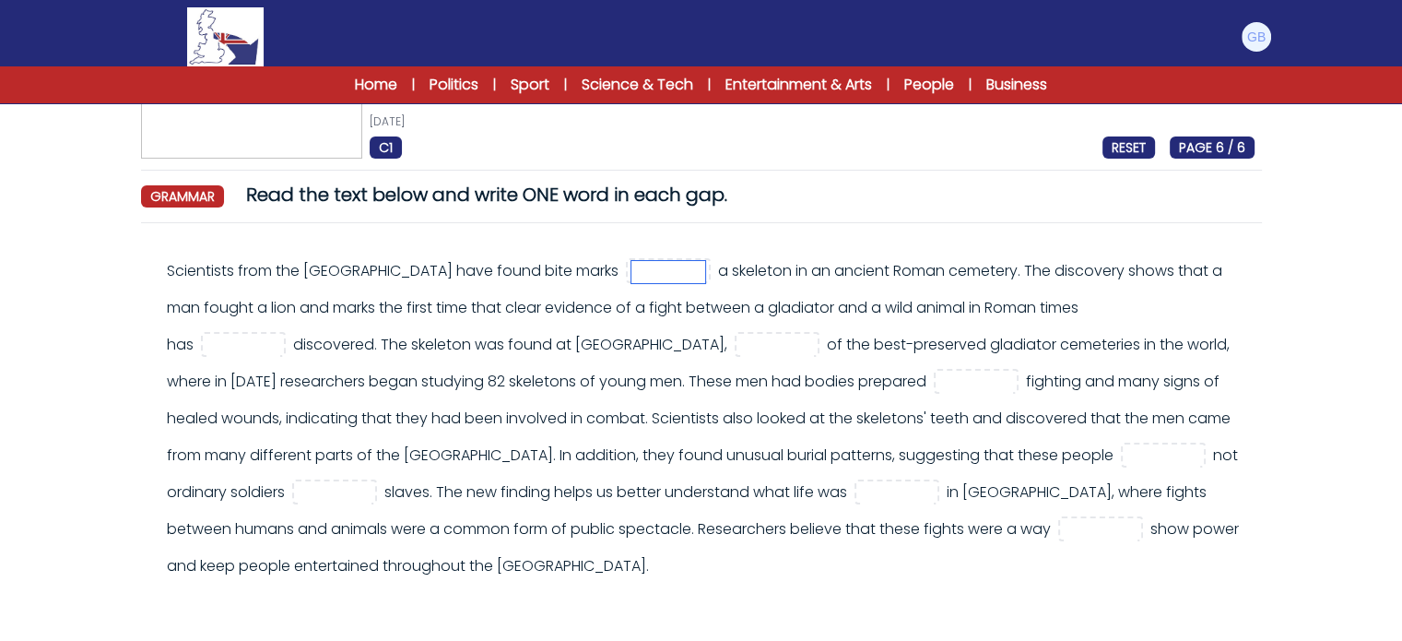
click at [650, 268] on input "text" at bounding box center [669, 272] width 74 height 22
type input "**"
click at [941, 265] on div "Scientists from the University of York have found bite marks **" at bounding box center [711, 419] width 1088 height 332
click at [1204, 311] on div "Scientists from the University of York have found bite marks **" at bounding box center [711, 419] width 1088 height 332
click at [1169, 316] on div "Scientists from the University of York have found bite marks **" at bounding box center [711, 419] width 1088 height 332
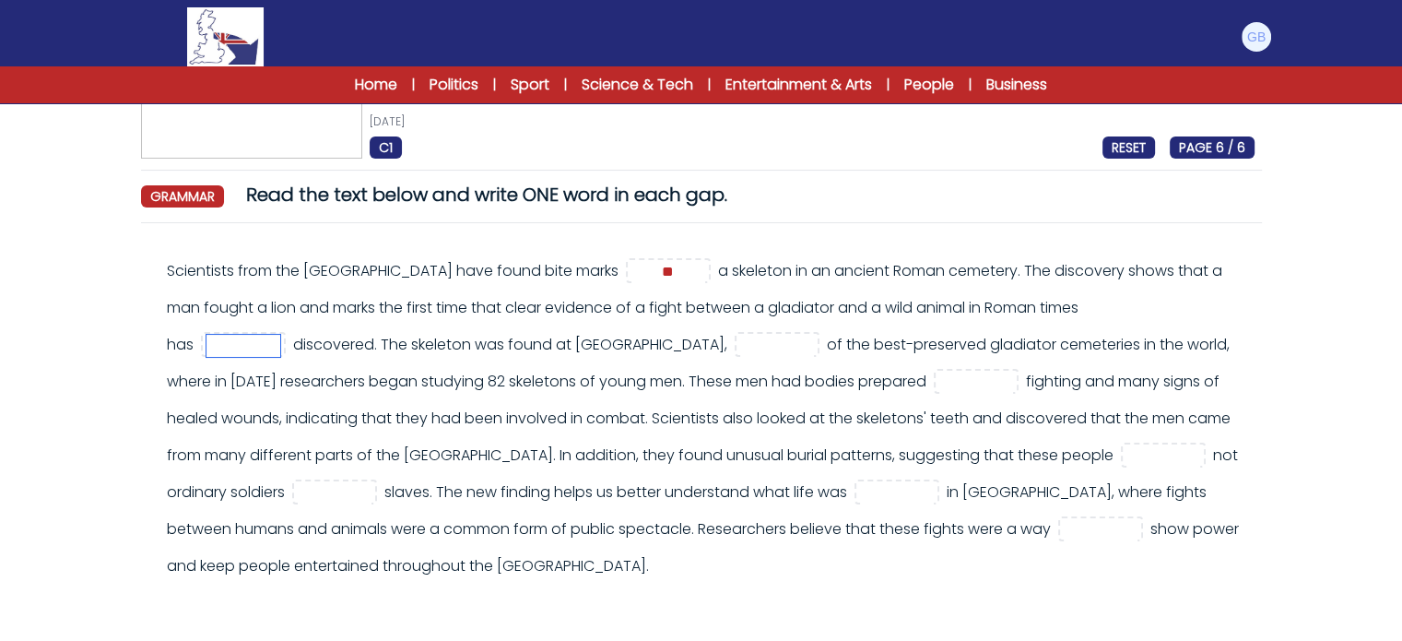
click at [263, 348] on input "text" at bounding box center [244, 346] width 74 height 22
type input "****"
click at [122, 384] on div "A Roman skeleton shows that a gladiator fought a lion 25th April 2025 C1 RESET …" at bounding box center [702, 389] width 1180 height 728
click at [751, 340] on input "text" at bounding box center [777, 346] width 74 height 22
type input "***"
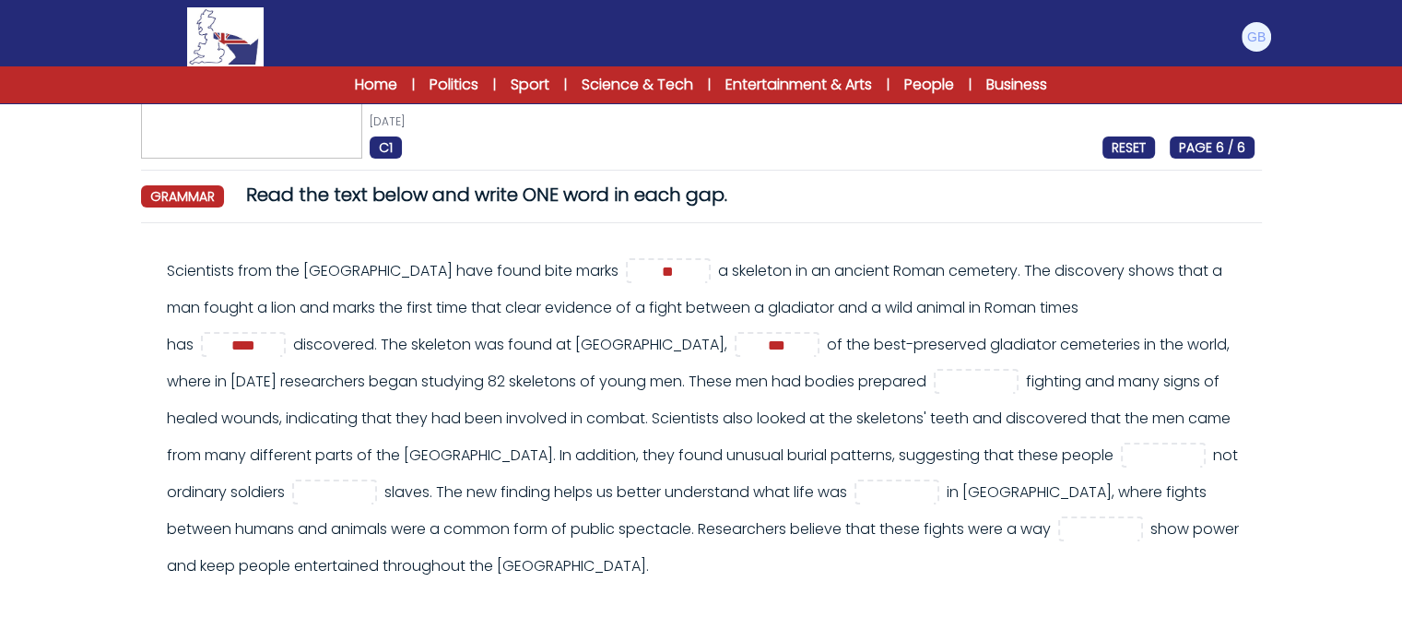
click at [749, 372] on div "Scientists from the University of York have found bite marks ** ****" at bounding box center [711, 419] width 1088 height 332
click at [977, 387] on input "text" at bounding box center [977, 383] width 74 height 22
type input "***"
click at [577, 450] on div "Scientists from the University of York have found bite marks ** ****" at bounding box center [711, 419] width 1088 height 332
click at [1150, 456] on input "text" at bounding box center [1164, 456] width 74 height 22
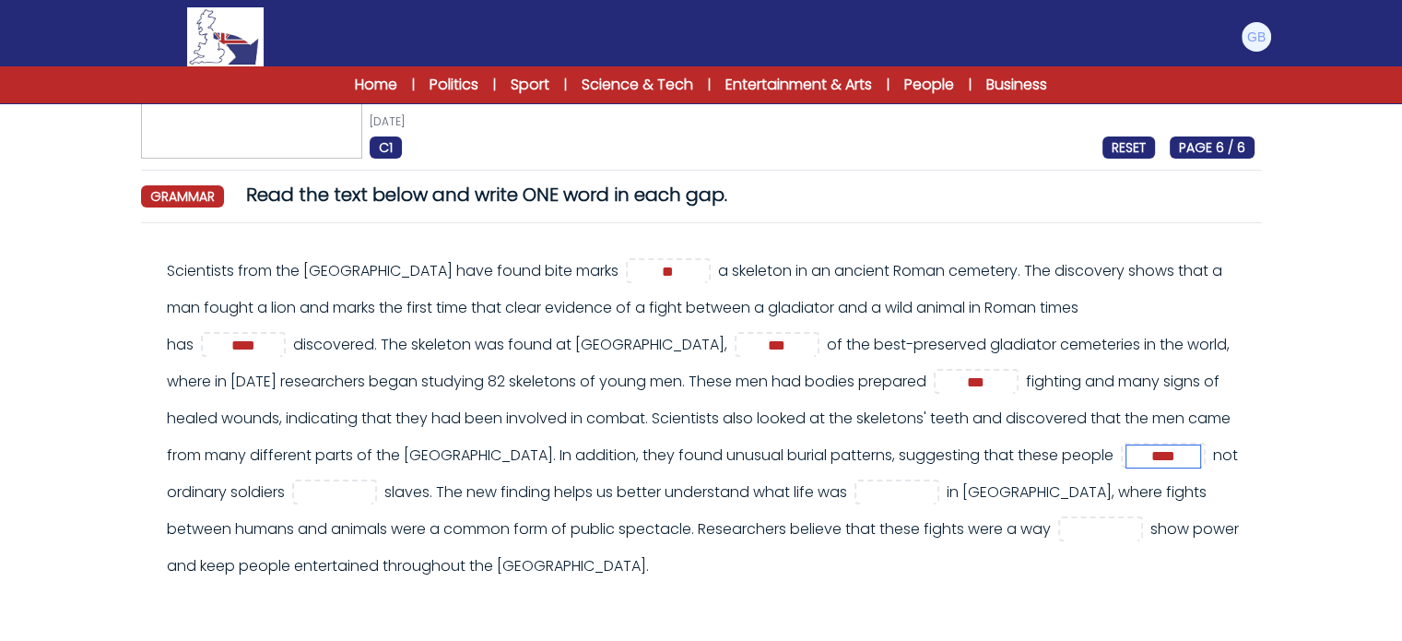
type input "****"
click at [331, 497] on input "text" at bounding box center [335, 493] width 74 height 22
type input "**"
click at [381, 438] on div "Scientists from the University of York have found bite marks ** ****" at bounding box center [711, 419] width 1088 height 332
click at [934, 499] on input "text" at bounding box center [897, 493] width 74 height 22
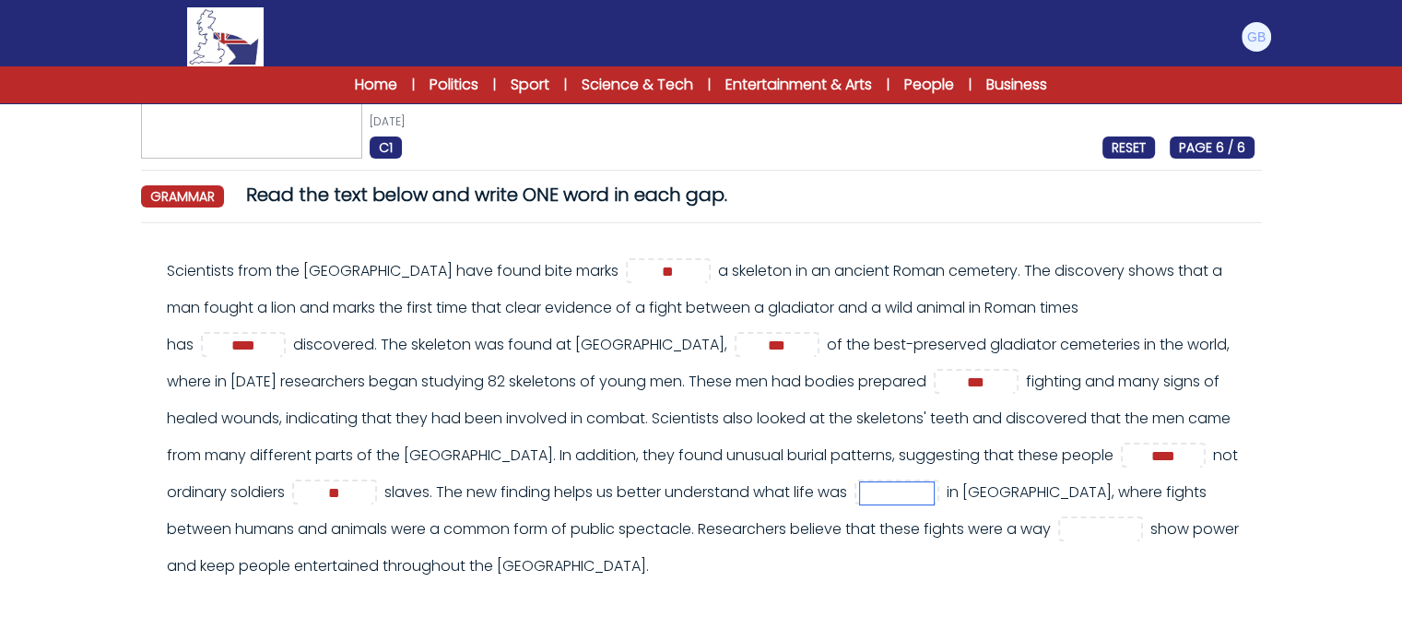
type input "*"
type input "****"
click at [1016, 512] on div "Scientists from the University of York have found bite marks ** ****" at bounding box center [711, 419] width 1088 height 332
click at [1064, 531] on input "text" at bounding box center [1101, 530] width 74 height 22
type input "**"
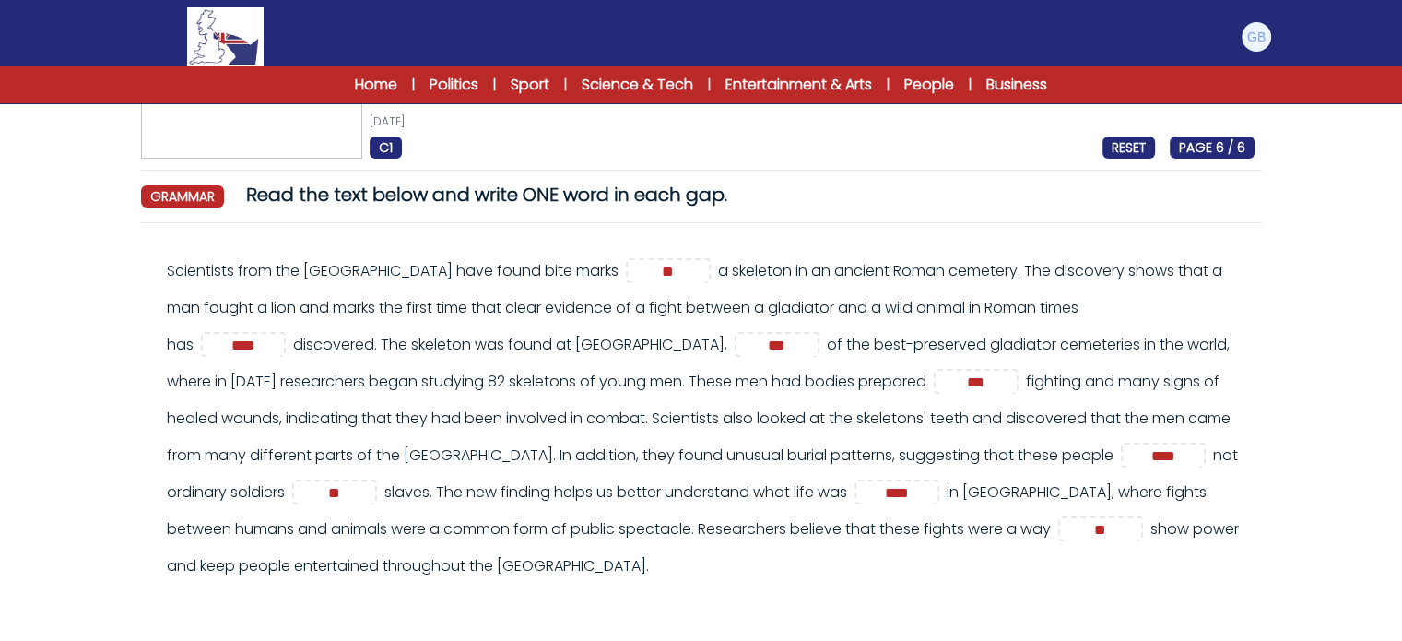
drag, startPoint x: 1090, startPoint y: 577, endPoint x: 1099, endPoint y: 578, distance: 9.3
click at [1091, 579] on div "Scientists from the University of York have found bite marks ** ****" at bounding box center [711, 419] width 1088 height 332
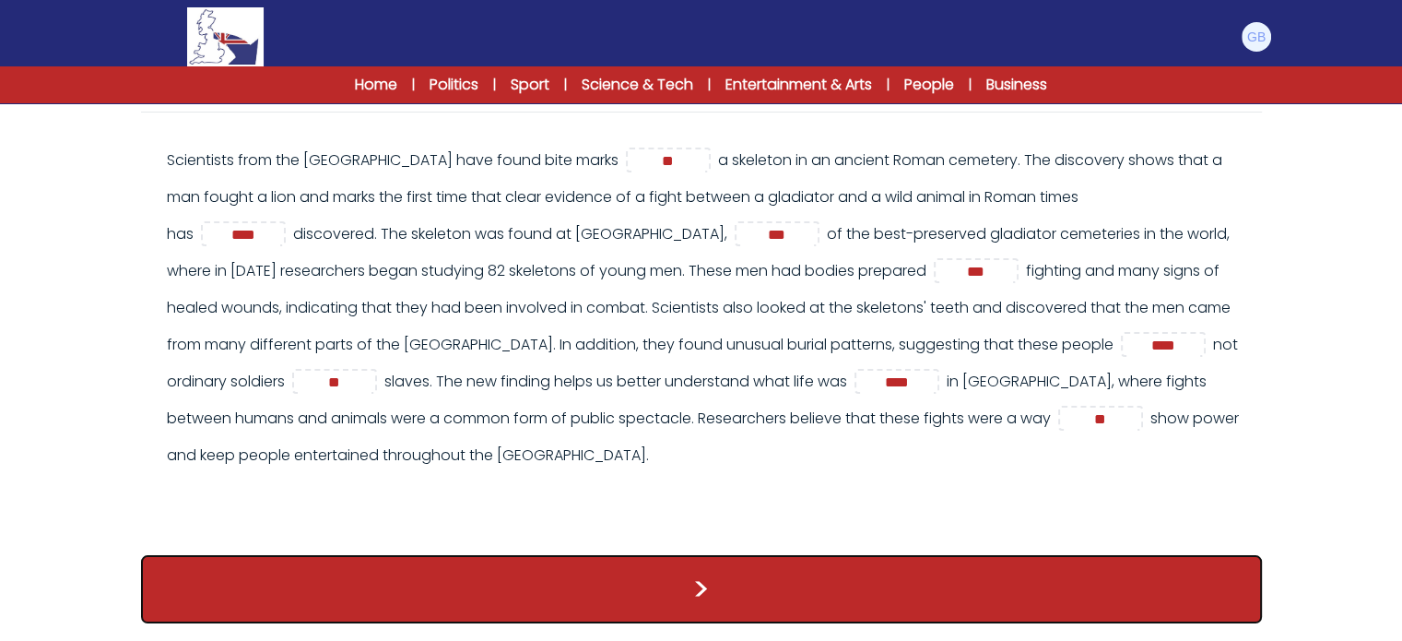
click at [954, 564] on button ">" at bounding box center [701, 589] width 1121 height 68
click at [970, 591] on button ">" at bounding box center [701, 589] width 1121 height 68
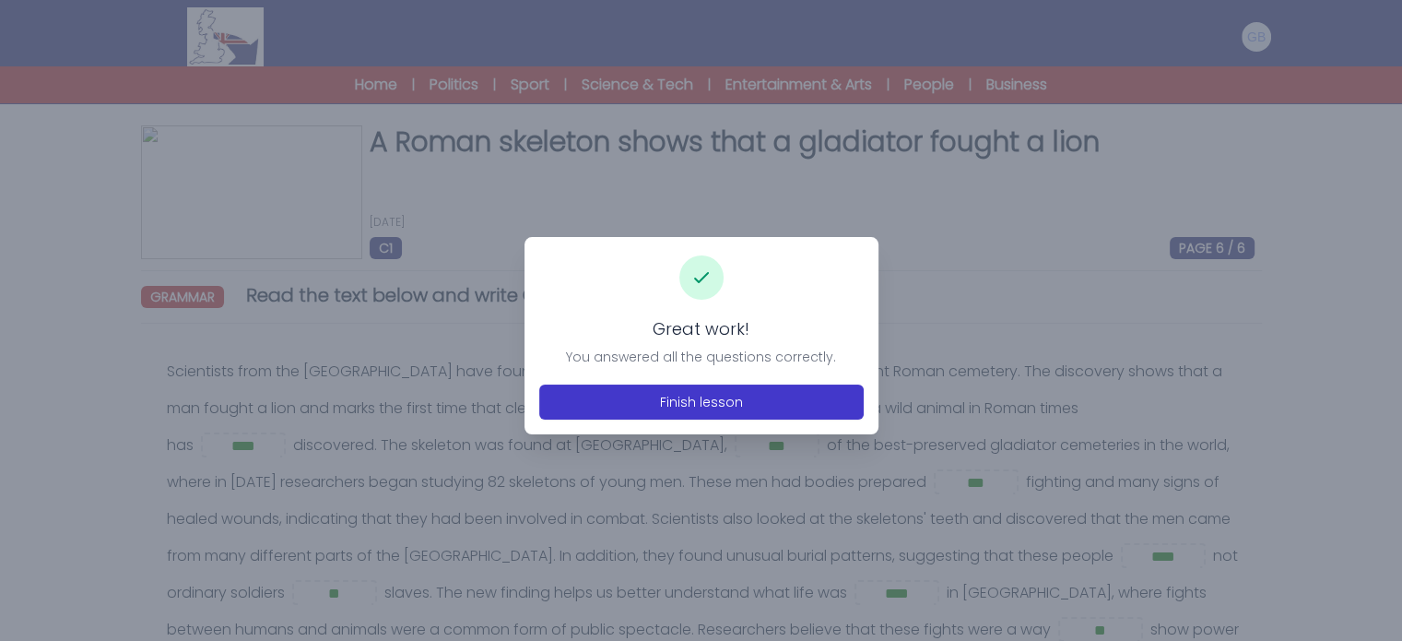
drag, startPoint x: 808, startPoint y: 432, endPoint x: 803, endPoint y: 412, distance: 20.8
click at [807, 427] on div "Great work! You answered all the questions correctly. Finish lesson" at bounding box center [702, 335] width 354 height 197
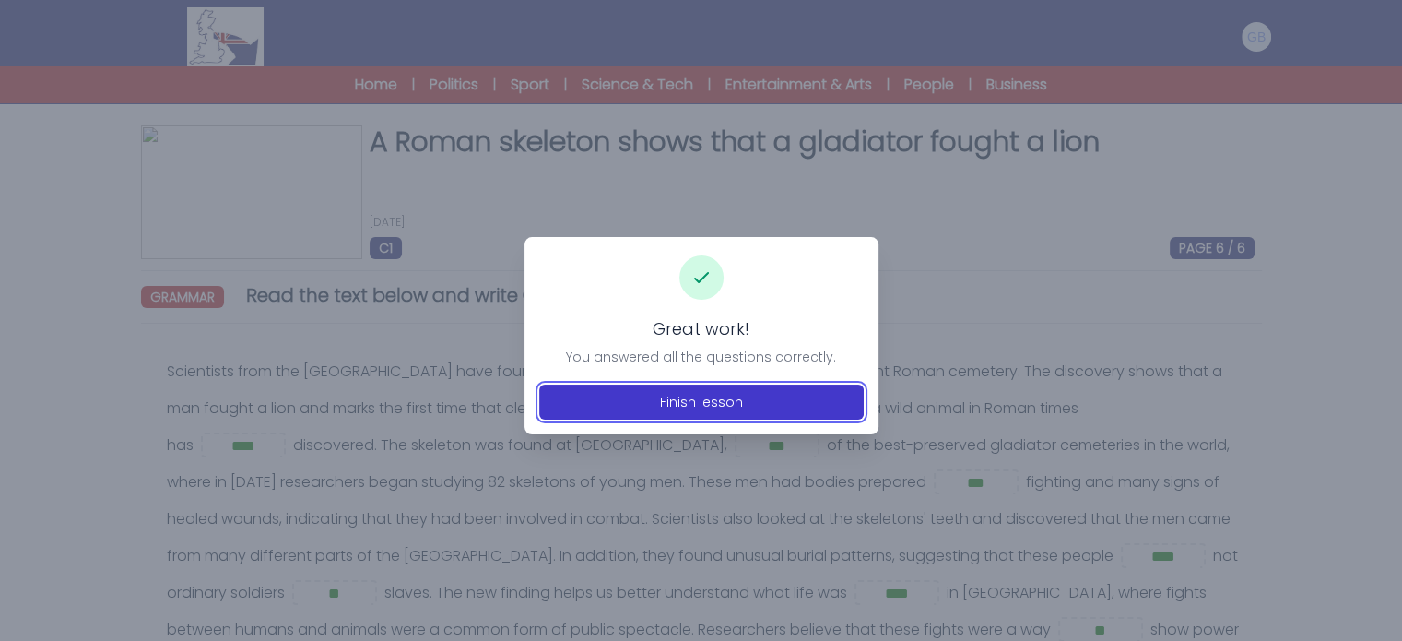
click at [803, 411] on button "Finish lesson" at bounding box center [701, 401] width 325 height 35
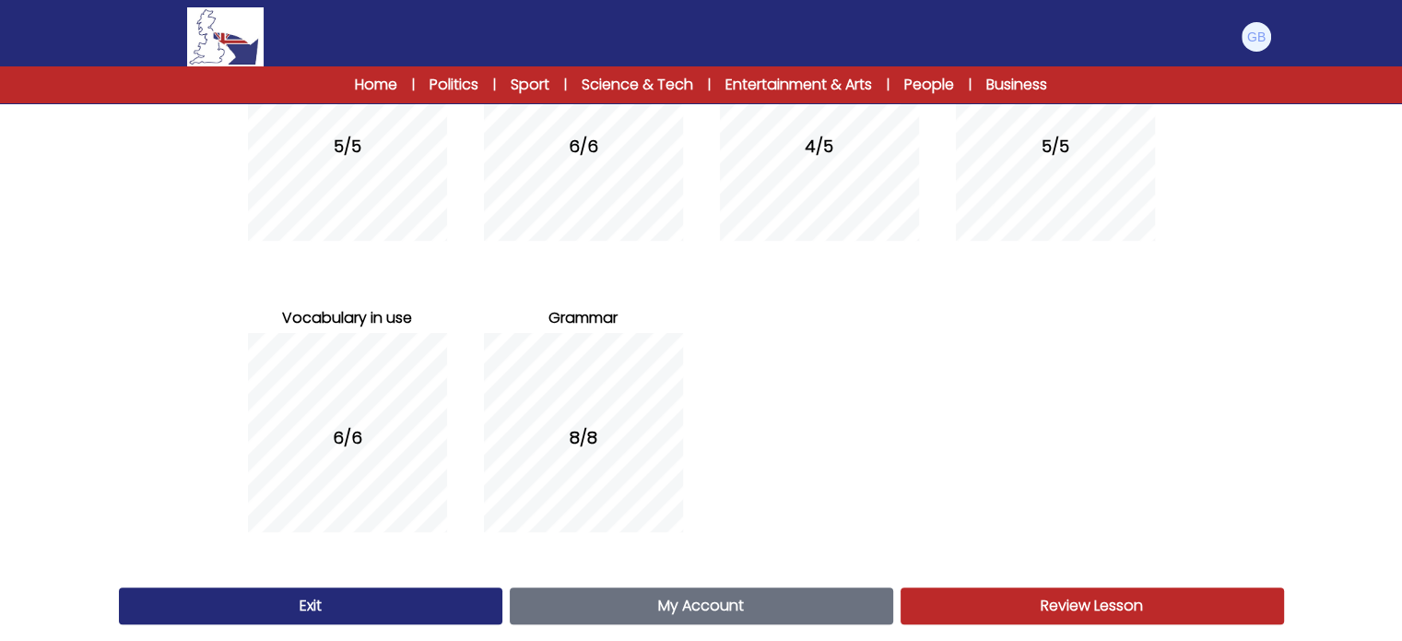
scroll to position [344, 0]
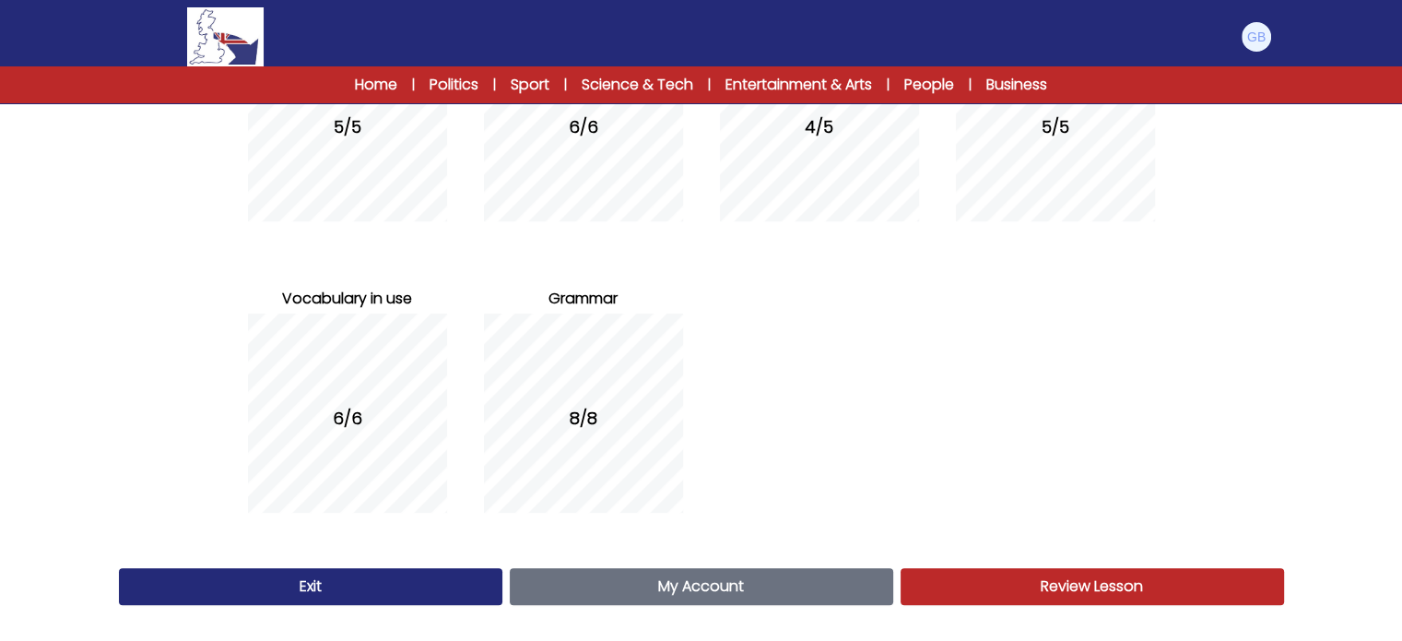
click at [797, 136] on div "4/5" at bounding box center [819, 127] width 199 height 225
click at [999, 588] on link "Review Lesson Review" at bounding box center [1093, 586] width 384 height 37
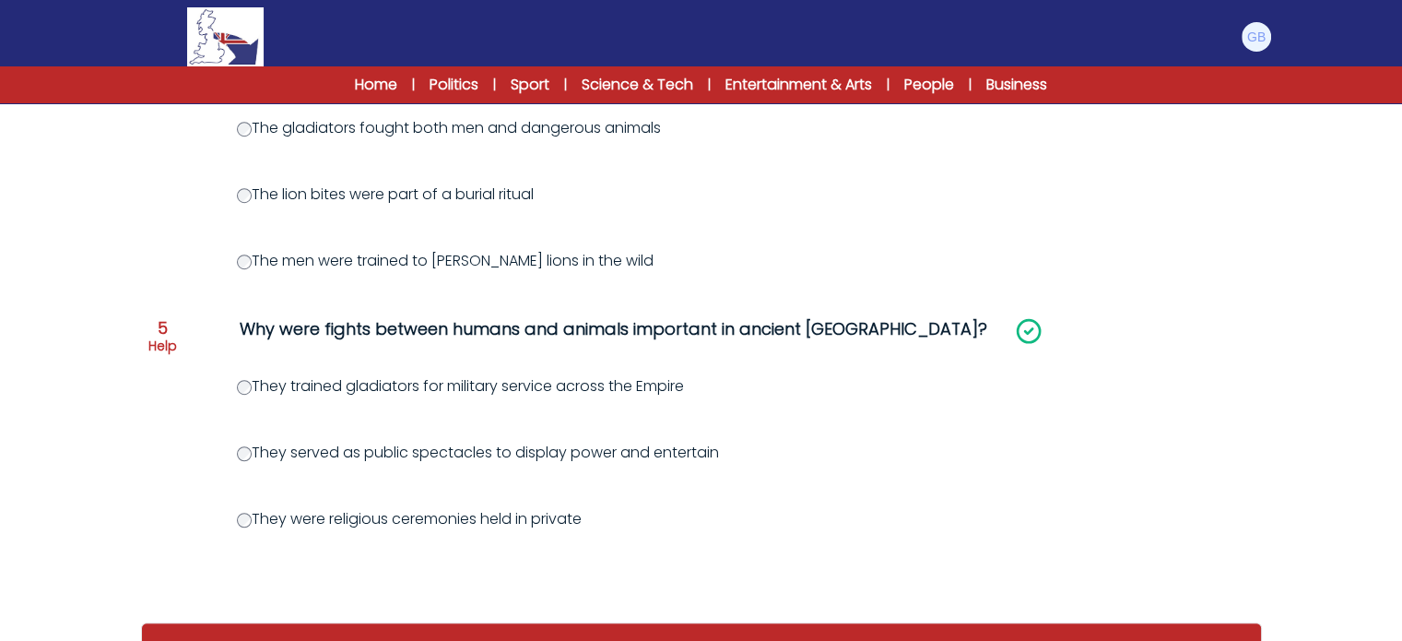
drag, startPoint x: 1394, startPoint y: 526, endPoint x: 1403, endPoint y: 545, distance: 20.6
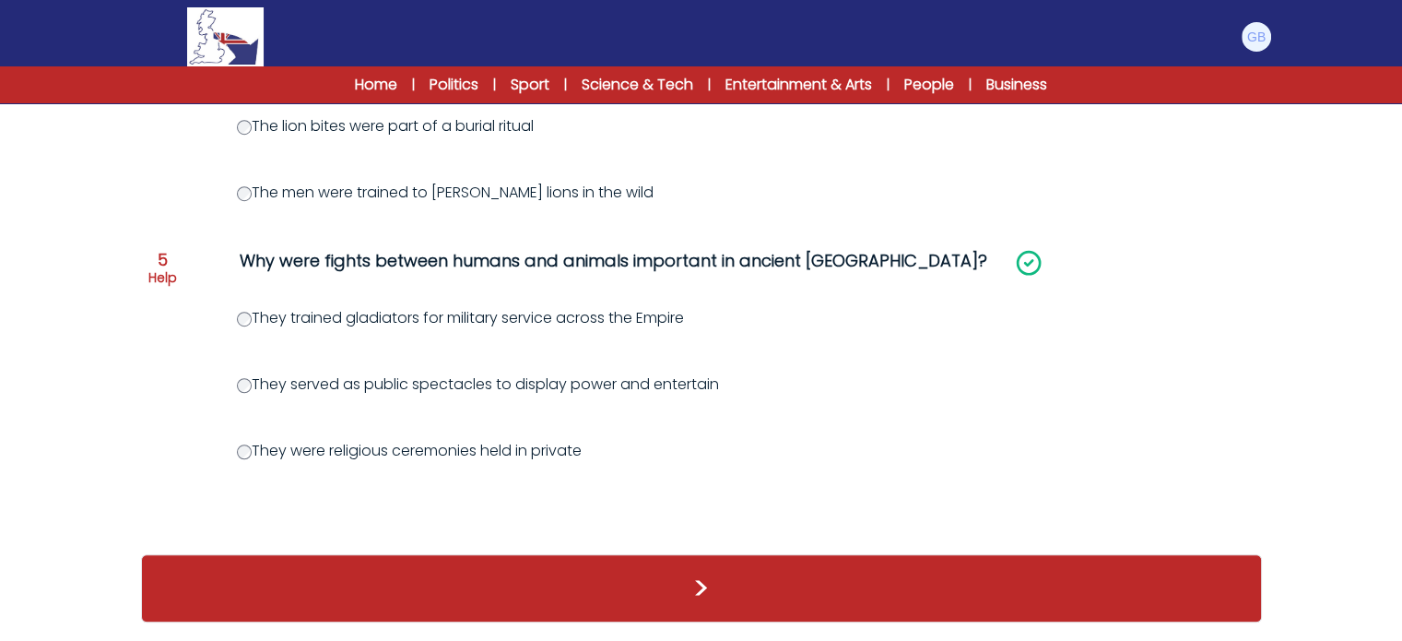
click at [1180, 604] on div ">" at bounding box center [701, 588] width 1121 height 68
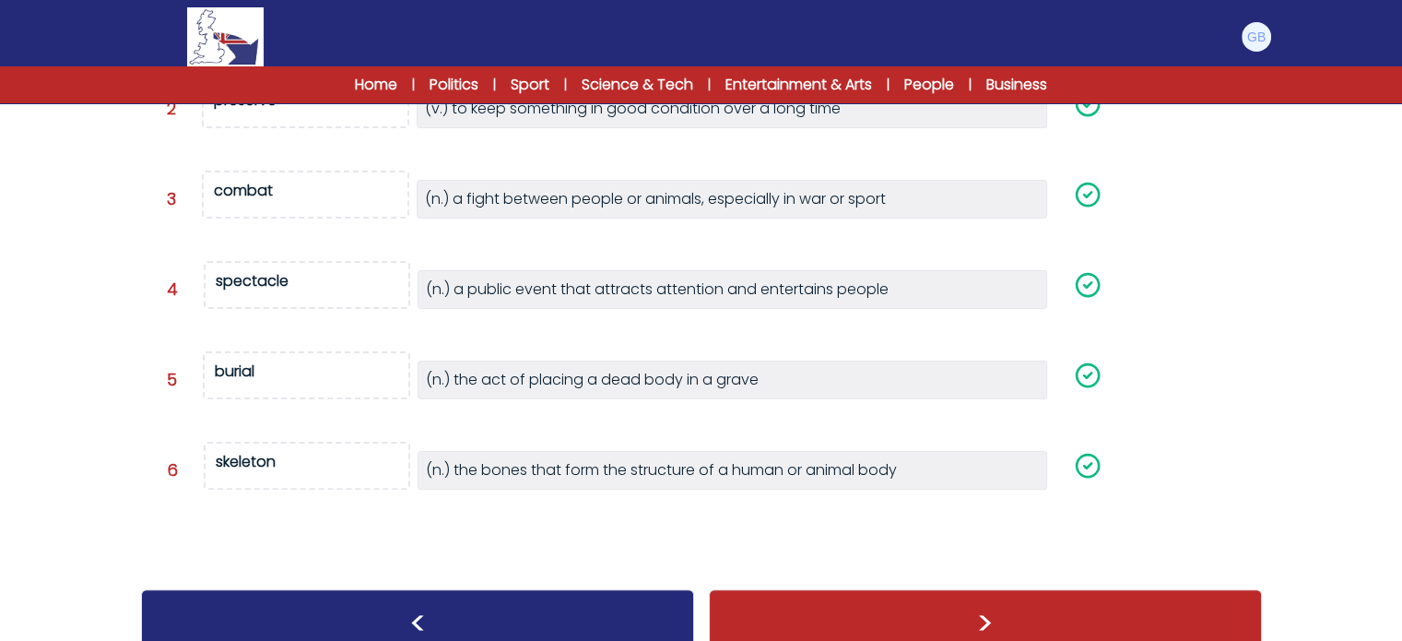
scroll to position [455, 0]
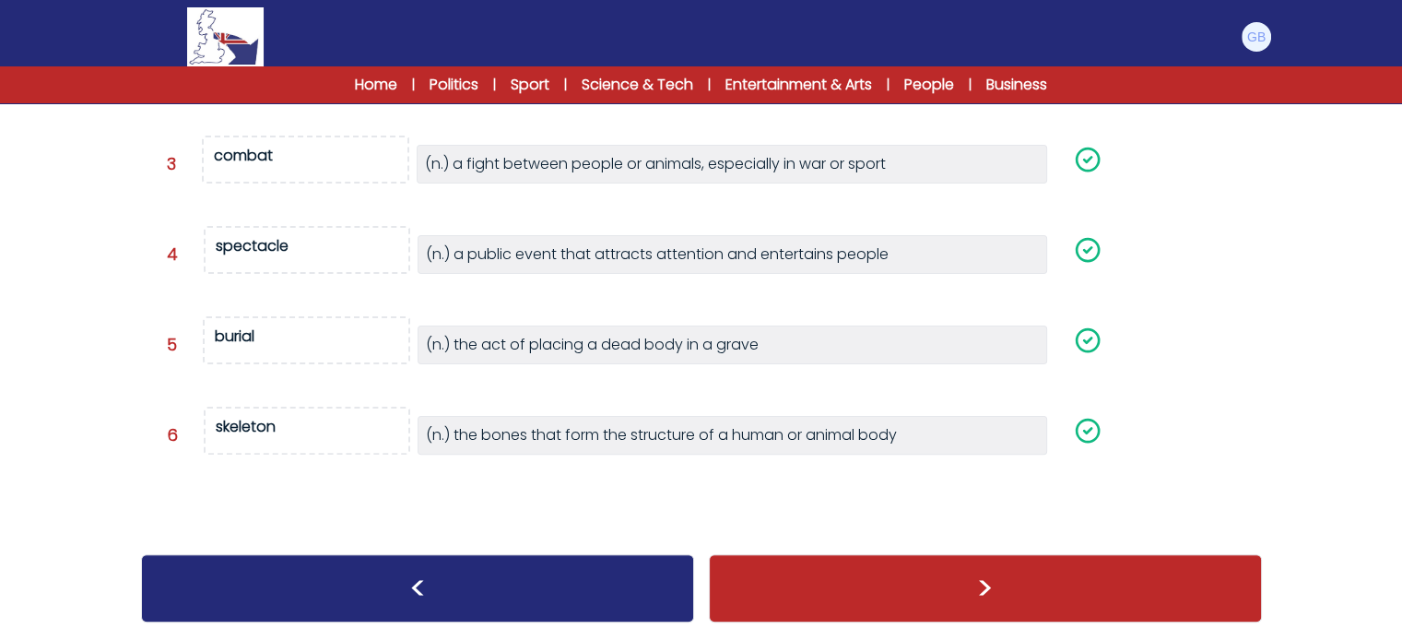
click at [901, 579] on div ">" at bounding box center [985, 588] width 553 height 68
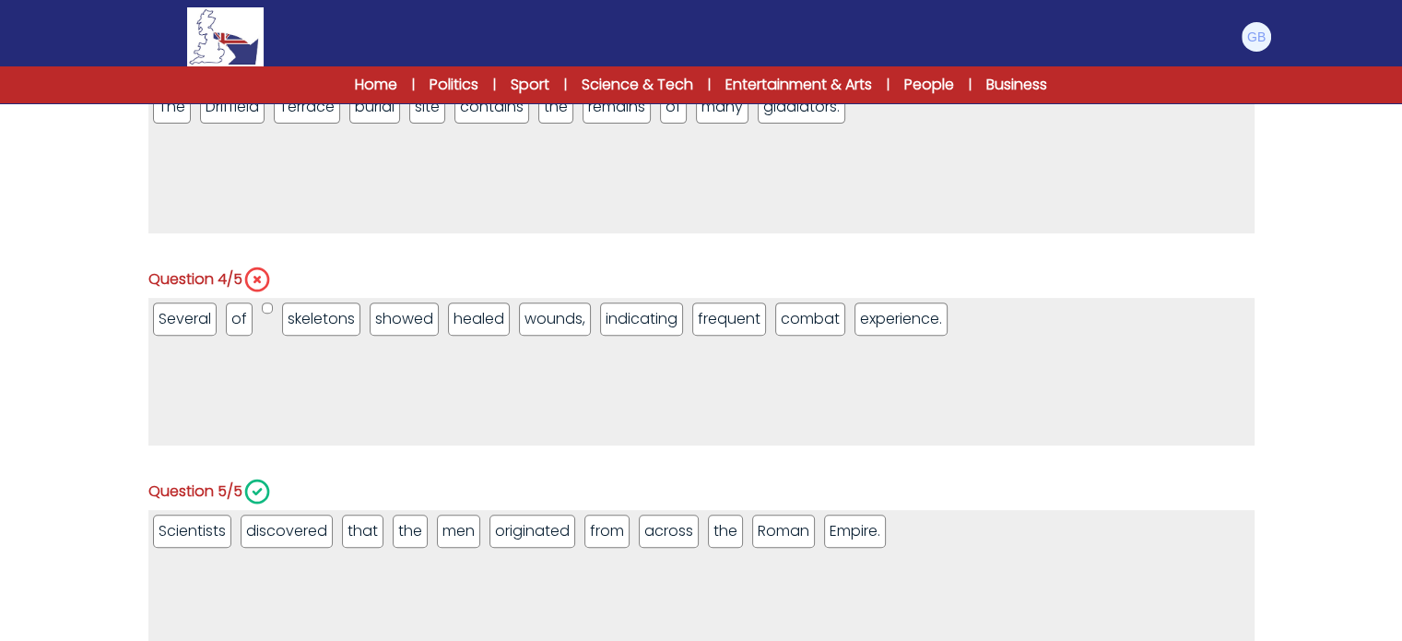
scroll to position [763, 0]
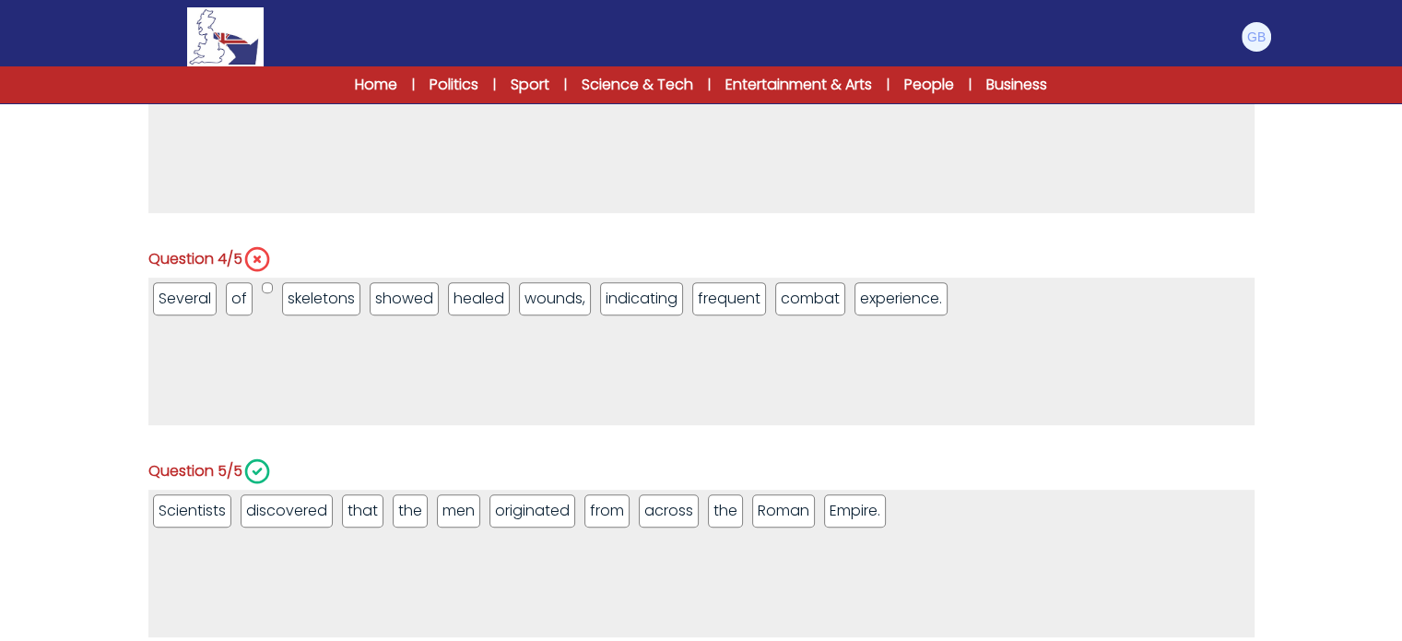
click at [258, 283] on ul "Several of skeletons showed healed wounds, indicating frequent combat experienc…" at bounding box center [701, 352] width 1106 height 148
click at [269, 287] on li at bounding box center [267, 287] width 11 height 11
drag, startPoint x: 266, startPoint y: 287, endPoint x: 268, endPoint y: 304, distance: 17.7
drag, startPoint x: 274, startPoint y: 324, endPoint x: 918, endPoint y: 314, distance: 644.6
click at [277, 325] on ul "Several of skeletons showed healed wounds, indicating frequent combat experienc…" at bounding box center [701, 352] width 1106 height 148
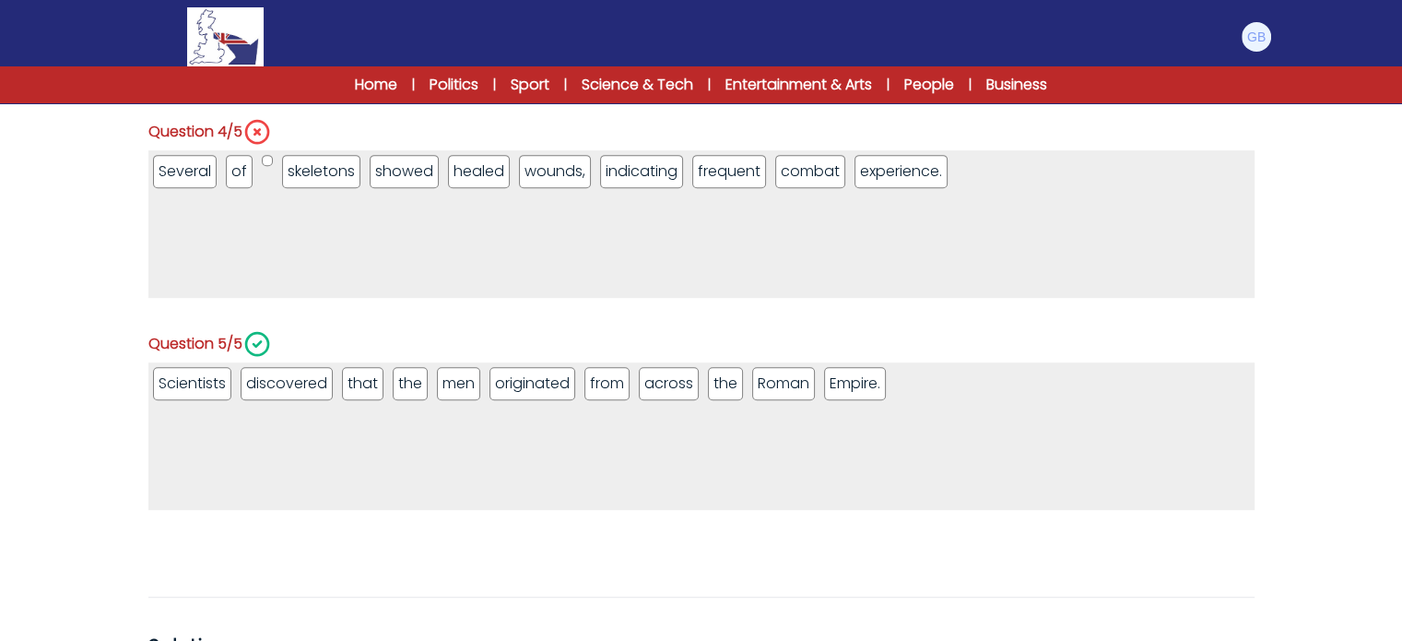
scroll to position [880, 0]
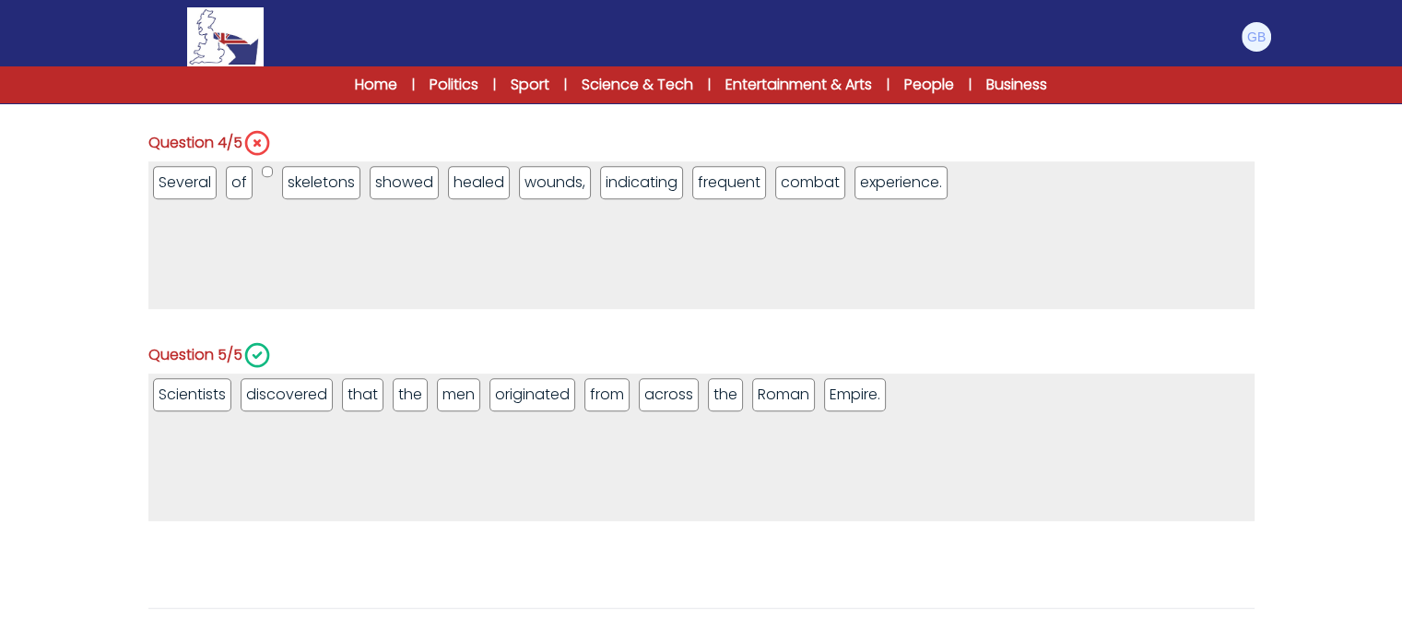
click at [263, 169] on li at bounding box center [267, 171] width 11 height 11
click at [223, 278] on ul "Several of skeletons showed healed wounds, indicating frequent combat experienc…" at bounding box center [701, 235] width 1106 height 148
click at [848, 200] on ul "Several of skeletons showed healed wounds, indicating frequent combat experienc…" at bounding box center [701, 235] width 1106 height 148
drag, startPoint x: 845, startPoint y: 195, endPoint x: 786, endPoint y: 179, distance: 61.1
click at [836, 192] on ul "Several of skeletons showed healed wounds, indicating frequent combat experienc…" at bounding box center [701, 235] width 1106 height 148
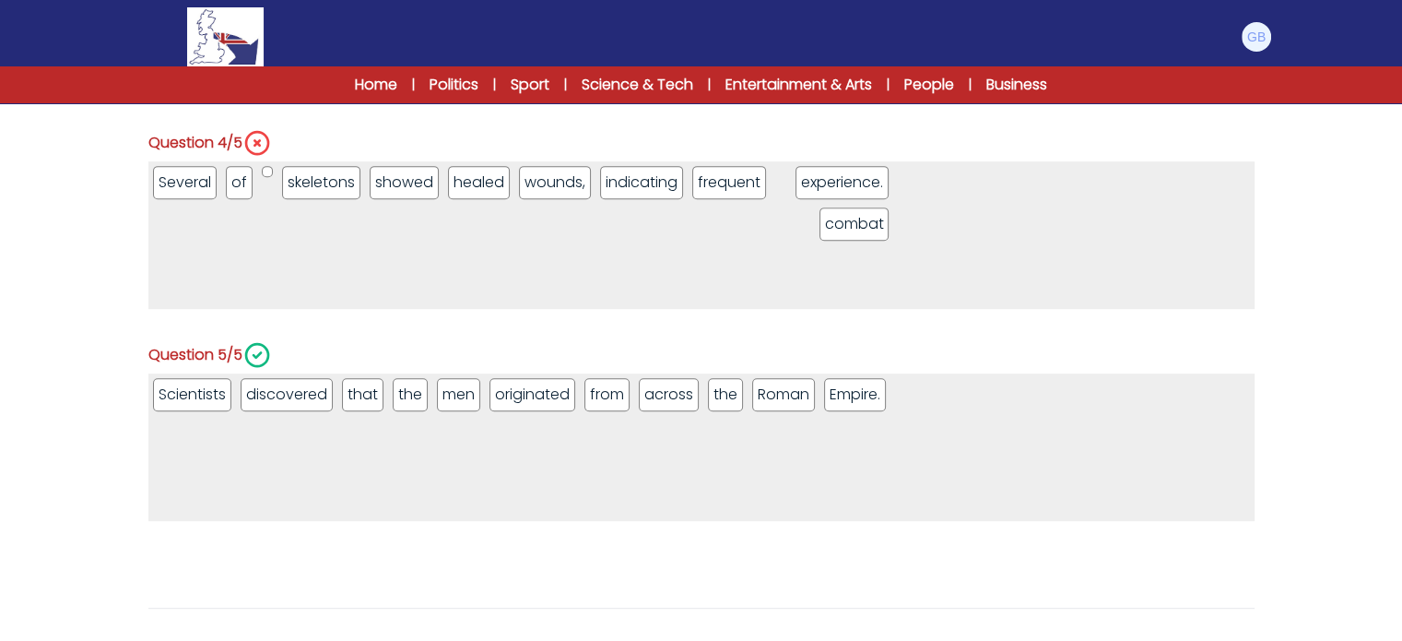
drag, startPoint x: 778, startPoint y: 179, endPoint x: 826, endPoint y: 220, distance: 63.4
click at [267, 172] on li at bounding box center [267, 171] width 11 height 11
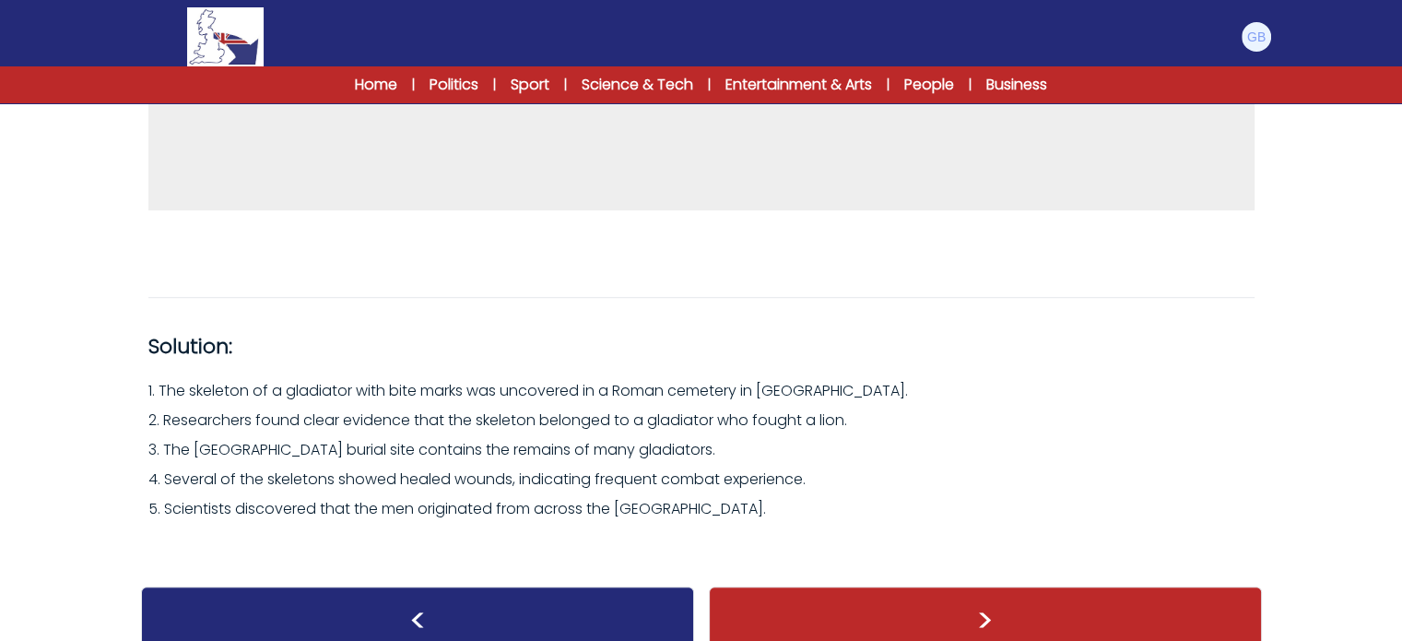
scroll to position [1222, 0]
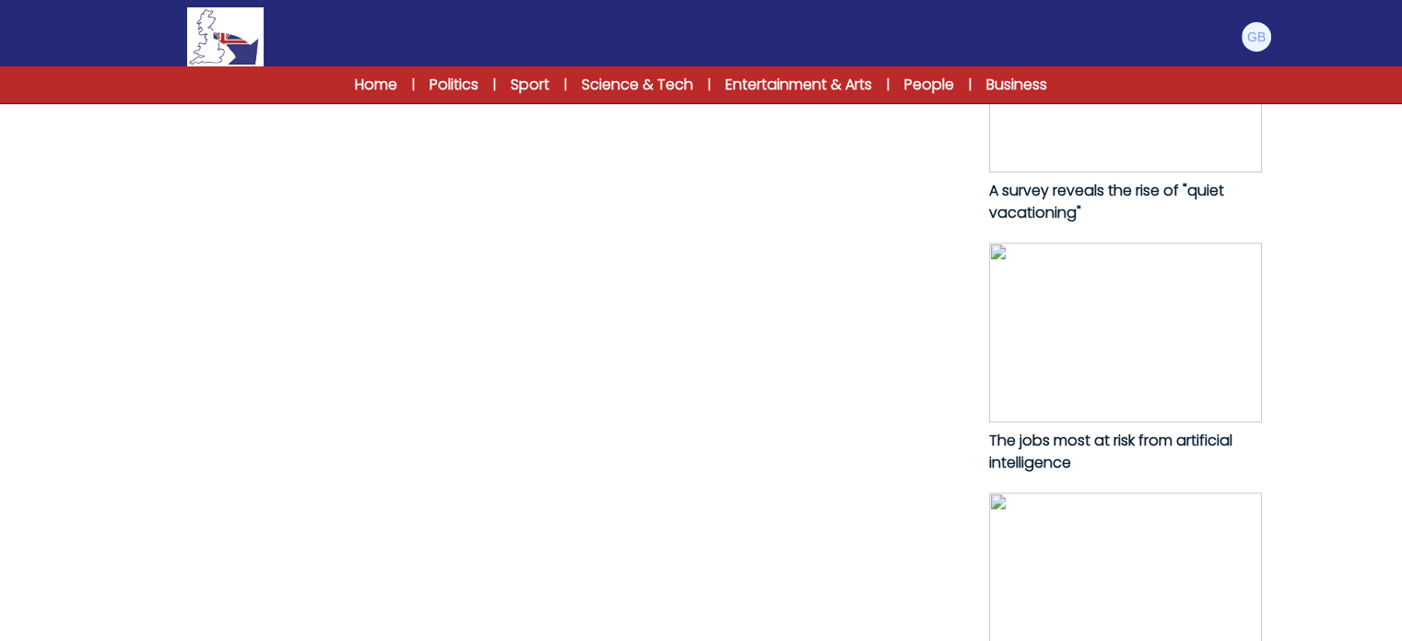
scroll to position [1171, 0]
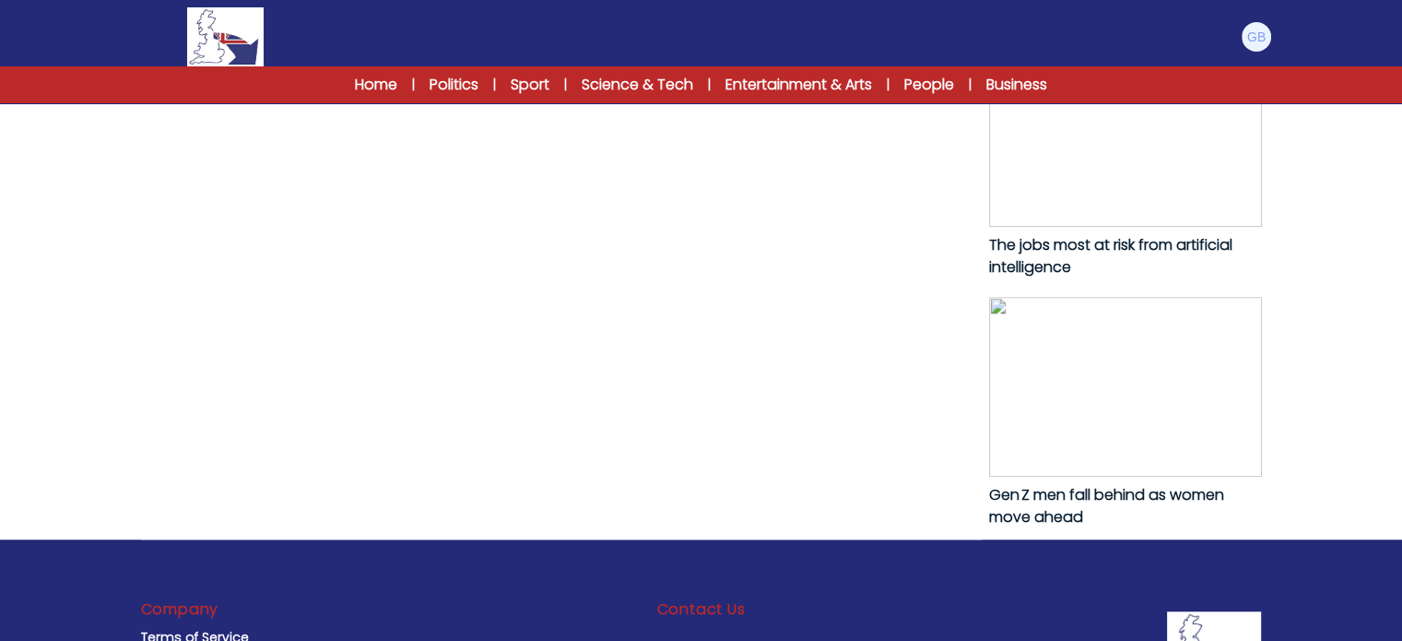
drag, startPoint x: 160, startPoint y: 205, endPoint x: 761, endPoint y: 207, distance: 601.2
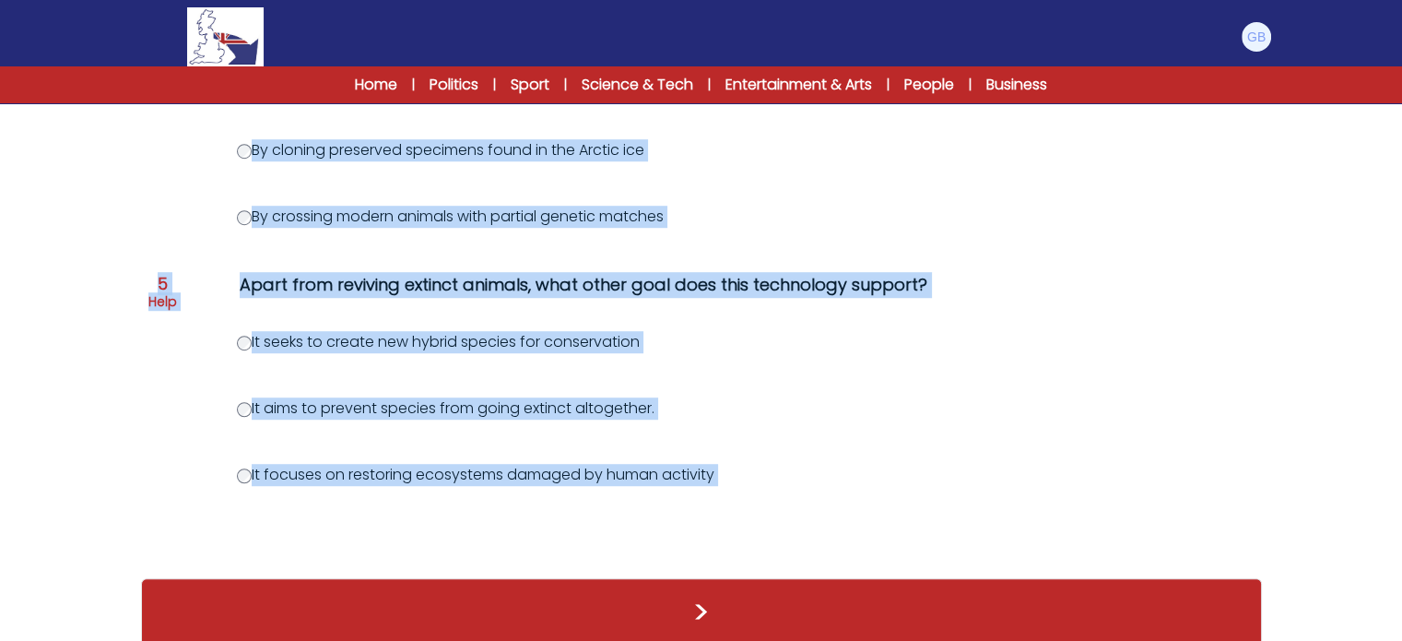
scroll to position [1177, 0]
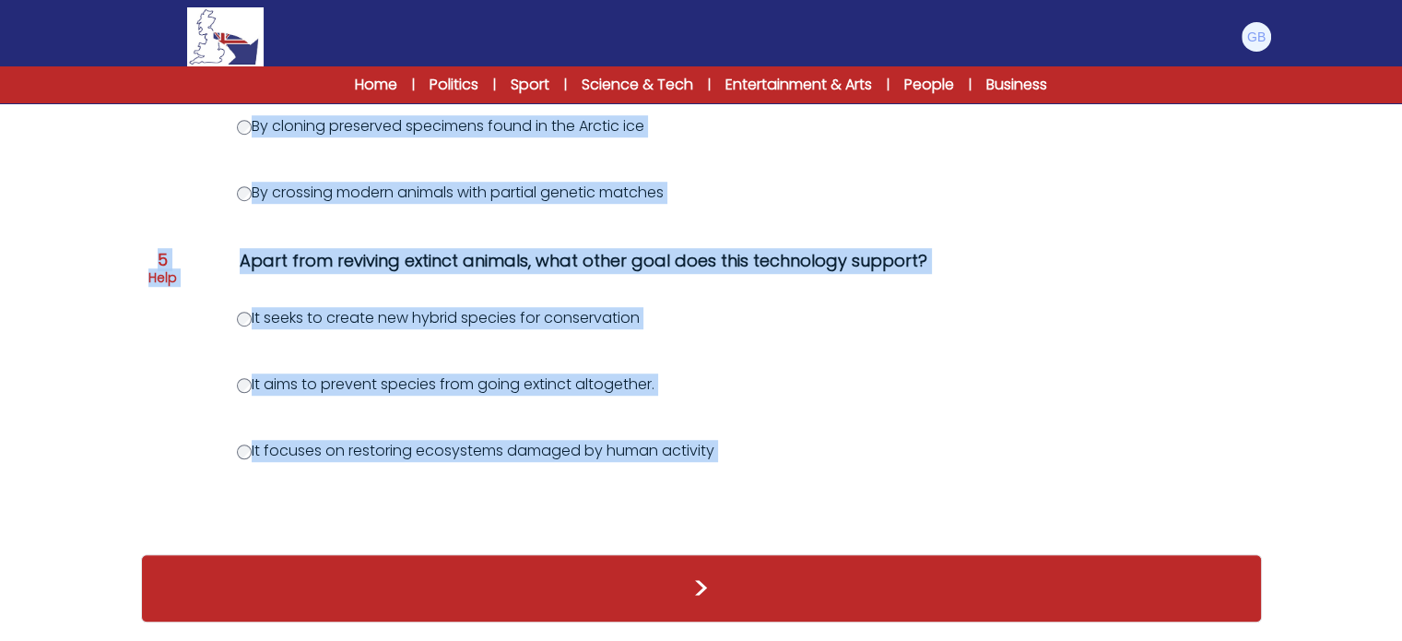
drag, startPoint x: 238, startPoint y: 257, endPoint x: 745, endPoint y: 455, distance: 544.5
copy div "Why has the company attracted renewed attention despite a lack of tangible evid…"
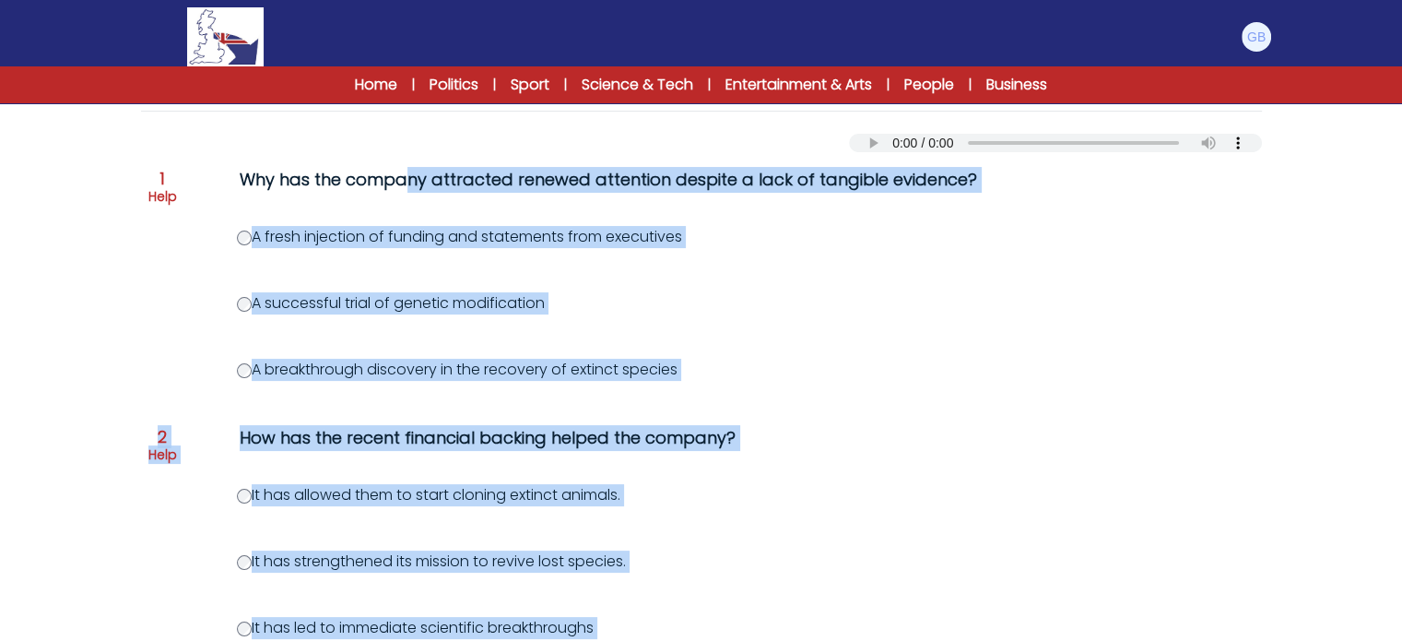
scroll to position [206, 0]
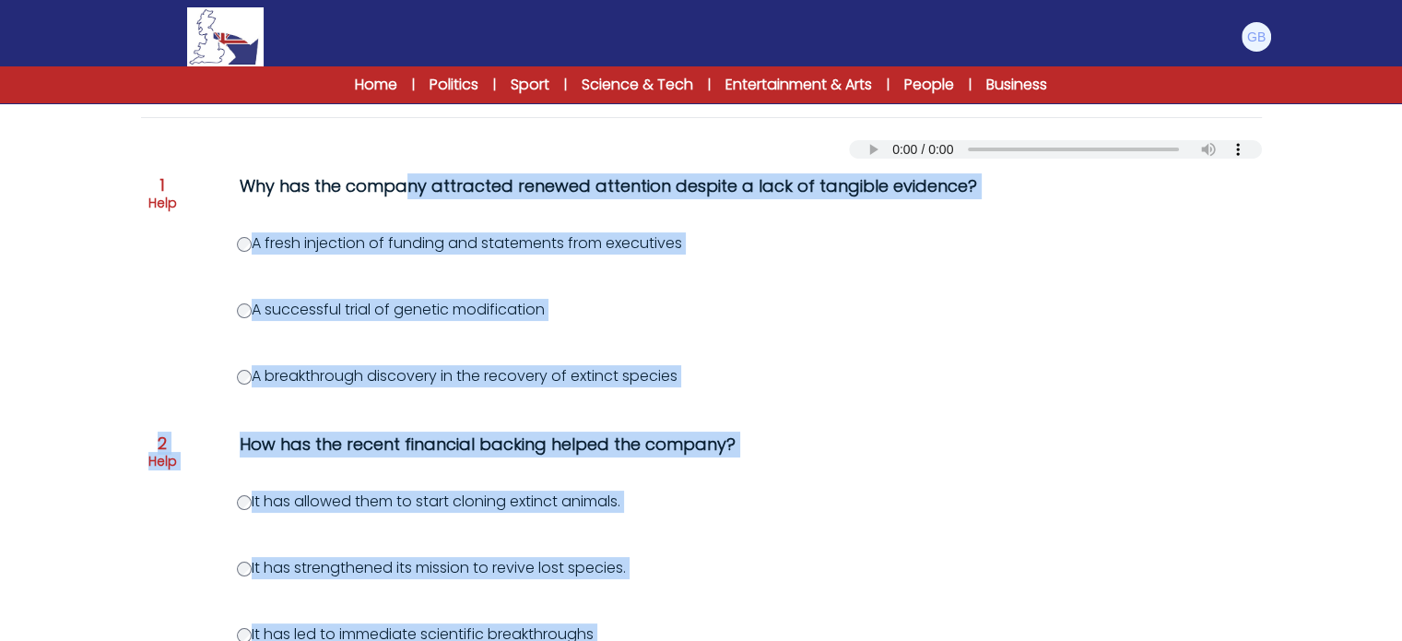
click at [246, 214] on div "Question 1 Help Why has the company attracted renewed attention despite a lack …" at bounding box center [701, 195] width 1106 height 44
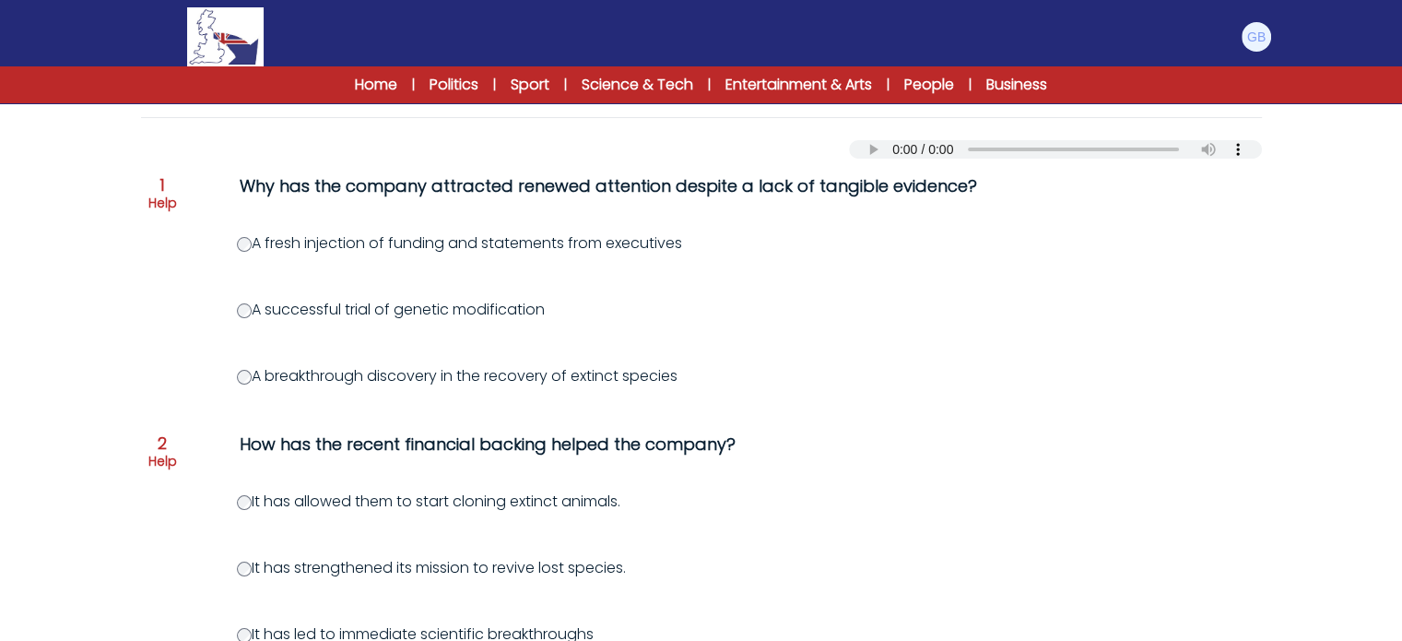
click at [260, 249] on label "A fresh injection of funding and statements from executives" at bounding box center [459, 242] width 445 height 21
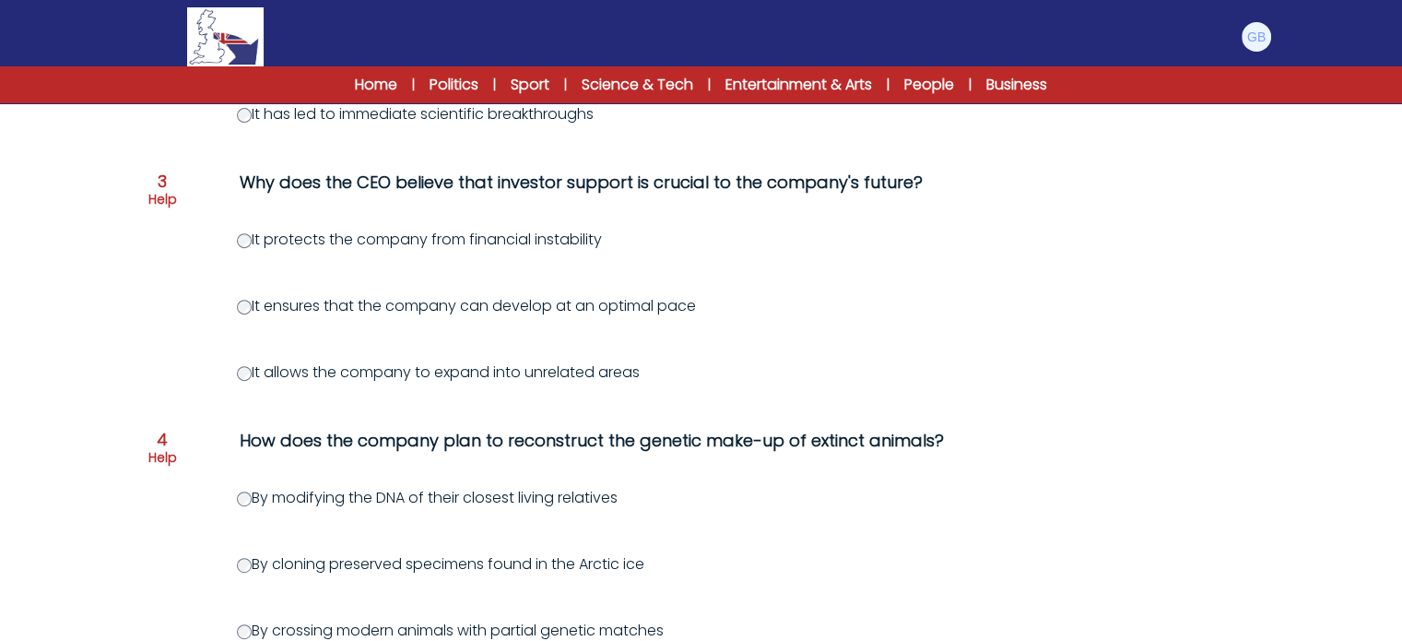
scroll to position [750, 0]
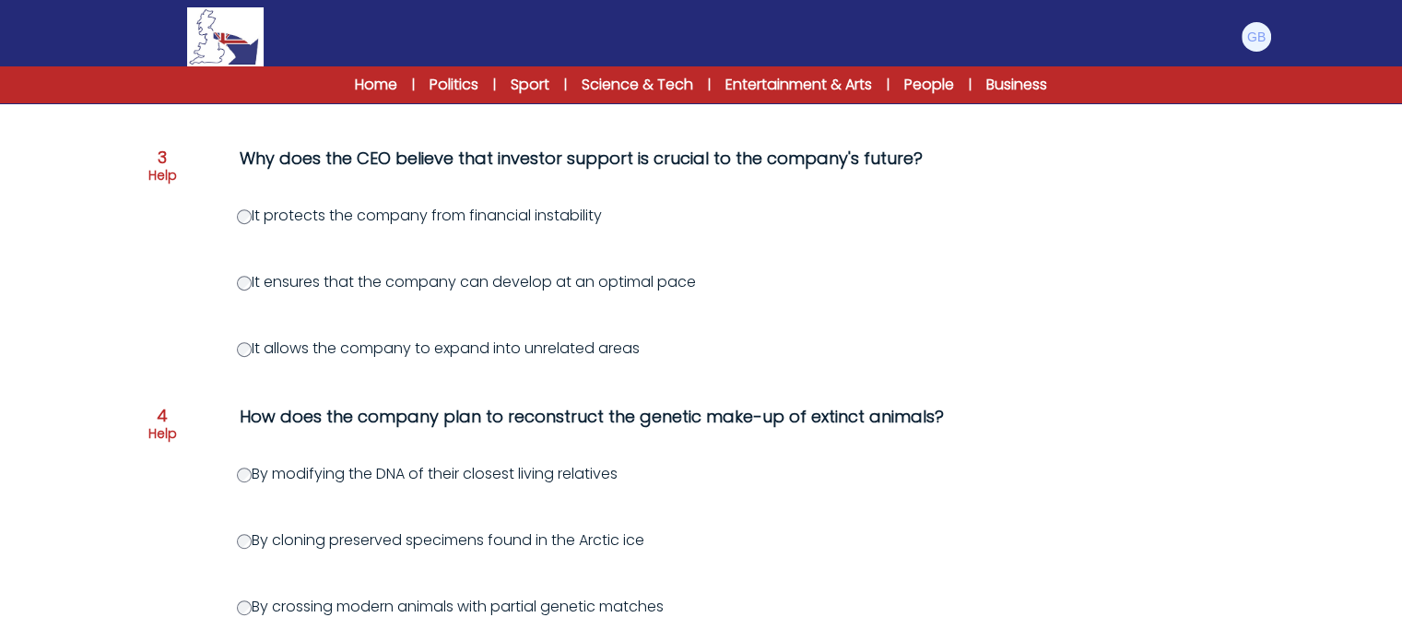
click at [240, 467] on label "By modifying the DNA of their closest living relatives" at bounding box center [427, 473] width 381 height 21
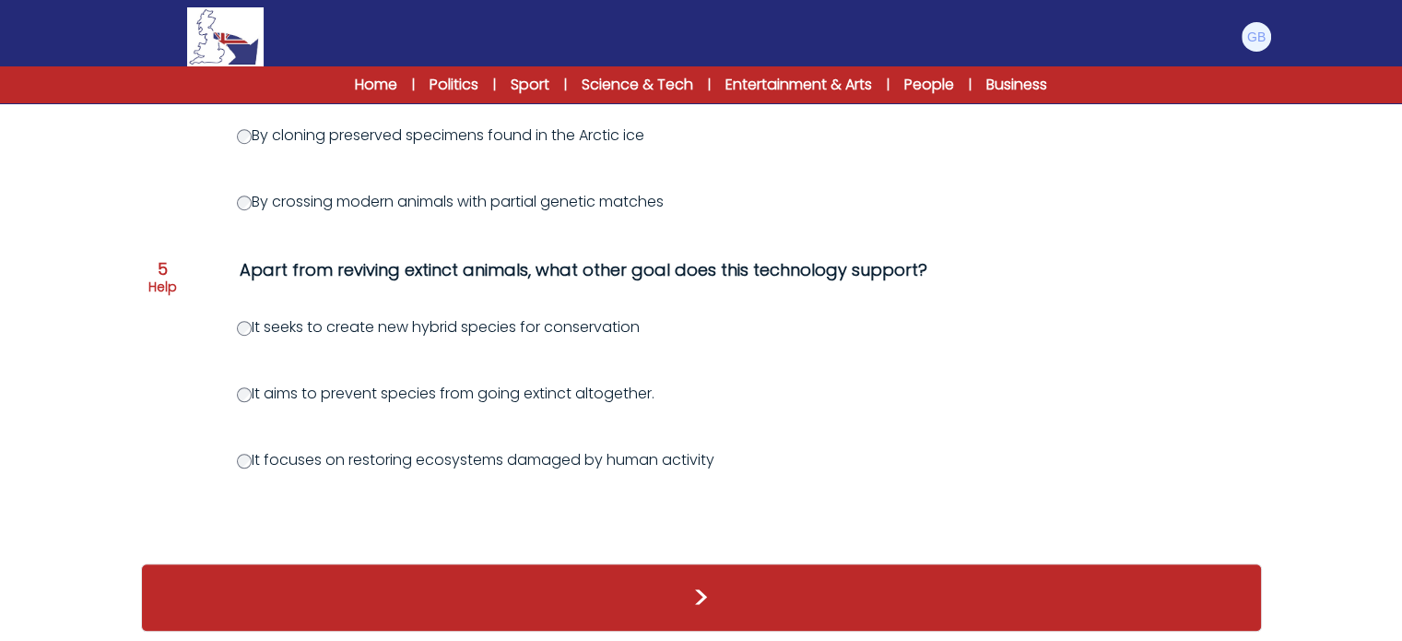
scroll to position [1156, 0]
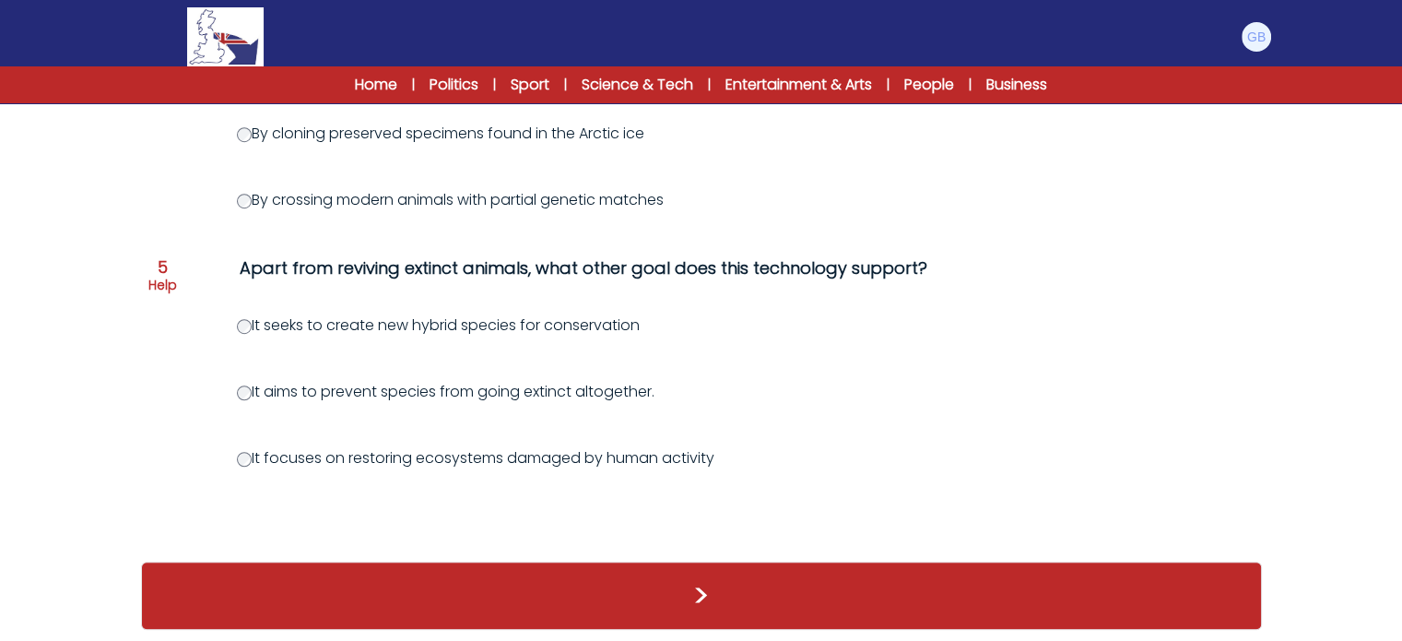
click at [254, 393] on label "It aims to prevent species from going extinct altogether." at bounding box center [446, 391] width 418 height 21
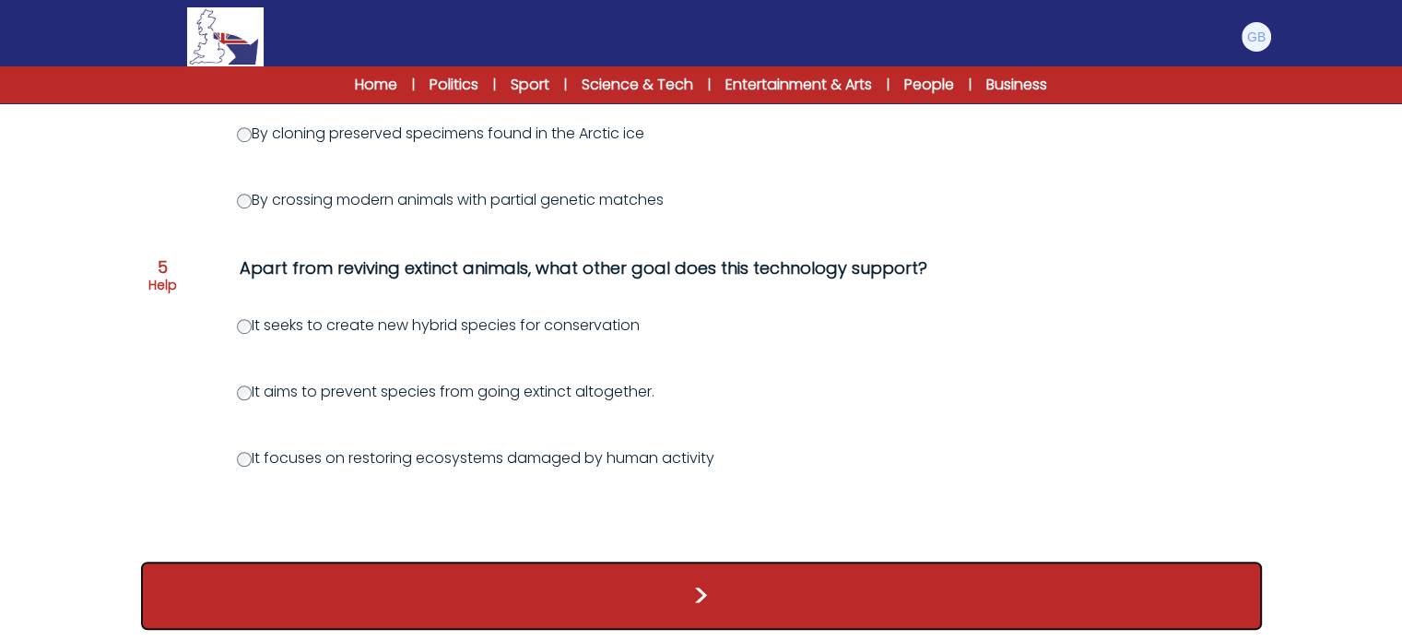
click at [642, 587] on button ">" at bounding box center [701, 596] width 1121 height 68
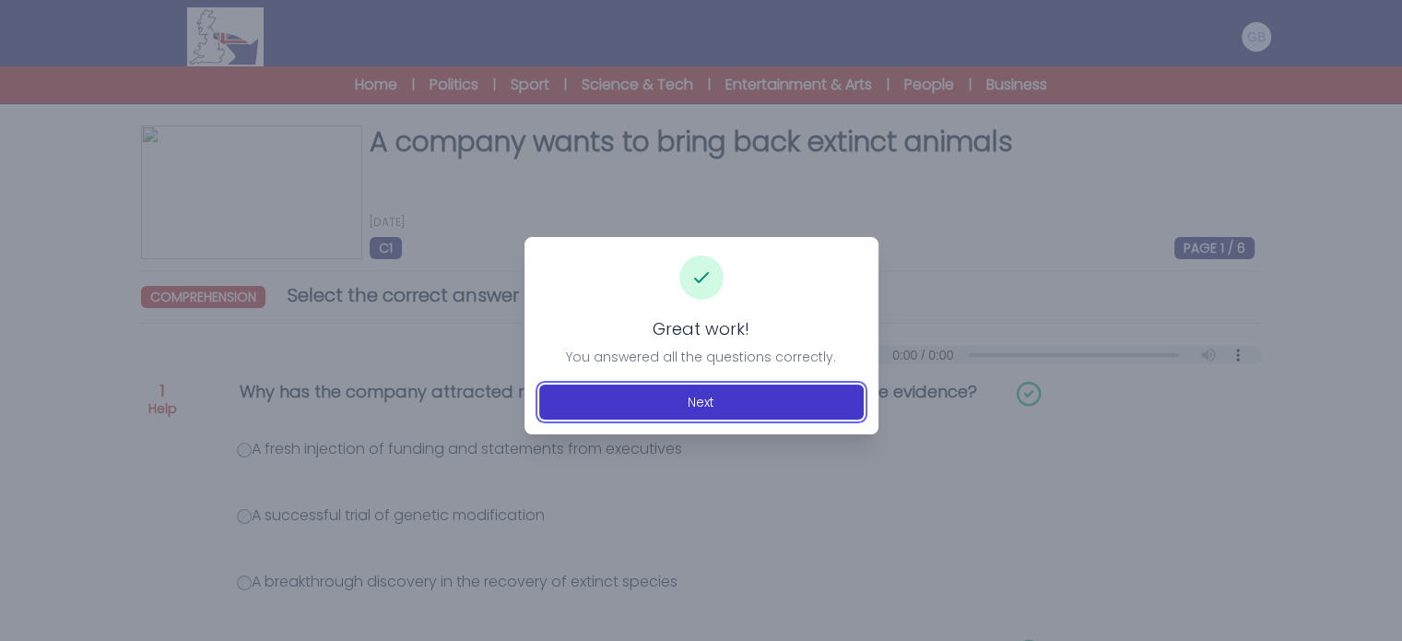
click at [693, 401] on button "Next" at bounding box center [701, 401] width 325 height 35
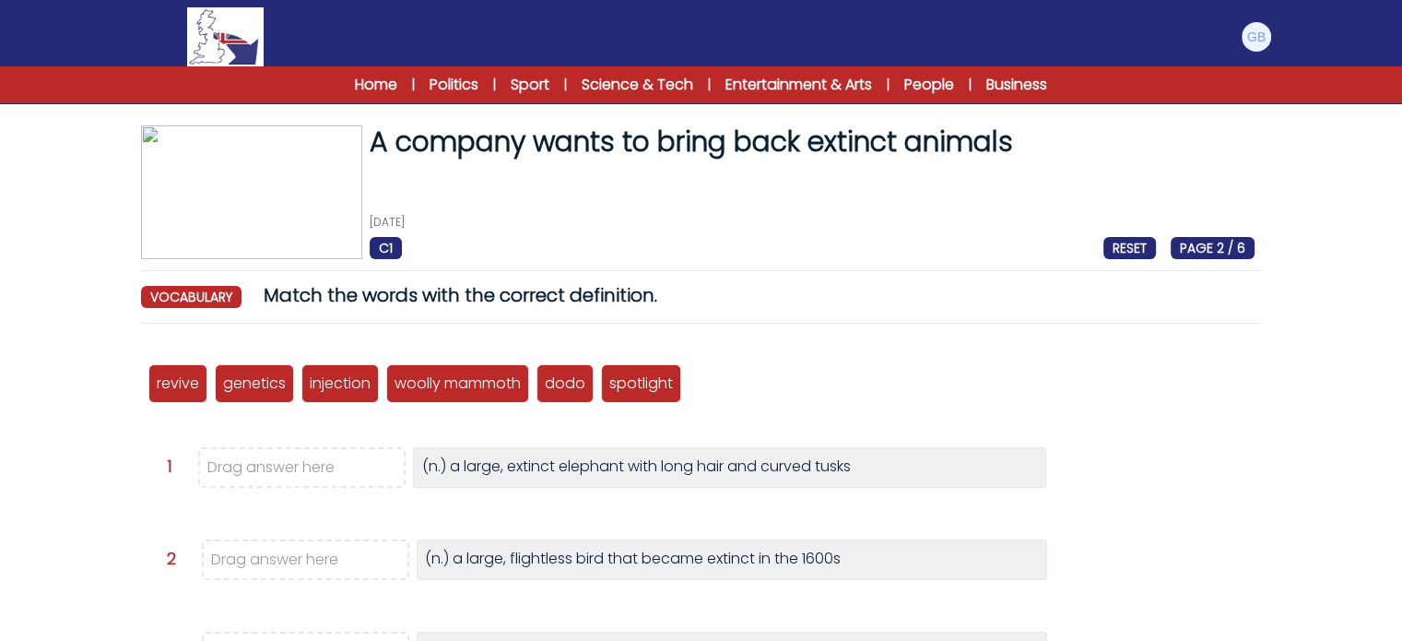
drag, startPoint x: 1394, startPoint y: 415, endPoint x: 1397, endPoint y: 425, distance: 10.5
click at [1397, 426] on form "A company wants to bring back extinct animals [DATE] C1 RESET PAGE 2 / 6 A comp…" at bounding box center [701, 604] width 1402 height 1061
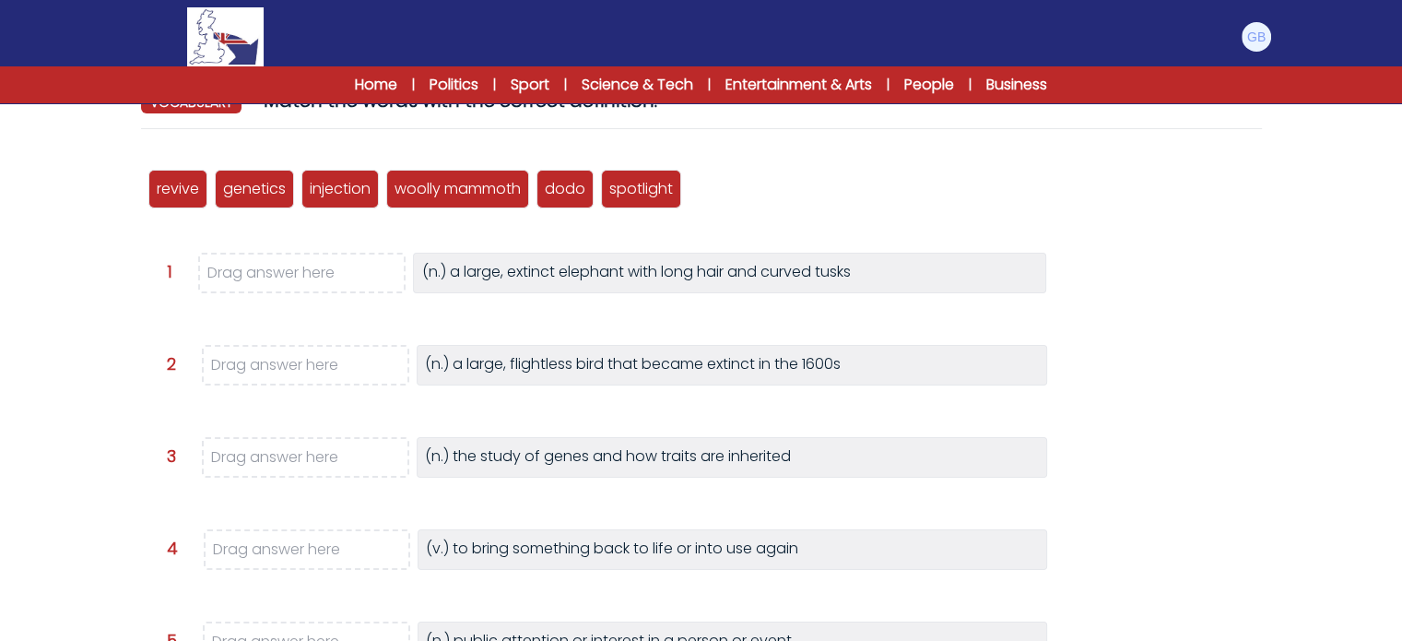
scroll to position [202, 0]
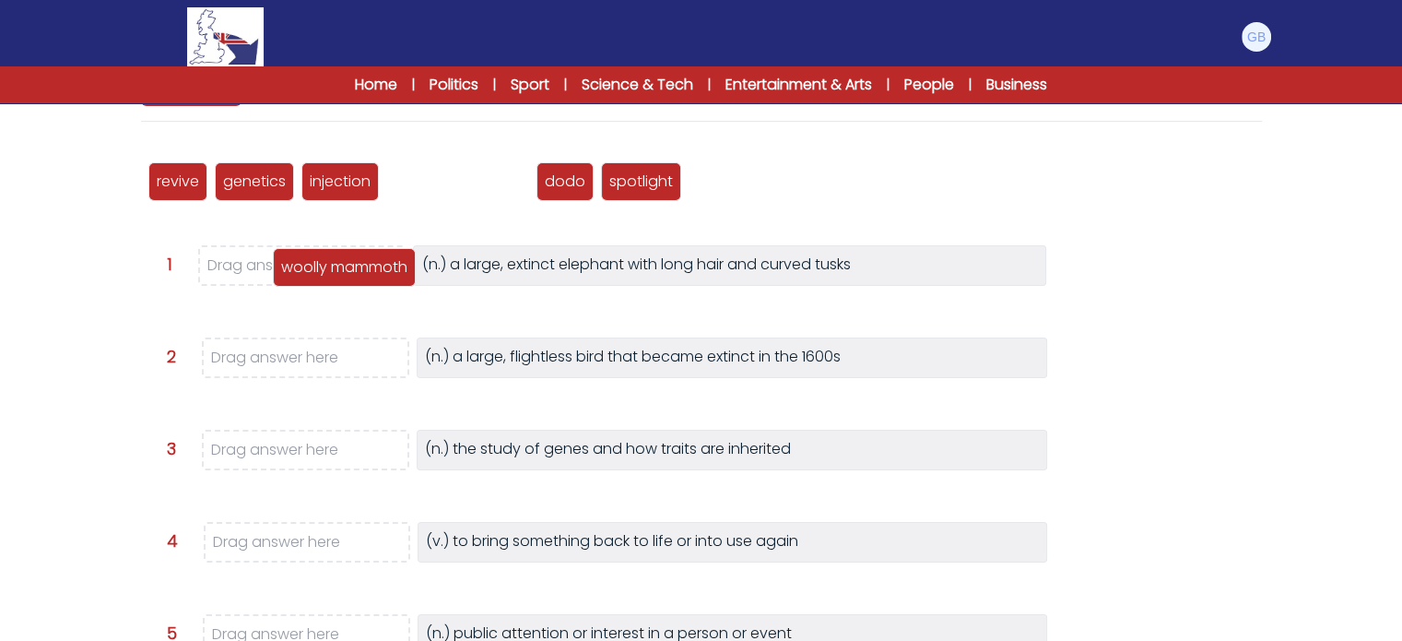
drag, startPoint x: 439, startPoint y: 188, endPoint x: 323, endPoint y: 274, distance: 144.4
click at [323, 274] on p "woolly mammoth" at bounding box center [344, 267] width 126 height 22
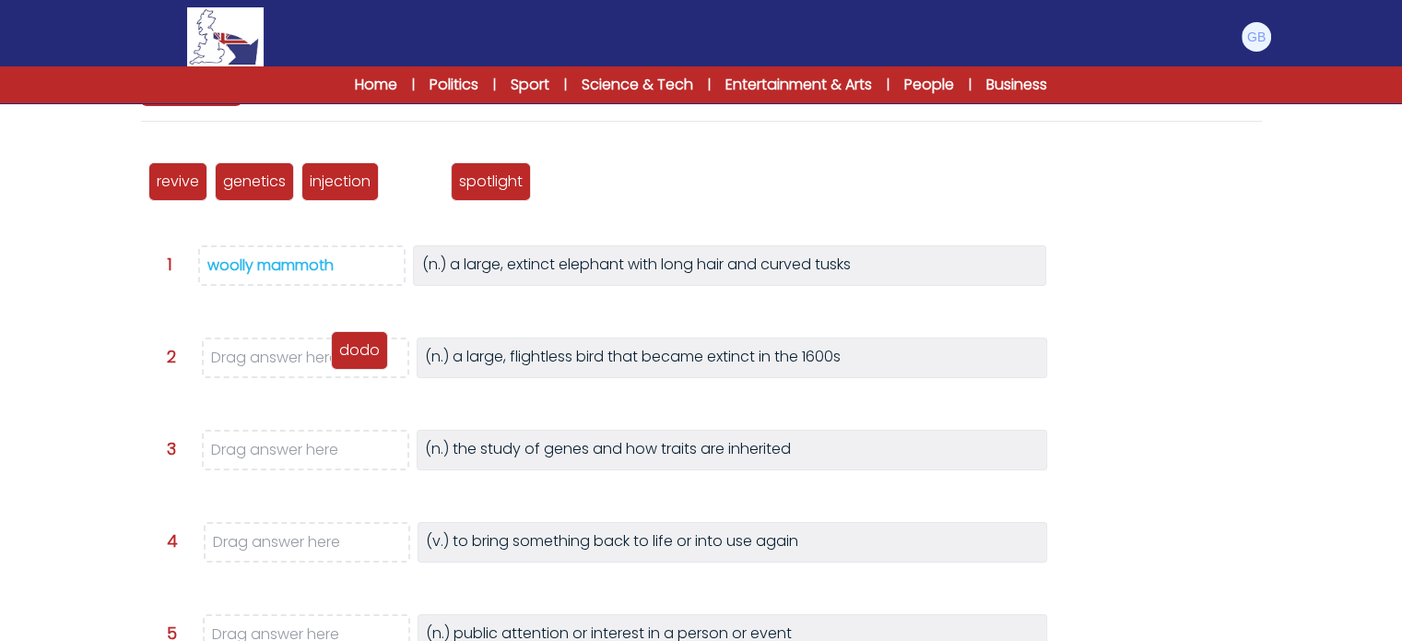
drag, startPoint x: 412, startPoint y: 183, endPoint x: 349, endPoint y: 360, distance: 188.1
click at [349, 360] on p "dodo" at bounding box center [359, 350] width 41 height 22
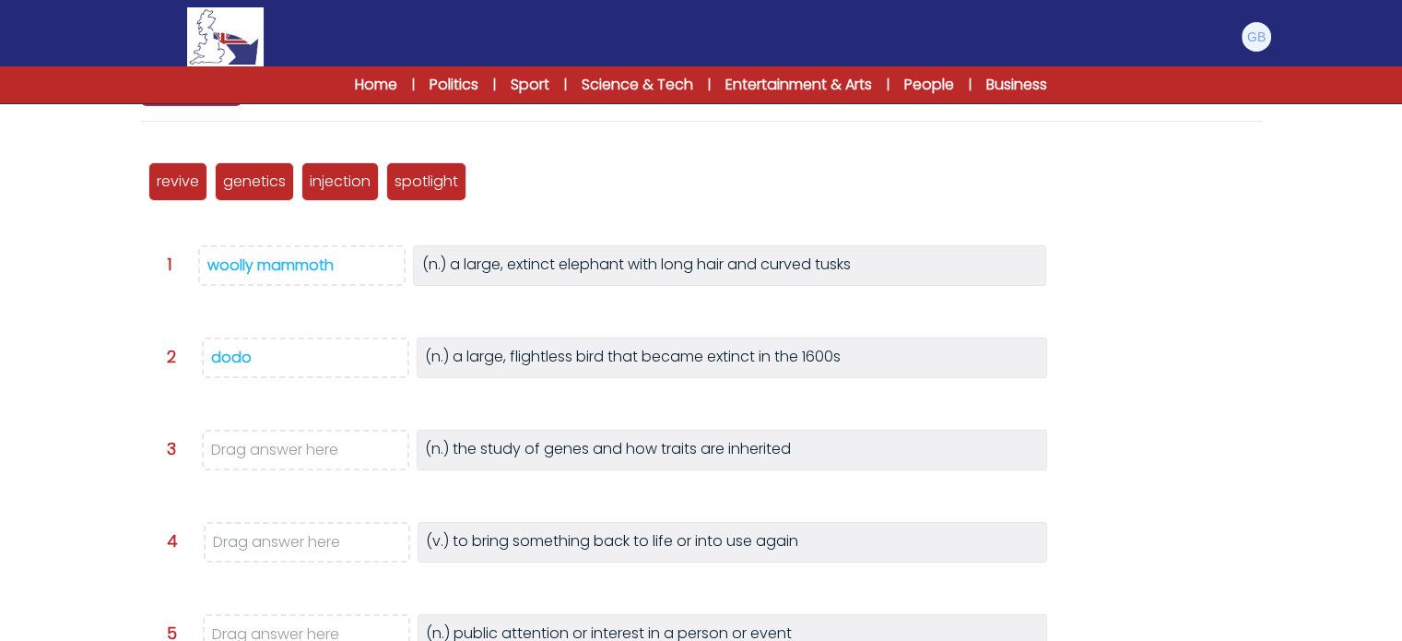
click at [256, 165] on div "genetics" at bounding box center [254, 181] width 79 height 39
drag, startPoint x: 258, startPoint y: 176, endPoint x: 369, endPoint y: 447, distance: 292.8
click at [369, 447] on p "genetics" at bounding box center [365, 452] width 63 height 22
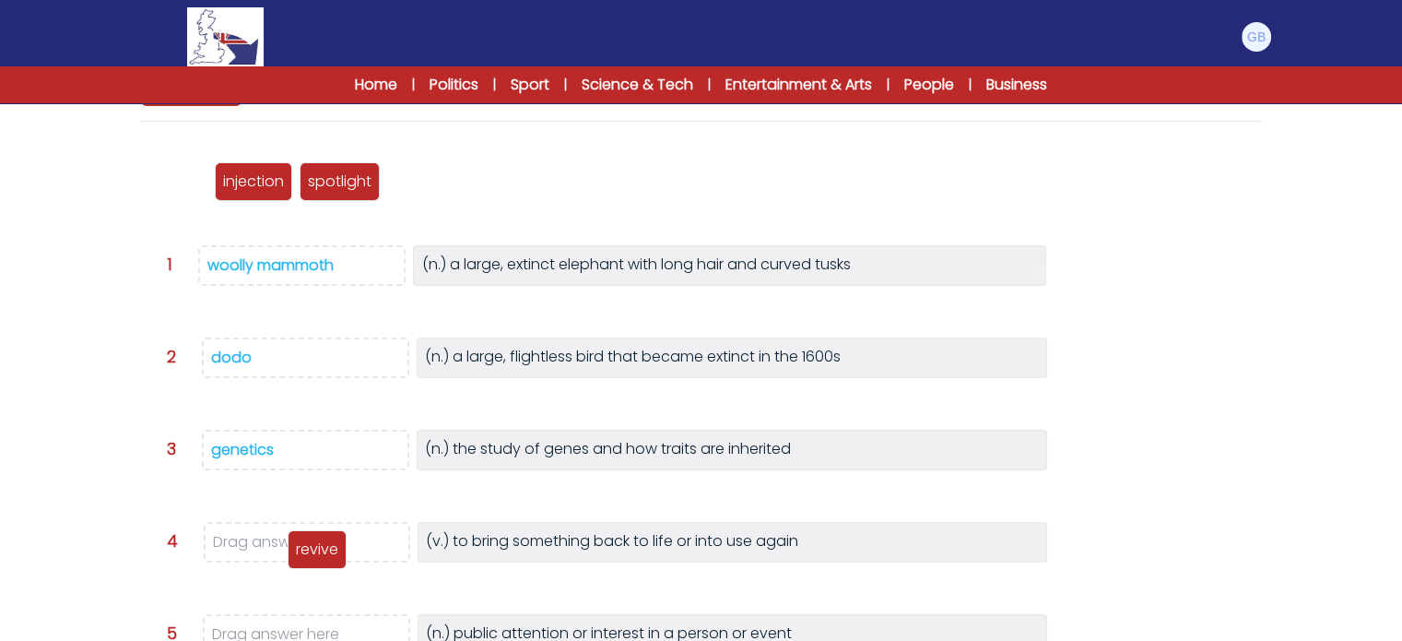
drag, startPoint x: 196, startPoint y: 188, endPoint x: 327, endPoint y: 545, distance: 380.1
click at [327, 545] on p "revive" at bounding box center [317, 549] width 42 height 22
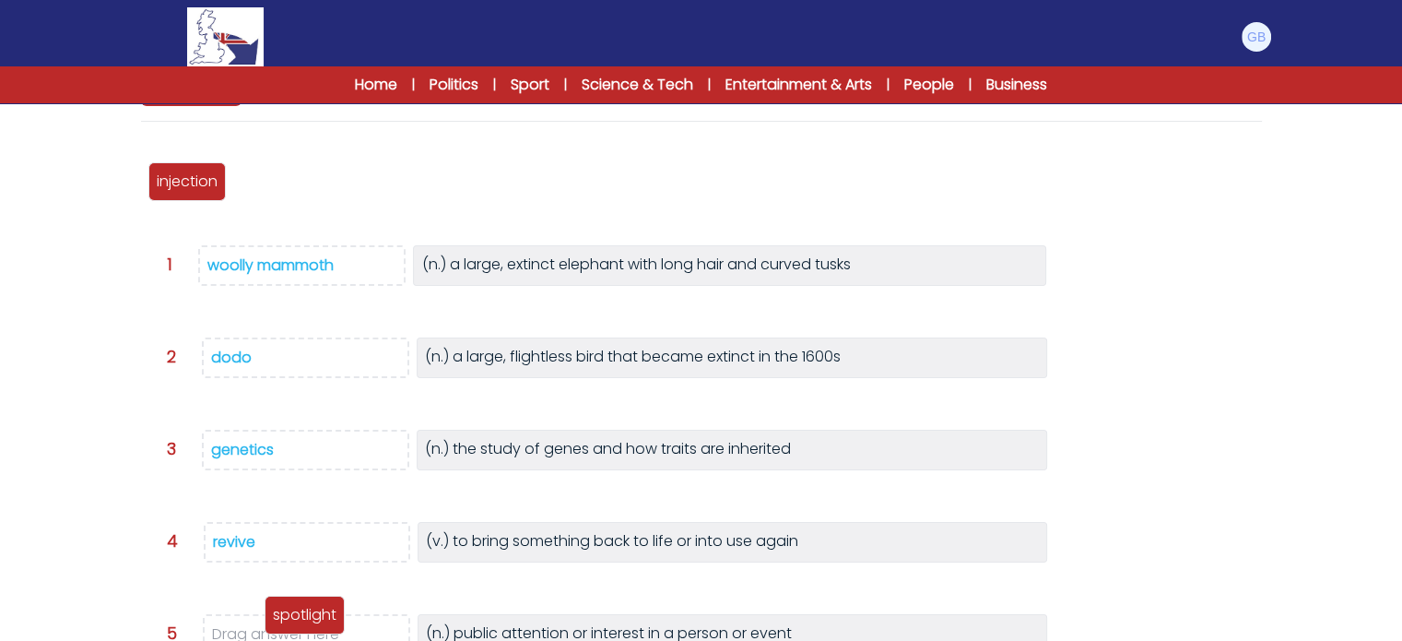
drag, startPoint x: 271, startPoint y: 191, endPoint x: 302, endPoint y: 622, distance: 432.7
click at [303, 625] on p "spotlight" at bounding box center [305, 615] width 64 height 22
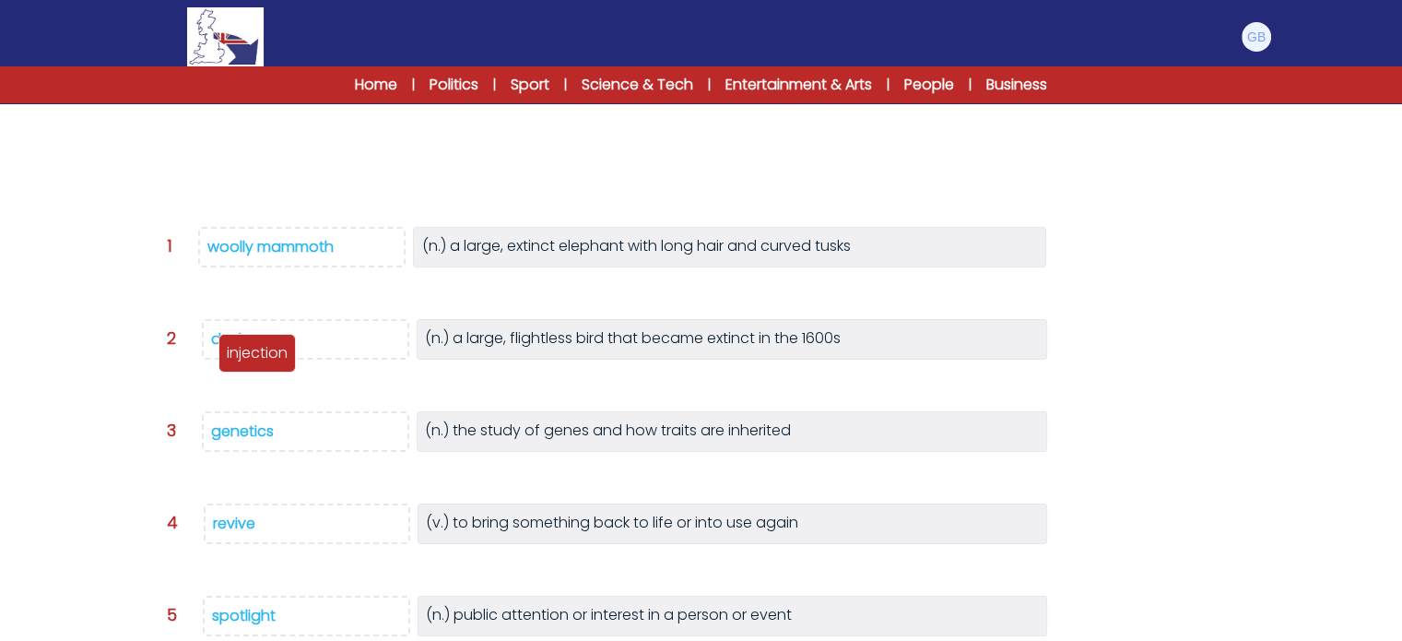
scroll to position [221, 0]
drag, startPoint x: 184, startPoint y: 176, endPoint x: 209, endPoint y: 653, distance: 477.4
click at [209, 640] on html "Manage Account My Account Language English Español Français B1" at bounding box center [701, 346] width 1402 height 1135
drag, startPoint x: 195, startPoint y: 163, endPoint x: 302, endPoint y: 648, distance: 496.7
click at [302, 640] on html "Manage Account My Account Language English Español Français B1" at bounding box center [701, 346] width 1402 height 1135
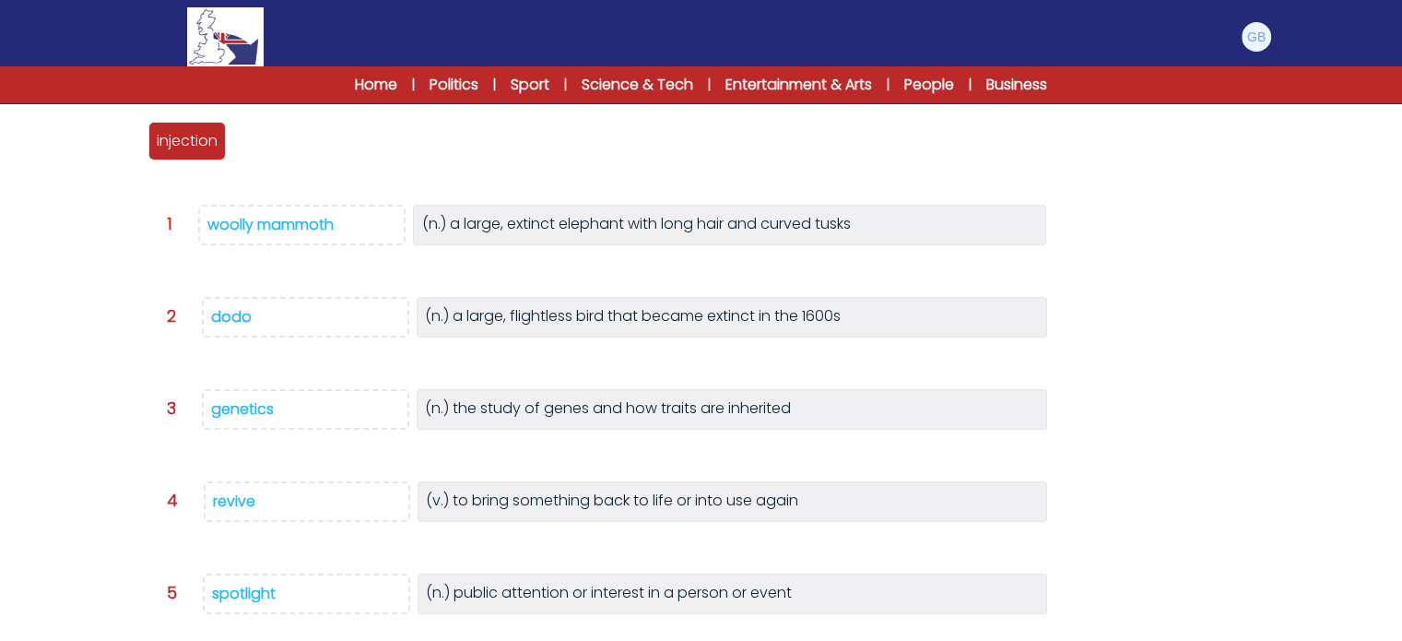
scroll to position [243, 0]
drag, startPoint x: 204, startPoint y: 147, endPoint x: 302, endPoint y: 645, distance: 507.6
click at [302, 640] on html "Manage Account My Account Language English Español Français B1" at bounding box center [701, 324] width 1402 height 1135
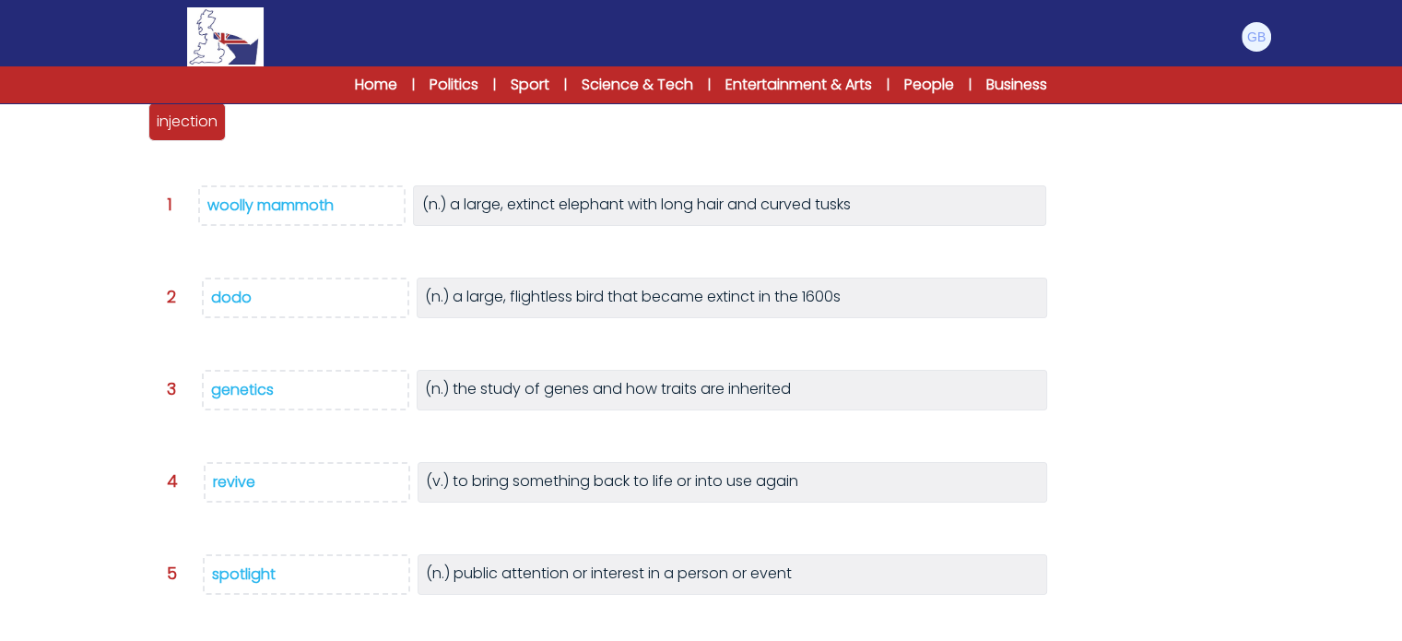
scroll to position [266, 0]
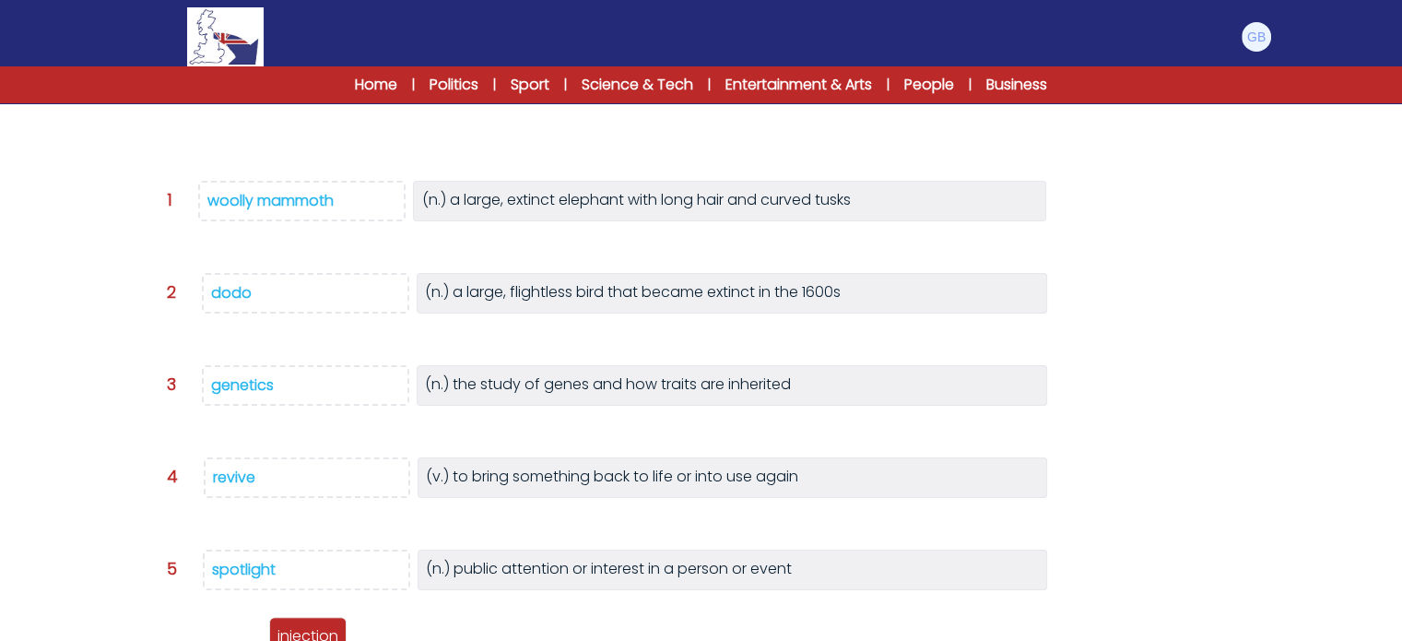
drag, startPoint x: 180, startPoint y: 124, endPoint x: 300, endPoint y: 642, distance: 531.0
click at [300, 640] on html "Manage Account My Account Language English Español Français B1" at bounding box center [701, 301] width 1402 height 1135
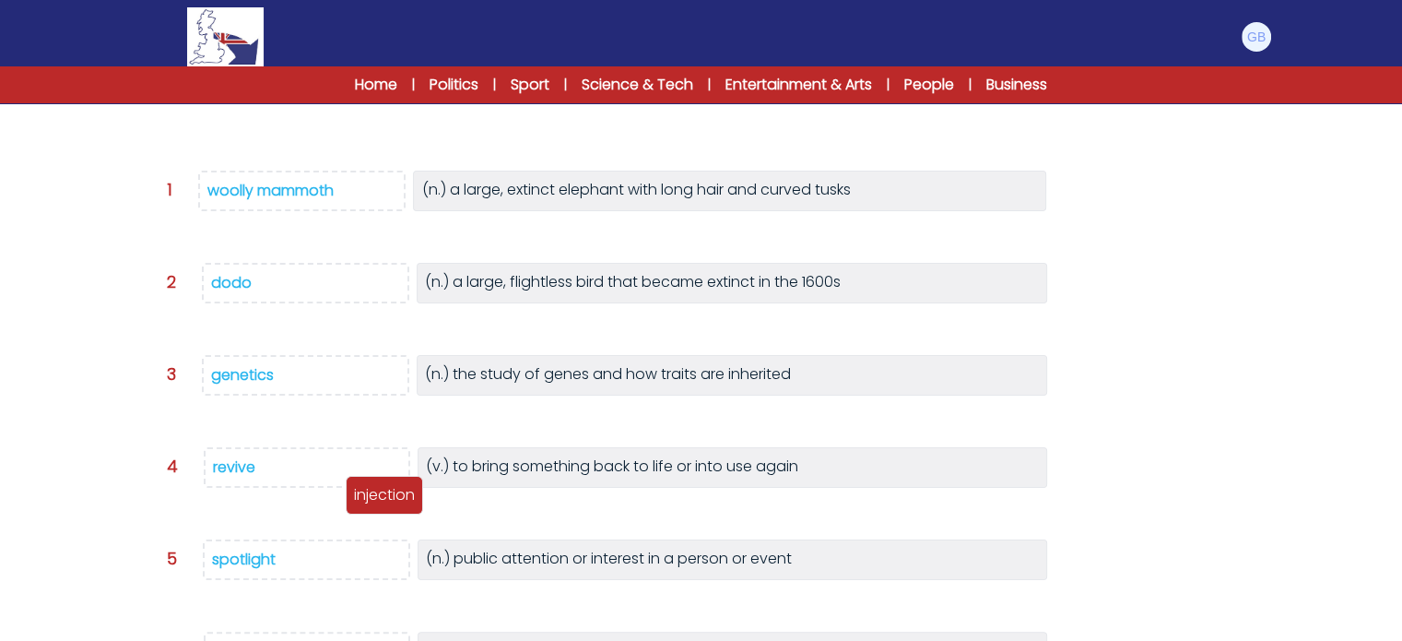
scroll to position [277, 0]
drag, startPoint x: 186, startPoint y: 103, endPoint x: 373, endPoint y: 626, distance: 555.0
click at [373, 626] on div "injection" at bounding box center [373, 639] width 77 height 39
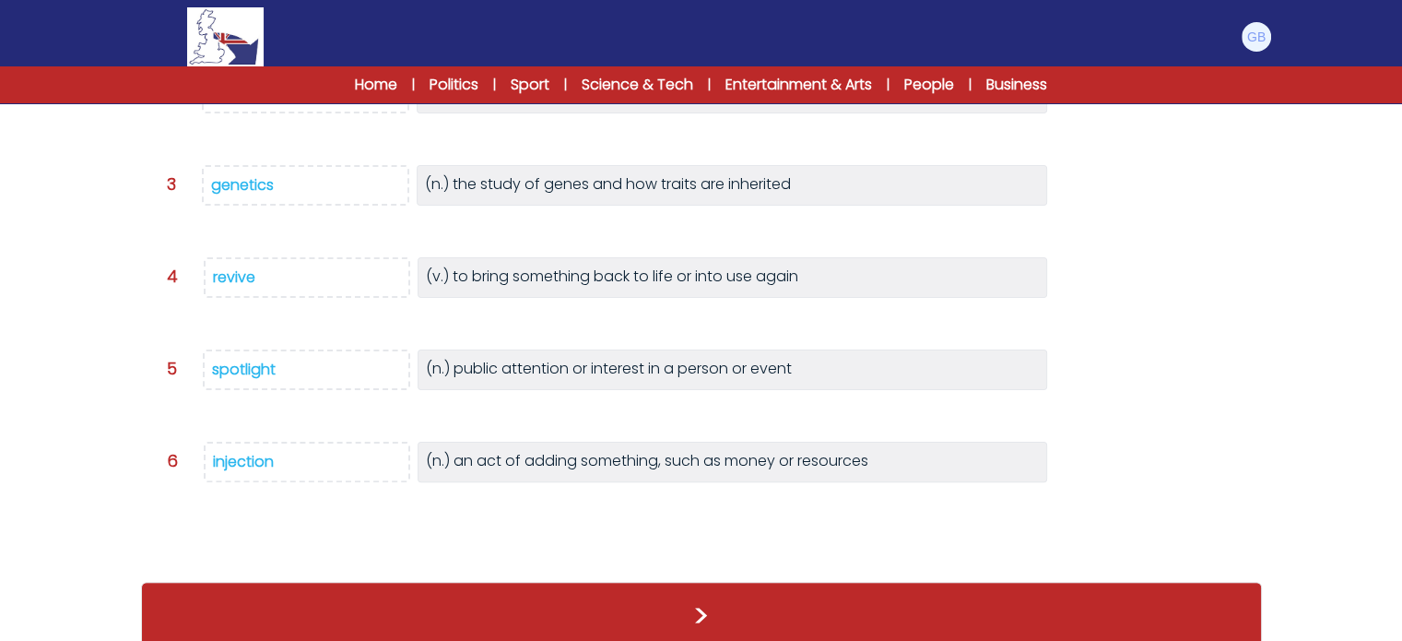
scroll to position [432, 0]
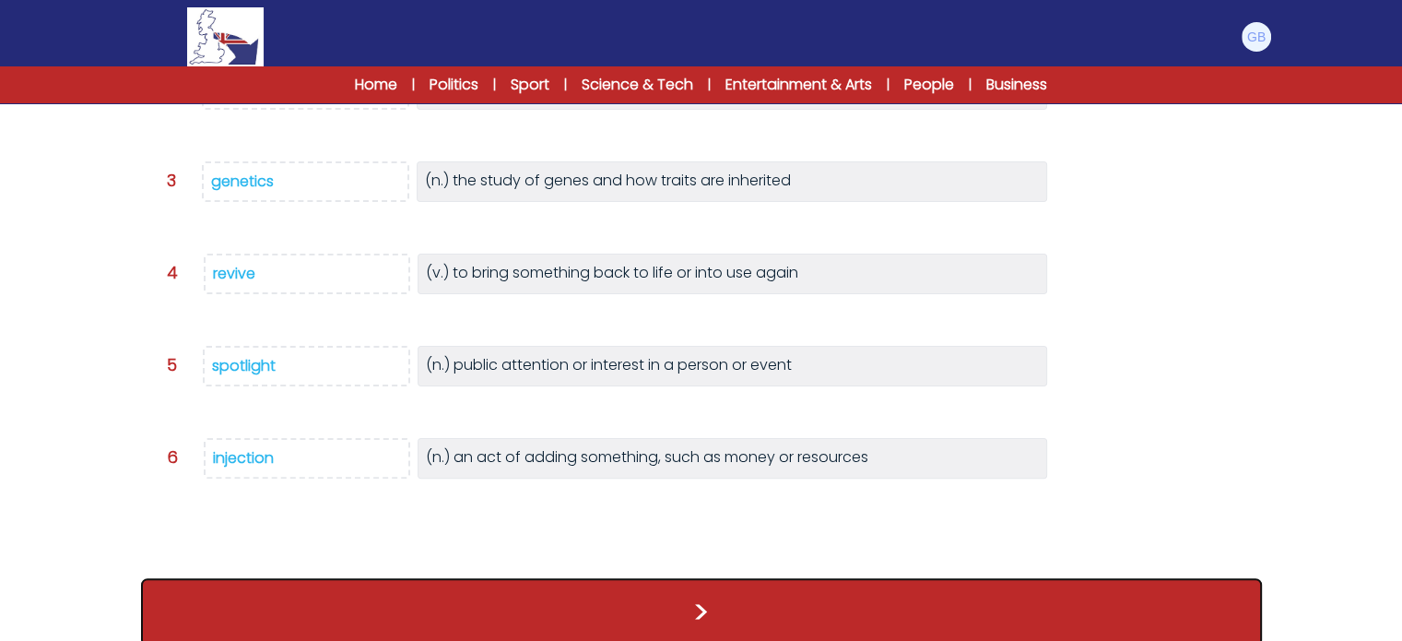
click at [538, 604] on button ">" at bounding box center [701, 612] width 1121 height 68
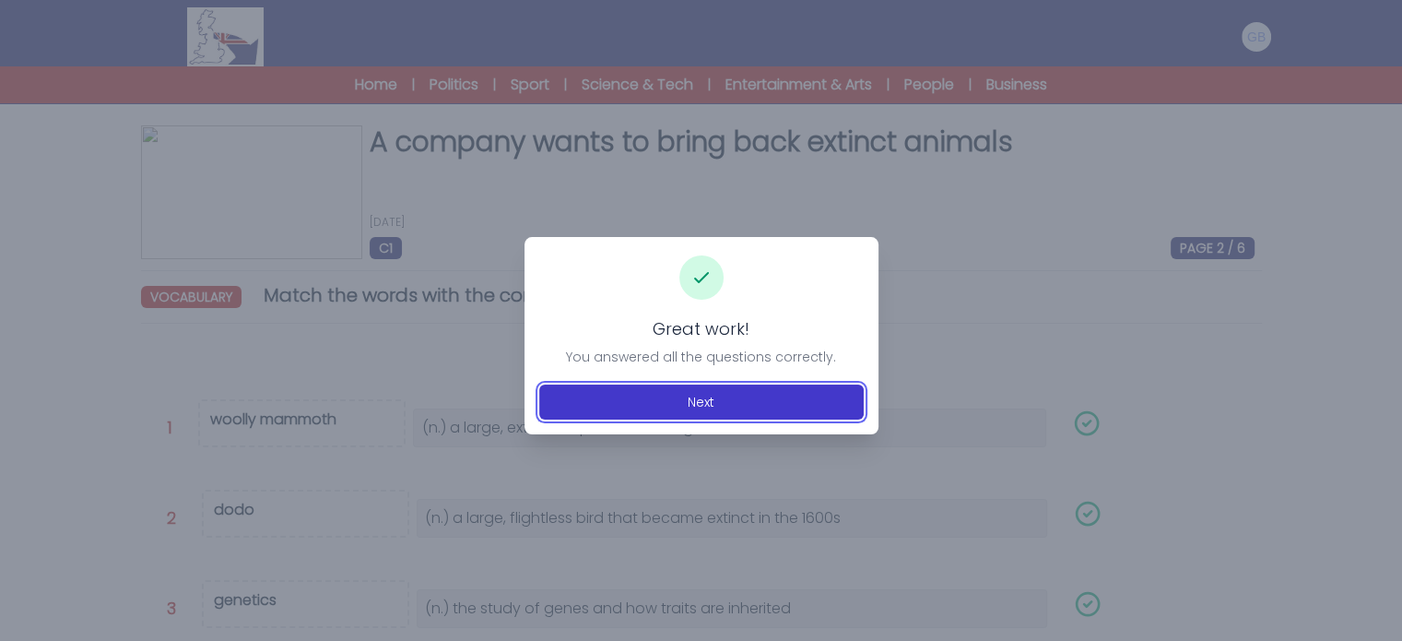
click at [675, 412] on button "Next" at bounding box center [701, 401] width 325 height 35
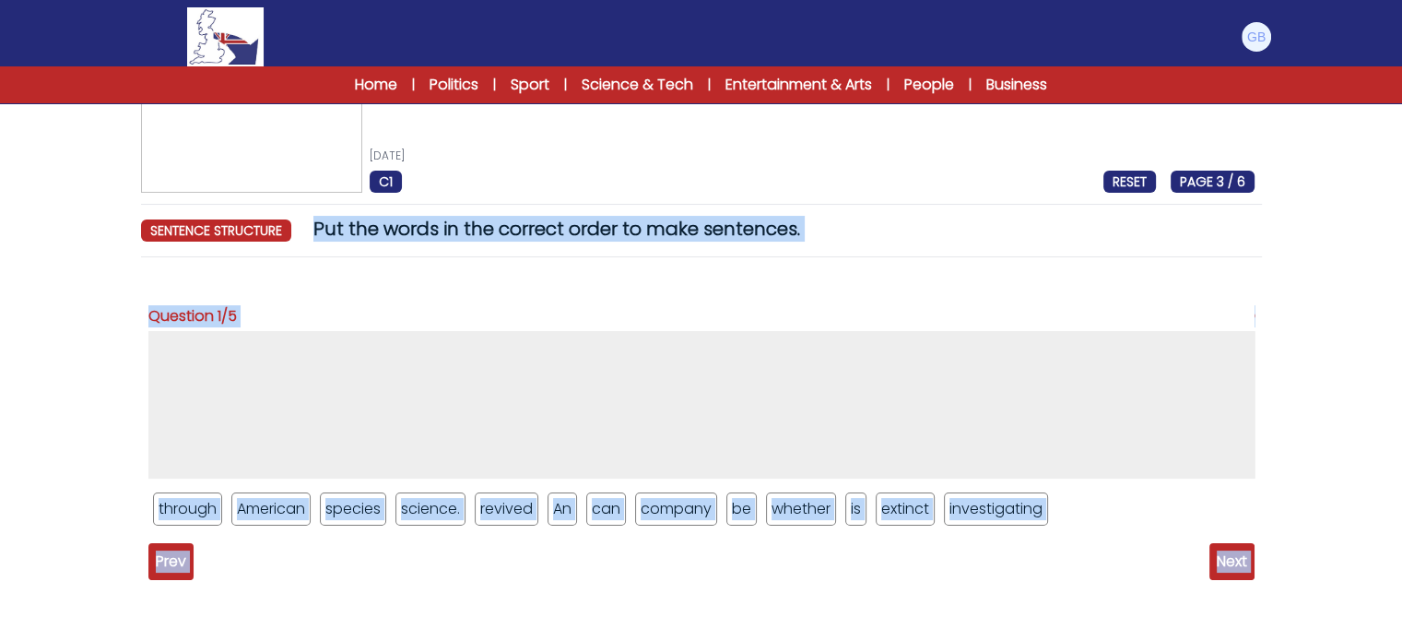
scroll to position [154, 0]
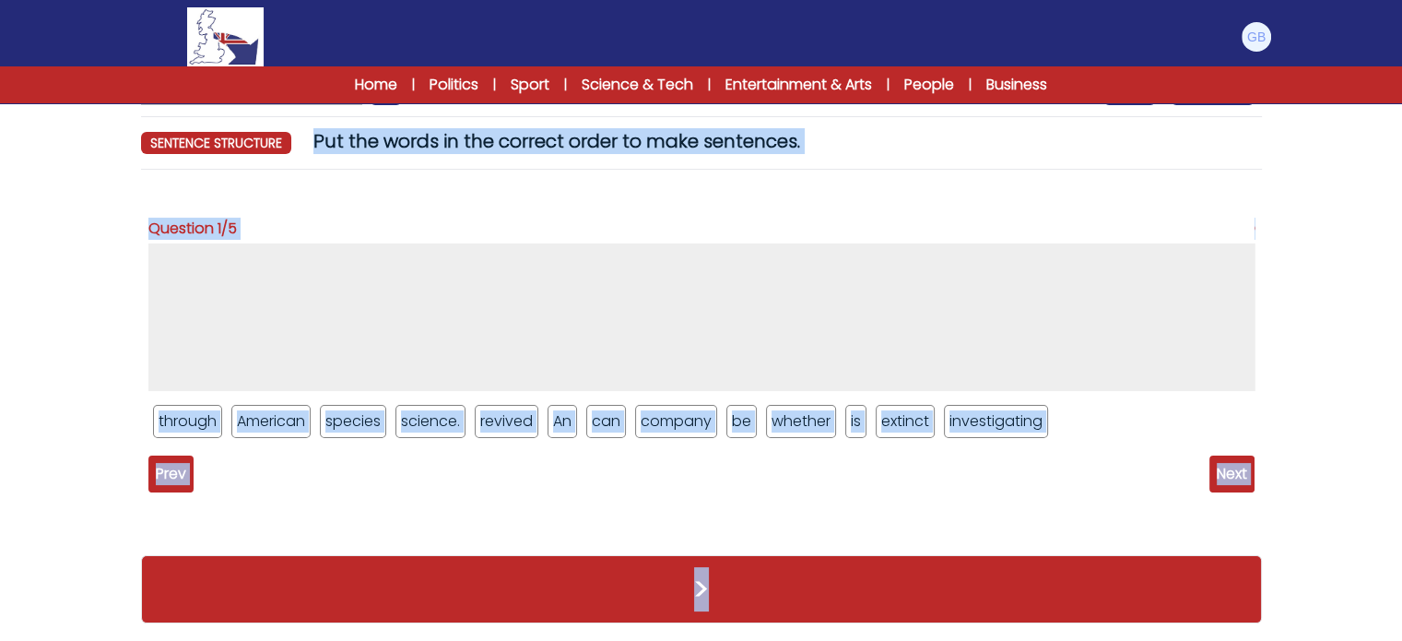
drag, startPoint x: 317, startPoint y: 291, endPoint x: 1100, endPoint y: 586, distance: 836.3
click at [1100, 586] on div "A company wants to bring back extinct animals [DATE] C1 RESET PAGE 3 / 6 A comp…" at bounding box center [702, 306] width 1180 height 670
copy div "Put the words in the correct order to make sentences. sentence structure RESET …"
click at [0, 205] on form "A company wants to bring back extinct animals [DATE] C1 RESET PAGE 3 / 6 A comp…" at bounding box center [701, 281] width 1402 height 722
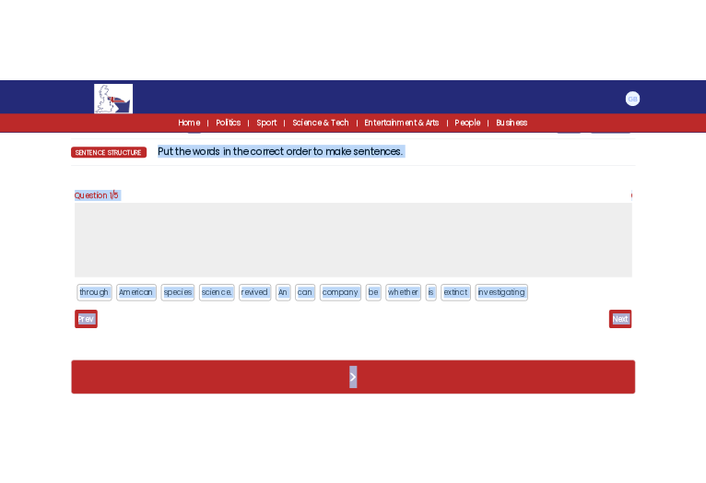
scroll to position [0, 0]
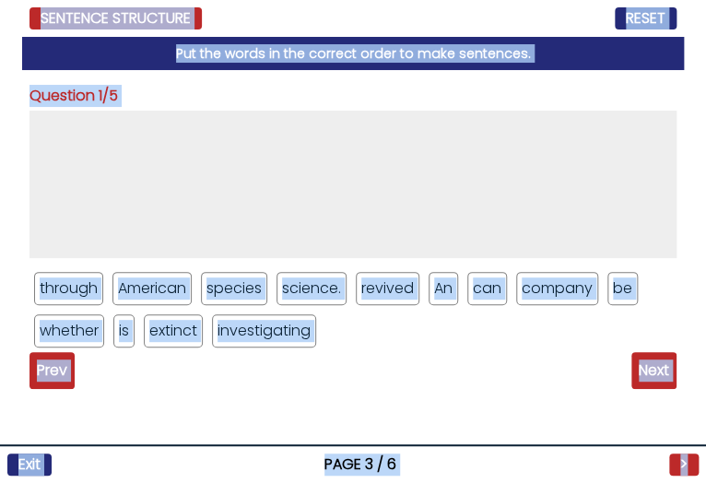
click at [430, 400] on div "Question 1/5 through American species science. revived" at bounding box center [353, 276] width 662 height 413
click at [372, 79] on div "Question 1/5 through American species science. revived" at bounding box center [353, 276] width 662 height 413
click at [372, 78] on div "Question 1/5 through American species science. revived" at bounding box center [353, 276] width 662 height 413
click at [379, 48] on span "Put the words in the correct order to make sentences." at bounding box center [353, 53] width 662 height 33
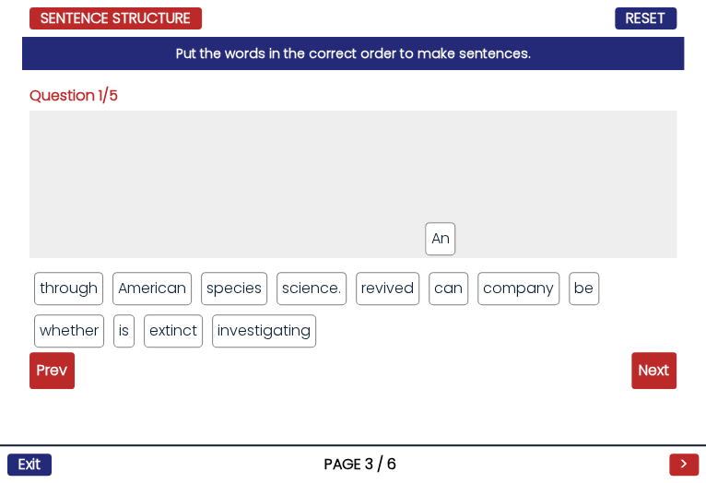
drag, startPoint x: 445, startPoint y: 288, endPoint x: 371, endPoint y: 269, distance: 76.9
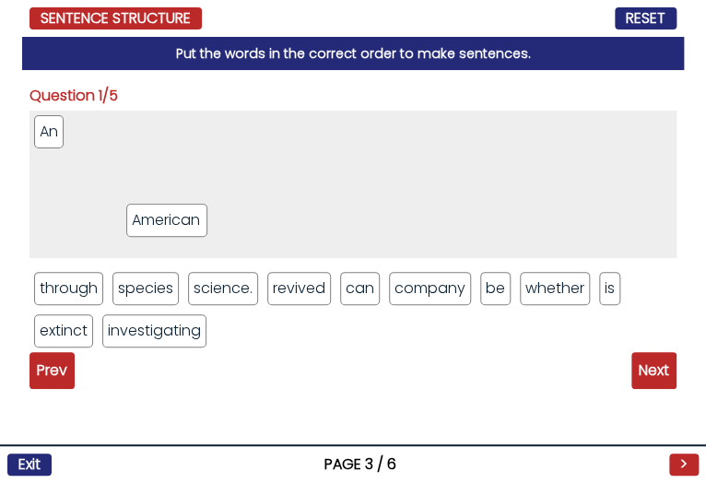
drag, startPoint x: 173, startPoint y: 272, endPoint x: 194, endPoint y: 246, distance: 32.8
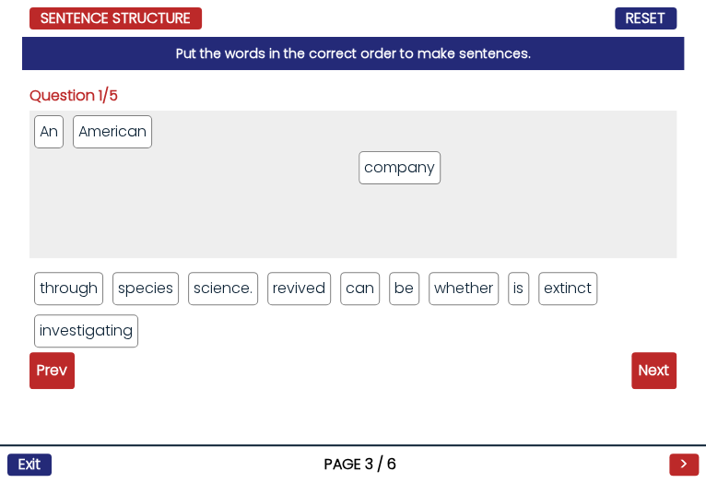
drag, startPoint x: 420, startPoint y: 300, endPoint x: 389, endPoint y: 172, distance: 131.0
drag, startPoint x: 519, startPoint y: 292, endPoint x: 466, endPoint y: 195, distance: 111.4
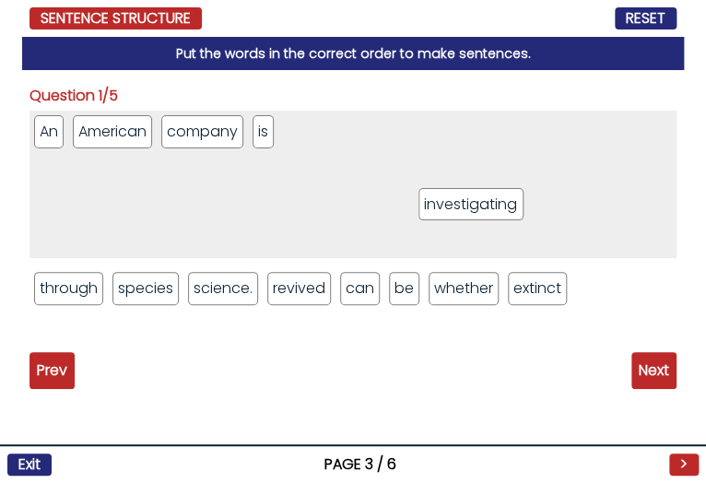
drag, startPoint x: 136, startPoint y: 330, endPoint x: 503, endPoint y: 201, distance: 389.0
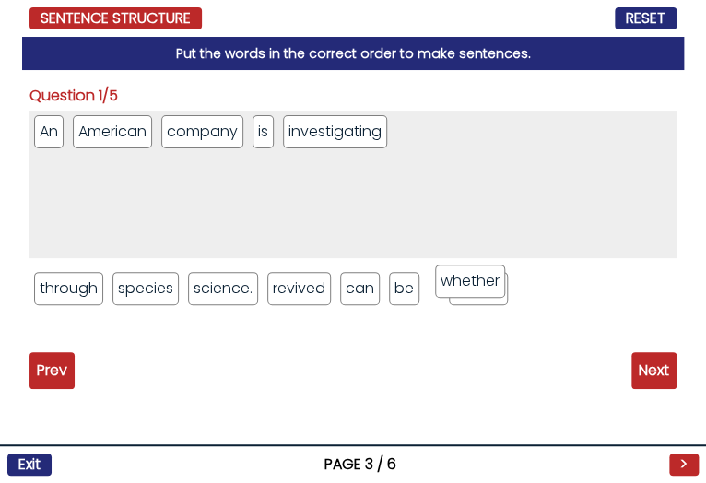
drag, startPoint x: 457, startPoint y: 287, endPoint x: 538, endPoint y: 156, distance: 153.6
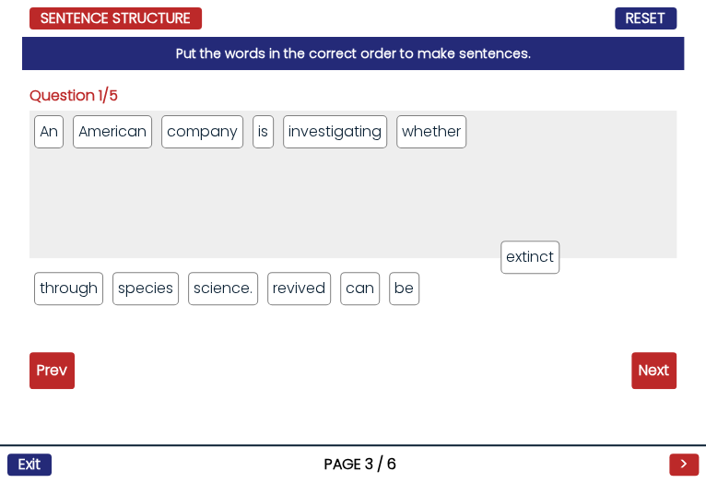
drag, startPoint x: 472, startPoint y: 298, endPoint x: 568, endPoint y: 196, distance: 139.6
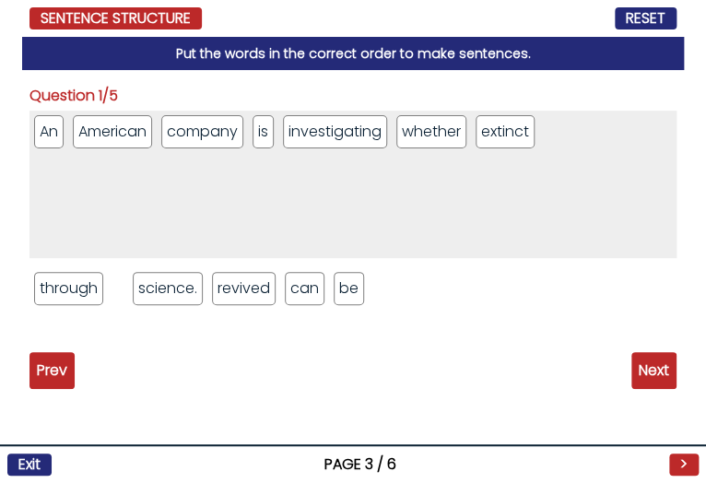
drag, startPoint x: 444, startPoint y: 344, endPoint x: 715, endPoint y: 220, distance: 297.9
drag, startPoint x: 168, startPoint y: 299, endPoint x: 588, endPoint y: 211, distance: 429.5
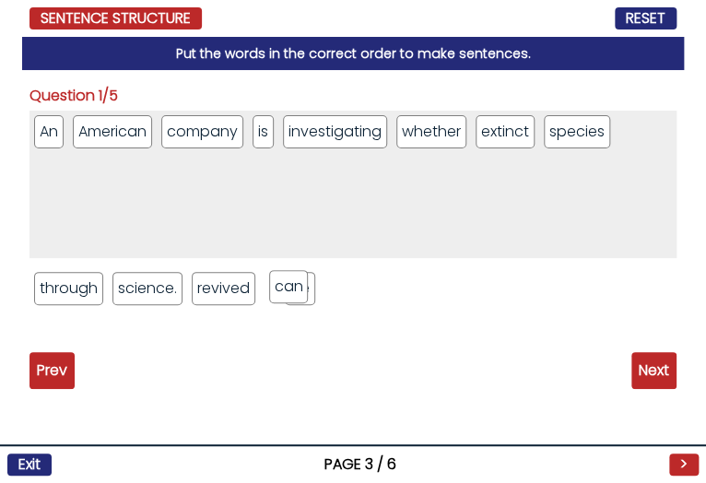
drag, startPoint x: 300, startPoint y: 279, endPoint x: 320, endPoint y: 248, distance: 37.3
drag, startPoint x: 289, startPoint y: 289, endPoint x: 266, endPoint y: 256, distance: 39.7
drag, startPoint x: 243, startPoint y: 279, endPoint x: 257, endPoint y: 222, distance: 59.0
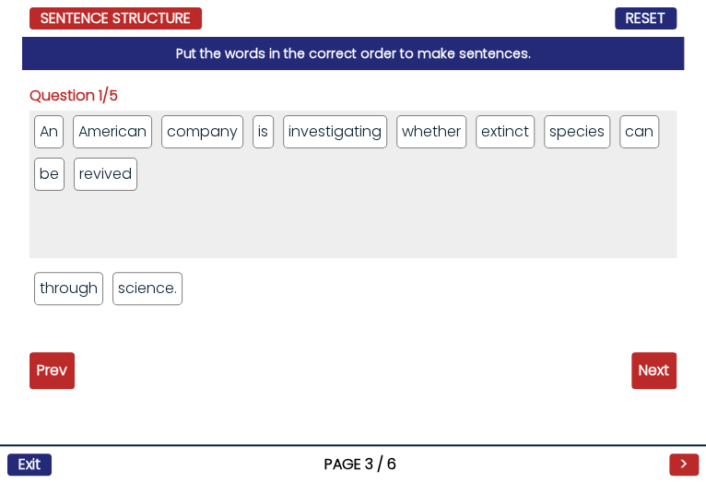
drag, startPoint x: 91, startPoint y: 290, endPoint x: 202, endPoint y: 246, distance: 119.2
drag, startPoint x: 142, startPoint y: 280, endPoint x: 318, endPoint y: 195, distance: 195.5
click at [316, 196] on div "An American company is investigating whether extinct species can be revived thr…" at bounding box center [353, 215] width 647 height 208
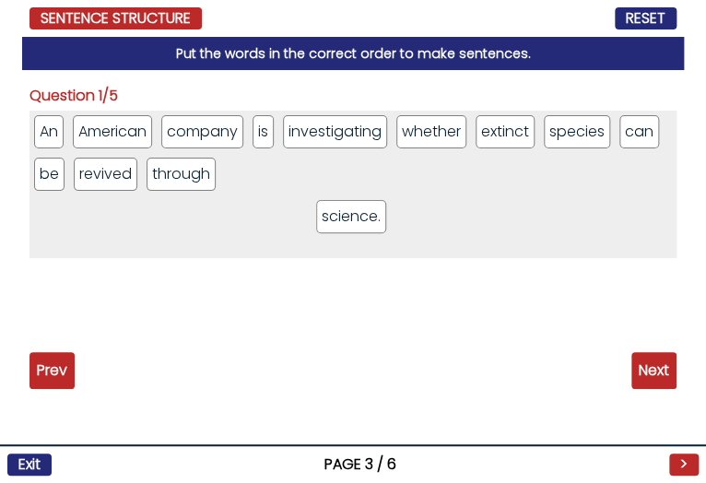
drag, startPoint x: 132, startPoint y: 279, endPoint x: 353, endPoint y: 209, distance: 232.1
click at [650, 371] on span "Next" at bounding box center [654, 370] width 45 height 37
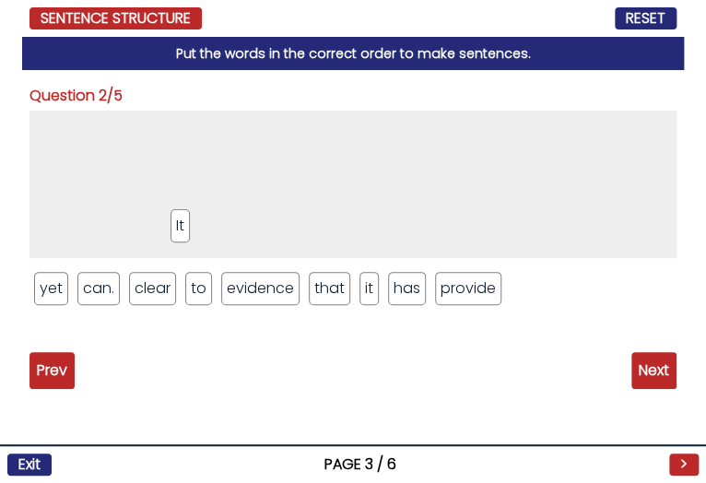
drag, startPoint x: 199, startPoint y: 283, endPoint x: 176, endPoint y: 195, distance: 90.6
drag, startPoint x: 398, startPoint y: 286, endPoint x: 383, endPoint y: 195, distance: 92.6
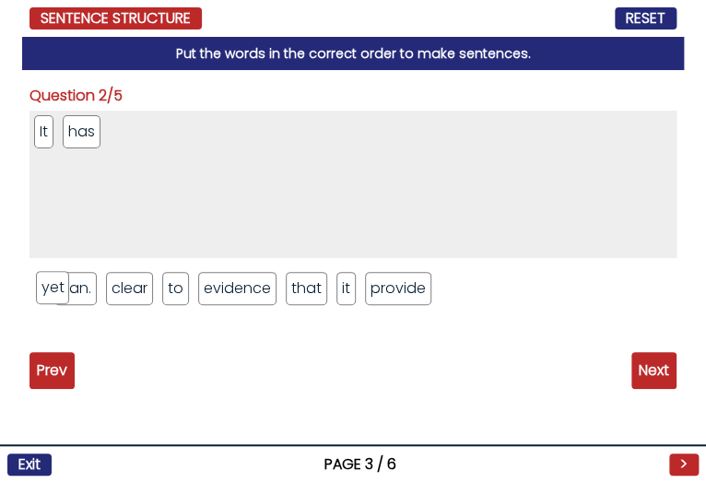
drag, startPoint x: 48, startPoint y: 292, endPoint x: 119, endPoint y: 201, distance: 115.6
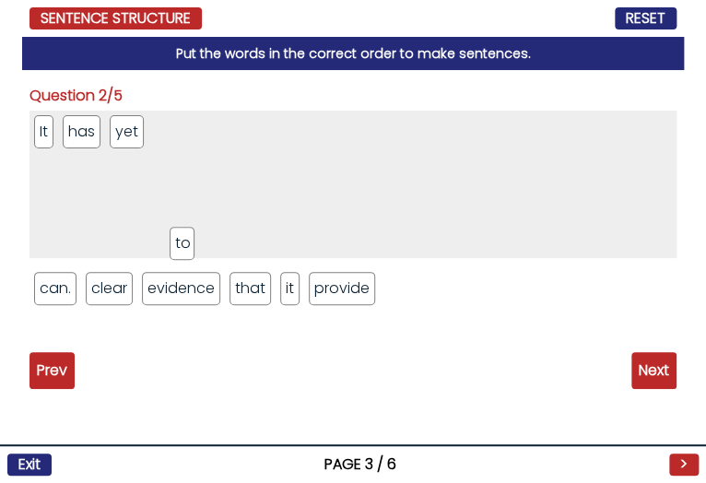
drag, startPoint x: 164, startPoint y: 265, endPoint x: 210, endPoint y: 206, distance: 74.9
drag, startPoint x: 347, startPoint y: 201, endPoint x: 341, endPoint y: 161, distance: 40.0
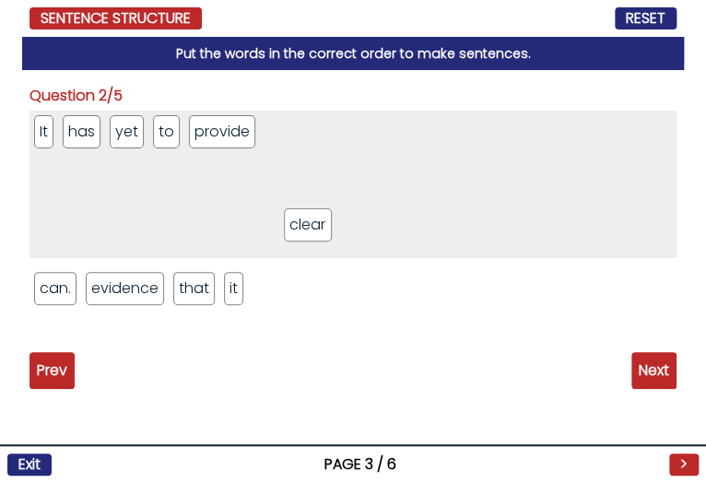
drag, startPoint x: 114, startPoint y: 294, endPoint x: 314, endPoint y: 231, distance: 209.1
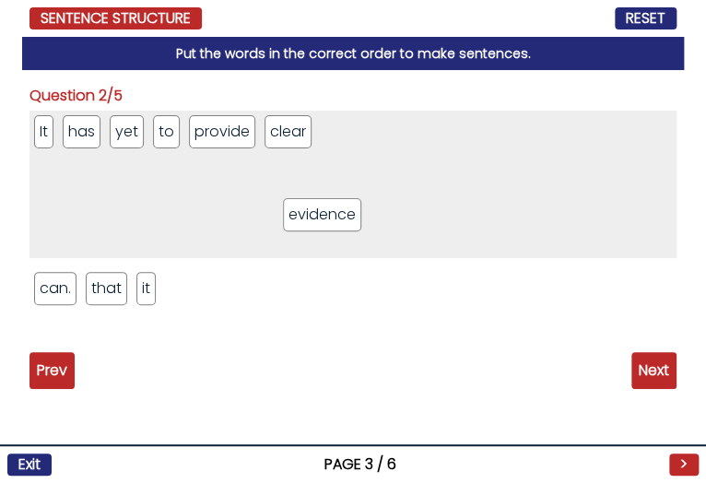
drag, startPoint x: 123, startPoint y: 298, endPoint x: 321, endPoint y: 223, distance: 211.8
drag, startPoint x: 113, startPoint y: 291, endPoint x: 255, endPoint y: 192, distance: 173.4
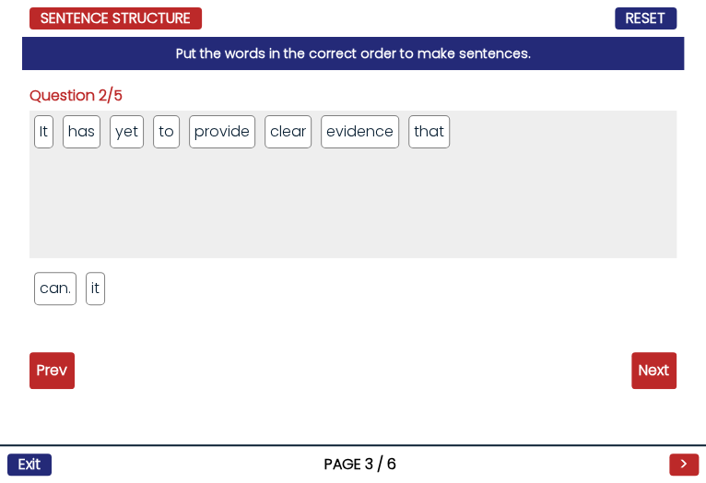
drag, startPoint x: 100, startPoint y: 297, endPoint x: 167, endPoint y: 220, distance: 101.9
drag, startPoint x: 52, startPoint y: 296, endPoint x: 80, endPoint y: 231, distance: 70.6
click at [664, 370] on span "Next" at bounding box center [654, 370] width 45 height 37
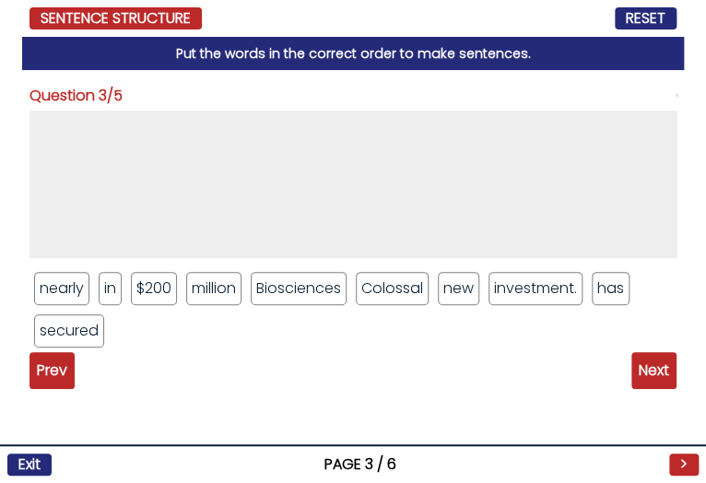
drag, startPoint x: 396, startPoint y: 288, endPoint x: 357, endPoint y: 166, distance: 128.0
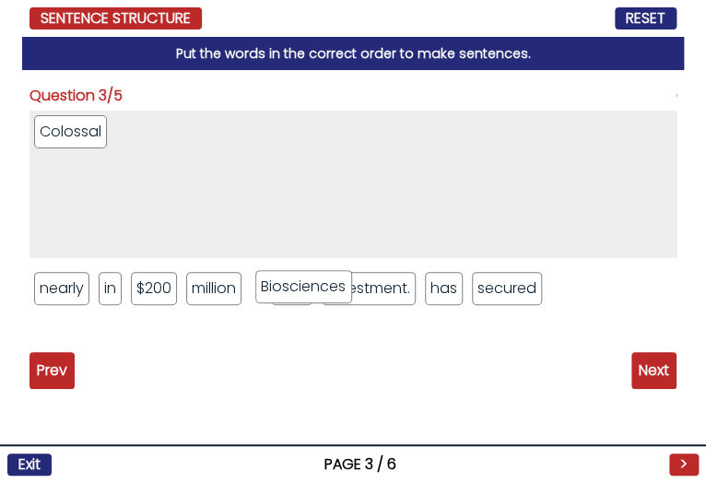
drag, startPoint x: 313, startPoint y: 282, endPoint x: 302, endPoint y: 144, distance: 138.7
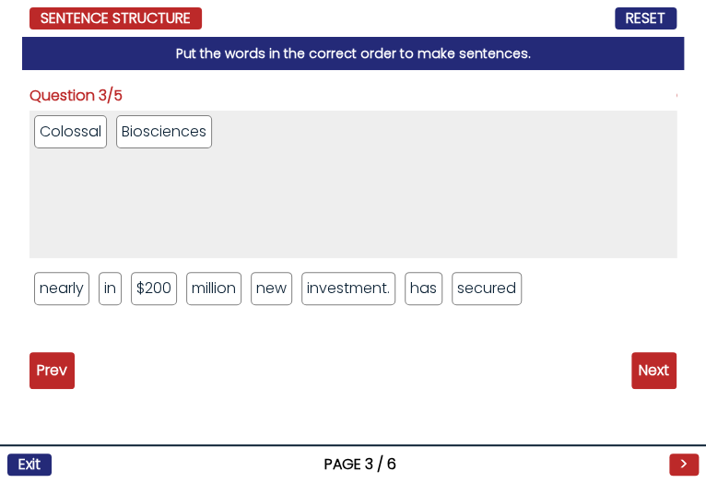
drag, startPoint x: 424, startPoint y: 298, endPoint x: 420, endPoint y: 202, distance: 96.0
drag, startPoint x: 461, startPoint y: 292, endPoint x: 434, endPoint y: 158, distance: 137.3
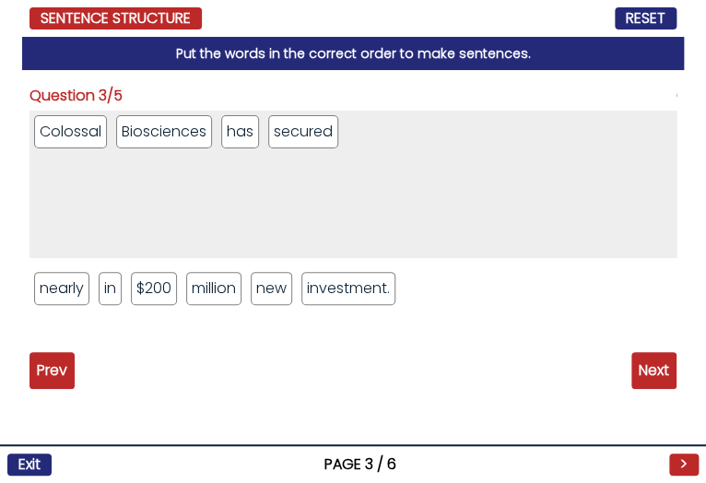
drag, startPoint x: 81, startPoint y: 277, endPoint x: 123, endPoint y: 219, distance: 71.4
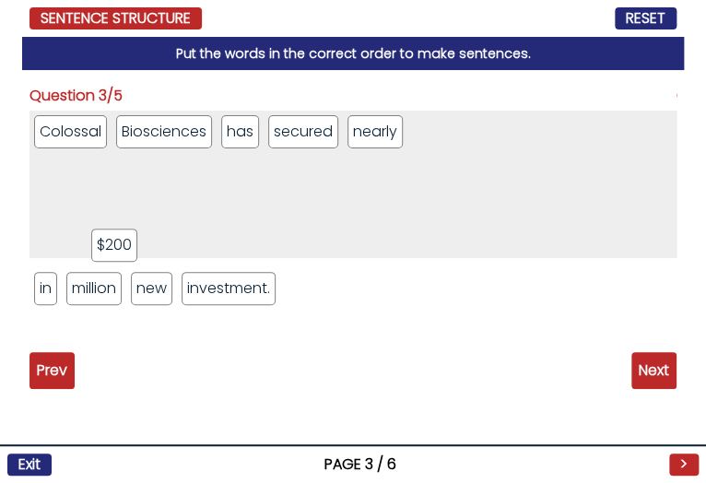
drag, startPoint x: 104, startPoint y: 286, endPoint x: 129, endPoint y: 239, distance: 53.2
drag, startPoint x: 89, startPoint y: 298, endPoint x: 156, endPoint y: 235, distance: 92.0
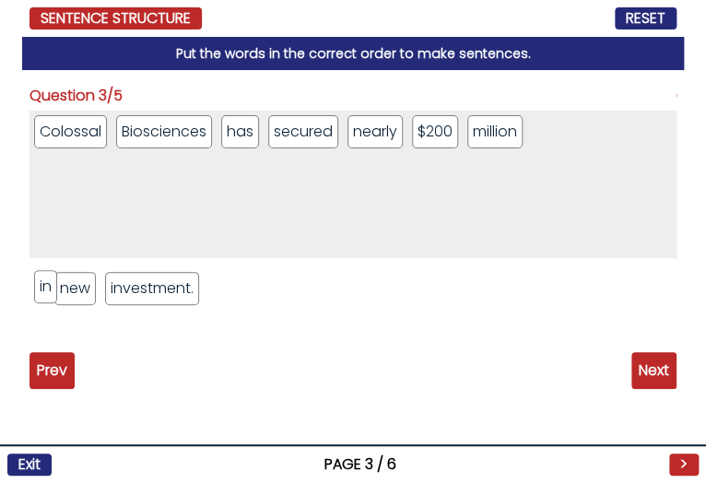
drag
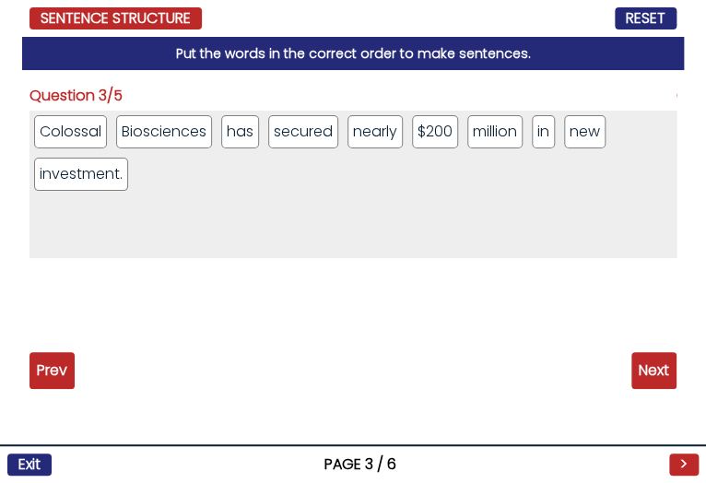
click at [633, 352] on div "Prev Next" at bounding box center [353, 370] width 647 height 37
click at [654, 369] on span "Next" at bounding box center [654, 370] width 45 height 37
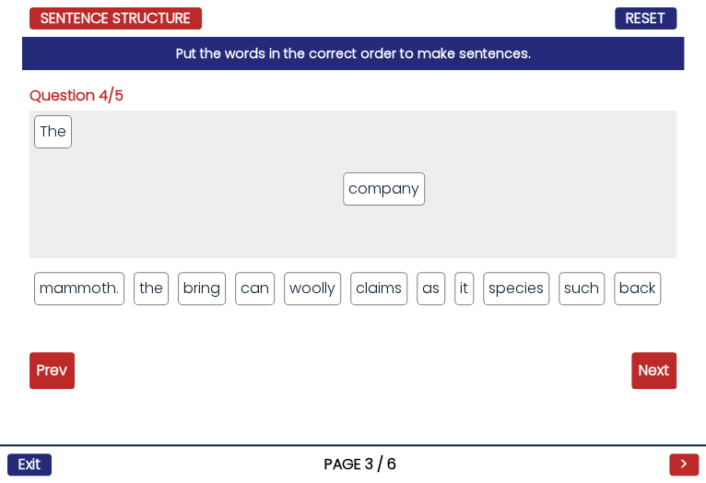
drag, startPoint x: 384, startPoint y: 301, endPoint x: 370, endPoint y: 188, distance: 113.5
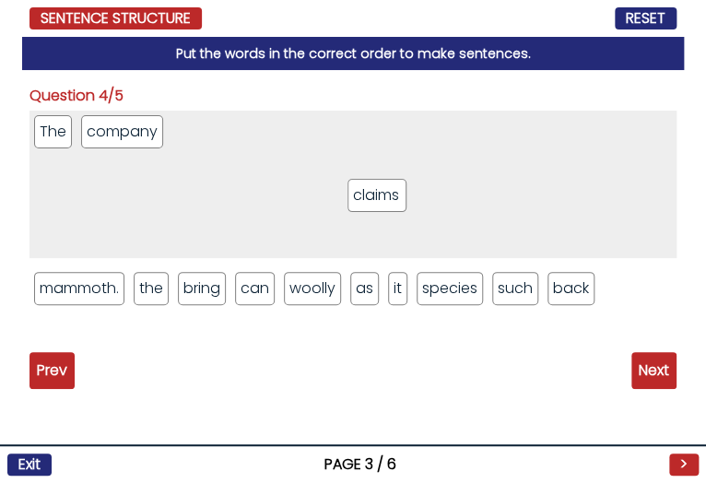
drag, startPoint x: 391, startPoint y: 295, endPoint x: 387, endPoint y: 189, distance: 106.1
drag, startPoint x: 409, startPoint y: 287, endPoint x: 403, endPoint y: 278, distance: 10.5
click at [403, 278] on ul "mammoth. the bring can woolly as it species such back" at bounding box center [353, 288] width 647 height 42
drag, startPoint x: 244, startPoint y: 286, endPoint x: 306, endPoint y: 112, distance: 184.9
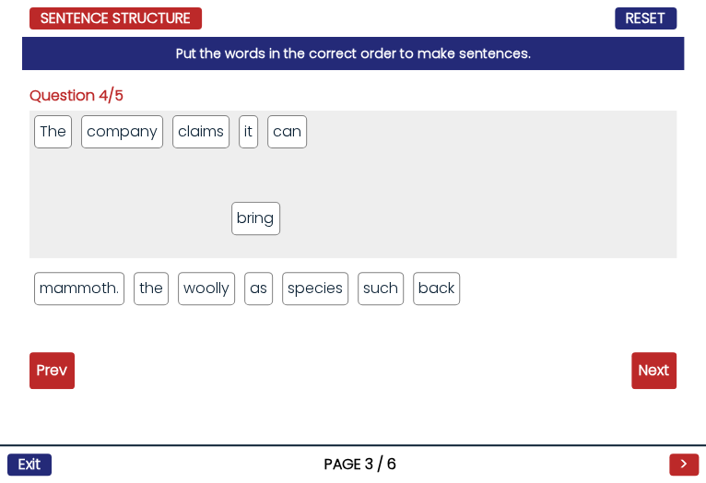
drag, startPoint x: 208, startPoint y: 290, endPoint x: 260, endPoint y: 220, distance: 87.0
drag, startPoint x: 440, startPoint y: 290, endPoint x: 435, endPoint y: 178, distance: 112.6
drag, startPoint x: 310, startPoint y: 296, endPoint x: 390, endPoint y: 198, distance: 126.4
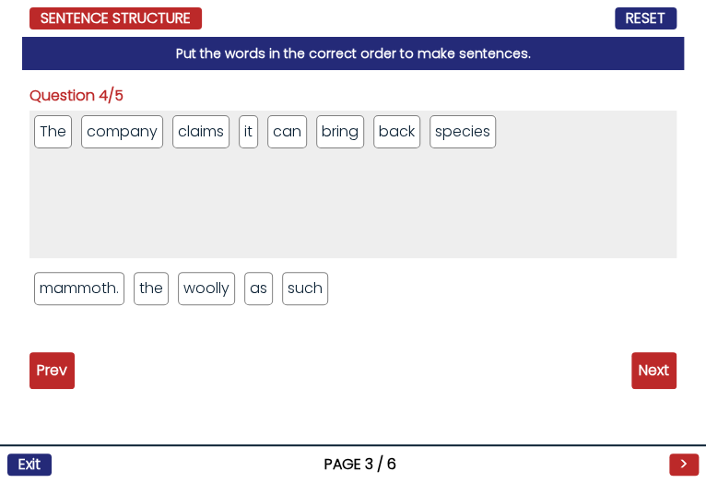
drag, startPoint x: 310, startPoint y: 298, endPoint x: 391, endPoint y: 207, distance: 121.4
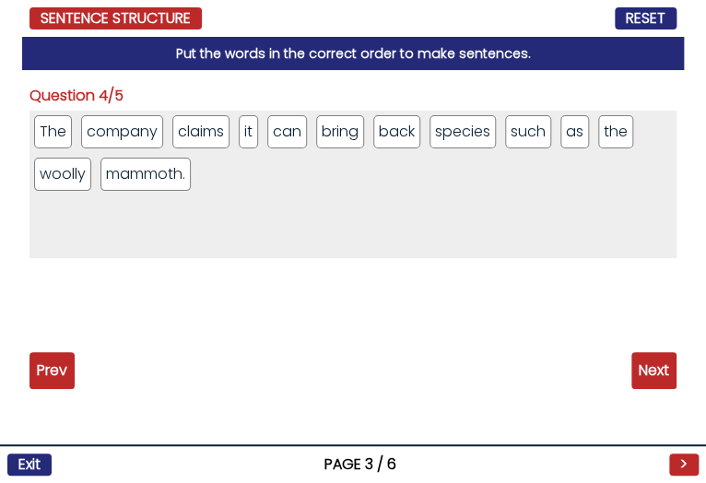
click at [647, 368] on span "Next" at bounding box center [654, 370] width 45 height 37
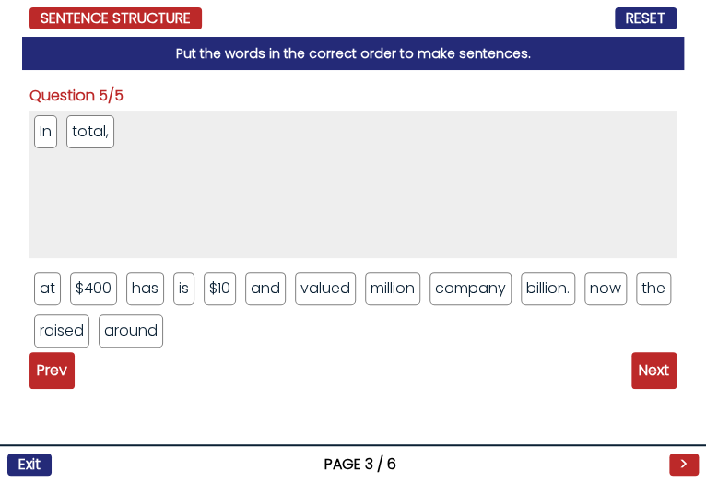
drag, startPoint x: 653, startPoint y: 283, endPoint x: 606, endPoint y: 163, distance: 128.8
drag, startPoint x: 460, startPoint y: 283, endPoint x: 461, endPoint y: 147, distance: 136.5
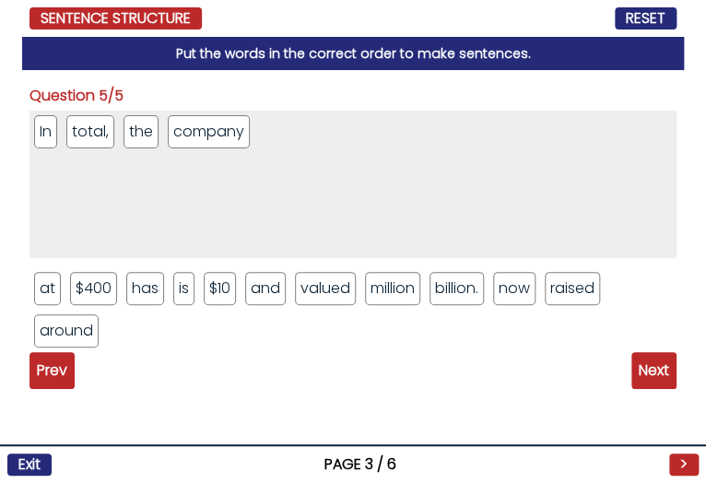
drag, startPoint x: 138, startPoint y: 286, endPoint x: 232, endPoint y: 186, distance: 137.0
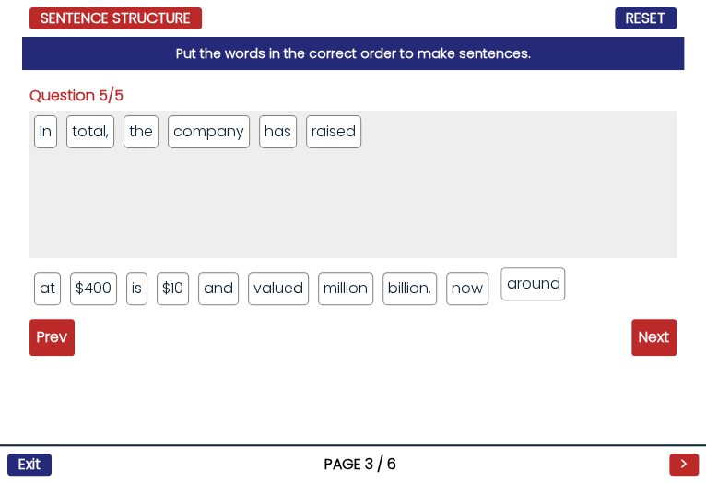
drag, startPoint x: 515, startPoint y: 283, endPoint x: 517, endPoint y: 172, distance: 110.7
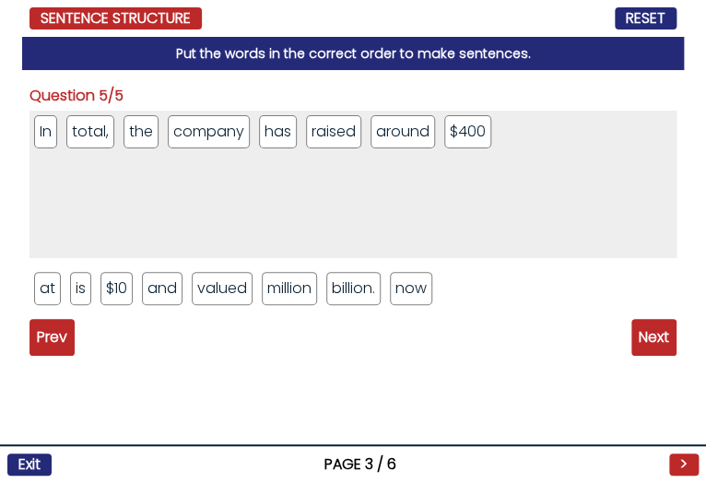
drag, startPoint x: 302, startPoint y: 289, endPoint x: 316, endPoint y: 235, distance: 55.2
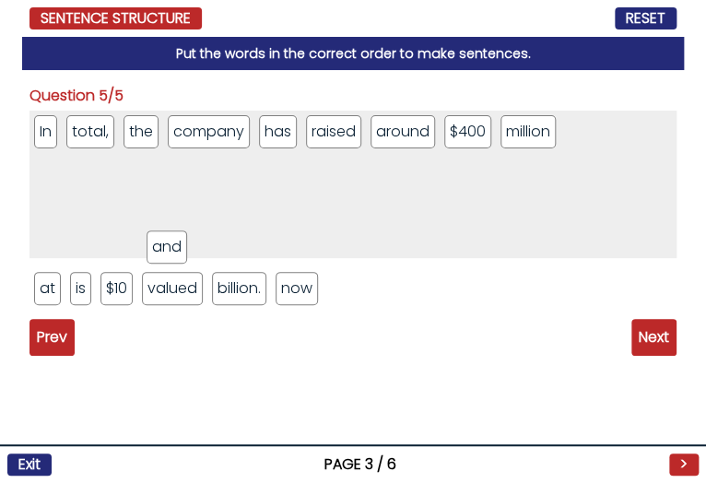
drag, startPoint x: 175, startPoint y: 278, endPoint x: 184, endPoint y: 219, distance: 58.8
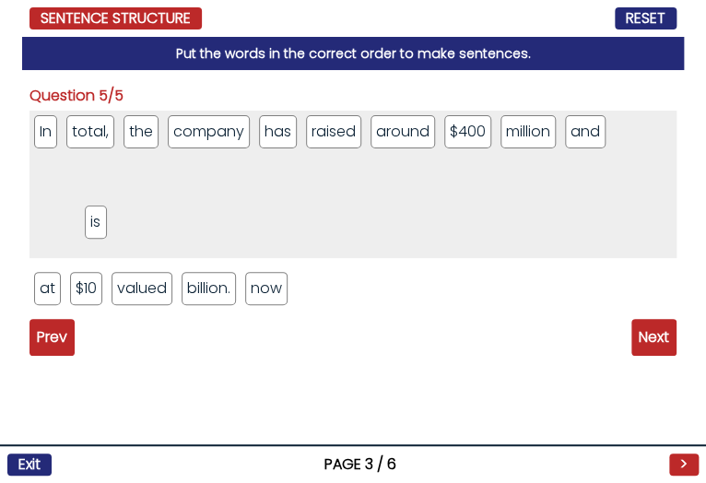
drag, startPoint x: 74, startPoint y: 298, endPoint x: 89, endPoint y: 231, distance: 69.1
drag, startPoint x: 287, startPoint y: 294, endPoint x: 299, endPoint y: 207, distance: 88.4
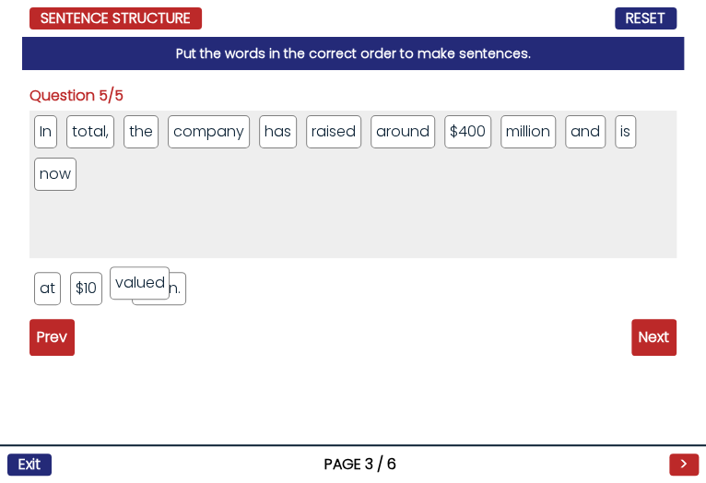
drag, startPoint x: 161, startPoint y: 290, endPoint x: 153, endPoint y: 224, distance: 66.0
drag, startPoint x: 45, startPoint y: 288, endPoint x: 74, endPoint y: 250, distance: 47.4
drag, startPoint x: 65, startPoint y: 285, endPoint x: 110, endPoint y: 209, distance: 88.1
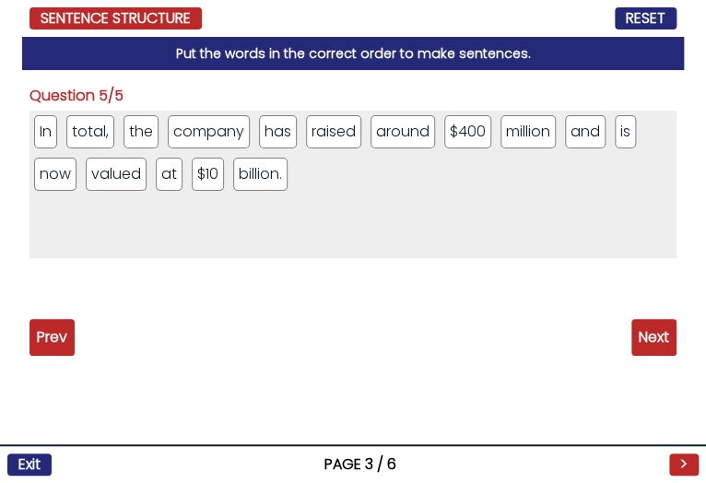
click at [634, 341] on span "Next" at bounding box center [654, 337] width 45 height 37
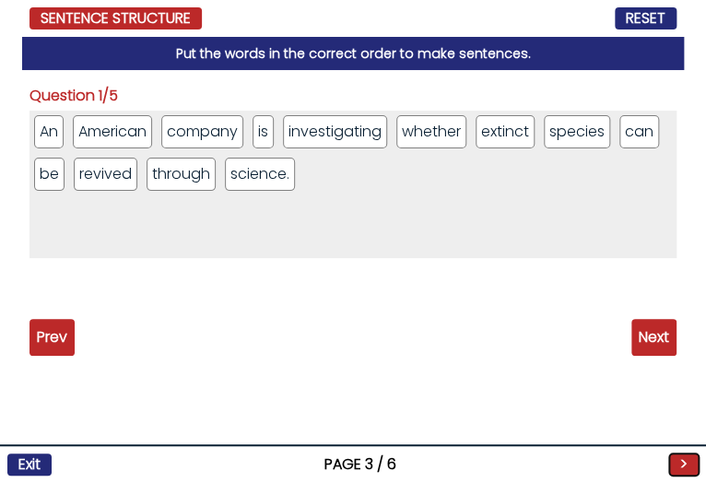
click at [669, 455] on button ">" at bounding box center [684, 465] width 30 height 22
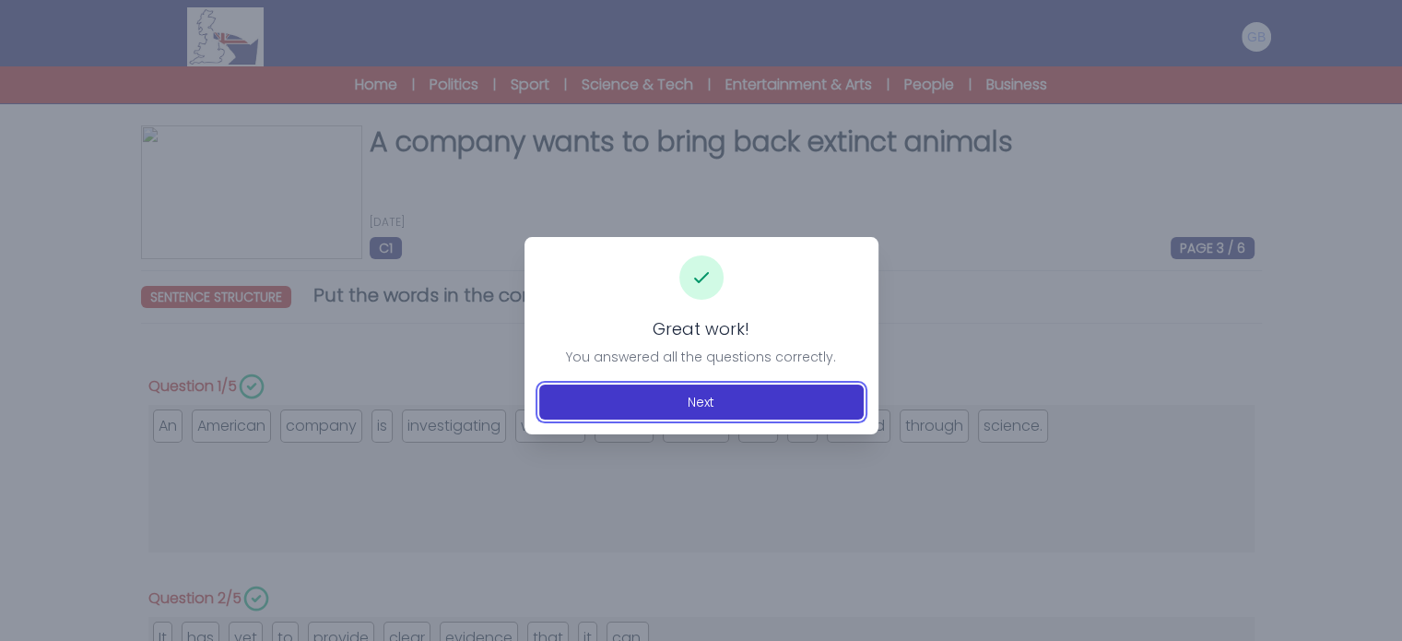
click at [698, 405] on button "Next" at bounding box center [701, 401] width 325 height 35
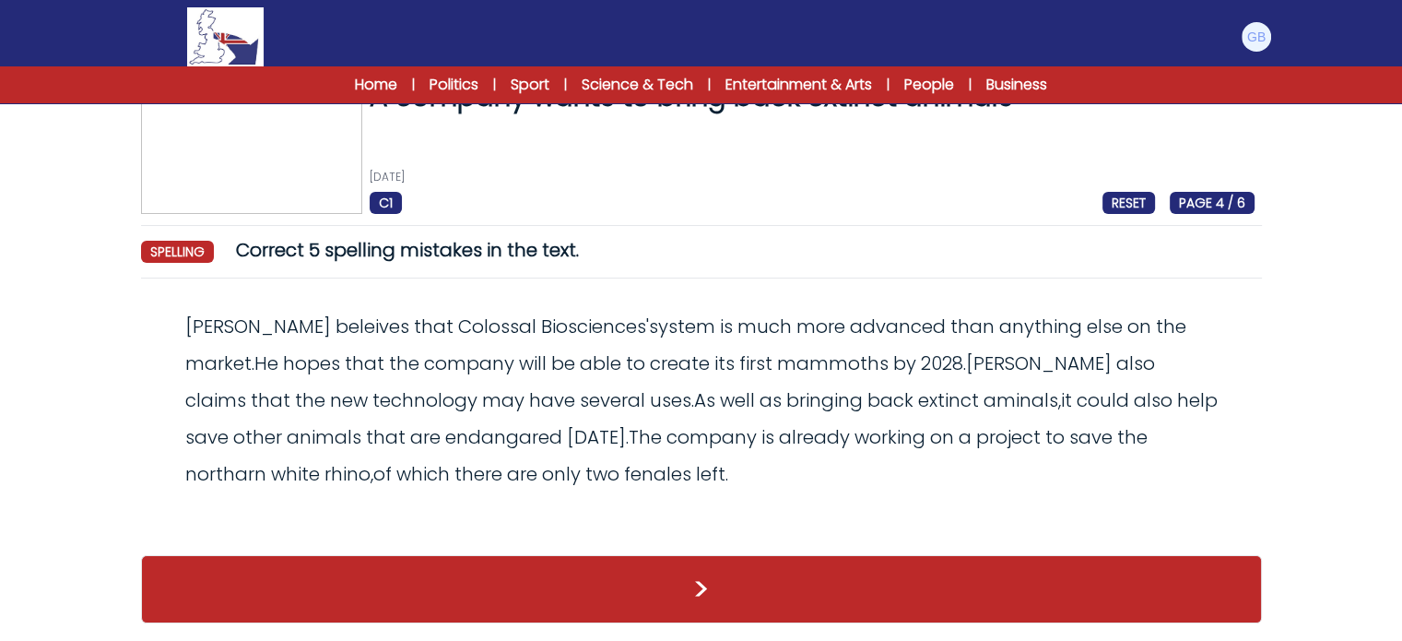
scroll to position [44, 0]
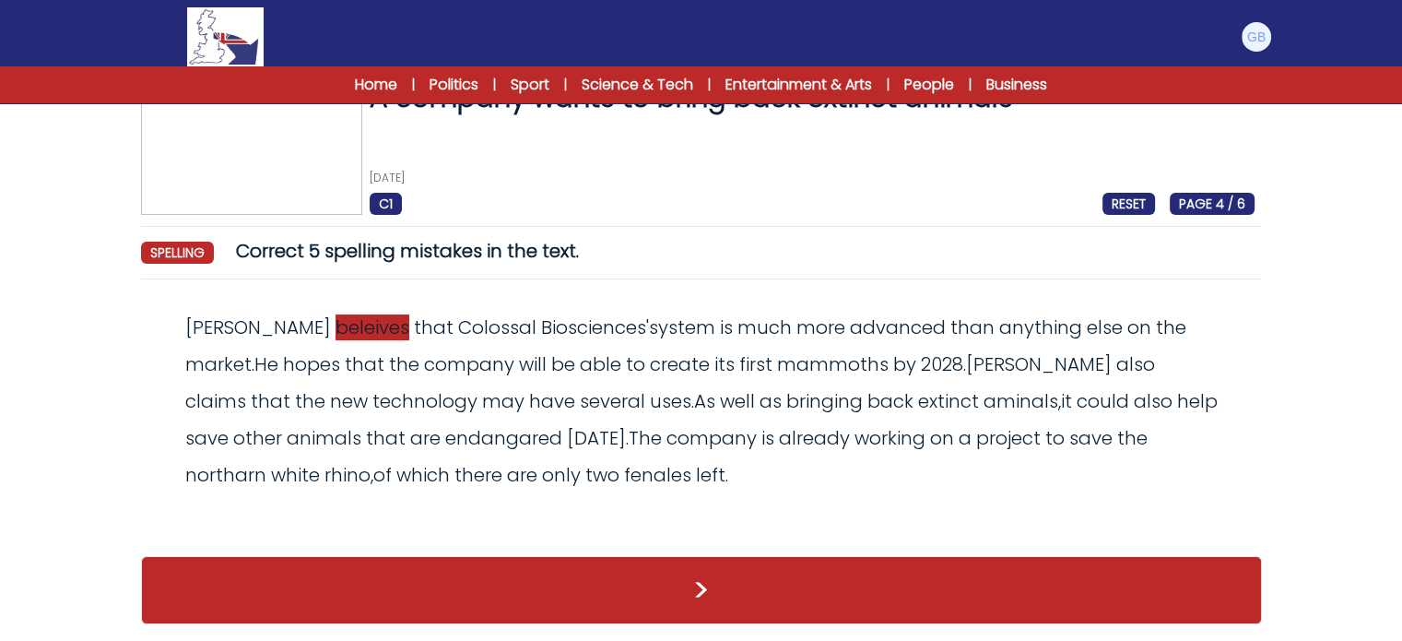
click at [336, 325] on span "beleives" at bounding box center [373, 327] width 74 height 26
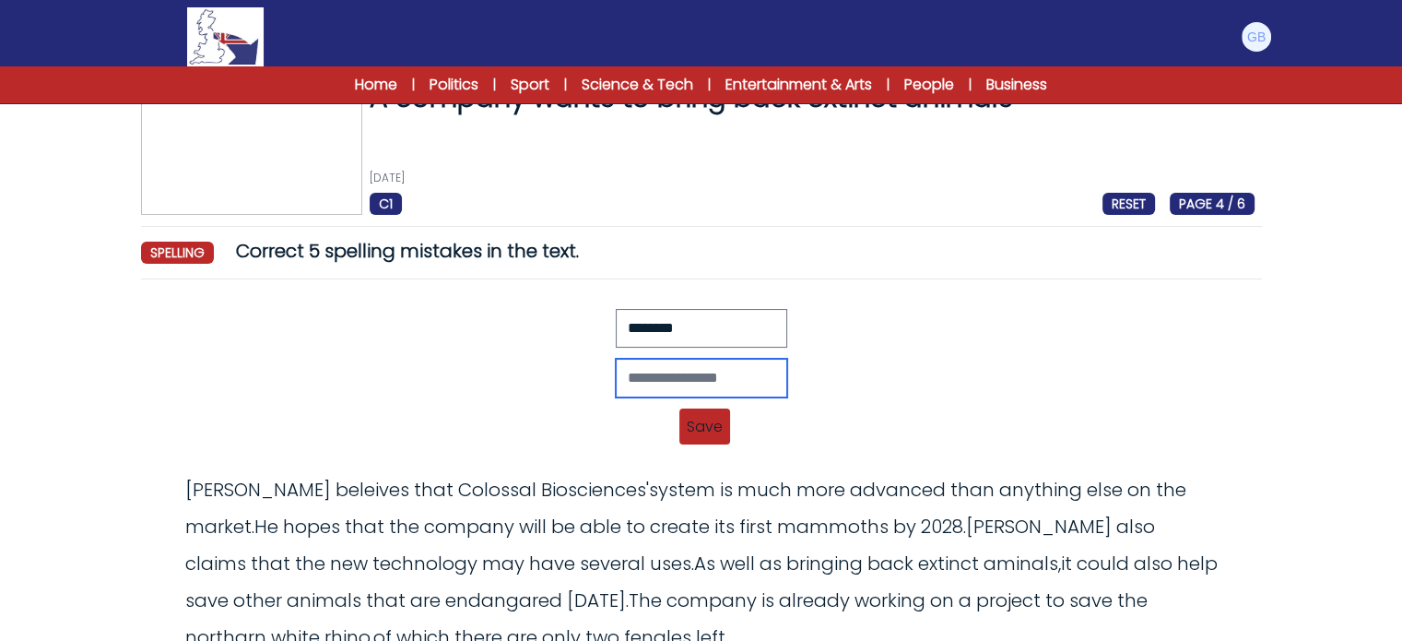
click at [725, 392] on input "text" at bounding box center [702, 378] width 172 height 39
type input "*"
type input "********"
click at [706, 422] on span "Save" at bounding box center [705, 426] width 51 height 36
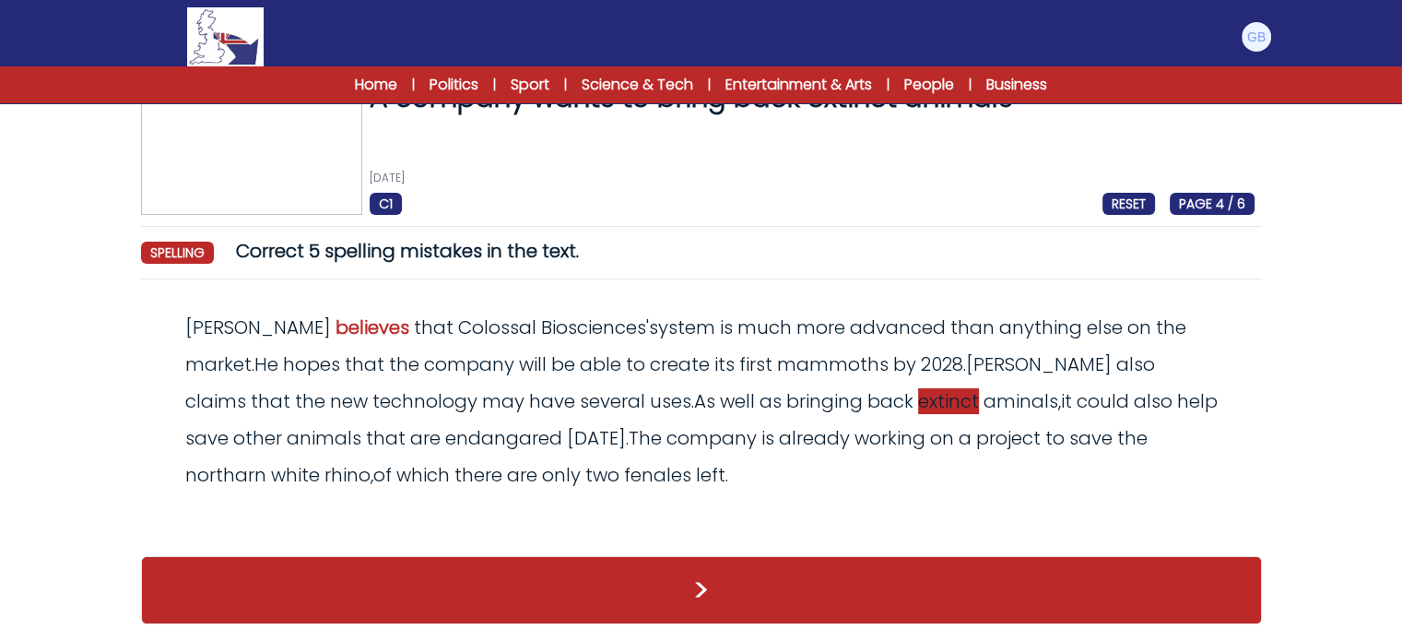
click at [918, 403] on span "extinct" at bounding box center [948, 401] width 61 height 26
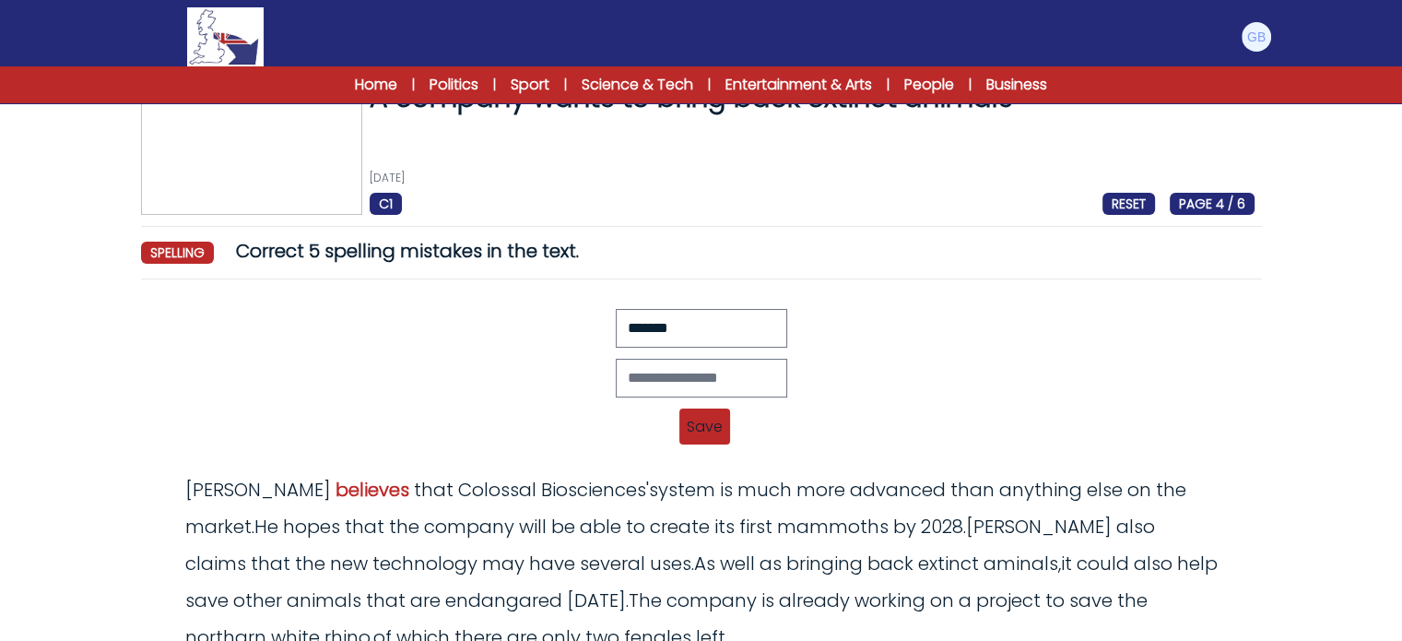
click at [877, 406] on div "Revert Save Lamm beleives that Colossal Biosciences' system is much more advanc…" at bounding box center [701, 383] width 1106 height 148
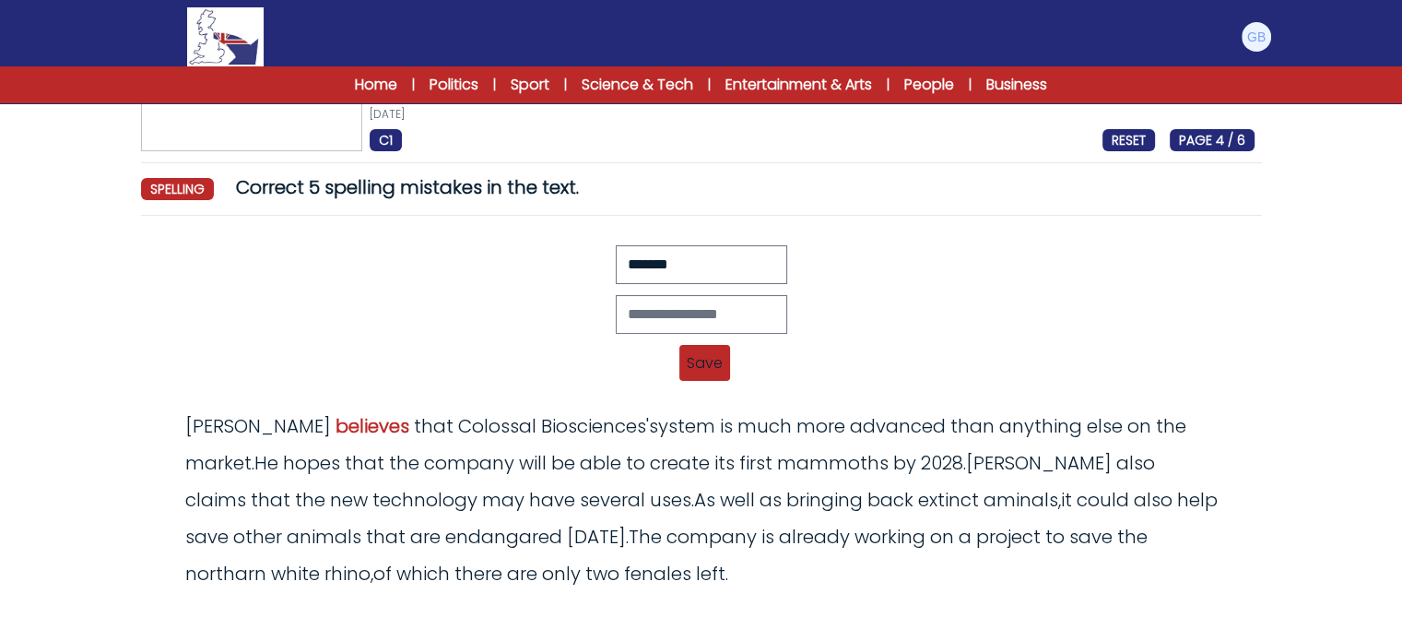
scroll to position [207, 0]
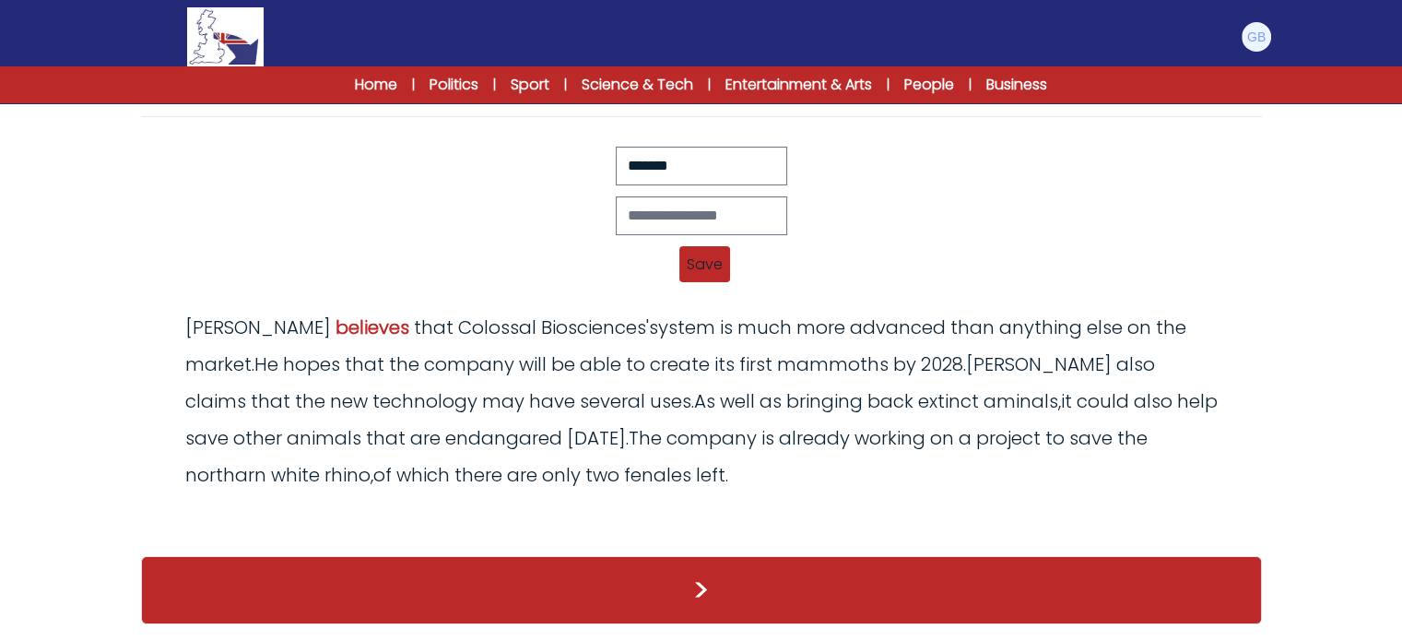
click at [526, 290] on div "Revert Save Lamm beleives that Colossal Biosciences' system is much more advanc…" at bounding box center [701, 221] width 1106 height 148
click at [695, 252] on span "Save" at bounding box center [705, 264] width 51 height 36
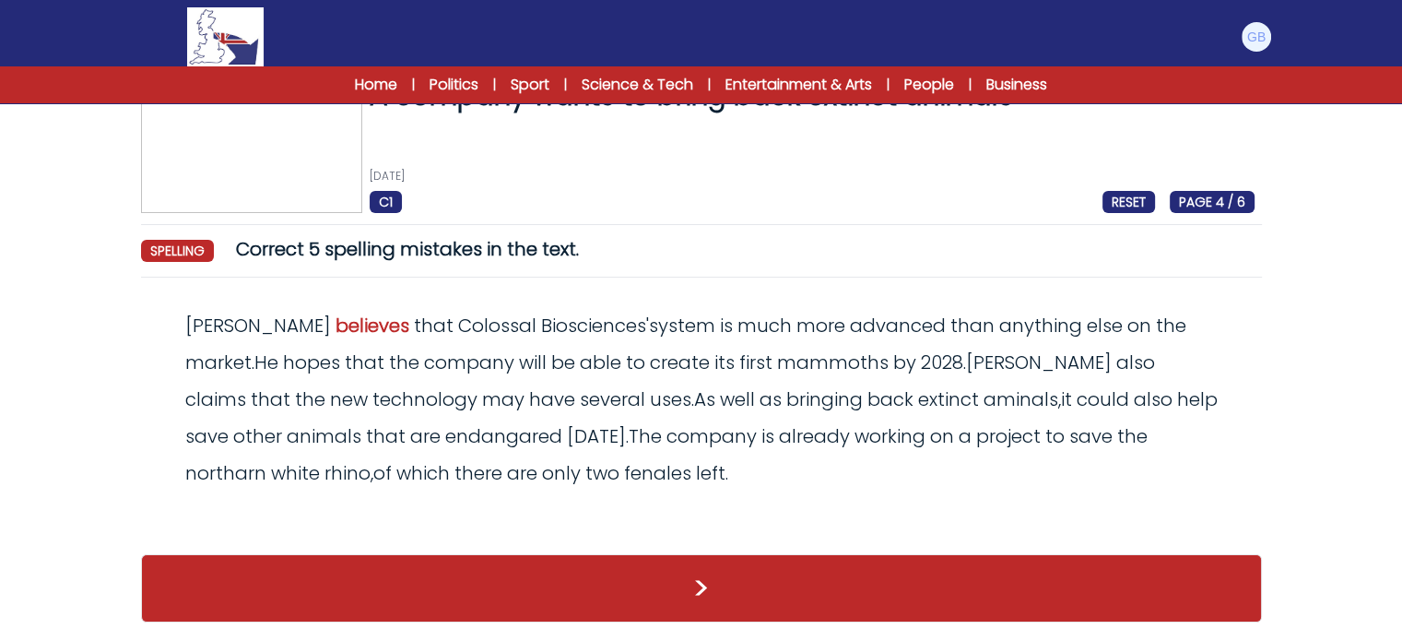
scroll to position [45, 0]
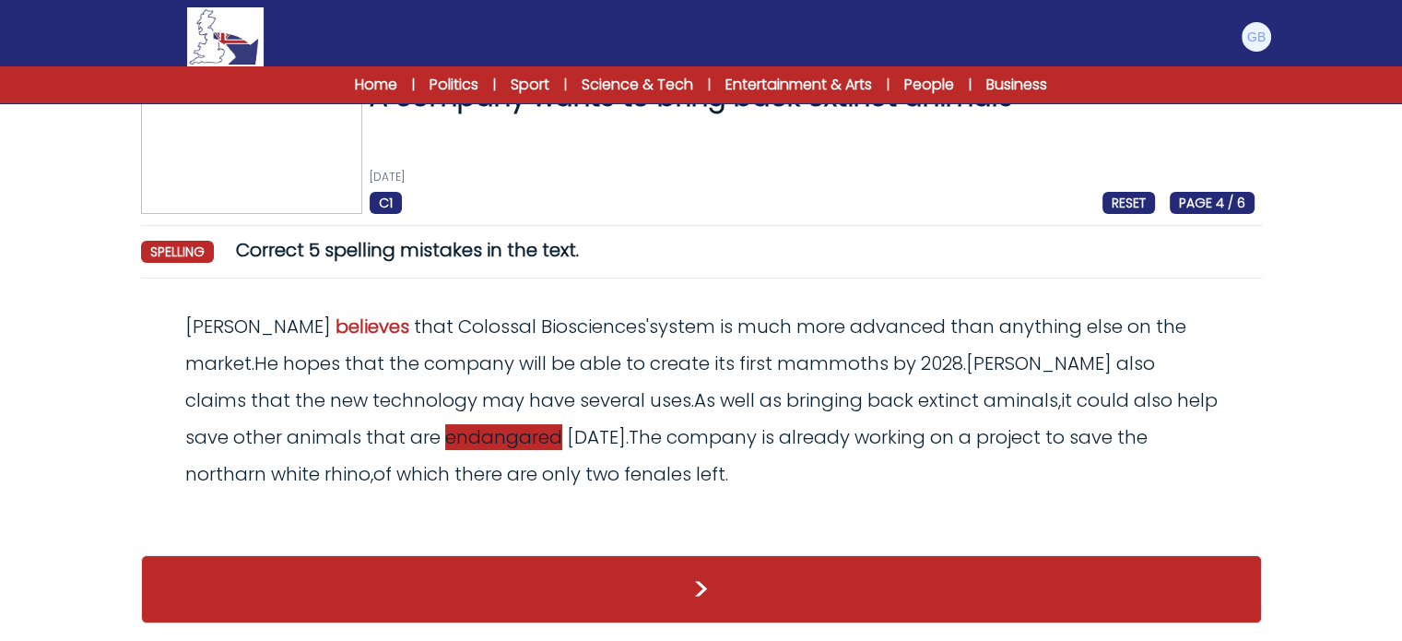
click at [445, 434] on span "endangared" at bounding box center [503, 437] width 117 height 26
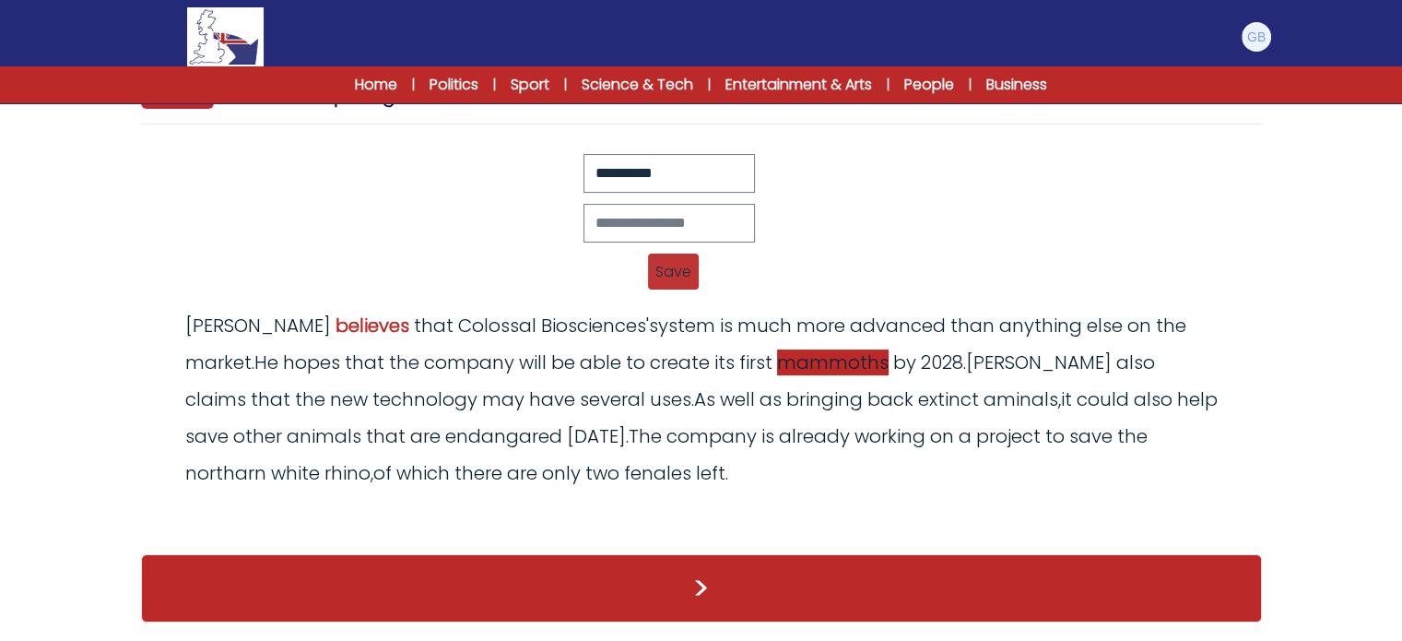
scroll to position [207, 0]
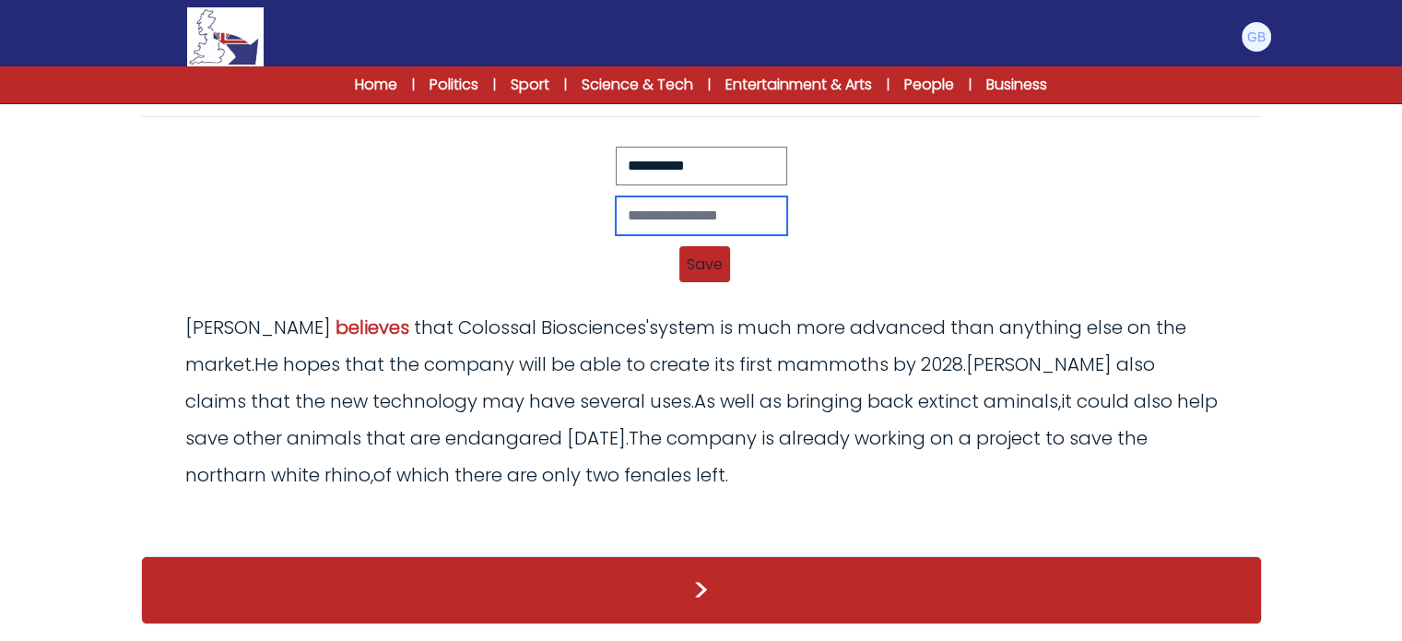
click at [708, 216] on input "text" at bounding box center [702, 215] width 172 height 39
type input "**********"
click at [692, 270] on span "Save" at bounding box center [705, 264] width 51 height 36
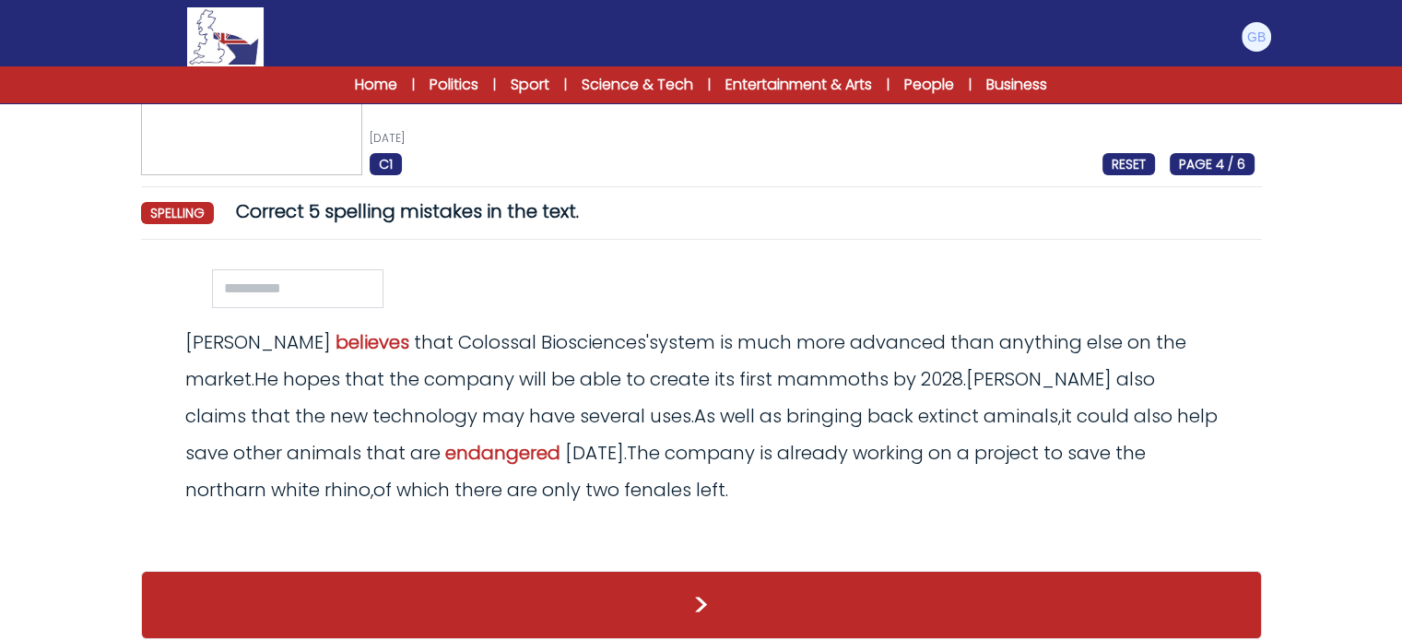
scroll to position [45, 0]
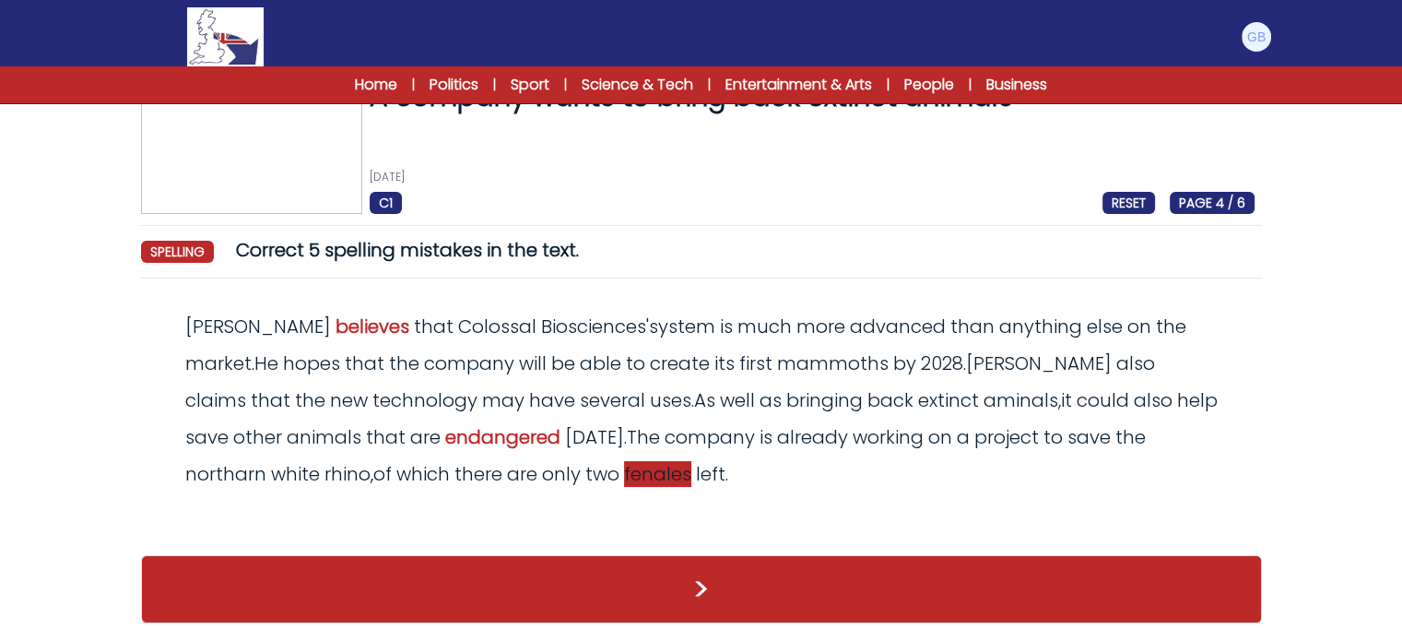
click at [624, 476] on span "fenales" at bounding box center [657, 474] width 67 height 26
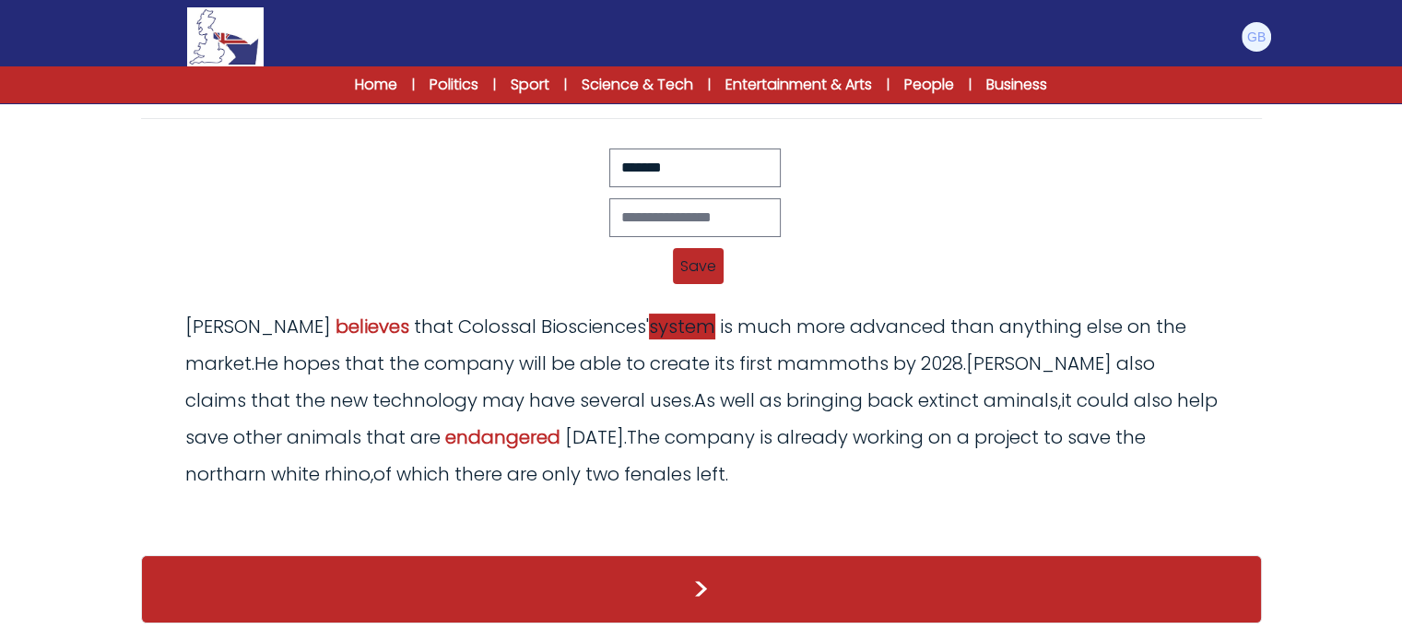
scroll to position [207, 0]
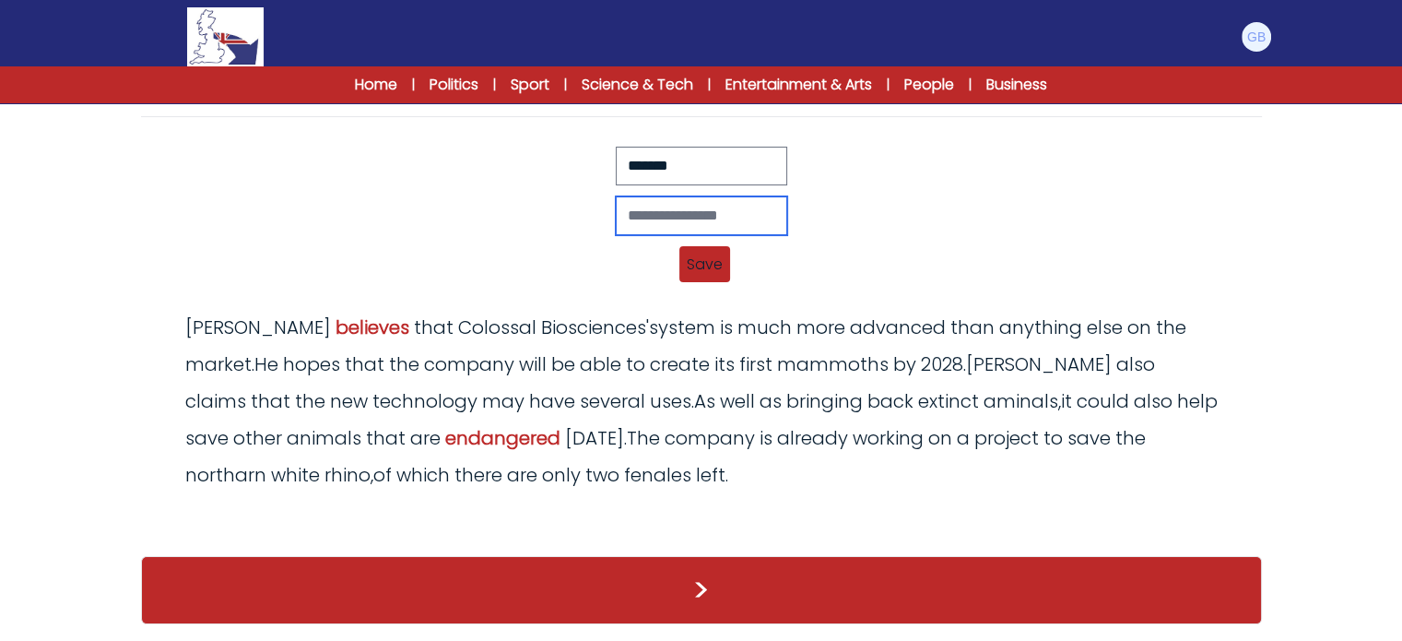
click at [638, 219] on input "text" at bounding box center [702, 215] width 172 height 39
type input "*******"
click at [722, 265] on span "Save" at bounding box center [705, 264] width 51 height 36
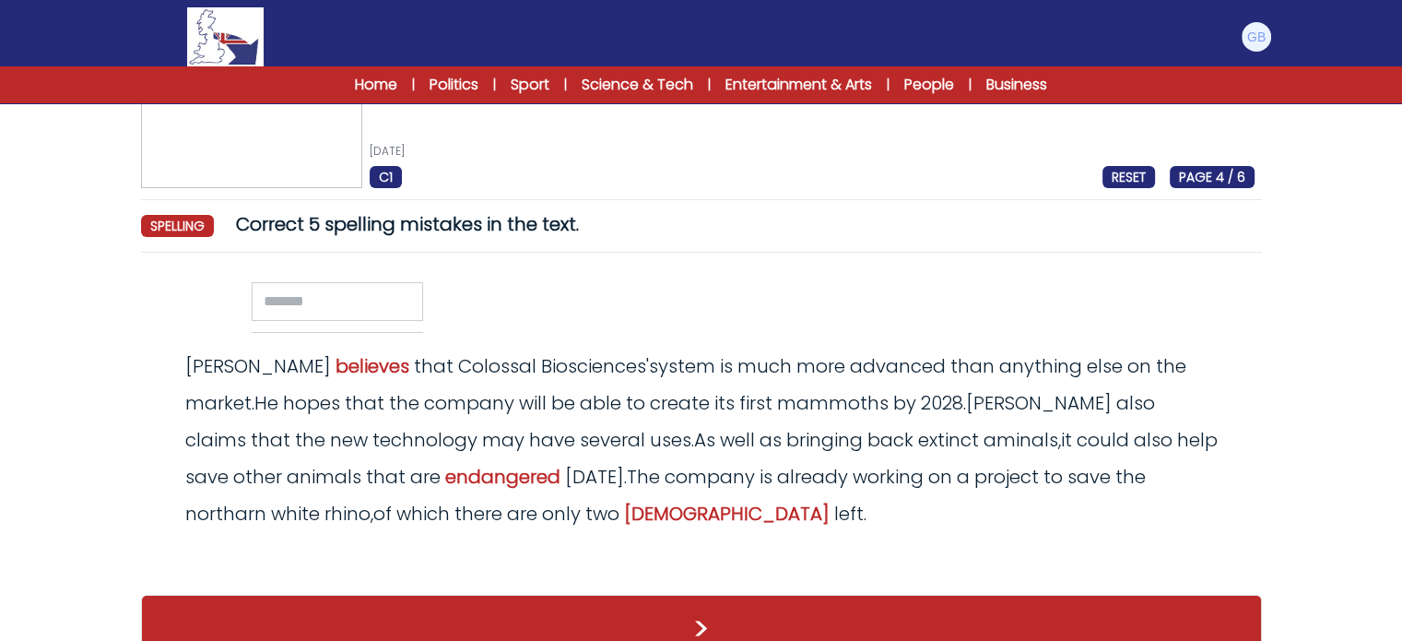
scroll to position [45, 0]
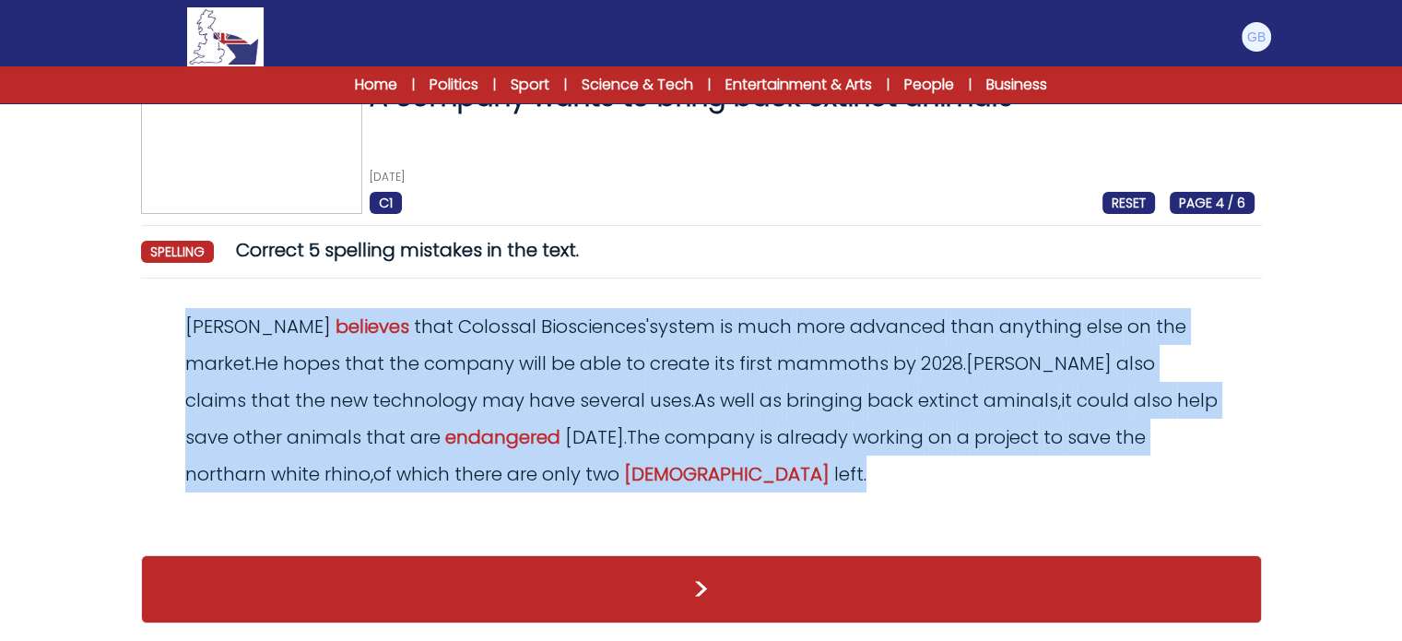
drag, startPoint x: 619, startPoint y: 482, endPoint x: 178, endPoint y: 286, distance: 482.5
click at [178, 286] on div "A company wants to bring back extinct animals 18th April 2025 C1 RESET PAGE 4 /…" at bounding box center [702, 361] width 1180 height 562
copy odiv "Lamm believes that Colossal Biosciences ' system is much more advanced than any…"
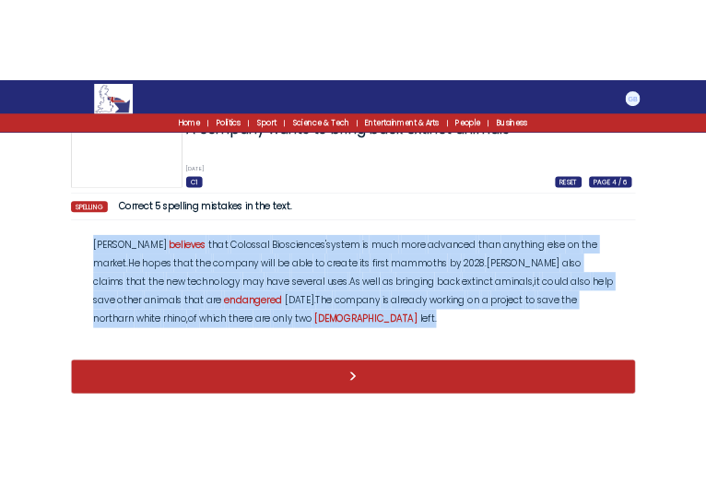
scroll to position [0, 0]
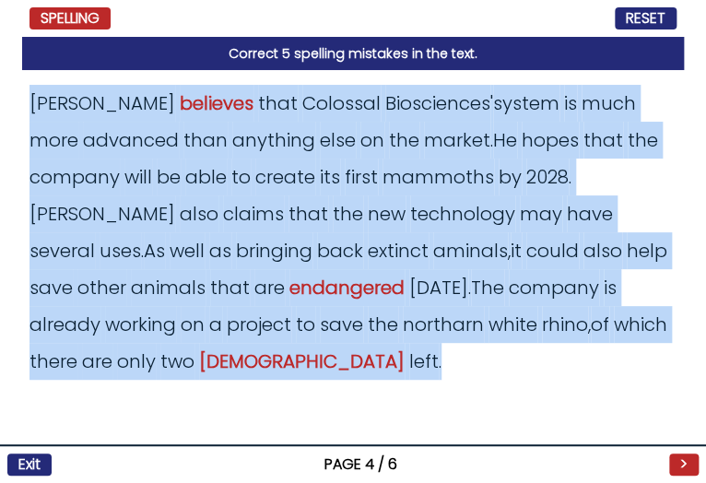
click at [314, 356] on div "Lamm believes that Colossal Biosciences ' system is much more advanced than any…" at bounding box center [353, 232] width 647 height 295
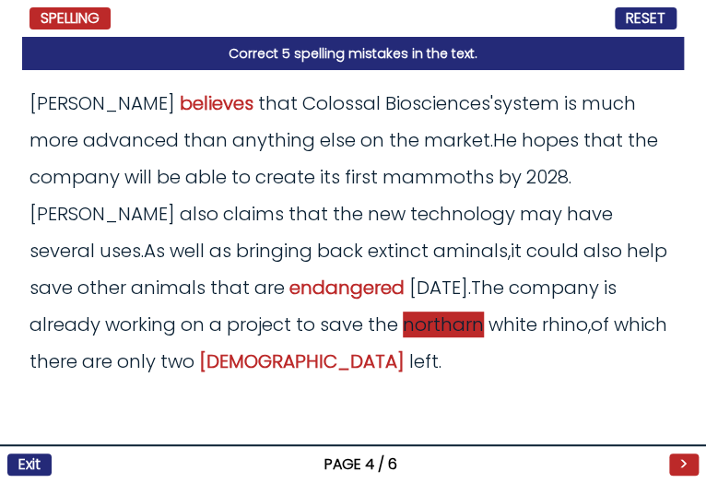
click at [403, 315] on span "northarn" at bounding box center [443, 325] width 81 height 26
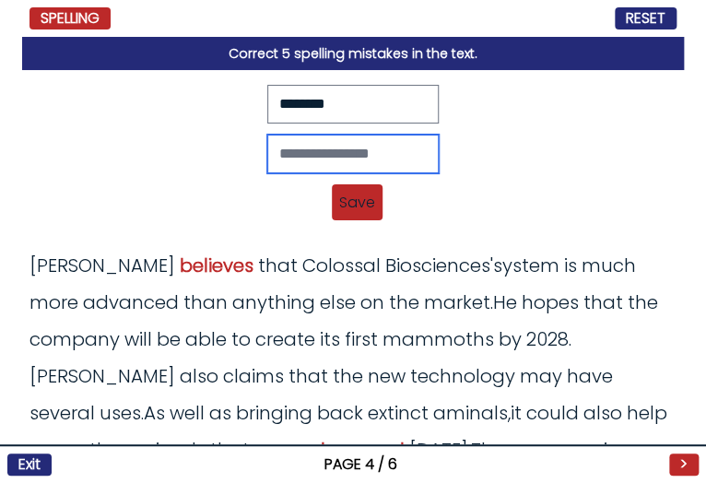
click at [354, 160] on input "text" at bounding box center [353, 154] width 172 height 39
type input "*******"
click at [353, 211] on span "Save" at bounding box center [357, 202] width 51 height 36
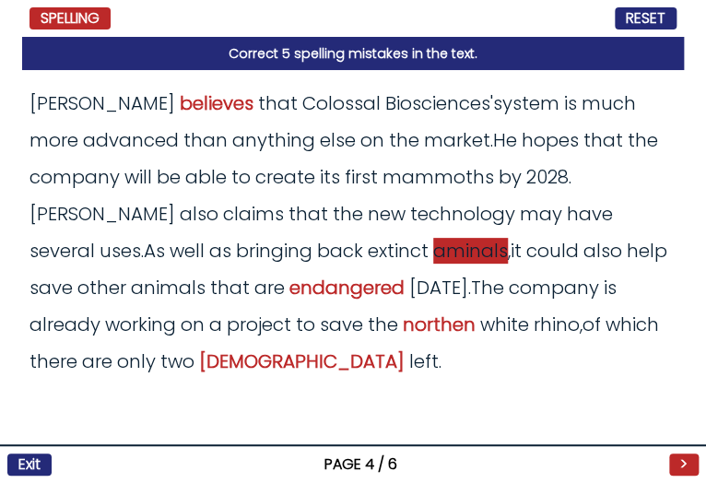
click at [433, 253] on span "aminals" at bounding box center [470, 251] width 75 height 26
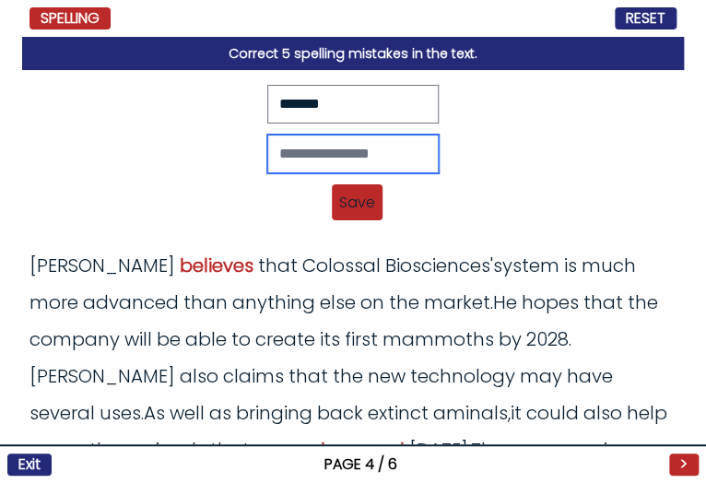
click at [367, 149] on input "text" at bounding box center [353, 154] width 172 height 39
type input "*******"
click at [351, 213] on span "Save" at bounding box center [357, 202] width 51 height 36
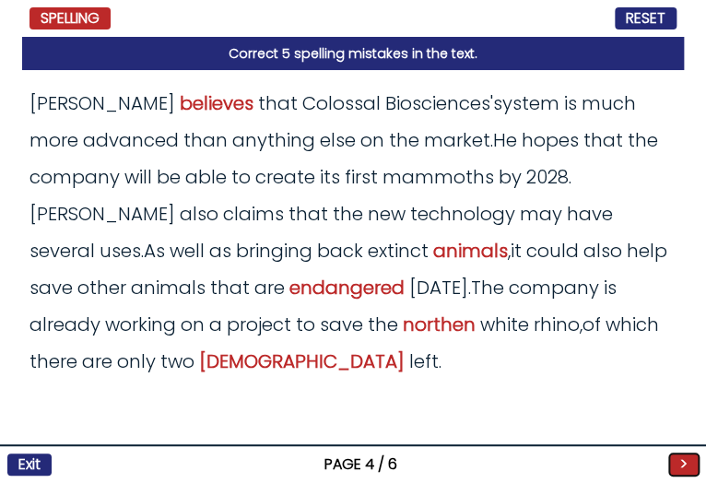
click at [674, 461] on button ">" at bounding box center [684, 465] width 30 height 22
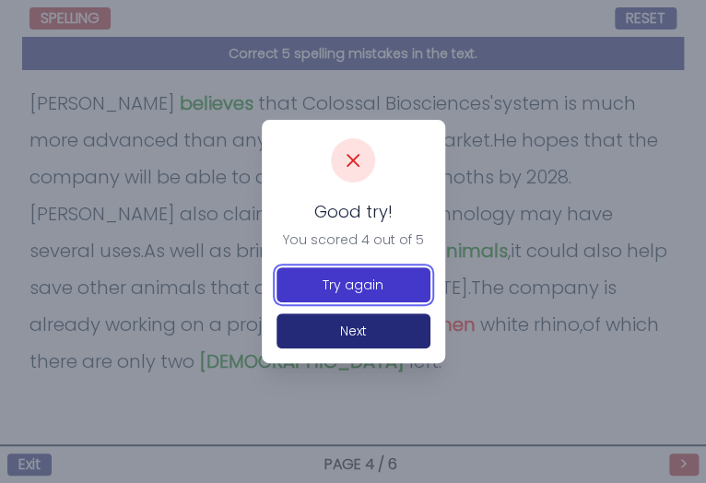
click at [420, 294] on button "Try again" at bounding box center [354, 284] width 154 height 35
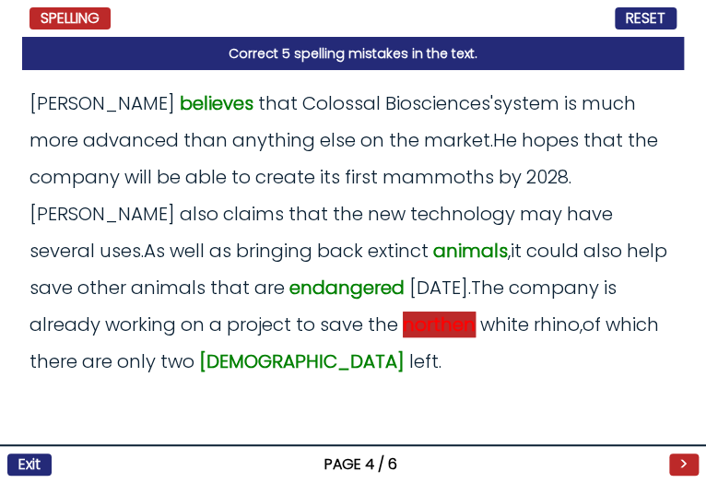
click at [403, 326] on span "northen" at bounding box center [439, 325] width 73 height 26
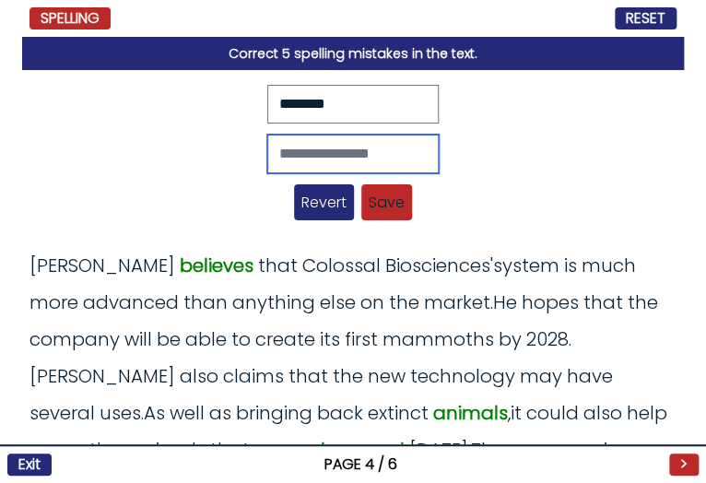
click at [391, 158] on input "text" at bounding box center [353, 154] width 172 height 39
type input "********"
click at [361, 199] on span "Save" at bounding box center [386, 202] width 51 height 36
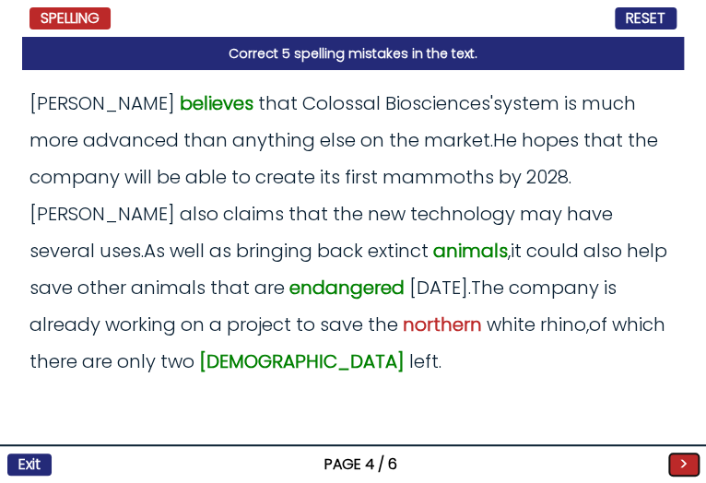
click at [676, 454] on button ">" at bounding box center [684, 465] width 30 height 22
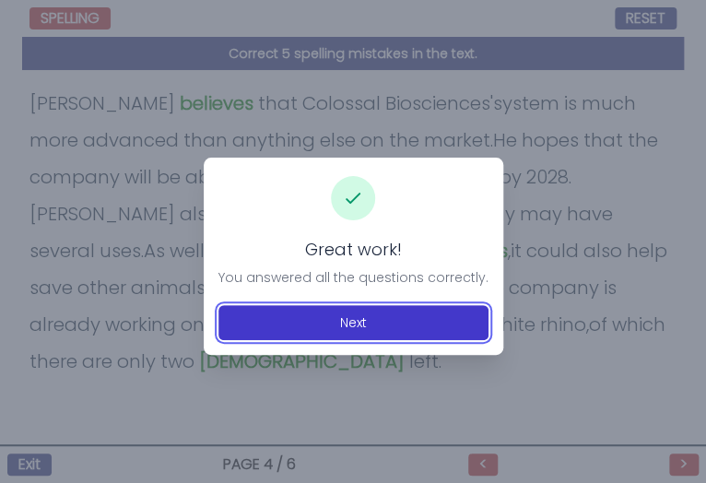
click at [381, 315] on button "Next" at bounding box center [354, 322] width 270 height 35
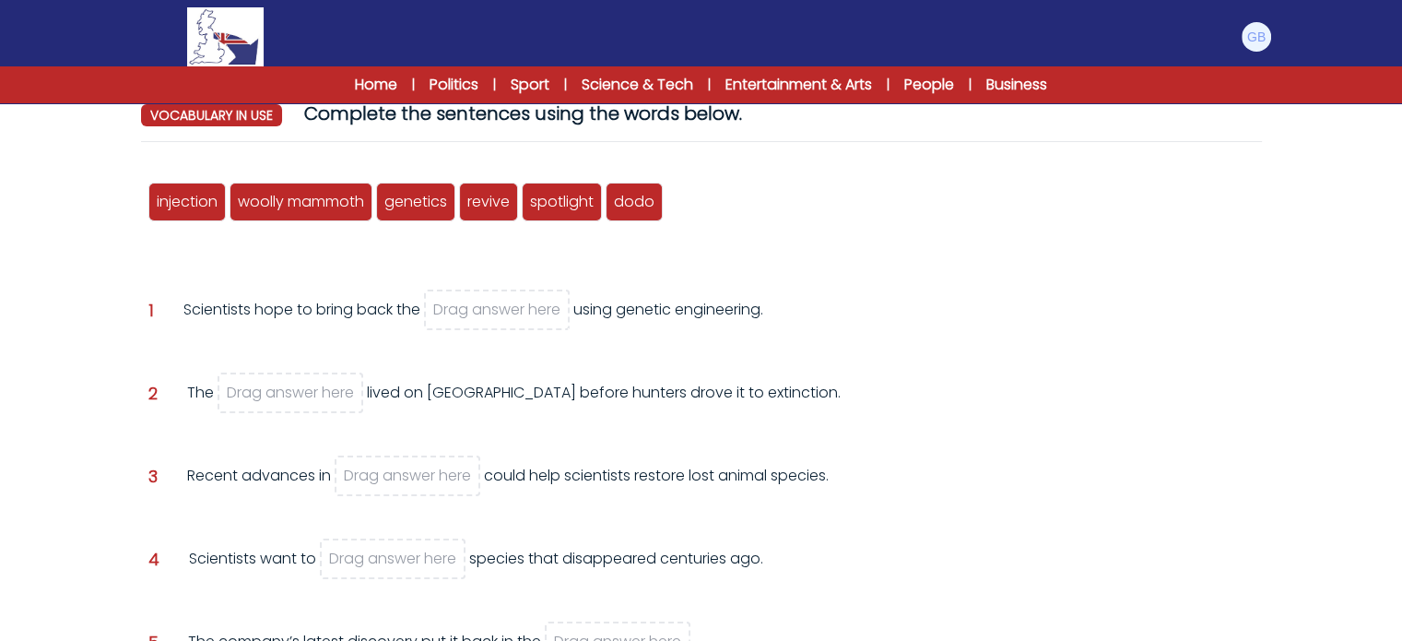
scroll to position [202, 0]
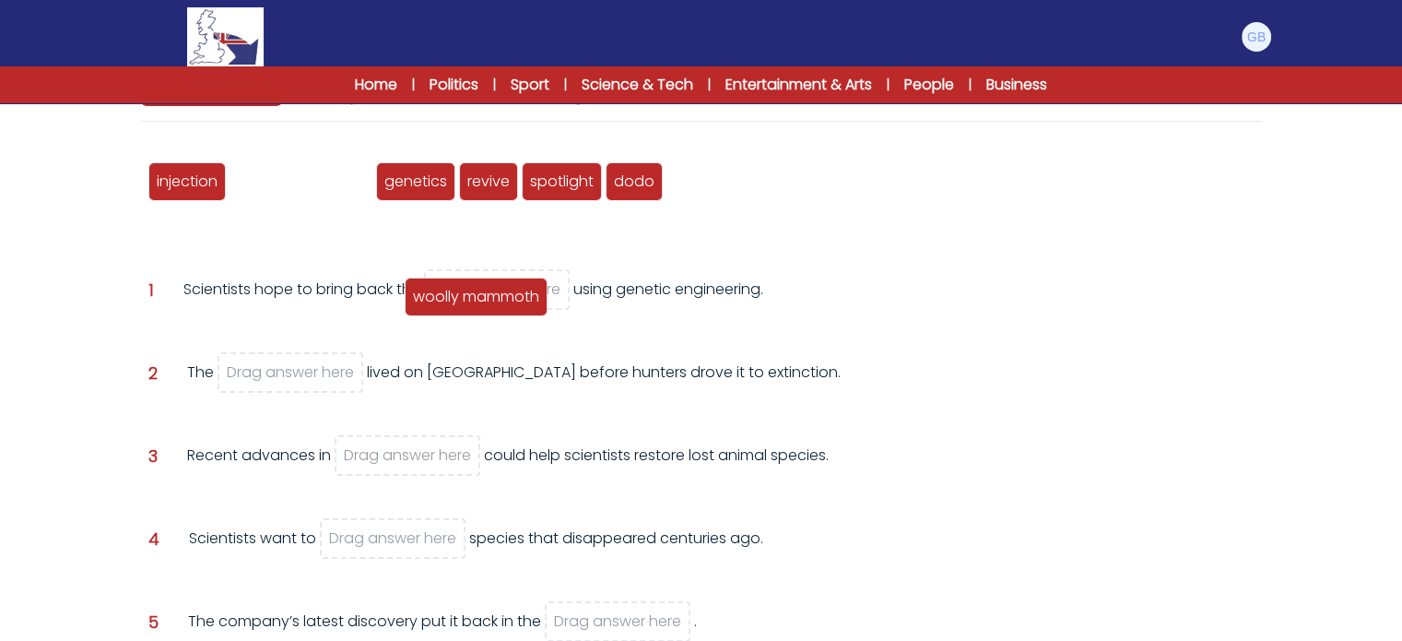
drag, startPoint x: 282, startPoint y: 179, endPoint x: 458, endPoint y: 294, distance: 210.5
click at [458, 294] on span "woolly mammoth" at bounding box center [476, 296] width 126 height 21
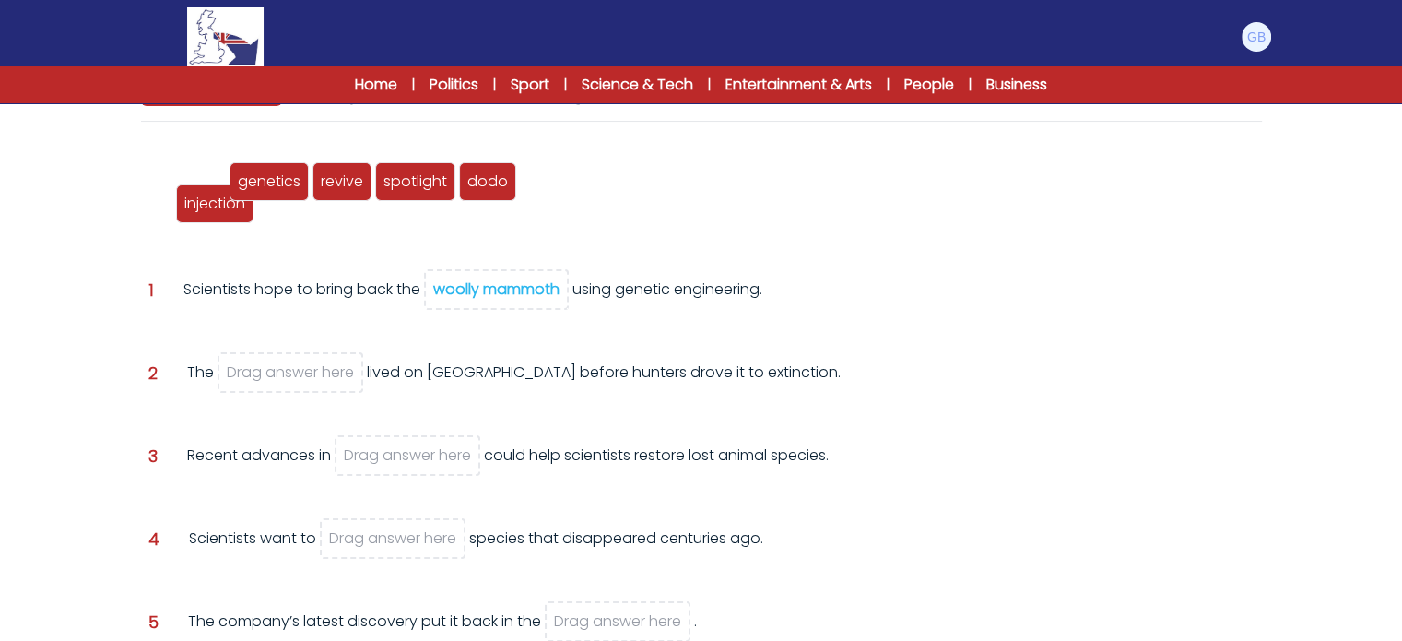
click at [176, 184] on div "injection" at bounding box center [214, 203] width 77 height 39
click at [155, 176] on div "injection" at bounding box center [187, 181] width 77 height 39
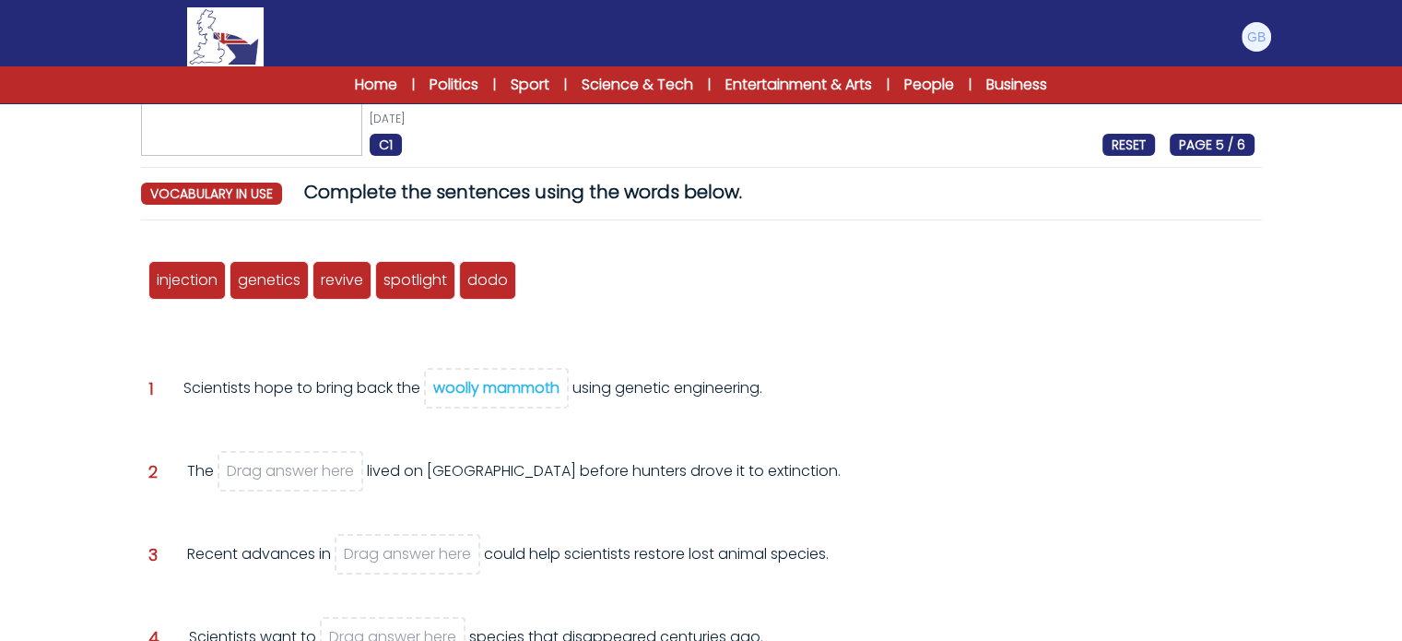
scroll to position [67, 0]
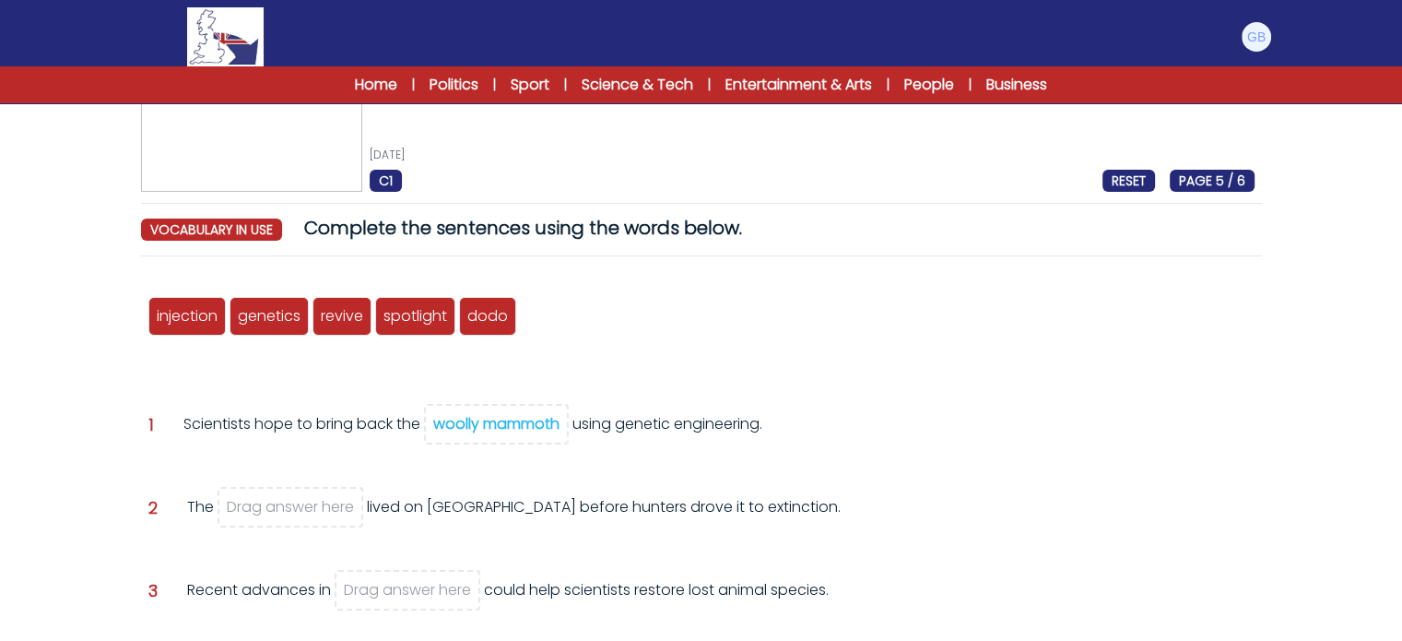
drag, startPoint x: 476, startPoint y: 428, endPoint x: 562, endPoint y: 287, distance: 165.6
click at [562, 287] on div "injection woolly mammoth genetics revive spotlight dodo Question 1 woolly mammo…" at bounding box center [701, 605] width 1121 height 669
click at [529, 419] on div "woolly mammoth" at bounding box center [496, 423] width 126 height 21
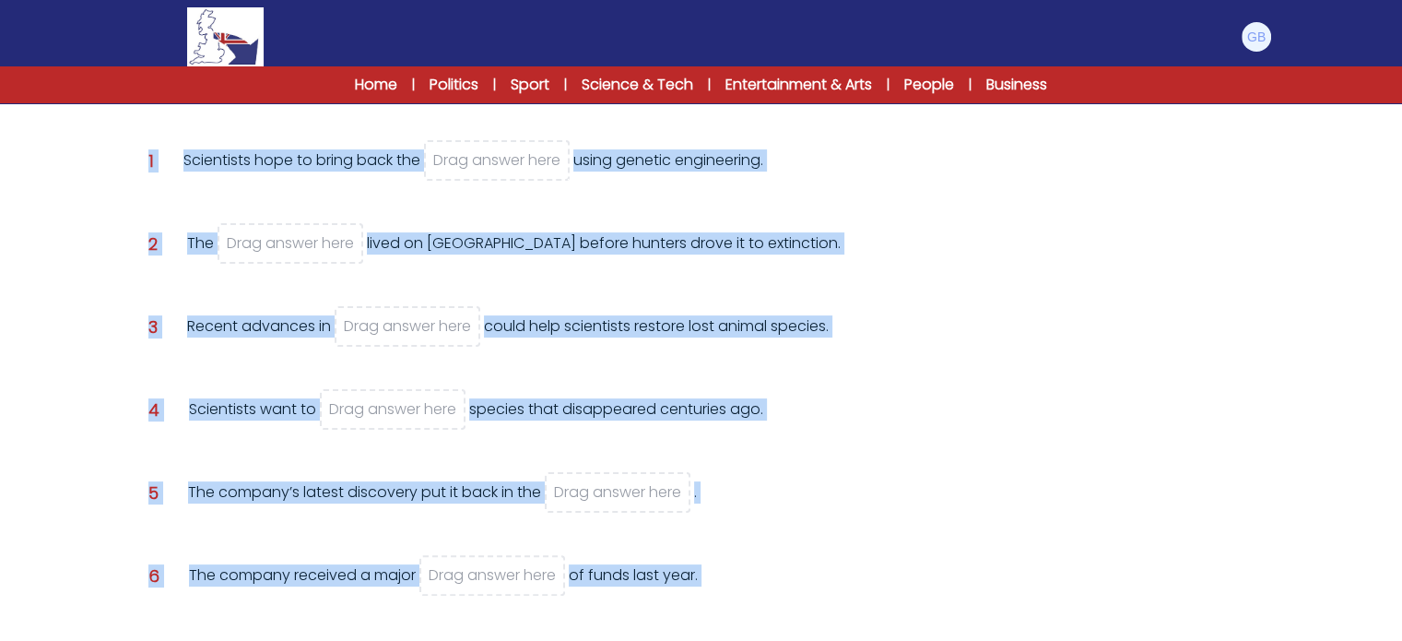
scroll to position [467, 0]
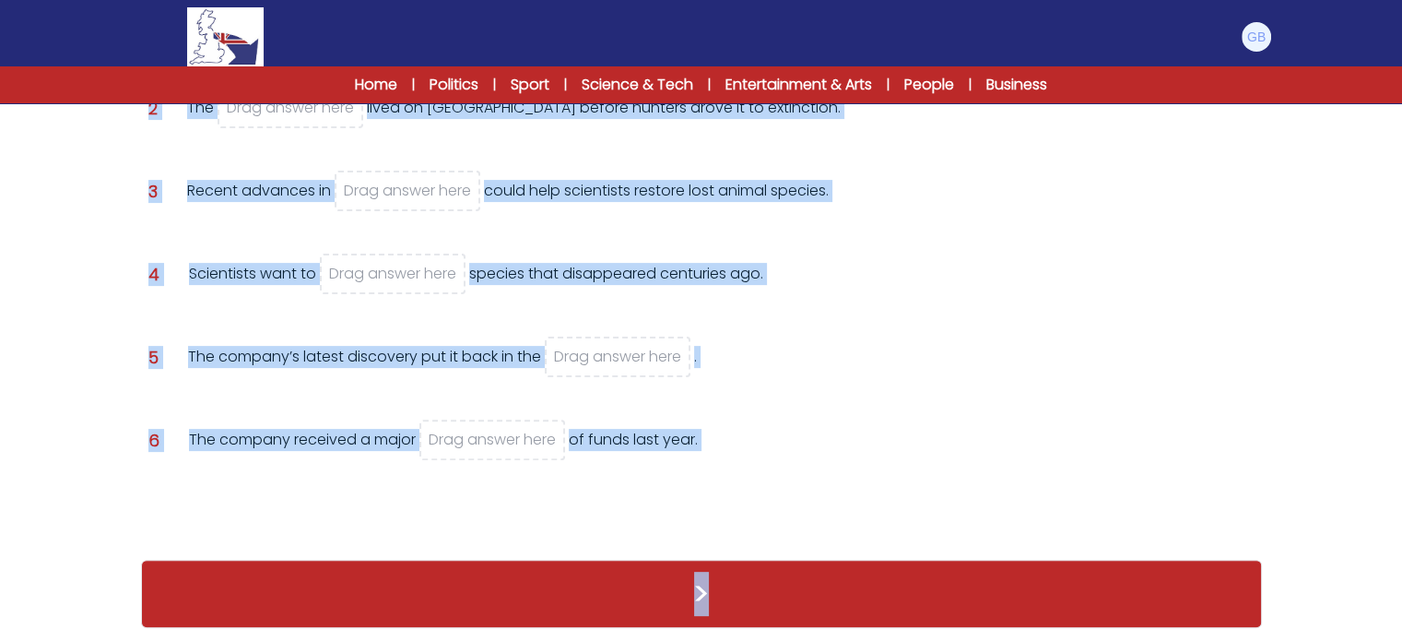
drag, startPoint x: 309, startPoint y: 219, endPoint x: 713, endPoint y: 482, distance: 482.3
click at [705, 482] on div "A company wants to bring back extinct animals 18th April 2025 C1 RESET PAGE 5 /…" at bounding box center [702, 153] width 1180 height 988
copy div "Complete the sentences using the words below. vocabulary in use RESET Complete …"
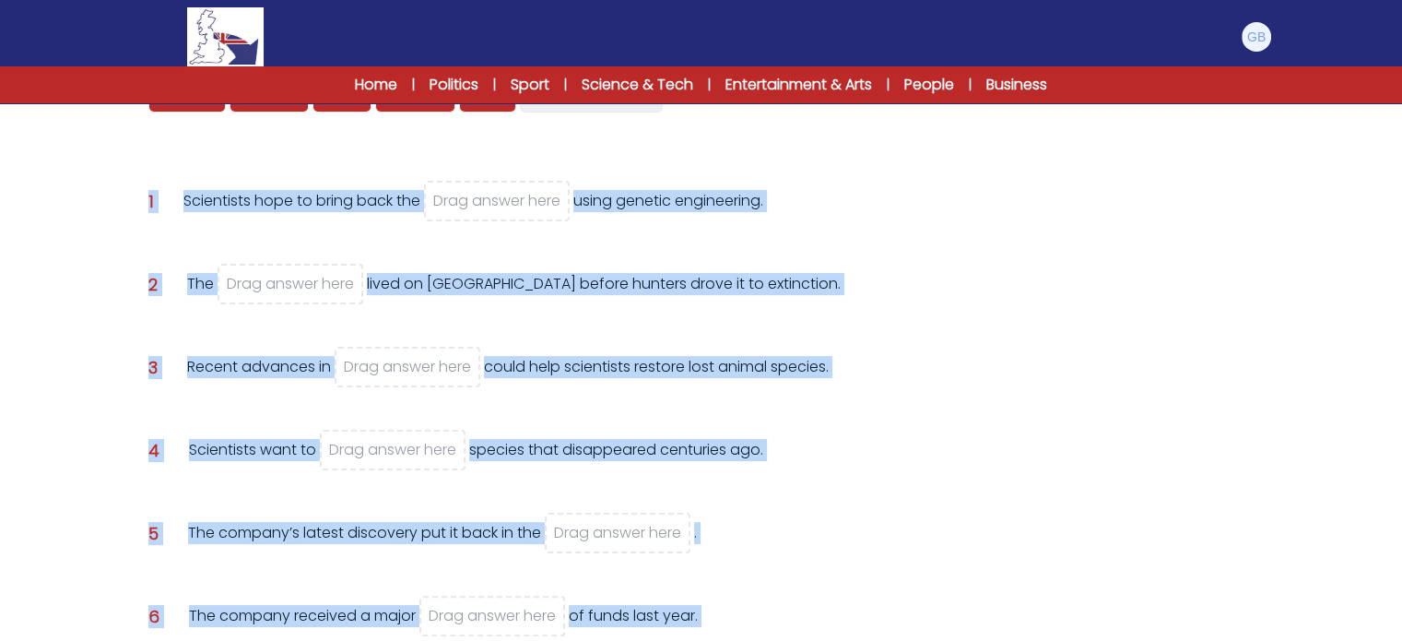
scroll to position [251, 0]
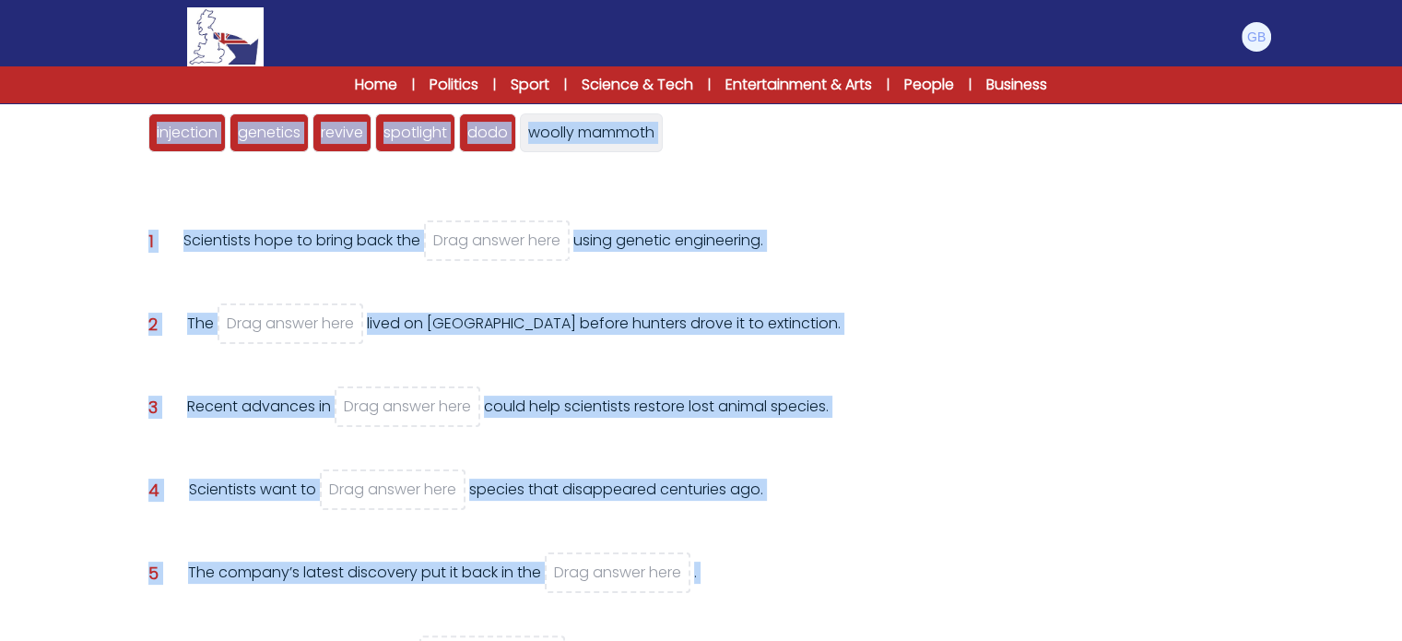
drag, startPoint x: 1217, startPoint y: 254, endPoint x: 883, endPoint y: 226, distance: 334.9
click at [705, 253] on div "Question 1 Scientists hope to bring back the Drag answer here using genetic eng…" at bounding box center [701, 255] width 1106 height 50
click at [628, 144] on mammoth_answers "woolly mammoth" at bounding box center [591, 132] width 143 height 39
click at [597, 186] on div "injection woolly mammoth genetics revive spotlight dodo woolly mammoth Question…" at bounding box center [701, 422] width 1121 height 669
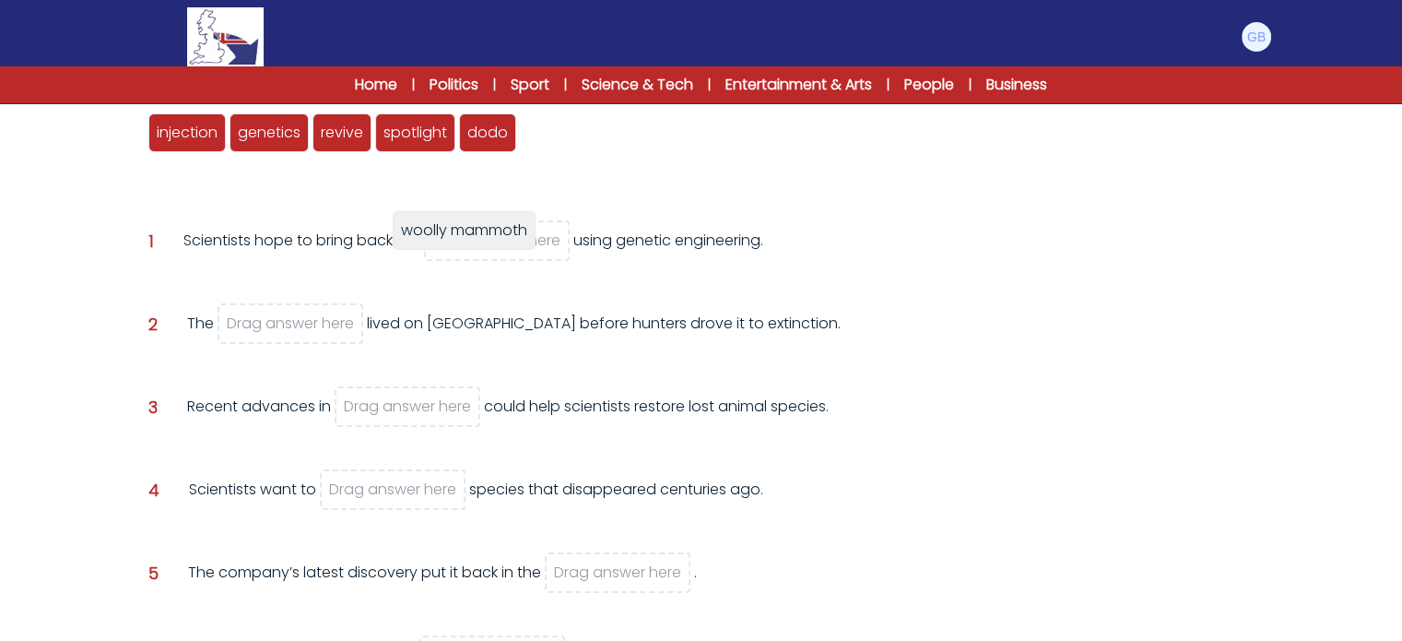
drag, startPoint x: 526, startPoint y: 228, endPoint x: 502, endPoint y: 248, distance: 31.4
click at [502, 248] on mammoth_answers "woolly mammoth" at bounding box center [464, 230] width 143 height 39
drag, startPoint x: 478, startPoint y: 147, endPoint x: 307, endPoint y: 329, distance: 249.9
click at [308, 329] on div "dodo" at bounding box center [321, 315] width 57 height 39
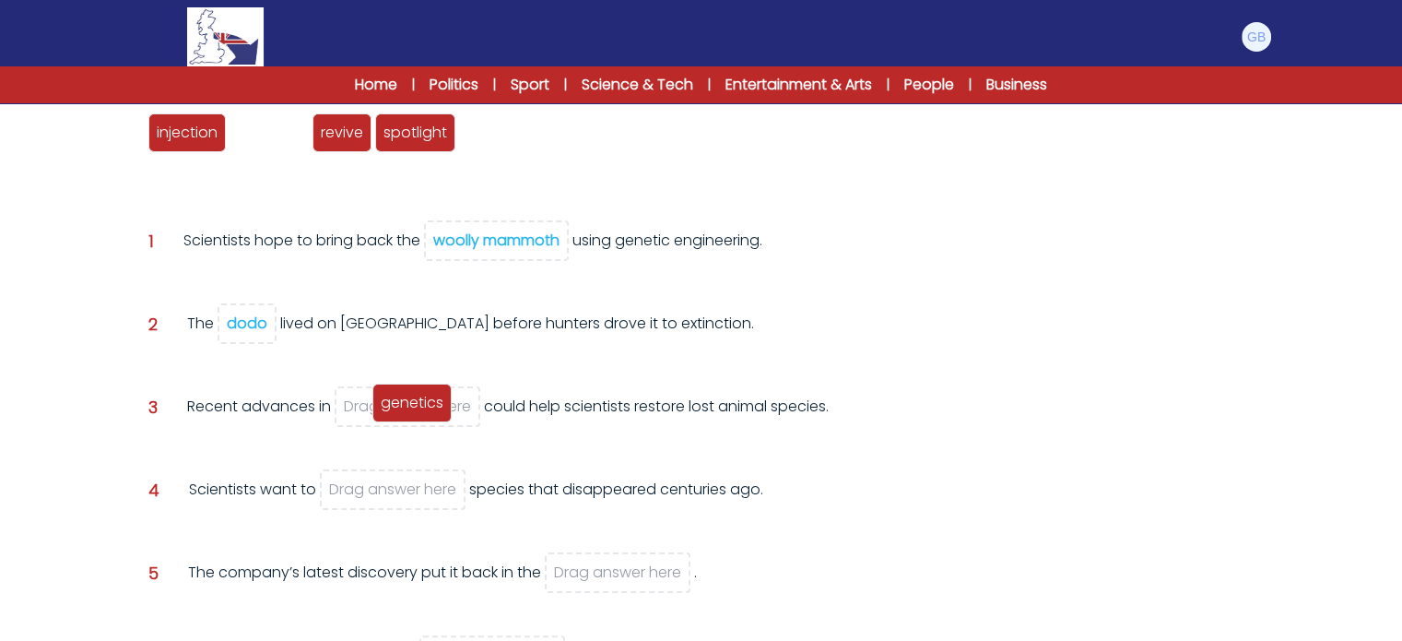
drag, startPoint x: 282, startPoint y: 141, endPoint x: 423, endPoint y: 417, distance: 309.7
click at [423, 413] on span "genetics" at bounding box center [412, 402] width 63 height 21
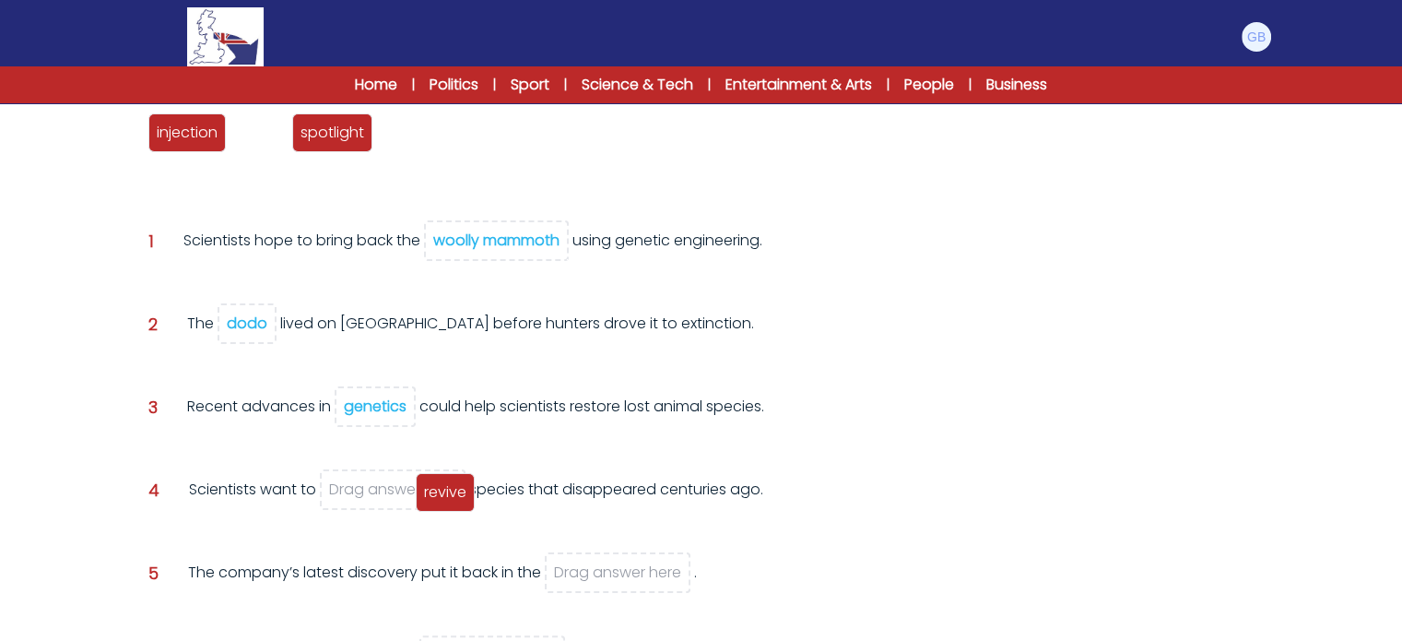
drag, startPoint x: 262, startPoint y: 124, endPoint x: 447, endPoint y: 483, distance: 403.7
click at [447, 482] on span "revive" at bounding box center [445, 491] width 42 height 21
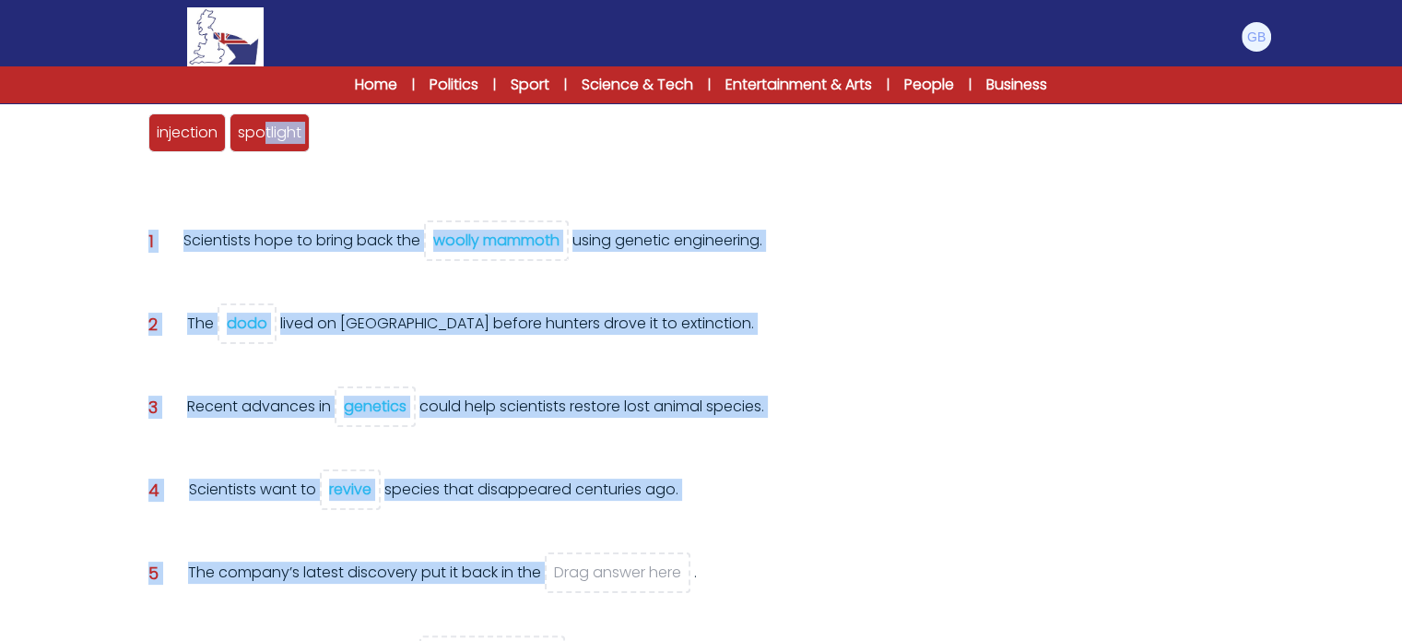
drag, startPoint x: 266, startPoint y: 151, endPoint x: 597, endPoint y: 577, distance: 540.0
click at [597, 482] on div "injection woolly mammoth genetics revive spotlight dodo woolly mammoth Question…" at bounding box center [701, 422] width 1121 height 669
click at [597, 482] on span "Drag answer here" at bounding box center [617, 572] width 127 height 21
click at [705, 482] on div "Question 4 Scientists want to revive species that disappeared centuries ago." at bounding box center [701, 504] width 1106 height 50
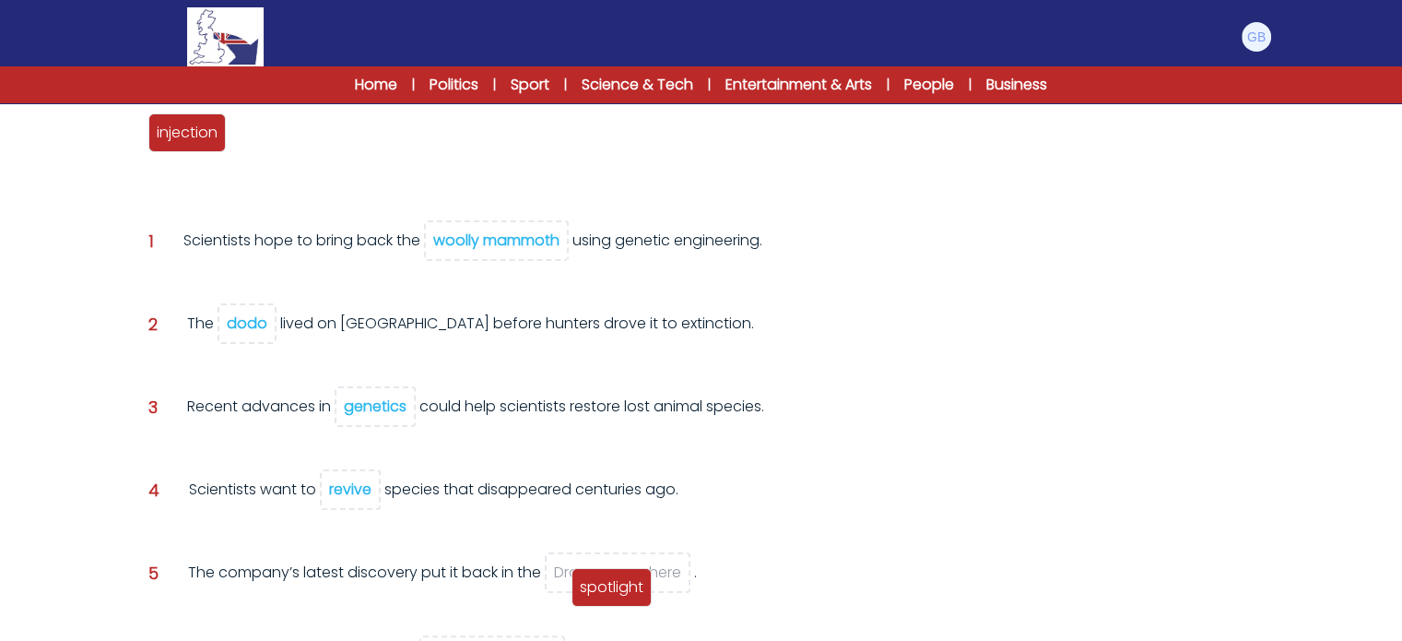
drag, startPoint x: 253, startPoint y: 123, endPoint x: 586, endPoint y: 556, distance: 546.4
click at [593, 482] on span "spotlight" at bounding box center [612, 586] width 64 height 21
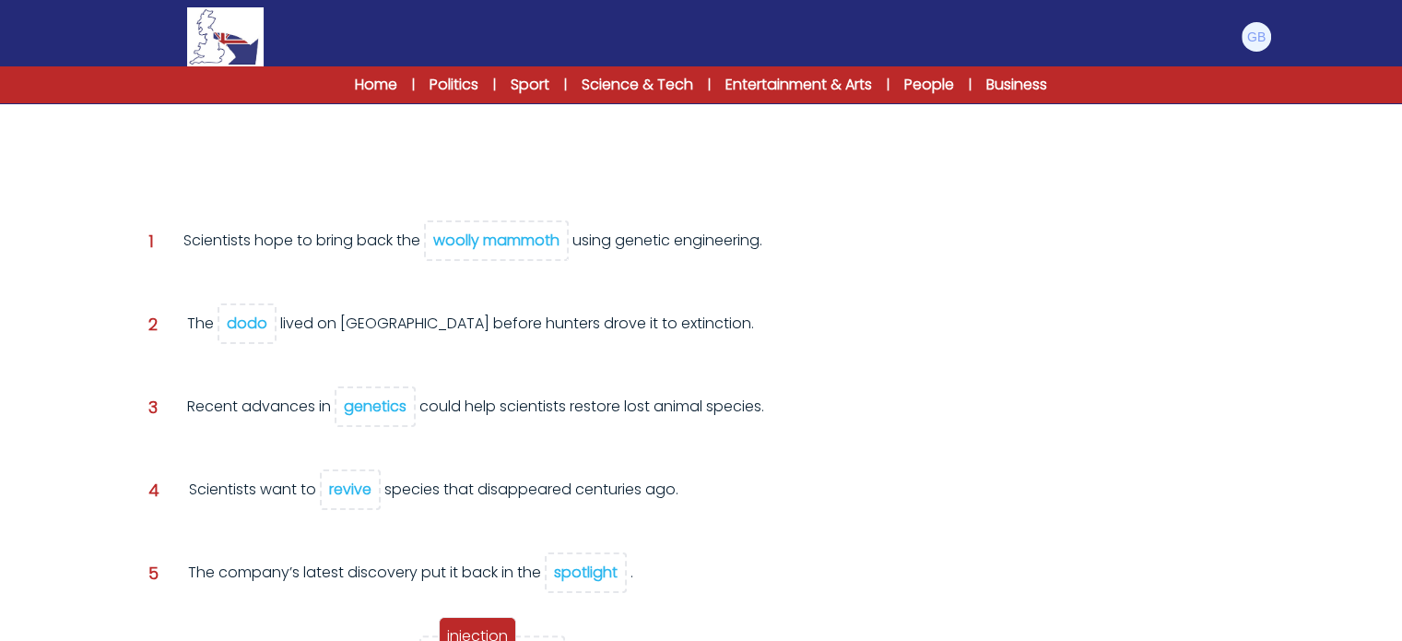
drag, startPoint x: 213, startPoint y: 139, endPoint x: 504, endPoint y: 637, distance: 576.9
click at [503, 482] on span "injection" at bounding box center [477, 635] width 61 height 21
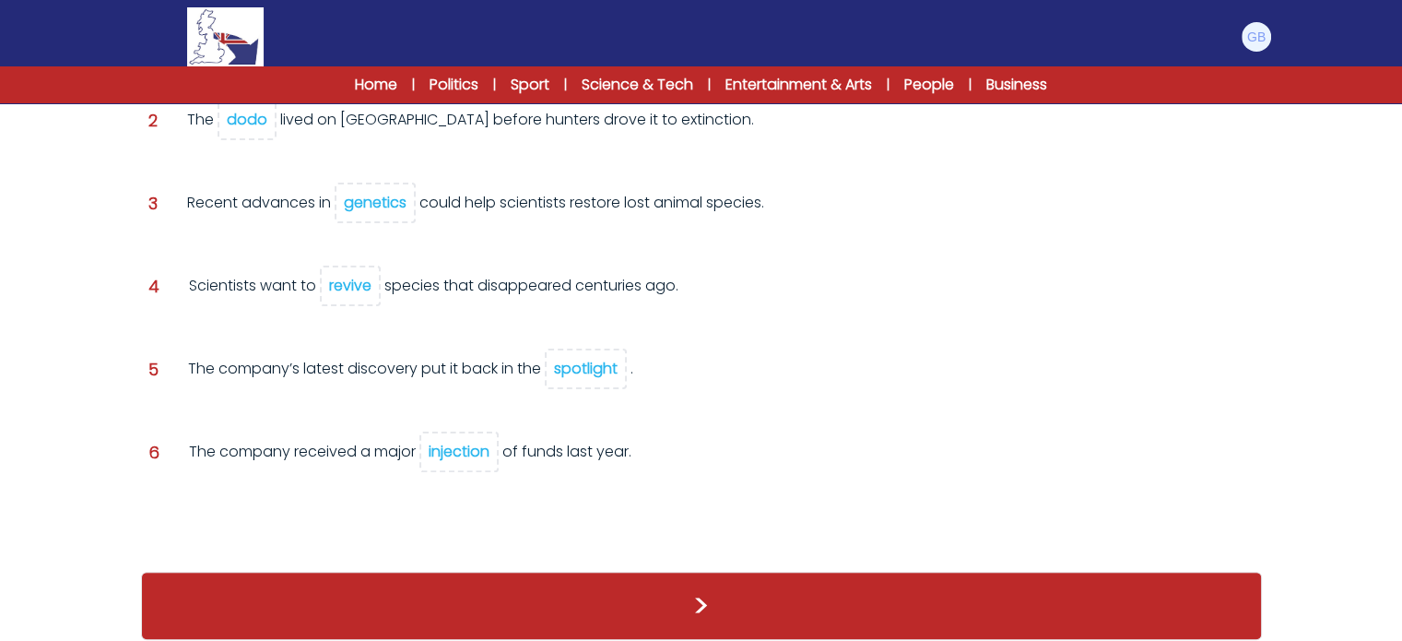
scroll to position [428, 0]
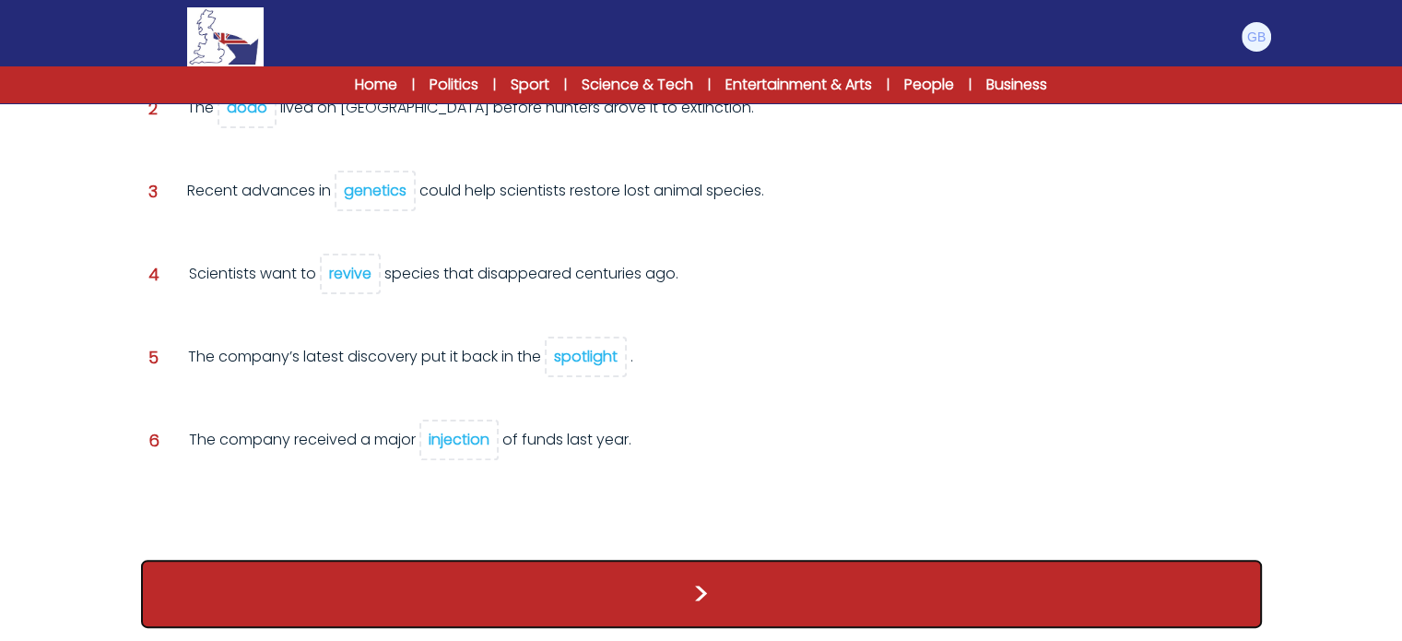
click at [705, 482] on button ">" at bounding box center [701, 594] width 1121 height 68
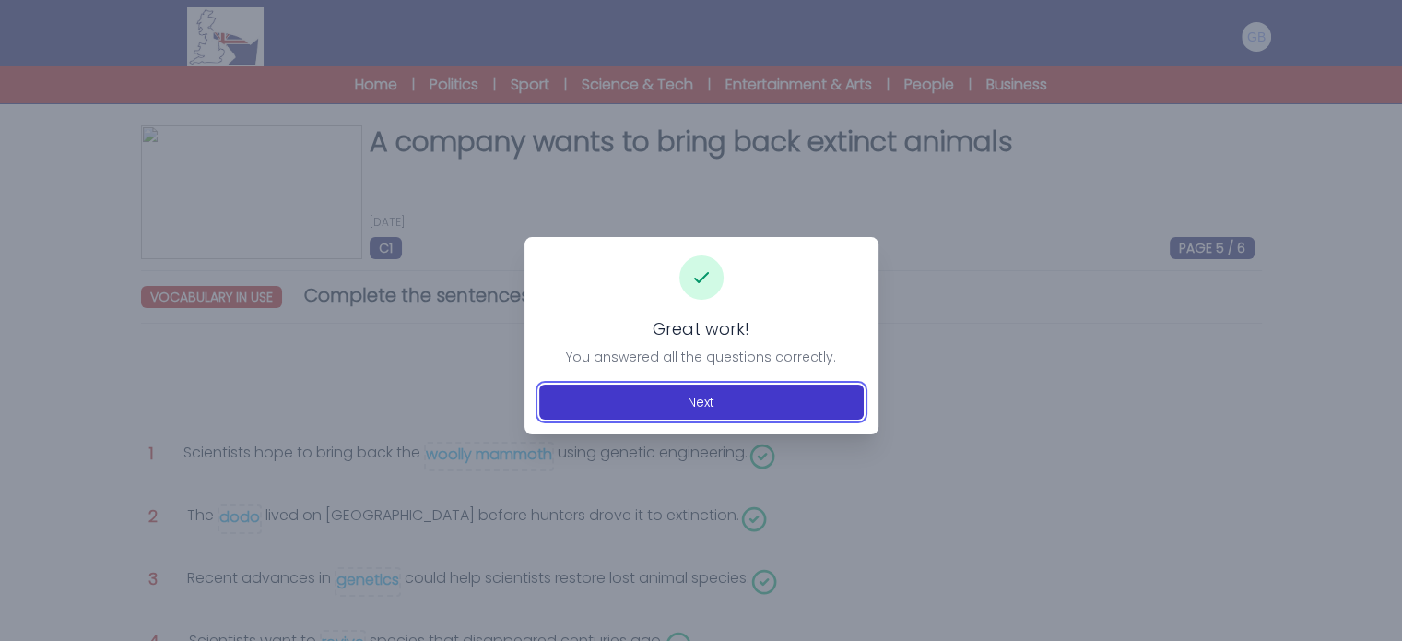
click at [725, 400] on button "Next" at bounding box center [701, 401] width 325 height 35
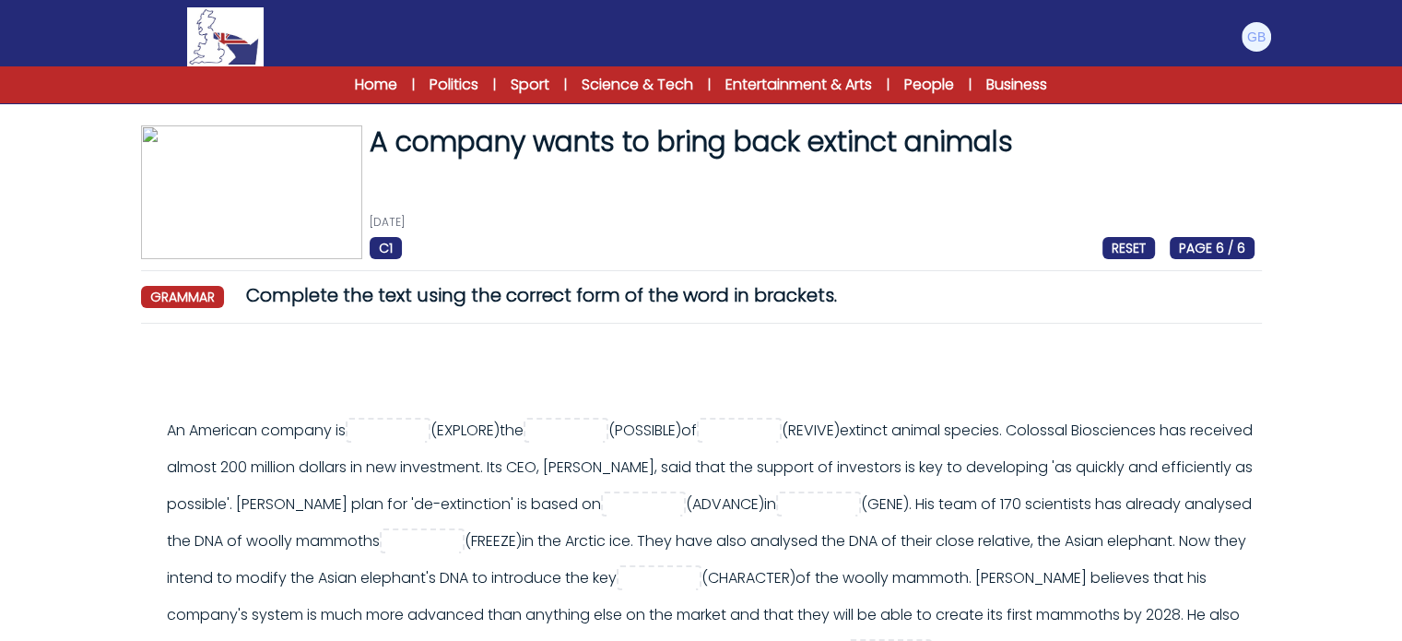
drag, startPoint x: 1402, startPoint y: 408, endPoint x: 1412, endPoint y: 452, distance: 45.4
click at [1402, 452] on html "Manage Account My Account Language English Español [DEMOGRAPHIC_DATA] B1" at bounding box center [701, 419] width 1402 height 838
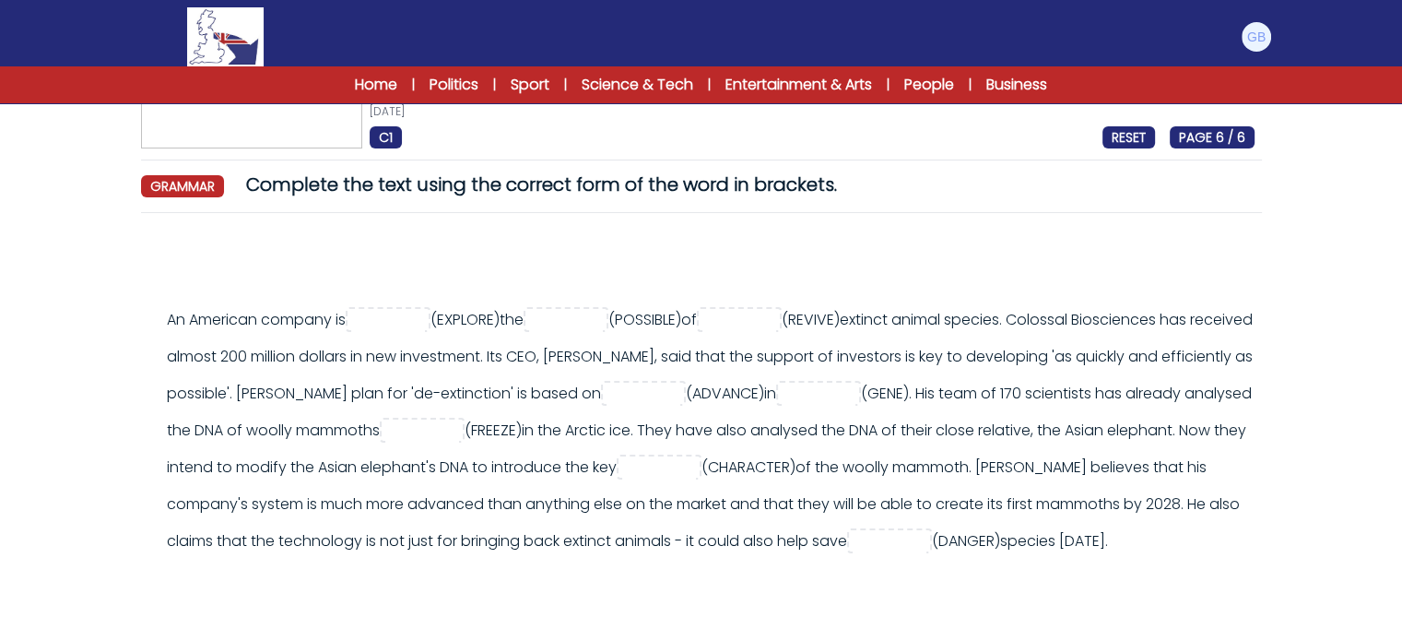
scroll to position [112, 0]
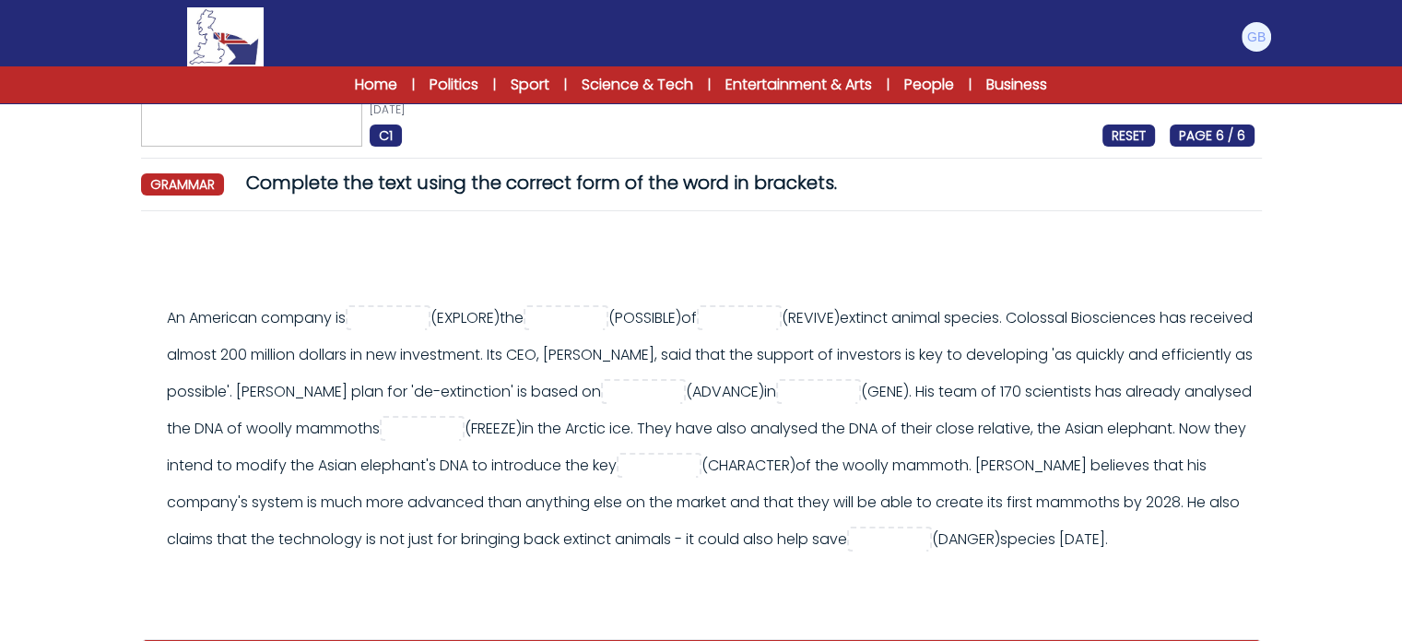
click at [396, 336] on div "An American company is (EXPLORE)" at bounding box center [711, 429] width 1088 height 258
click at [410, 313] on input "text" at bounding box center [388, 319] width 74 height 22
type input "*********"
click at [603, 313] on input "text" at bounding box center [566, 319] width 74 height 22
type input "**********"
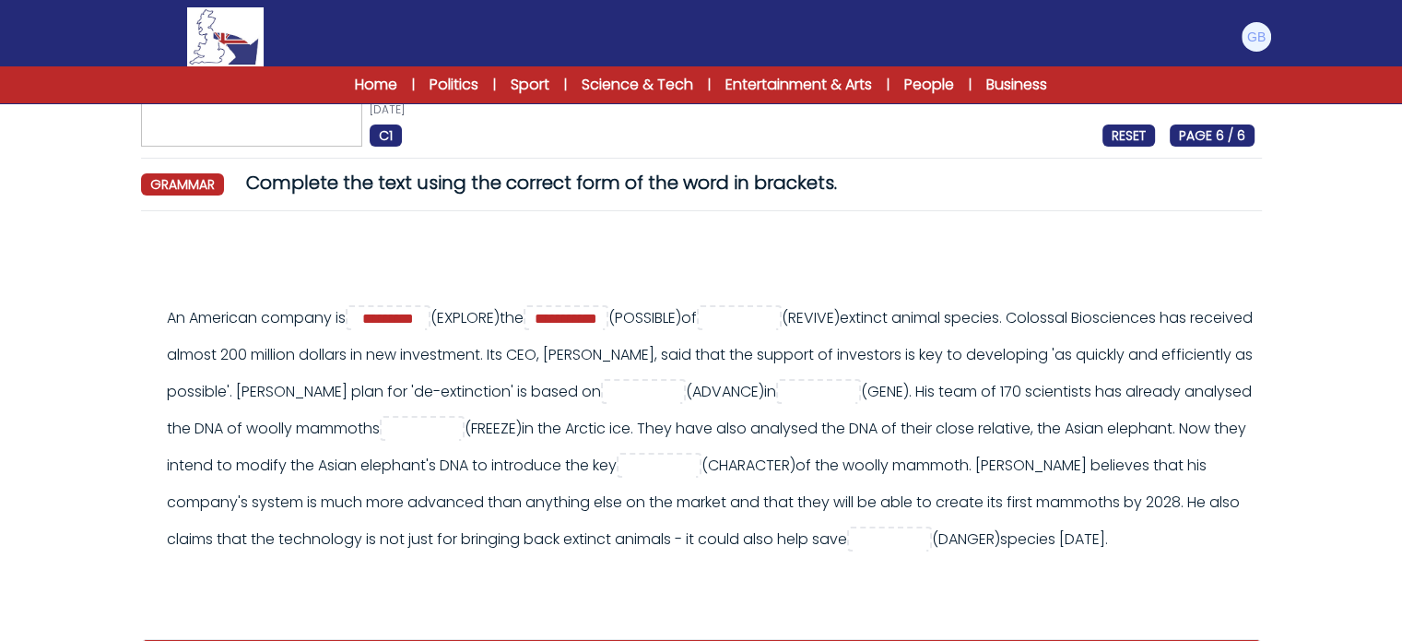
click at [865, 302] on div "**********" at bounding box center [711, 429] width 1088 height 258
click at [776, 317] on input "text" at bounding box center [740, 319] width 74 height 22
type input "********"
click at [306, 298] on div "An American company is *********" at bounding box center [701, 423] width 1121 height 395
click at [680, 394] on input "text" at bounding box center [644, 393] width 74 height 22
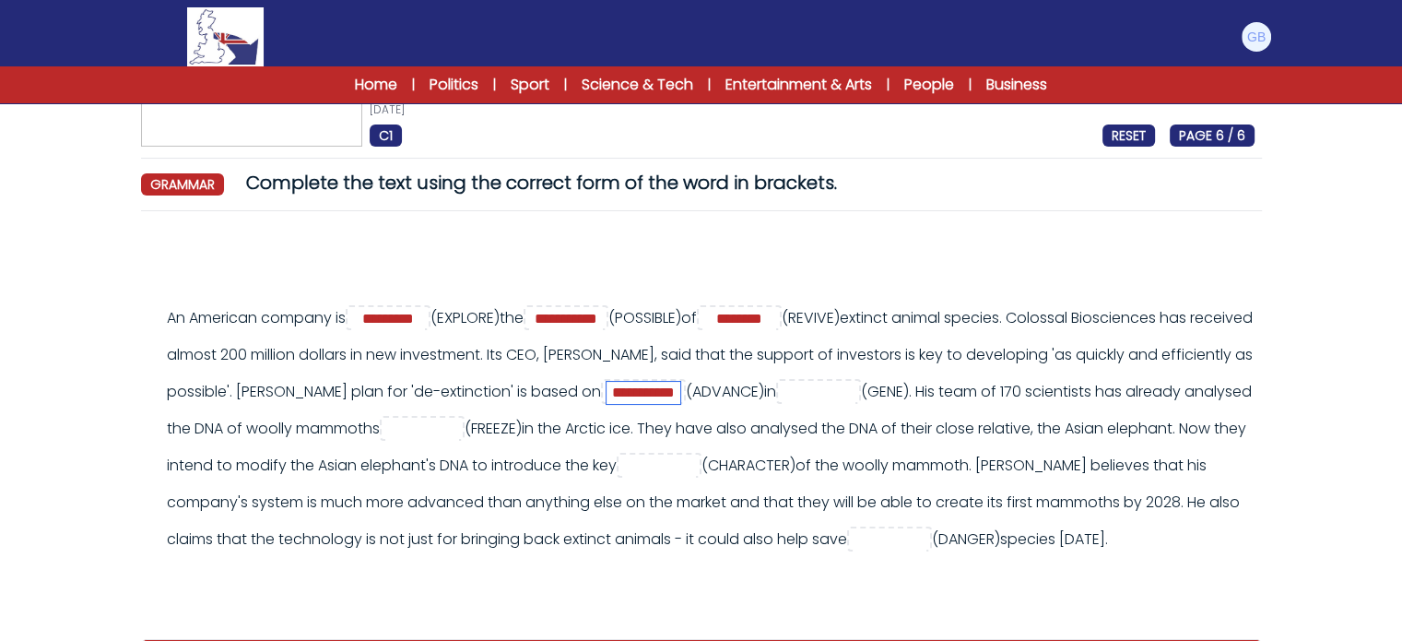
type input "**********"
click at [856, 385] on input "text" at bounding box center [819, 393] width 74 height 22
type input "********"
click at [475, 408] on div "**********" at bounding box center [711, 429] width 1088 height 258
click at [459, 432] on input "text" at bounding box center [422, 430] width 74 height 22
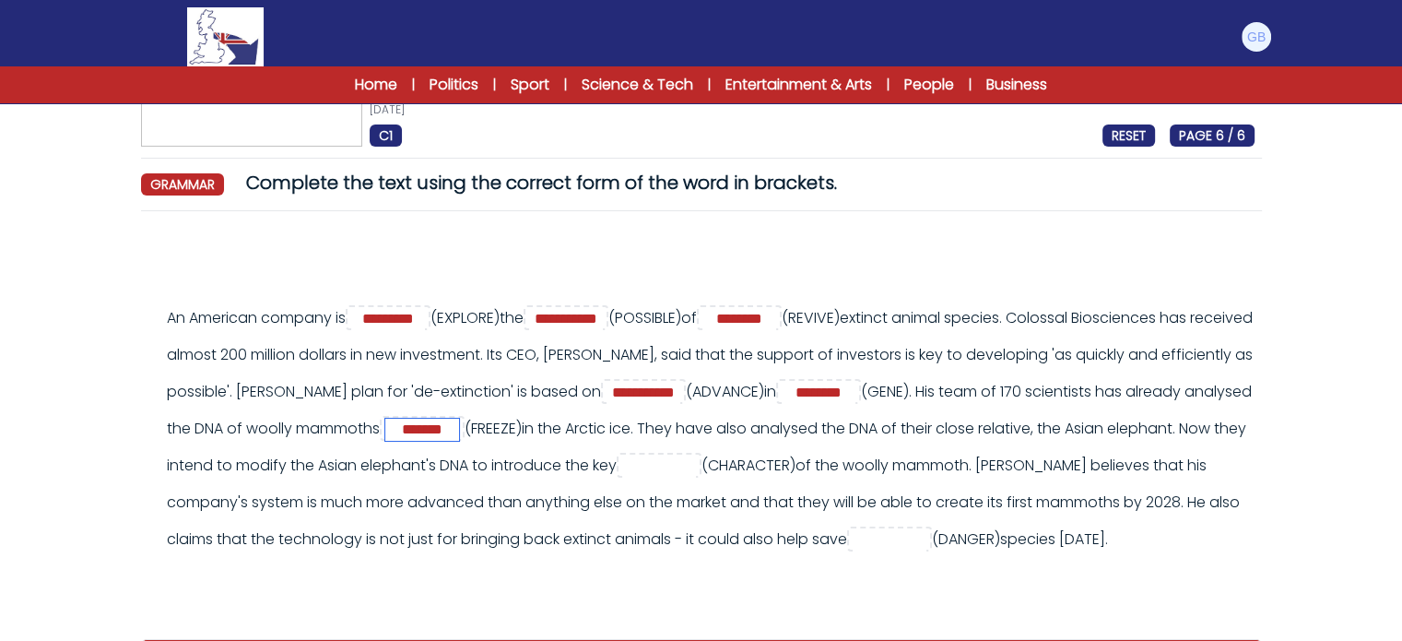
type input "*******"
click at [697, 469] on div "**********" at bounding box center [711, 429] width 1088 height 258
click at [696, 462] on input "text" at bounding box center [659, 466] width 74 height 22
type input "**********"
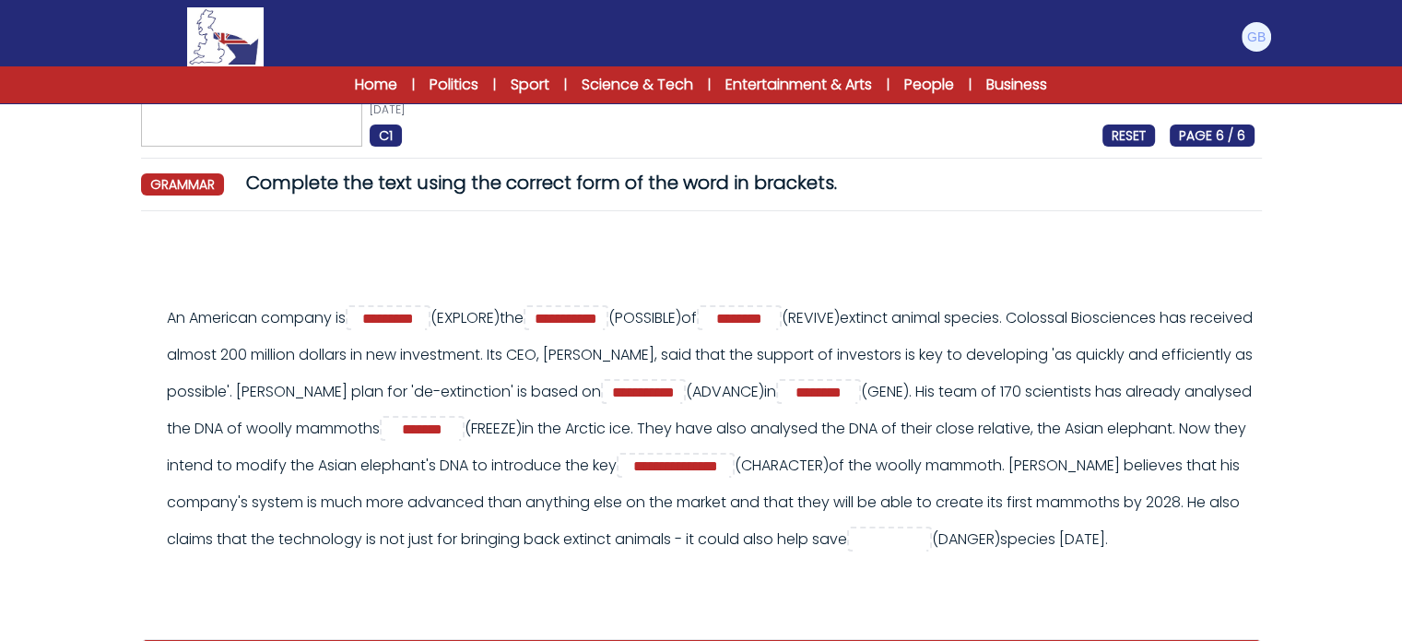
click at [947, 493] on div "**********" at bounding box center [711, 429] width 1088 height 258
click at [927, 540] on input "text" at bounding box center [890, 540] width 74 height 22
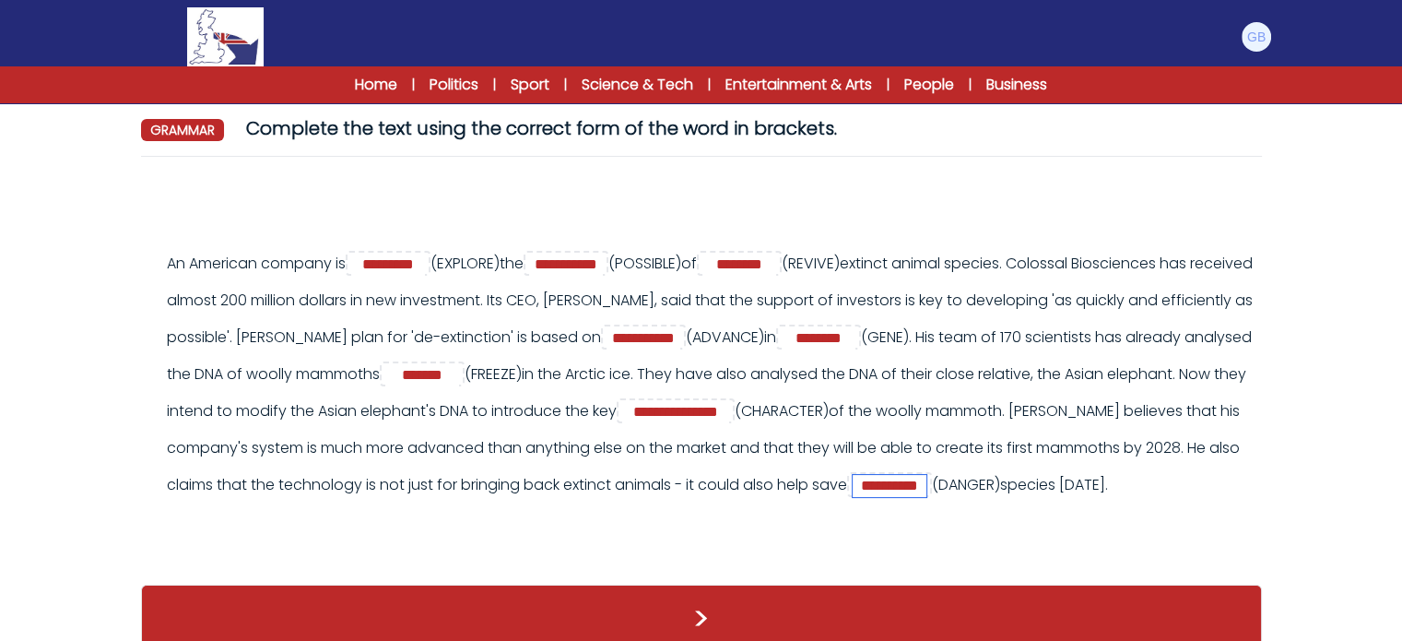
scroll to position [225, 0]
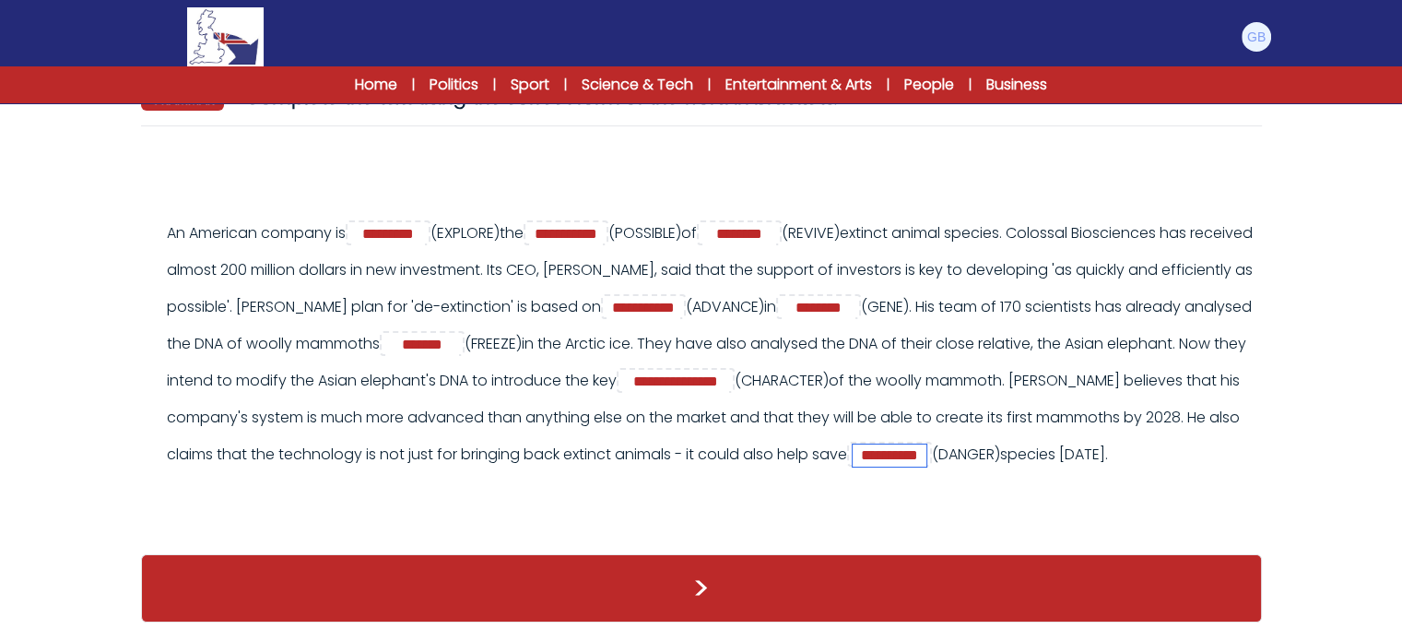
type input "**********"
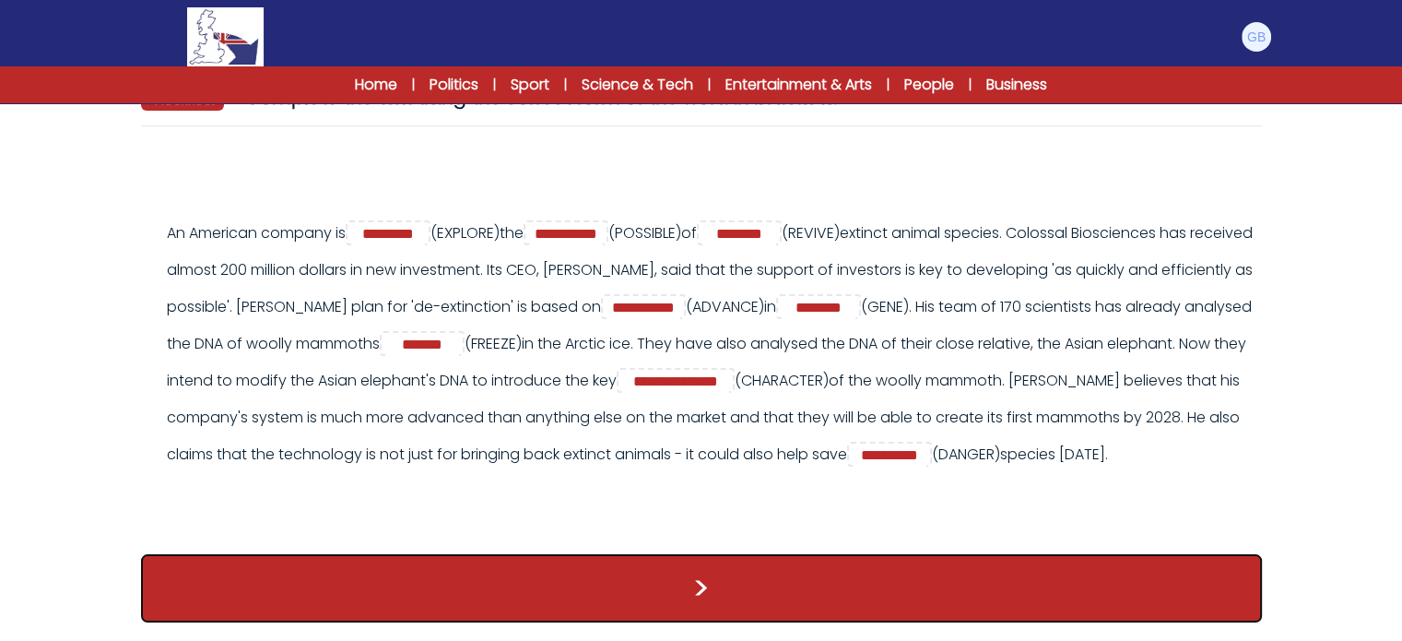
click at [1132, 600] on button ">" at bounding box center [701, 588] width 1121 height 68
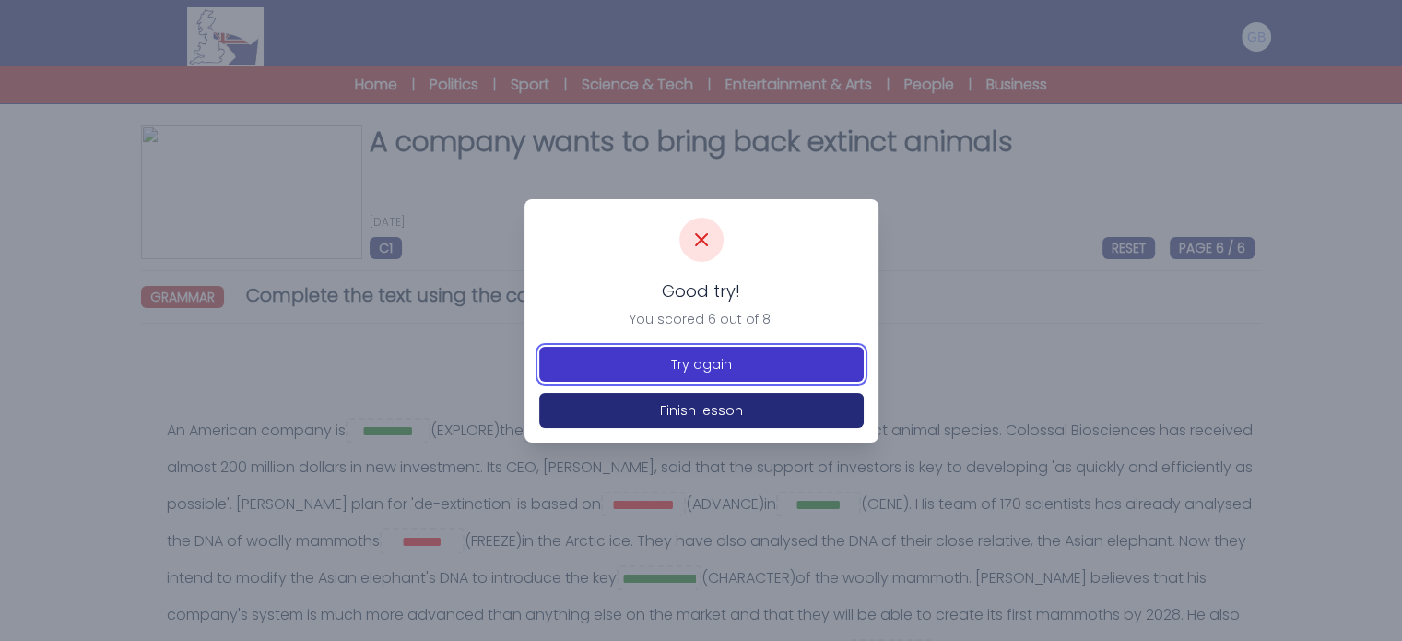
click at [789, 349] on button "Try again" at bounding box center [701, 364] width 325 height 35
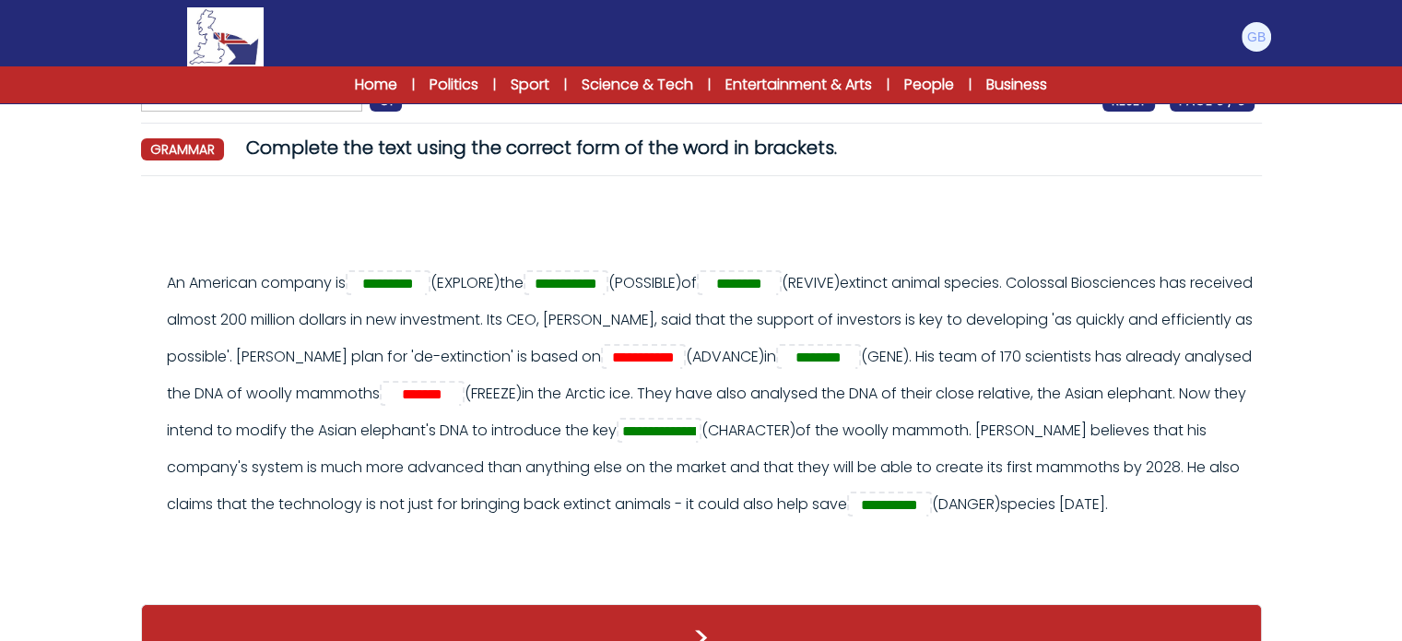
scroll to position [149, 0]
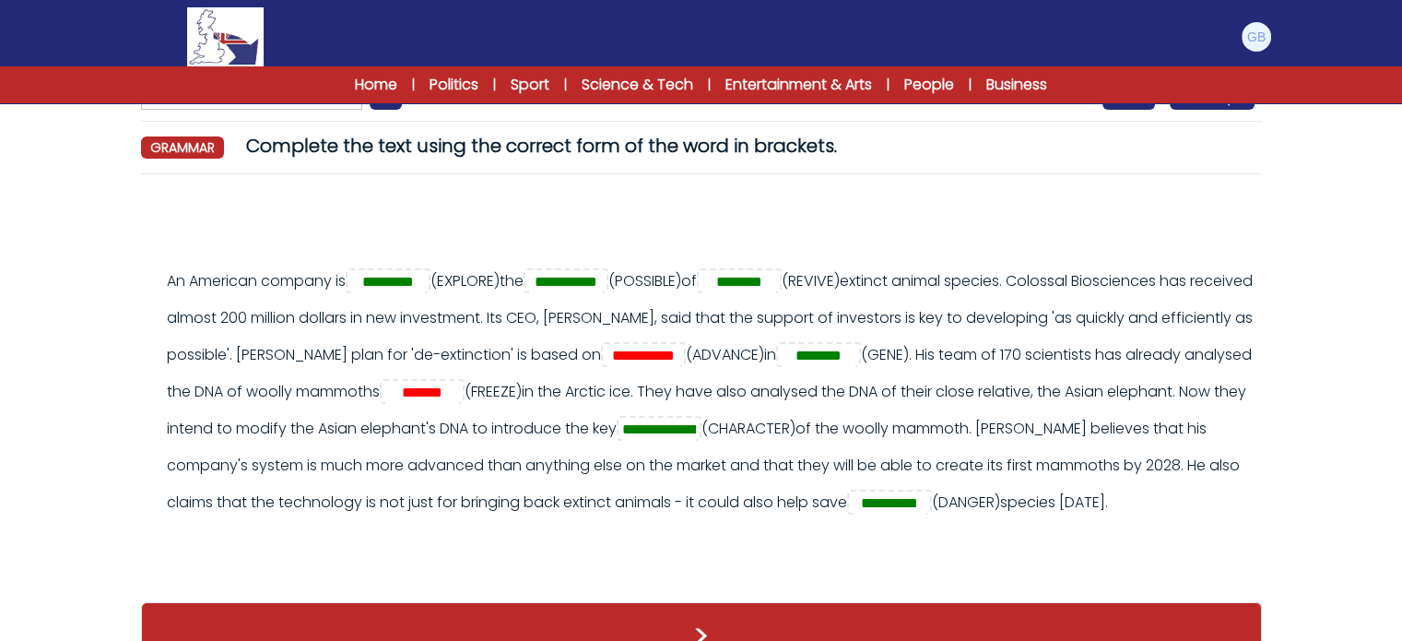
drag, startPoint x: 164, startPoint y: 278, endPoint x: 357, endPoint y: 541, distance: 326.6
click at [357, 539] on div "**********" at bounding box center [701, 401] width 1106 height 277
copy div "An American company is (EXPLORE) the (POSSIBLE) of (REVIVE) extinct animal spec…"
click at [680, 349] on input "**********" at bounding box center [644, 356] width 74 height 22
click at [680, 361] on input "**********" at bounding box center [644, 356] width 74 height 22
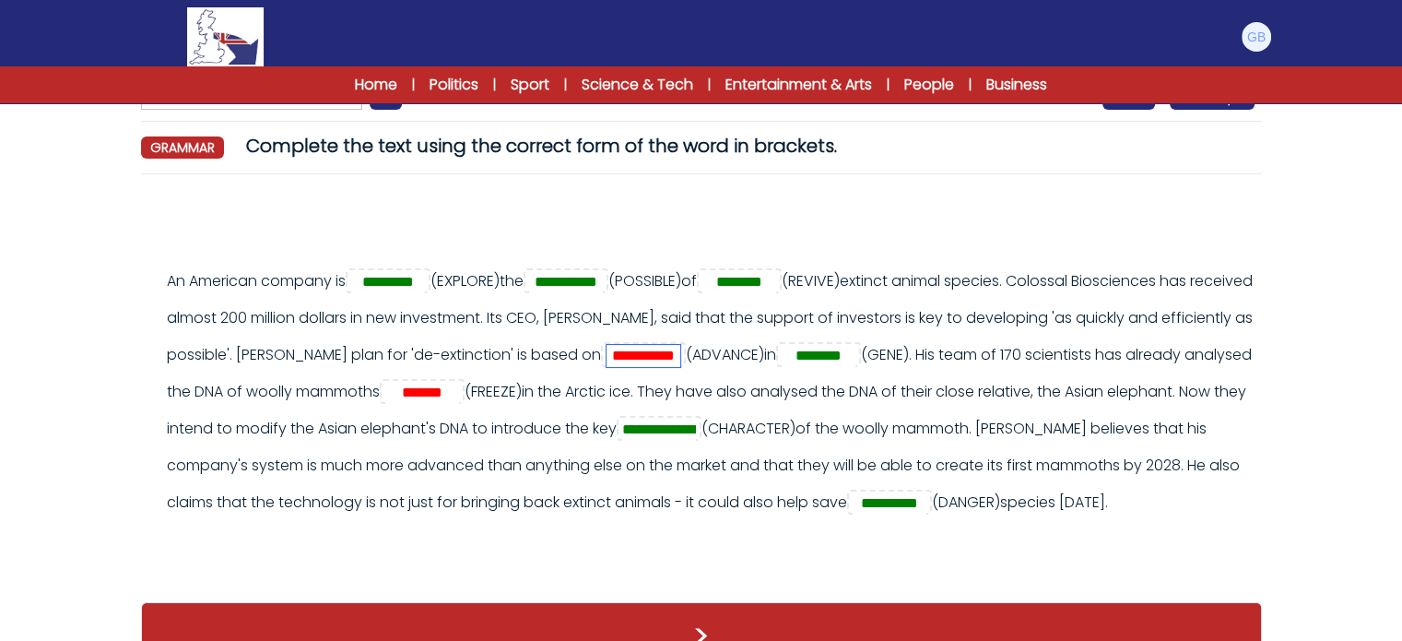
click at [680, 360] on input "**********" at bounding box center [644, 356] width 74 height 22
type input "********"
click at [459, 387] on input "*******" at bounding box center [422, 393] width 74 height 22
click at [459, 386] on input "*******" at bounding box center [422, 393] width 74 height 22
type input "******"
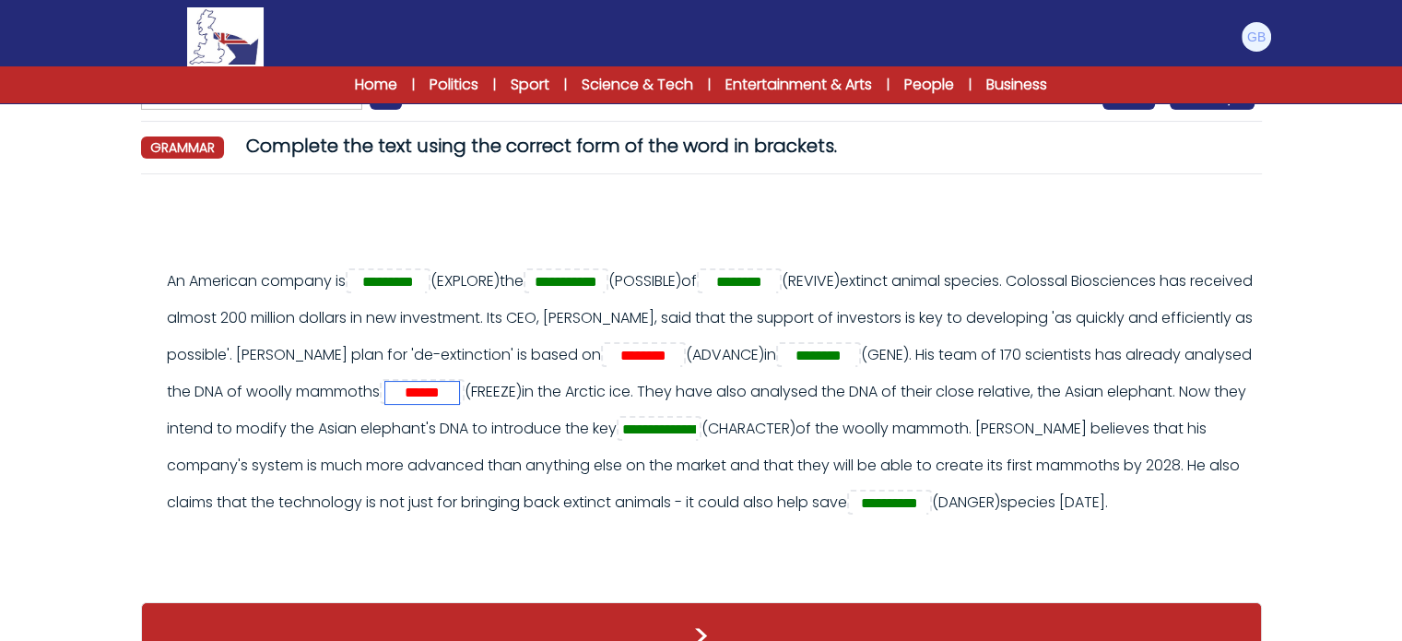
scroll to position [247, 0]
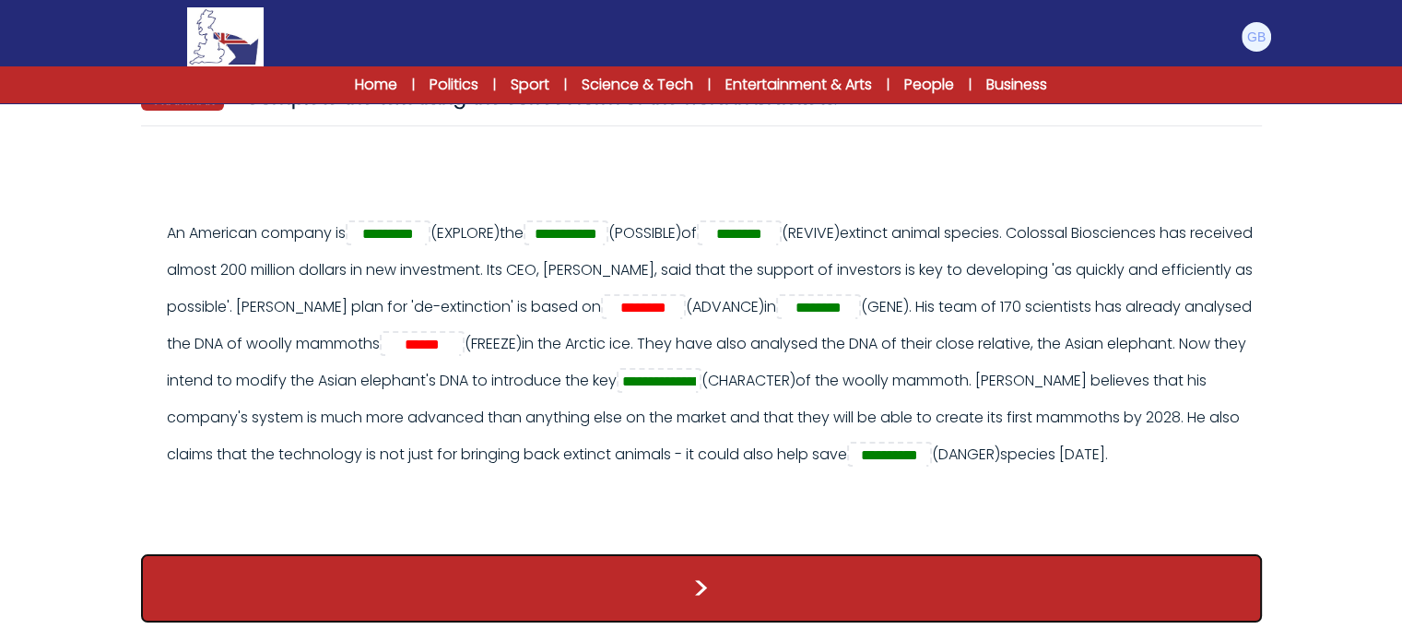
click at [1139, 571] on button ">" at bounding box center [701, 588] width 1121 height 68
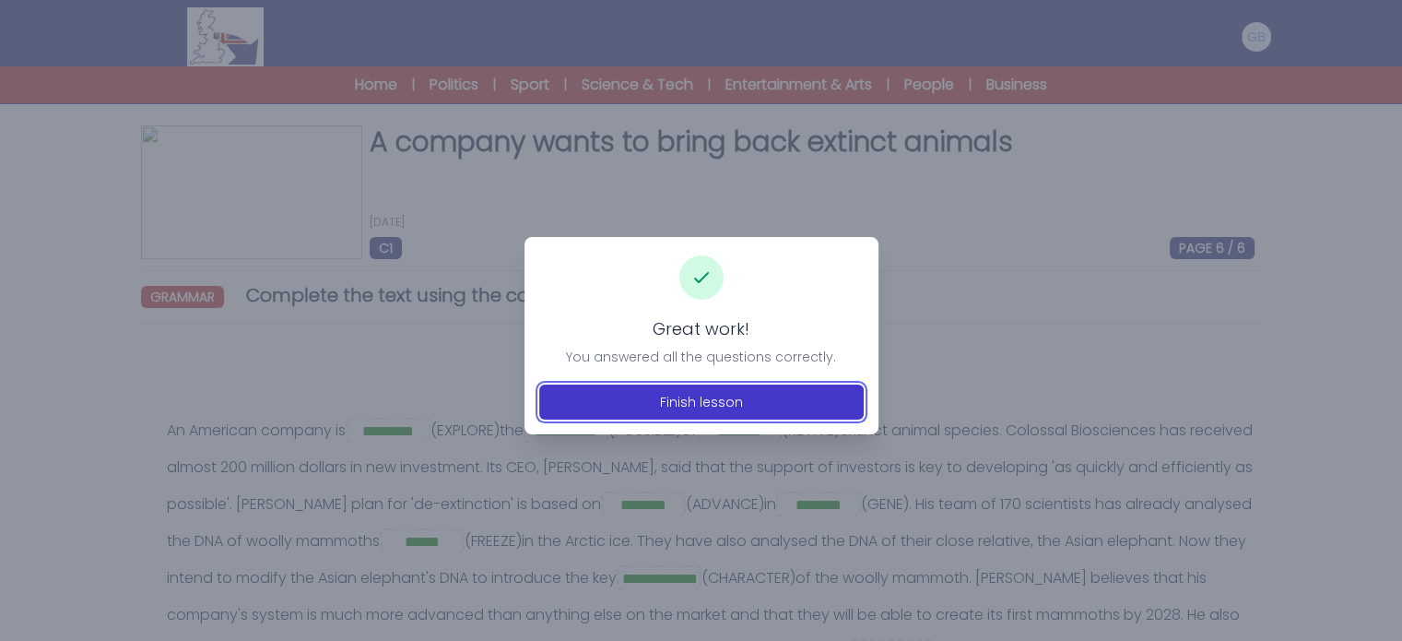
click at [775, 406] on button "Finish lesson" at bounding box center [701, 401] width 325 height 35
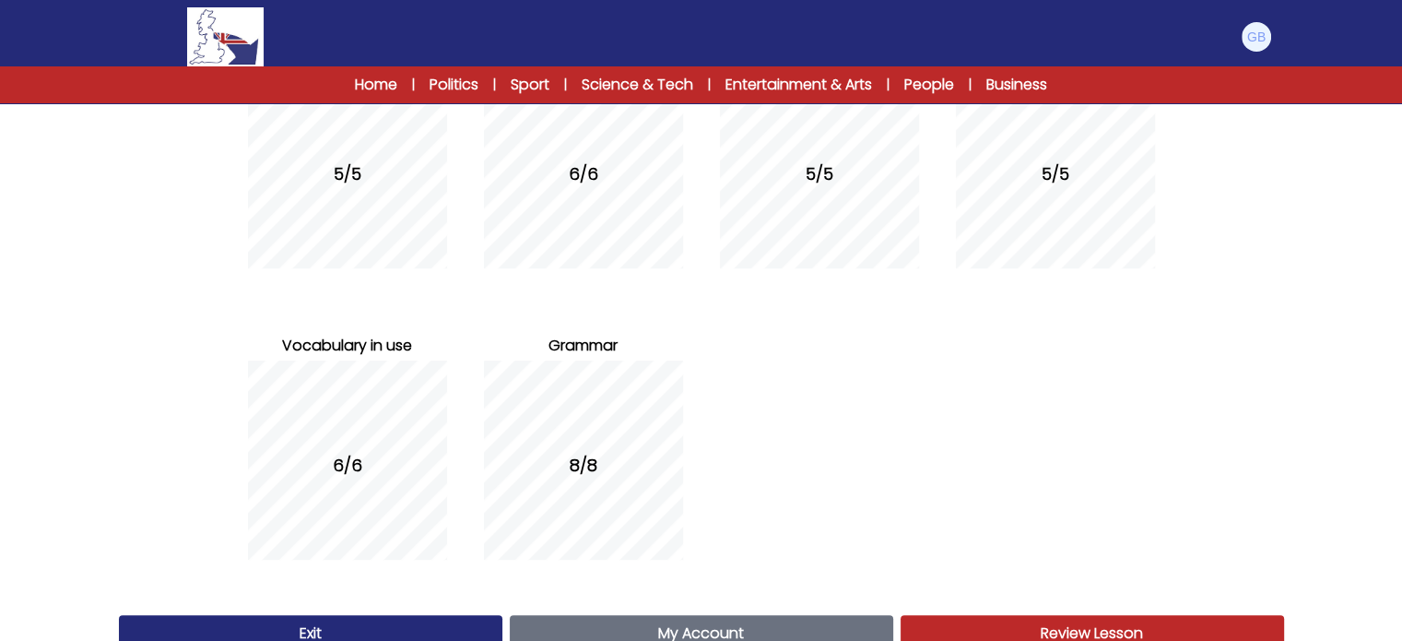
scroll to position [344, 0]
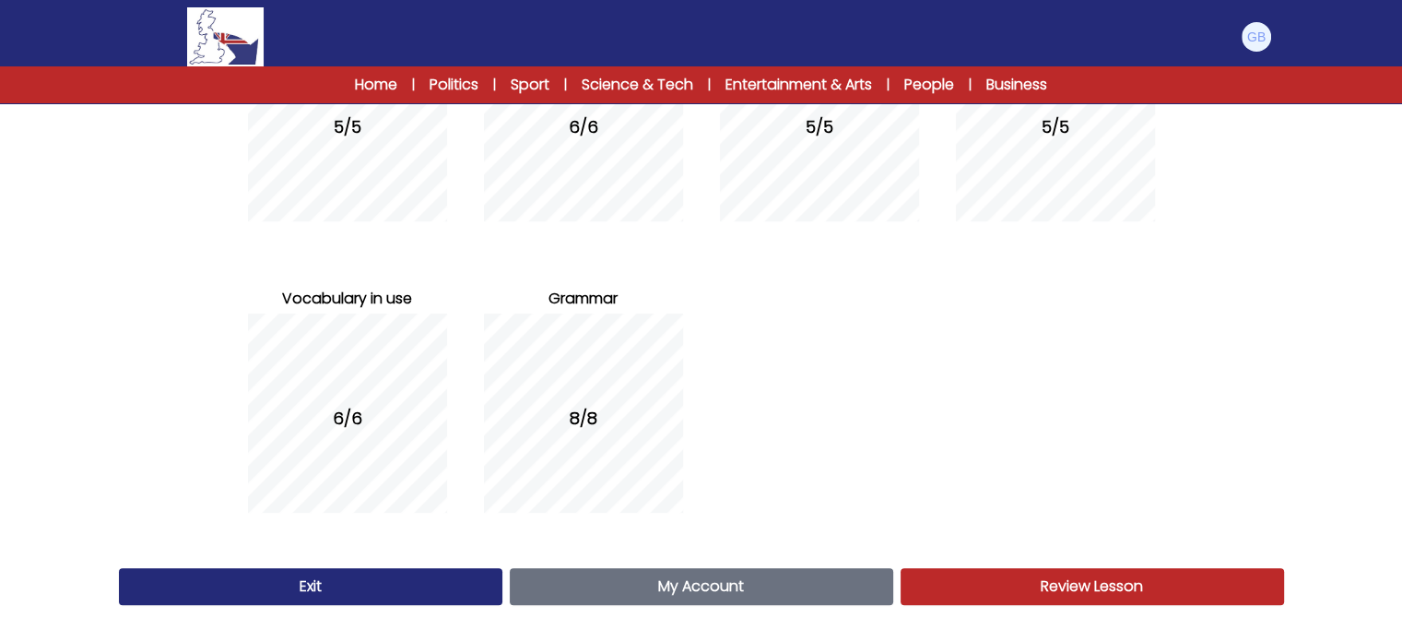
click at [834, 586] on link "My Account Account" at bounding box center [702, 586] width 384 height 37
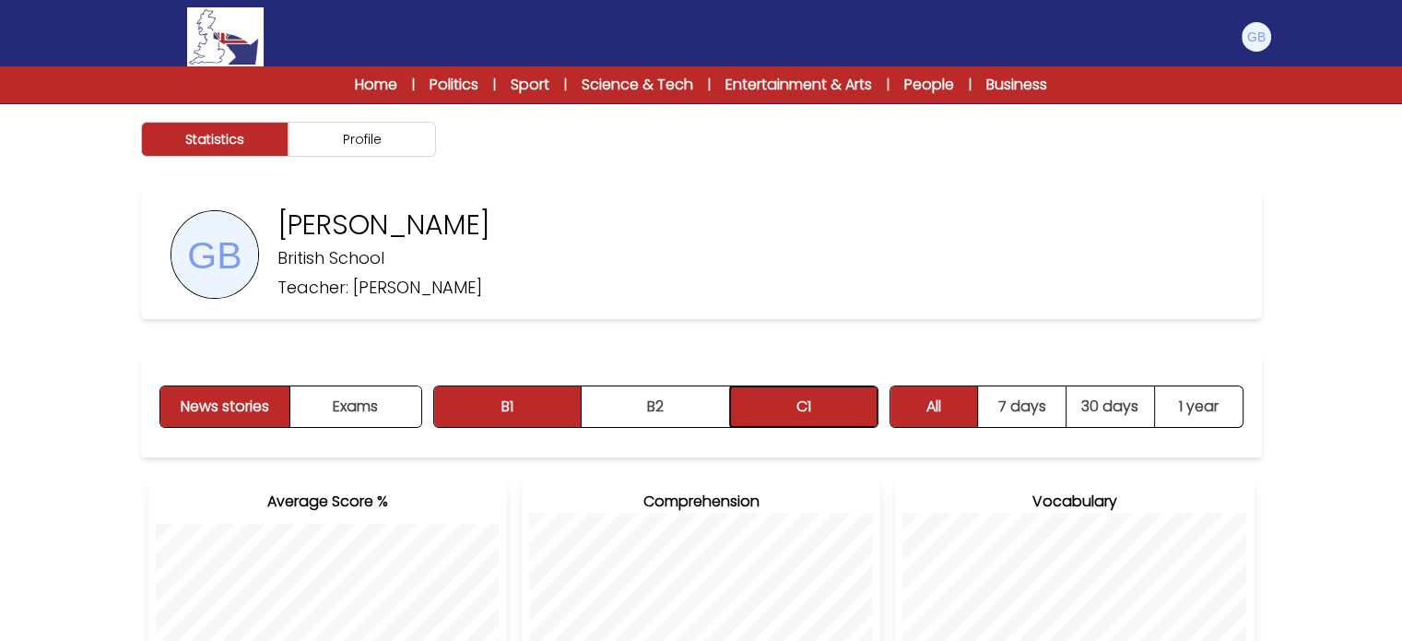
click at [824, 425] on button "C1" at bounding box center [804, 406] width 148 height 41
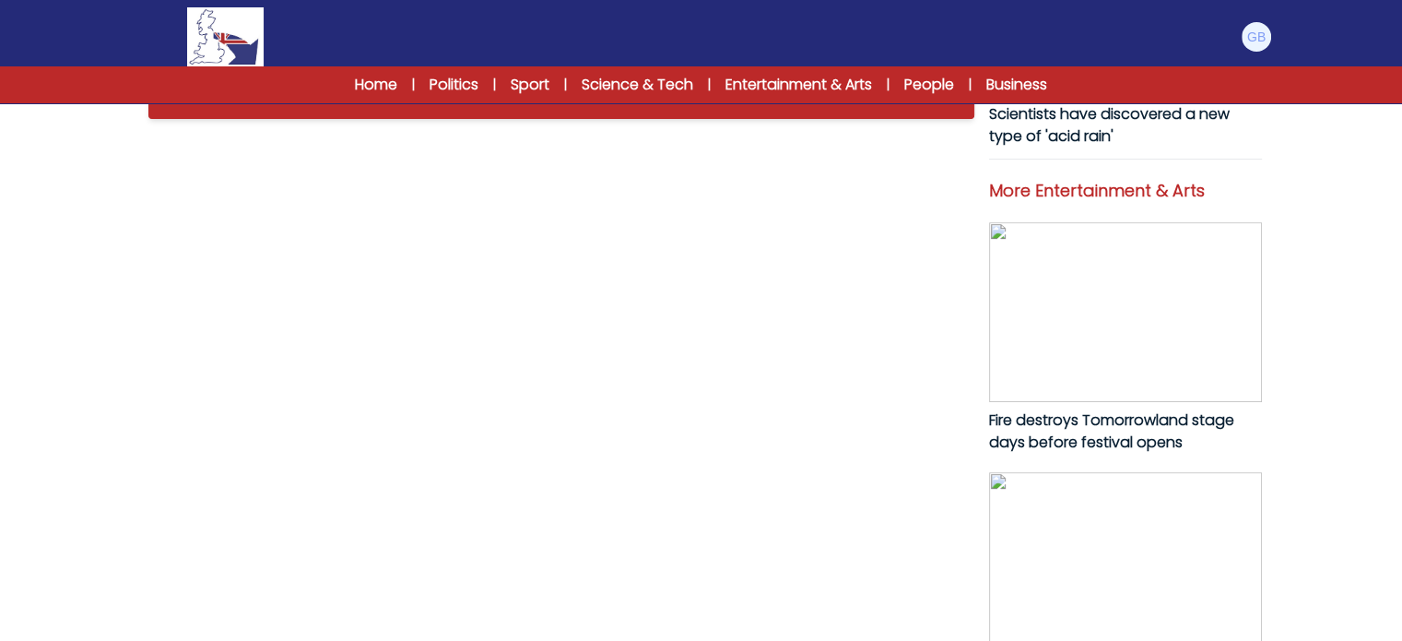
scroll to position [749, 0]
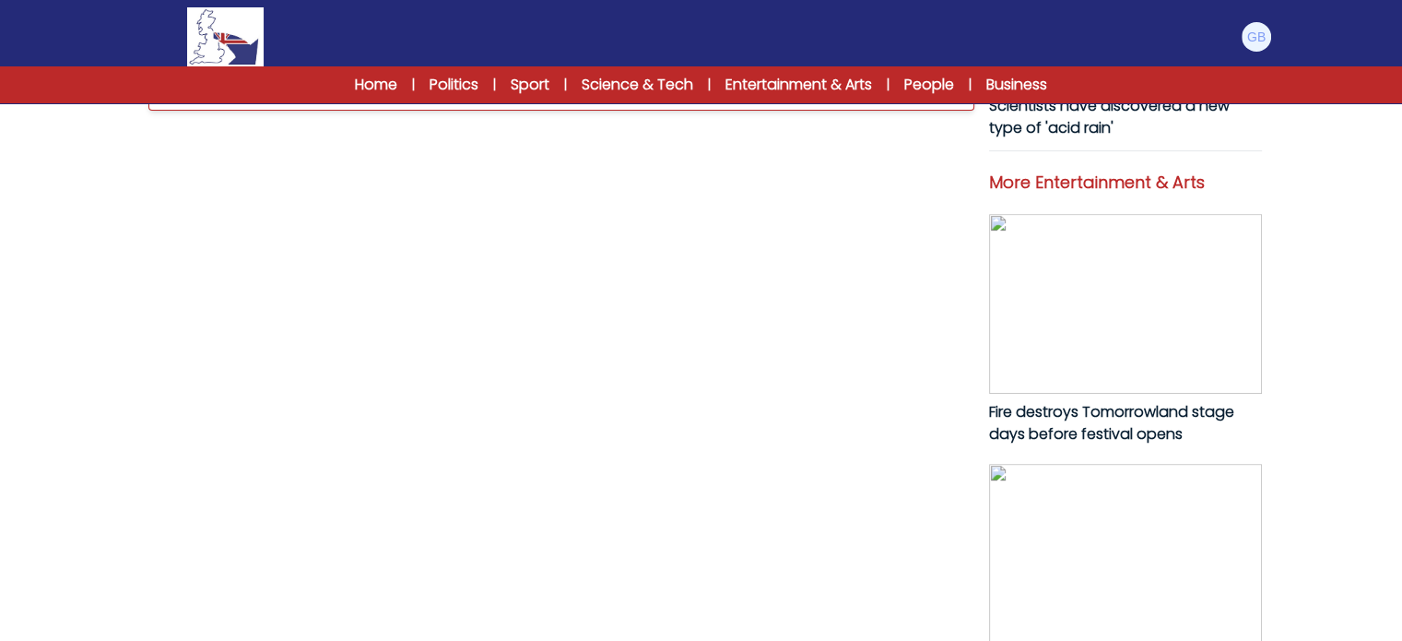
scroll to position [965, 0]
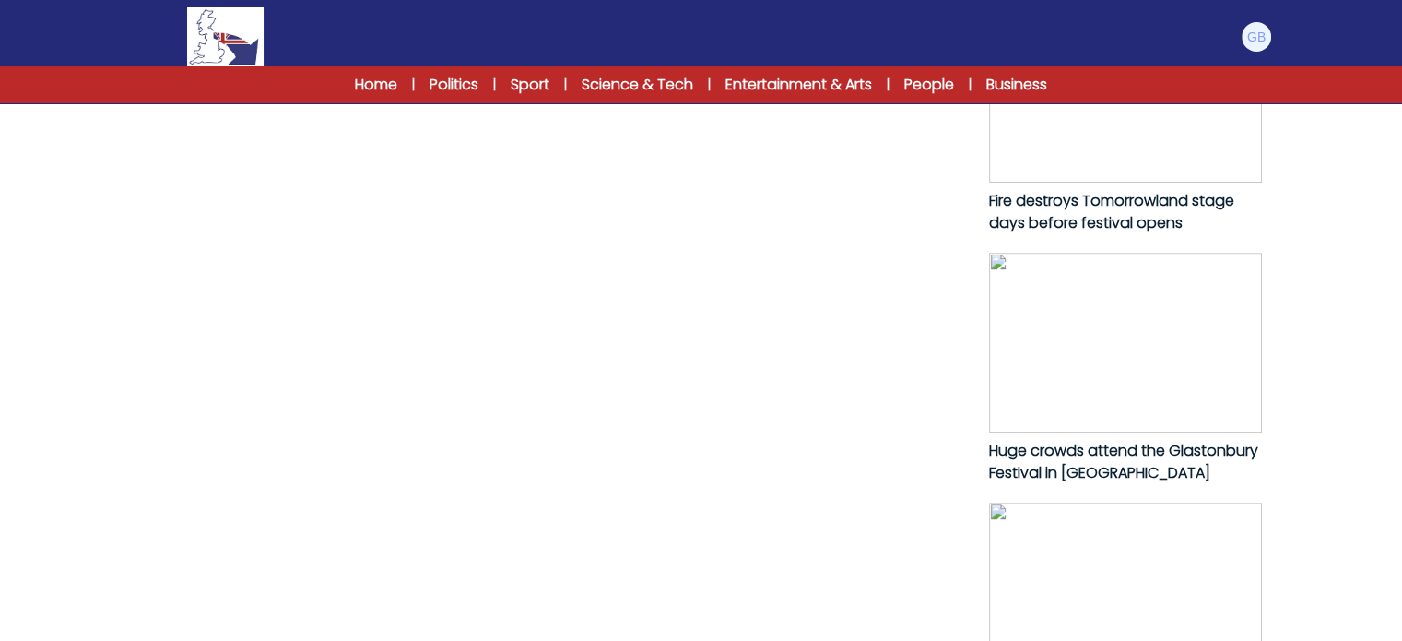
drag, startPoint x: 147, startPoint y: 128, endPoint x: 379, endPoint y: 475, distance: 417.4
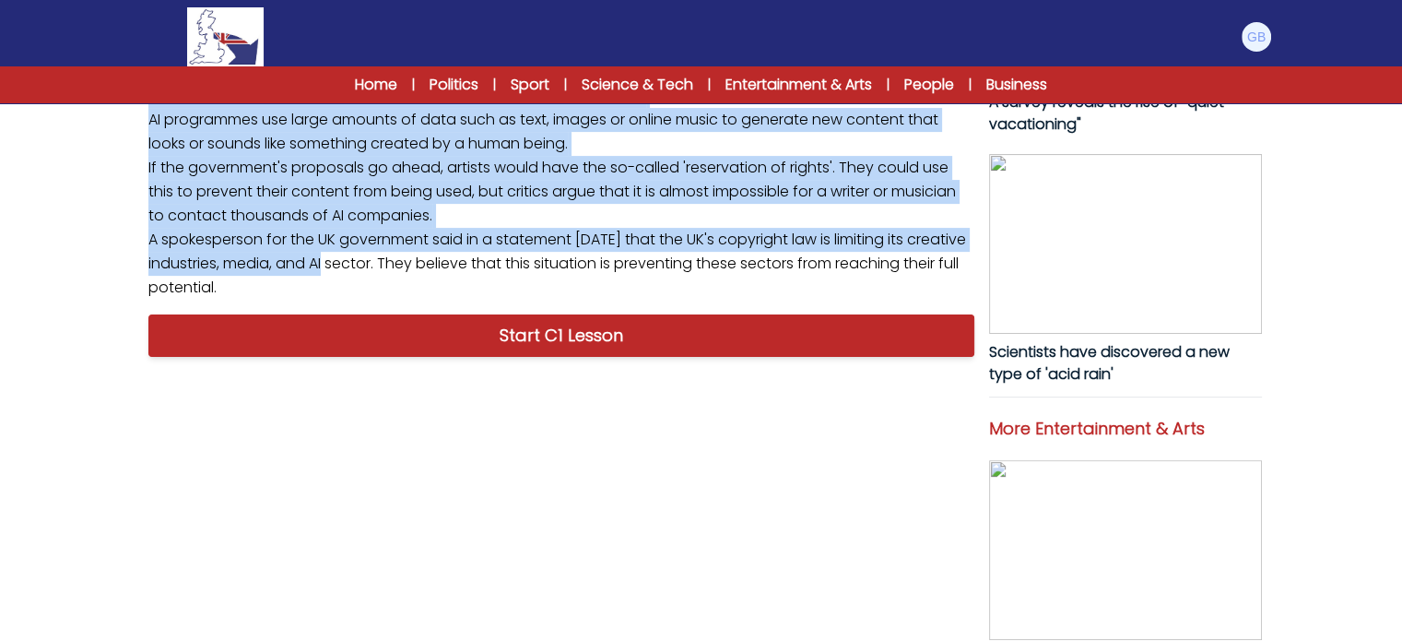
scroll to position [494, 0]
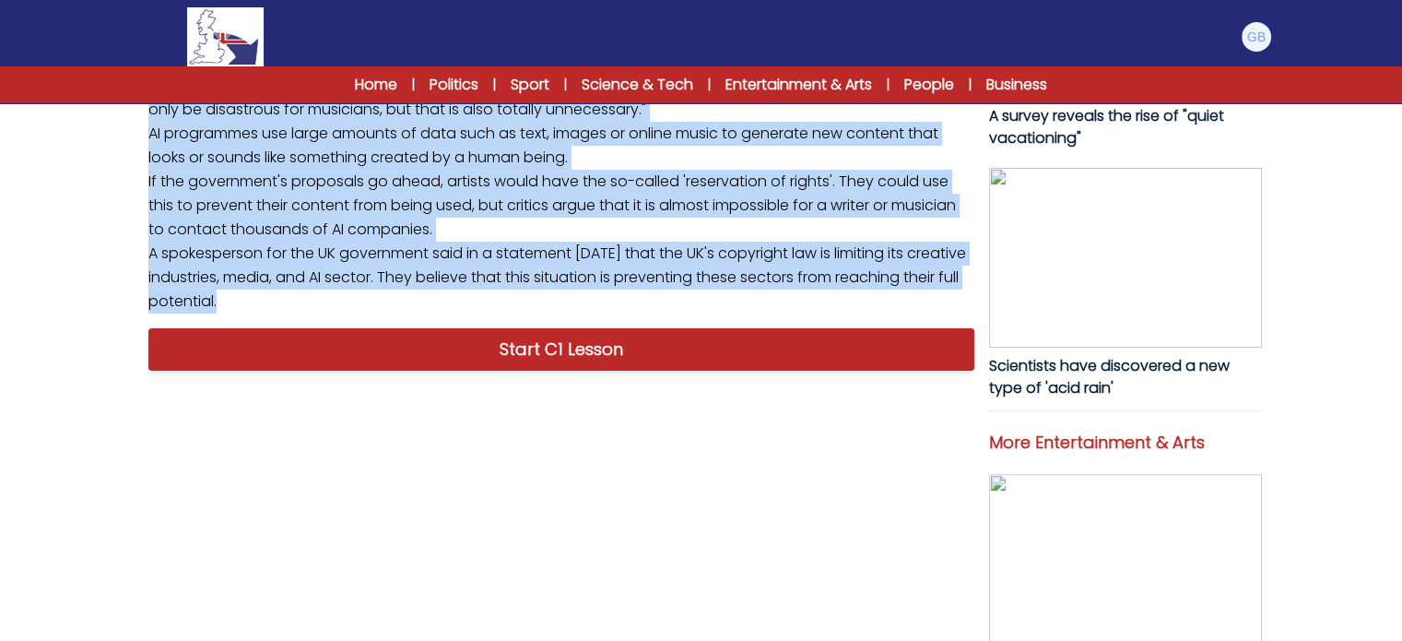
drag, startPoint x: 354, startPoint y: 514, endPoint x: 137, endPoint y: 376, distance: 256.6
click at [137, 378] on div "B1 B2 C1 British musicians protest AI copyright plans with a silent album Briti…" at bounding box center [702, 366] width 1180 height 1699
copy p "More than 1,000 musicians, including well-known figures such as Kate Bush, Damo…"
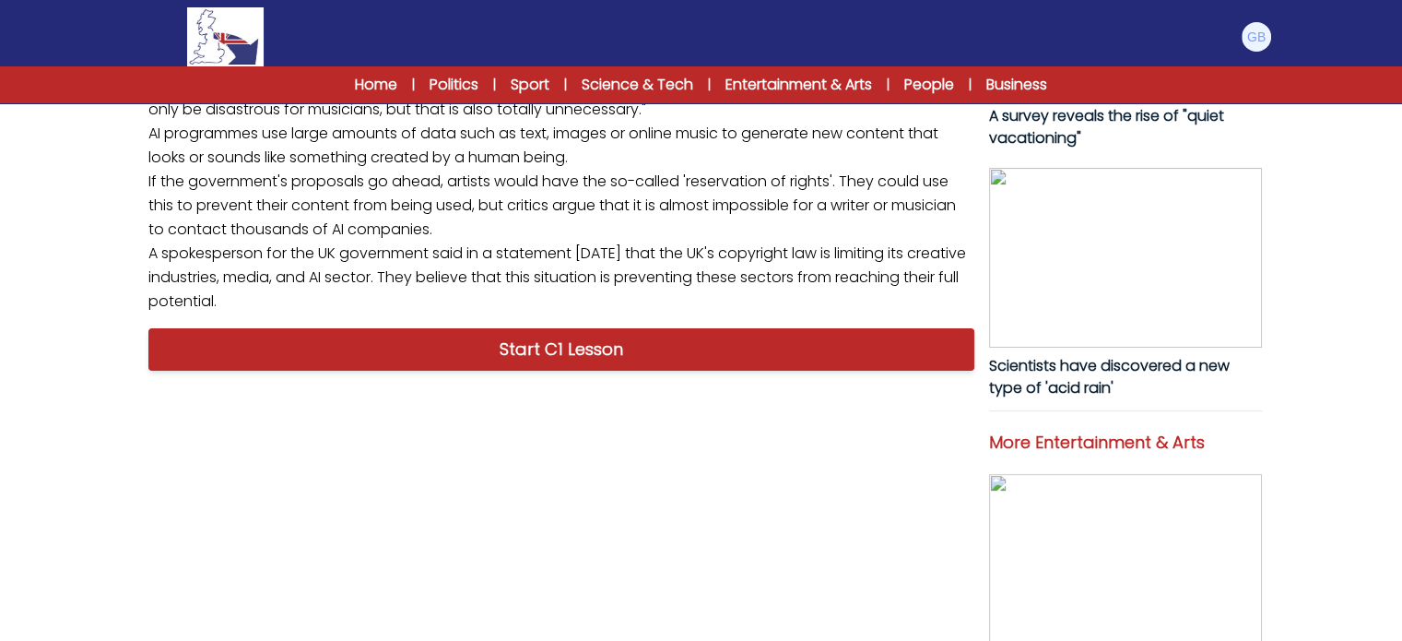
click at [127, 291] on div "B1 B2 C1 British musicians protest AI copyright plans with a silent album Briti…" at bounding box center [702, 366] width 1180 height 1699
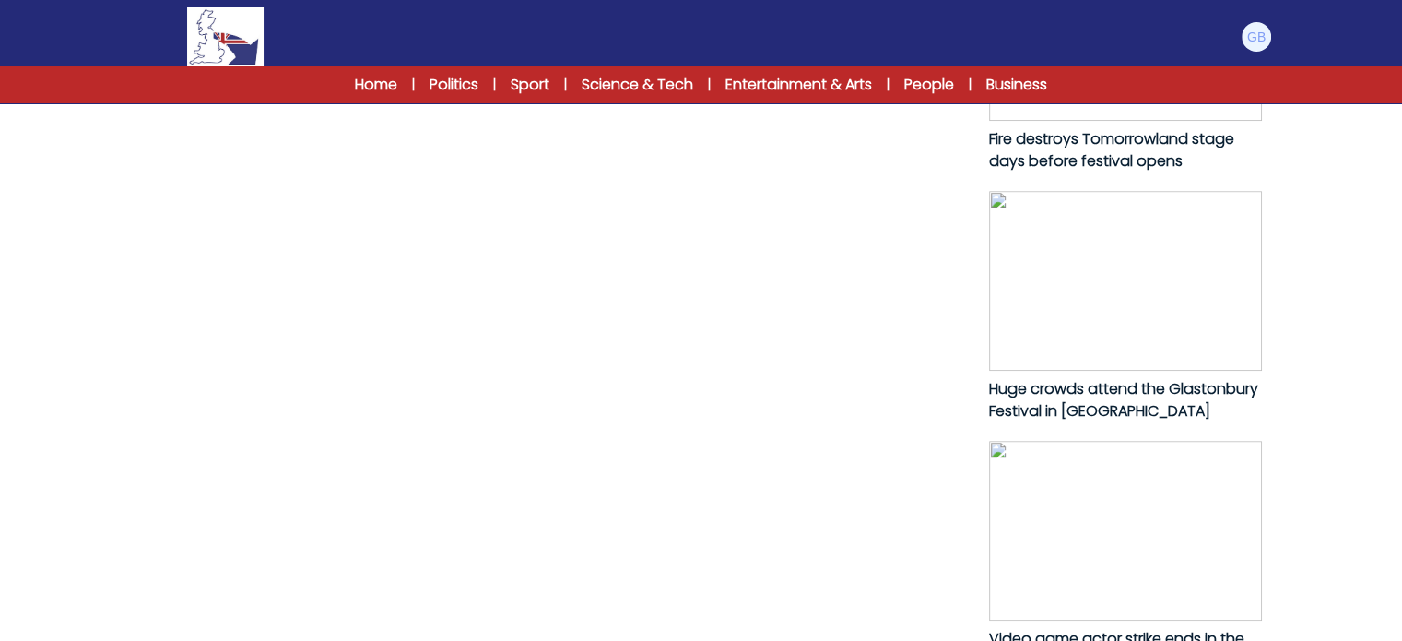
scroll to position [1092, 0]
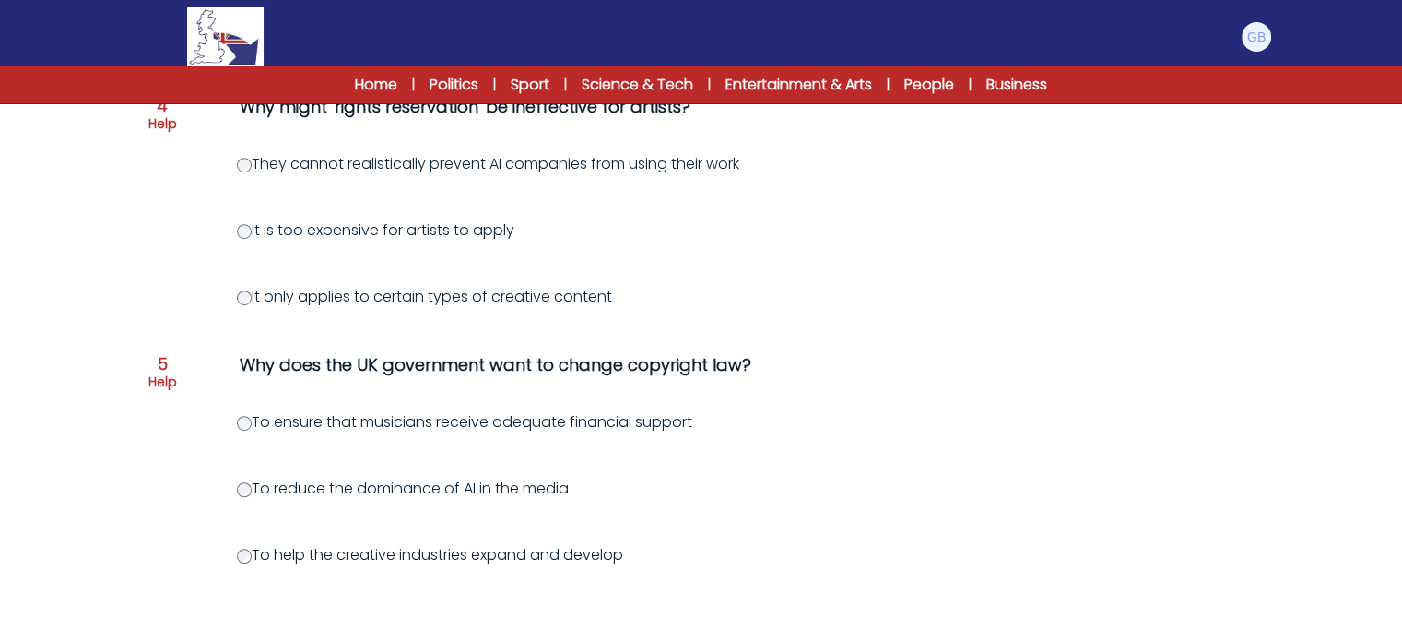
scroll to position [1177, 0]
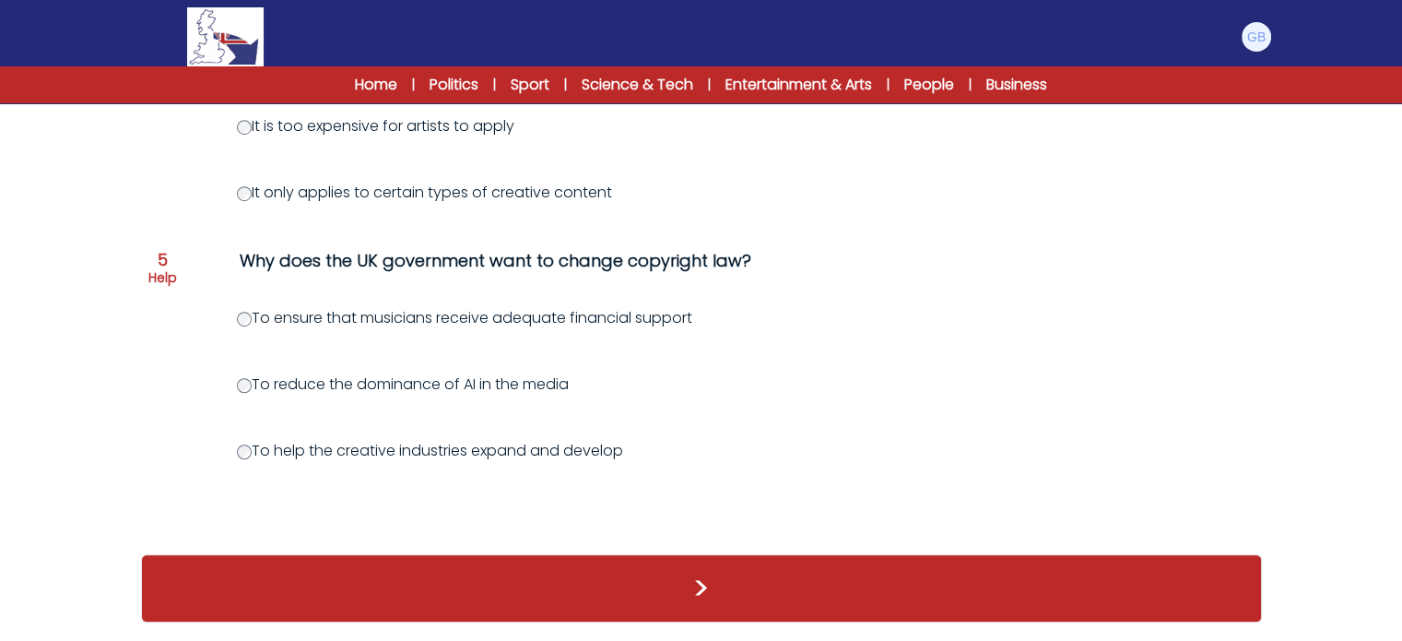
drag, startPoint x: 290, startPoint y: 295, endPoint x: 661, endPoint y: 442, distance: 399.5
copy div "Select the correct answer for each question. comprehension RESET British musici…"
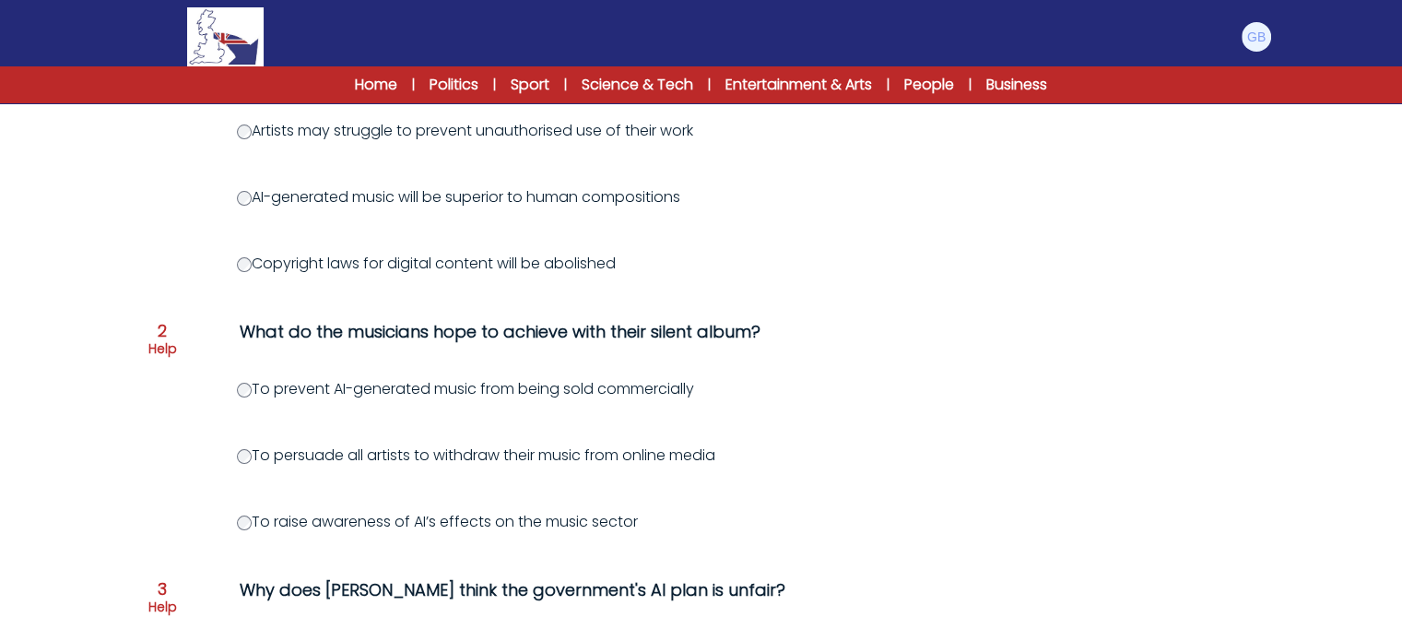
scroll to position [283, 0]
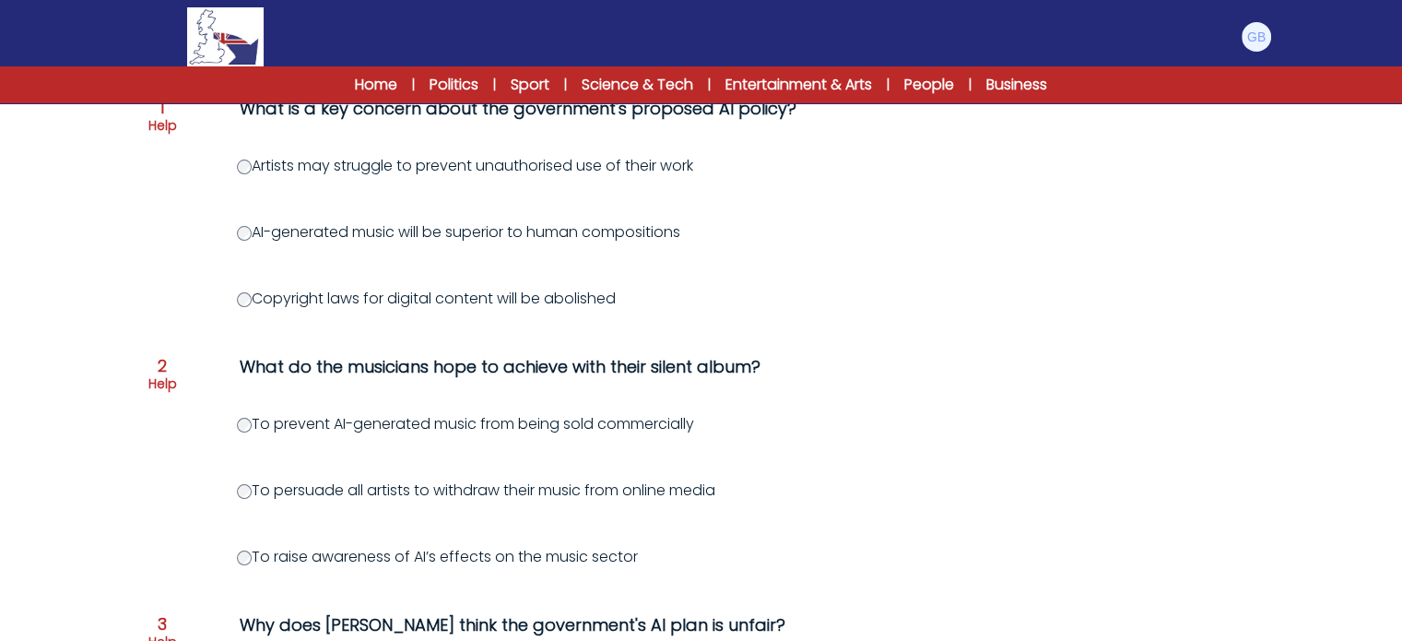
click at [254, 549] on label "To raise awareness of AI’s effects on the music sector" at bounding box center [437, 556] width 401 height 21
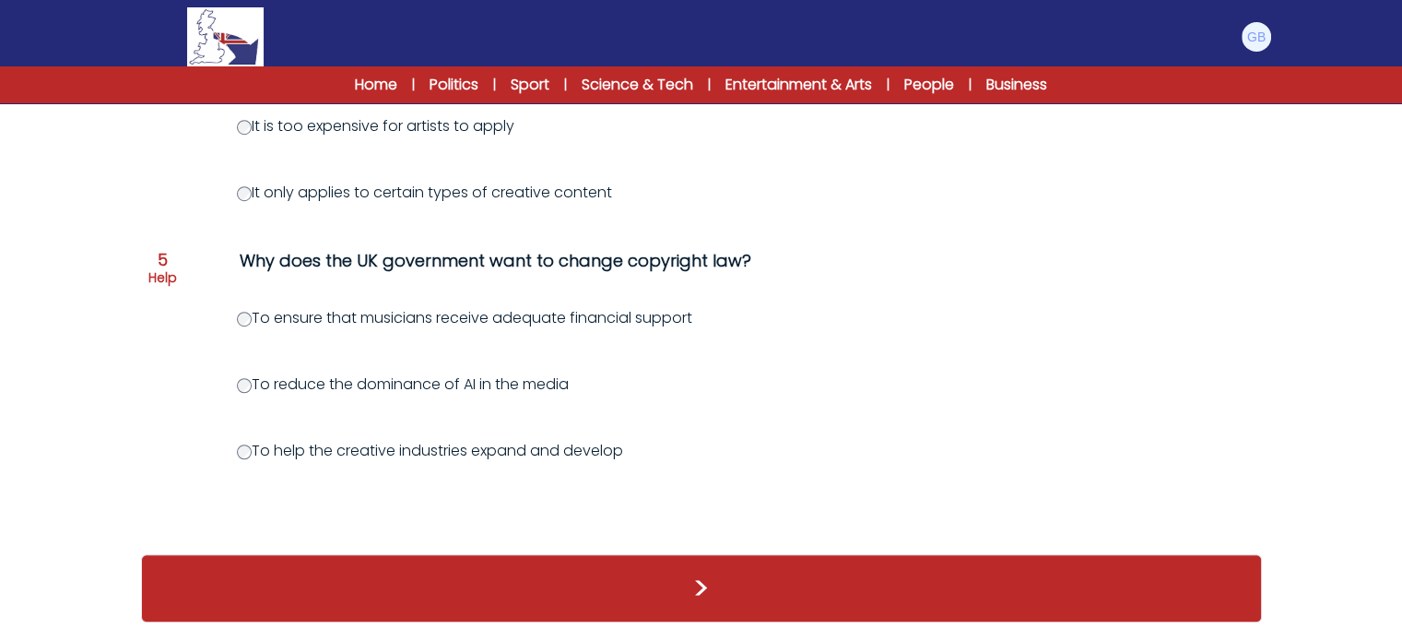
scroll to position [1163, 0]
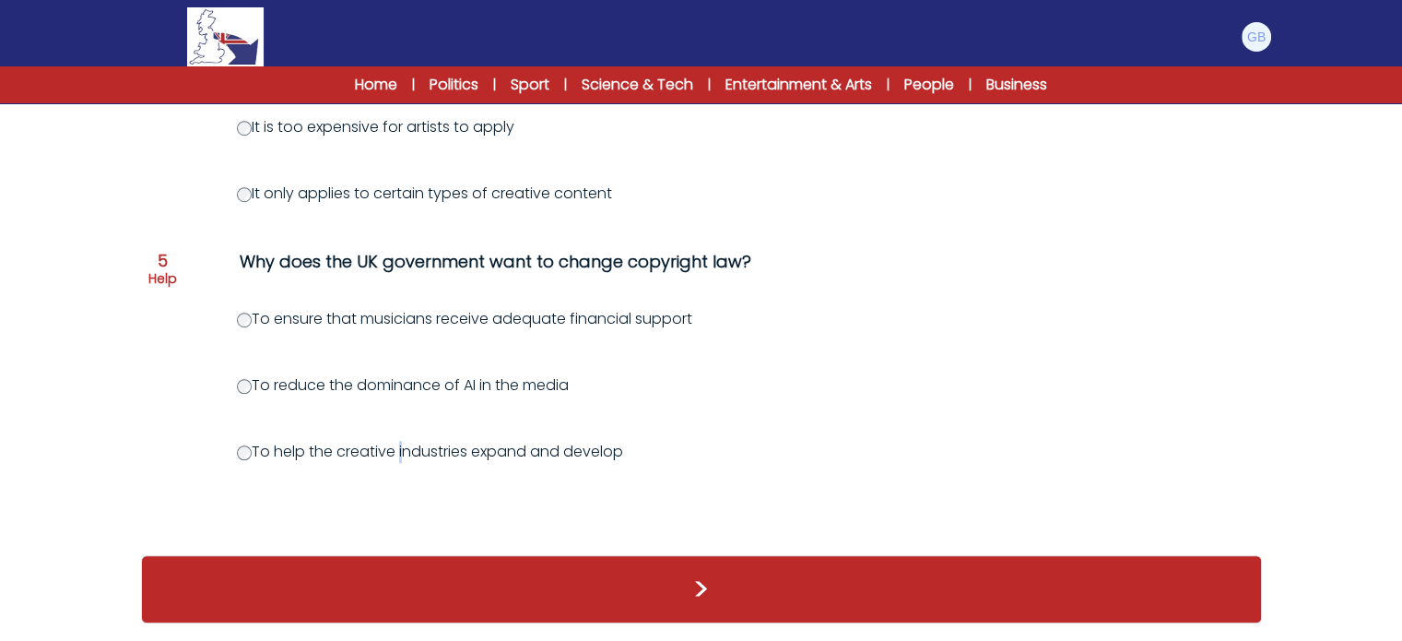
click at [258, 455] on label "To help the creative industries expand and develop" at bounding box center [430, 451] width 386 height 21
click at [249, 458] on label "To help the creative industries expand and develop" at bounding box center [430, 451] width 386 height 21
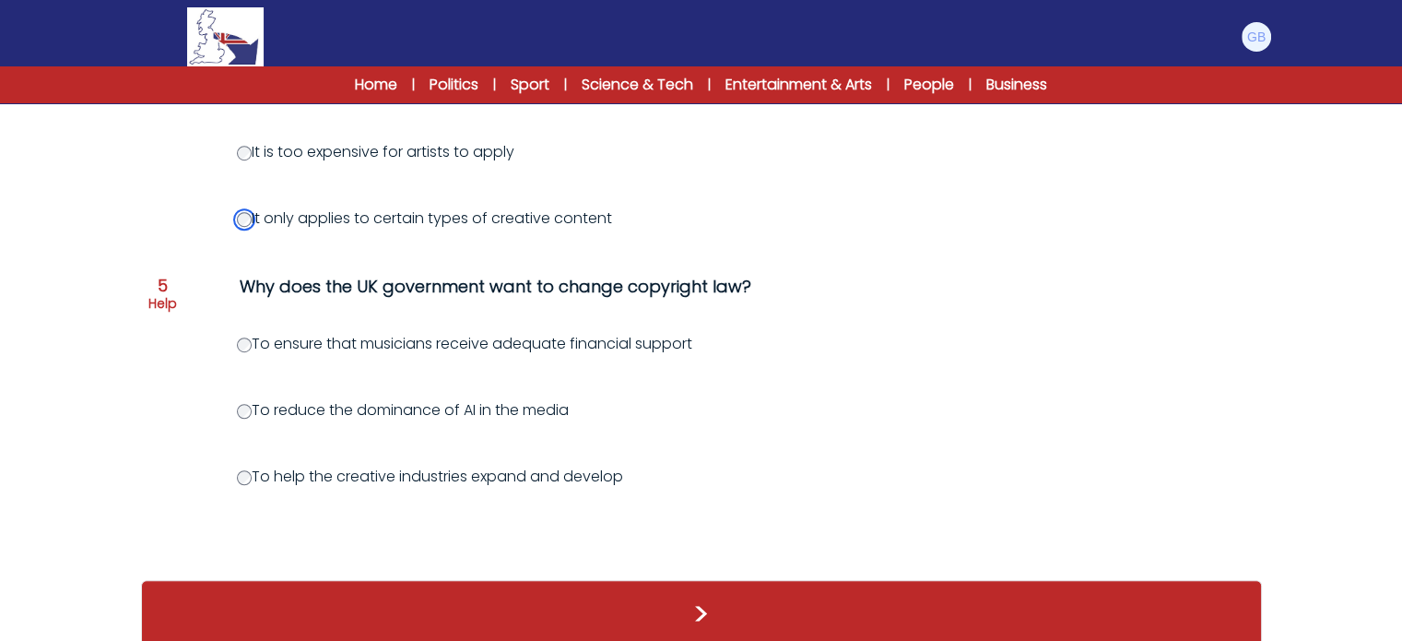
scroll to position [1177, 0]
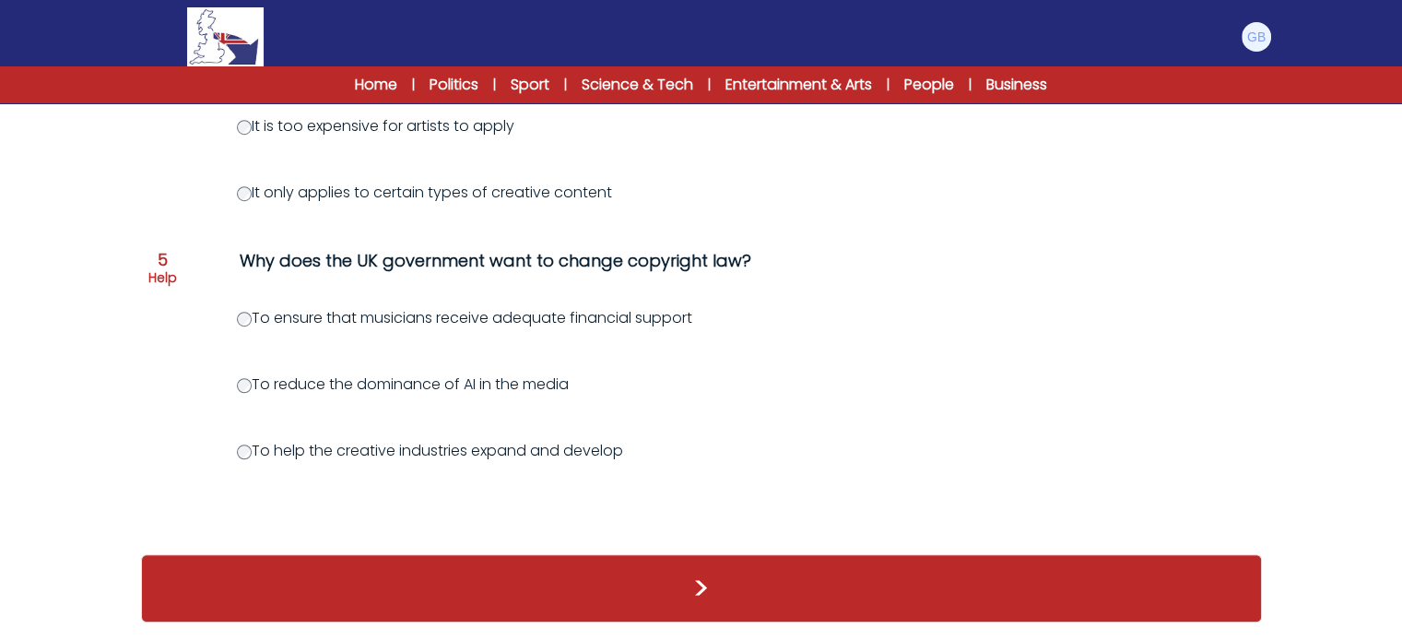
drag, startPoint x: 1399, startPoint y: 510, endPoint x: 1401, endPoint y: 496, distance: 14.0
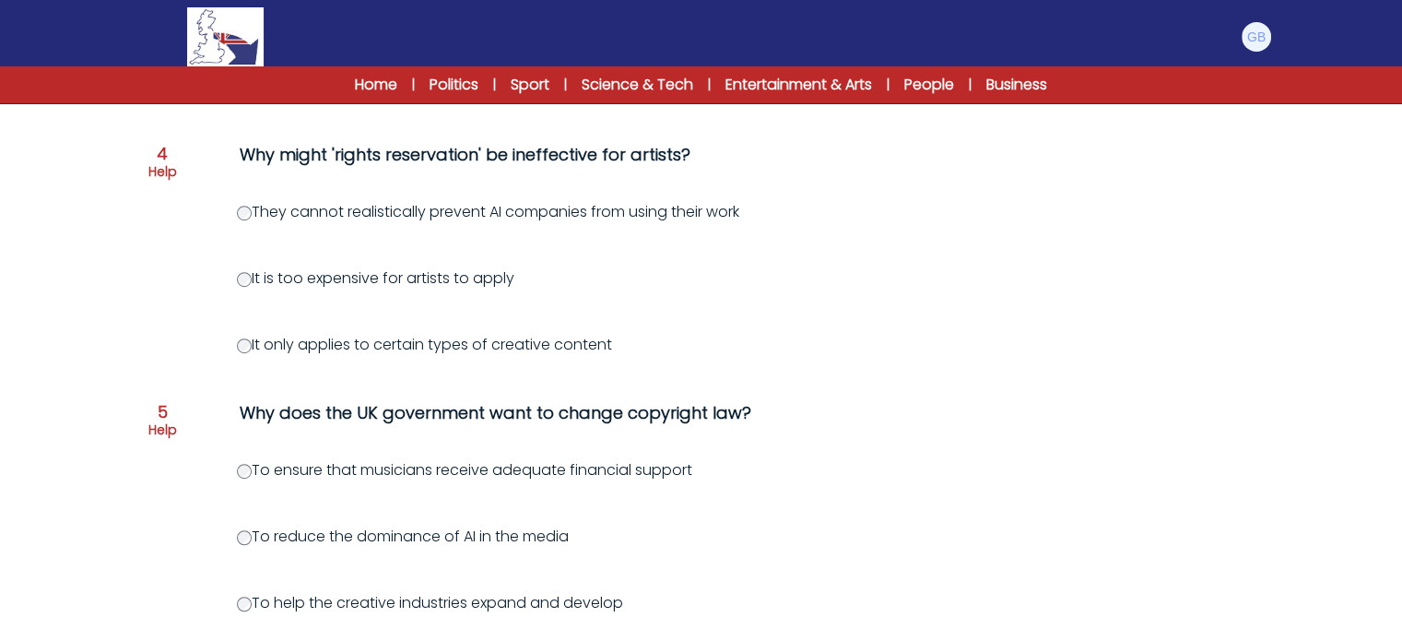
scroll to position [1007, 0]
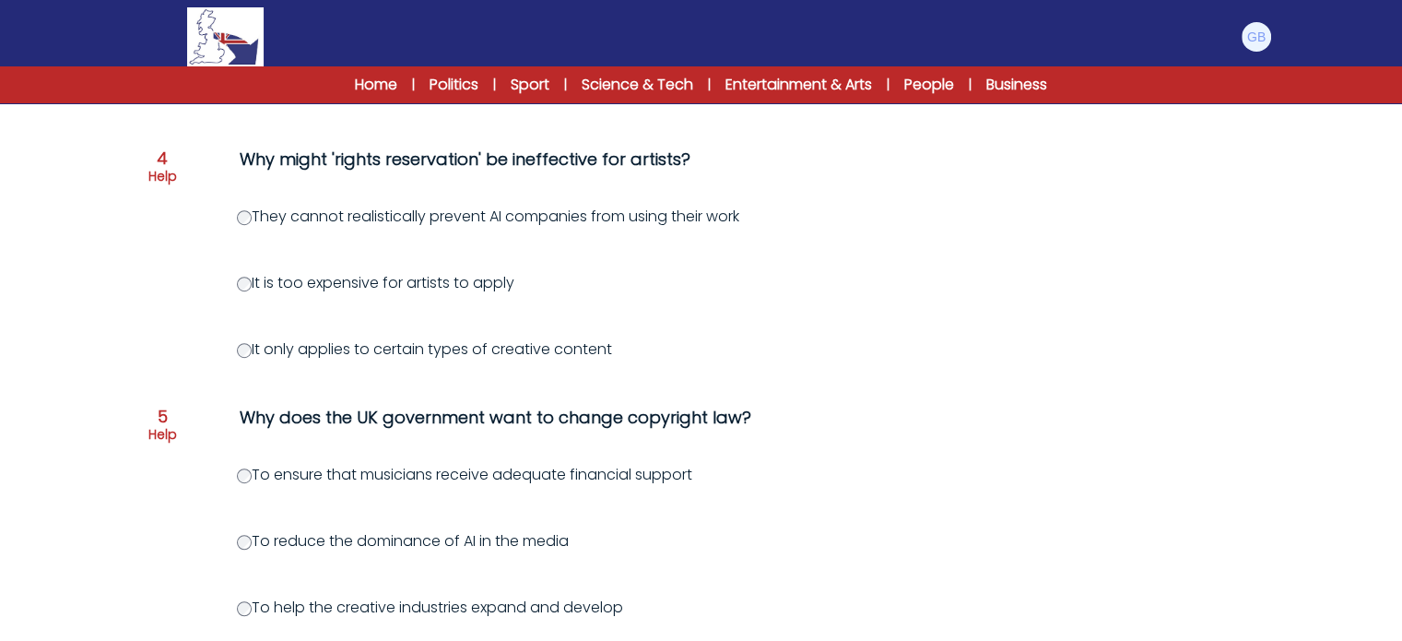
click at [231, 214] on div "Question 1 Help What is a key concern about the government's proposed AI policy…" at bounding box center [701, 24] width 1121 height 1335
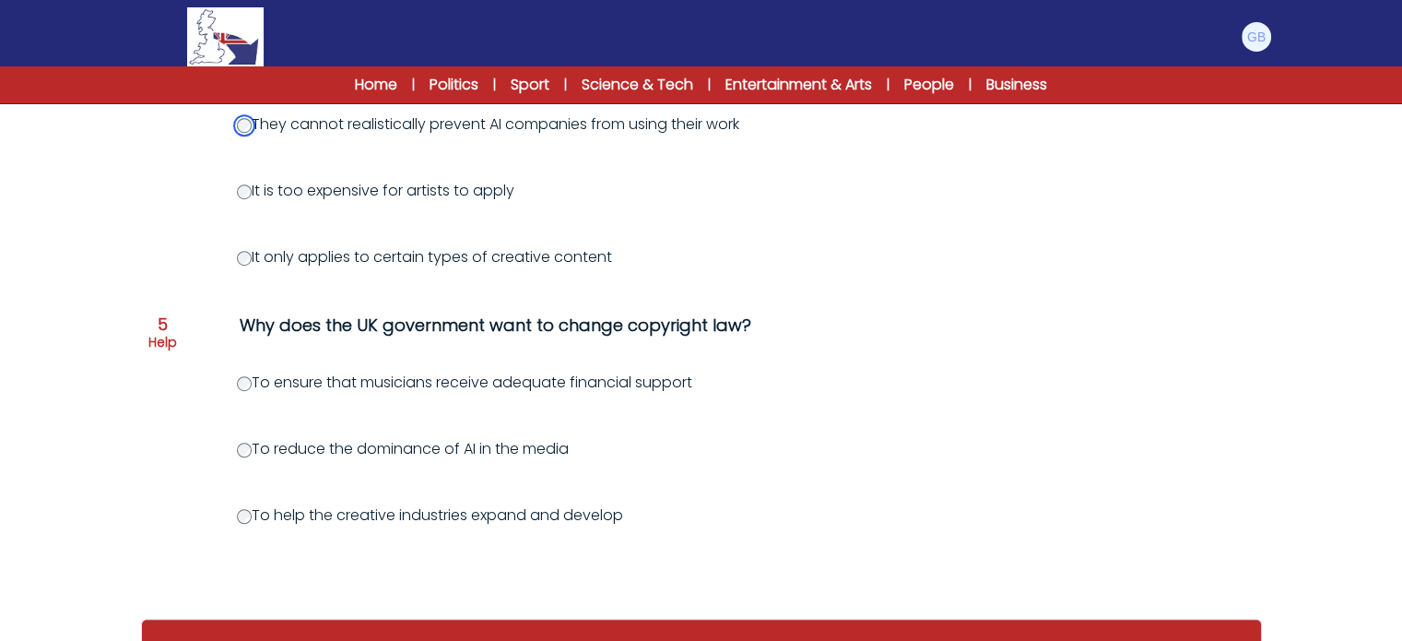
scroll to position [1177, 0]
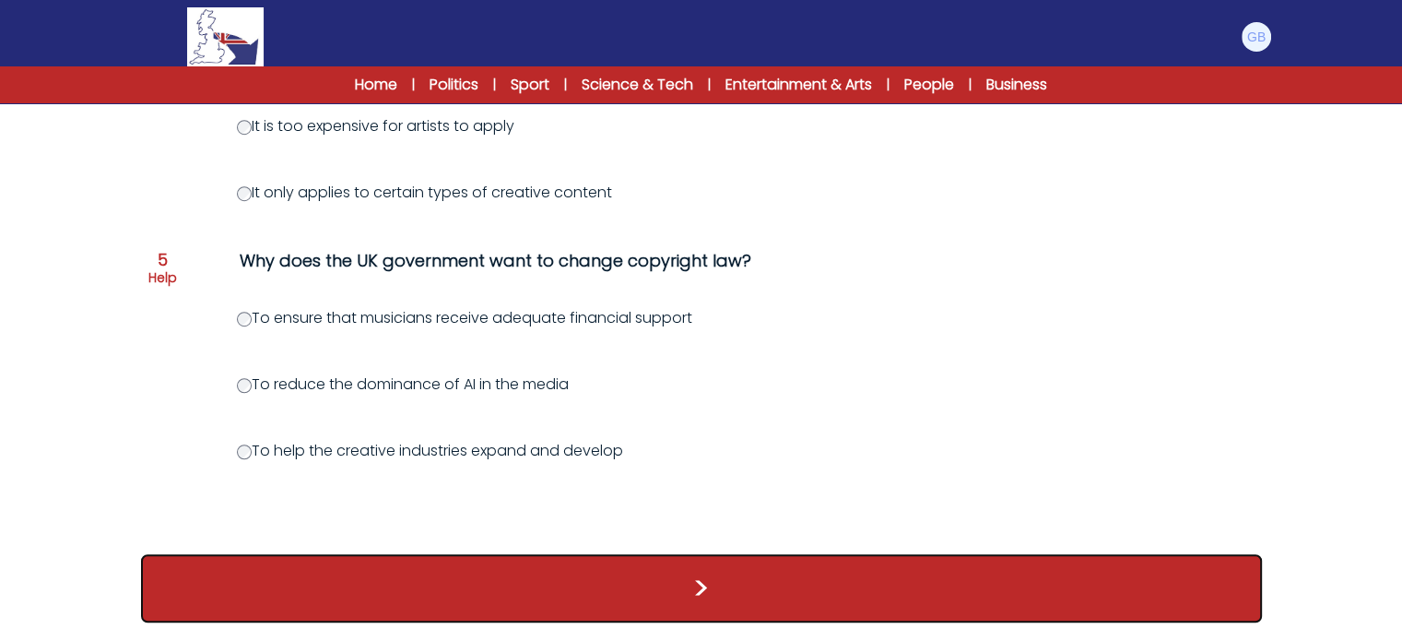
click at [1165, 621] on button ">" at bounding box center [701, 588] width 1121 height 68
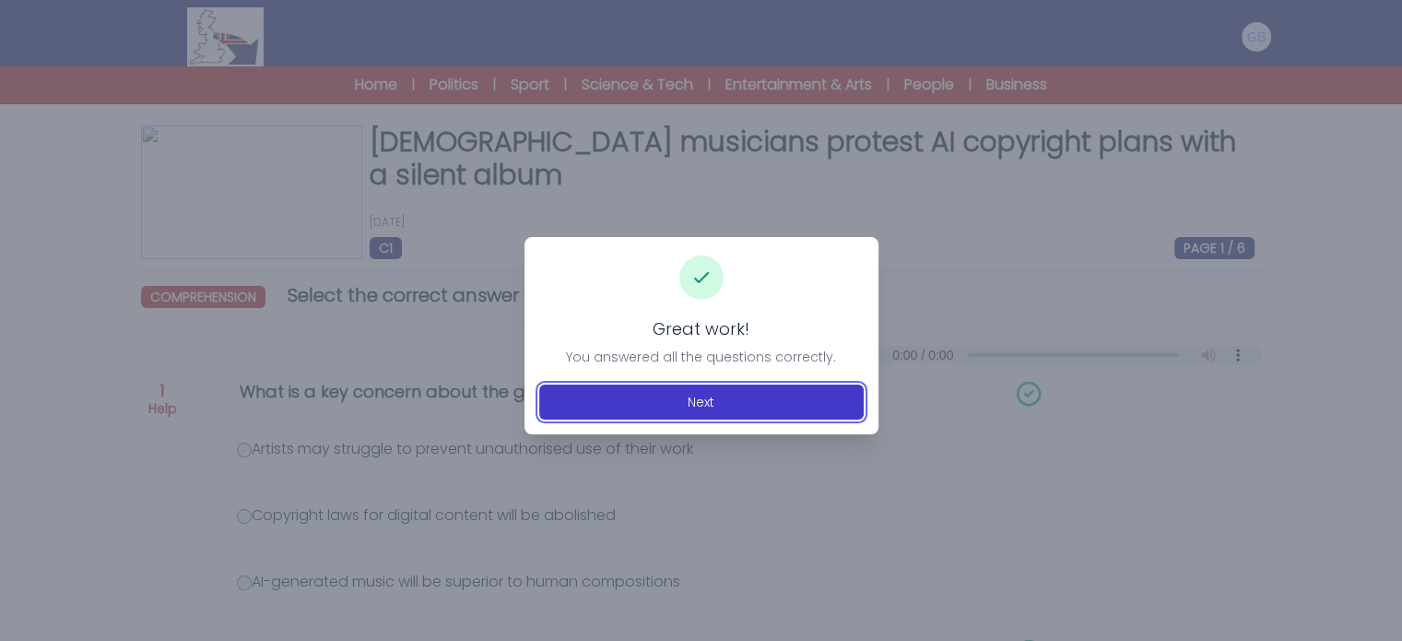
click at [816, 404] on button "Next" at bounding box center [701, 401] width 325 height 35
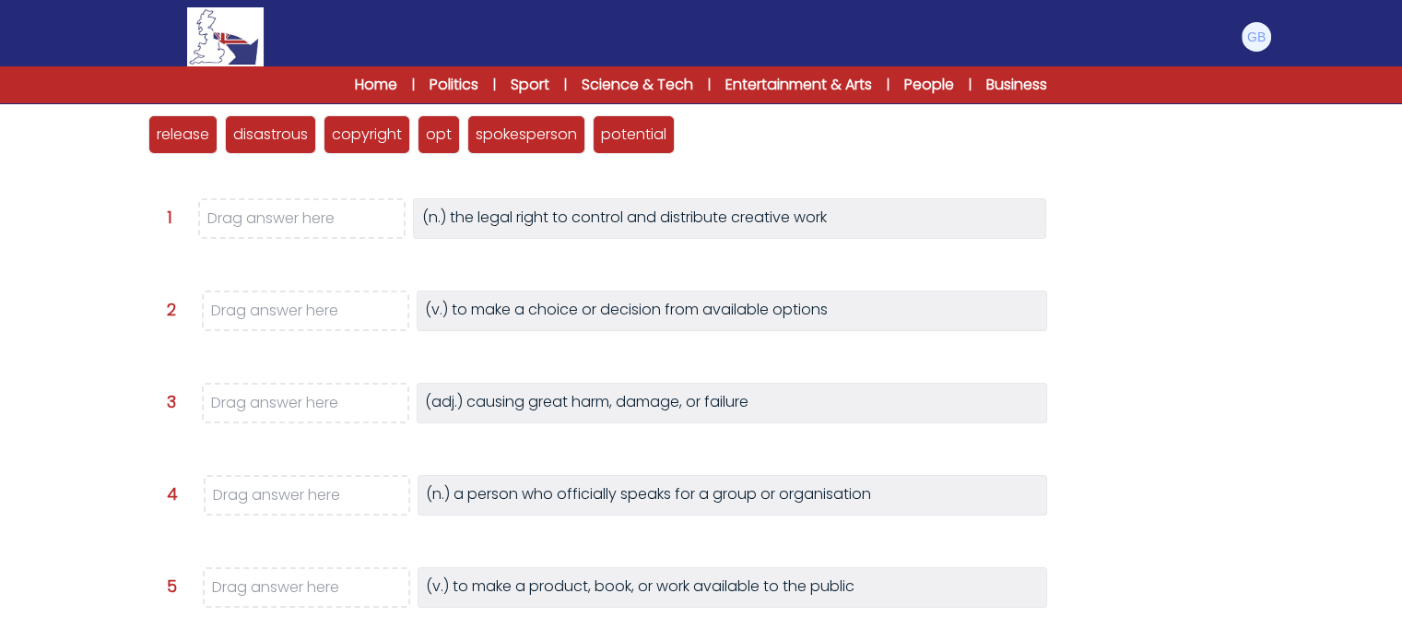
scroll to position [254, 0]
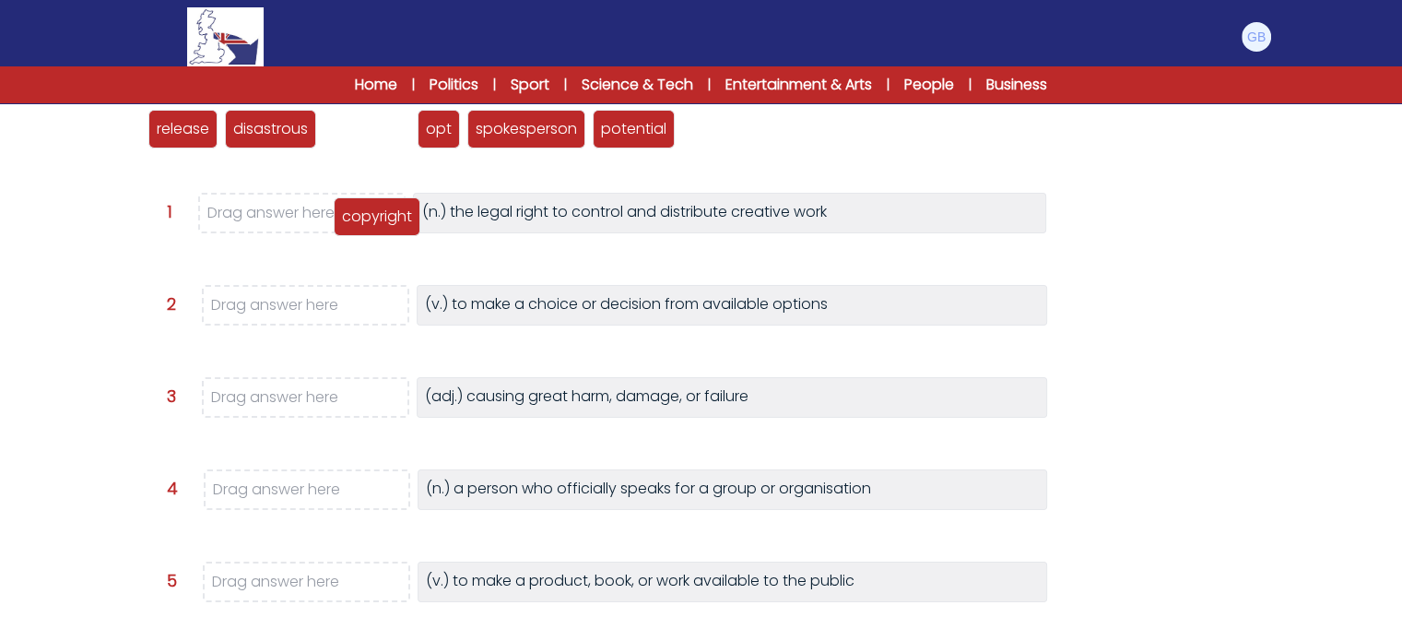
drag, startPoint x: 373, startPoint y: 116, endPoint x: 373, endPoint y: 198, distance: 82.1
click at [377, 202] on div "copyright" at bounding box center [377, 216] width 87 height 39
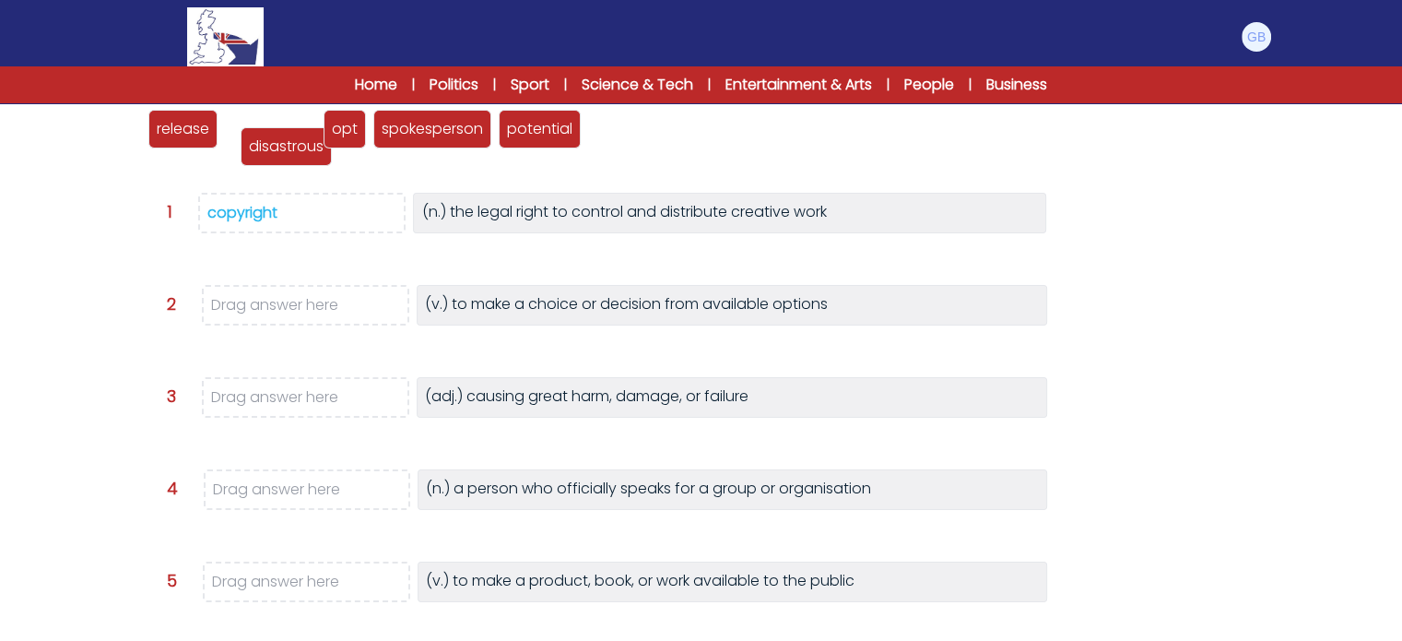
drag, startPoint x: 258, startPoint y: 132, endPoint x: 274, endPoint y: 149, distance: 23.5
click at [274, 149] on p "disastrous" at bounding box center [286, 147] width 75 height 22
drag, startPoint x: 267, startPoint y: 132, endPoint x: 298, endPoint y: 412, distance: 282.0
click at [298, 408] on p "disastrous" at bounding box center [299, 397] width 75 height 22
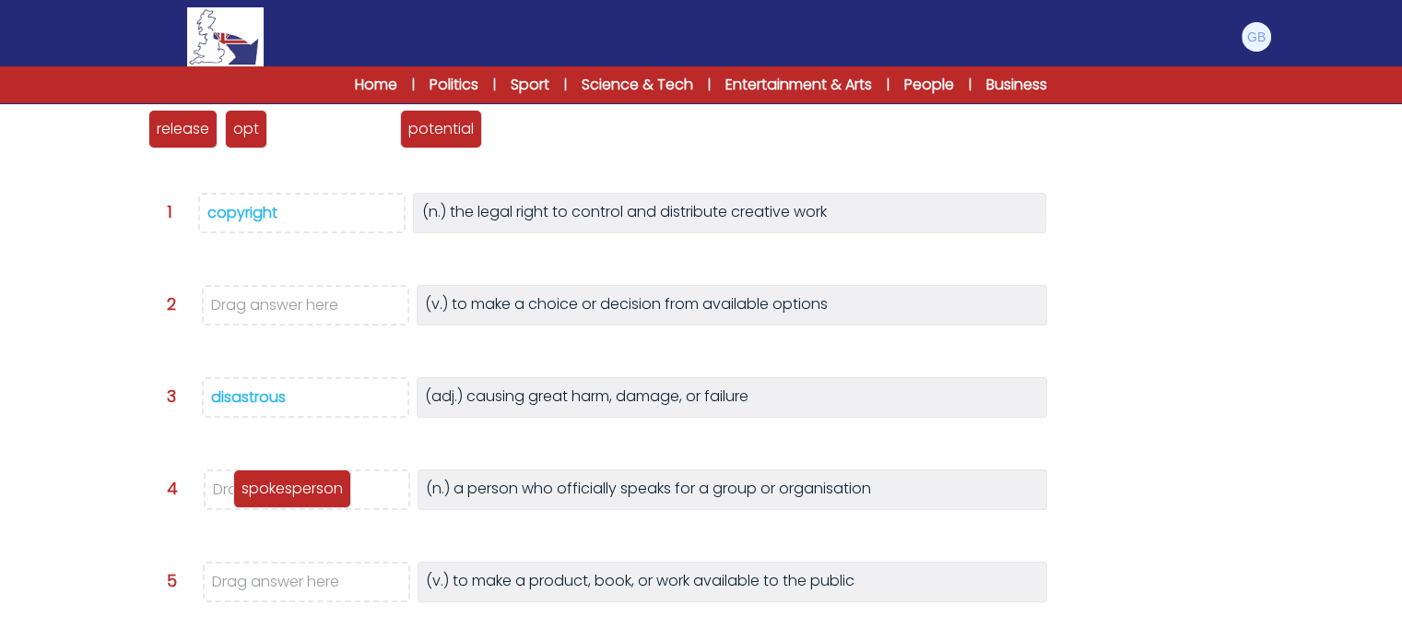
drag, startPoint x: 333, startPoint y: 126, endPoint x: 291, endPoint y: 486, distance: 362.0
click at [291, 486] on p "spokesperson" at bounding box center [292, 489] width 101 height 22
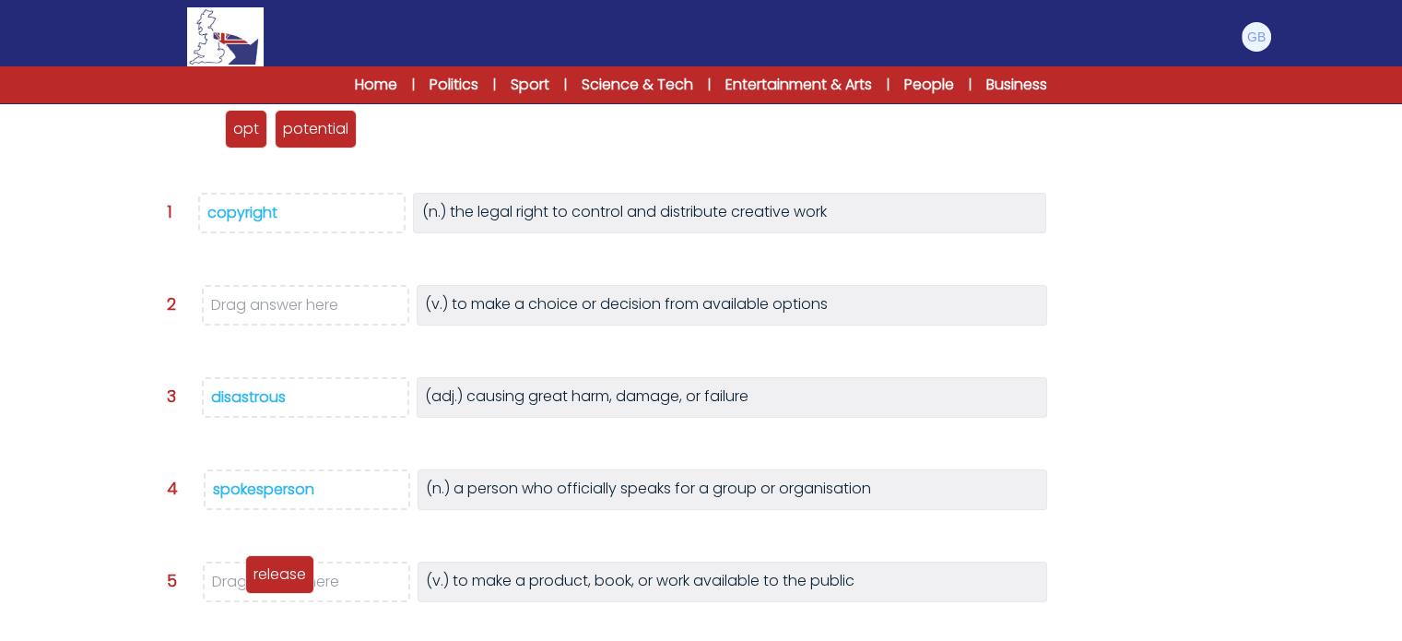
drag, startPoint x: 186, startPoint y: 130, endPoint x: 283, endPoint y: 575, distance: 455.8
click at [283, 575] on p "release" at bounding box center [280, 574] width 53 height 22
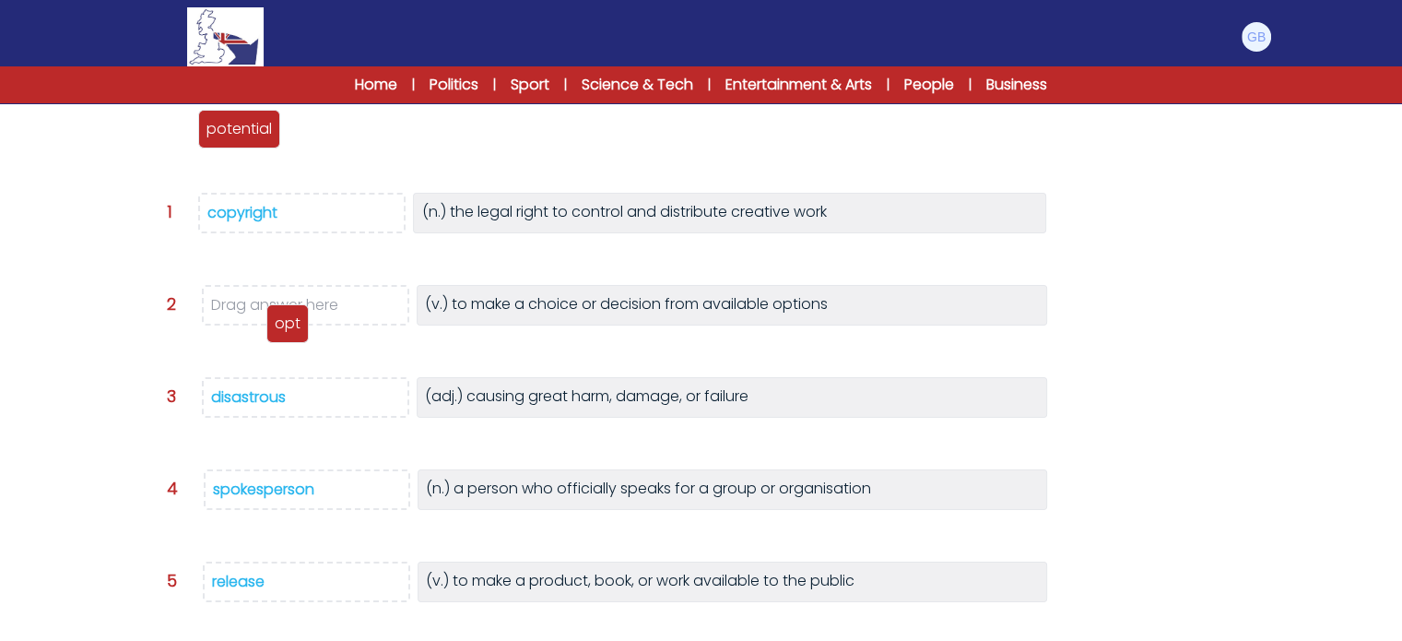
drag, startPoint x: 164, startPoint y: 121, endPoint x: 280, endPoint y: 308, distance: 220.3
click at [280, 313] on p "opt" at bounding box center [288, 324] width 26 height 22
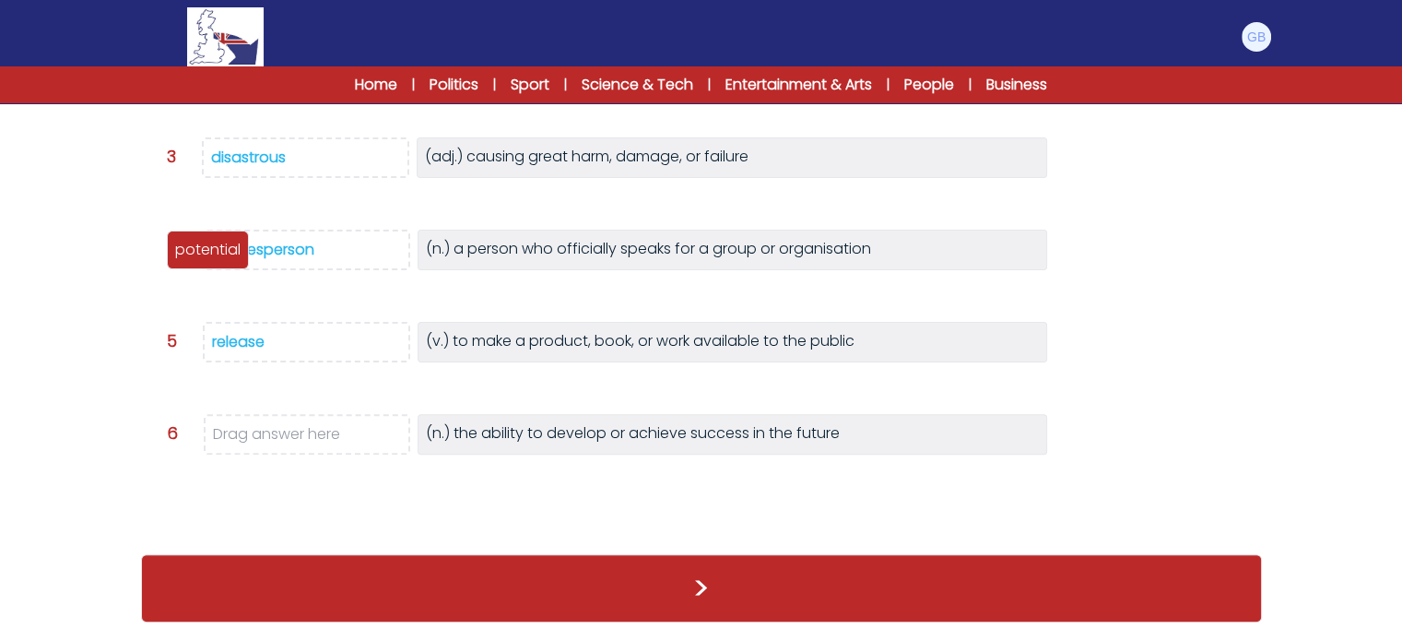
scroll to position [503, 0]
drag, startPoint x: 180, startPoint y: 130, endPoint x: 291, endPoint y: 432, distance: 321.5
click at [291, 432] on p "potential" at bounding box center [301, 440] width 65 height 22
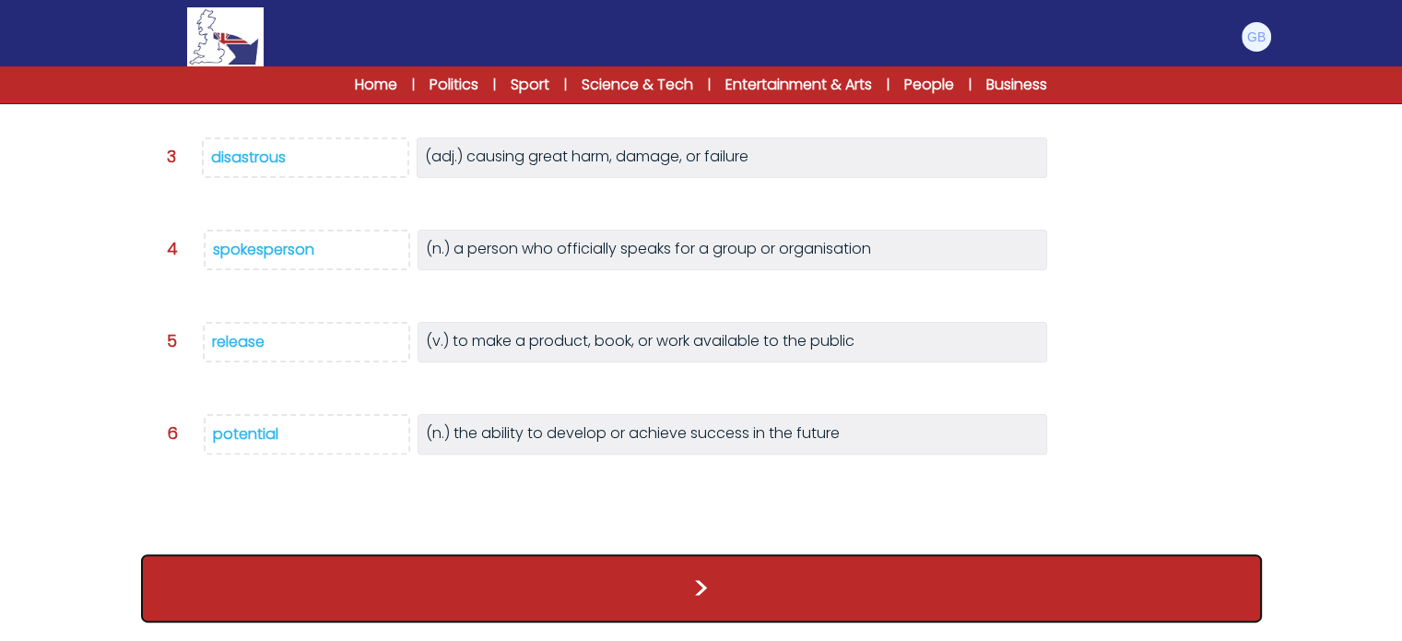
click at [384, 582] on button ">" at bounding box center [701, 588] width 1121 height 68
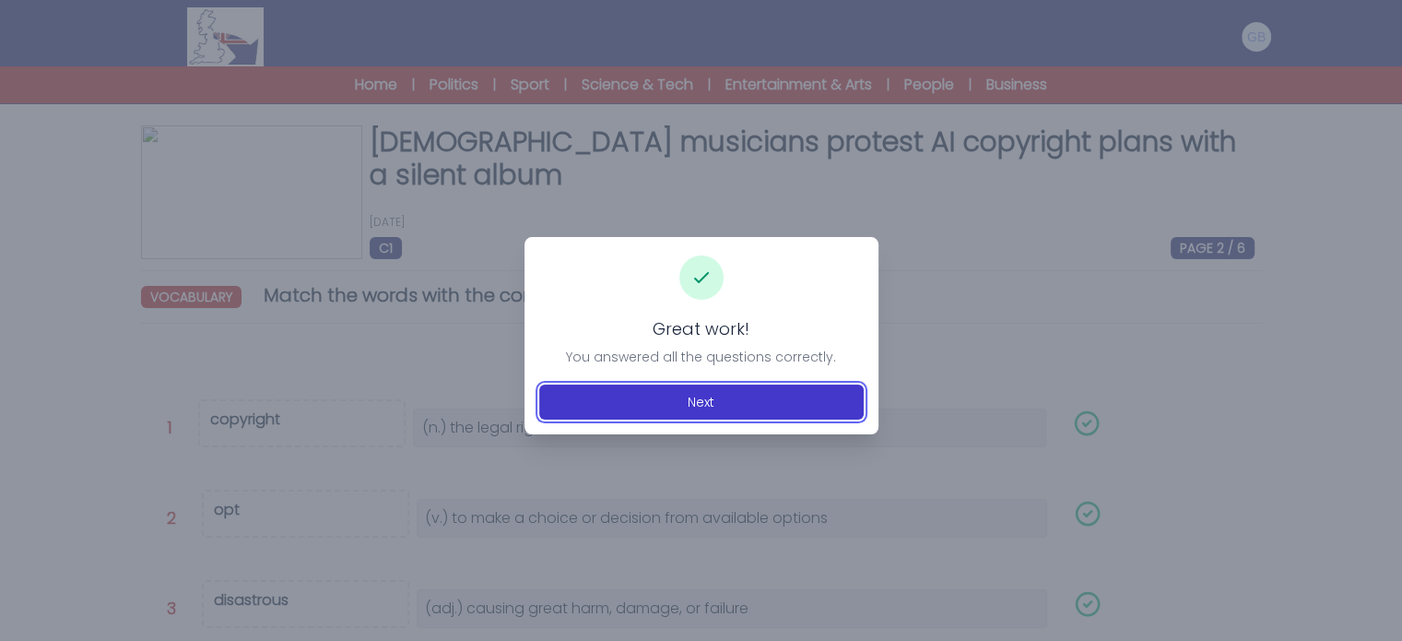
click at [708, 412] on button "Next" at bounding box center [701, 401] width 325 height 35
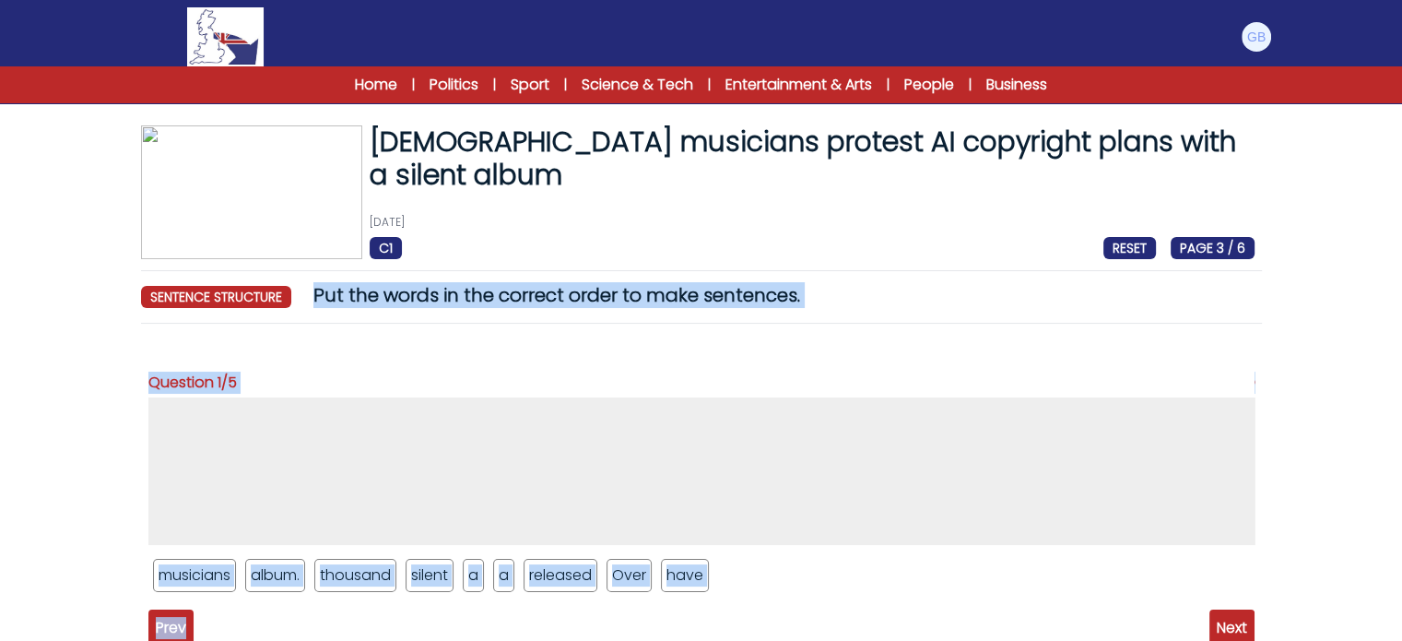
scroll to position [154, 0]
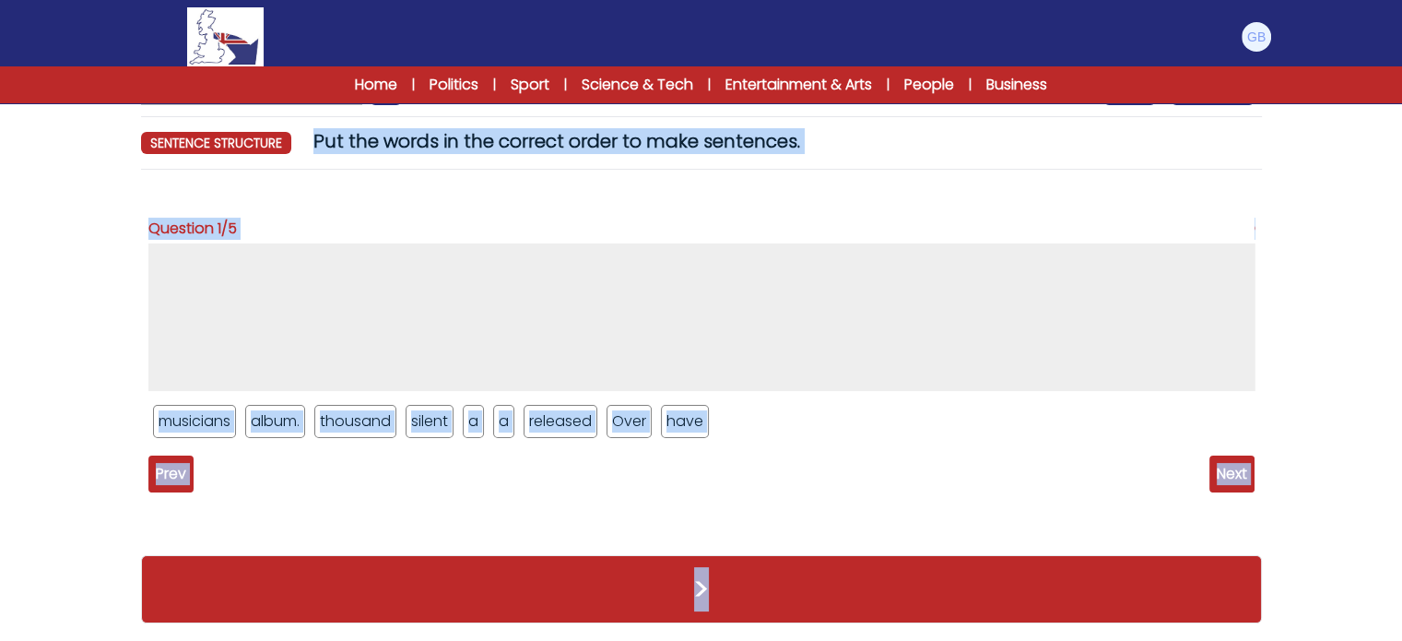
drag, startPoint x: 314, startPoint y: 287, endPoint x: 776, endPoint y: 596, distance: 555.7
click at [776, 596] on div "[DEMOGRAPHIC_DATA] musicians protest AI copyright plans with a silent album [DA…" at bounding box center [702, 306] width 1180 height 670
copy div "Put the words in the correct order to make sentences. sentence structure RESET …"
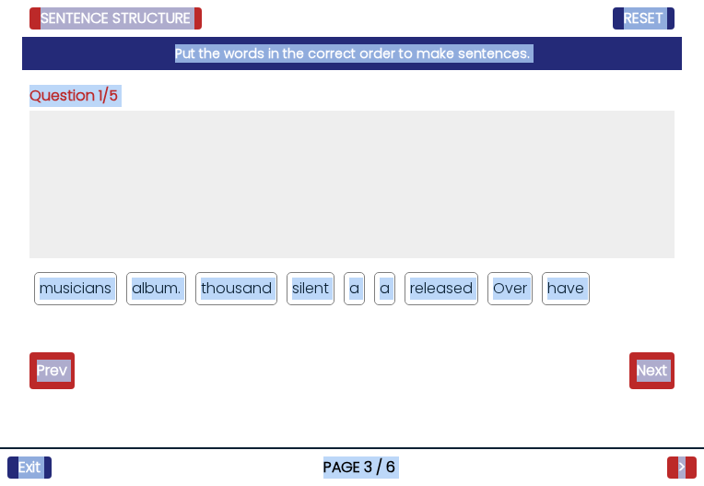
click at [376, 324] on div "Question 1/5 musicians album. thousand silent a a released Over have AI" at bounding box center [352, 218] width 645 height 267
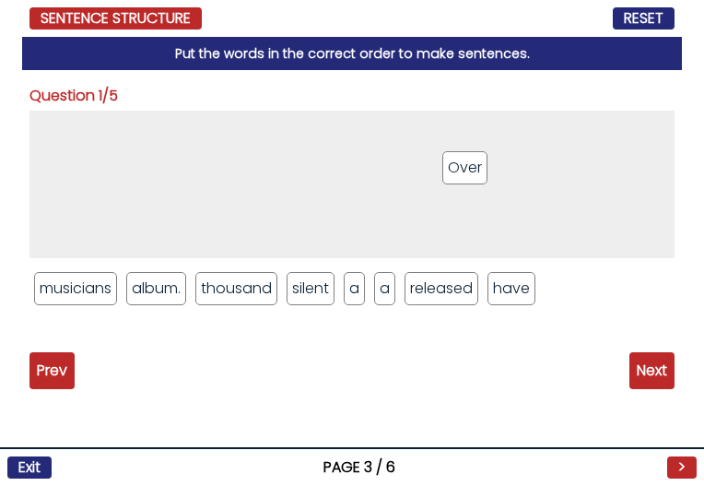
drag, startPoint x: 509, startPoint y: 283, endPoint x: 446, endPoint y: 136, distance: 160.3
drag, startPoint x: 389, startPoint y: 278, endPoint x: 361, endPoint y: 172, distance: 110.7
drag, startPoint x: 250, startPoint y: 285, endPoint x: 269, endPoint y: 150, distance: 136.0
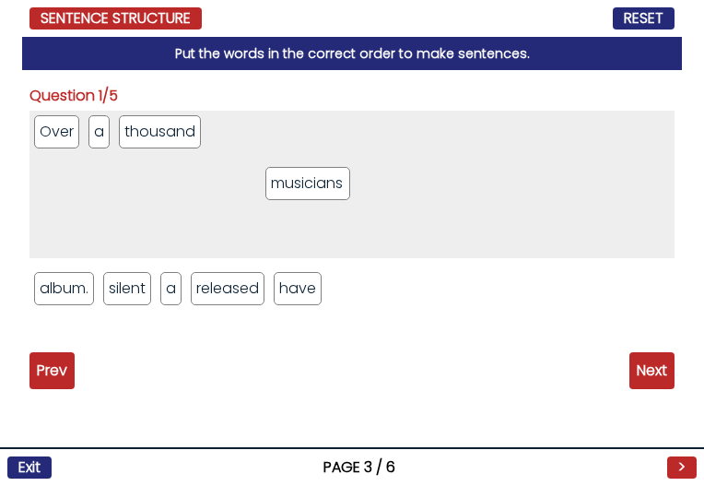
drag, startPoint x: 81, startPoint y: 298, endPoint x: 313, endPoint y: 193, distance: 254.2
drag, startPoint x: 231, startPoint y: 269, endPoint x: 241, endPoint y: 257, distance: 15.7
click at [241, 257] on div "Over a thousand musicians album. silent a released have" at bounding box center [352, 215] width 645 height 208
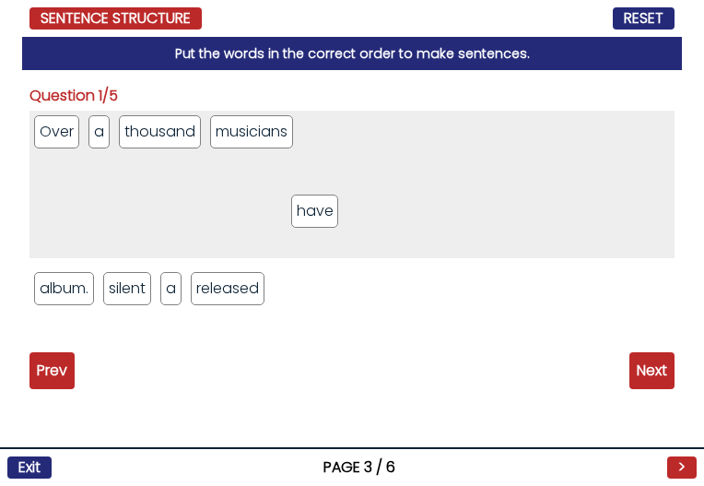
drag, startPoint x: 310, startPoint y: 273, endPoint x: 325, endPoint y: 187, distance: 87.2
drag, startPoint x: 297, startPoint y: 252, endPoint x: 380, endPoint y: 207, distance: 94.5
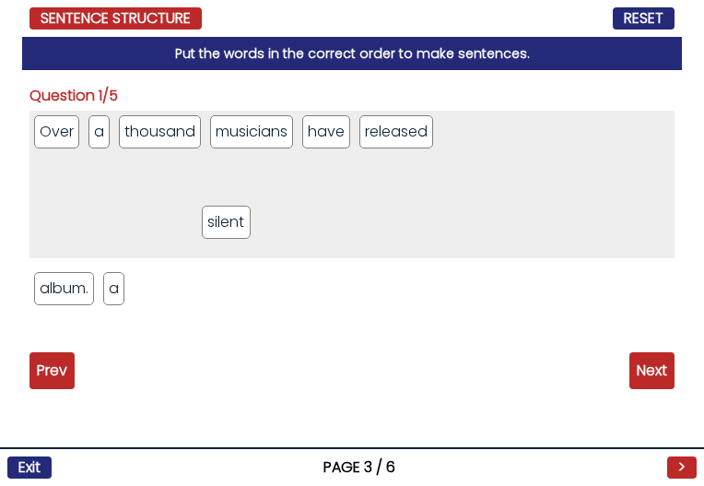
drag, startPoint x: 124, startPoint y: 290, endPoint x: 204, endPoint y: 220, distance: 106.5
drag, startPoint x: 66, startPoint y: 292, endPoint x: 408, endPoint y: 195, distance: 354.6
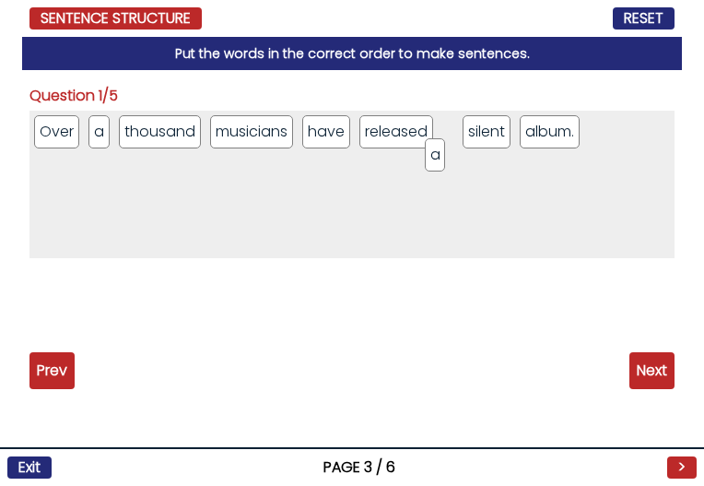
drag, startPoint x: 54, startPoint y: 276, endPoint x: 445, endPoint y: 142, distance: 413.2
click at [642, 373] on span "Next" at bounding box center [652, 370] width 45 height 37
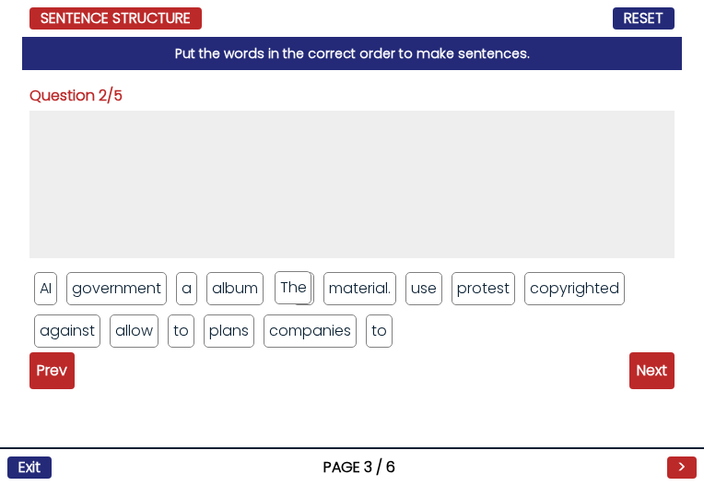
drag, startPoint x: 301, startPoint y: 282, endPoint x: 273, endPoint y: 187, distance: 98.9
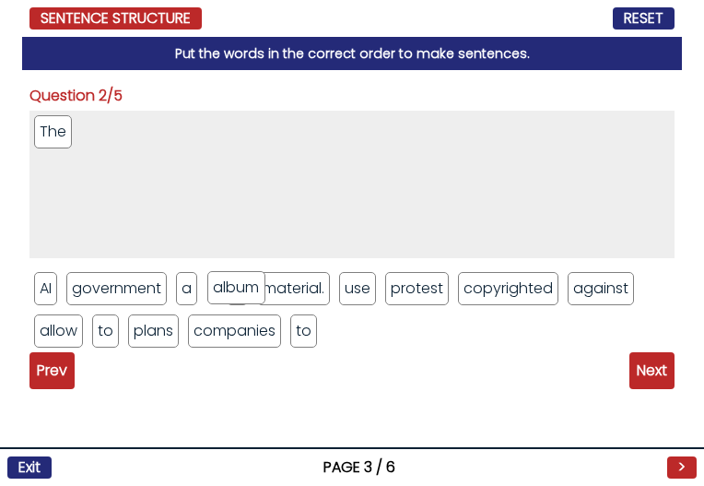
drag, startPoint x: 253, startPoint y: 285, endPoint x: 262, endPoint y: 176, distance: 109.2
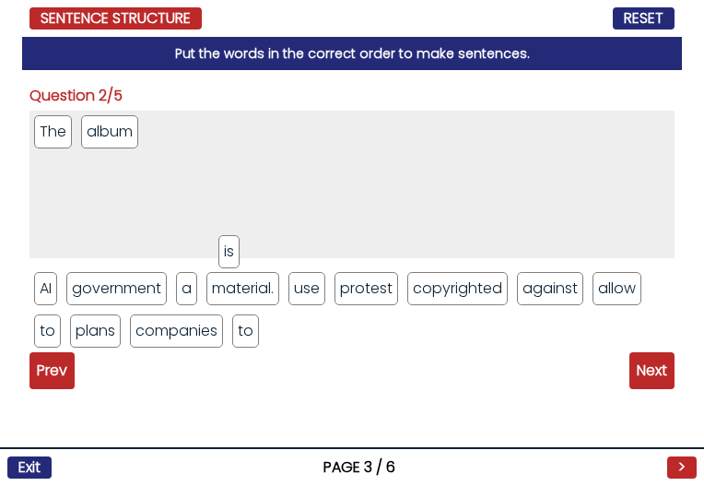
drag, startPoint x: 225, startPoint y: 276, endPoint x: 254, endPoint y: 175, distance: 104.7
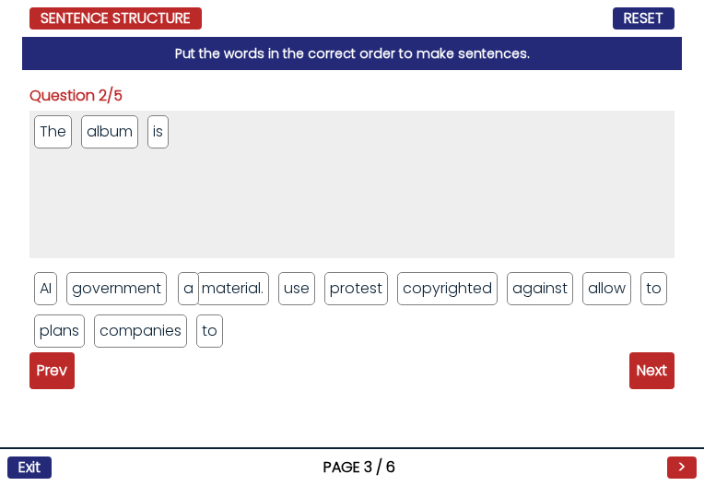
drag, startPoint x: 185, startPoint y: 283, endPoint x: 218, endPoint y: 179, distance: 109.1
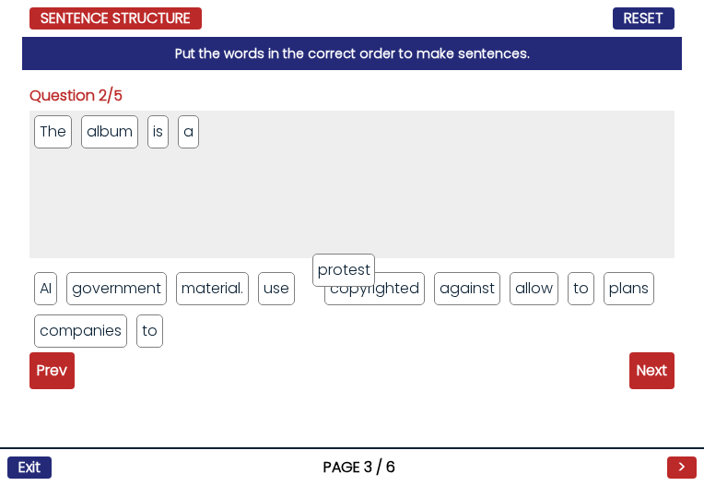
drag, startPoint x: 315, startPoint y: 297, endPoint x: 325, endPoint y: 198, distance: 99.2
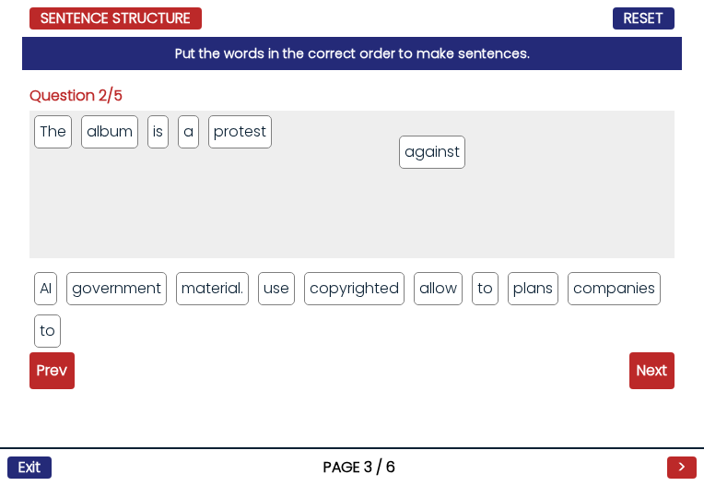
drag, startPoint x: 432, startPoint y: 290, endPoint x: 404, endPoint y: 145, distance: 148.3
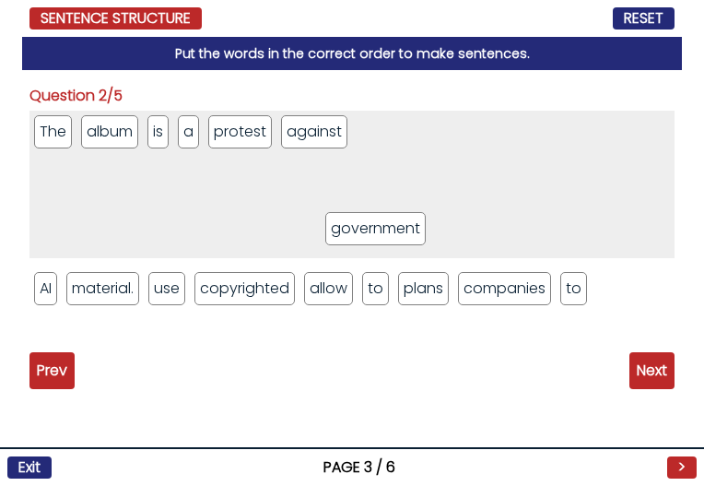
drag, startPoint x: 125, startPoint y: 290, endPoint x: 394, endPoint y: 218, distance: 277.8
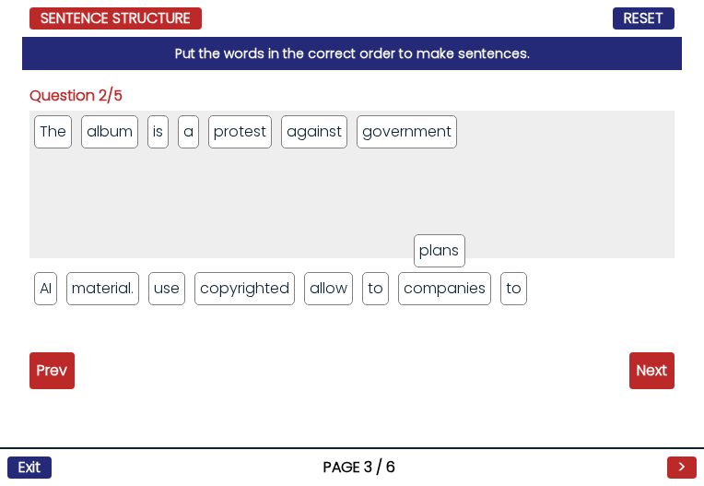
drag, startPoint x: 434, startPoint y: 279, endPoint x: 447, endPoint y: 239, distance: 42.6
drag, startPoint x: 376, startPoint y: 290, endPoint x: 412, endPoint y: 227, distance: 73.1
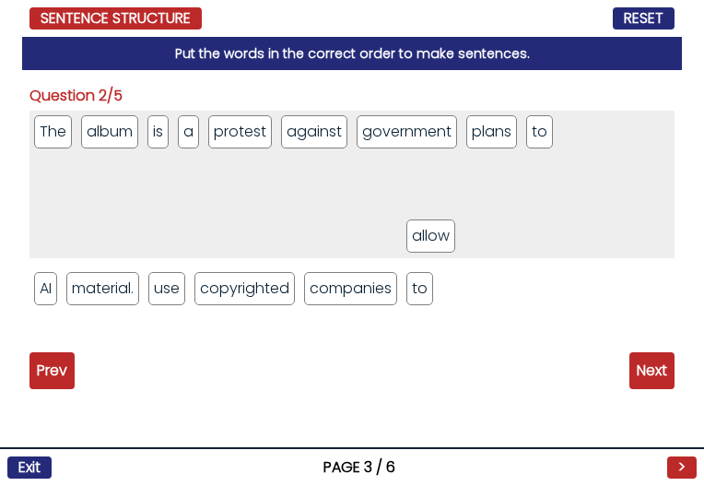
drag, startPoint x: 333, startPoint y: 280, endPoint x: 433, endPoint y: 228, distance: 113.4
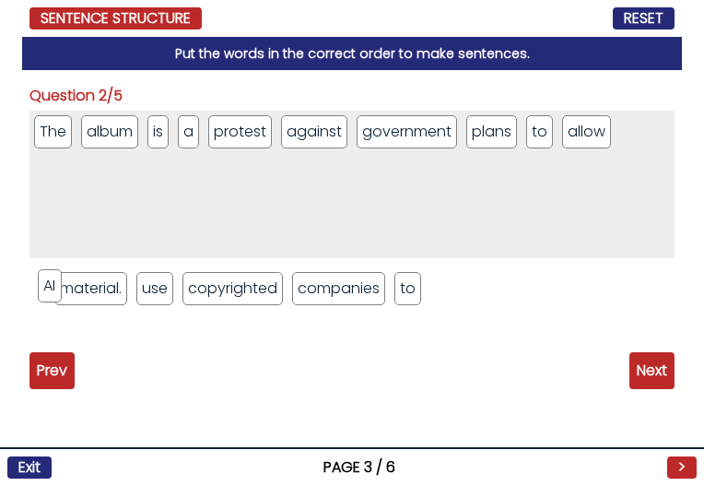
drag, startPoint x: 41, startPoint y: 279, endPoint x: 111, endPoint y: 220, distance: 91.6
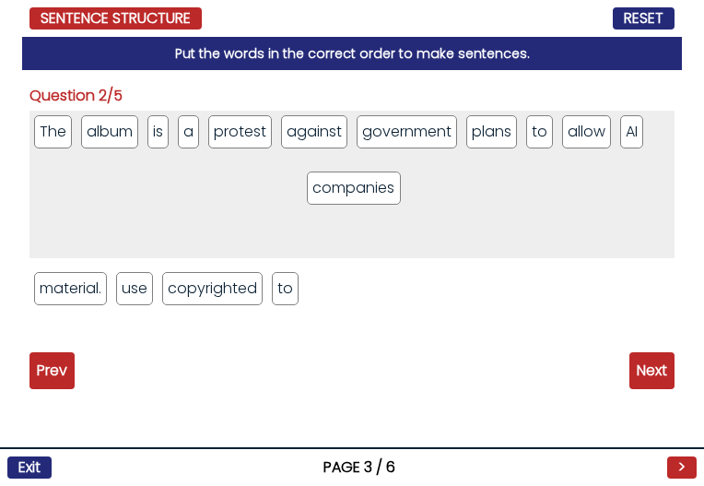
drag, startPoint x: 315, startPoint y: 290, endPoint x: 349, endPoint y: 227, distance: 70.9
drag, startPoint x: 288, startPoint y: 295, endPoint x: 321, endPoint y: 198, distance: 102.3
drag, startPoint x: 121, startPoint y: 292, endPoint x: 206, endPoint y: 215, distance: 114.9
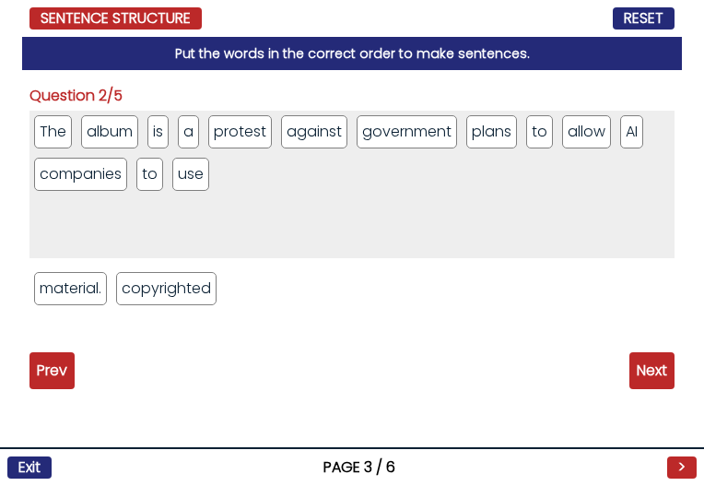
drag, startPoint x: 161, startPoint y: 295, endPoint x: 229, endPoint y: 210, distance: 108.3
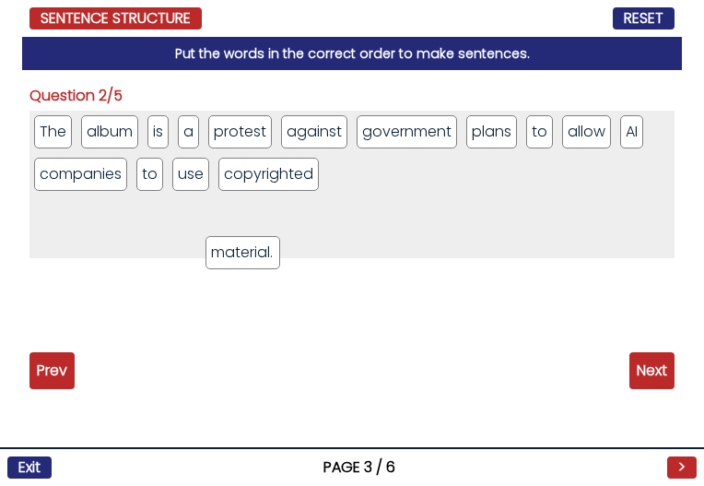
drag, startPoint x: 68, startPoint y: 287, endPoint x: 260, endPoint y: 244, distance: 196.4
click at [633, 374] on span "Next" at bounding box center [652, 370] width 45 height 37
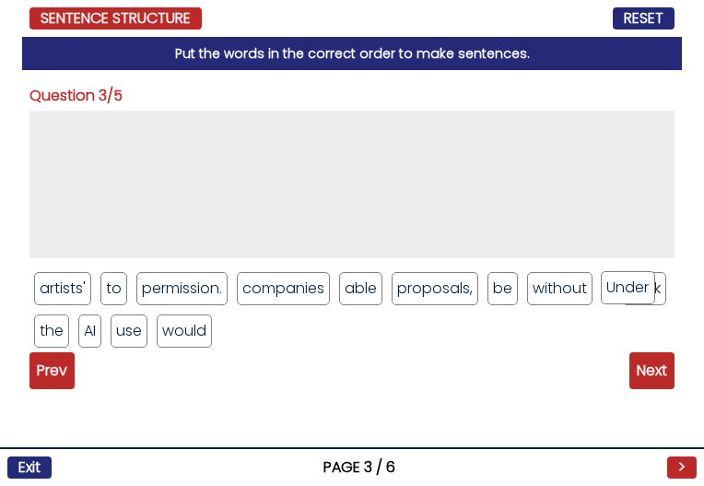
drag, startPoint x: 645, startPoint y: 297, endPoint x: 542, endPoint y: 162, distance: 169.1
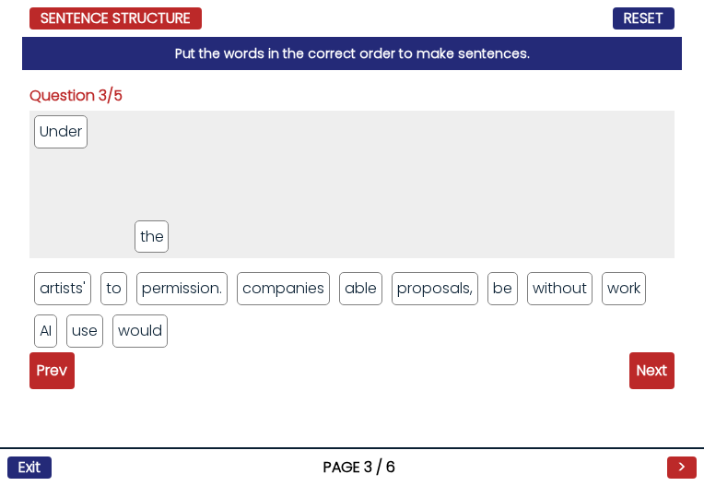
drag, startPoint x: 47, startPoint y: 320, endPoint x: 250, endPoint y: 274, distance: 208.0
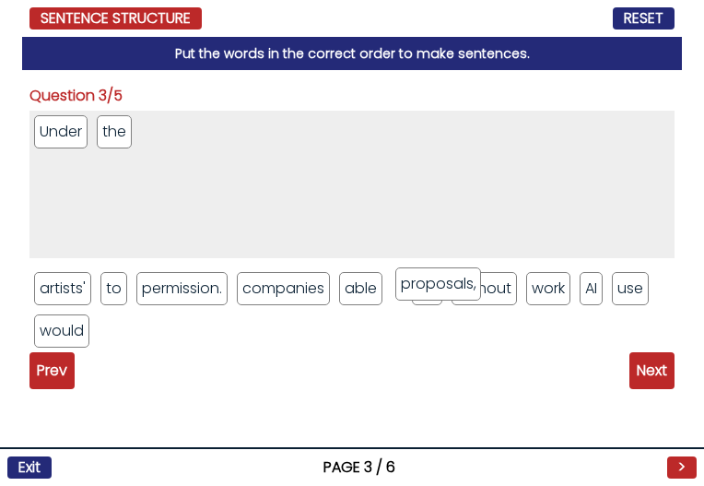
drag, startPoint x: 432, startPoint y: 287, endPoint x: 444, endPoint y: 167, distance: 120.5
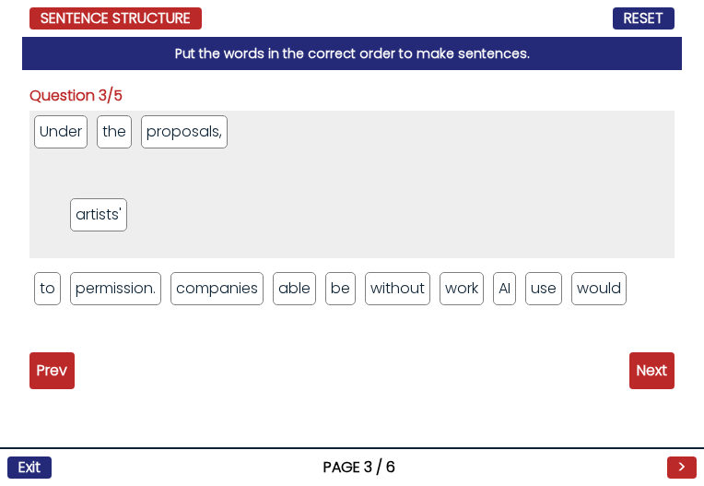
drag, startPoint x: 75, startPoint y: 294, endPoint x: 111, endPoint y: 220, distance: 82.1
drag, startPoint x: 463, startPoint y: 290, endPoint x: 457, endPoint y: 169, distance: 121.8
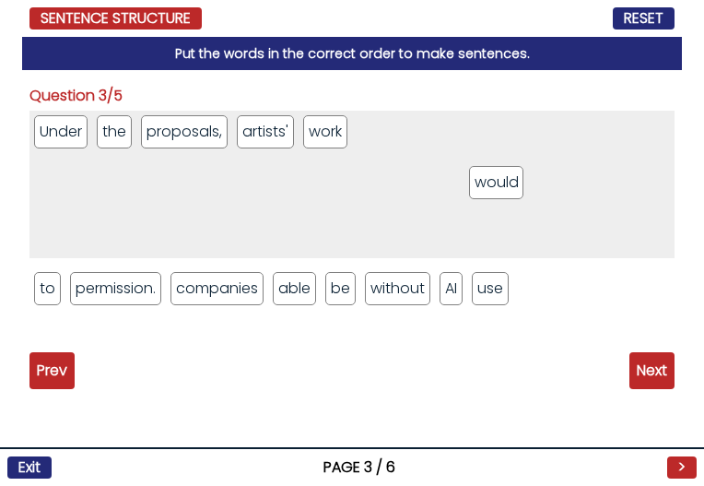
drag, startPoint x: 559, startPoint y: 283, endPoint x: 509, endPoint y: 176, distance: 118.0
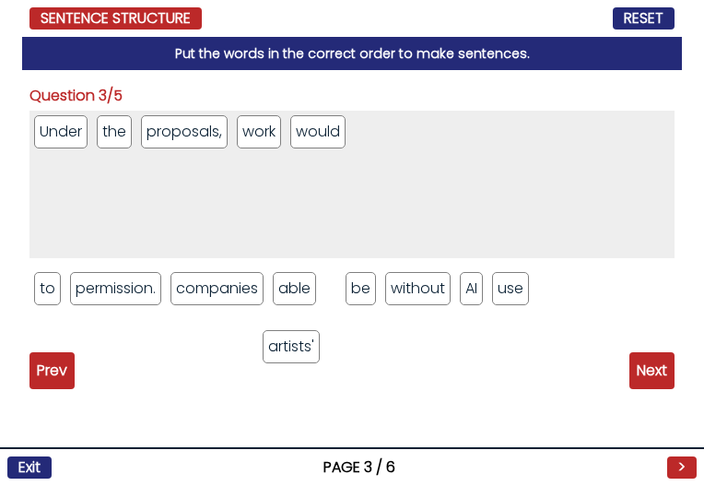
drag, startPoint x: 284, startPoint y: 131, endPoint x: 314, endPoint y: 359, distance: 229.7
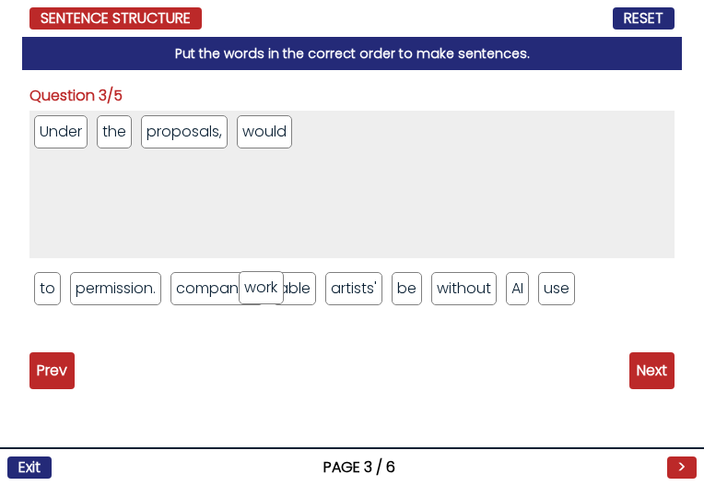
drag, startPoint x: 267, startPoint y: 147, endPoint x: 268, endPoint y: 309, distance: 162.3
drag, startPoint x: 279, startPoint y: 113, endPoint x: 273, endPoint y: 169, distance: 55.7
click at [288, 284] on div "Under the proposals, would to permission. companies able artists' be without AI…" at bounding box center [352, 215] width 645 height 208
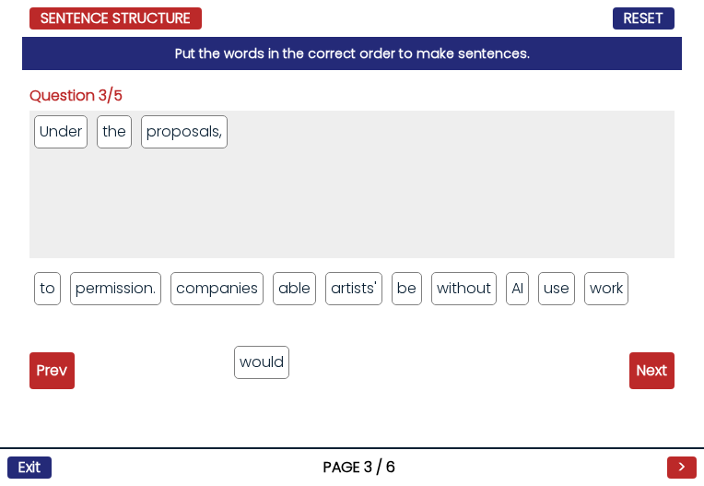
drag, startPoint x: 275, startPoint y: 167, endPoint x: 243, endPoint y: 320, distance: 156.2
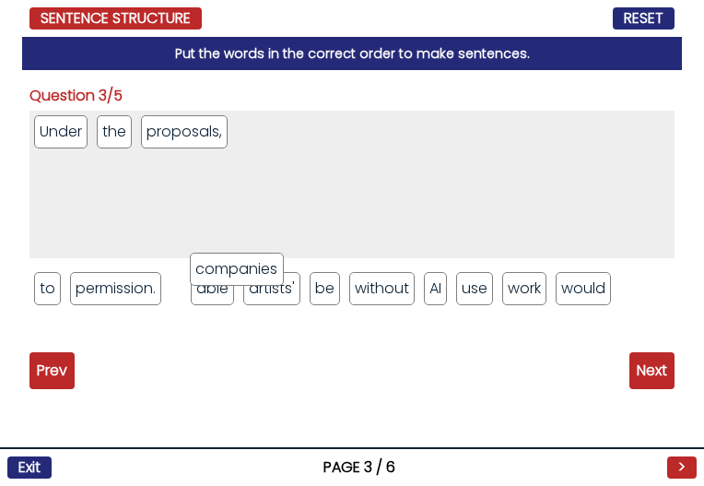
drag, startPoint x: 258, startPoint y: 270, endPoint x: 350, endPoint y: 144, distance: 156.4
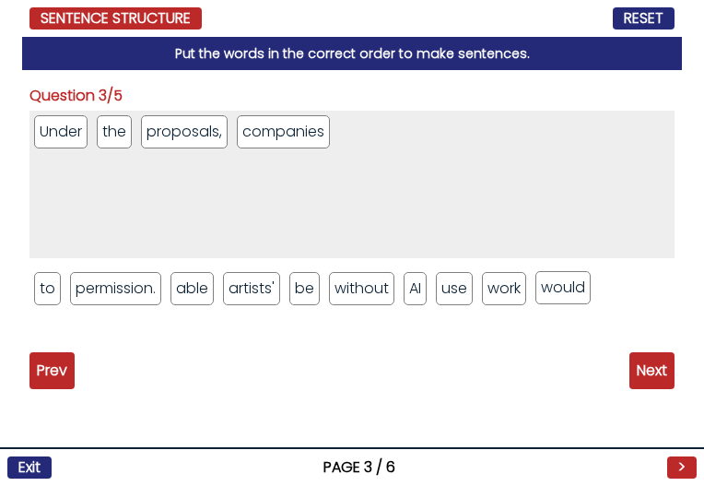
drag, startPoint x: 557, startPoint y: 290, endPoint x: 523, endPoint y: 133, distance: 161.3
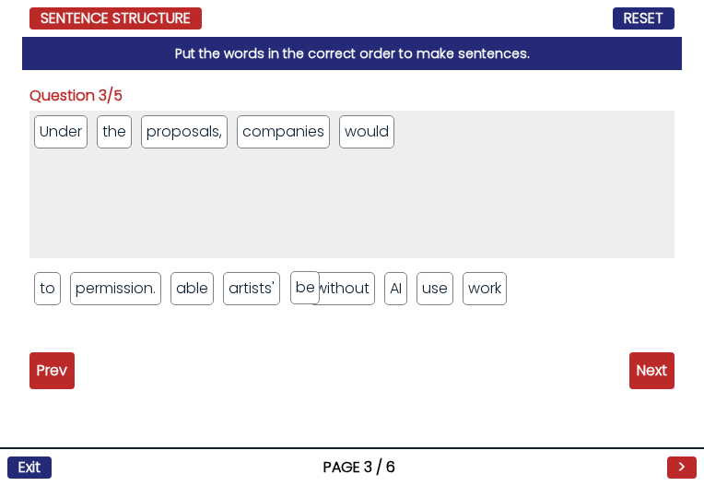
drag, startPoint x: 307, startPoint y: 289, endPoint x: 331, endPoint y: 183, distance: 108.7
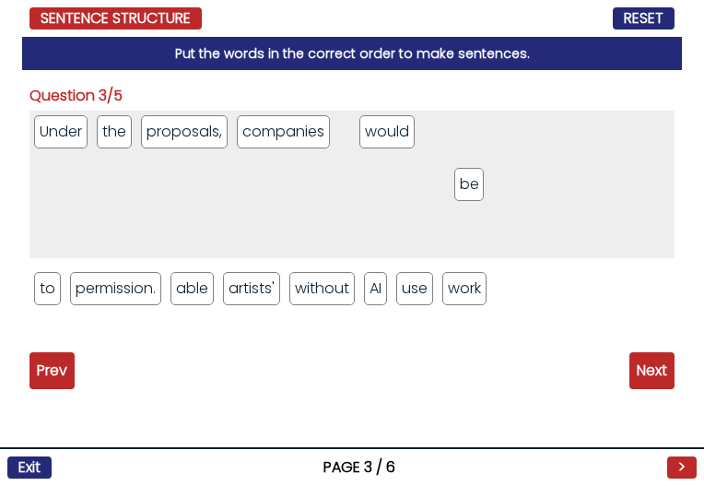
drag, startPoint x: 360, startPoint y: 126, endPoint x: 461, endPoint y: 142, distance: 102.6
drag, startPoint x: 365, startPoint y: 128, endPoint x: 454, endPoint y: 136, distance: 88.8
drag, startPoint x: 195, startPoint y: 290, endPoint x: 260, endPoint y: 248, distance: 78.0
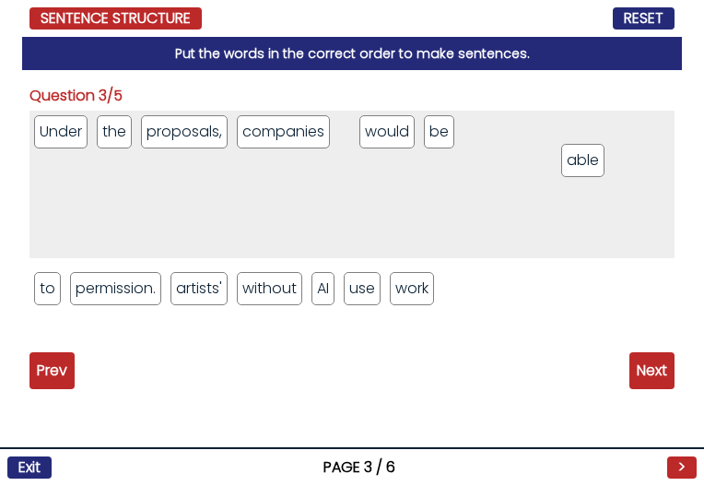
drag, startPoint x: 359, startPoint y: 137, endPoint x: 587, endPoint y: 150, distance: 229.0
drag, startPoint x: 361, startPoint y: 138, endPoint x: 528, endPoint y: 133, distance: 167.0
drag, startPoint x: 369, startPoint y: 140, endPoint x: 364, endPoint y: 239, distance: 98.8
drag, startPoint x: 365, startPoint y: 178, endPoint x: 349, endPoint y: 348, distance: 170.4
drag, startPoint x: 344, startPoint y: 176, endPoint x: 346, endPoint y: 113, distance: 62.7
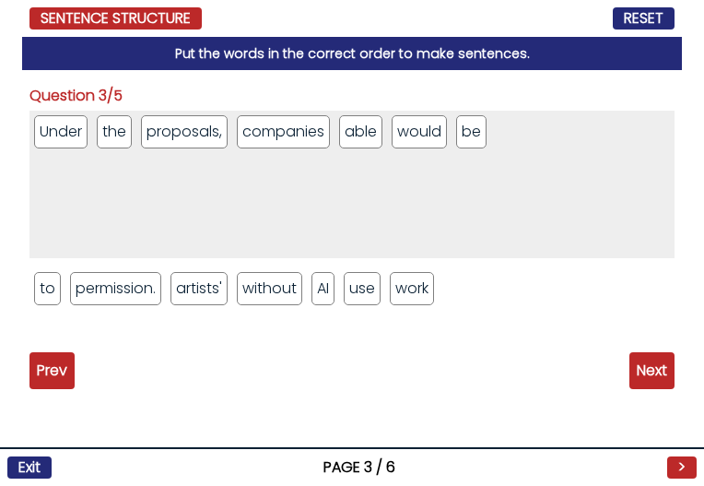
click at [188, 283] on div "Under the proposals, companies able would be to permission. artists' without AI…" at bounding box center [352, 215] width 645 height 208
drag, startPoint x: 371, startPoint y: 144, endPoint x: 239, endPoint y: 359, distance: 252.1
drag, startPoint x: 487, startPoint y: 290, endPoint x: 577, endPoint y: 248, distance: 99.8
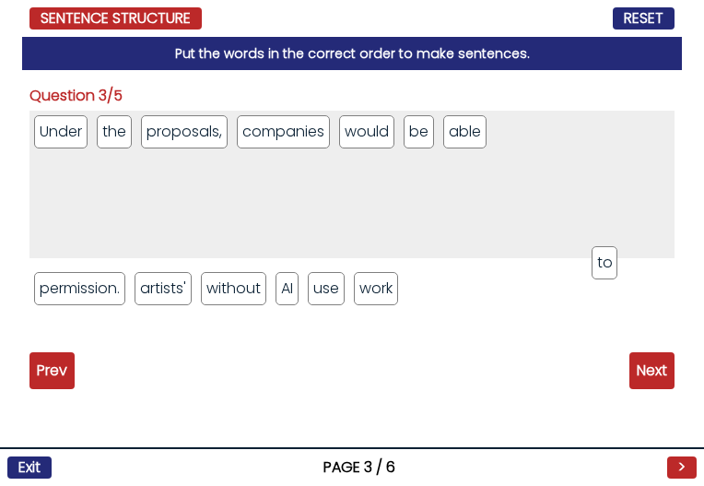
drag, startPoint x: 52, startPoint y: 298, endPoint x: 609, endPoint y: 254, distance: 559.6
drag, startPoint x: 339, startPoint y: 296, endPoint x: 578, endPoint y: 245, distance: 244.1
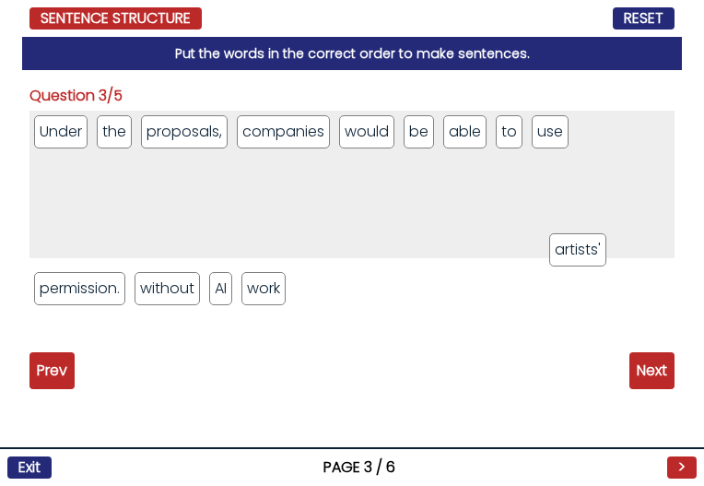
drag, startPoint x: 237, startPoint y: 320, endPoint x: 572, endPoint y: 246, distance: 342.7
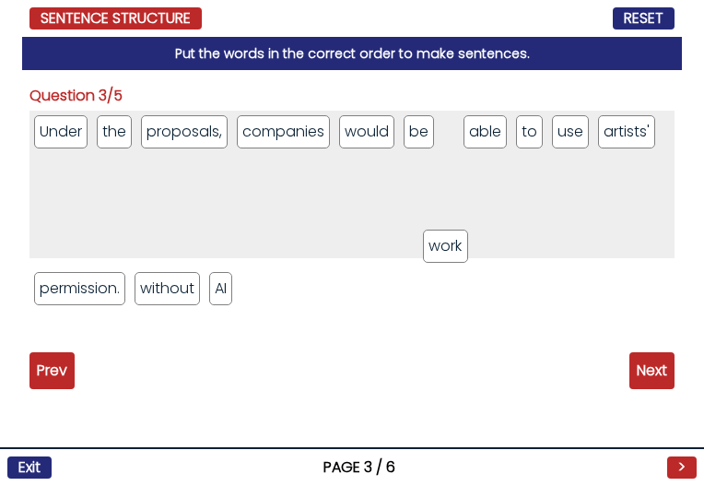
drag, startPoint x: 361, startPoint y: 274, endPoint x: 436, endPoint y: 249, distance: 78.7
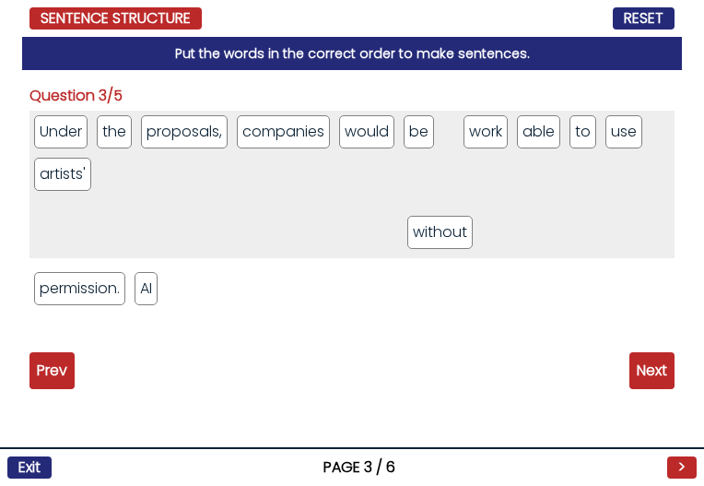
drag, startPoint x: 157, startPoint y: 298, endPoint x: 428, endPoint y: 243, distance: 276.7
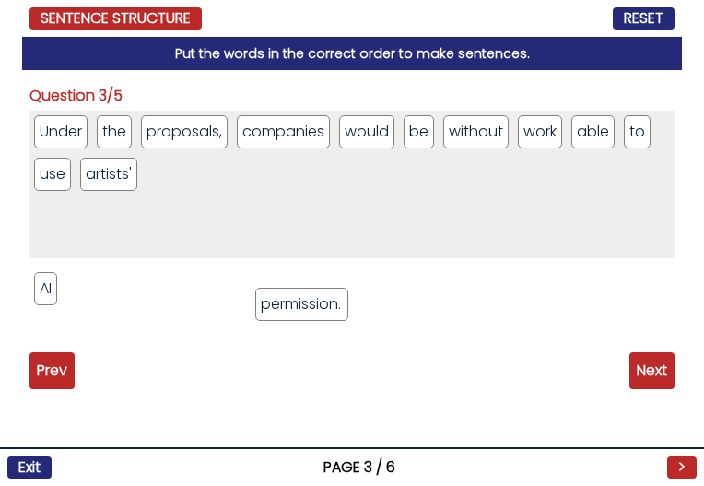
drag, startPoint x: 305, startPoint y: 304, endPoint x: 361, endPoint y: 231, distance: 92.0
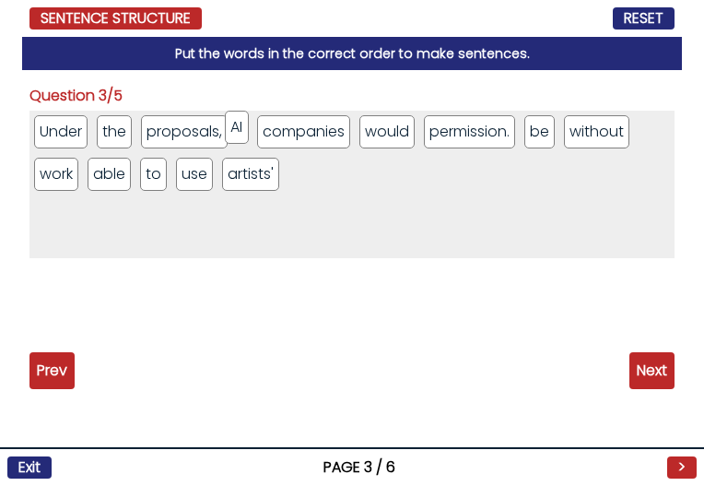
drag, startPoint x: 53, startPoint y: 290, endPoint x: 247, endPoint y: 128, distance: 252.8
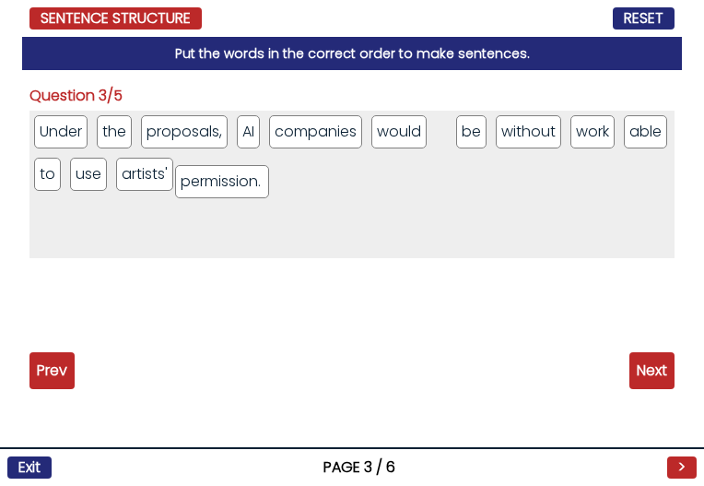
drag, startPoint x: 491, startPoint y: 133, endPoint x: 230, endPoint y: 183, distance: 265.7
drag, startPoint x: 488, startPoint y: 149, endPoint x: 475, endPoint y: 219, distance: 70.3
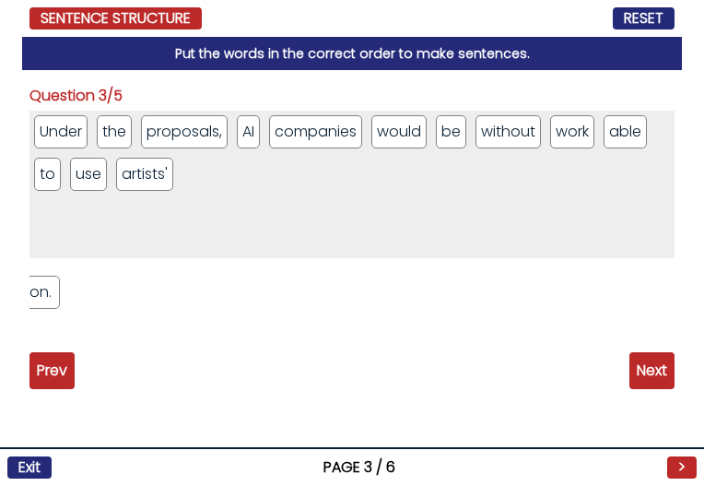
drag, startPoint x: 498, startPoint y: 157, endPoint x: 90, endPoint y: 317, distance: 438.0
drag, startPoint x: 101, startPoint y: 300, endPoint x: 325, endPoint y: 228, distance: 234.4
drag, startPoint x: 593, startPoint y: 138, endPoint x: 152, endPoint y: 199, distance: 444.9
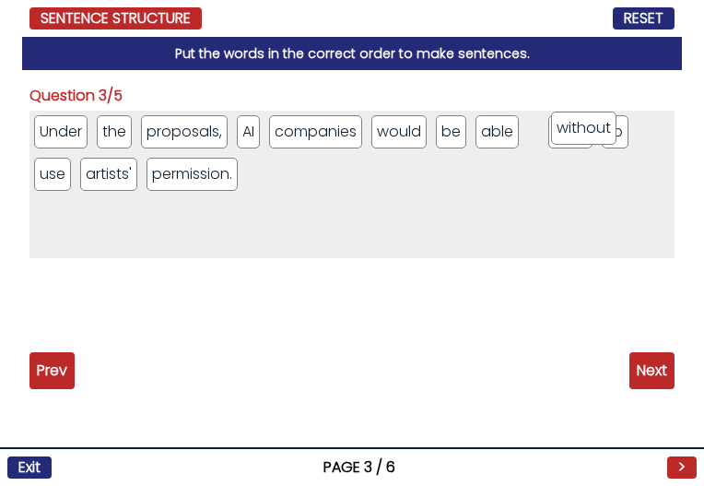
drag, startPoint x: 527, startPoint y: 137, endPoint x: 590, endPoint y: 136, distance: 62.7
drag
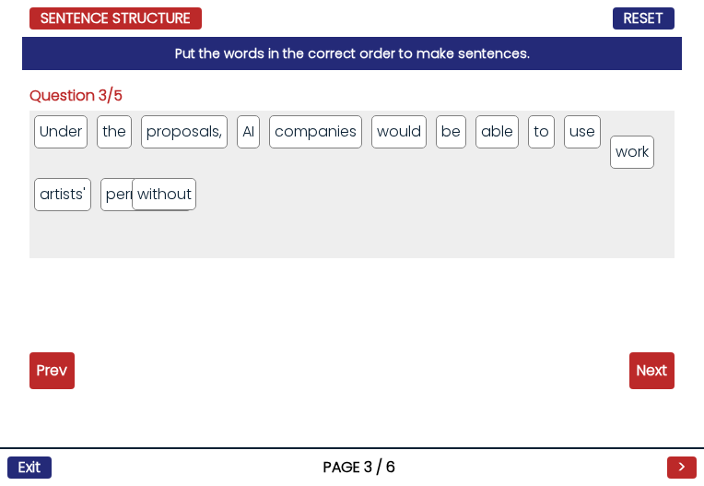
drag, startPoint x: 69, startPoint y: 178, endPoint x: 112, endPoint y: 202, distance: 48.7
drag, startPoint x: 71, startPoint y: 173, endPoint x: 140, endPoint y: 242, distance: 97.1
drag, startPoint x: 92, startPoint y: 195, endPoint x: 153, endPoint y: 314, distance: 134.4
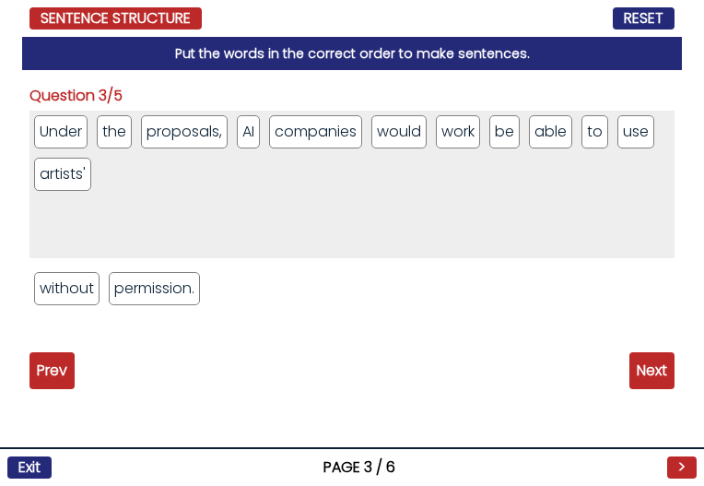
click at [471, 220] on ul "Under the proposals, AI companies would work be able to use artists'" at bounding box center [352, 185] width 645 height 148
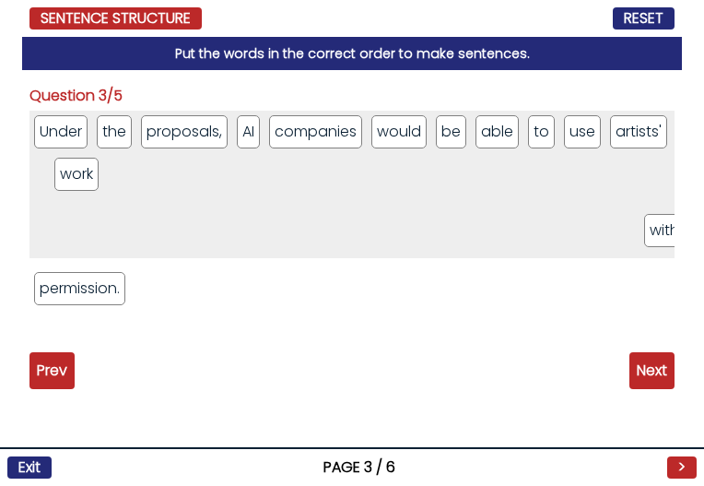
drag, startPoint x: 79, startPoint y: 302, endPoint x: 686, endPoint y: 243, distance: 609.5
drag, startPoint x: 89, startPoint y: 183, endPoint x: 203, endPoint y: 213, distance: 118.3
drag, startPoint x: 80, startPoint y: 183, endPoint x: 254, endPoint y: 313, distance: 217.4
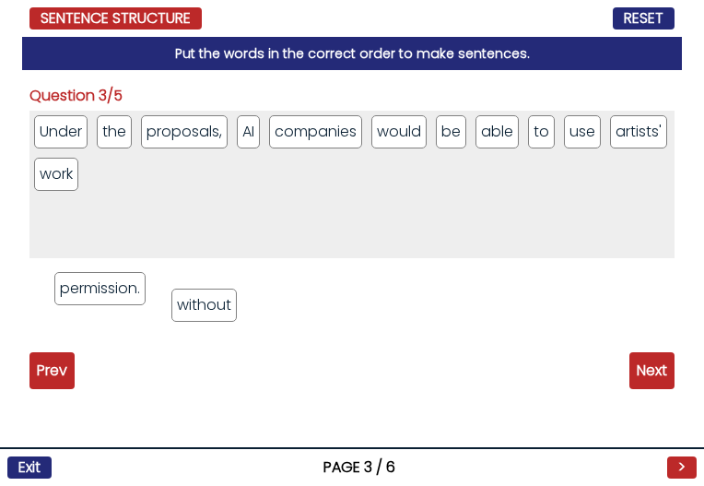
drag, startPoint x: 206, startPoint y: 281, endPoint x: 221, endPoint y: 298, distance: 22.8
drag, startPoint x: 84, startPoint y: 287, endPoint x: 584, endPoint y: 276, distance: 499.9
drag, startPoint x: 188, startPoint y: 299, endPoint x: 236, endPoint y: 249, distance: 69.1
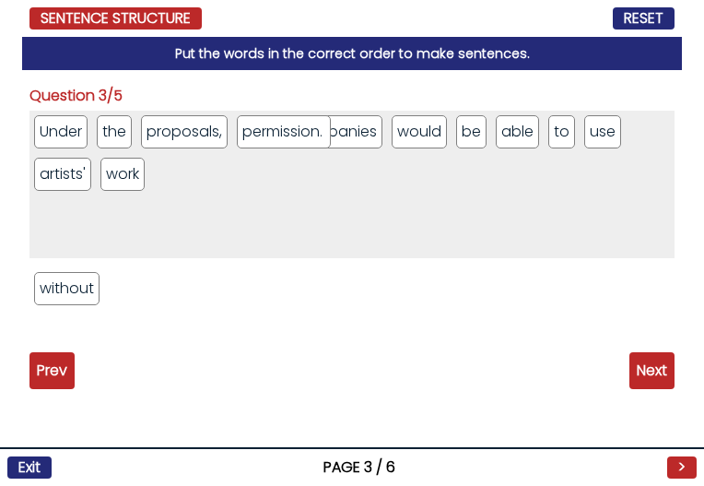
drag, startPoint x: 273, startPoint y: 144, endPoint x: 241, endPoint y: 334, distance: 192.7
drag, startPoint x: 81, startPoint y: 295, endPoint x: 145, endPoint y: 224, distance: 95.3
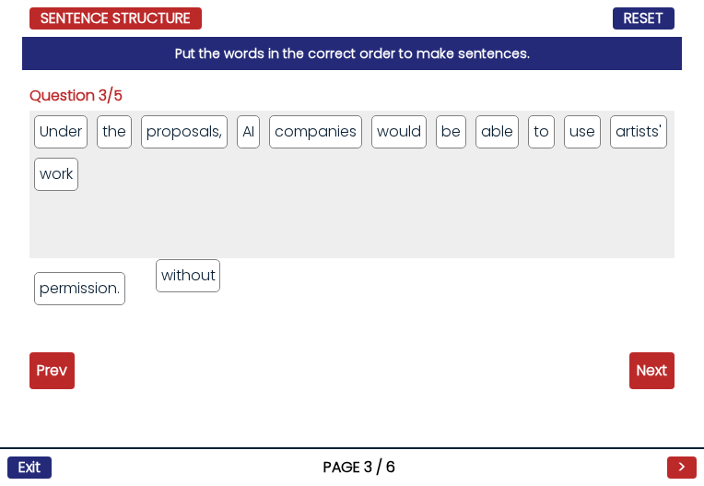
drag, startPoint x: 177, startPoint y: 136, endPoint x: 192, endPoint y: 280, distance: 144.6
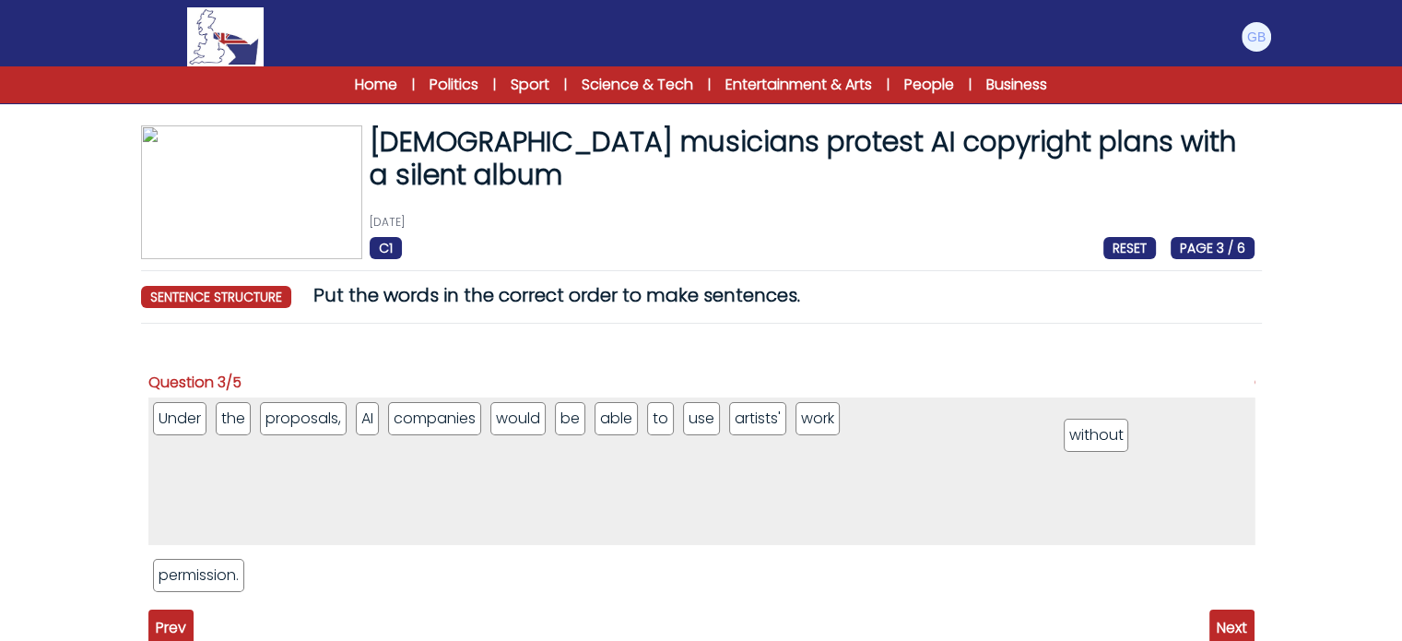
drag, startPoint x: 294, startPoint y: 582, endPoint x: 1103, endPoint y: 442, distance: 820.7
drag, startPoint x: 512, startPoint y: 574, endPoint x: 1142, endPoint y: 447, distance: 642.5
click at [1236, 622] on span "Next" at bounding box center [1232, 627] width 45 height 37
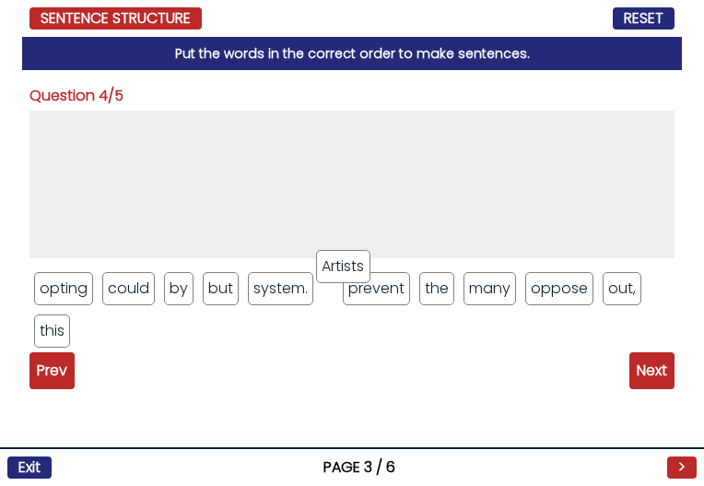
drag, startPoint x: 359, startPoint y: 287, endPoint x: 354, endPoint y: 231, distance: 55.5
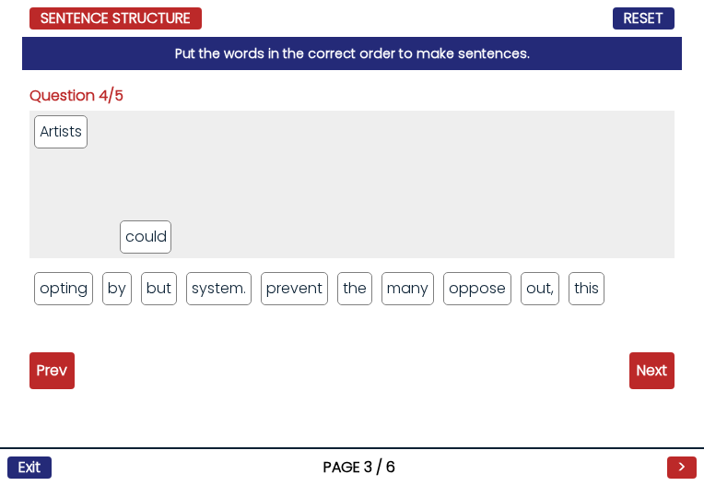
drag, startPoint x: 148, startPoint y: 240, endPoint x: 178, endPoint y: 195, distance: 54.5
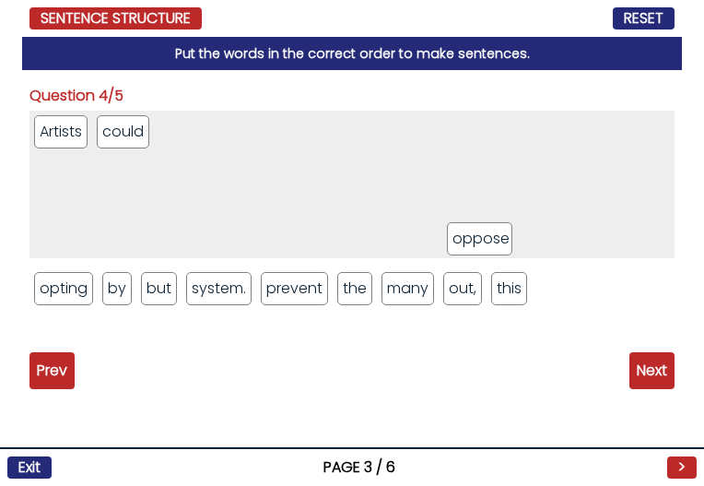
drag, startPoint x: 455, startPoint y: 290, endPoint x: 454, endPoint y: 181, distance: 109.7
drag, startPoint x: 372, startPoint y: 260, endPoint x: 376, endPoint y: 239, distance: 21.7
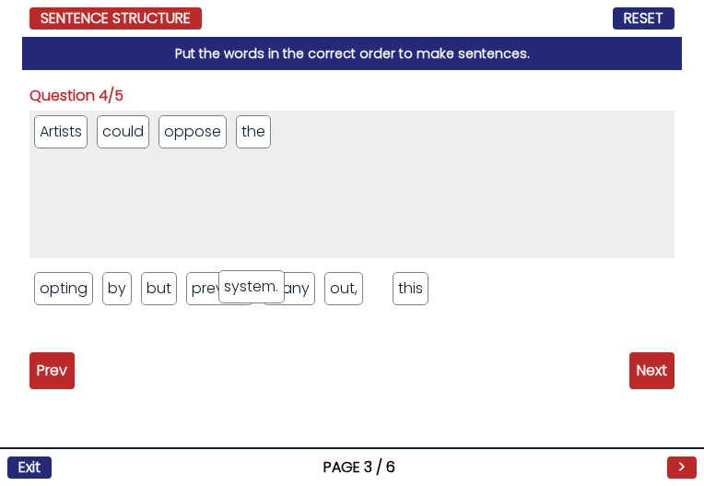
drag, startPoint x: 221, startPoint y: 289, endPoint x: 243, endPoint y: 302, distance: 25.6
drag, startPoint x: 243, startPoint y: 145, endPoint x: 247, endPoint y: 315, distance: 170.6
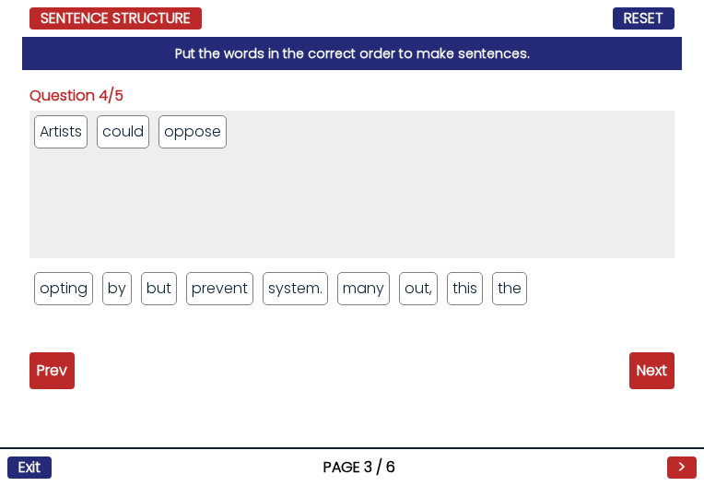
drag, startPoint x: 200, startPoint y: 141, endPoint x: 209, endPoint y: 306, distance: 165.3
drag, startPoint x: 140, startPoint y: 185, endPoint x: 182, endPoint y: 294, distance: 116.4
drag, startPoint x: 626, startPoint y: 274, endPoint x: 611, endPoint y: 233, distance: 43.2
drag, startPoint x: 221, startPoint y: 289, endPoint x: 247, endPoint y: 185, distance: 106.4
drag, startPoint x: 406, startPoint y: 231, endPoint x: 412, endPoint y: 207, distance: 24.8
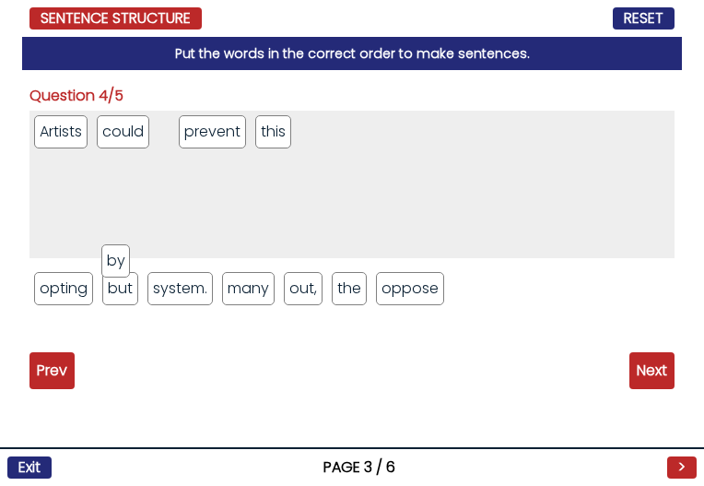
drag, startPoint x: 112, startPoint y: 298, endPoint x: 89, endPoint y: 265, distance: 40.9
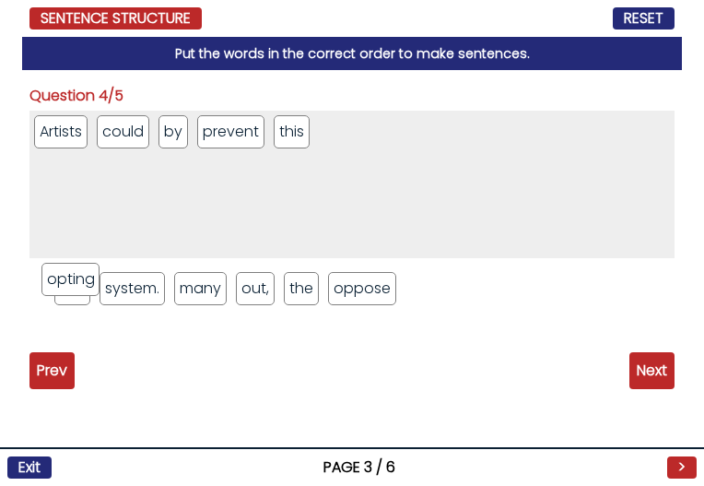
drag, startPoint x: 69, startPoint y: 281, endPoint x: 92, endPoint y: 237, distance: 49.9
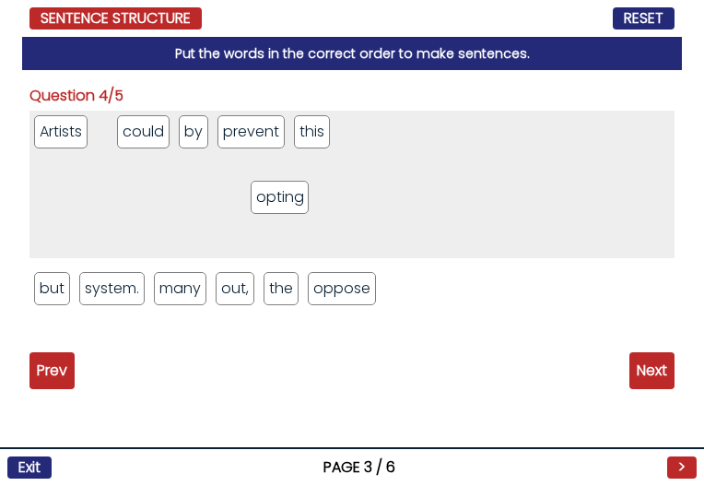
drag, startPoint x: 128, startPoint y: 130, endPoint x: 444, endPoint y: 215, distance: 326.6
drag, startPoint x: 206, startPoint y: 143, endPoint x: 139, endPoint y: 139, distance: 66.5
drag, startPoint x: 229, startPoint y: 128, endPoint x: 359, endPoint y: 131, distance: 130.0
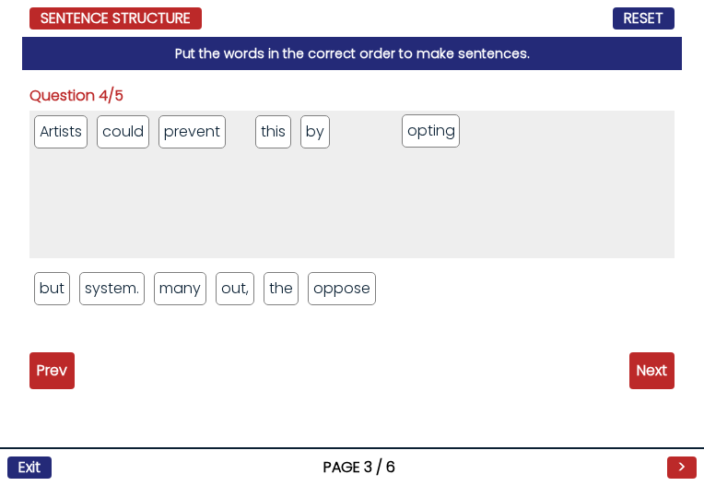
drag, startPoint x: 113, startPoint y: 125, endPoint x: 418, endPoint y: 124, distance: 304.3
drag, startPoint x: 269, startPoint y: 124, endPoint x: 397, endPoint y: 135, distance: 128.6
drag, startPoint x: 222, startPoint y: 154, endPoint x: 262, endPoint y: 139, distance: 42.3
click at [258, 143] on ul "Artists could prevent opting this by" at bounding box center [352, 185] width 645 height 148
drag, startPoint x: 278, startPoint y: 124, endPoint x: 323, endPoint y: 298, distance: 179.8
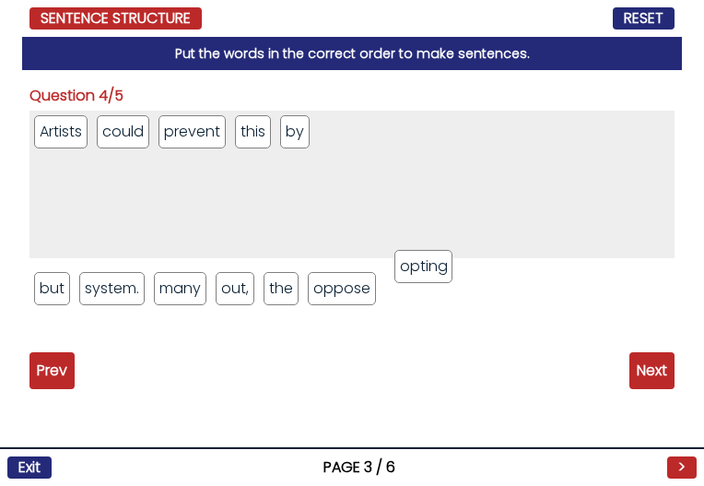
drag, startPoint x: 416, startPoint y: 265, endPoint x: 452, endPoint y: 207, distance: 68.3
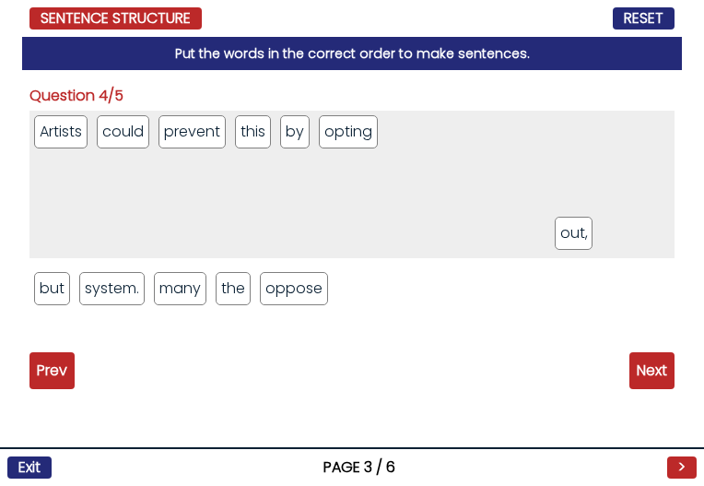
drag, startPoint x: 232, startPoint y: 286, endPoint x: 573, endPoint y: 227, distance: 345.3
drag, startPoint x: 299, startPoint y: 135, endPoint x: 341, endPoint y: 343, distance: 212.7
drag, startPoint x: 341, startPoint y: 343, endPoint x: 296, endPoint y: 231, distance: 121.2
click at [339, 342] on div "Question 1/5 Over a thousand musicians have released a silent album. The is" at bounding box center [352, 237] width 645 height 304
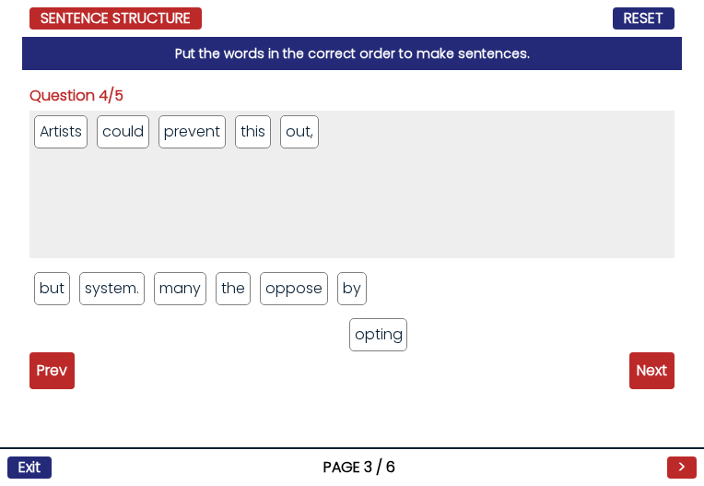
drag, startPoint x: 313, startPoint y: 163, endPoint x: 373, endPoint y: 349, distance: 194.8
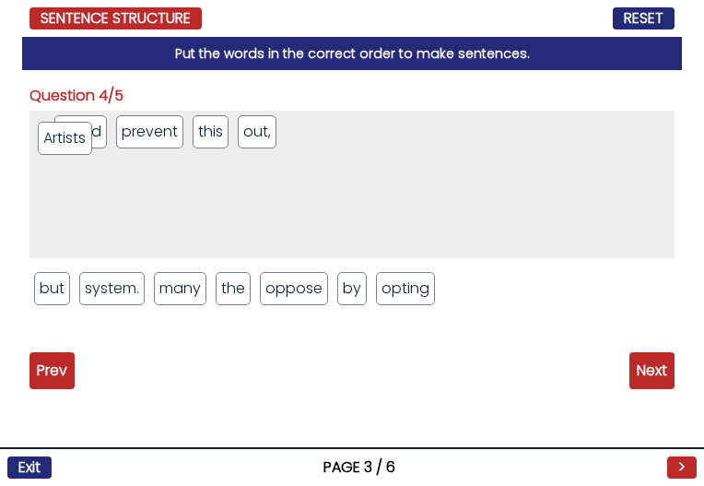
drag, startPoint x: 75, startPoint y: 134, endPoint x: 136, endPoint y: 319, distance: 195.1
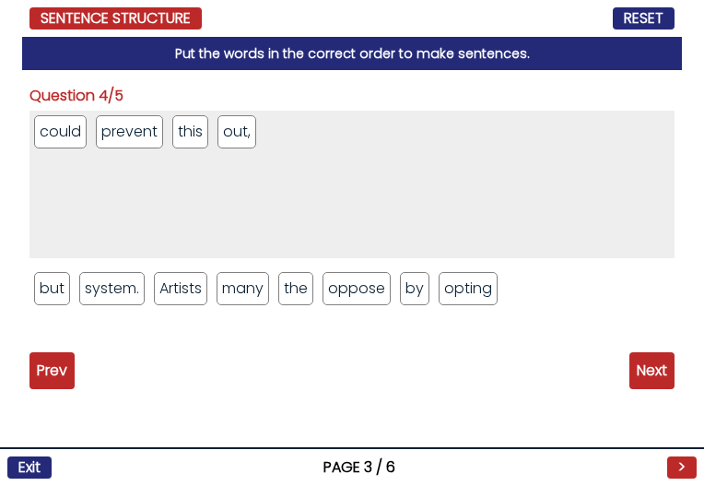
drag, startPoint x: 72, startPoint y: 168, endPoint x: 128, endPoint y: 314, distance: 156.2
click at [143, 372] on div "Question 1/5 Over a thousand musicians have released a silent album. The is" at bounding box center [352, 237] width 645 height 304
drag, startPoint x: 52, startPoint y: 139, endPoint x: 122, endPoint y: 349, distance: 220.7
drag, startPoint x: 96, startPoint y: 172, endPoint x: 96, endPoint y: 154, distance: 17.5
click at [99, 161] on ul "prevent this out," at bounding box center [352, 185] width 645 height 148
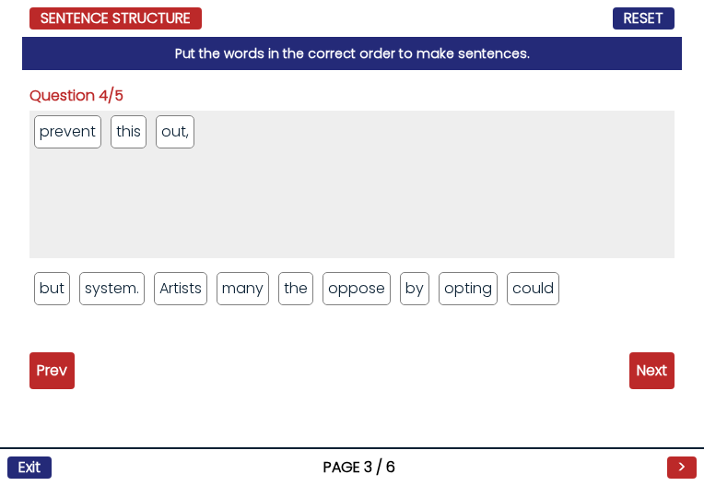
drag, startPoint x: 122, startPoint y: 269, endPoint x: 187, endPoint y: 498, distance: 237.9
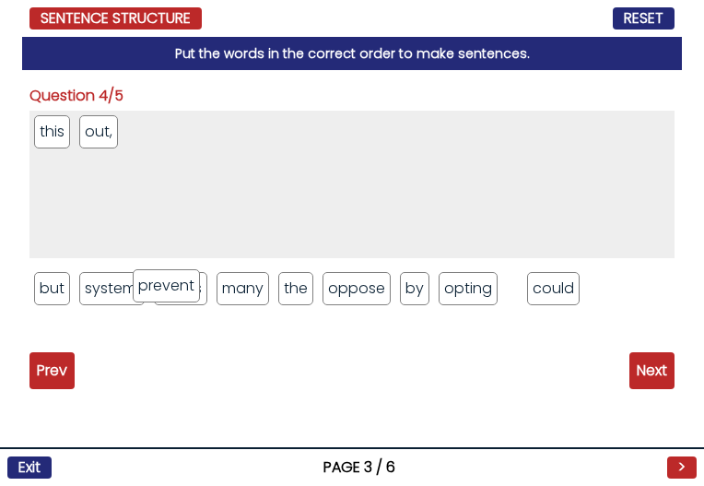
drag, startPoint x: 78, startPoint y: 165, endPoint x: 171, endPoint y: 361, distance: 217.0
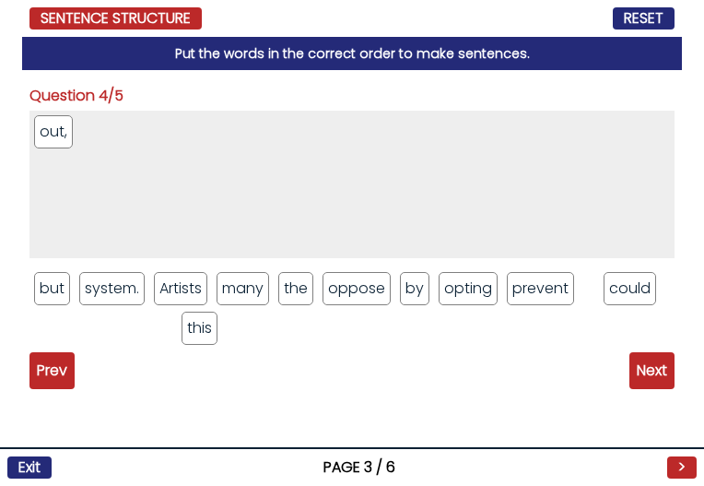
drag, startPoint x: 37, startPoint y: 127, endPoint x: 184, endPoint y: 327, distance: 248.6
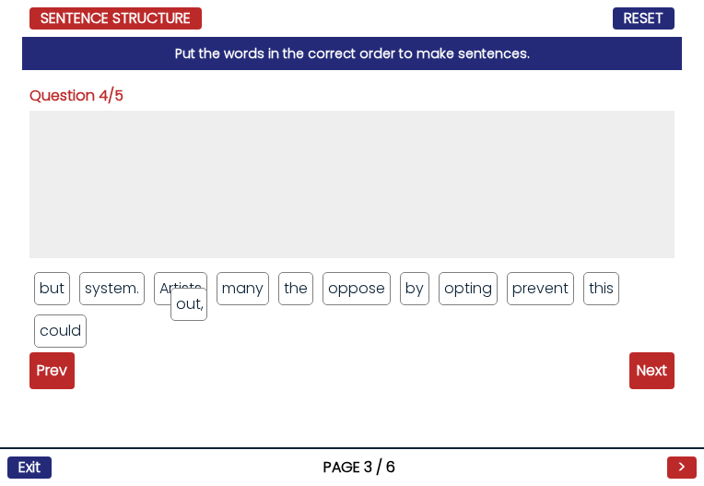
drag, startPoint x: 48, startPoint y: 134, endPoint x: 188, endPoint y: 316, distance: 230.2
drag, startPoint x: 30, startPoint y: 100, endPoint x: 77, endPoint y: 335, distance: 239.8
click at [77, 335] on div "Question 1/5 Over a thousand musicians have released a silent album. The album" at bounding box center [352, 278] width 660 height 416
copy div "Question 1/5 Over a thousand musicians have released a silent album. Question 2…"
click at [194, 315] on div "but system. Artists many the oppose by opting prevent this out, could" at bounding box center [352, 232] width 645 height 242
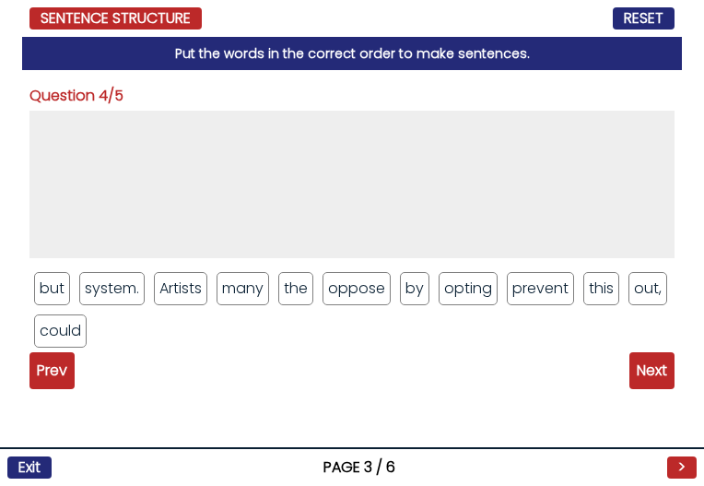
click at [524, 315] on div "but system. Artists many the oppose by opting prevent this out, could" at bounding box center [352, 232] width 645 height 242
click at [524, 314] on div "but system. Artists many the oppose by opting prevent this out, could" at bounding box center [352, 232] width 645 height 242
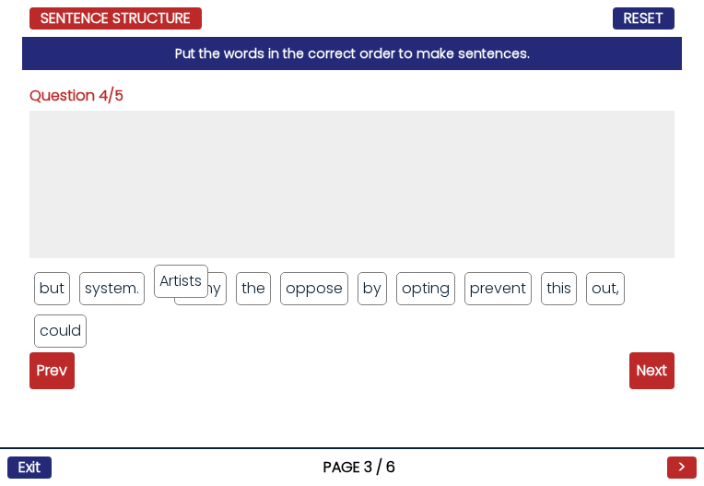
drag, startPoint x: 162, startPoint y: 276, endPoint x: 140, endPoint y: 161, distance: 116.5
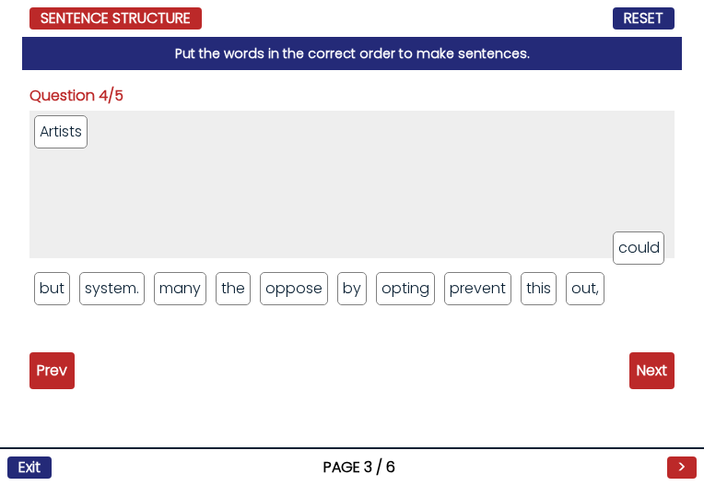
drag, startPoint x: 619, startPoint y: 293, endPoint x: 616, endPoint y: 198, distance: 95.0
drag, startPoint x: 482, startPoint y: 286, endPoint x: 491, endPoint y: 207, distance: 78.9
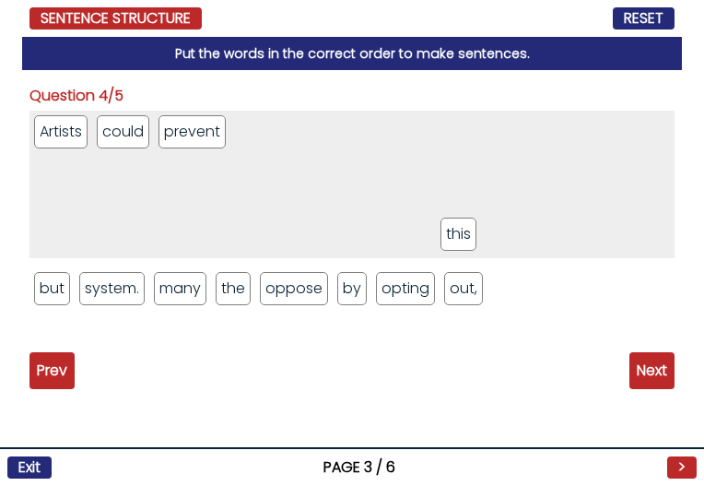
drag, startPoint x: 466, startPoint y: 286, endPoint x: 465, endPoint y: 224, distance: 61.8
drag, startPoint x: 362, startPoint y: 231, endPoint x: 376, endPoint y: 205, distance: 30.1
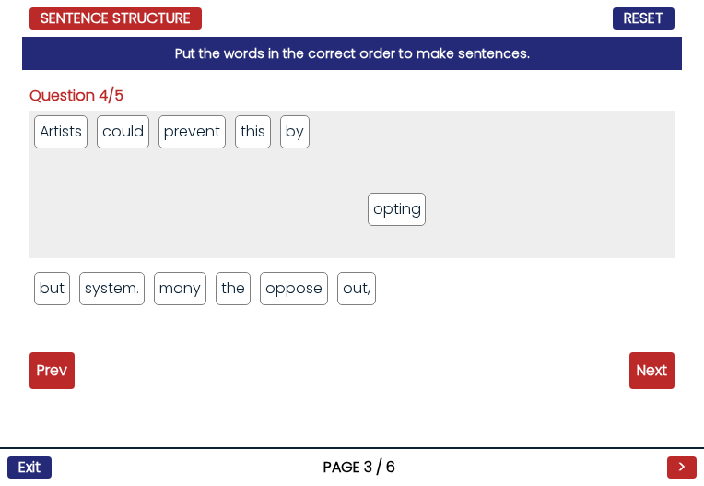
drag, startPoint x: 367, startPoint y: 278, endPoint x: 398, endPoint y: 201, distance: 83.6
drag, startPoint x: 361, startPoint y: 292, endPoint x: 398, endPoint y: 209, distance: 90.8
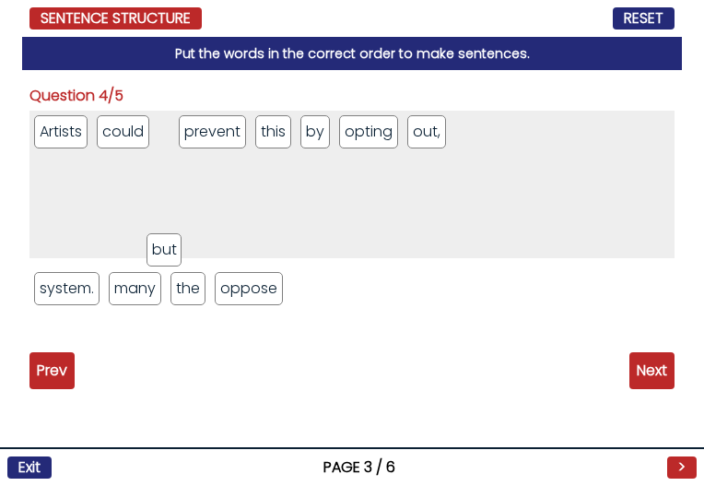
drag, startPoint x: 64, startPoint y: 285, endPoint x: 207, endPoint y: 243, distance: 149.1
drag, startPoint x: 184, startPoint y: 140, endPoint x: 528, endPoint y: 160, distance: 344.5
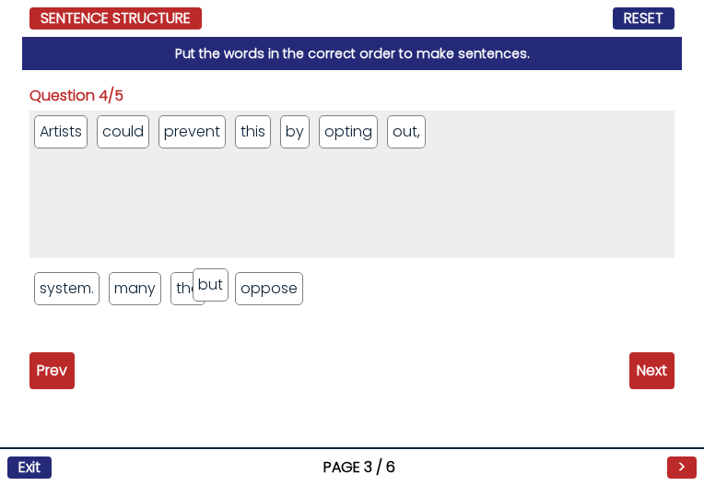
drag, startPoint x: 196, startPoint y: 264, endPoint x: 223, endPoint y: 342, distance: 82.8
drag, startPoint x: 221, startPoint y: 290, endPoint x: 483, endPoint y: 231, distance: 268.2
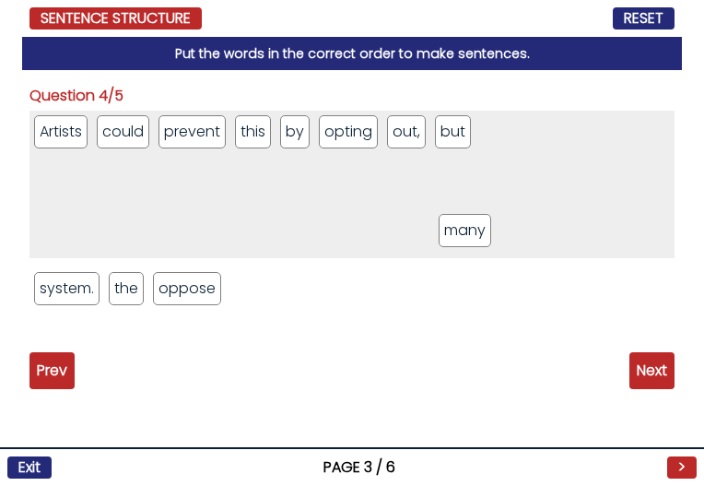
drag, startPoint x: 140, startPoint y: 294, endPoint x: 457, endPoint y: 232, distance: 323.1
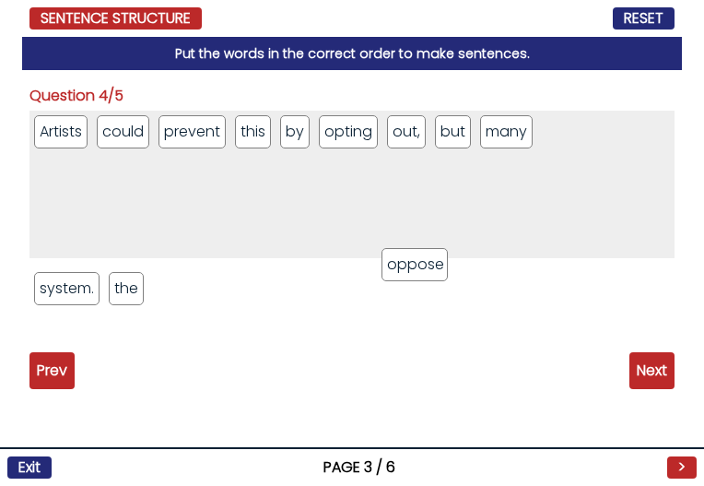
drag, startPoint x: 172, startPoint y: 298, endPoint x: 430, endPoint y: 260, distance: 260.0
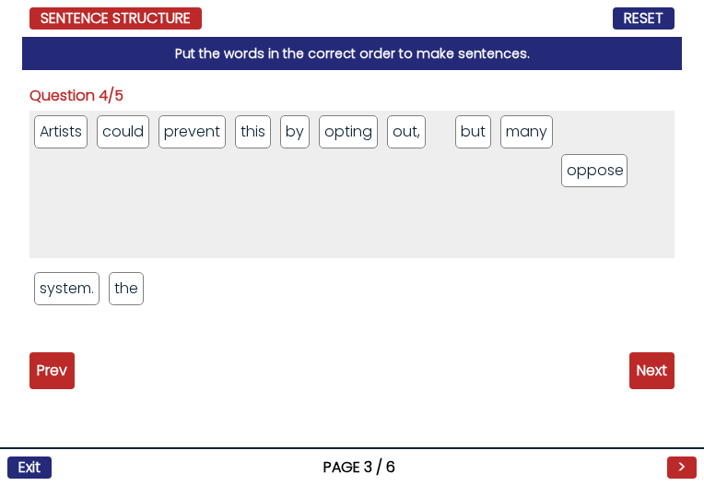
drag, startPoint x: 471, startPoint y: 136, endPoint x: 600, endPoint y: 174, distance: 134.8
drag, startPoint x: 452, startPoint y: 134, endPoint x: 457, endPoint y: 221, distance: 87.8
drag, startPoint x: 459, startPoint y: 129, endPoint x: 420, endPoint y: 361, distance: 234.8
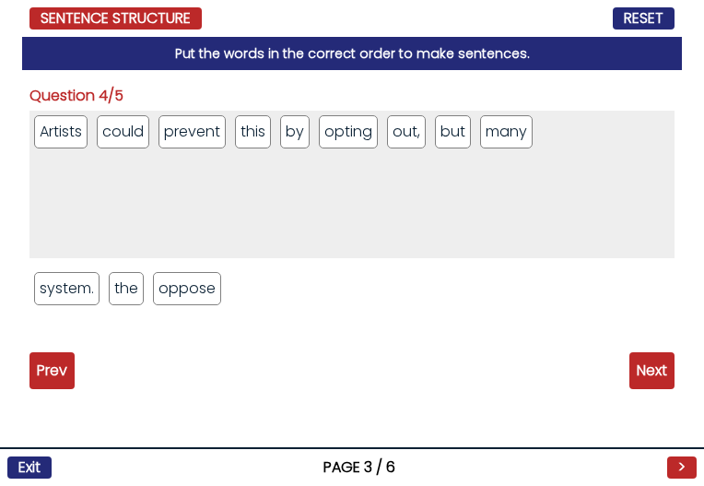
click at [361, 381] on div "Prev Next" at bounding box center [352, 370] width 645 height 37
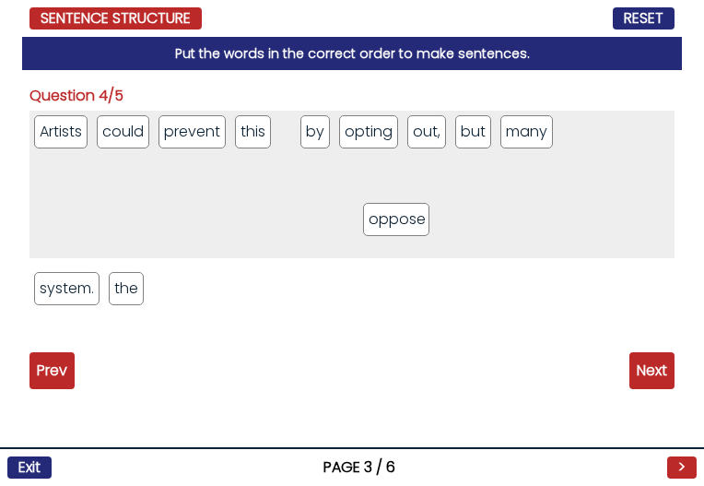
drag, startPoint x: 185, startPoint y: 296, endPoint x: 442, endPoint y: 220, distance: 267.3
drag, startPoint x: 323, startPoint y: 134, endPoint x: 337, endPoint y: 274, distance: 140.8
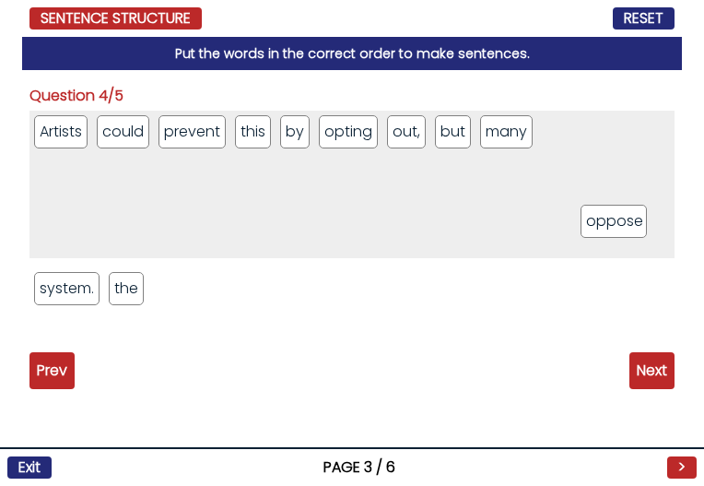
drag, startPoint x: 213, startPoint y: 296, endPoint x: 641, endPoint y: 229, distance: 433.1
drag, startPoint x: 136, startPoint y: 299, endPoint x: 675, endPoint y: 235, distance: 543.1
drag, startPoint x: 553, startPoint y: 148, endPoint x: 548, endPoint y: 200, distance: 51.9
click at [549, 200] on ul "Artists could prevent this by opting out, but many the oppose" at bounding box center [352, 185] width 645 height 148
drag, startPoint x: 546, startPoint y: 139, endPoint x: 507, endPoint y: 265, distance: 131.2
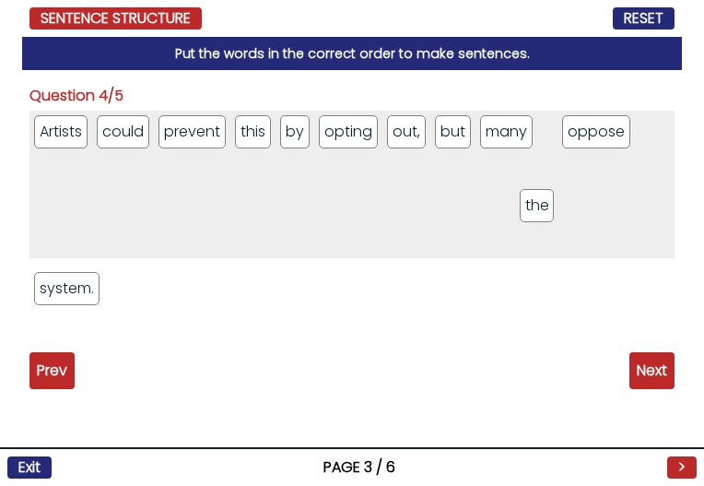
drag, startPoint x: 565, startPoint y: 132, endPoint x: 545, endPoint y: 206, distance: 76.5
drag, startPoint x: 546, startPoint y: 254, endPoint x: 526, endPoint y: 320, distance: 68.3
drag, startPoint x: 111, startPoint y: 298, endPoint x: 131, endPoint y: 276, distance: 30.0
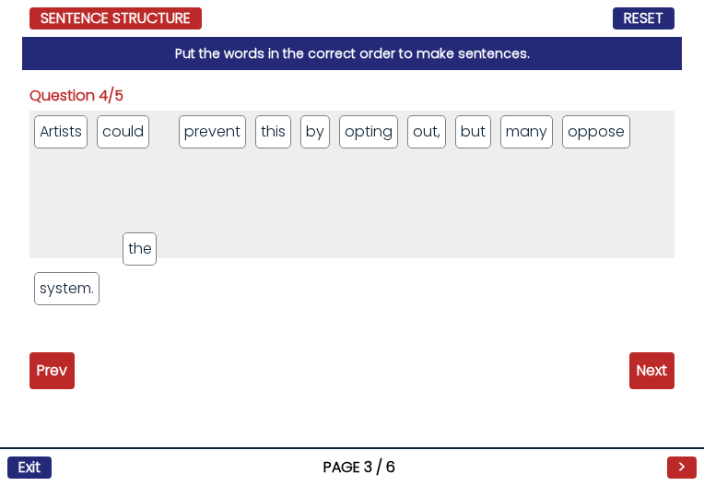
drag, startPoint x: 122, startPoint y: 293, endPoint x: 136, endPoint y: 244, distance: 50.8
drag, startPoint x: 181, startPoint y: 130, endPoint x: 170, endPoint y: 315, distance: 185.7
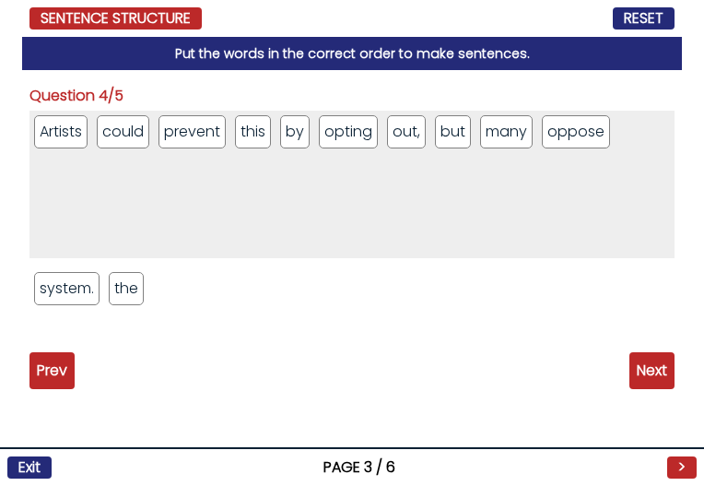
drag, startPoint x: 136, startPoint y: 311, endPoint x: 148, endPoint y: 294, distance: 20.5
click at [148, 295] on div "Artists could prevent this by opting out, but many oppose system. the" at bounding box center [352, 215] width 645 height 208
drag, startPoint x: 148, startPoint y: 293, endPoint x: 163, endPoint y: 294, distance: 15.7
click at [163, 294] on ul "system. the" at bounding box center [352, 288] width 645 height 42
drag, startPoint x: 133, startPoint y: 283, endPoint x: 510, endPoint y: 294, distance: 377.3
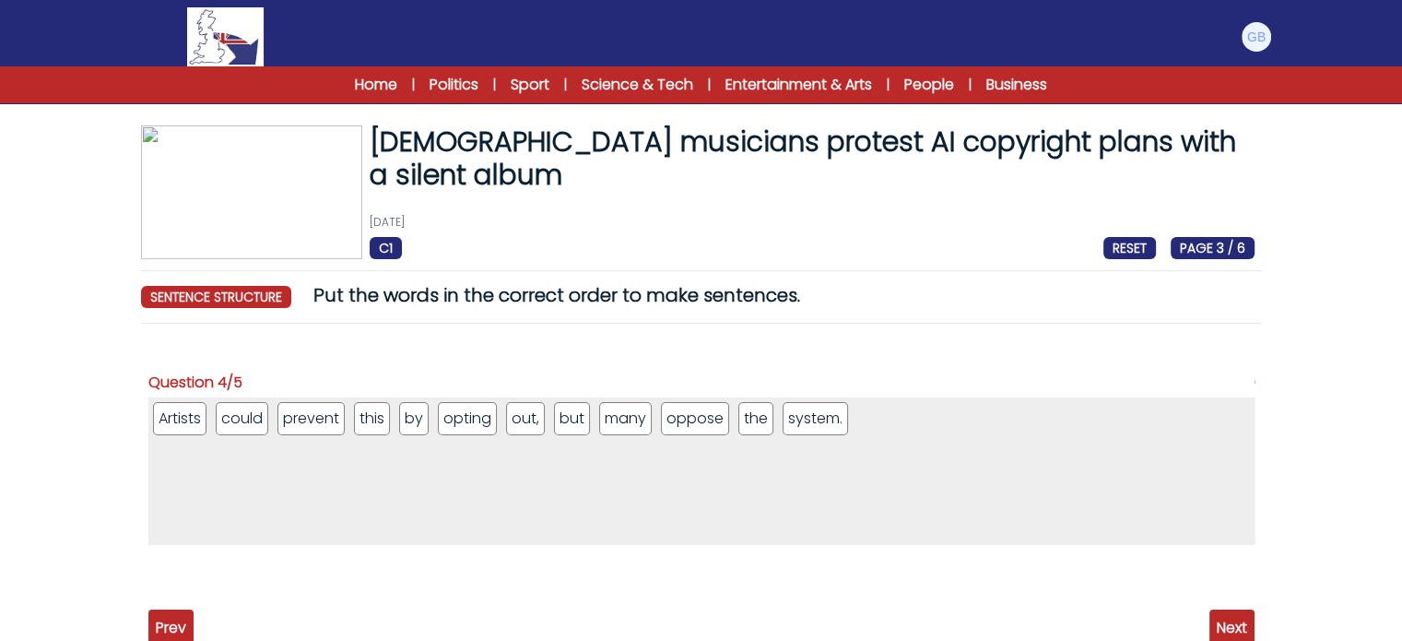
click at [1249, 627] on span "Next" at bounding box center [1232, 627] width 45 height 37
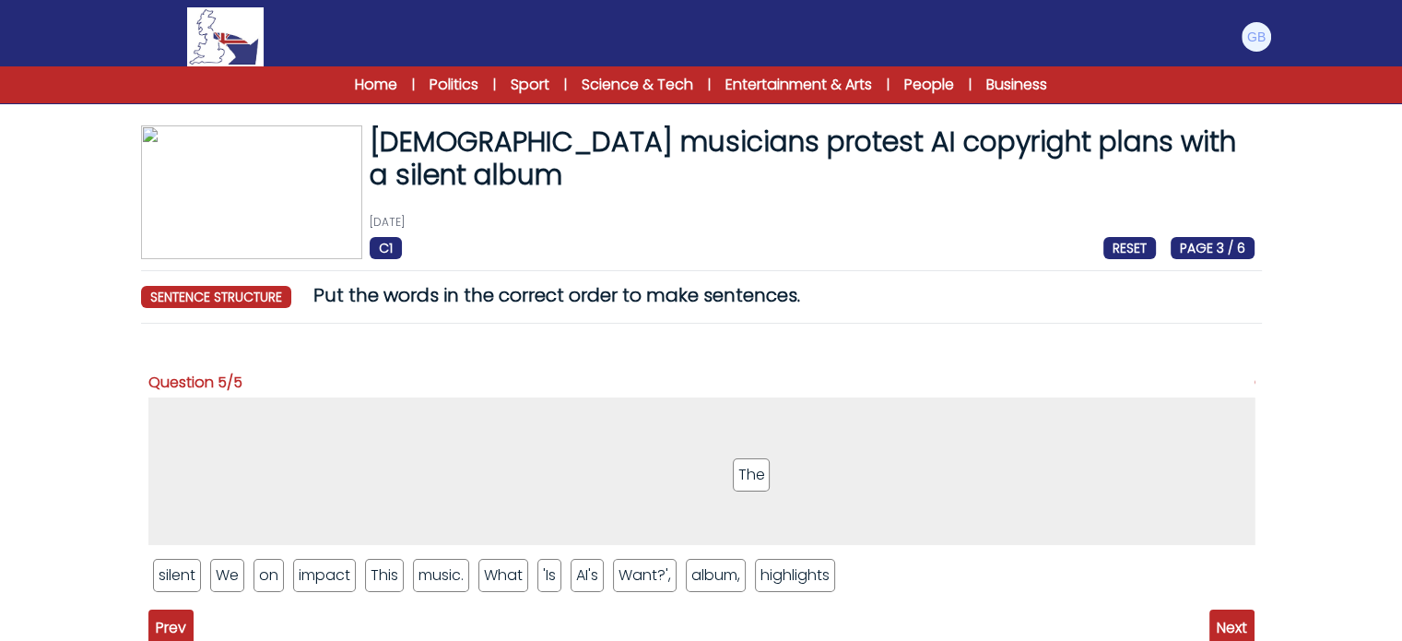
drag, startPoint x: 771, startPoint y: 567, endPoint x: 578, endPoint y: 488, distance: 208.4
drag, startPoint x: 180, startPoint y: 582, endPoint x: 318, endPoint y: 477, distance: 173.7
drag, startPoint x: 664, startPoint y: 574, endPoint x: 657, endPoint y: 439, distance: 135.7
drag, startPoint x: 494, startPoint y: 580, endPoint x: 467, endPoint y: 449, distance: 133.6
drag, startPoint x: 329, startPoint y: 574, endPoint x: 391, endPoint y: 480, distance: 111.8
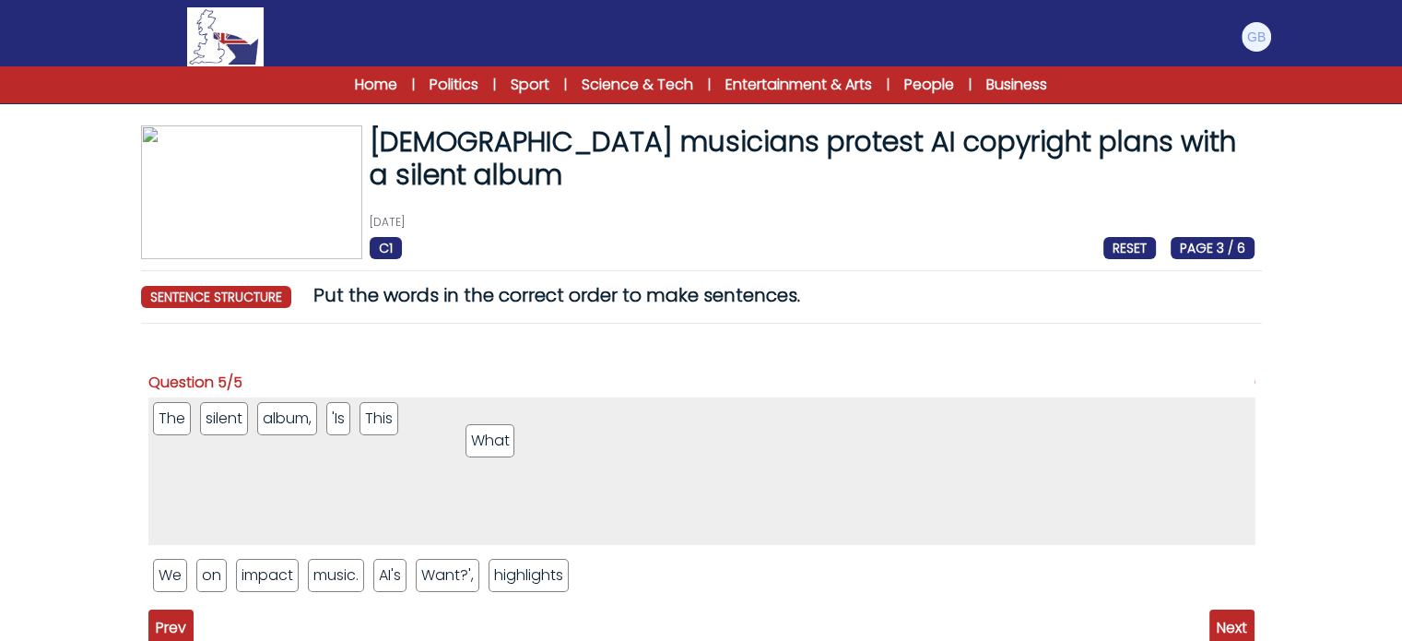
drag, startPoint x: 409, startPoint y: 580, endPoint x: 501, endPoint y: 445, distance: 162.7
drag, startPoint x: 180, startPoint y: 577, endPoint x: 592, endPoint y: 449, distance: 431.6
drag, startPoint x: 394, startPoint y: 557, endPoint x: 437, endPoint y: 493, distance: 77.0
drag, startPoint x: 420, startPoint y: 551, endPoint x: 476, endPoint y: 495, distance: 78.9
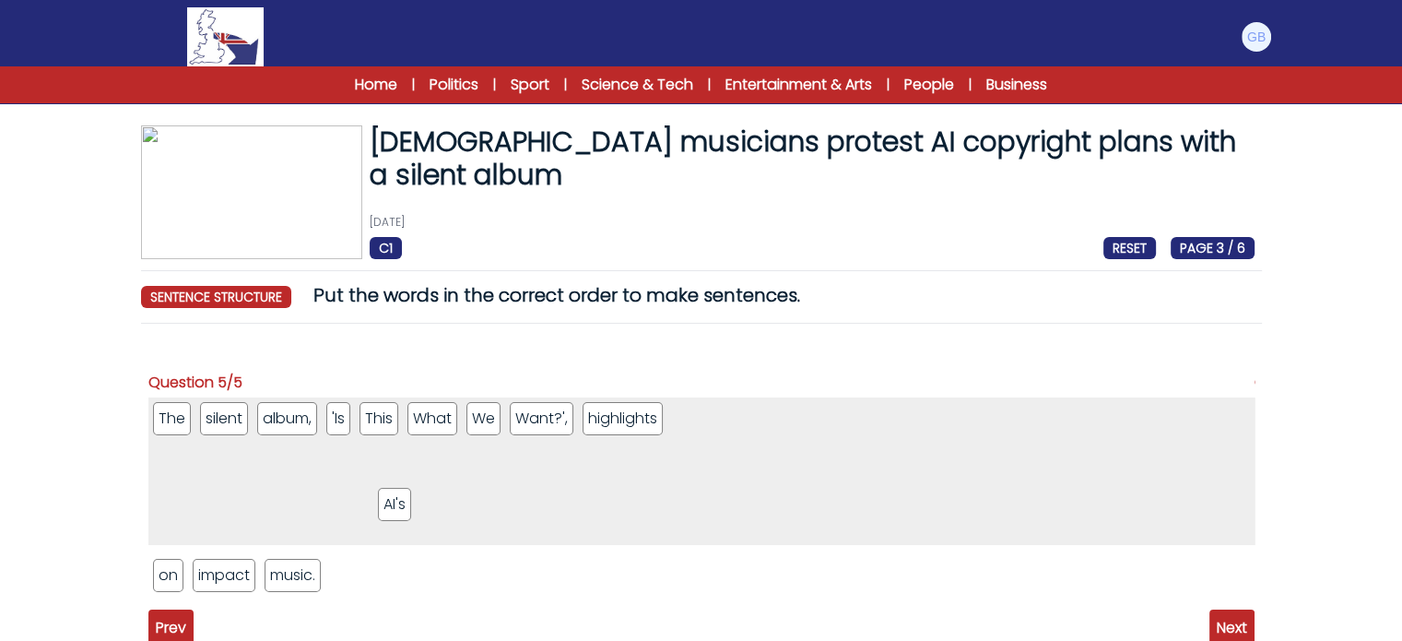
drag, startPoint x: 356, startPoint y: 567, endPoint x: 391, endPoint y: 515, distance: 63.2
drag, startPoint x: 235, startPoint y: 574, endPoint x: 307, endPoint y: 497, distance: 105.7
drag, startPoint x: 243, startPoint y: 578, endPoint x: 260, endPoint y: 583, distance: 17.2
drag, startPoint x: 239, startPoint y: 583, endPoint x: 225, endPoint y: 545, distance: 40.3
drag, startPoint x: 199, startPoint y: 571, endPoint x: 284, endPoint y: 496, distance: 113.0
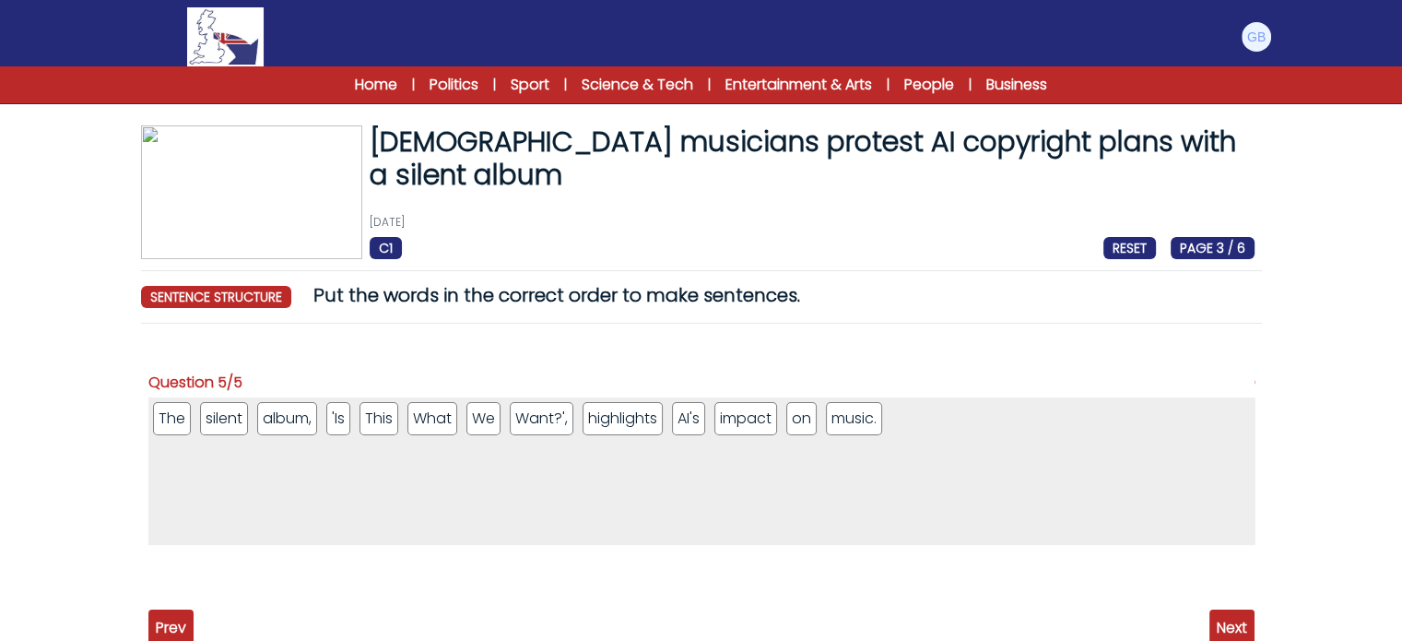
click at [1217, 622] on span "Next" at bounding box center [1232, 627] width 45 height 37
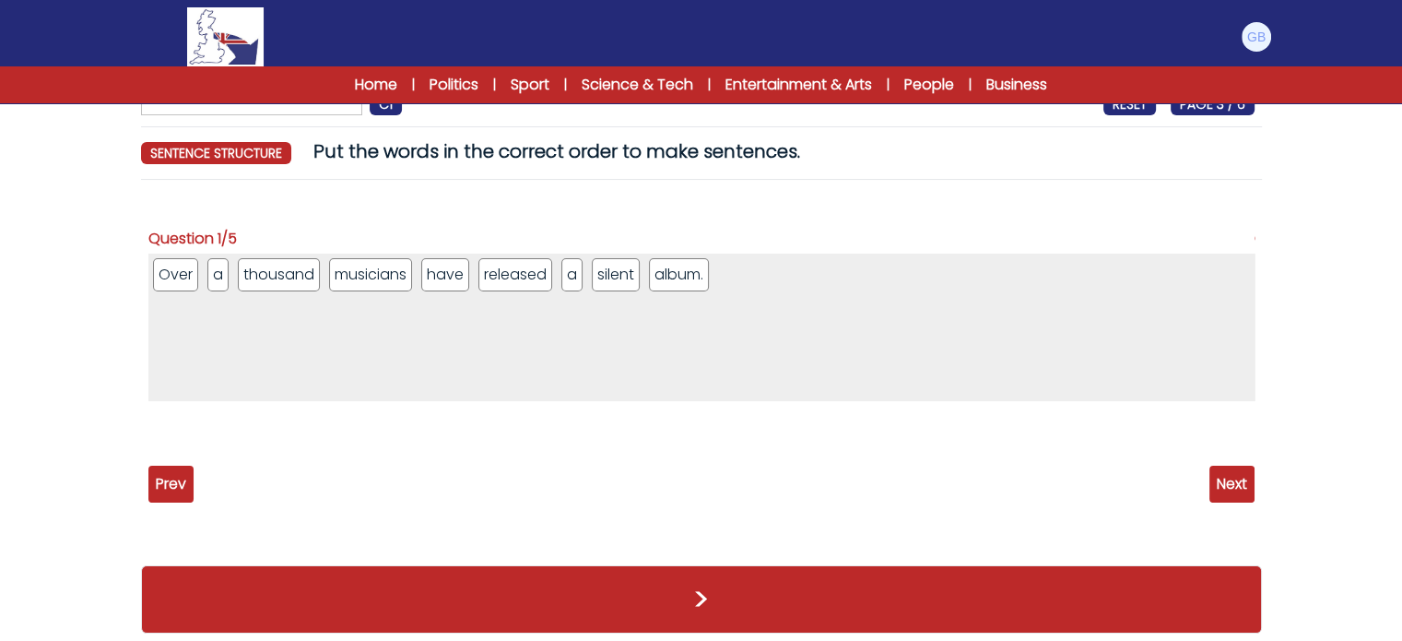
scroll to position [154, 0]
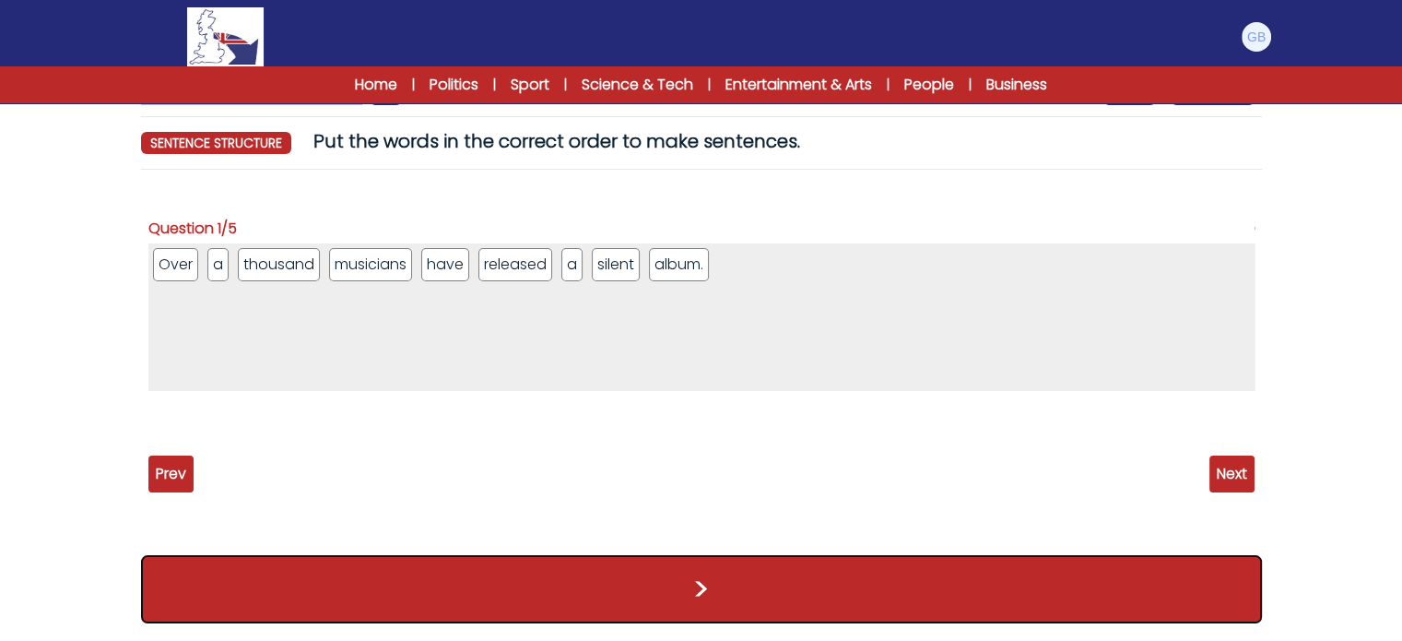
click at [559, 586] on button ">" at bounding box center [701, 589] width 1121 height 68
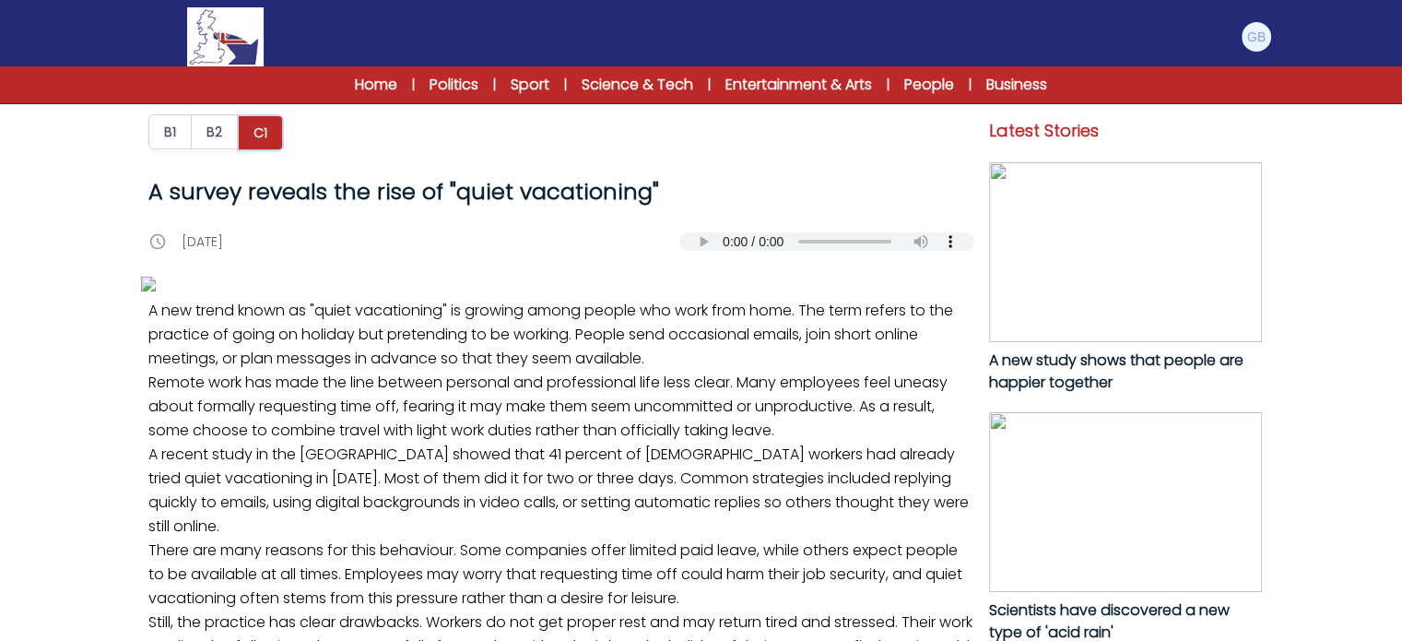
scroll to position [951, 0]
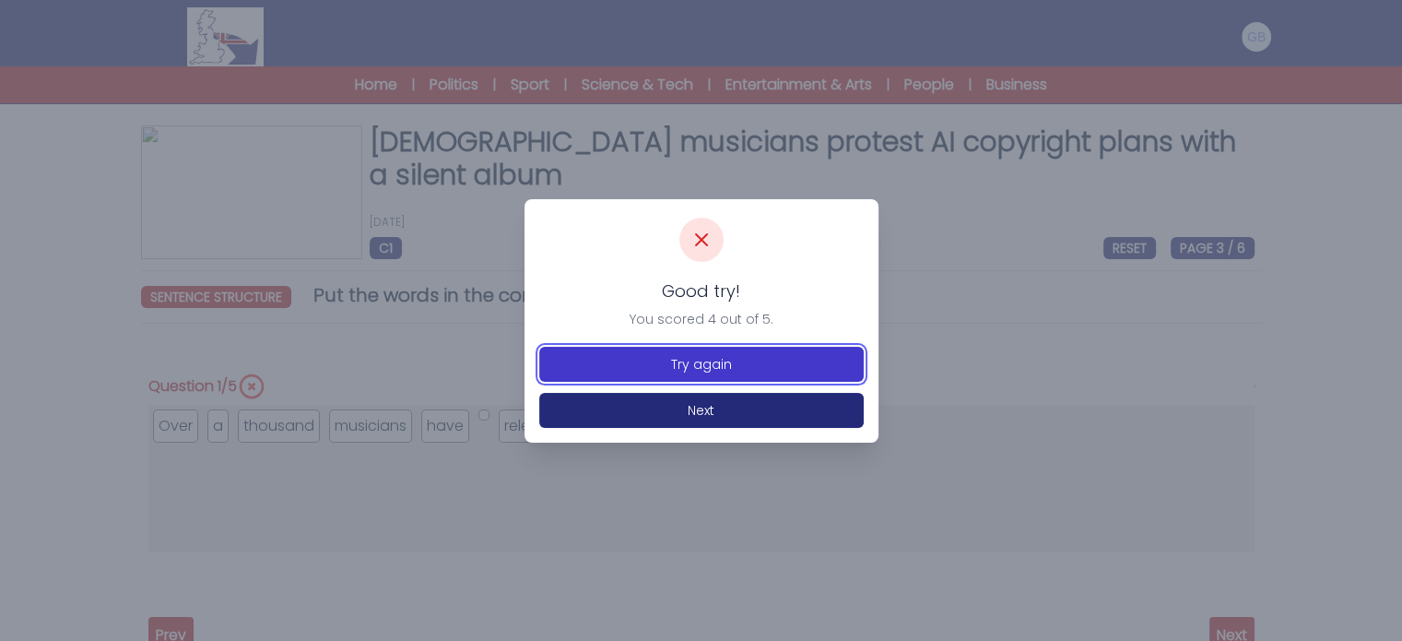
click at [581, 352] on button "Try again" at bounding box center [701, 364] width 325 height 35
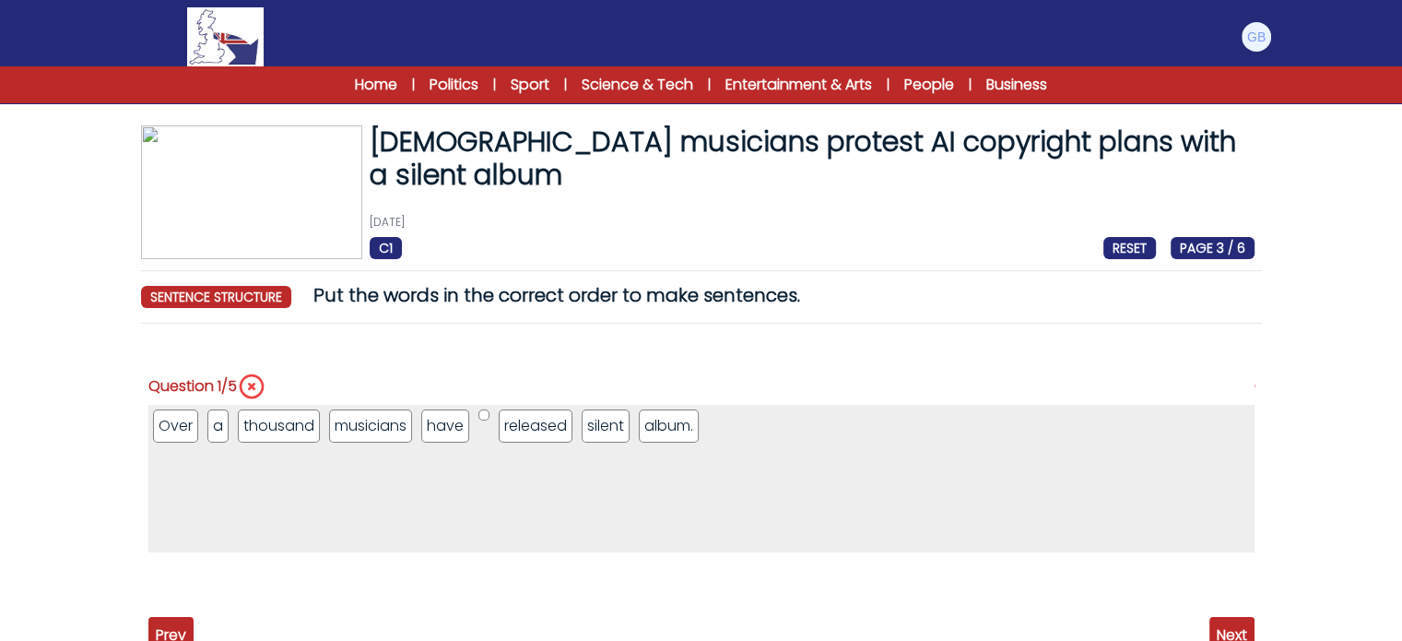
click at [481, 410] on li "1 / 5" at bounding box center [484, 414] width 11 height 11
drag, startPoint x: 481, startPoint y: 410, endPoint x: 472, endPoint y: 557, distance: 146.9
drag, startPoint x: 488, startPoint y: 412, endPoint x: 483, endPoint y: 426, distance: 14.6
click at [483, 426] on ul "Over a thousand musicians have released silent album." at bounding box center [701, 479] width 1106 height 148
drag, startPoint x: 479, startPoint y: 416, endPoint x: 455, endPoint y: 571, distance: 156.8
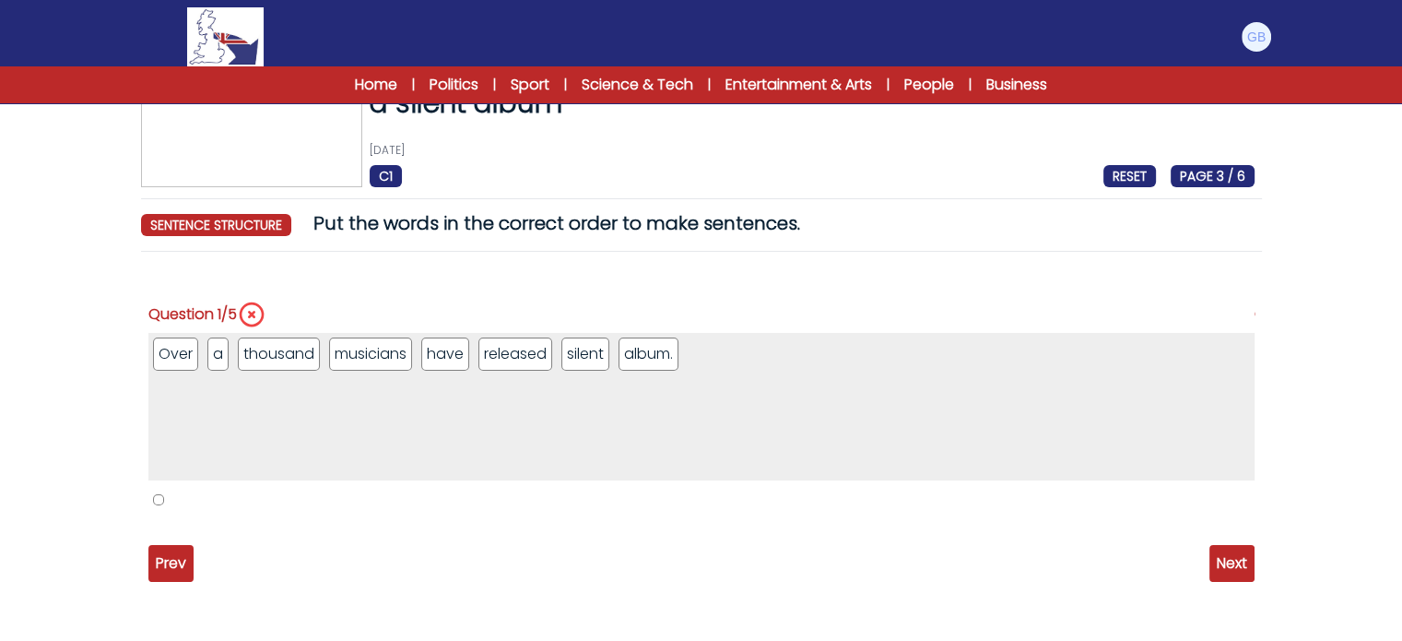
scroll to position [87, 0]
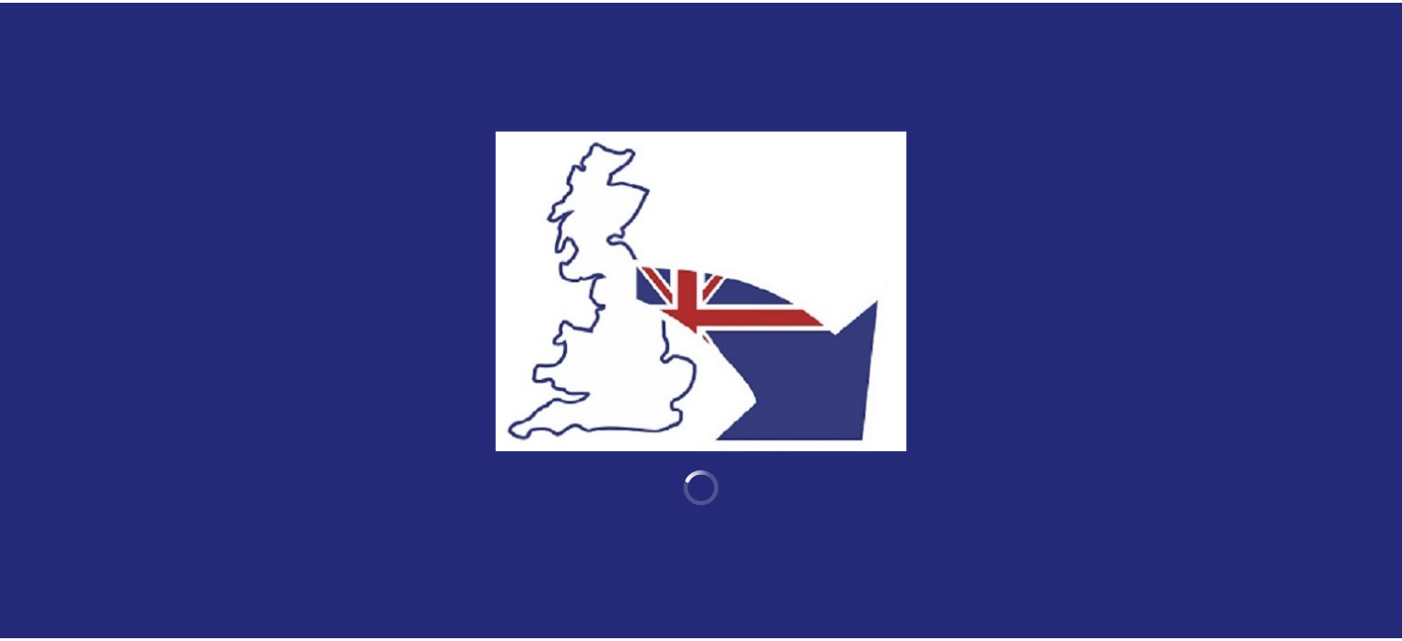
scroll to position [87, 0]
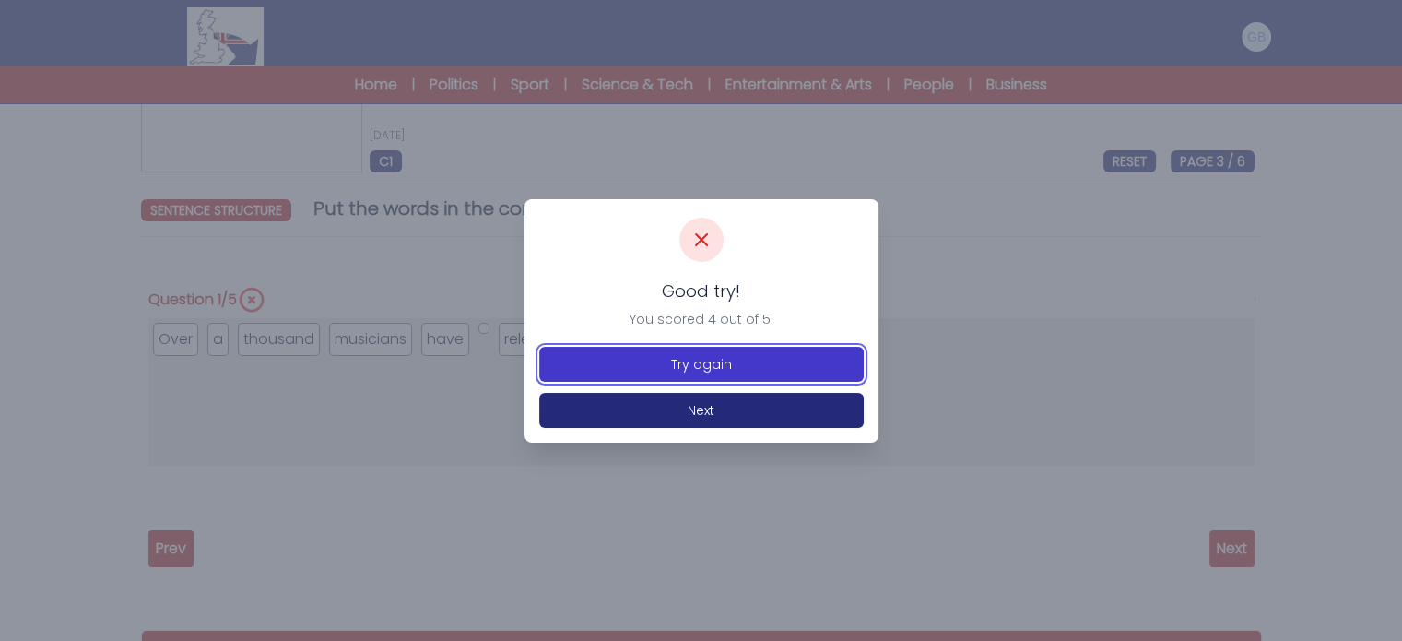
click at [795, 347] on button "Try again" at bounding box center [701, 364] width 325 height 35
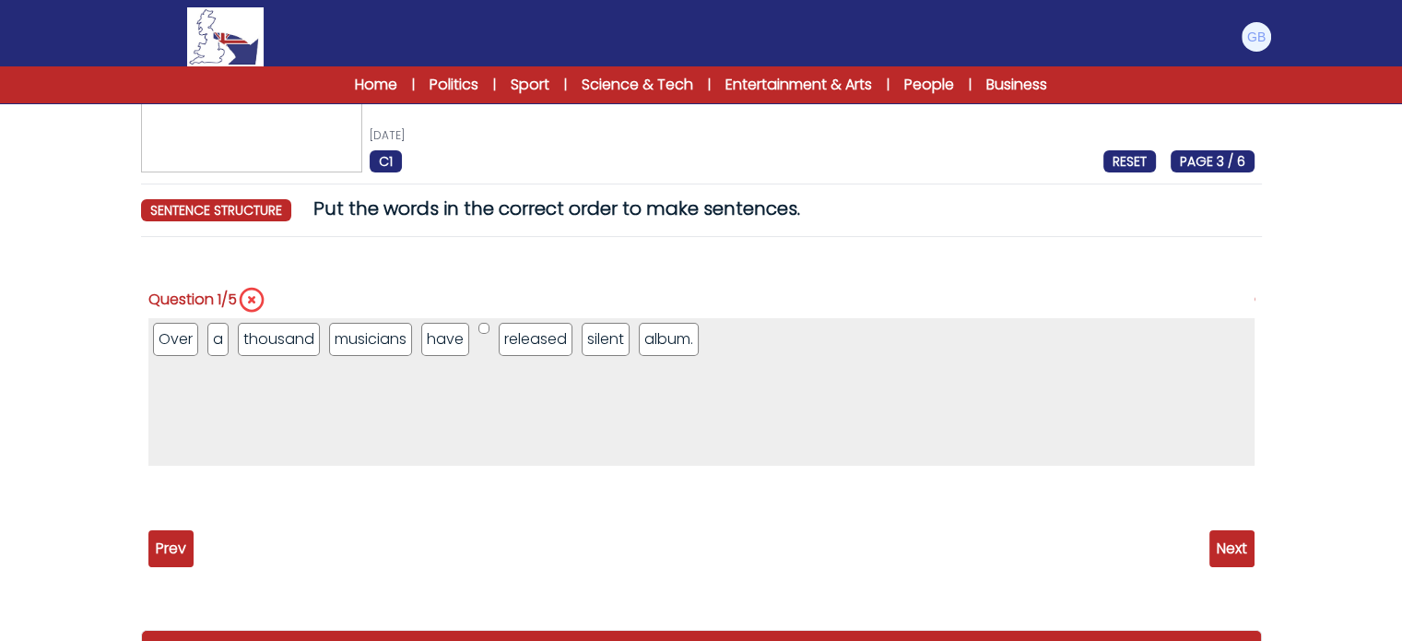
click at [490, 329] on ul "Over a thousand musicians have released silent album." at bounding box center [701, 392] width 1106 height 148
drag, startPoint x: 488, startPoint y: 328, endPoint x: 487, endPoint y: 342, distance: 13.9
click at [487, 342] on ul "Over a thousand musicians have released silent album." at bounding box center [701, 392] width 1106 height 148
drag, startPoint x: 478, startPoint y: 327, endPoint x: 458, endPoint y: 491, distance: 164.3
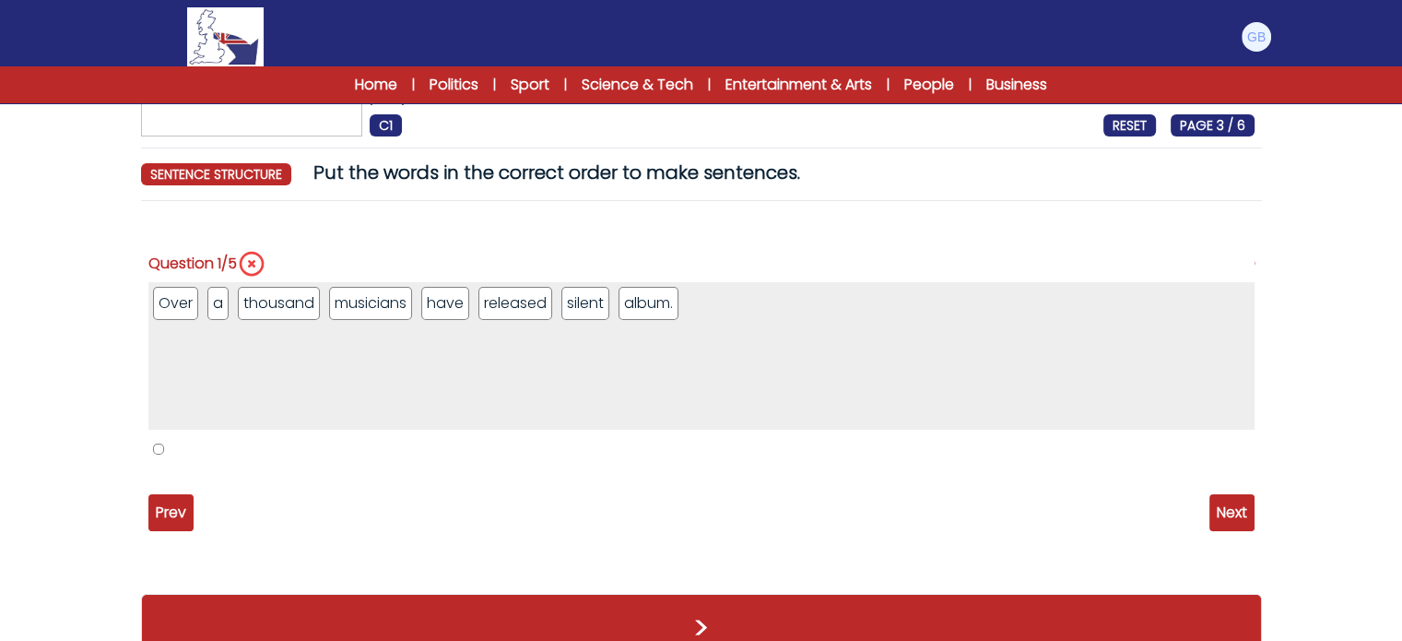
scroll to position [0, 0]
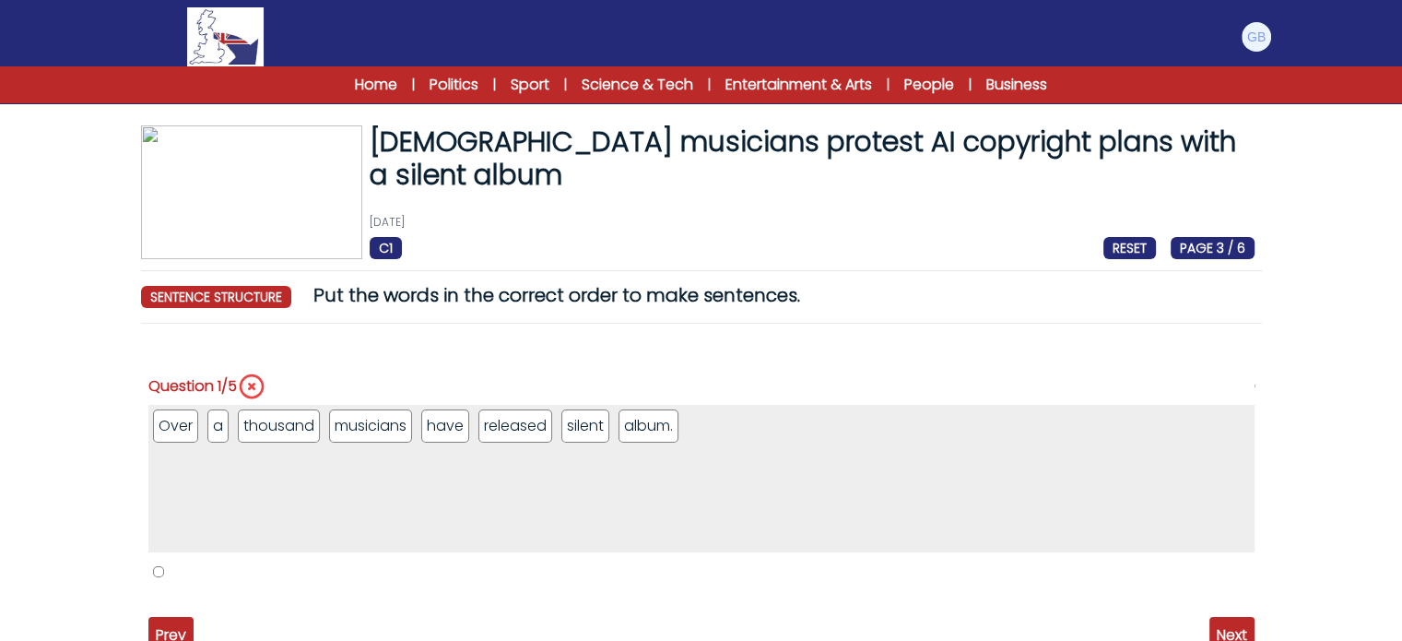
click at [151, 575] on ul "1 / 5" at bounding box center [701, 583] width 1106 height 42
click at [155, 571] on li "1 / 5" at bounding box center [158, 571] width 11 height 11
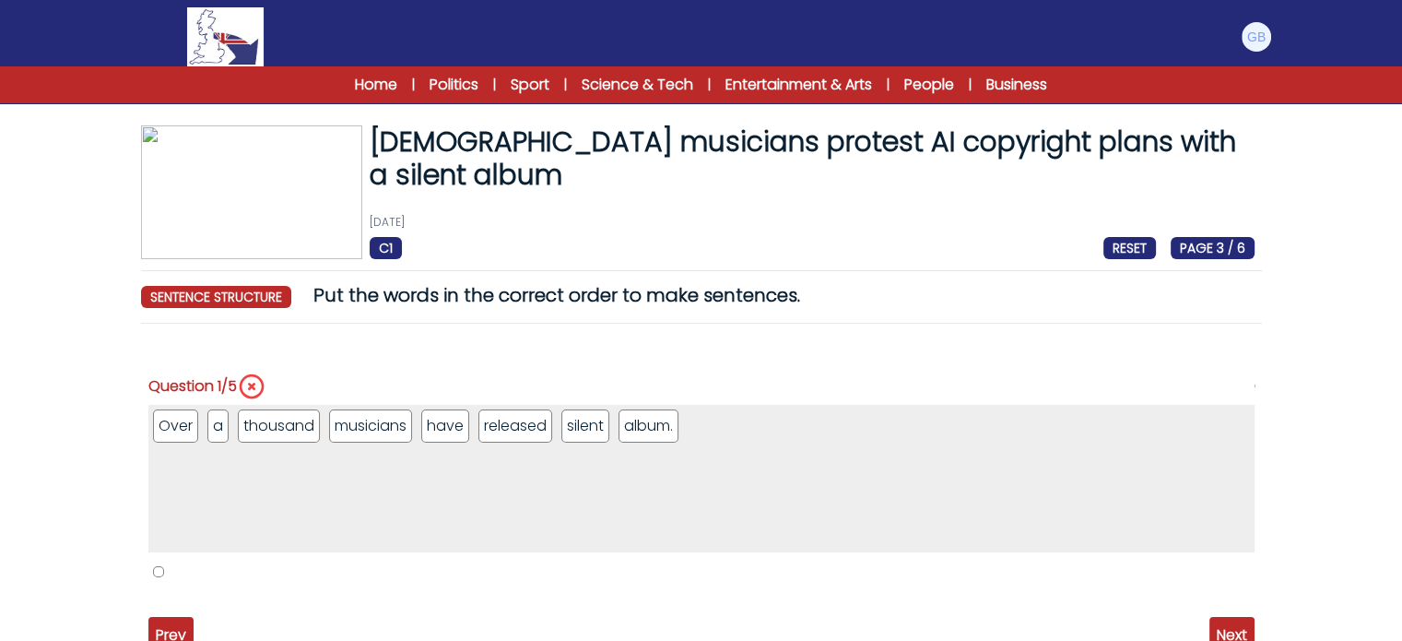
click at [155, 571] on li "1 / 5" at bounding box center [158, 571] width 11 height 11
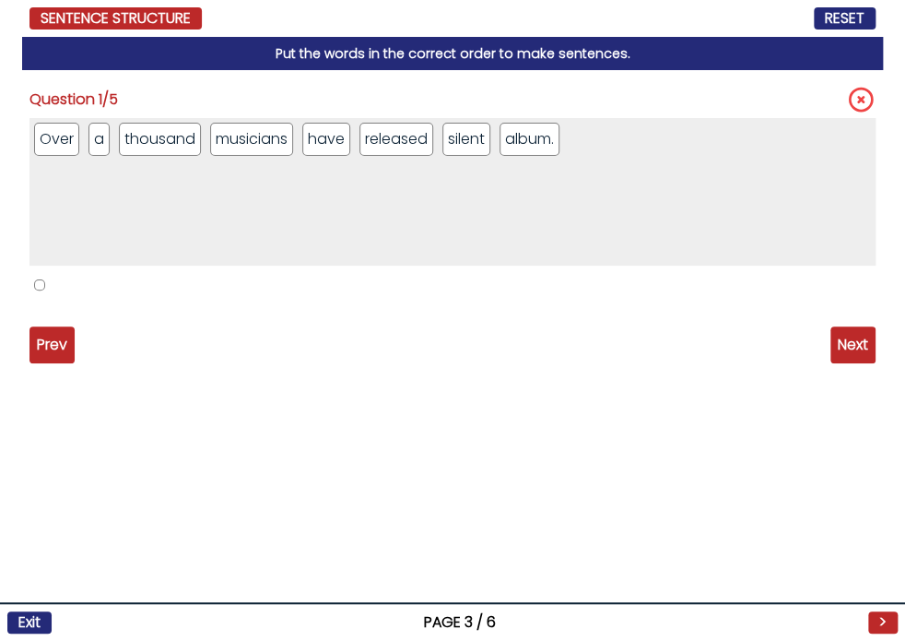
click at [52, 435] on div "Question 1/5 Over a thousand musicians have released silent album. The" at bounding box center [452, 355] width 861 height 571
drag, startPoint x: 893, startPoint y: 364, endPoint x: 850, endPoint y: 327, distance: 56.9
click at [884, 356] on div "British musicians protest AI copyright plans with a silent album 21st April 202…" at bounding box center [452, 320] width 905 height 641
click at [846, 324] on div "Over a thousand musicians have released silent album." at bounding box center [453, 222] width 846 height 208
click at [846, 327] on span "Next" at bounding box center [853, 344] width 45 height 37
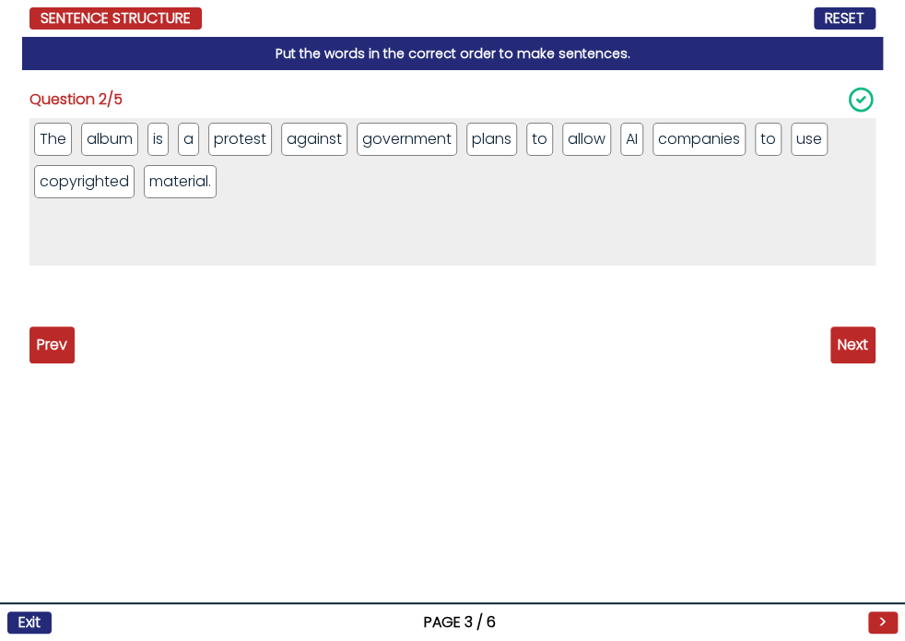
click at [846, 326] on span "Next" at bounding box center [853, 344] width 45 height 37
click at [827, 353] on div "Prev Next" at bounding box center [453, 344] width 846 height 37
click at [840, 344] on span "Next" at bounding box center [853, 344] width 45 height 37
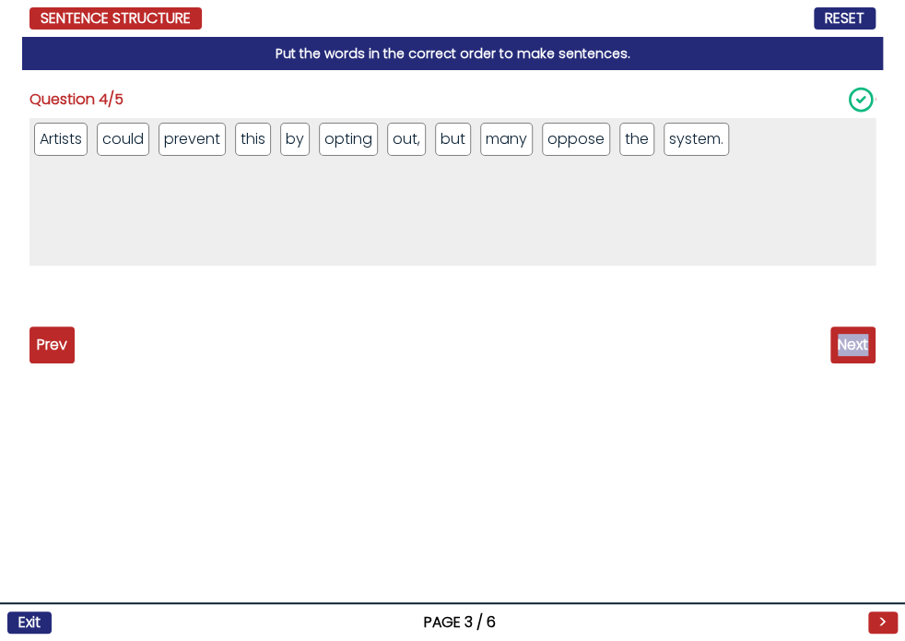
click at [840, 344] on span "Next" at bounding box center [853, 344] width 45 height 37
click at [840, 345] on span "Next" at bounding box center [853, 344] width 45 height 37
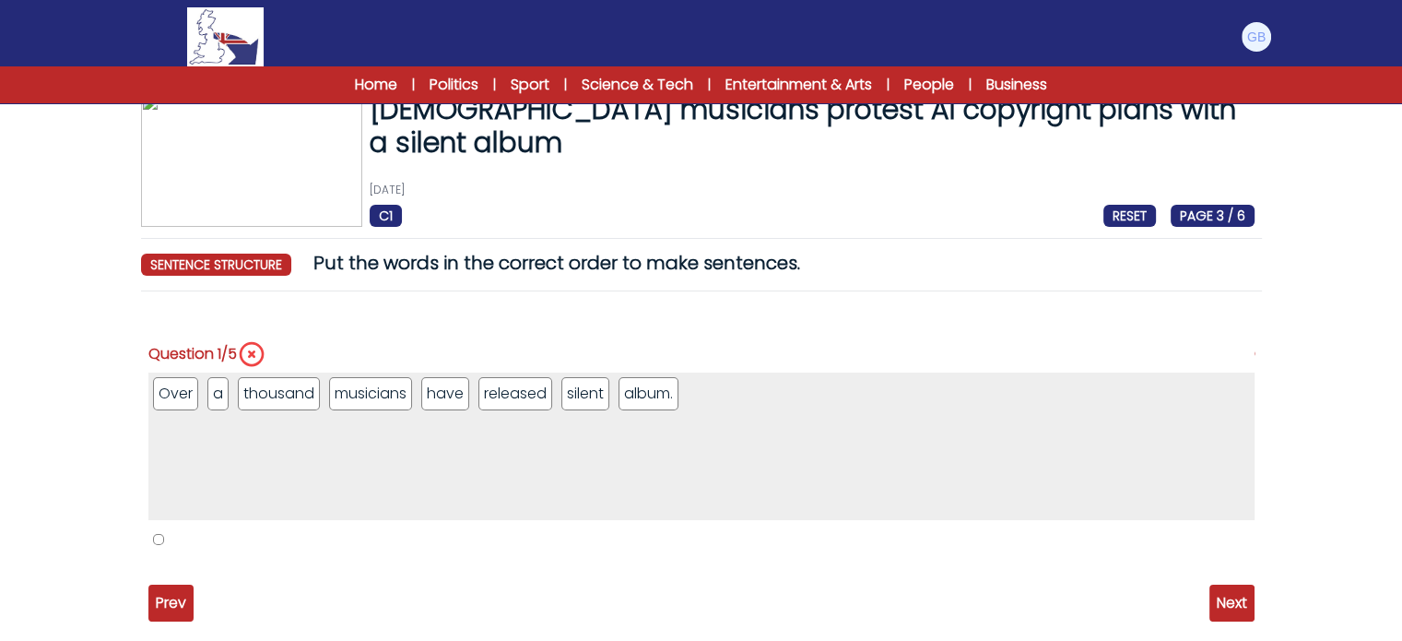
scroll to position [41, 0]
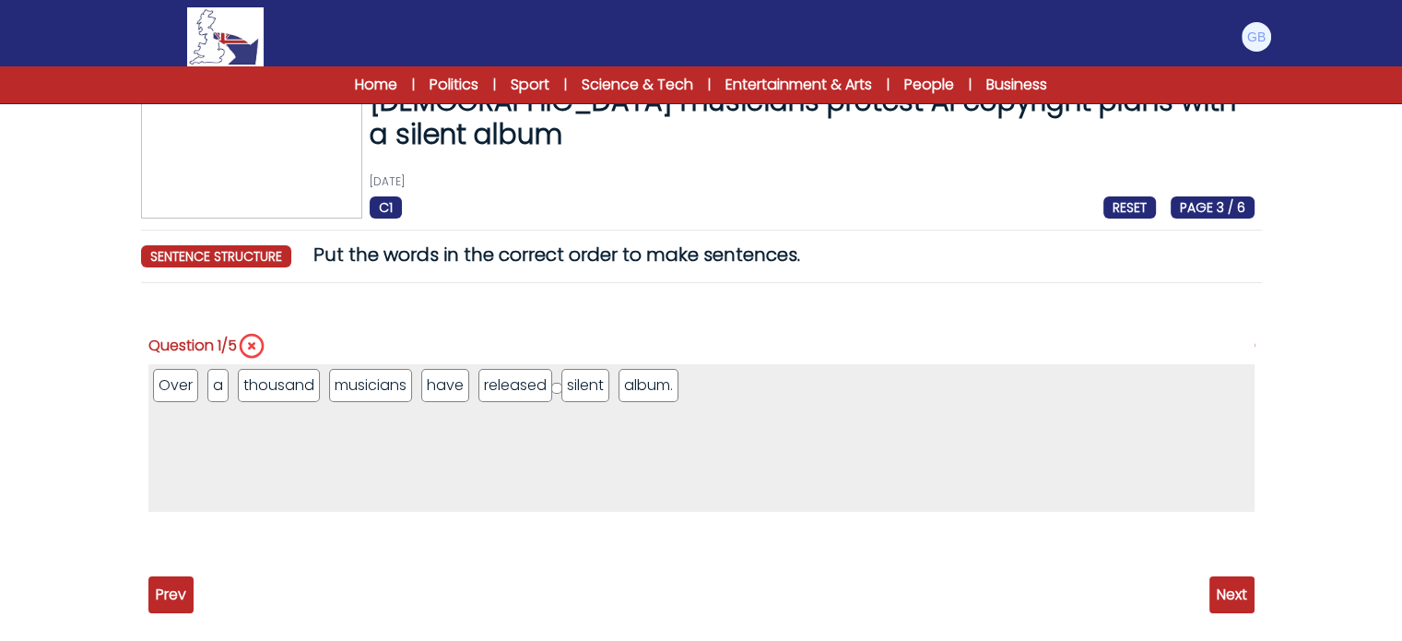
drag, startPoint x: 162, startPoint y: 526, endPoint x: 560, endPoint y: 383, distance: 422.6
drag, startPoint x: 693, startPoint y: 373, endPoint x: 568, endPoint y: 358, distance: 126.4
drag, startPoint x: 620, startPoint y: 373, endPoint x: 567, endPoint y: 383, distance: 53.5
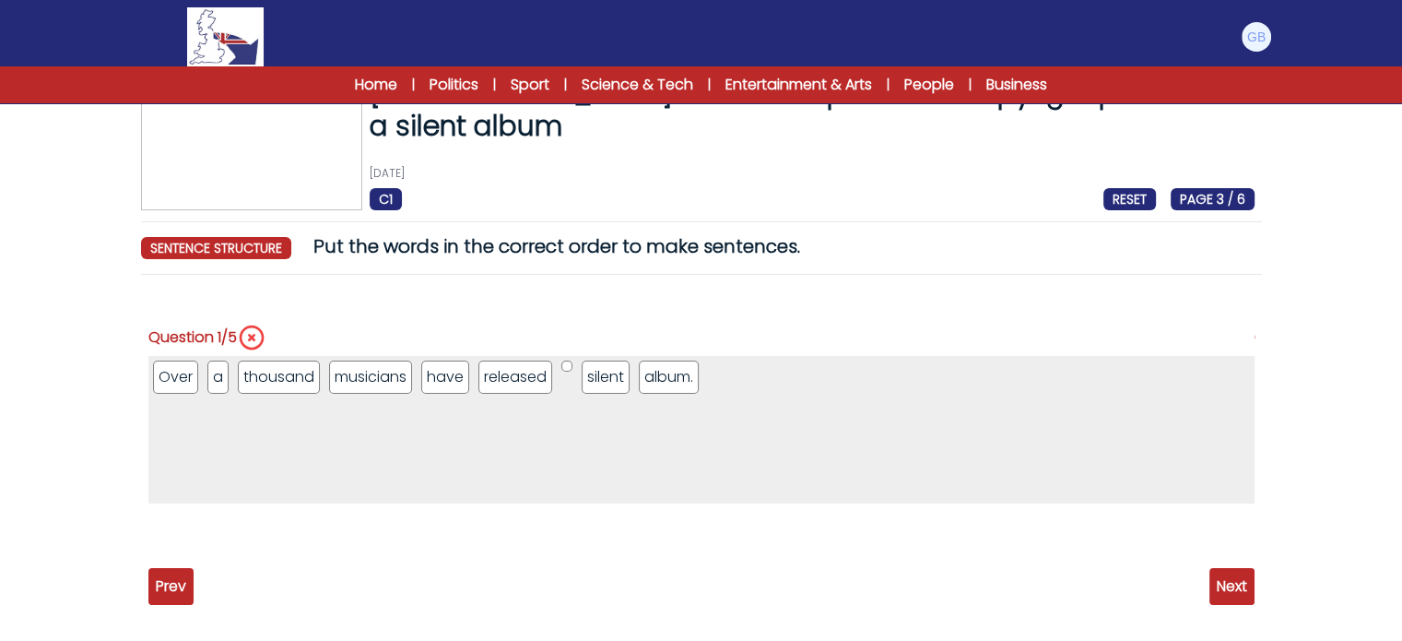
scroll to position [161, 0]
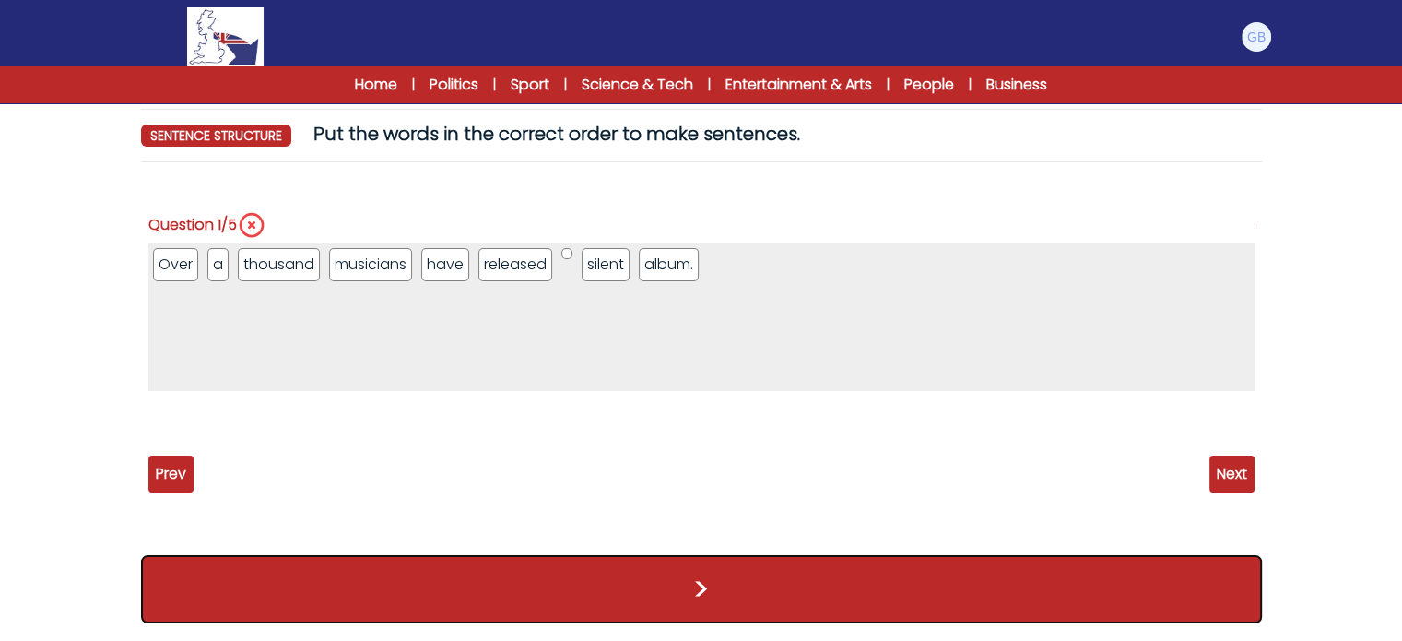
click at [1140, 605] on button ">" at bounding box center [701, 589] width 1121 height 68
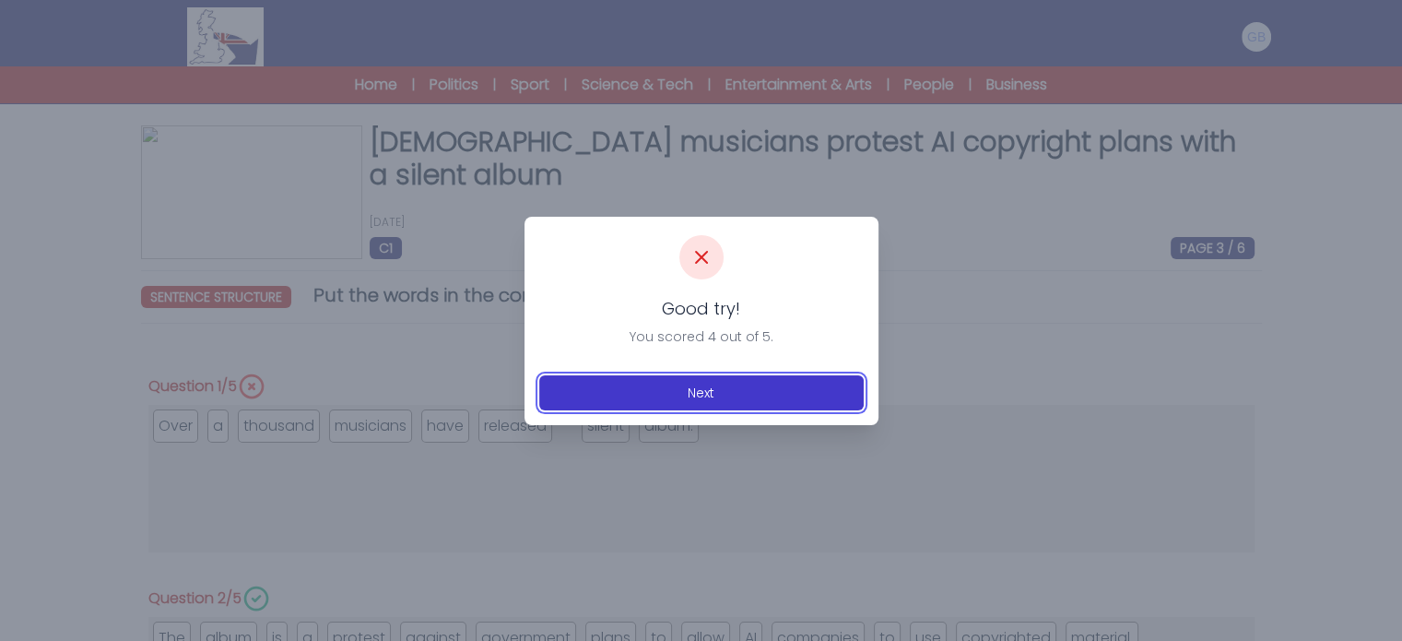
click at [793, 384] on button "Next" at bounding box center [701, 392] width 325 height 35
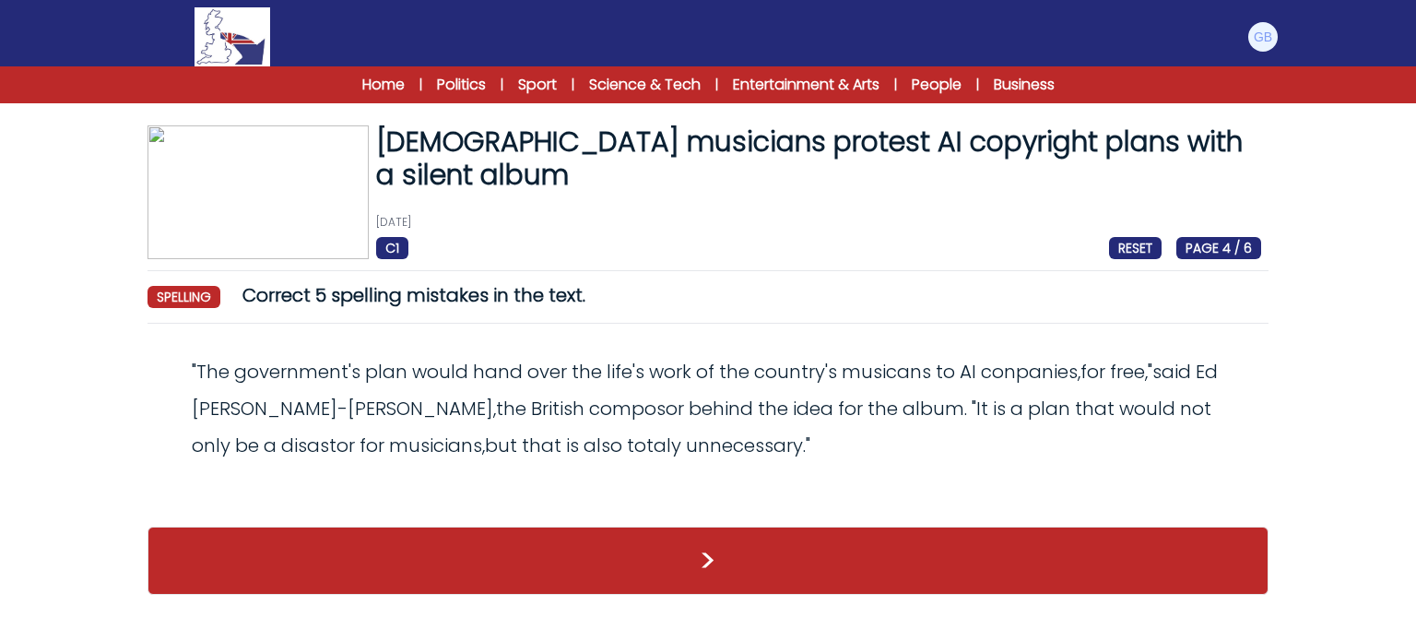
drag, startPoint x: 658, startPoint y: 451, endPoint x: 192, endPoint y: 357, distance: 475.9
click at [192, 357] on div "" The government ' s plan would hand over the life ' s work of the country ' s …" at bounding box center [708, 408] width 1106 height 111
copy odiv "" The government ' s plan would hand over the life ' s work of the country ' s …"
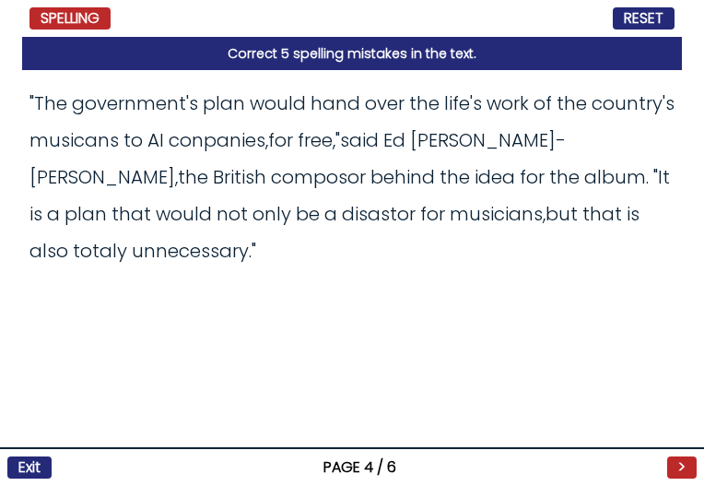
click at [563, 379] on div "Revert Save "The government's plan would hand over the life's work of the count…" at bounding box center [352, 278] width 660 height 416
click at [46, 132] on span "musicans" at bounding box center [74, 140] width 89 height 26
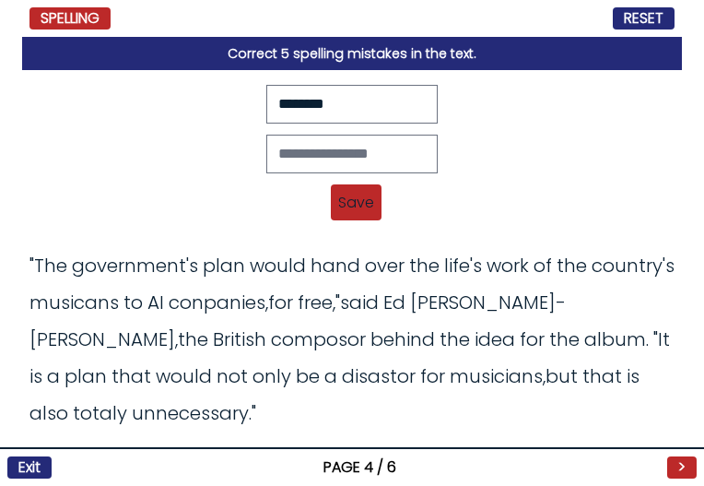
click at [395, 176] on div "Revert Save "The government's plan would hand over the life's work of the count…" at bounding box center [352, 159] width 645 height 148
click at [395, 166] on input "text" at bounding box center [352, 154] width 172 height 39
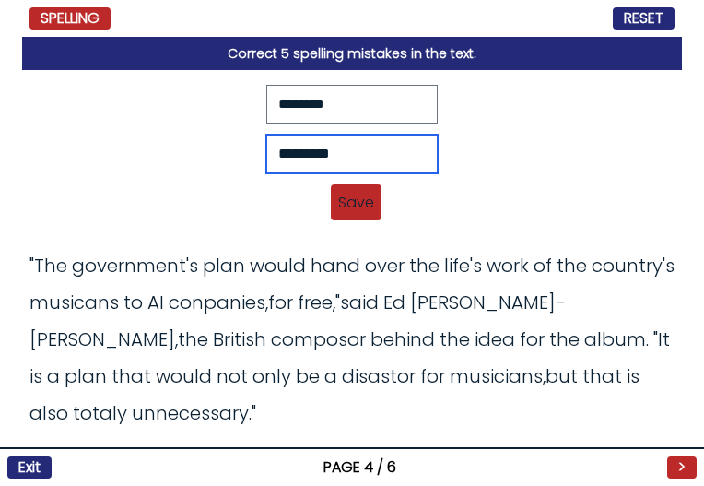
type input "*********"
click at [361, 198] on span "Save" at bounding box center [356, 202] width 51 height 36
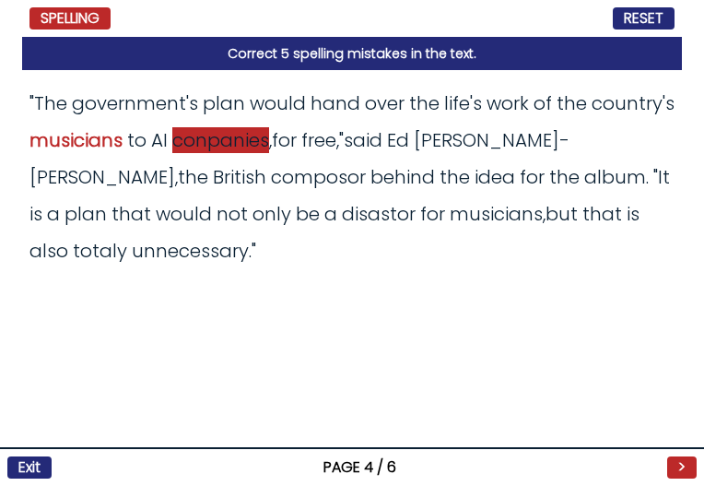
click at [231, 149] on span "conpanies" at bounding box center [220, 140] width 97 height 26
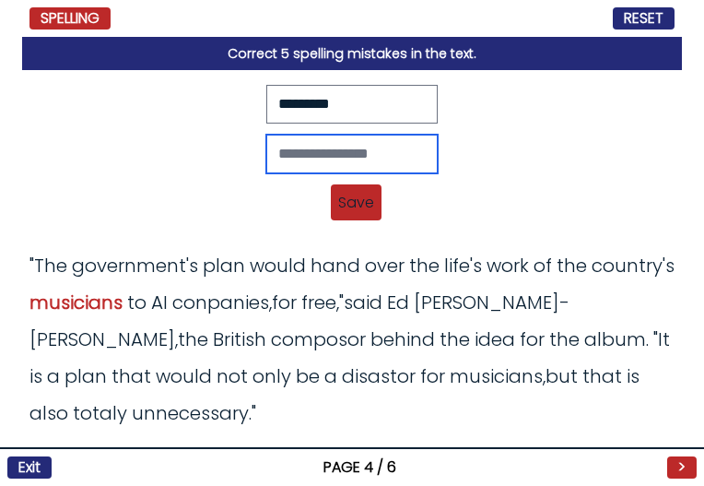
click at [384, 148] on input "text" at bounding box center [352, 154] width 172 height 39
type input "*********"
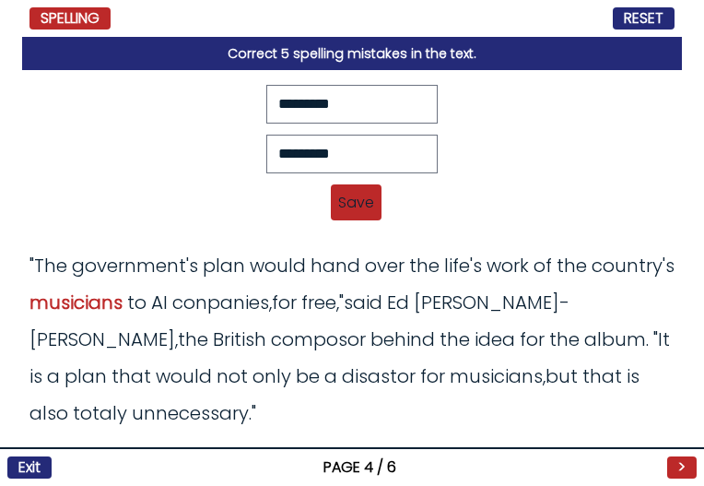
click at [359, 217] on span "Save" at bounding box center [356, 202] width 51 height 36
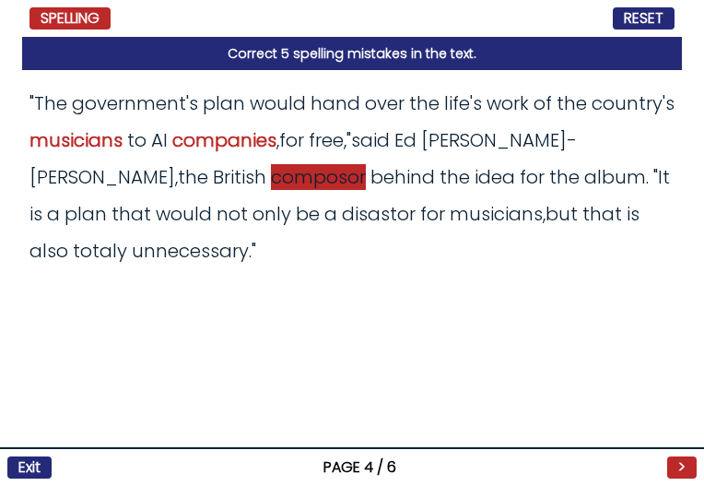
click at [271, 174] on span "composor" at bounding box center [318, 177] width 95 height 26
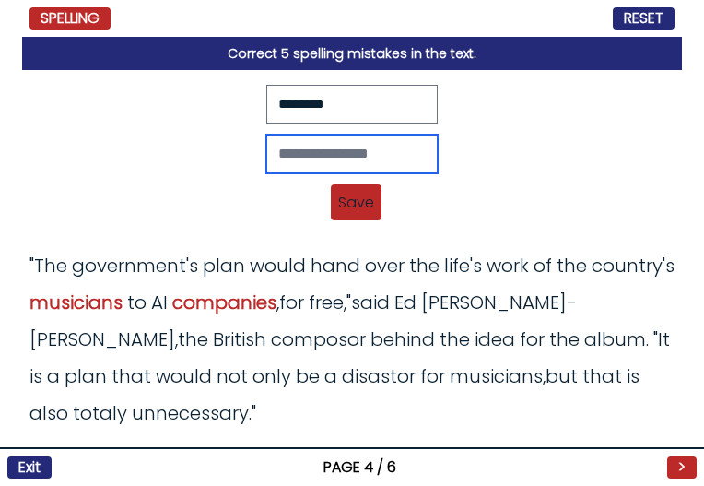
click at [314, 149] on input "text" at bounding box center [352, 154] width 172 height 39
type input "********"
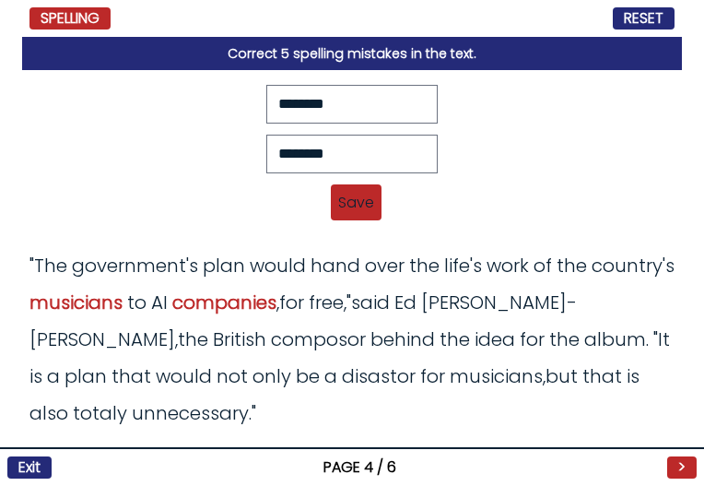
click at [393, 217] on div "******** Revert Save "The government's plan would hand over the life's work of …" at bounding box center [352, 159] width 645 height 148
click at [368, 195] on span "Save" at bounding box center [356, 202] width 51 height 36
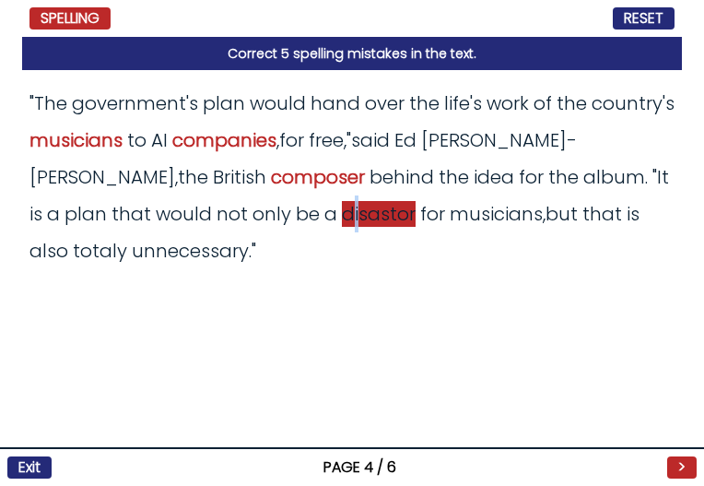
click at [342, 211] on span "disastor" at bounding box center [379, 214] width 74 height 26
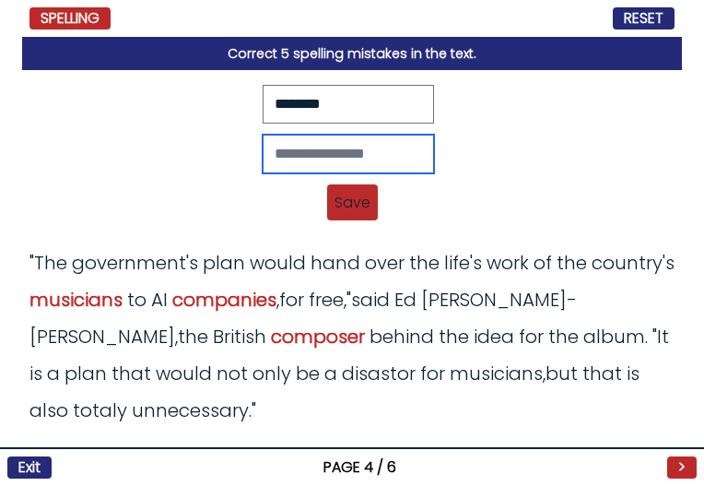
click at [264, 150] on input "text" at bounding box center [349, 154] width 172 height 39
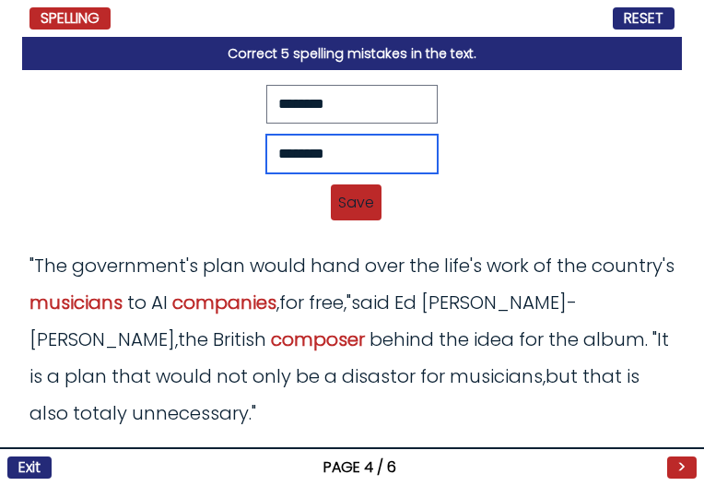
type input "********"
click at [352, 199] on span "Save" at bounding box center [356, 202] width 51 height 36
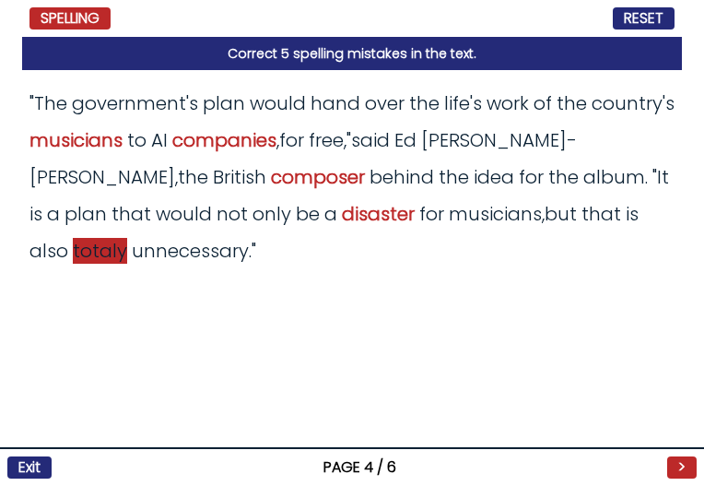
click at [127, 238] on span "totaly" at bounding box center [100, 251] width 54 height 26
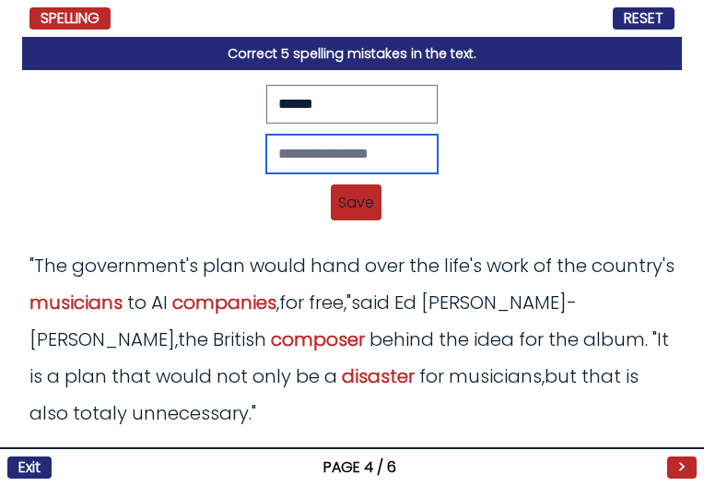
click at [329, 136] on input "text" at bounding box center [352, 154] width 172 height 39
type input "*******"
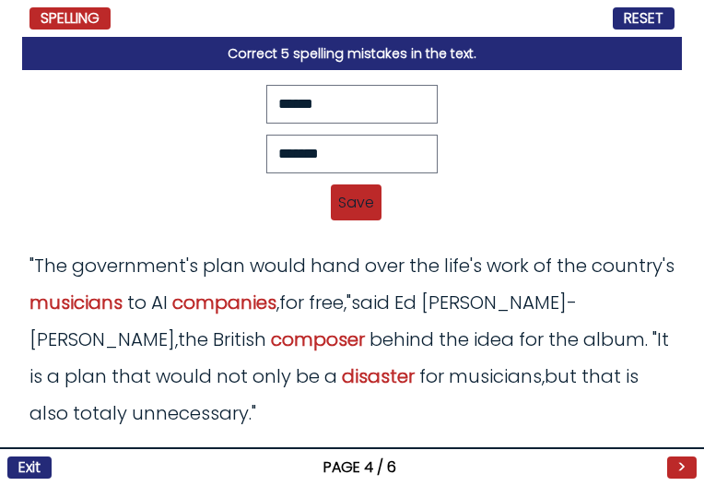
click at [352, 198] on span "Save" at bounding box center [356, 202] width 51 height 36
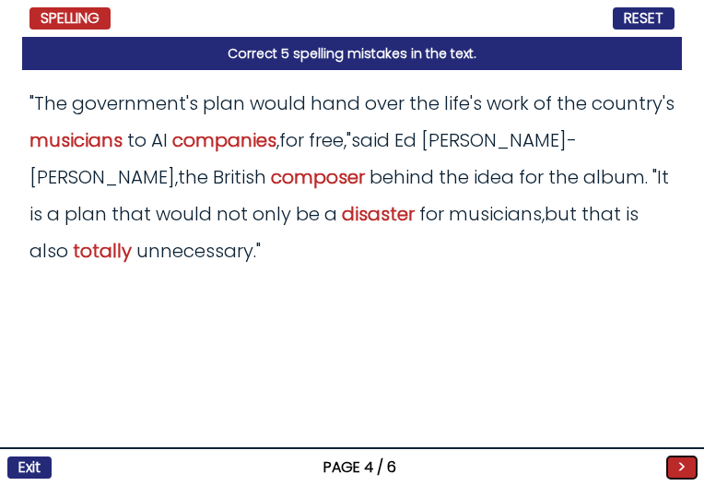
click at [693, 467] on button ">" at bounding box center [683, 467] width 30 height 22
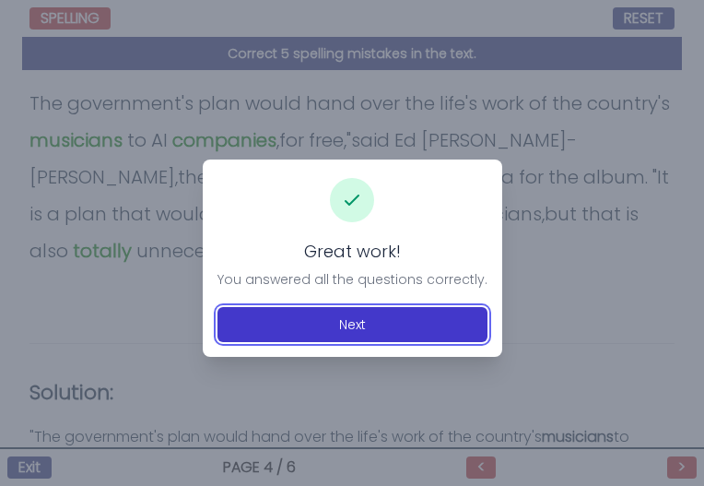
click at [450, 325] on button "Next" at bounding box center [353, 324] width 270 height 35
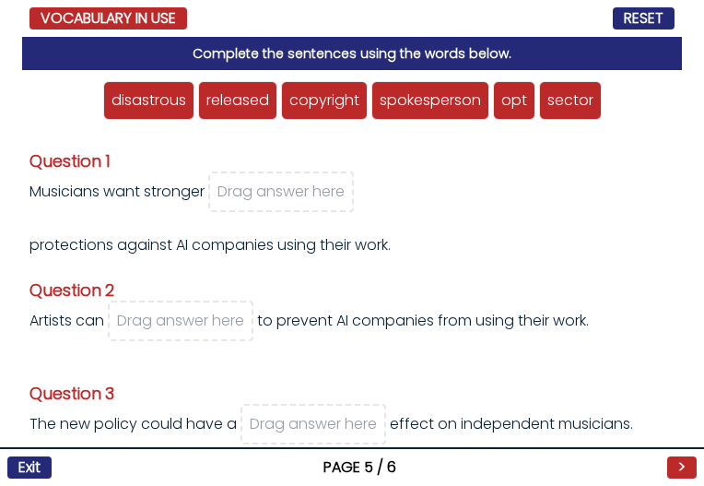
scroll to position [65, 0]
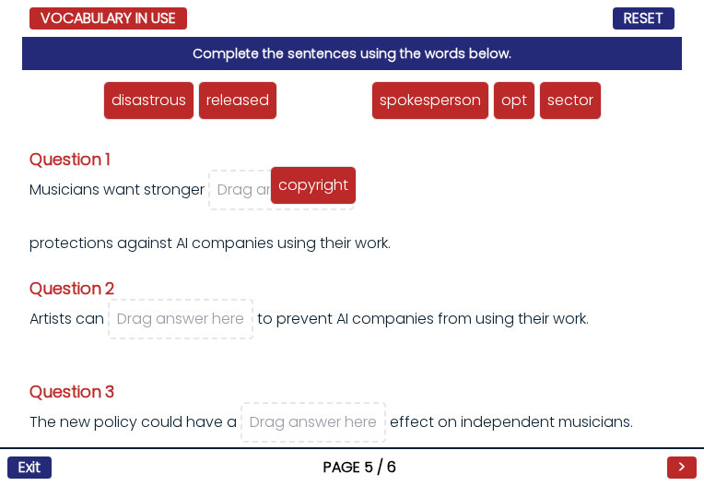
drag, startPoint x: 311, startPoint y: 98, endPoint x: 300, endPoint y: 183, distance: 85.5
click at [300, 183] on span "copyright" at bounding box center [313, 184] width 70 height 21
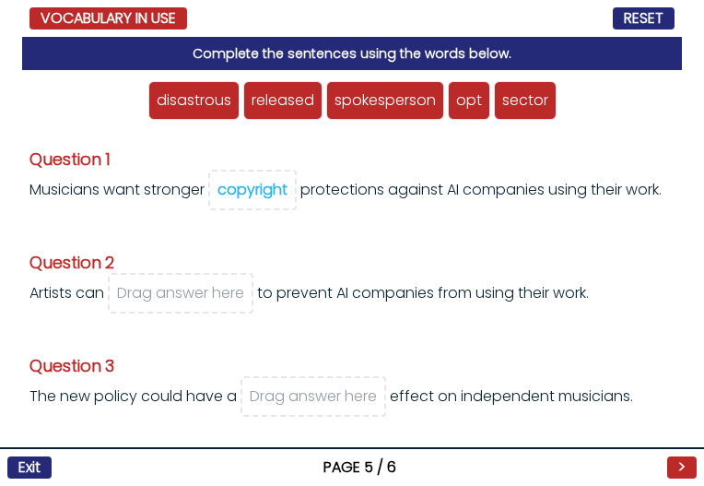
click at [681, 225] on div "[DEMOGRAPHIC_DATA] musicians protest AI copyright plans with a silent album [DA…" at bounding box center [352, 243] width 704 height 486
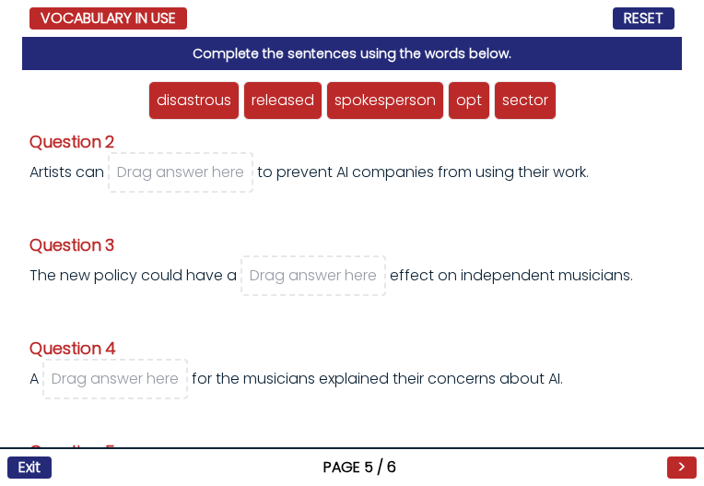
scroll to position [187, 0]
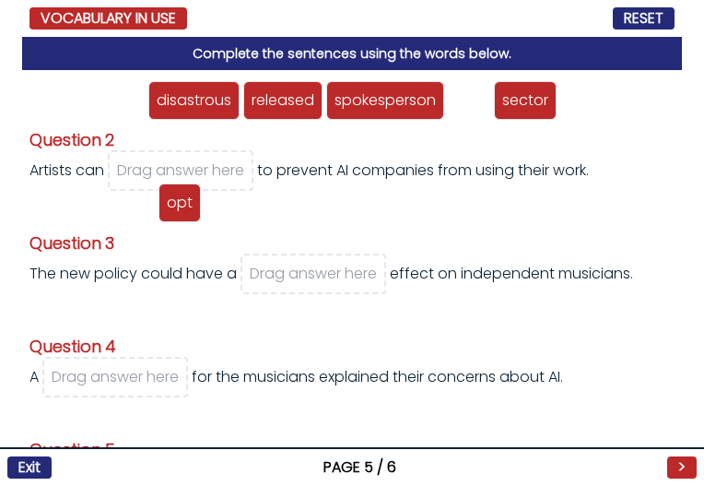
drag, startPoint x: 461, startPoint y: 102, endPoint x: 172, endPoint y: 205, distance: 307.1
click at [172, 205] on span "opt" at bounding box center [180, 202] width 26 height 21
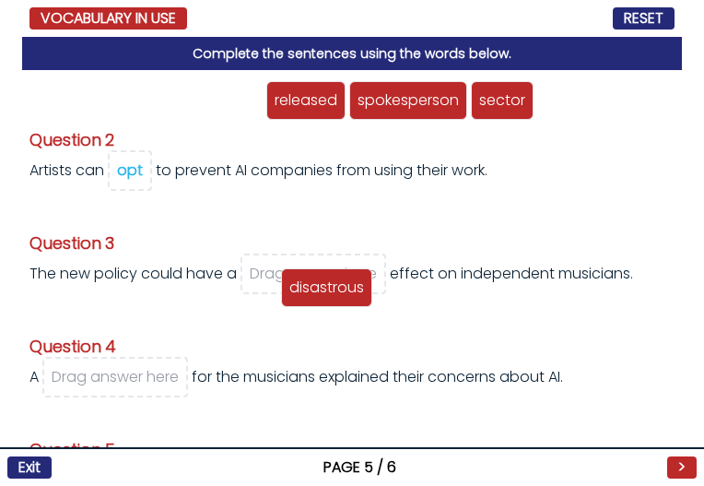
drag, startPoint x: 213, startPoint y: 97, endPoint x: 316, endPoint y: 278, distance: 208.9
click at [316, 278] on span "disastrous" at bounding box center [327, 287] width 75 height 21
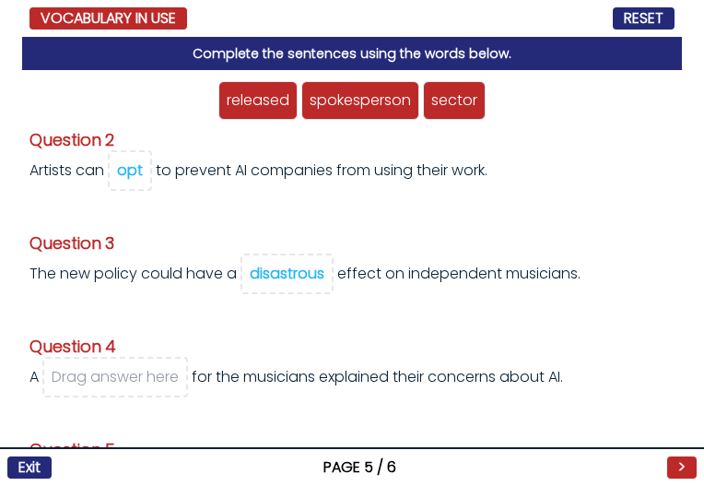
drag, startPoint x: 692, startPoint y: 281, endPoint x: 686, endPoint y: 292, distance: 12.4
click at [686, 292] on div "[DEMOGRAPHIC_DATA] musicians protest AI copyright plans with a silent album [DA…" at bounding box center [352, 243] width 704 height 486
drag, startPoint x: 663, startPoint y: 273, endPoint x: 665, endPoint y: 286, distance: 13.0
click at [665, 286] on div "disastrous released copyright spokesperson opt sector Question 1 copyright" at bounding box center [352, 278] width 660 height 416
click at [665, 280] on div "disastrous released copyright spokesperson opt sector Question 1 copyright" at bounding box center [352, 278] width 660 height 416
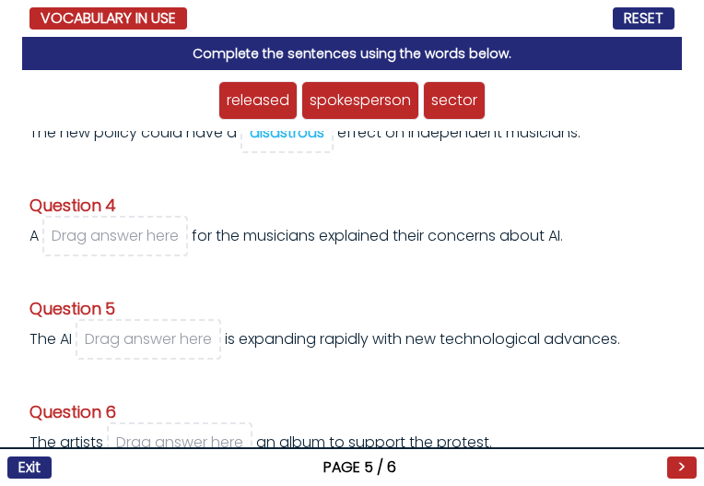
scroll to position [329, 0]
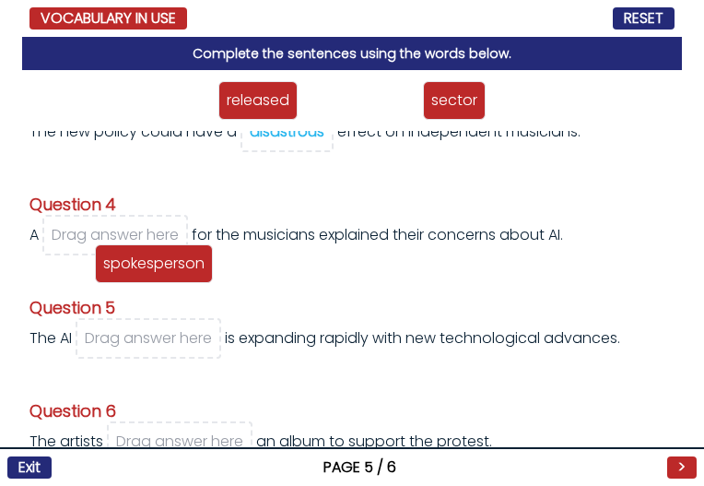
drag, startPoint x: 364, startPoint y: 103, endPoint x: 158, endPoint y: 267, distance: 263.8
click at [158, 267] on span "spokesperson" at bounding box center [153, 263] width 101 height 21
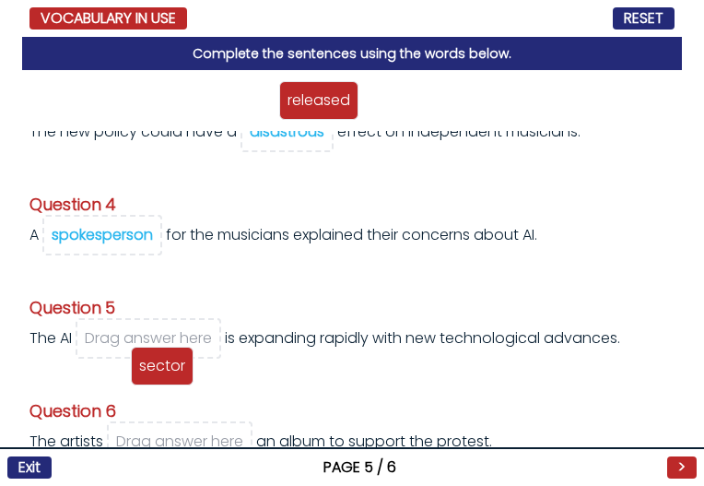
drag, startPoint x: 394, startPoint y: 110, endPoint x: 162, endPoint y: 375, distance: 352.3
click at [162, 375] on span "sector" at bounding box center [162, 365] width 46 height 21
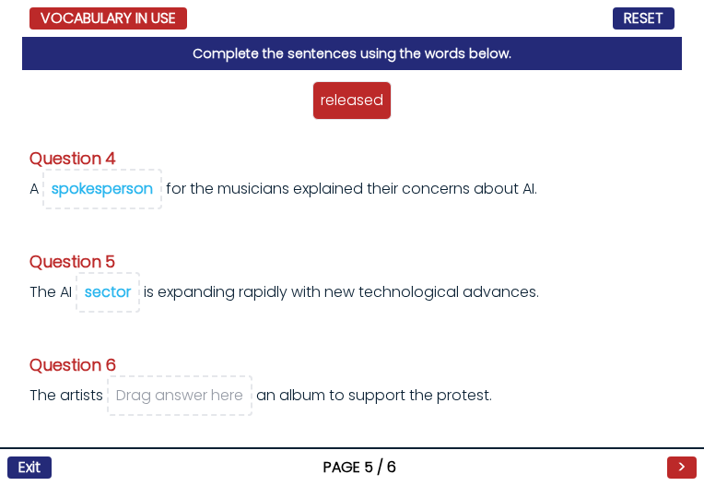
scroll to position [396, 0]
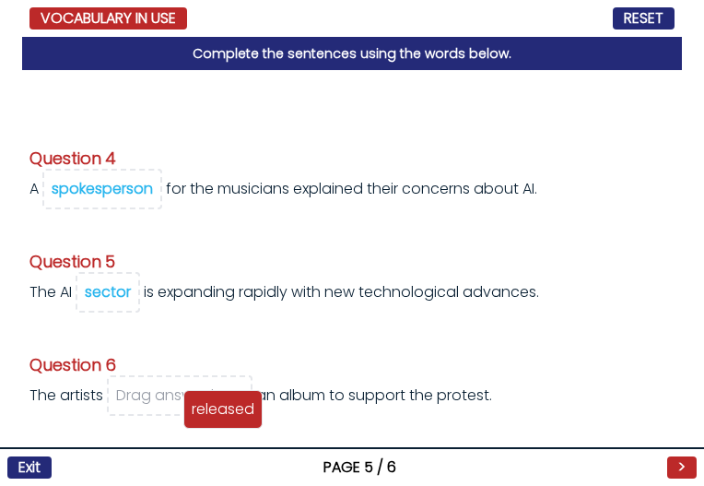
drag, startPoint x: 316, startPoint y: 111, endPoint x: 261, endPoint y: 441, distance: 334.7
click at [184, 419] on div "released" at bounding box center [222, 409] width 79 height 39
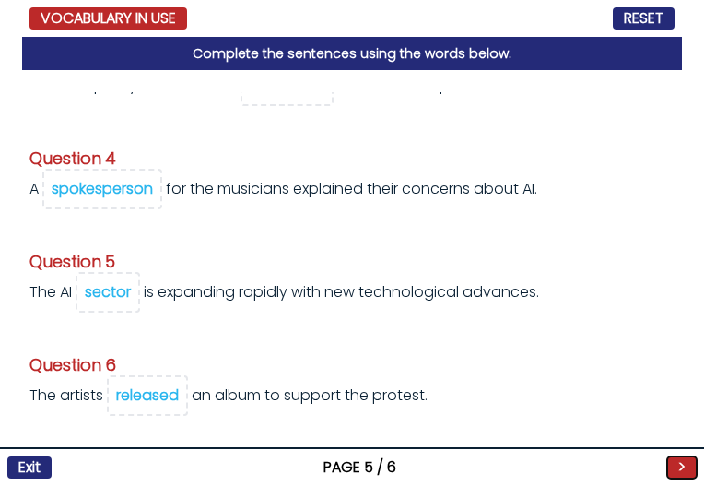
click at [686, 462] on button ">" at bounding box center [683, 467] width 30 height 22
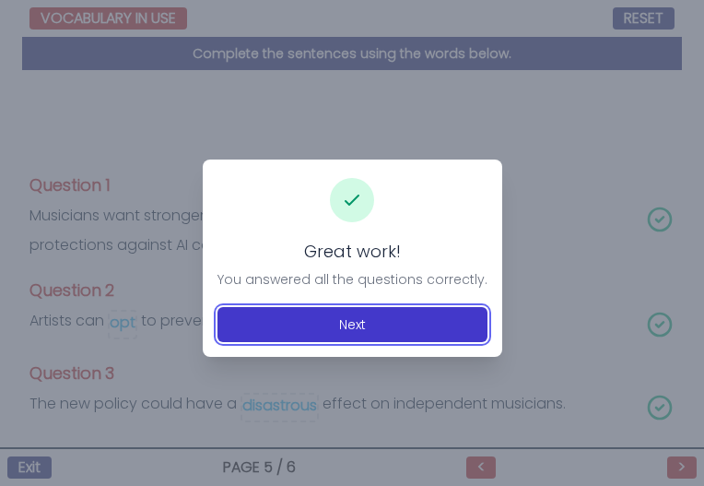
click at [423, 308] on button "Next" at bounding box center [353, 324] width 270 height 35
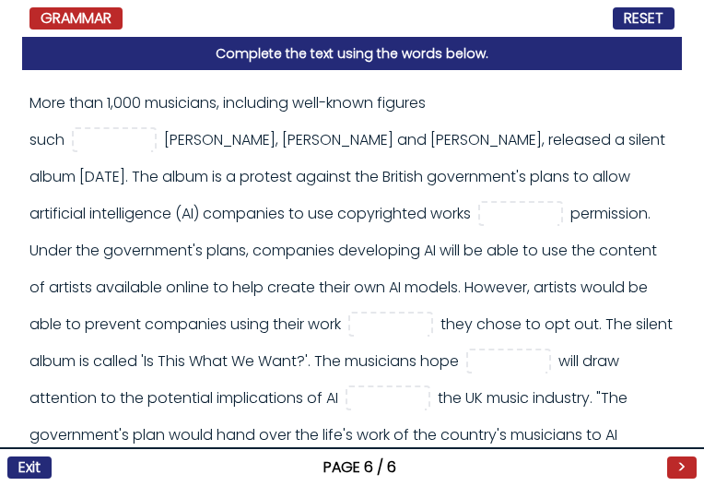
scroll to position [122, 0]
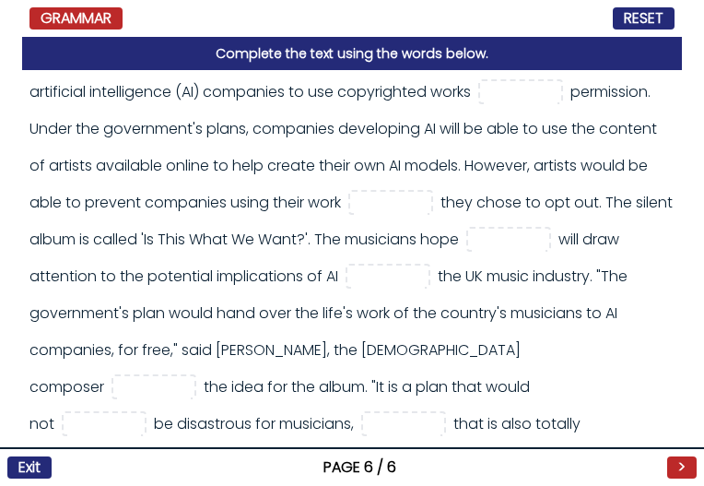
drag, startPoint x: 23, startPoint y: 101, endPoint x: 601, endPoint y: 431, distance: 665.7
click at [606, 432] on div "More than 1,000 musicians, including well-known figures such" at bounding box center [352, 278] width 660 height 416
copy div "More than 1,000 musicians, including well-known figures such [PERSON_NAME], [PE…"
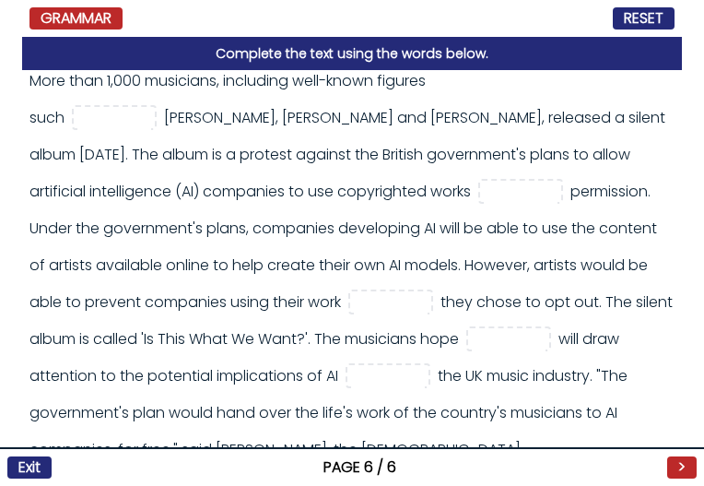
scroll to position [0, 0]
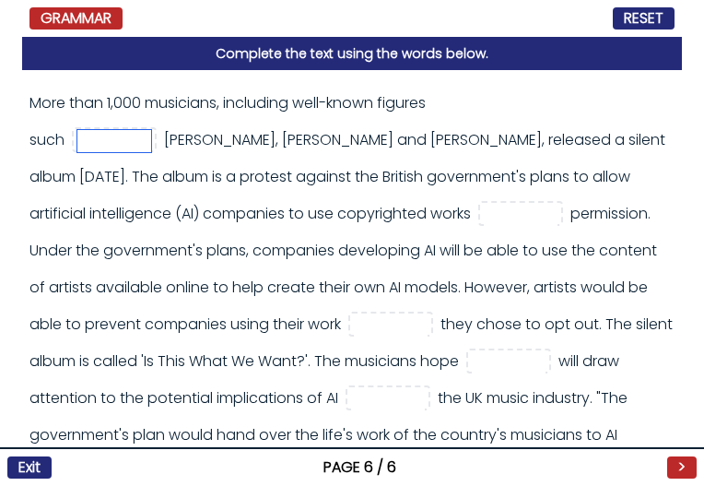
click at [151, 130] on input "text" at bounding box center [114, 141] width 74 height 22
type input "**"
click at [553, 200] on div "More than 1,000 musicians, including well-known figures such **" at bounding box center [352, 343] width 645 height 516
click at [484, 209] on input "text" at bounding box center [521, 215] width 74 height 22
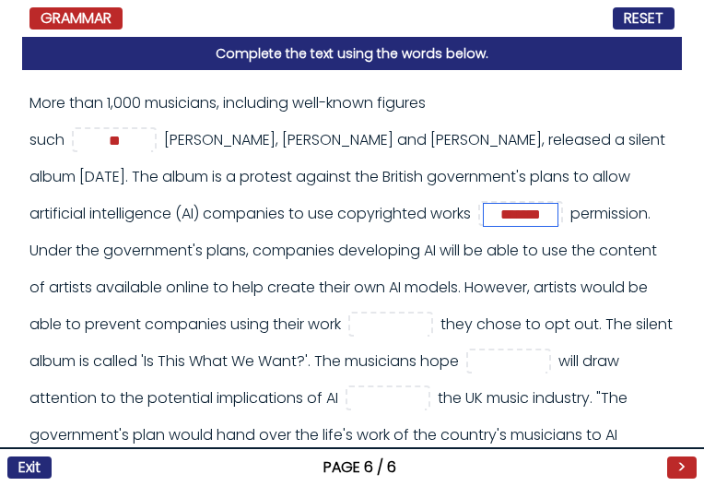
type input "*******"
click at [526, 336] on div "More than 1,000 musicians, including well-known figures such ** *******" at bounding box center [352, 343] width 645 height 516
click at [354, 324] on input "text" at bounding box center [391, 325] width 74 height 22
type input "**"
click at [668, 267] on div "More than 1,000 musicians, including well-known figures such ** ******* **" at bounding box center [352, 278] width 660 height 416
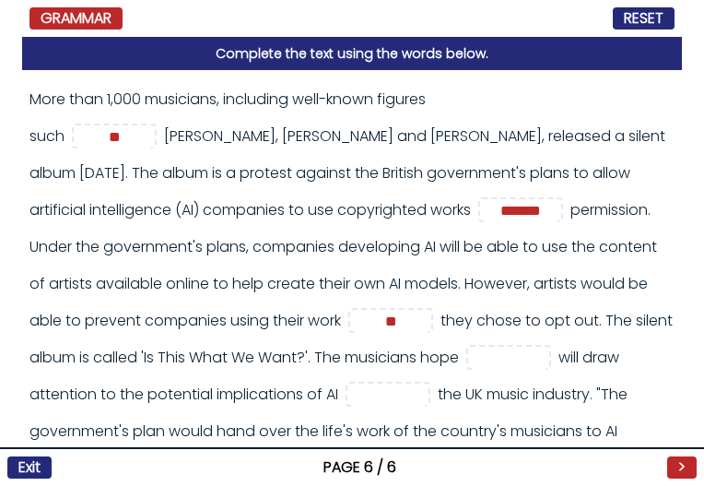
scroll to position [122, 0]
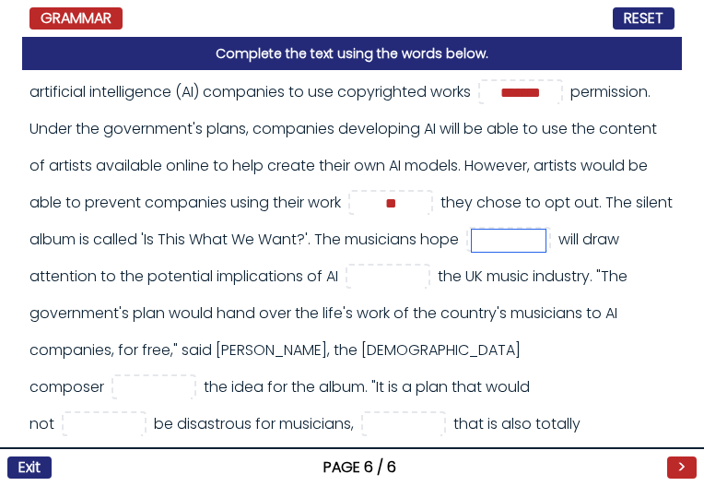
click at [492, 235] on input "text" at bounding box center [509, 241] width 74 height 22
type input "**"
click at [190, 238] on div "More than 1,000 musicians, including well-known figures such ** ******* ** **" at bounding box center [352, 221] width 645 height 516
click at [425, 272] on input "text" at bounding box center [388, 277] width 74 height 22
type input "**"
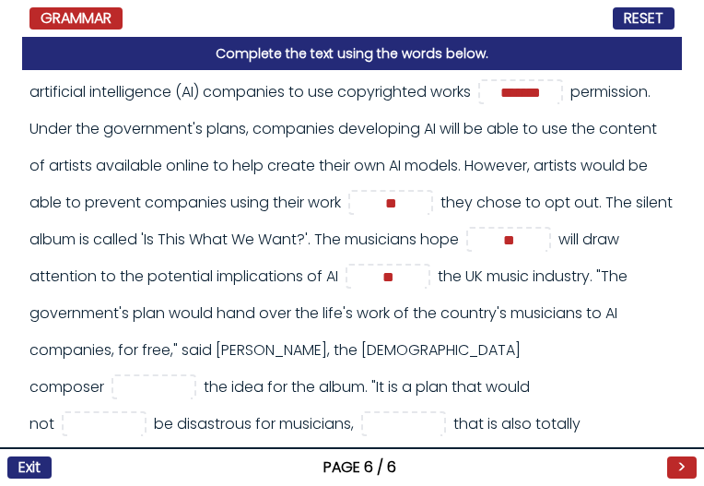
click at [519, 324] on div "More than 1,000 musicians, including well-known figures such ** ******* ** ** **" at bounding box center [352, 221] width 645 height 516
drag, startPoint x: 664, startPoint y: 290, endPoint x: 668, endPoint y: 318, distance: 27.9
click at [668, 318] on div "More than 1,000 musicians, including well-known figures such ** ******* **" at bounding box center [352, 278] width 660 height 416
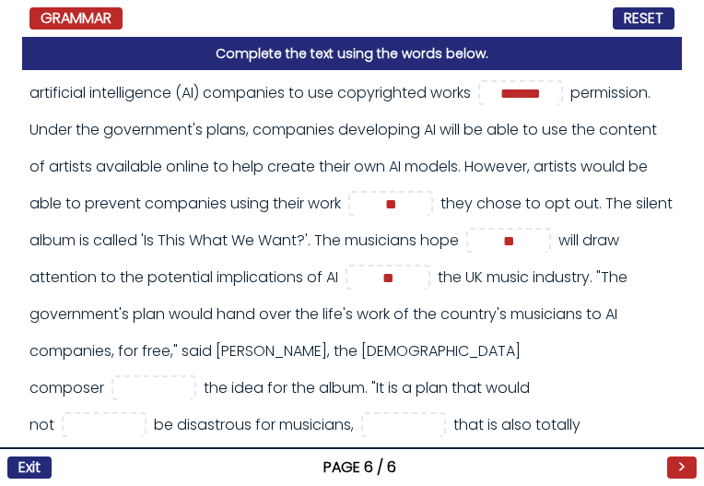
click at [608, 319] on div "More than 1,000 musicians, including well-known figures such ** ******* ** ** **" at bounding box center [352, 222] width 645 height 516
click at [117, 397] on input "text" at bounding box center [154, 389] width 74 height 22
type input "******"
click at [188, 365] on div "More than 1,000 musicians, including well-known figures such ** ******* ** ** *…" at bounding box center [352, 222] width 645 height 516
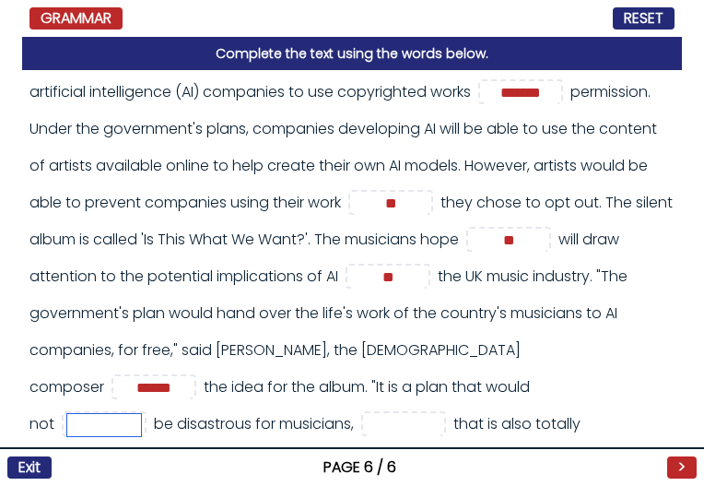
click at [141, 414] on input "text" at bounding box center [104, 425] width 74 height 22
click at [141, 414] on input "****" at bounding box center [104, 425] width 74 height 22
type input "****"
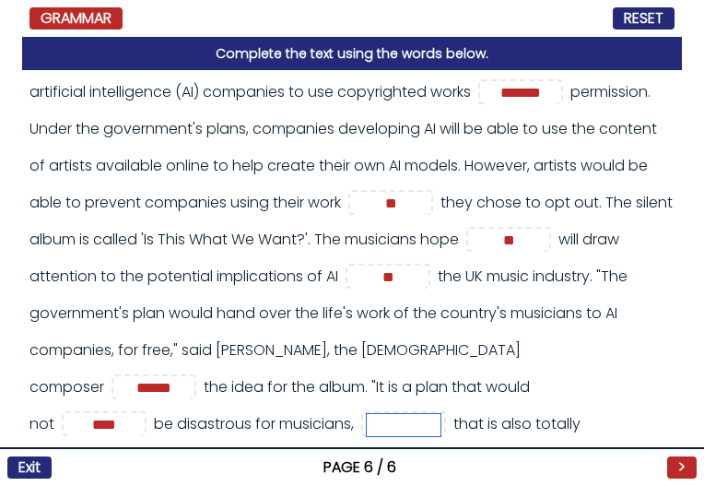
click at [367, 414] on input "text" at bounding box center [404, 425] width 74 height 22
type input "***"
click at [688, 459] on button ">" at bounding box center [683, 467] width 30 height 22
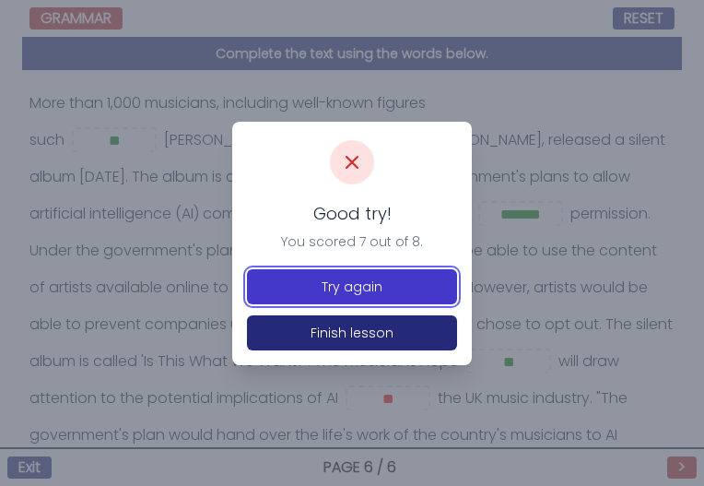
click at [395, 283] on button "Try again" at bounding box center [352, 286] width 210 height 35
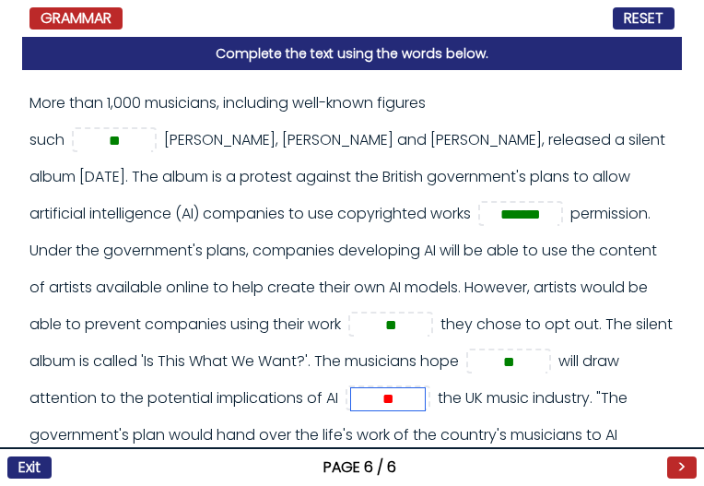
click at [425, 390] on input "**" at bounding box center [388, 399] width 74 height 22
click at [660, 326] on div "More than 1,000 musicians, including well-known figures such ** [PERSON_NAME], …" at bounding box center [352, 343] width 645 height 516
drag, startPoint x: 666, startPoint y: 323, endPoint x: 668, endPoint y: 336, distance: 13.0
click at [668, 336] on div "More than 1,000 musicians, including well-known figures such ** ******* ** ** *…" at bounding box center [352, 278] width 660 height 416
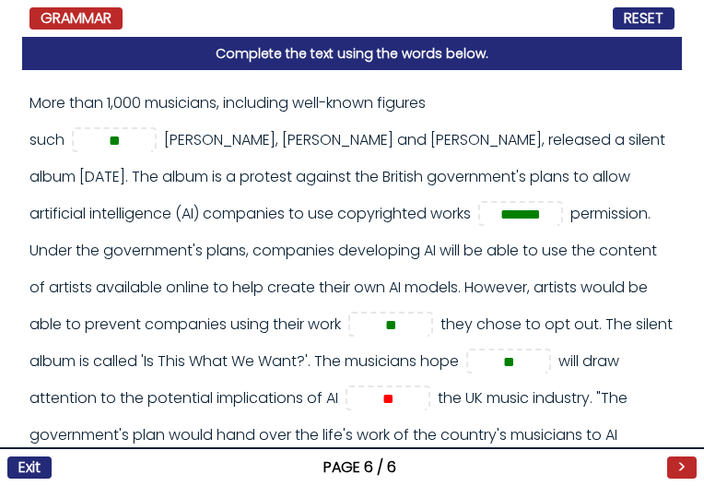
click at [668, 325] on div "More than 1,000 musicians, including well-known figures such ** ******* ** ** *…" at bounding box center [352, 278] width 660 height 416
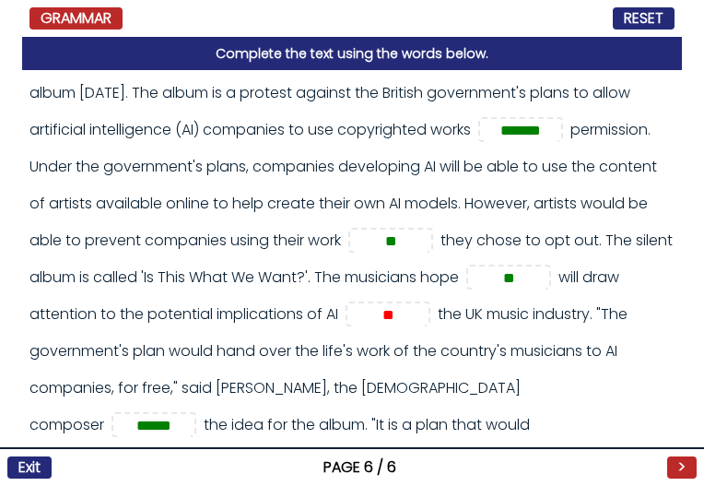
scroll to position [122, 0]
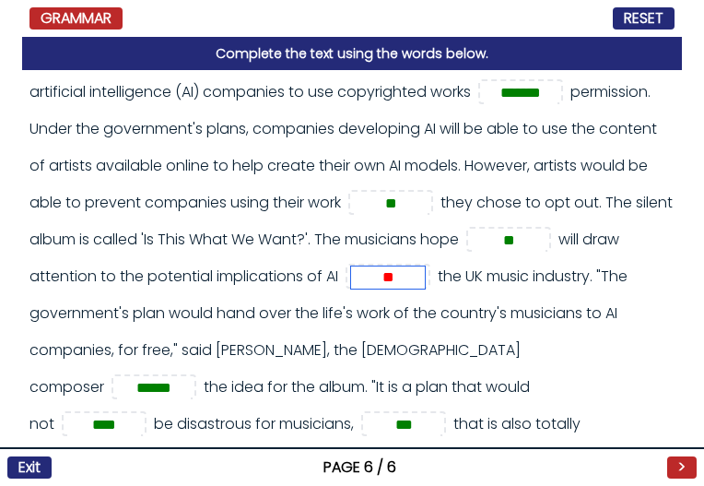
click at [425, 269] on input "**" at bounding box center [388, 277] width 74 height 22
type input "*"
type input "**"
click at [594, 291] on div "More than 1,000 musicians, including well-known figures such ** Kate Bush, Damo…" at bounding box center [352, 221] width 645 height 516
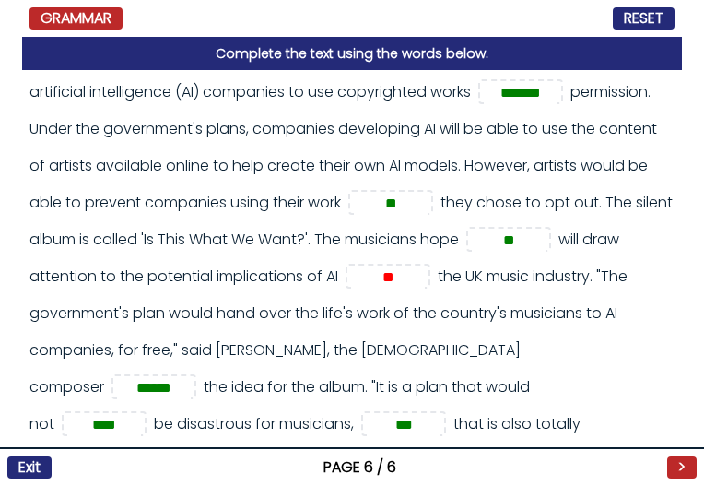
drag, startPoint x: 661, startPoint y: 272, endPoint x: 653, endPoint y: 397, distance: 125.7
click at [673, 302] on div "More than 1,000 musicians, including well-known figures such ** ******* ** ** *…" at bounding box center [352, 278] width 660 height 416
click at [676, 478] on button ">" at bounding box center [683, 467] width 30 height 22
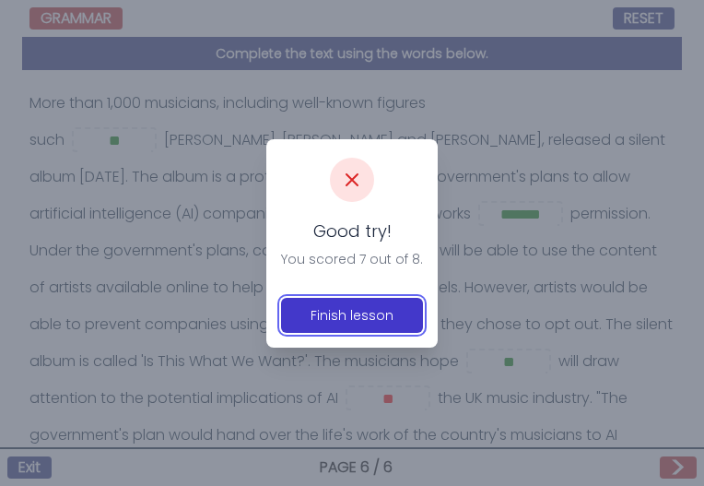
click at [368, 313] on button "Finish lesson" at bounding box center [352, 315] width 142 height 35
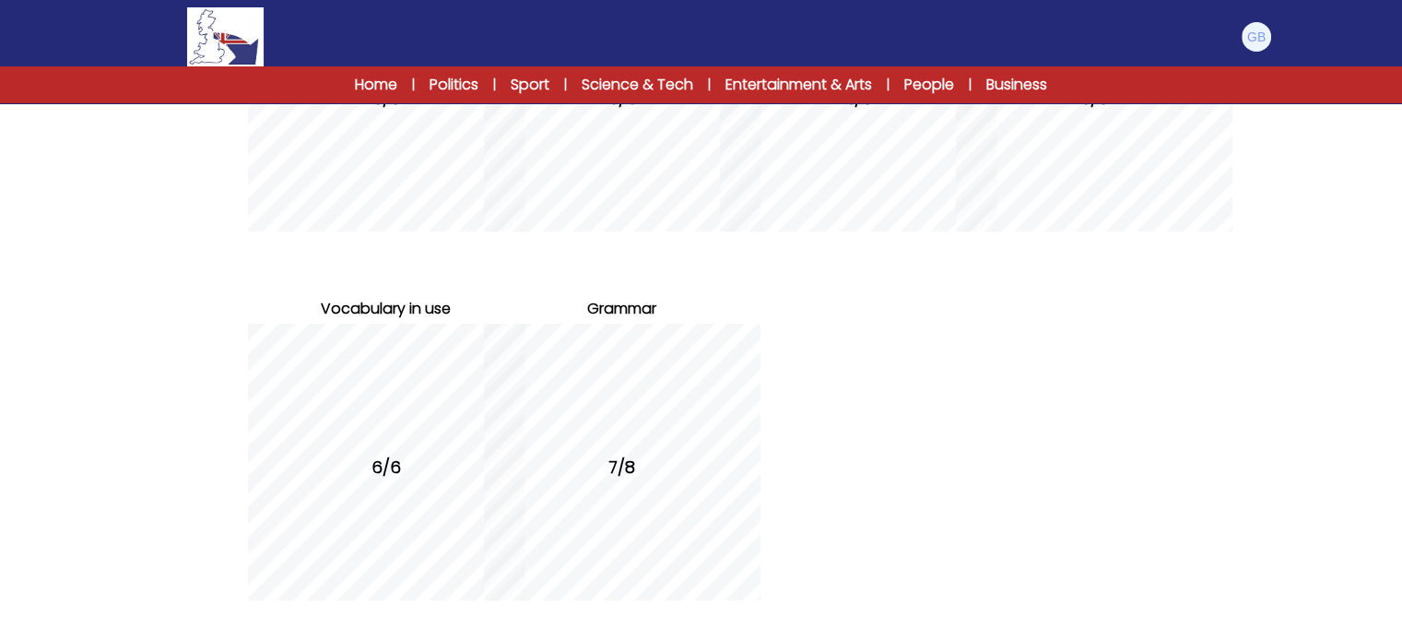
scroll to position [499, 0]
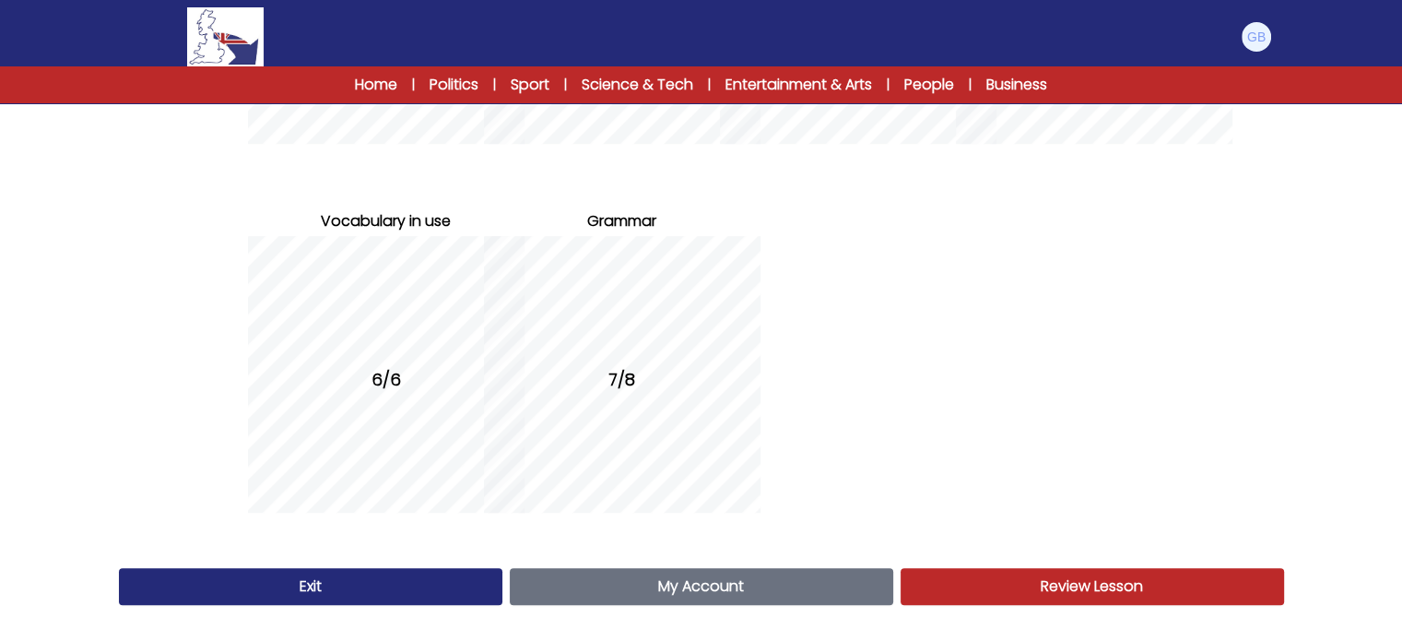
click at [704, 485] on span "Review Lesson" at bounding box center [1092, 585] width 102 height 21
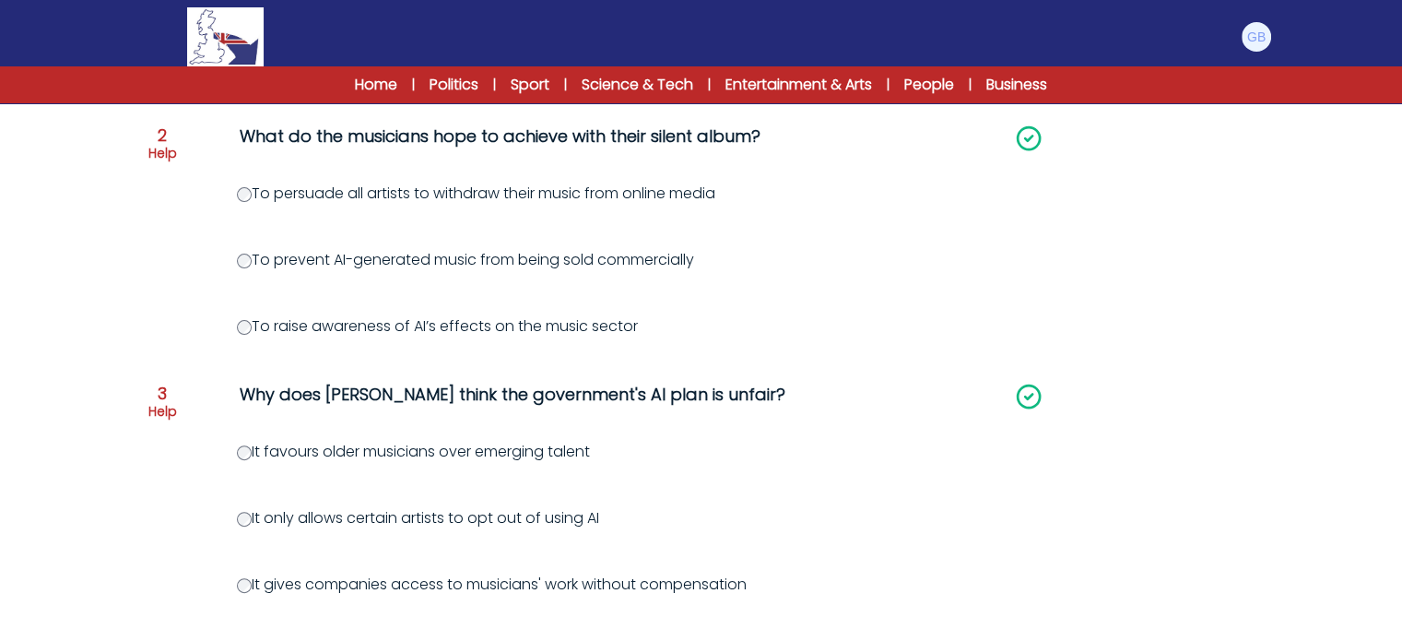
scroll to position [561, 0]
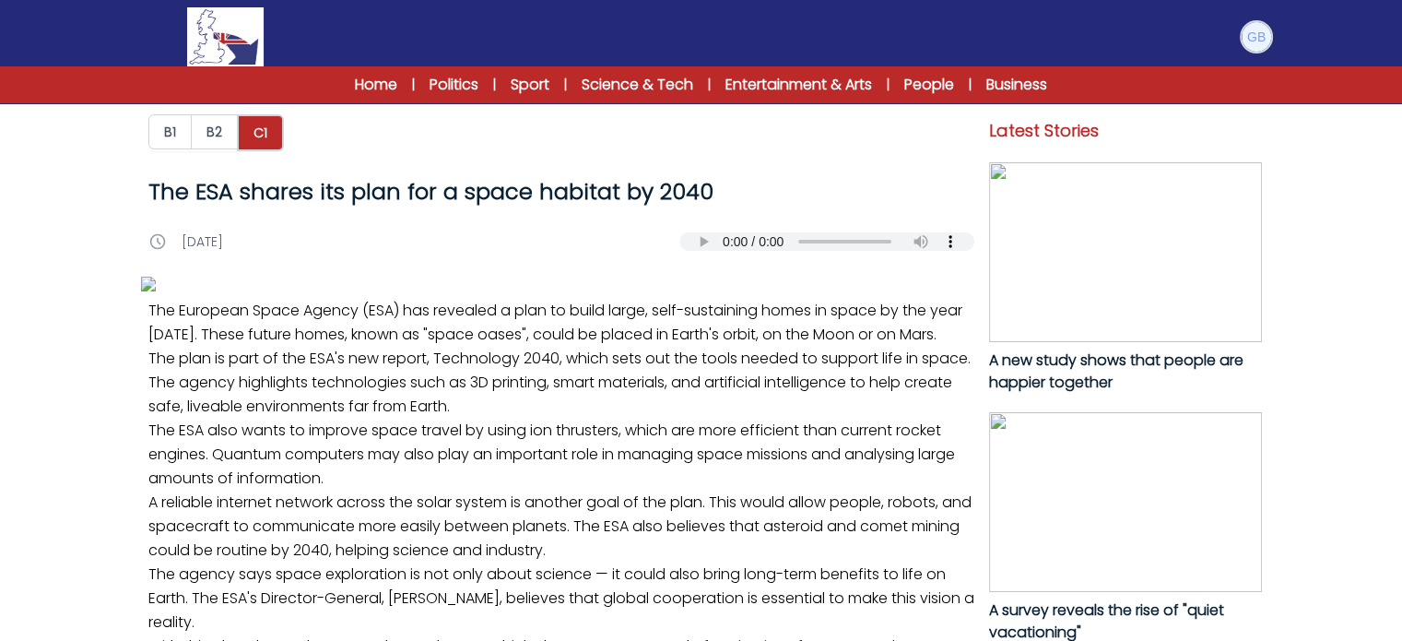
click at [1254, 52] on button at bounding box center [1256, 36] width 33 height 33
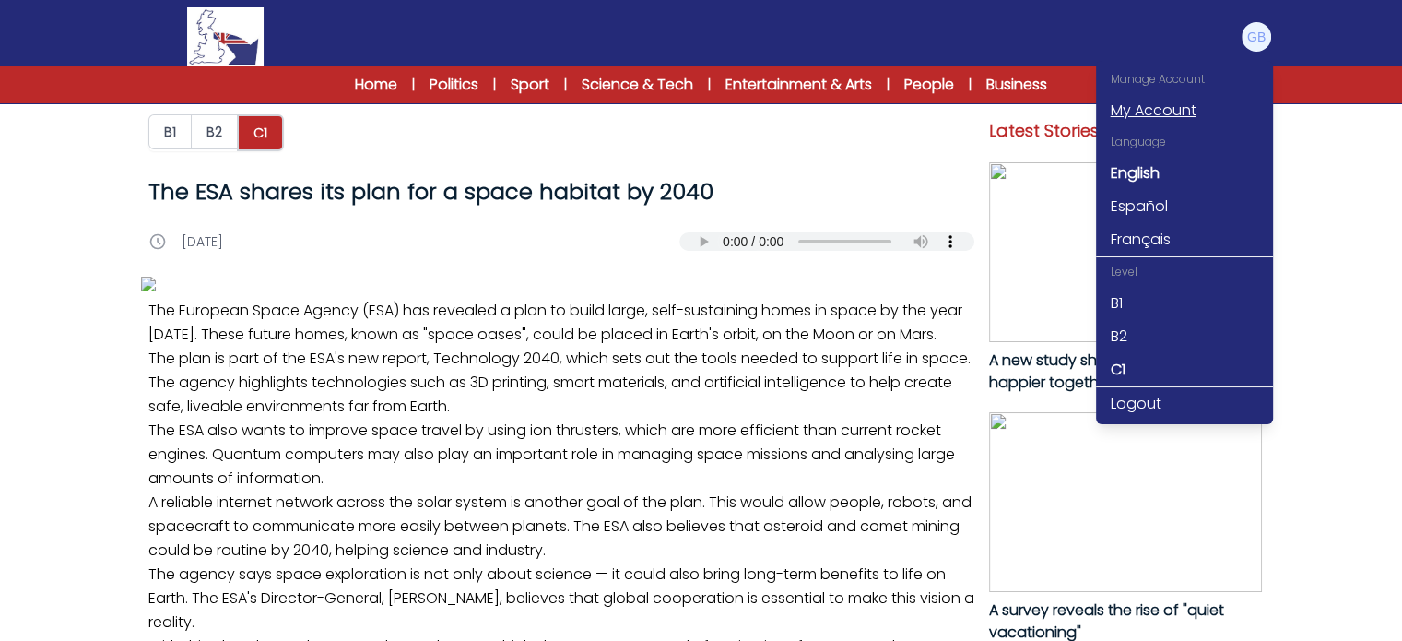
click at [1160, 103] on link "My Account" at bounding box center [1184, 110] width 177 height 33
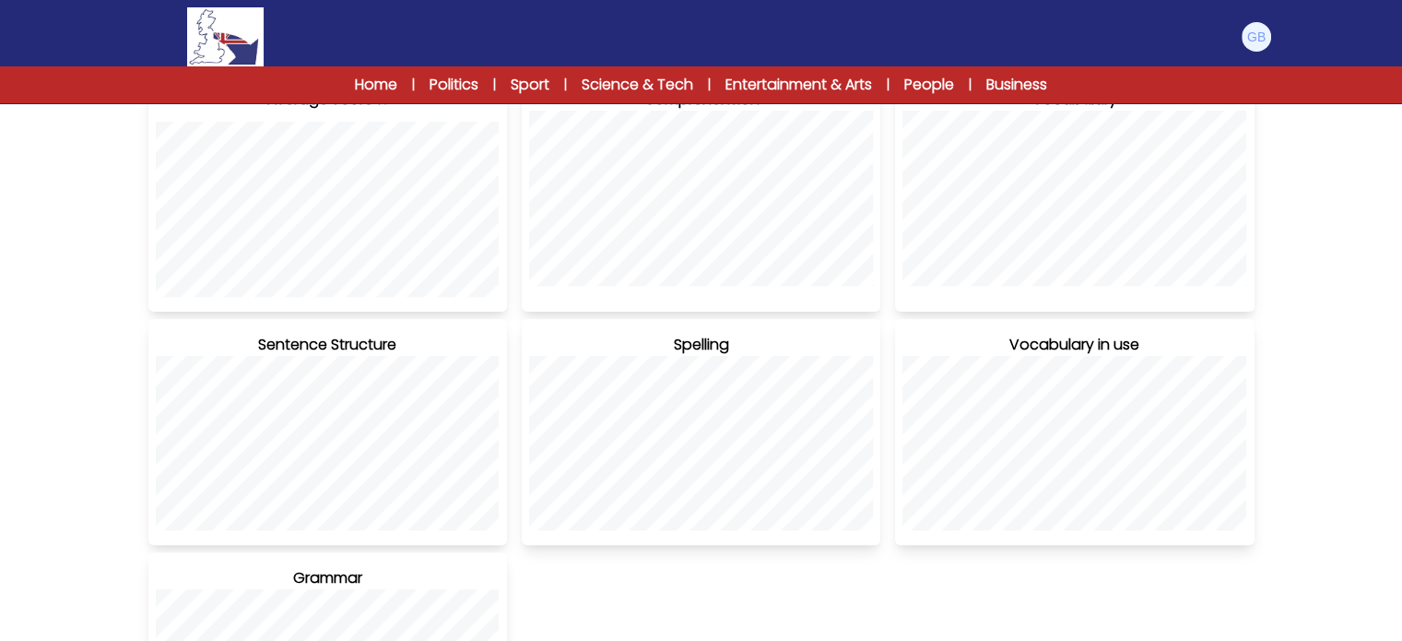
scroll to position [839, 0]
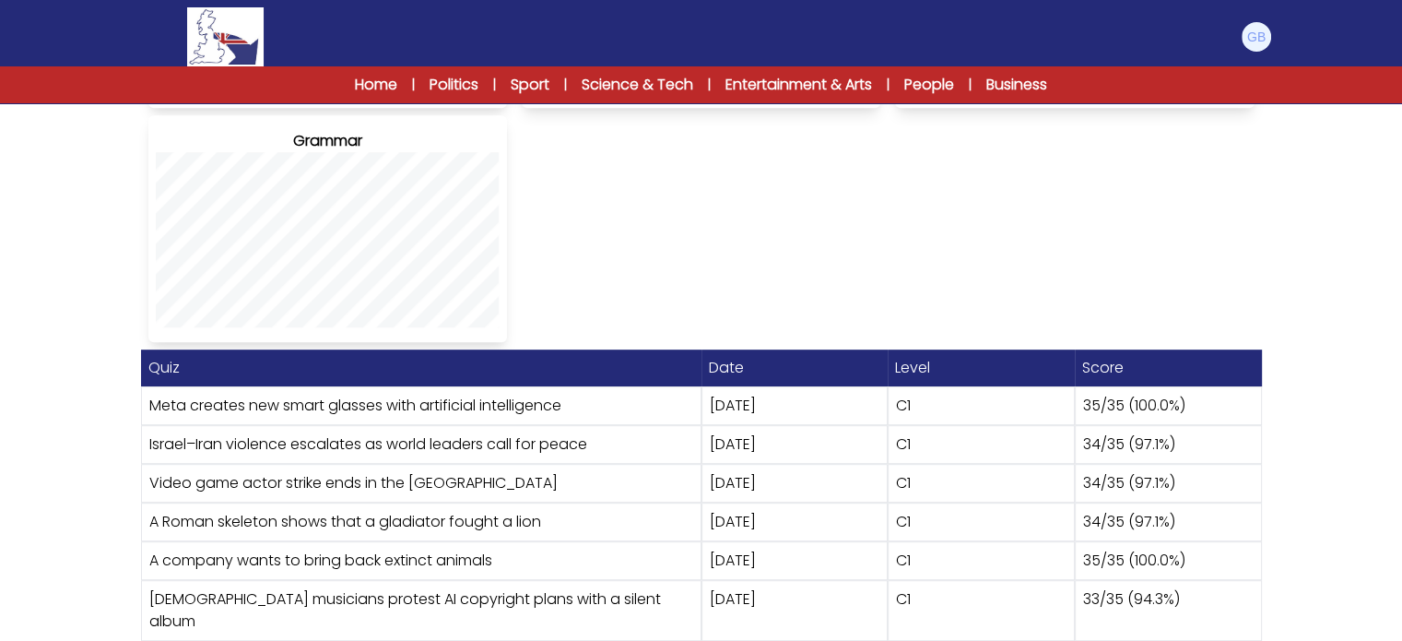
drag, startPoint x: 1078, startPoint y: 399, endPoint x: 1164, endPoint y: 574, distance: 195.1
click at [1153, 582] on div "Quiz Date Level Score Meta creates new smart glasses with artificial intelligen…" at bounding box center [701, 494] width 1121 height 291
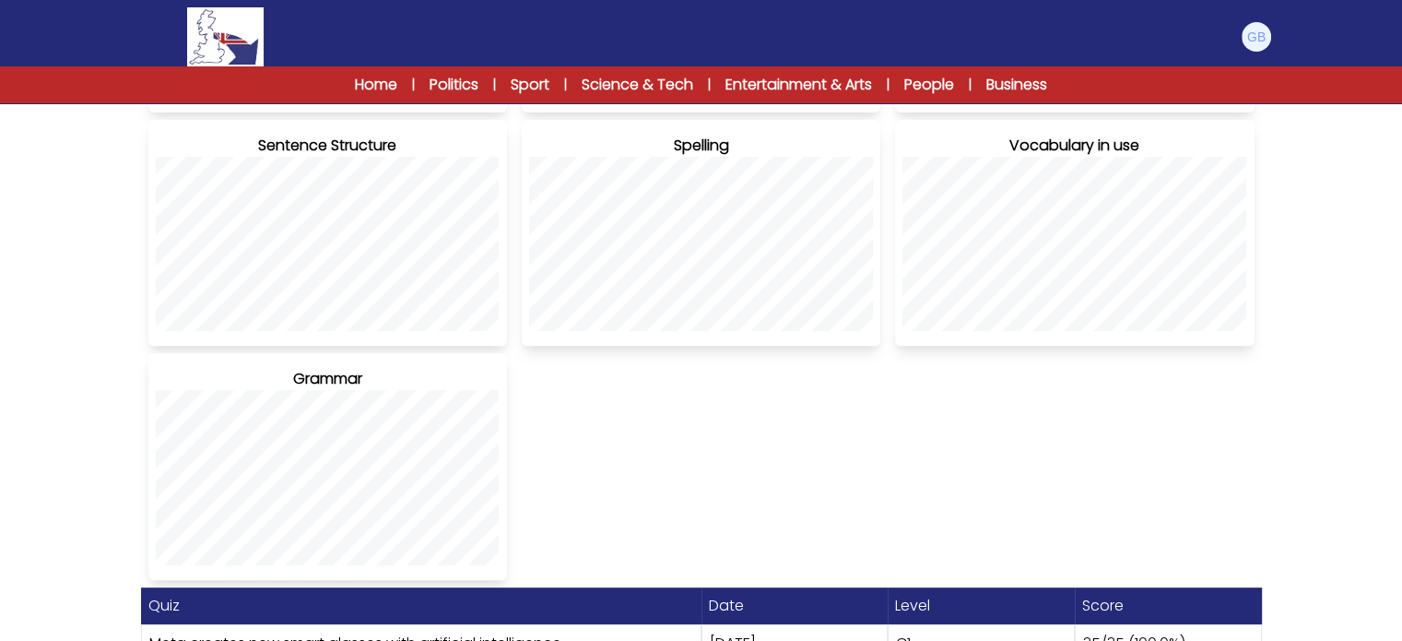
scroll to position [0, 0]
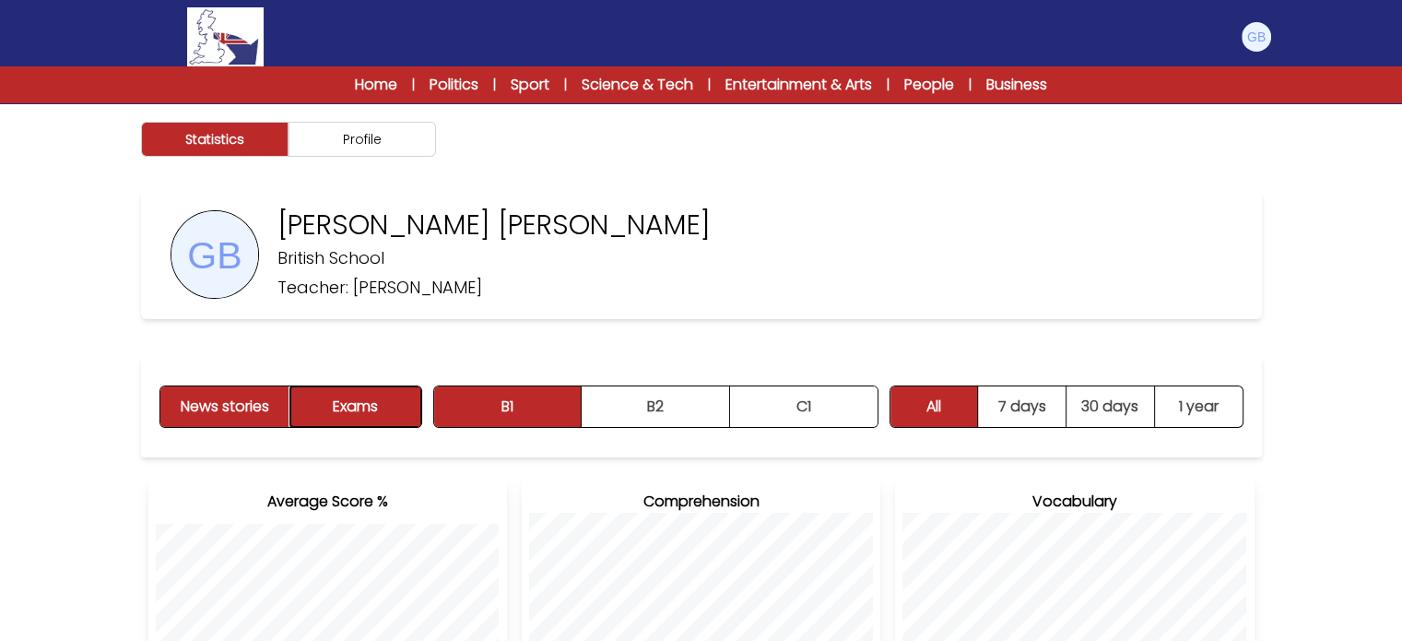
click at [373, 420] on button "Exams" at bounding box center [355, 406] width 130 height 41
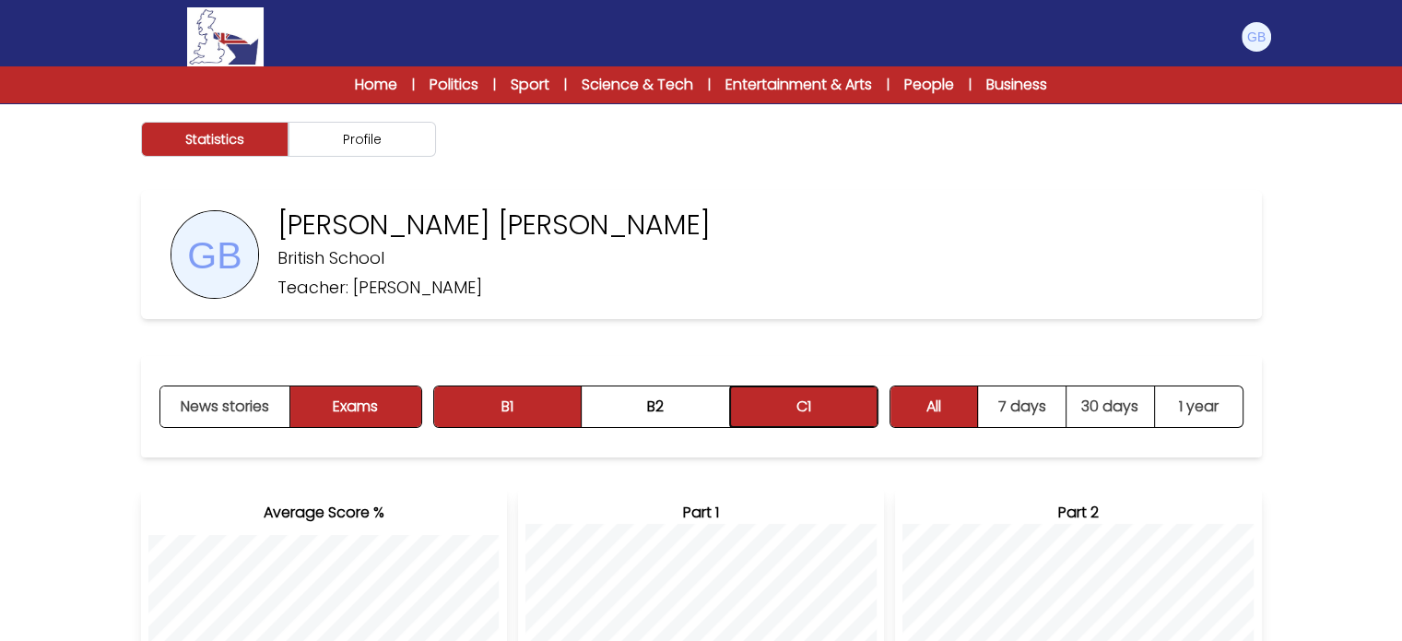
click at [750, 403] on button "C1" at bounding box center [804, 406] width 148 height 41
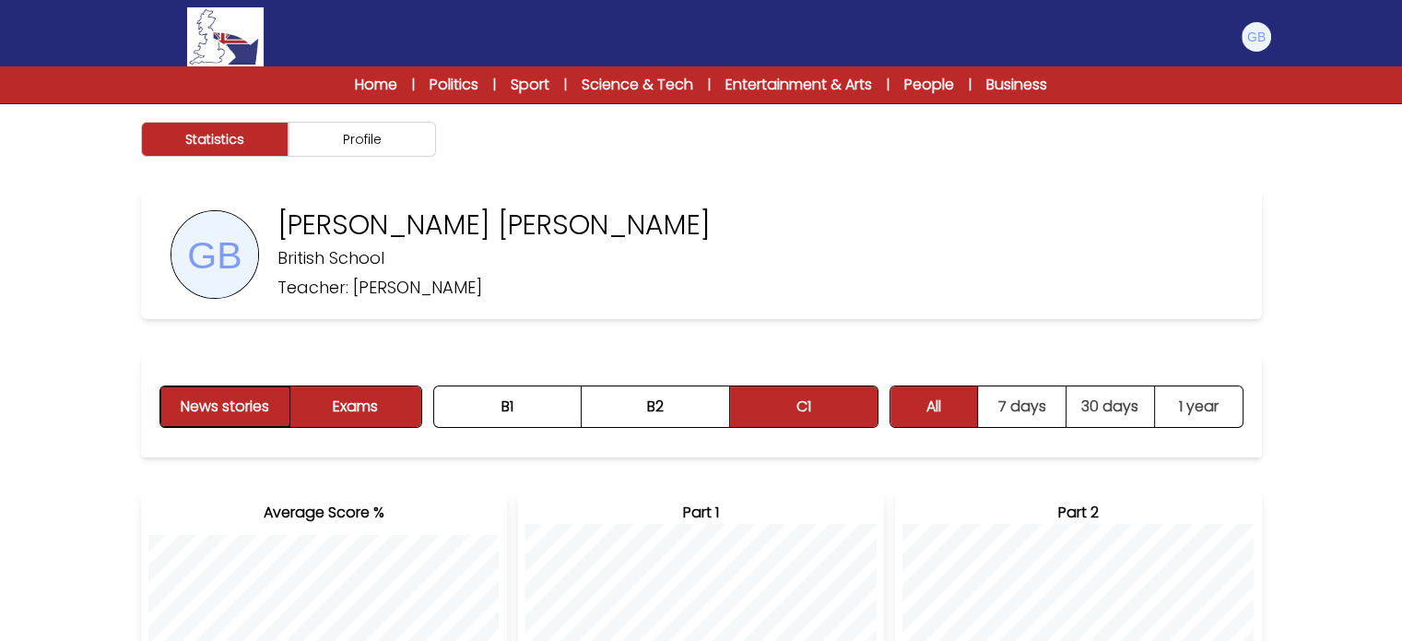
click at [235, 398] on button "News stories" at bounding box center [225, 406] width 131 height 41
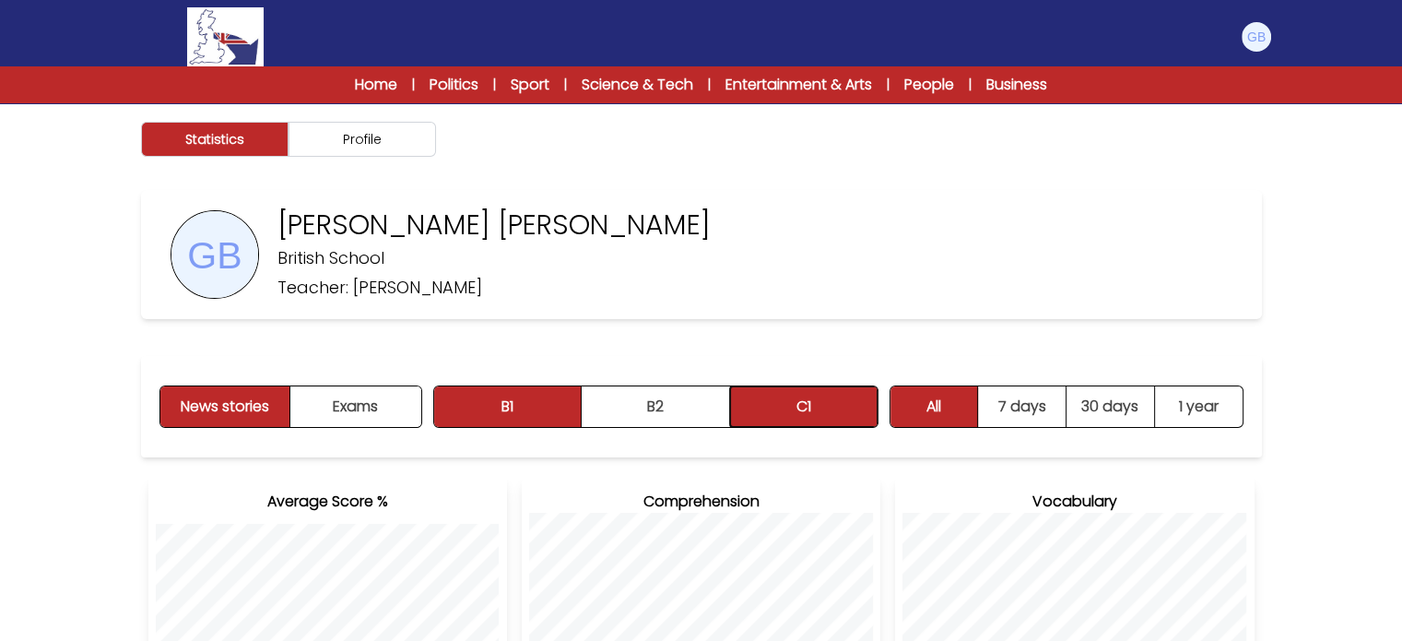
click at [806, 417] on button "C1" at bounding box center [804, 406] width 148 height 41
